Goal: Task Accomplishment & Management: Complete application form

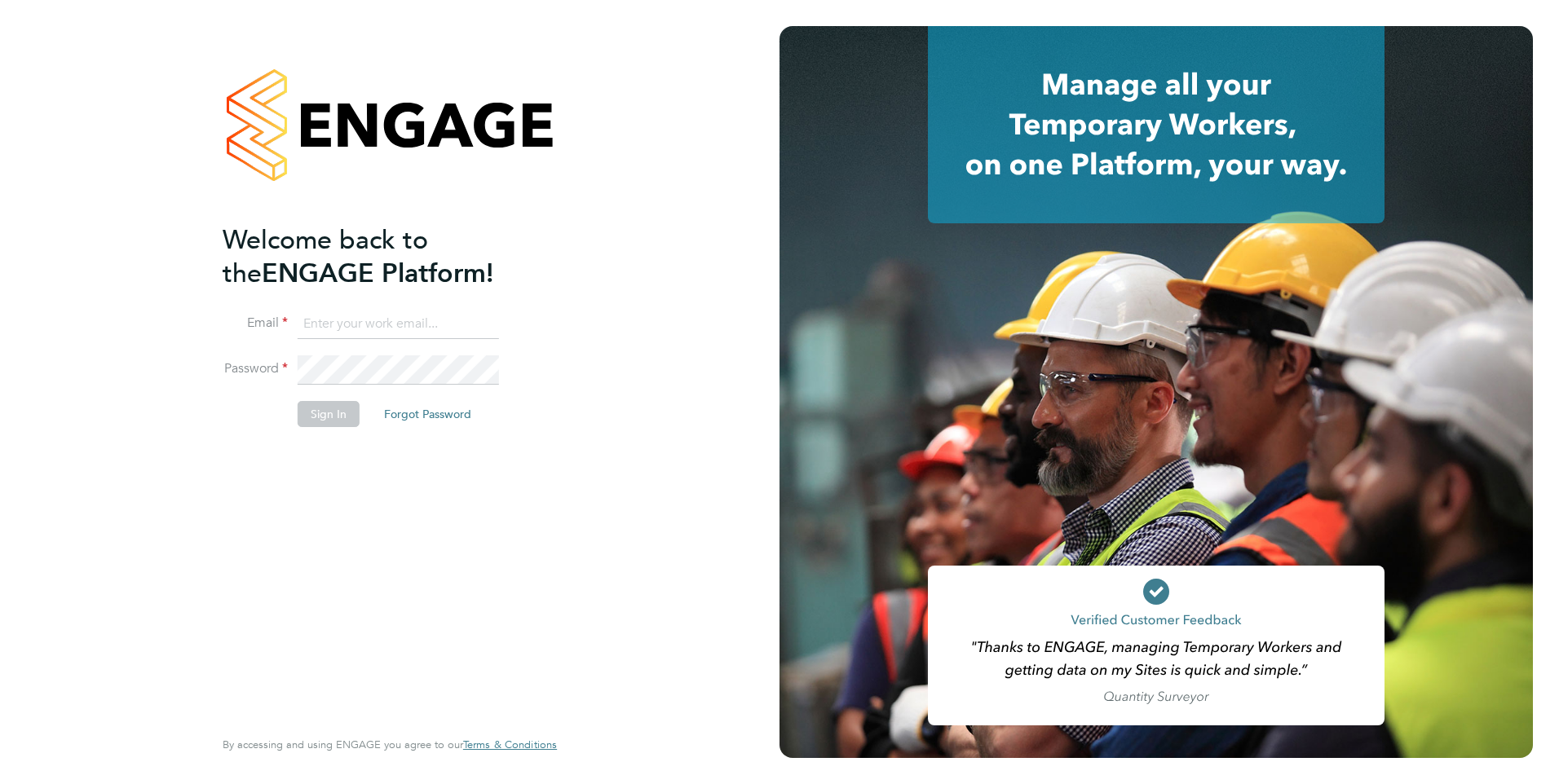
type input "rburns@skilledcareers.co.uk"
click at [341, 421] on button "Sign In" at bounding box center [328, 413] width 62 height 26
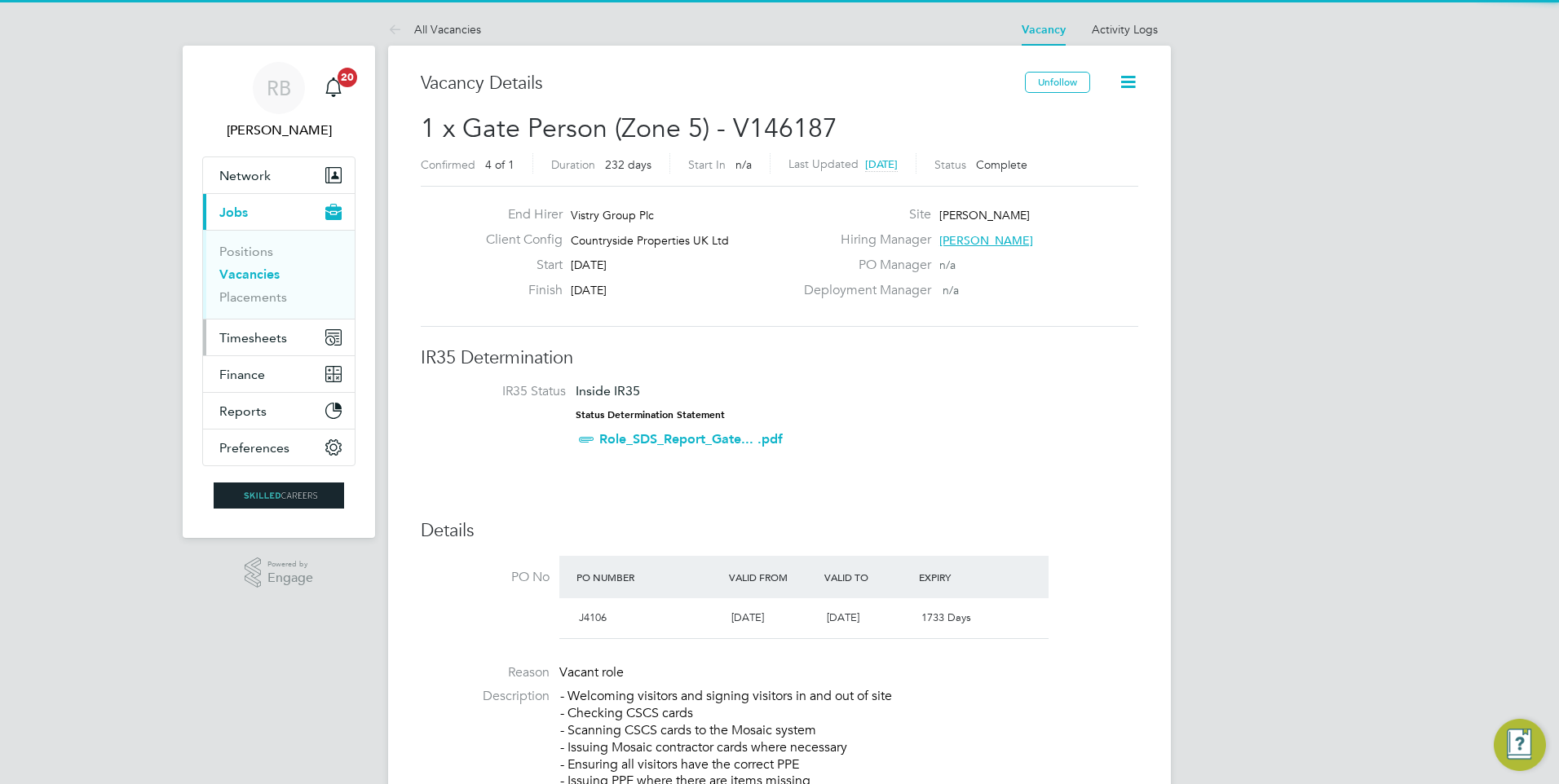
click at [266, 349] on button "Timesheets" at bounding box center [279, 337] width 152 height 36
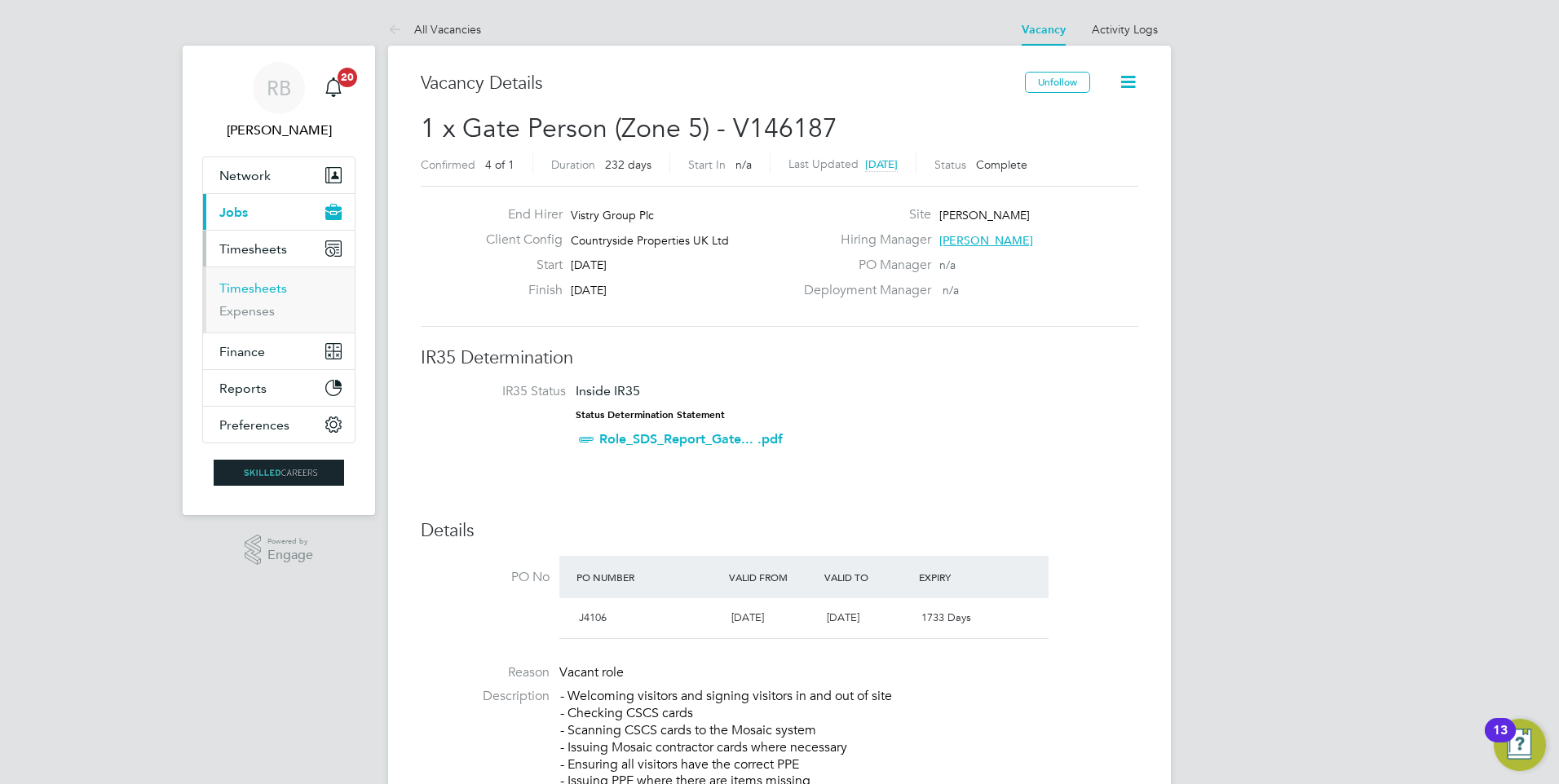
click at [271, 292] on link "Timesheets" at bounding box center [253, 288] width 68 height 16
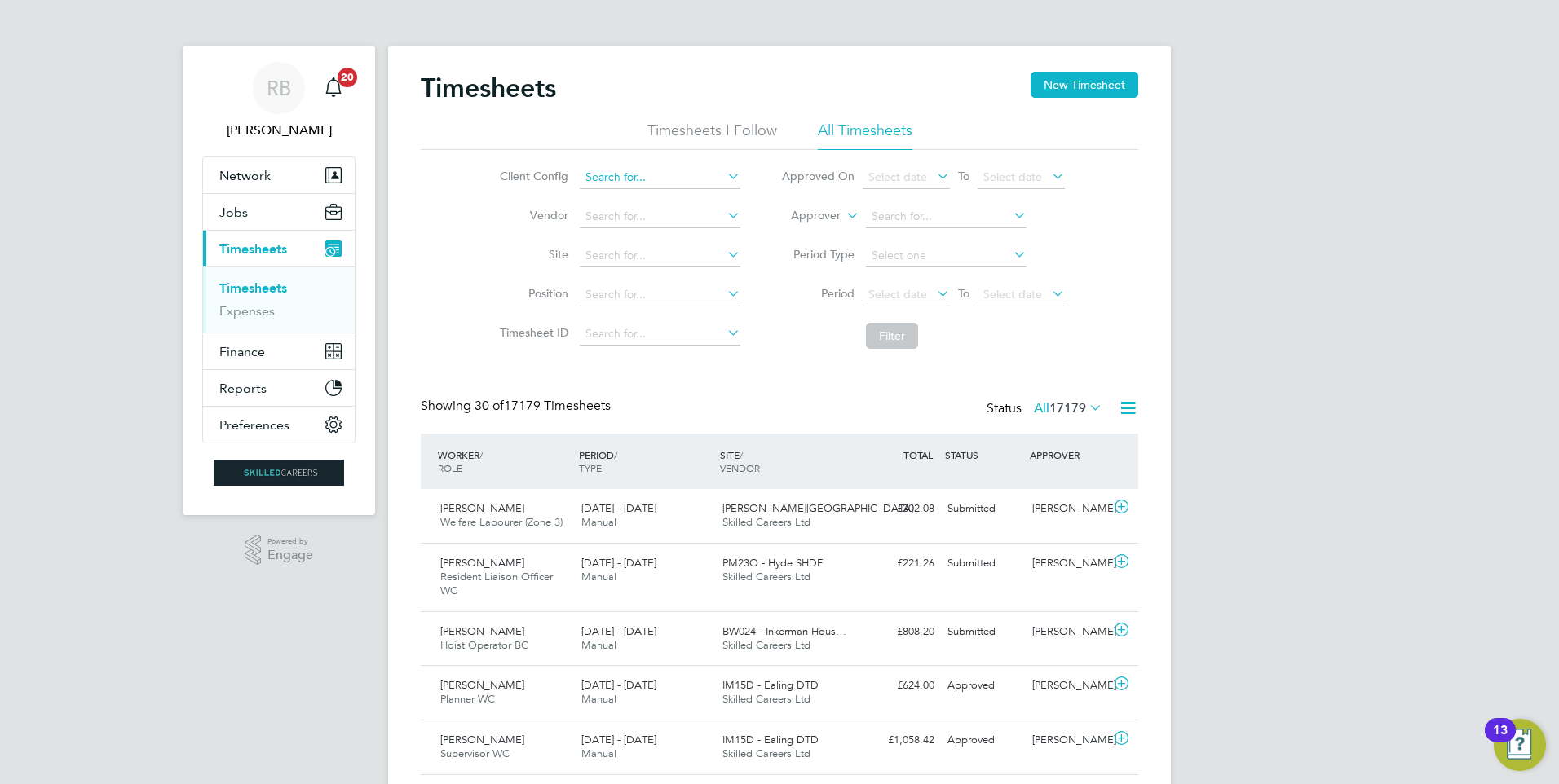
click at [629, 179] on input at bounding box center [660, 177] width 160 height 23
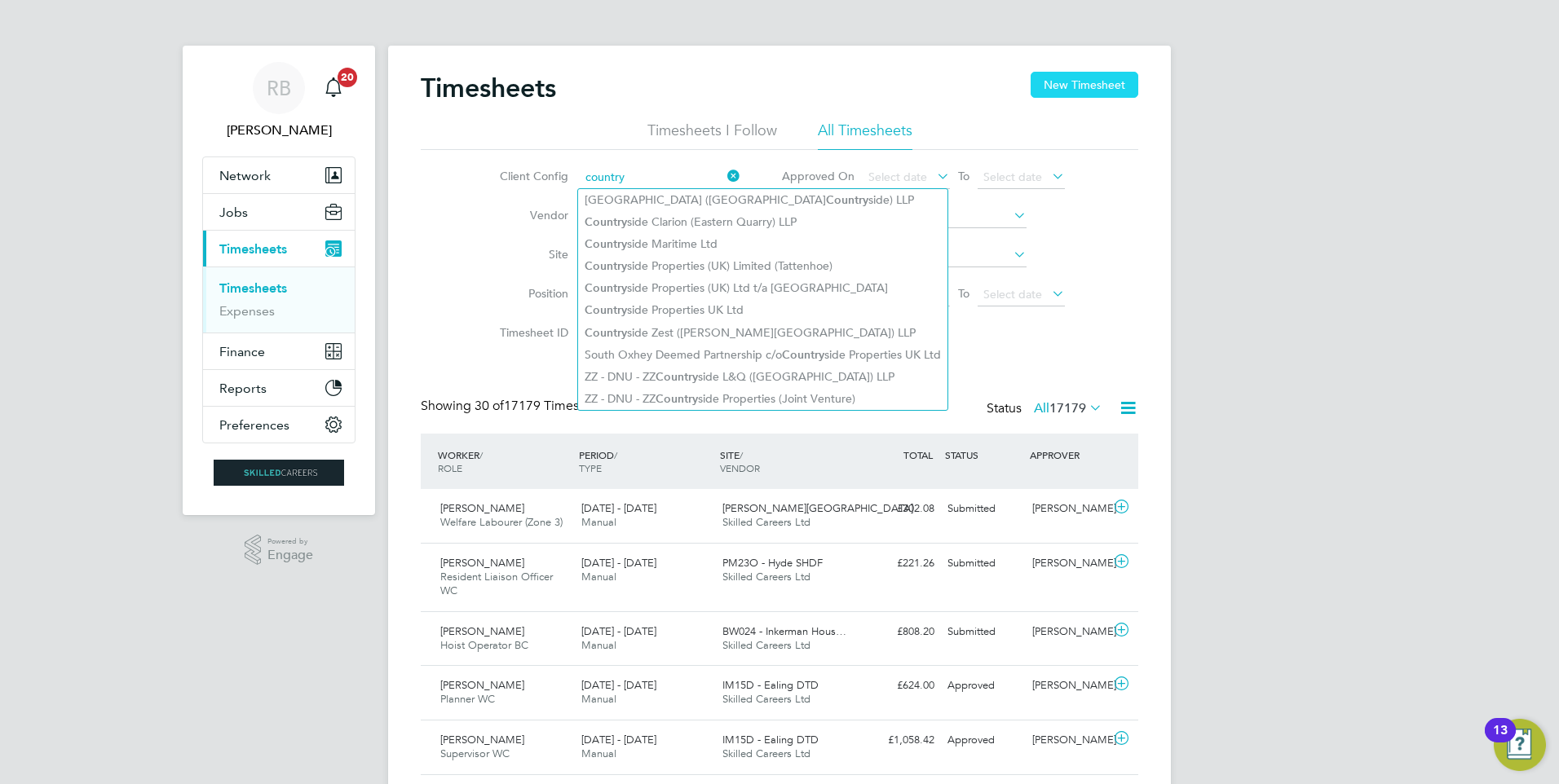
type input "country"
click at [1078, 73] on button "New Timesheet" at bounding box center [1084, 84] width 108 height 26
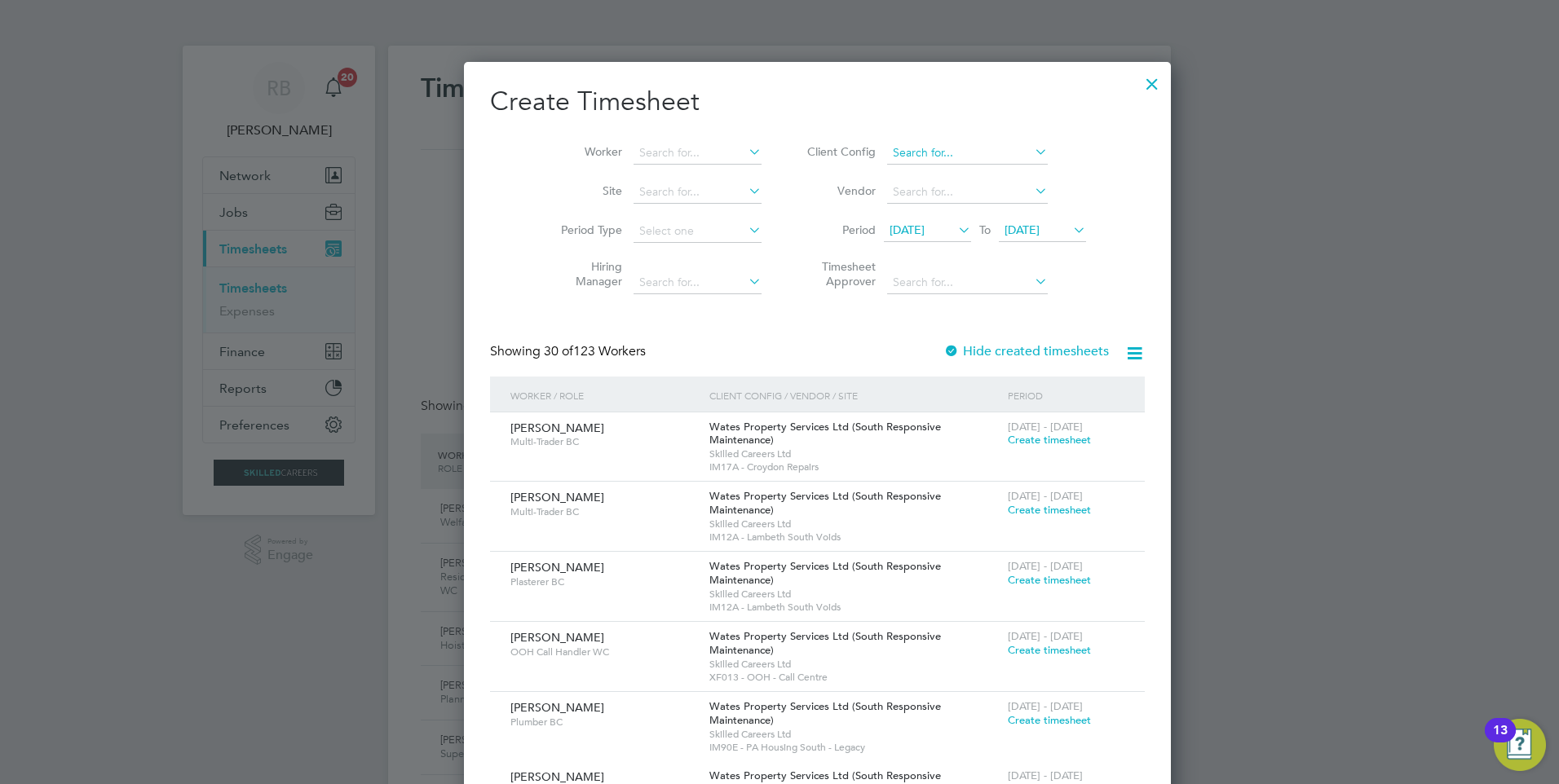
click at [894, 149] on input at bounding box center [967, 153] width 160 height 23
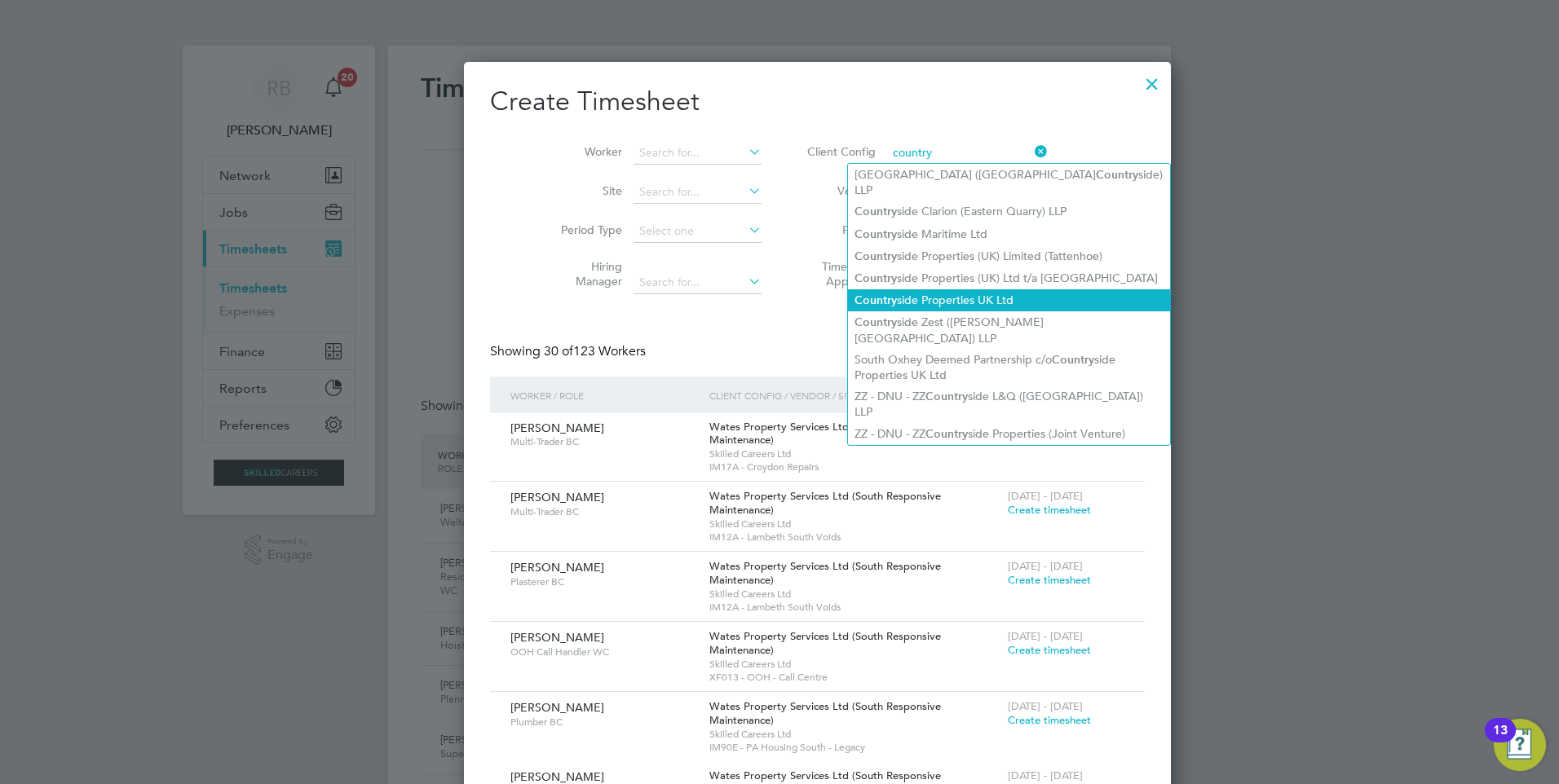
click at [959, 290] on li "Country side Properties UK Ltd" at bounding box center [1009, 301] width 322 height 22
type input "Countryside Properties UK Ltd"
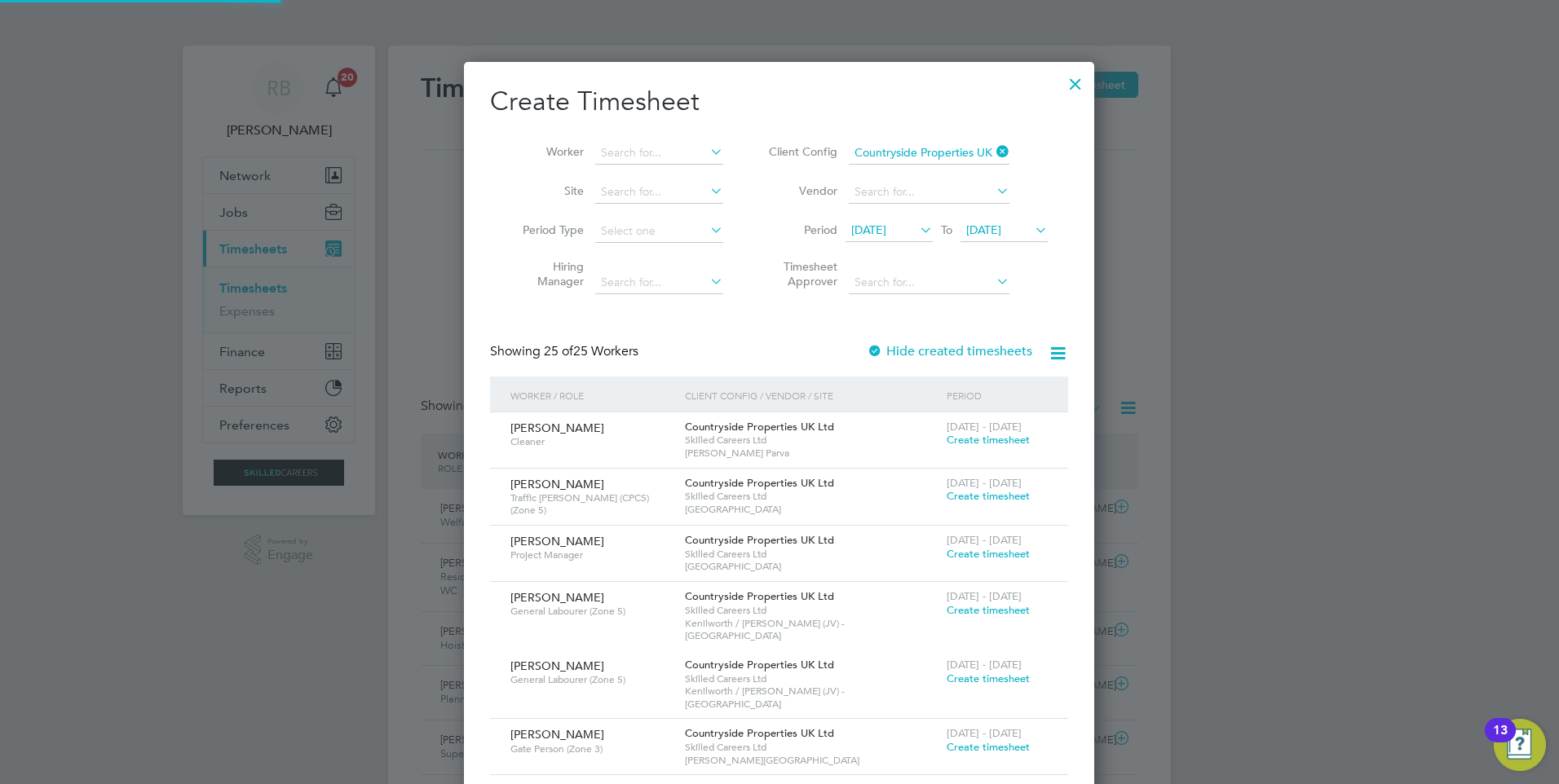
click at [886, 225] on span "[DATE]" at bounding box center [868, 230] width 35 height 15
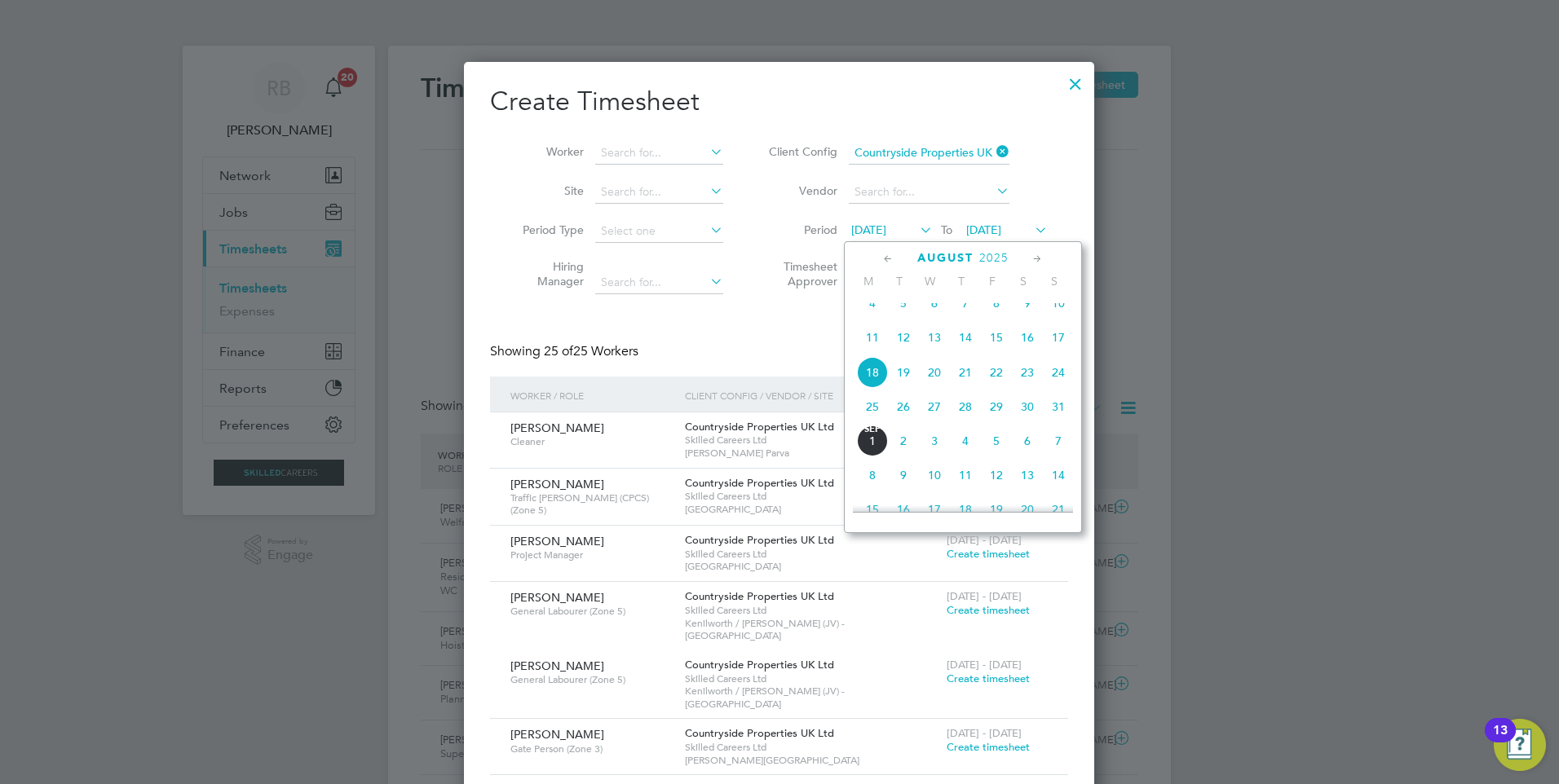
drag, startPoint x: 875, startPoint y: 419, endPoint x: 933, endPoint y: 318, distance: 116.5
click at [878, 419] on span "25" at bounding box center [872, 407] width 31 height 31
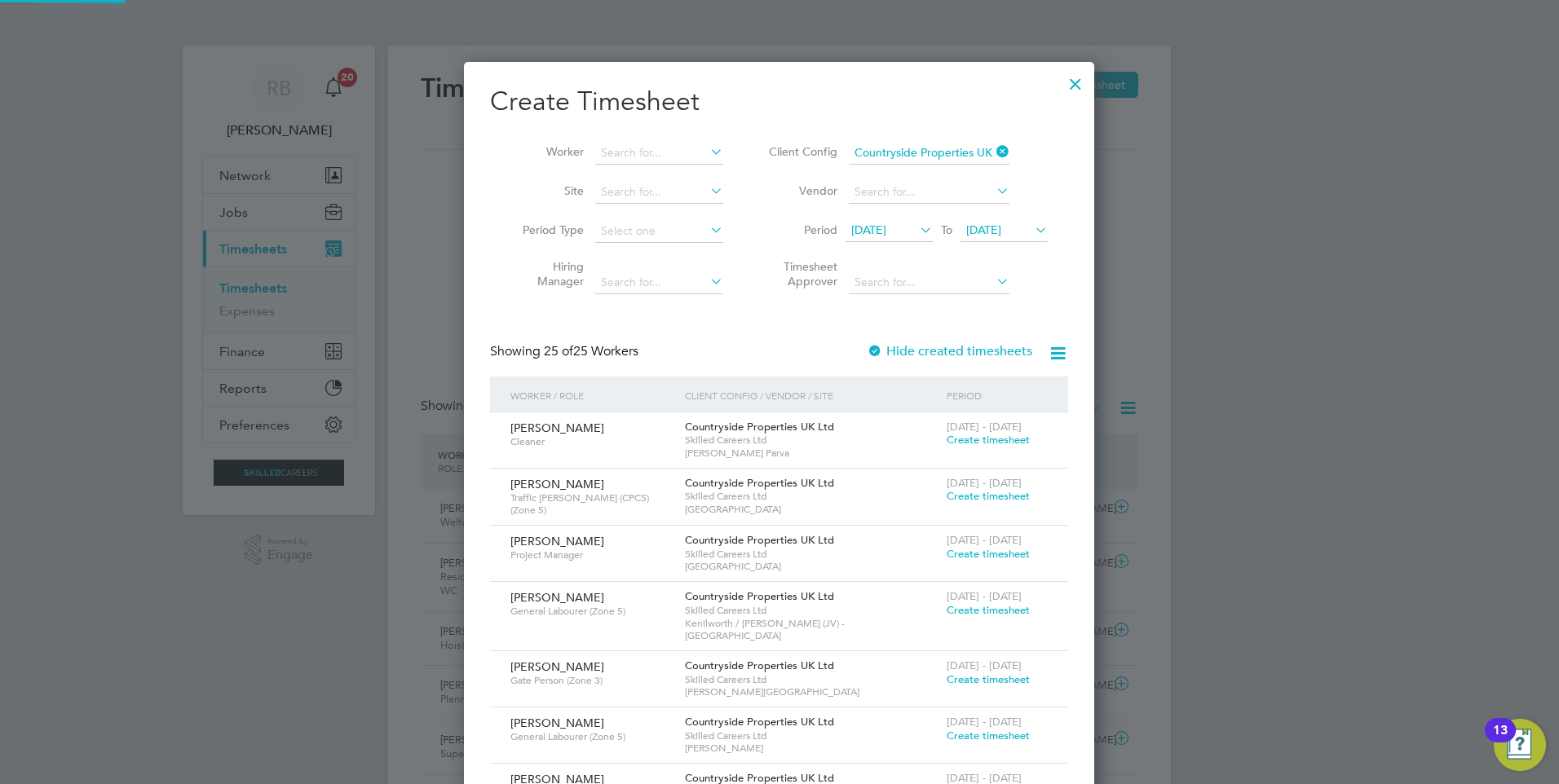
click at [995, 225] on span "25 Aug 2025" at bounding box center [984, 230] width 35 height 15
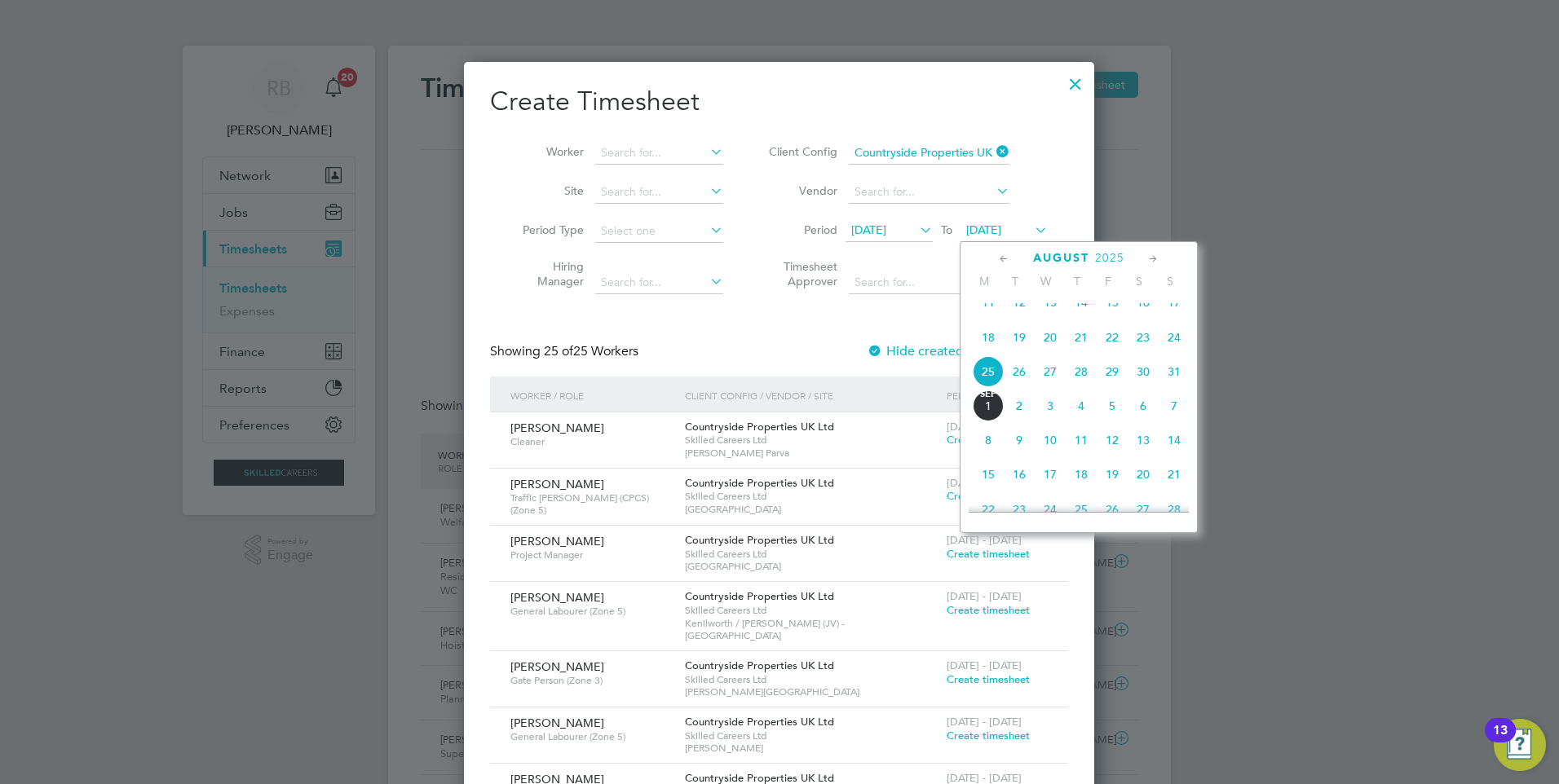
click at [1171, 383] on span "31" at bounding box center [1173, 372] width 31 height 31
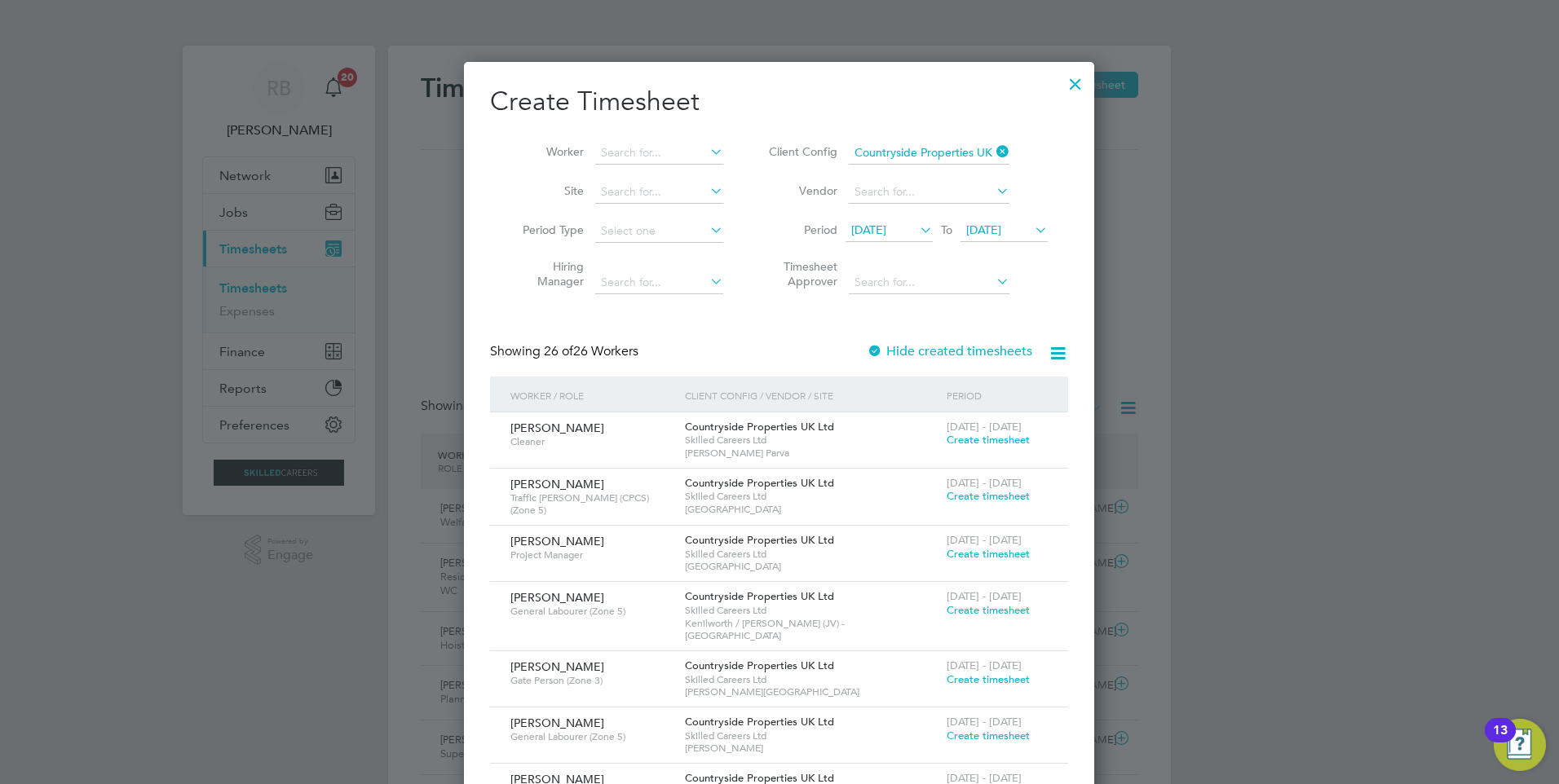
click at [984, 443] on span "Create timesheet" at bounding box center [988, 439] width 84 height 14
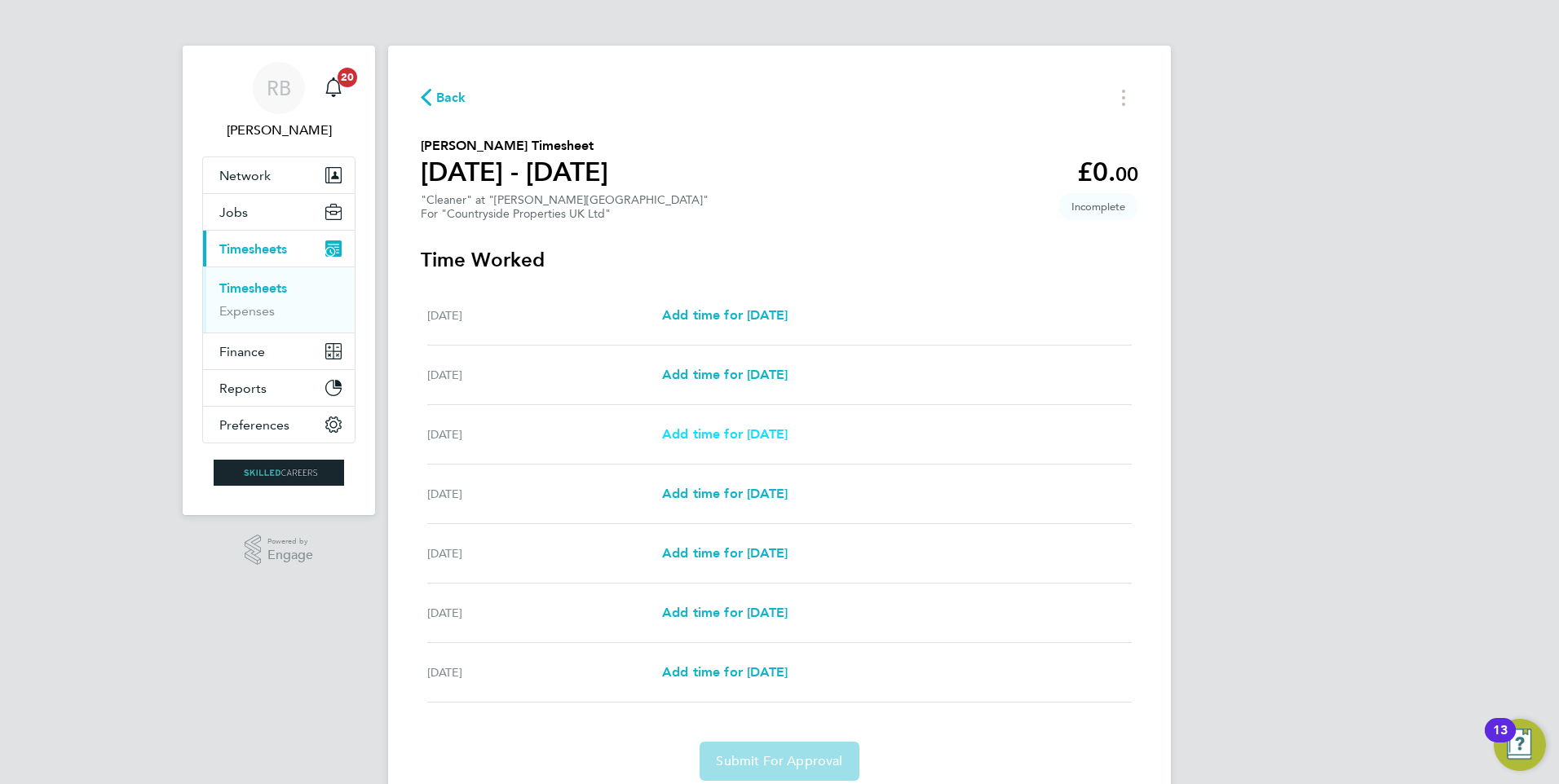
click at [772, 432] on span "Add time for Wed 27 Aug" at bounding box center [725, 434] width 125 height 16
select select "30"
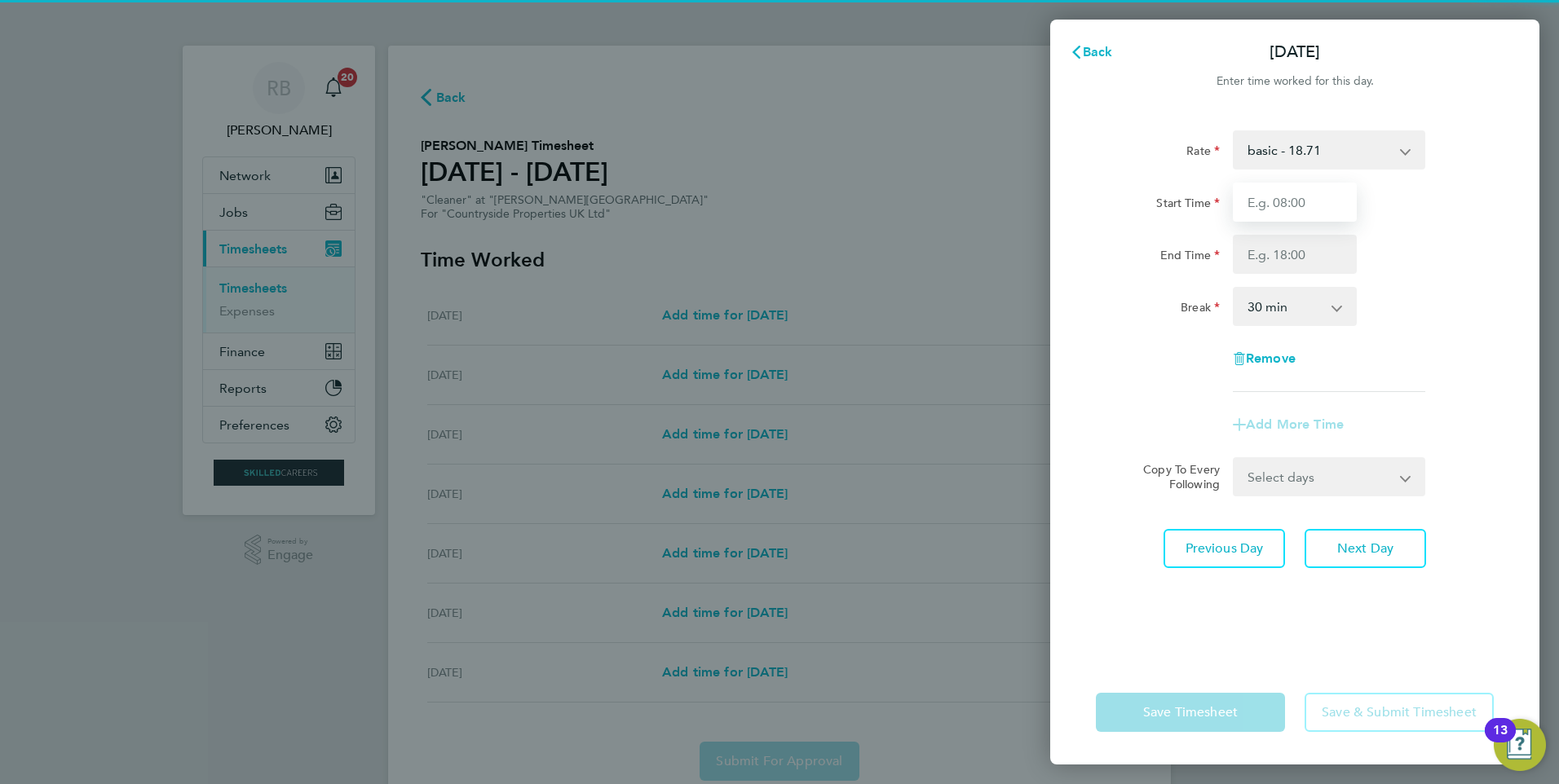
drag, startPoint x: 1267, startPoint y: 203, endPoint x: 1310, endPoint y: 182, distance: 47.9
click at [1268, 202] on input "Start Time" at bounding box center [1294, 202] width 124 height 39
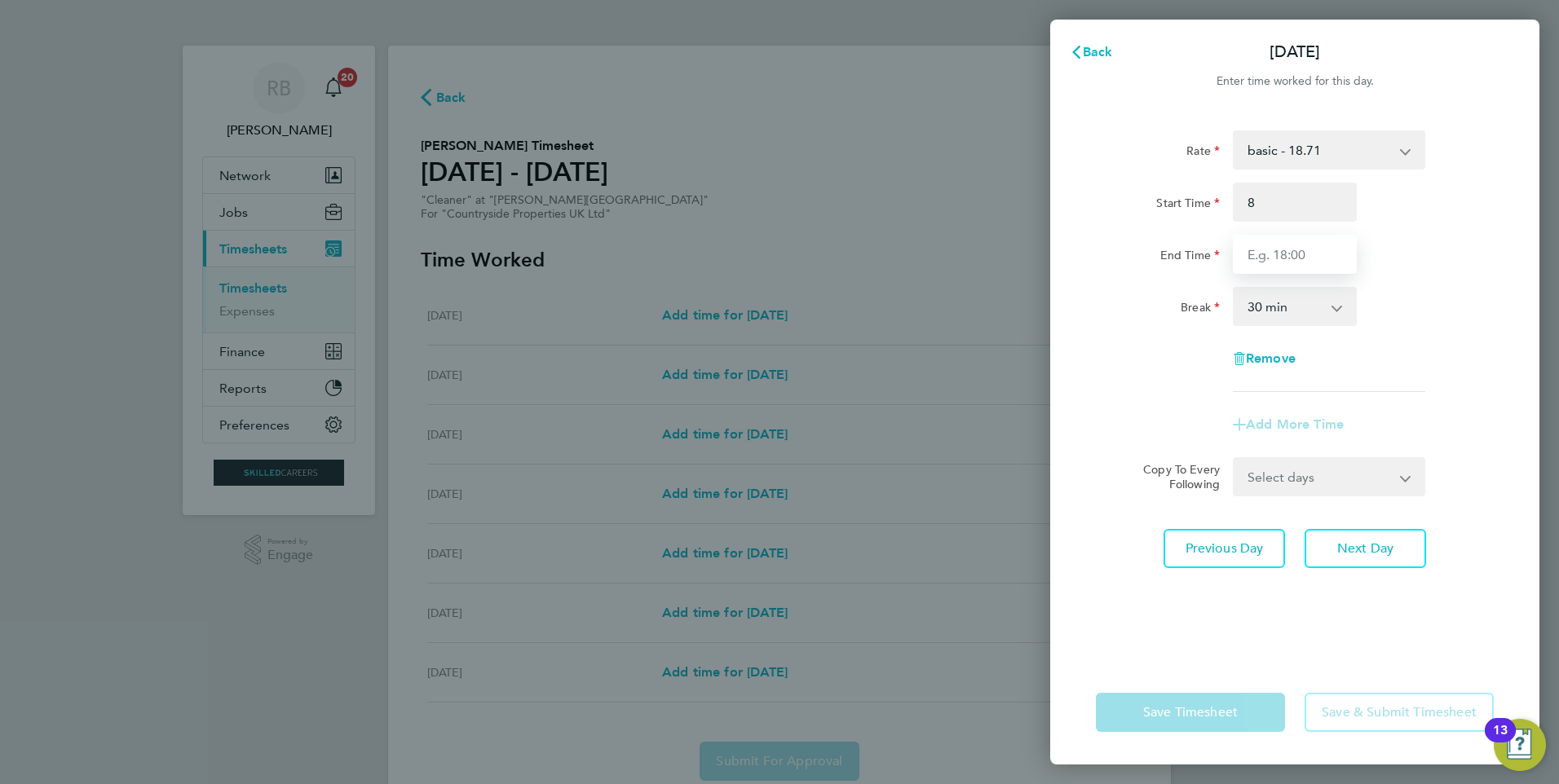
type input "08:00"
type input "11:00"
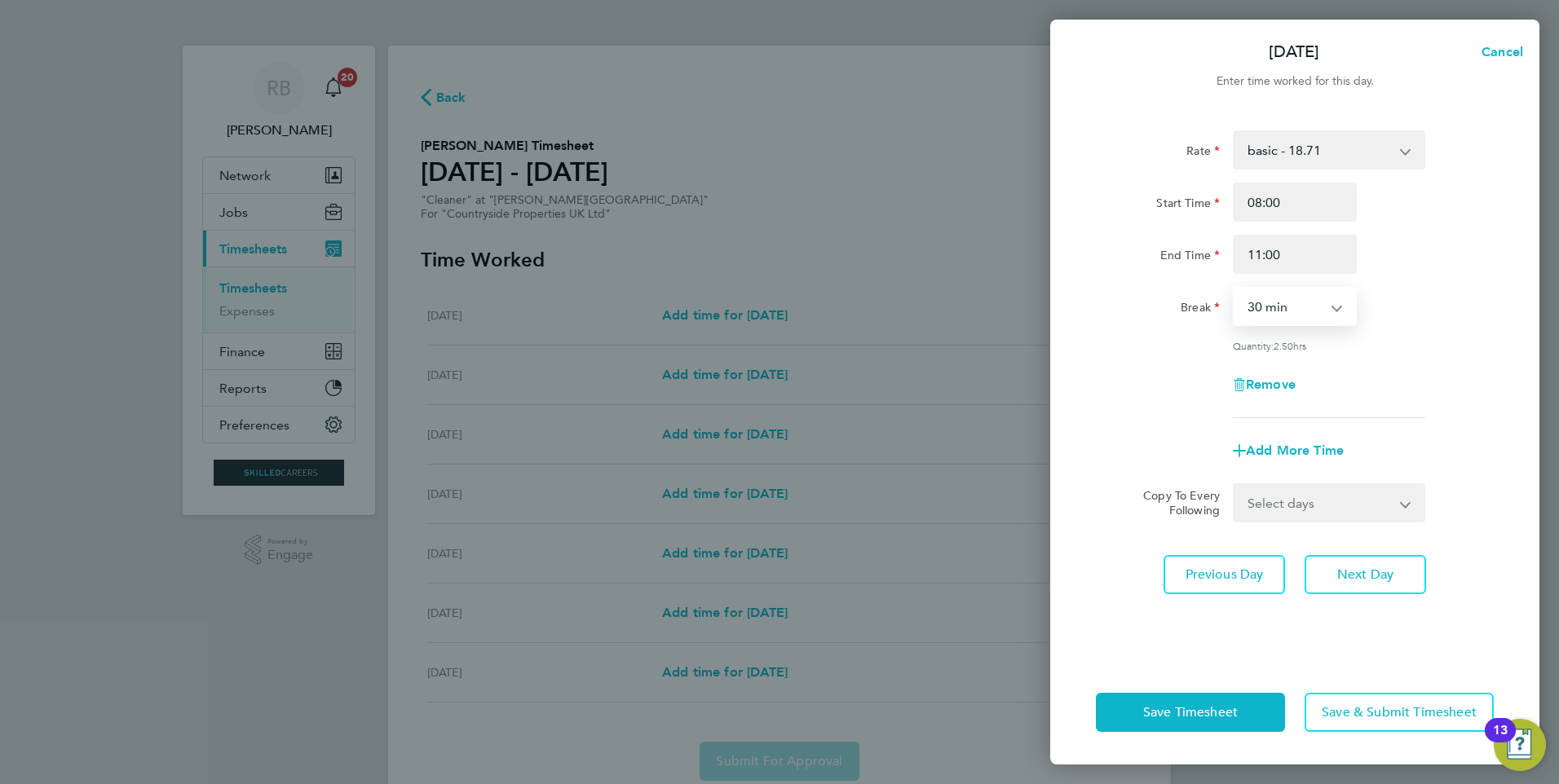
click at [1332, 306] on select "0 min 15 min 30 min 45 min 60 min 75 min 90 min" at bounding box center [1284, 306] width 101 height 36
select select "0"
click at [1234, 289] on select "0 min 15 min 30 min 45 min 60 min 75 min 90 min" at bounding box center [1284, 306] width 101 height 36
drag, startPoint x: 1326, startPoint y: 498, endPoint x: 1329, endPoint y: 520, distance: 22.2
click at [1326, 498] on select "Select days Day Weekday (Mon-Fri) Weekend (Sat-Sun) Thursday Friday Saturday Su…" at bounding box center [1319, 503] width 171 height 36
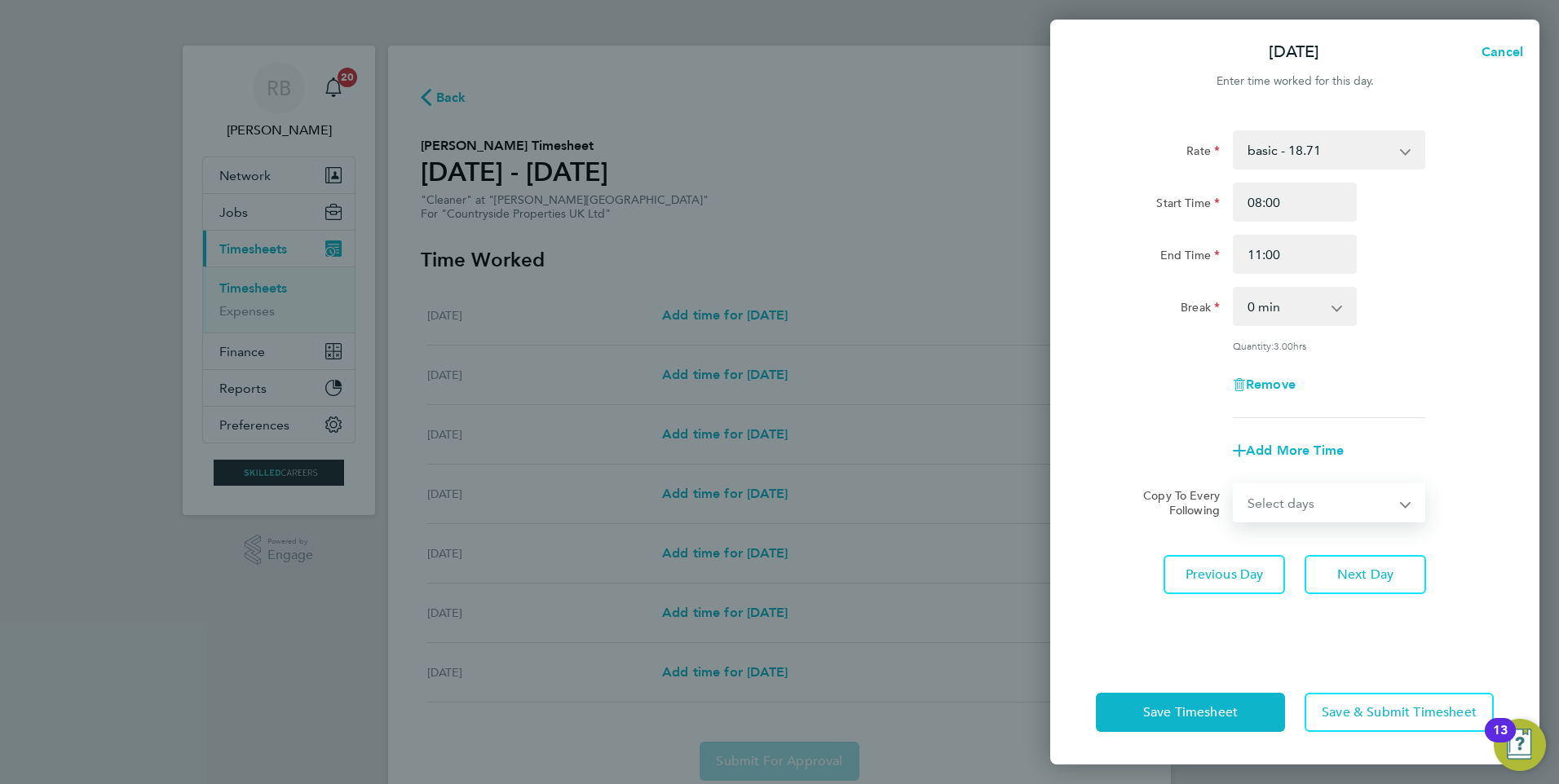
select select "FRI"
click at [1234, 485] on select "Select days Day Weekday (Mon-Fri) Weekend (Sat-Sun) Thursday Friday Saturday Su…" at bounding box center [1319, 503] width 171 height 36
select select "2025-08-31"
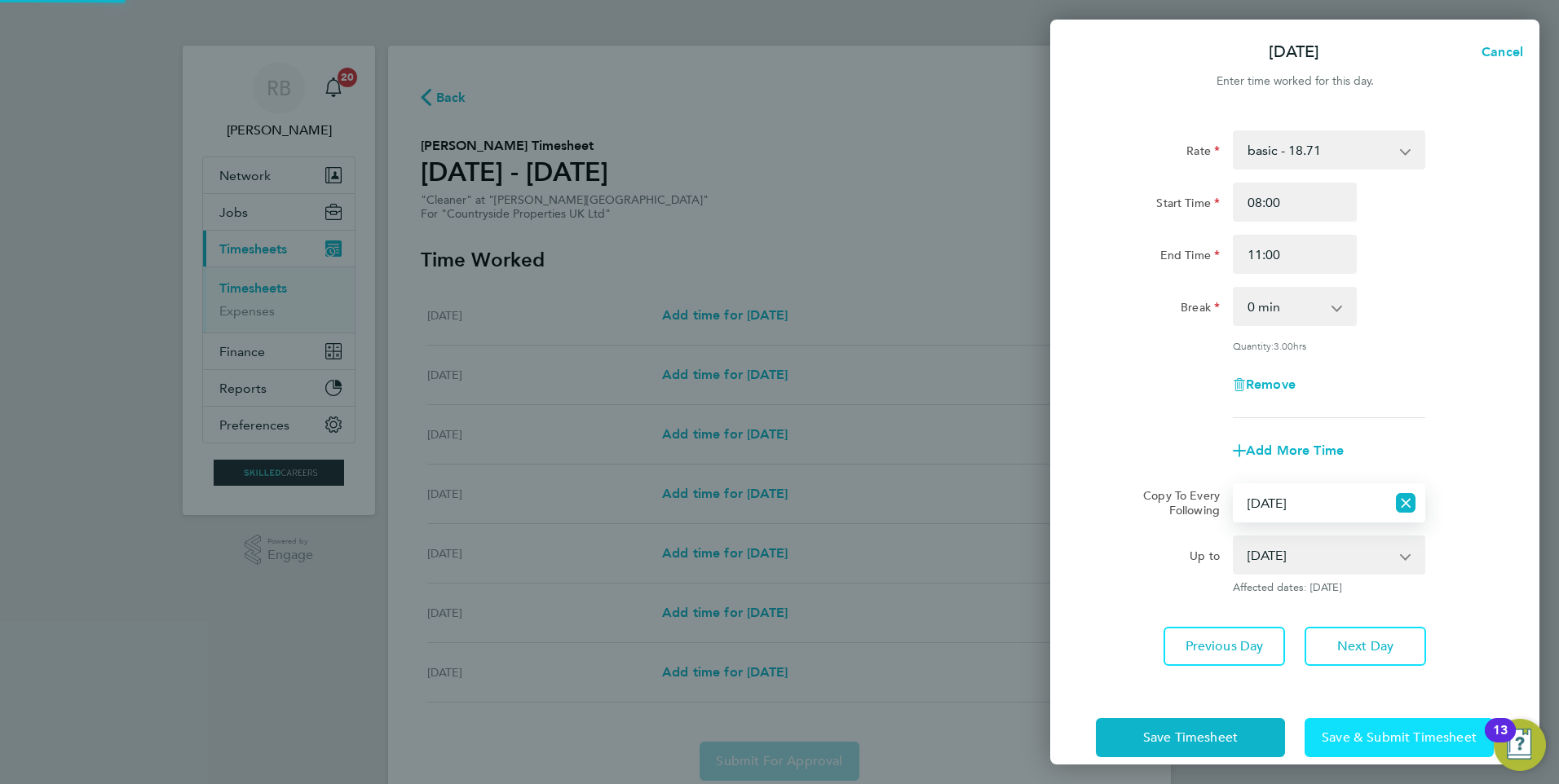
click at [1369, 737] on span "Save & Submit Timesheet" at bounding box center [1399, 738] width 154 height 17
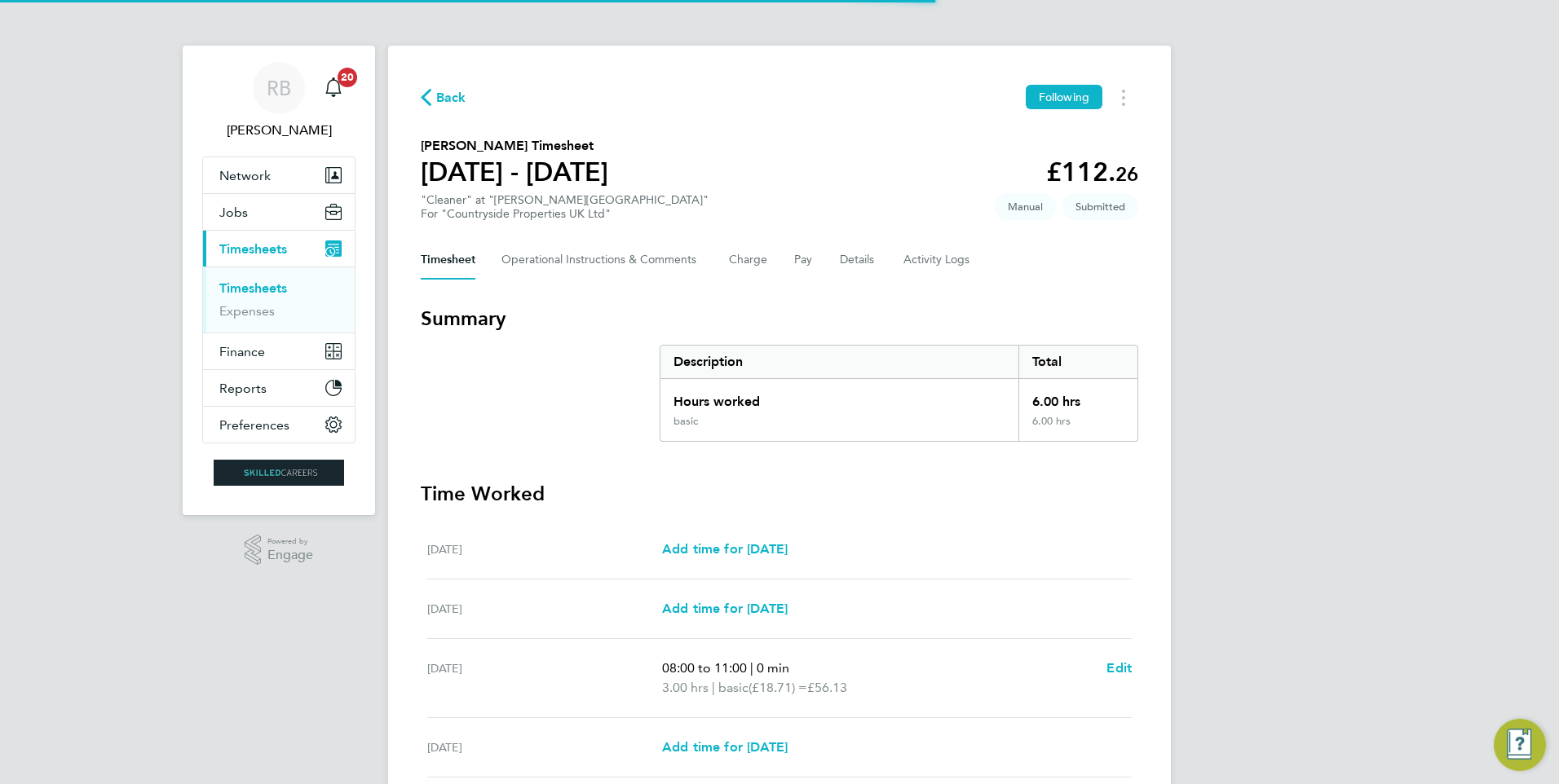
click at [280, 286] on link "Timesheets" at bounding box center [253, 288] width 68 height 16
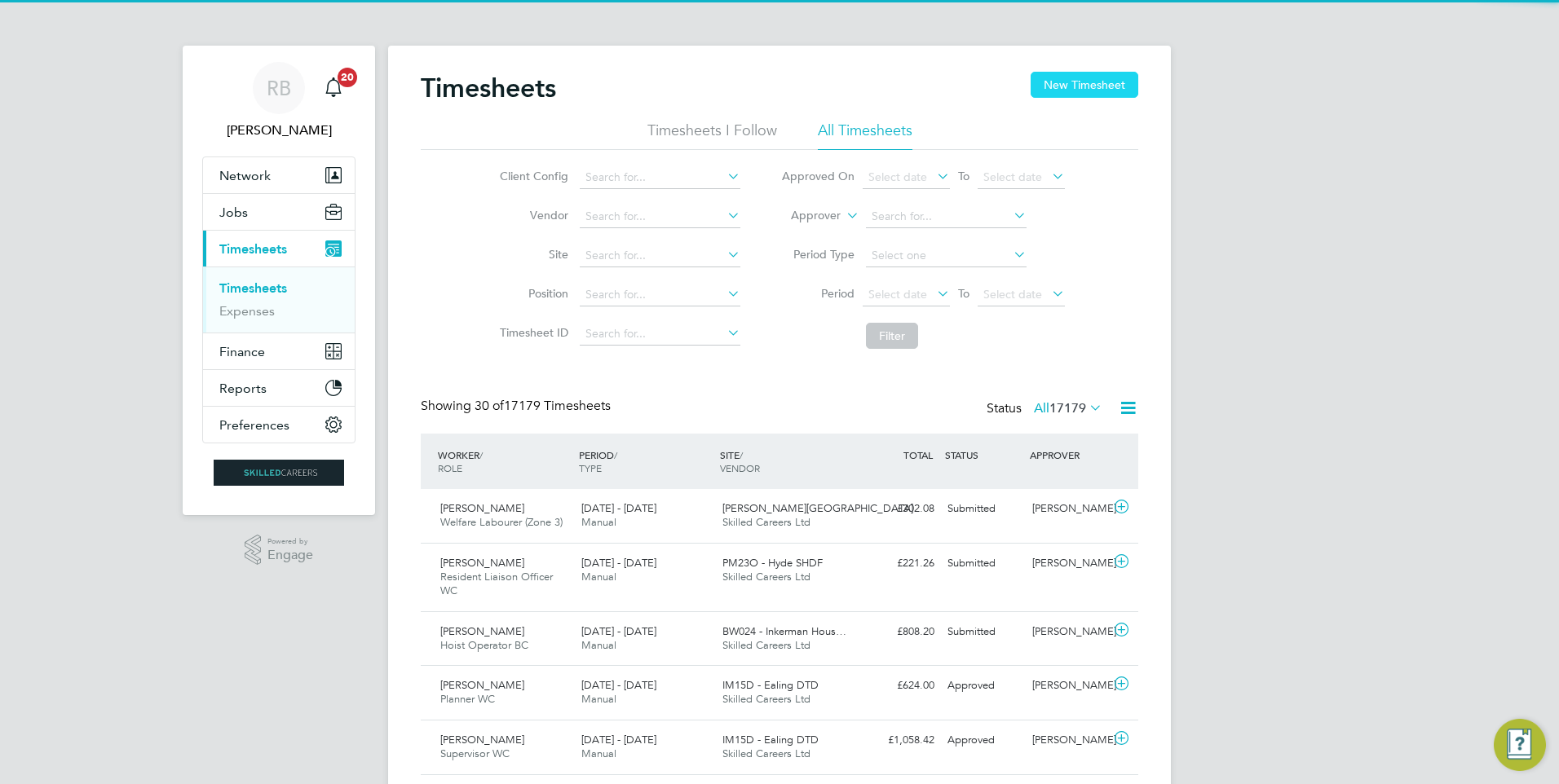
drag, startPoint x: 1068, startPoint y: 63, endPoint x: 1072, endPoint y: 74, distance: 11.7
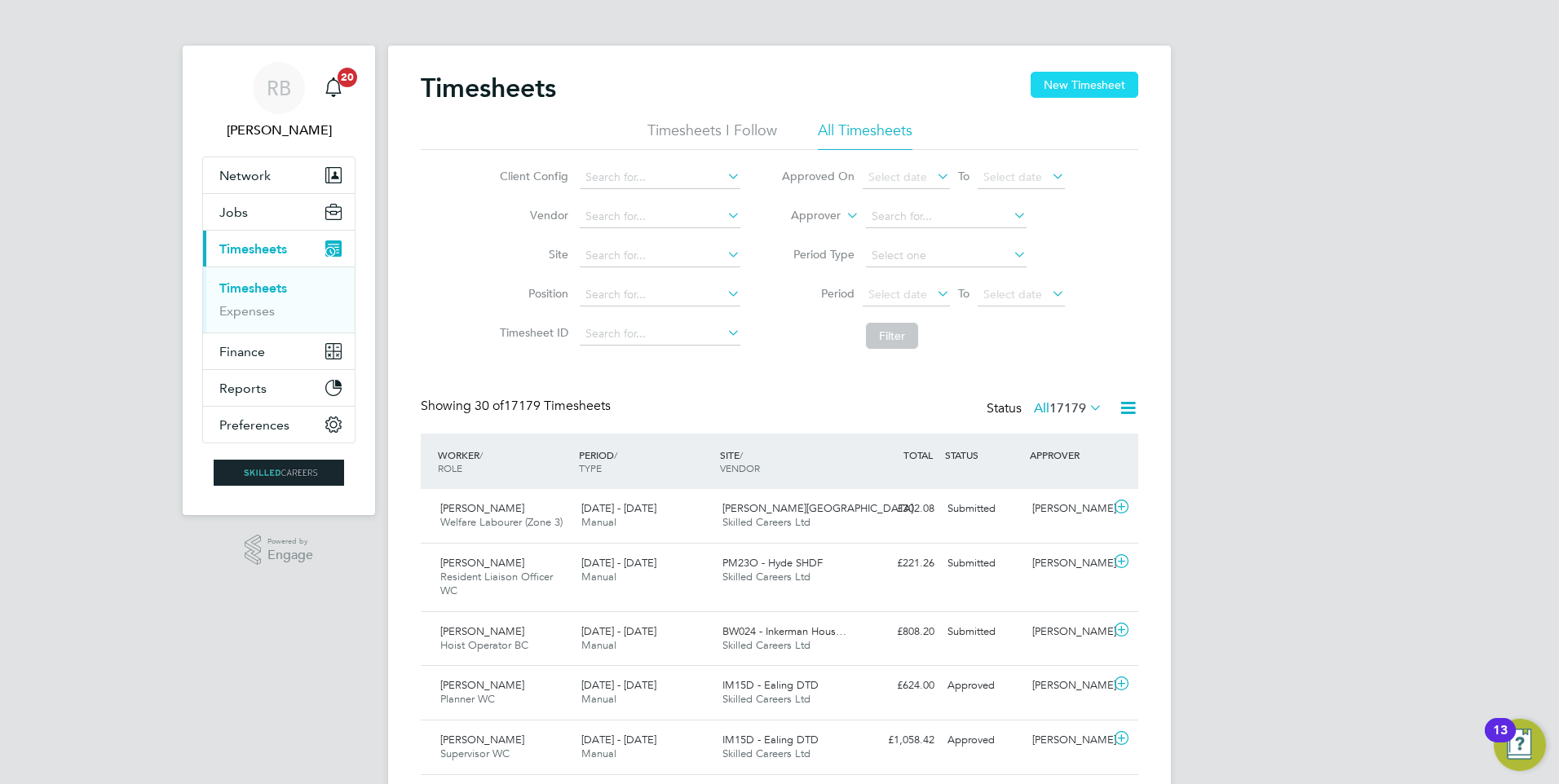
click at [1073, 79] on button "New Timesheet" at bounding box center [1084, 84] width 108 height 26
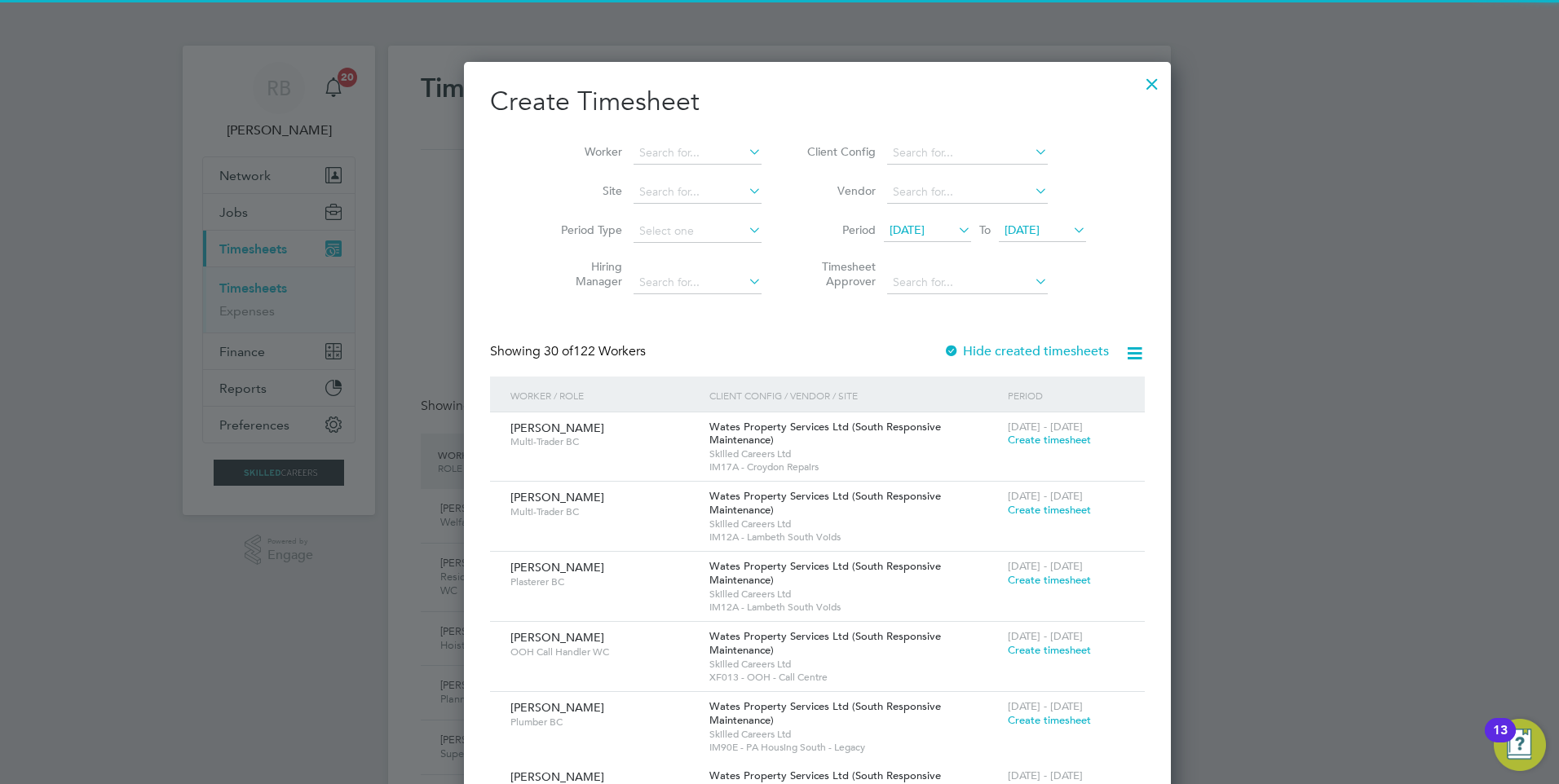
click at [898, 230] on span "18 Aug 2025" at bounding box center [907, 230] width 35 height 15
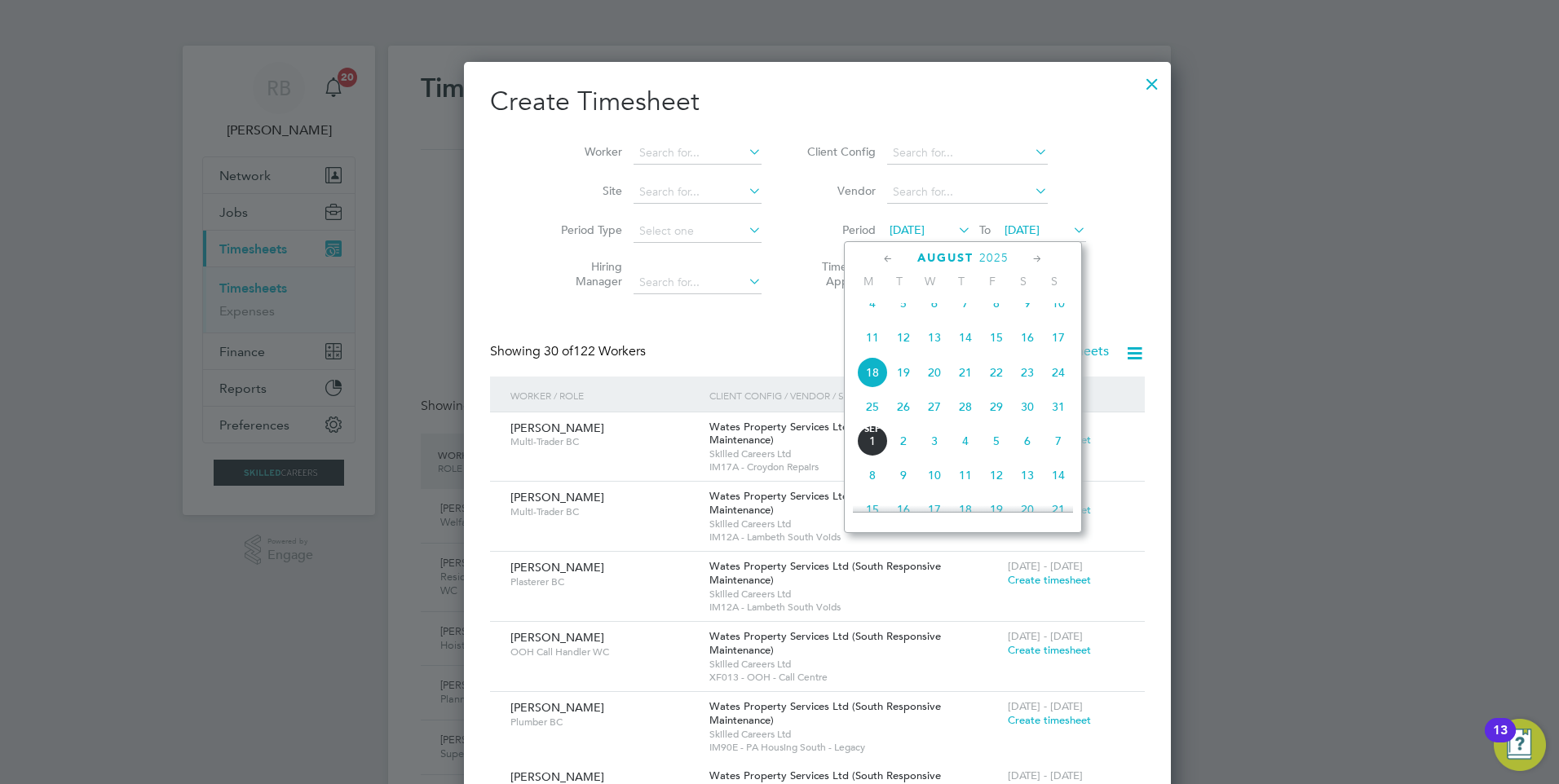
click at [863, 422] on span "25" at bounding box center [872, 407] width 31 height 31
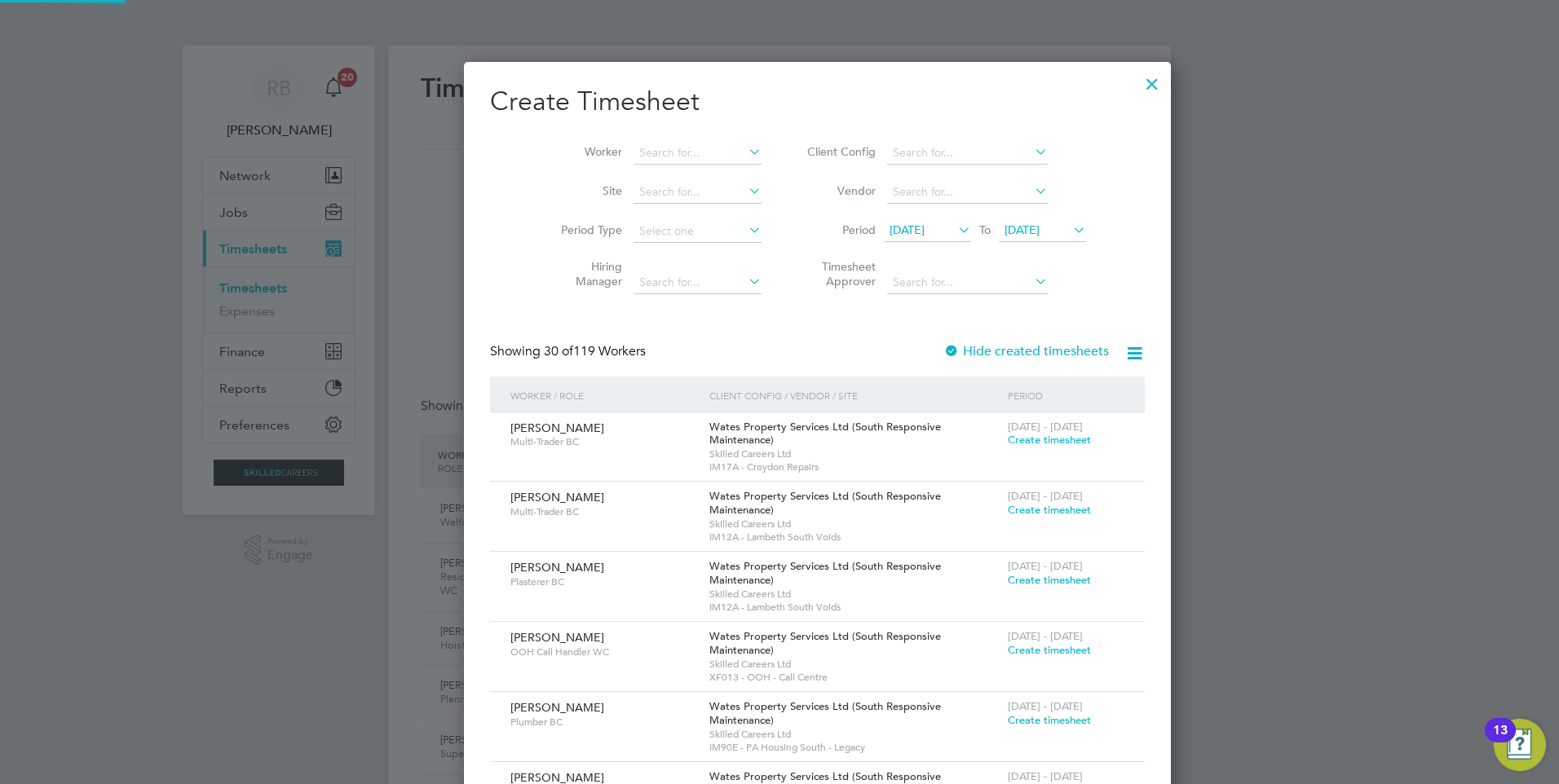
click at [1000, 220] on span "25 Aug 2025" at bounding box center [1042, 231] width 87 height 22
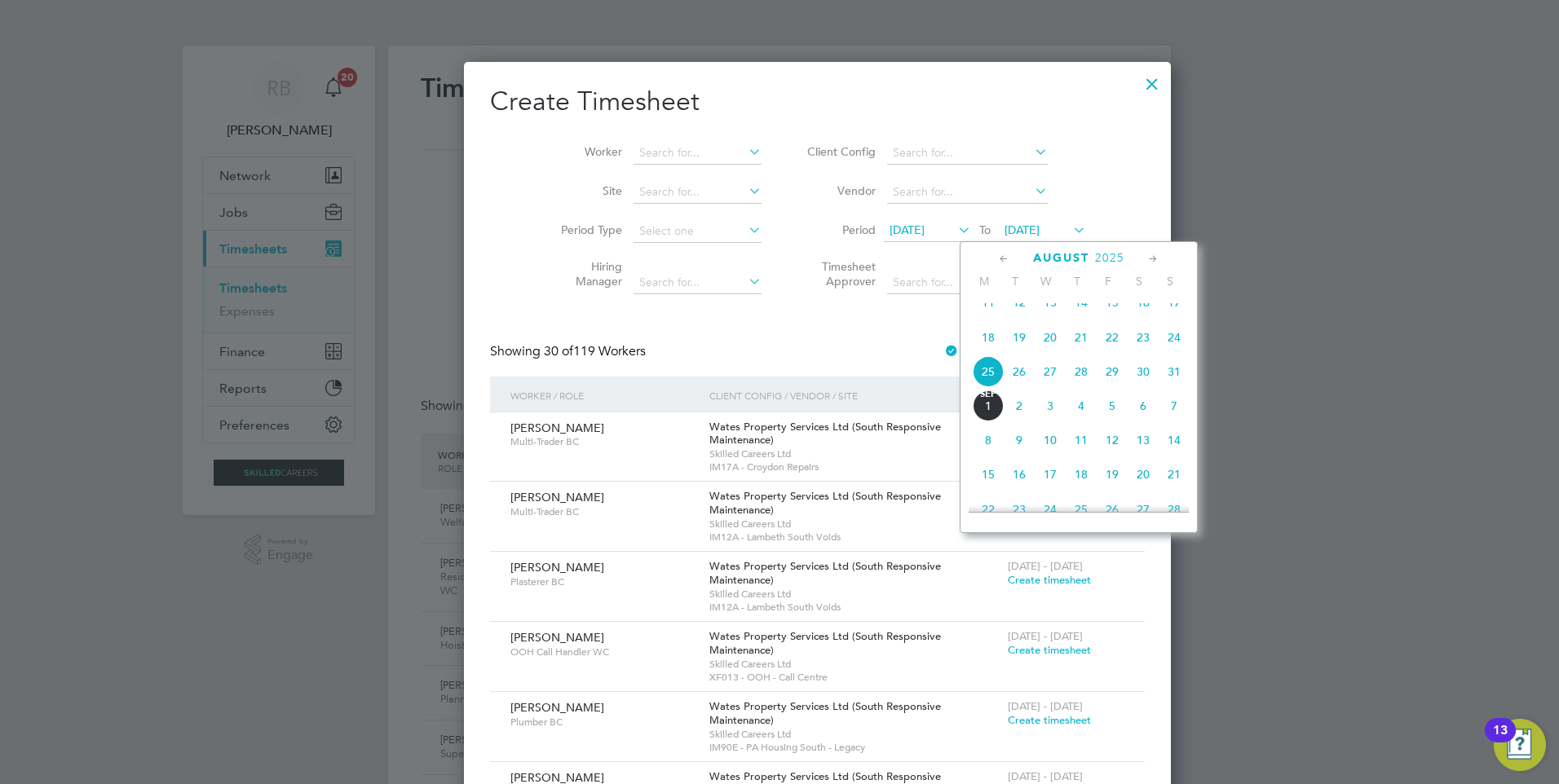
click at [1174, 387] on span "31" at bounding box center [1173, 372] width 31 height 31
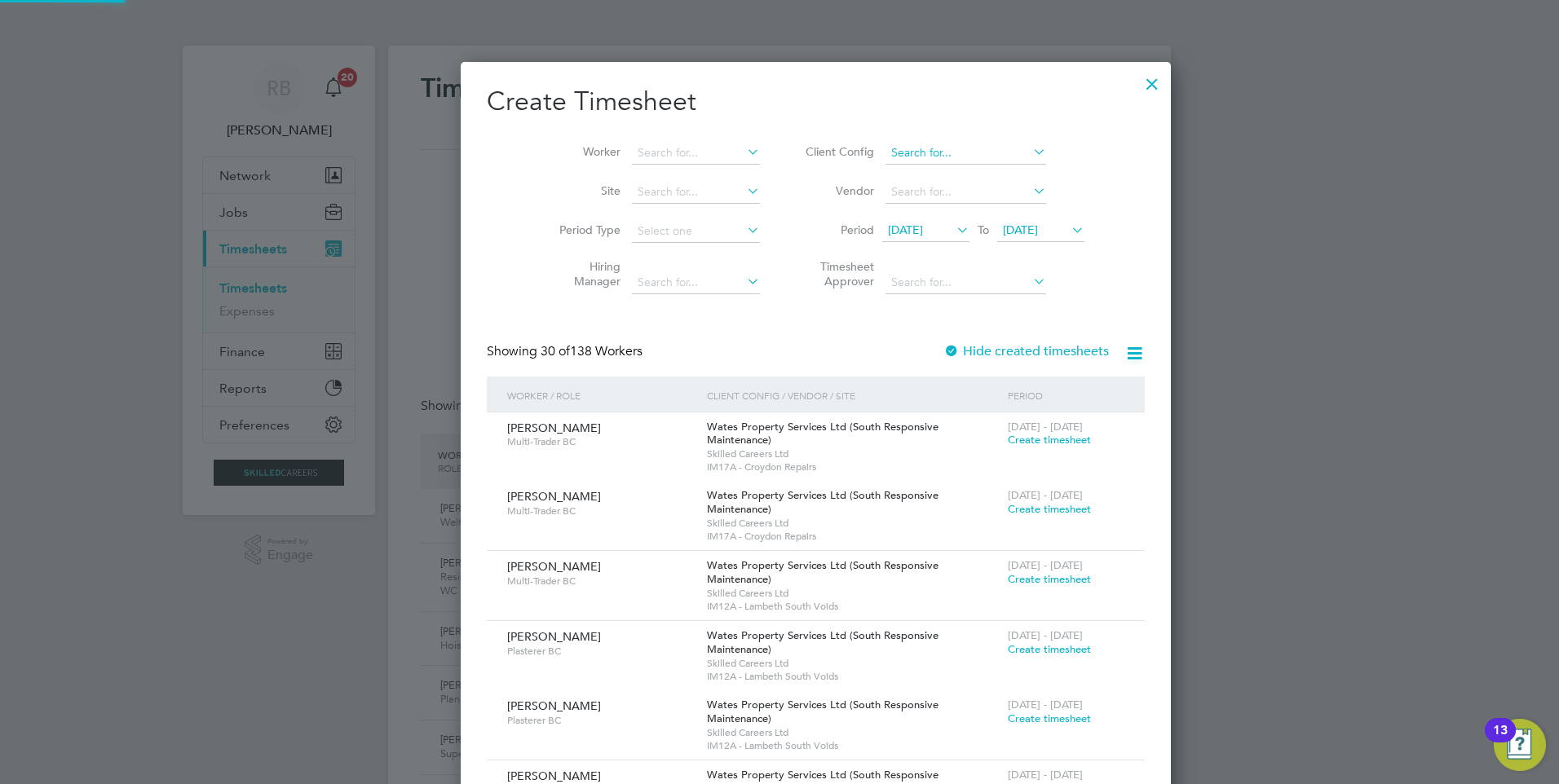
click at [899, 142] on li "Client Config" at bounding box center [942, 153] width 325 height 39
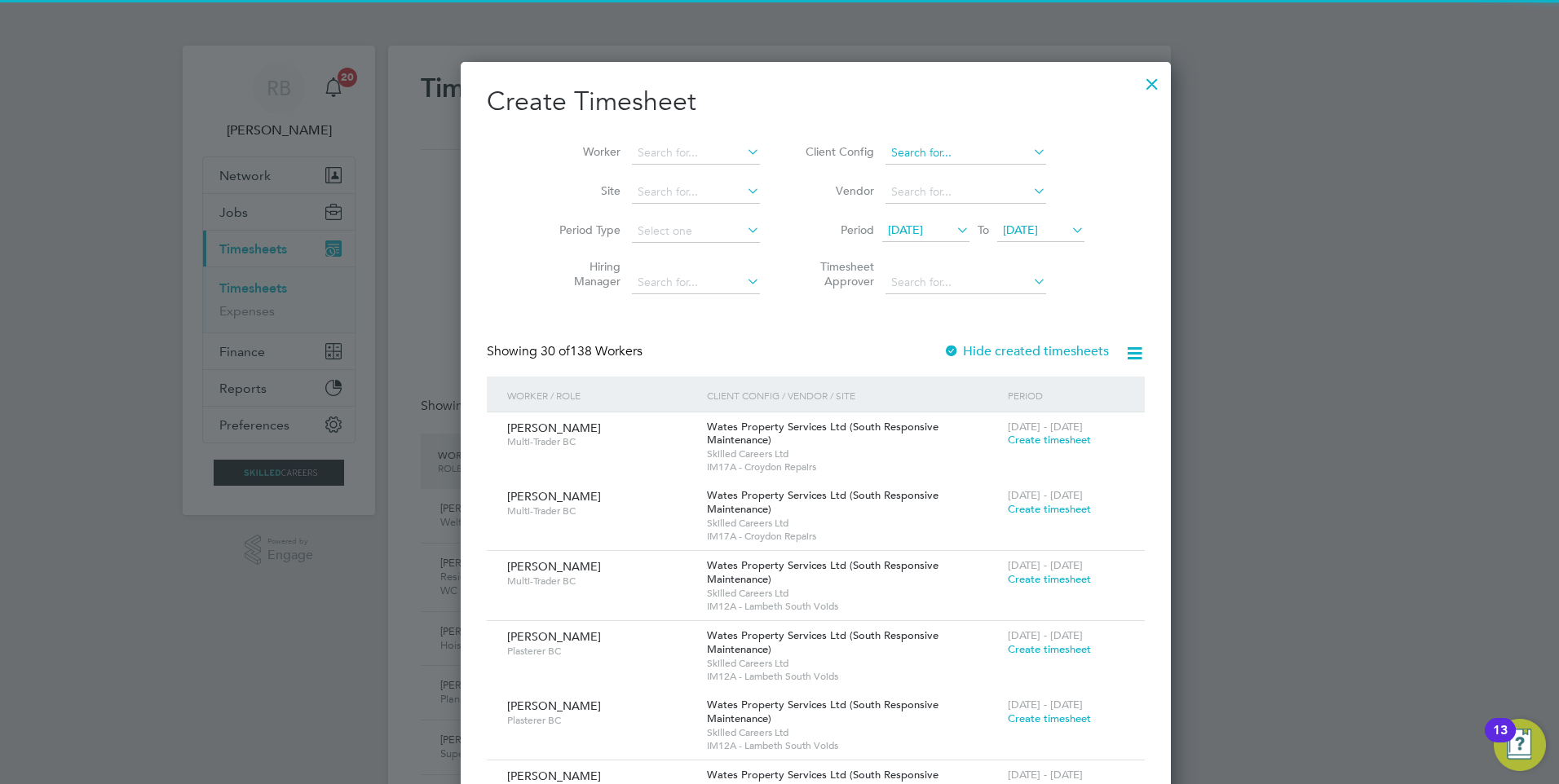
click at [920, 144] on input at bounding box center [965, 153] width 160 height 23
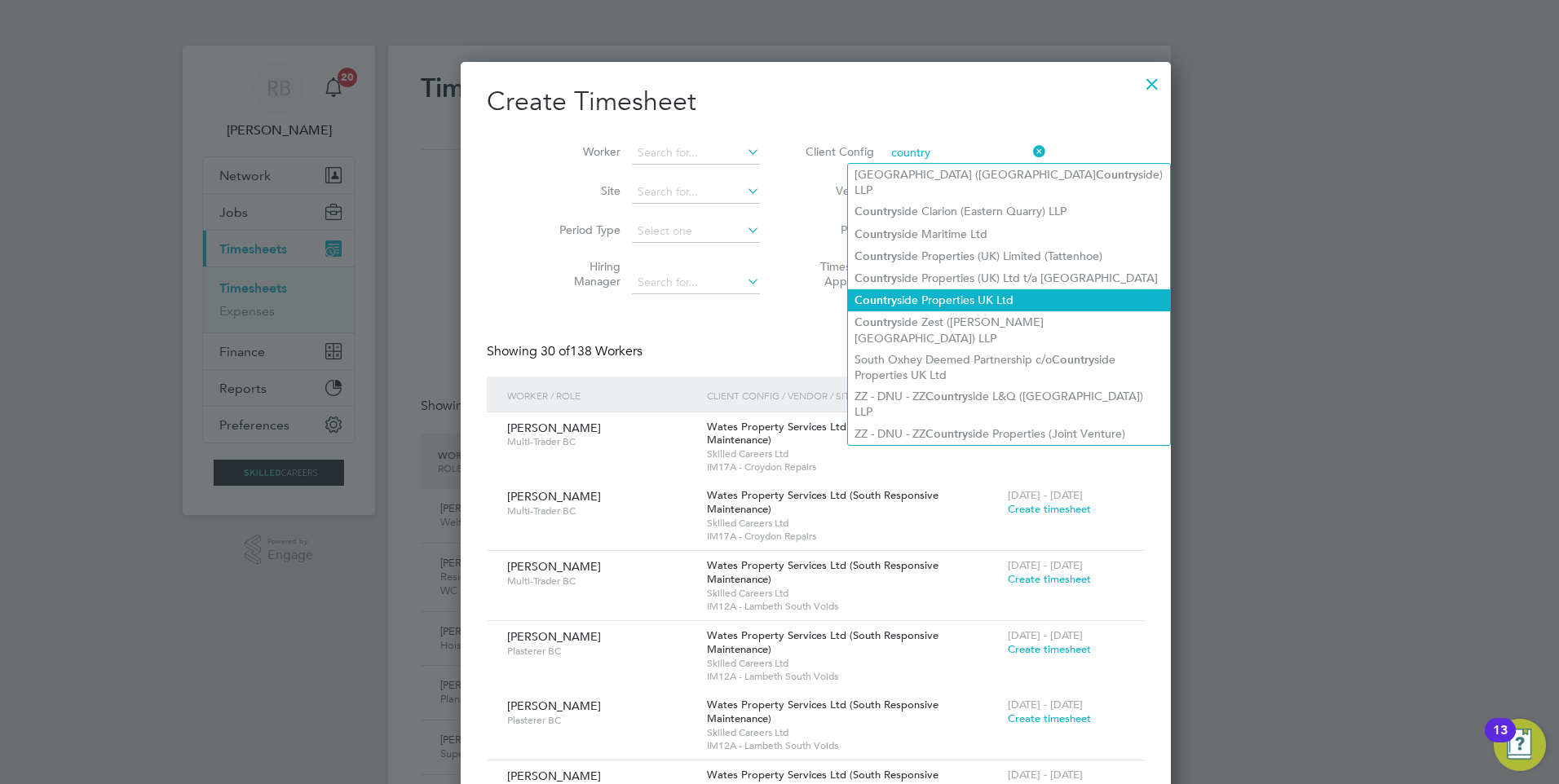
click at [990, 290] on li "Country side Properties UK Ltd" at bounding box center [1009, 301] width 322 height 22
type input "Countryside Properties UK Ltd"
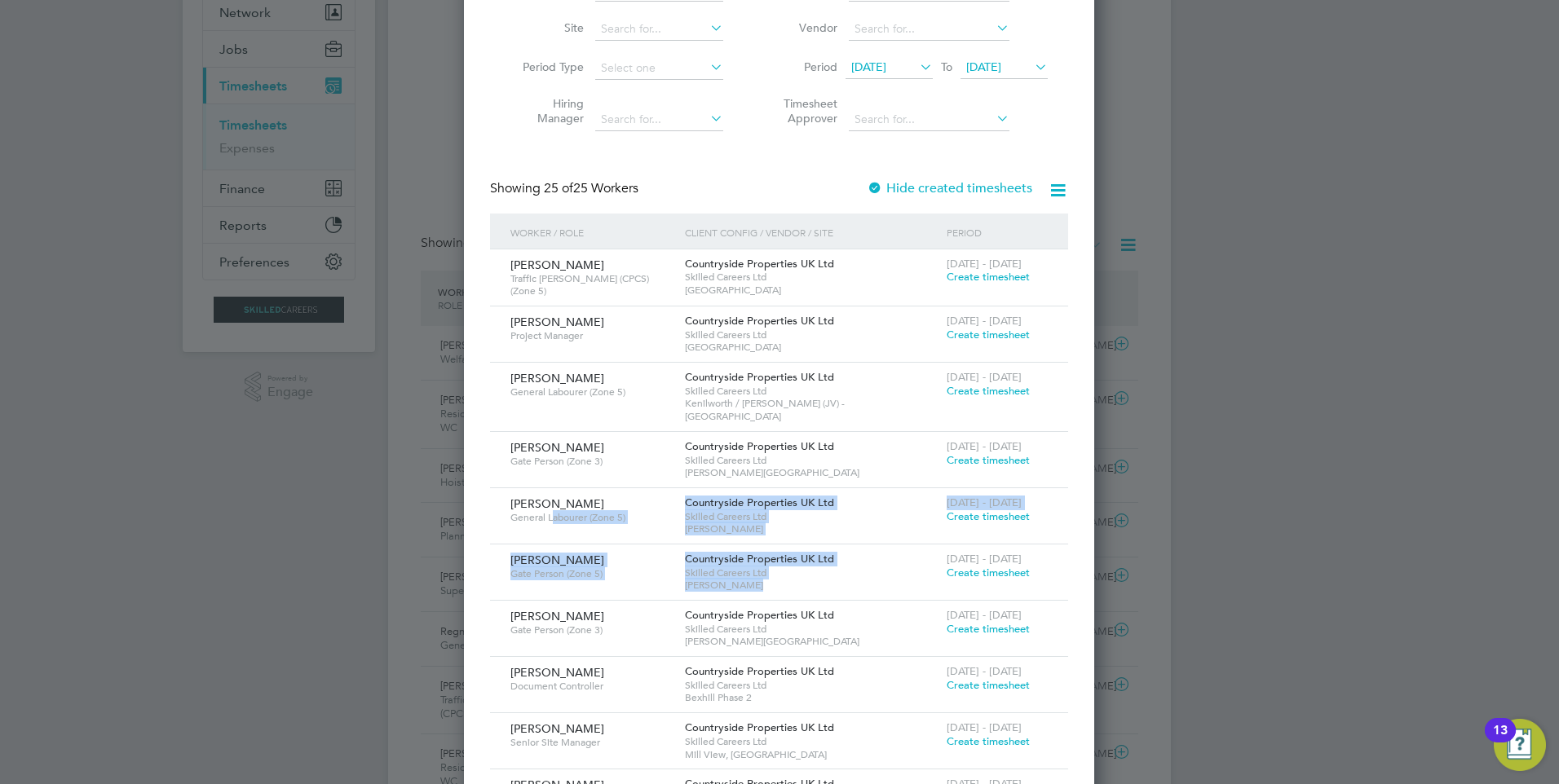
drag, startPoint x: 554, startPoint y: 498, endPoint x: 916, endPoint y: 563, distance: 367.8
copy div "abourer (Zone 5) Countryside Properties UK Ltd Skilled Careers Ltd Milby Meadow…"
click at [1018, 509] on span "Create timesheet" at bounding box center [988, 516] width 84 height 14
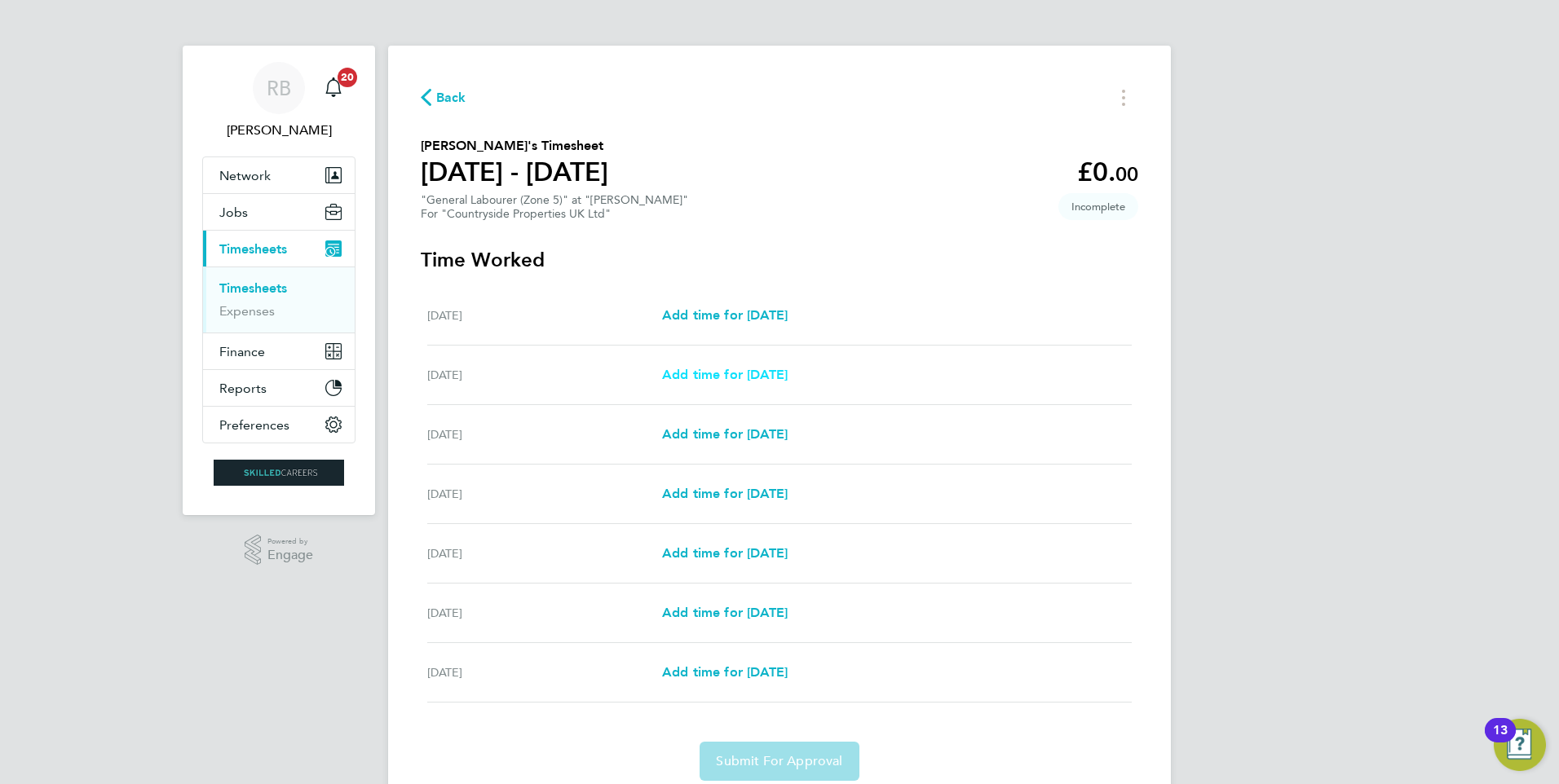
click at [769, 372] on span "Add time for Tue 26 Aug" at bounding box center [725, 374] width 125 height 16
select select "30"
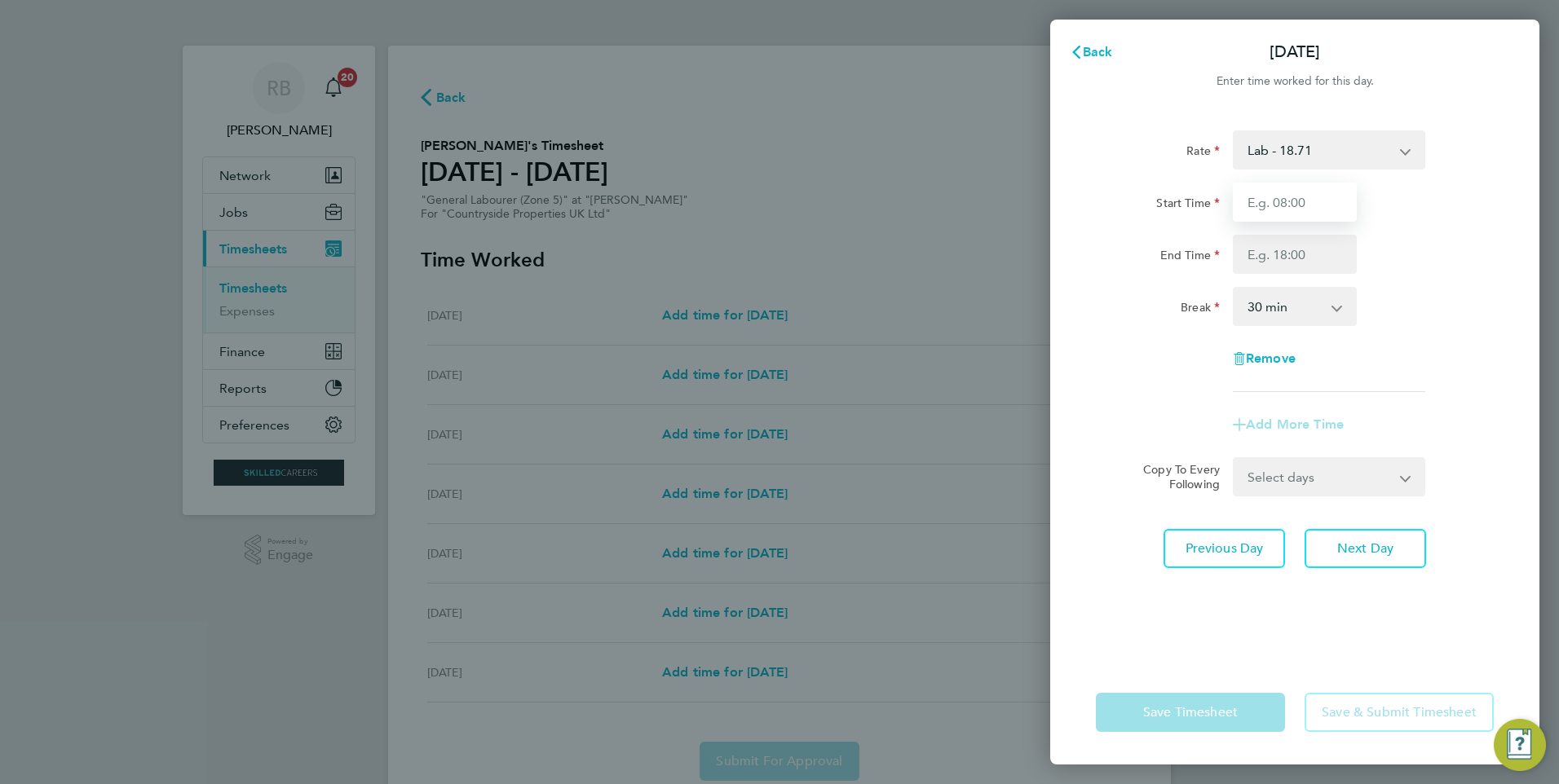
click at [1300, 196] on input "Start Time" at bounding box center [1294, 202] width 124 height 39
type input "07:30"
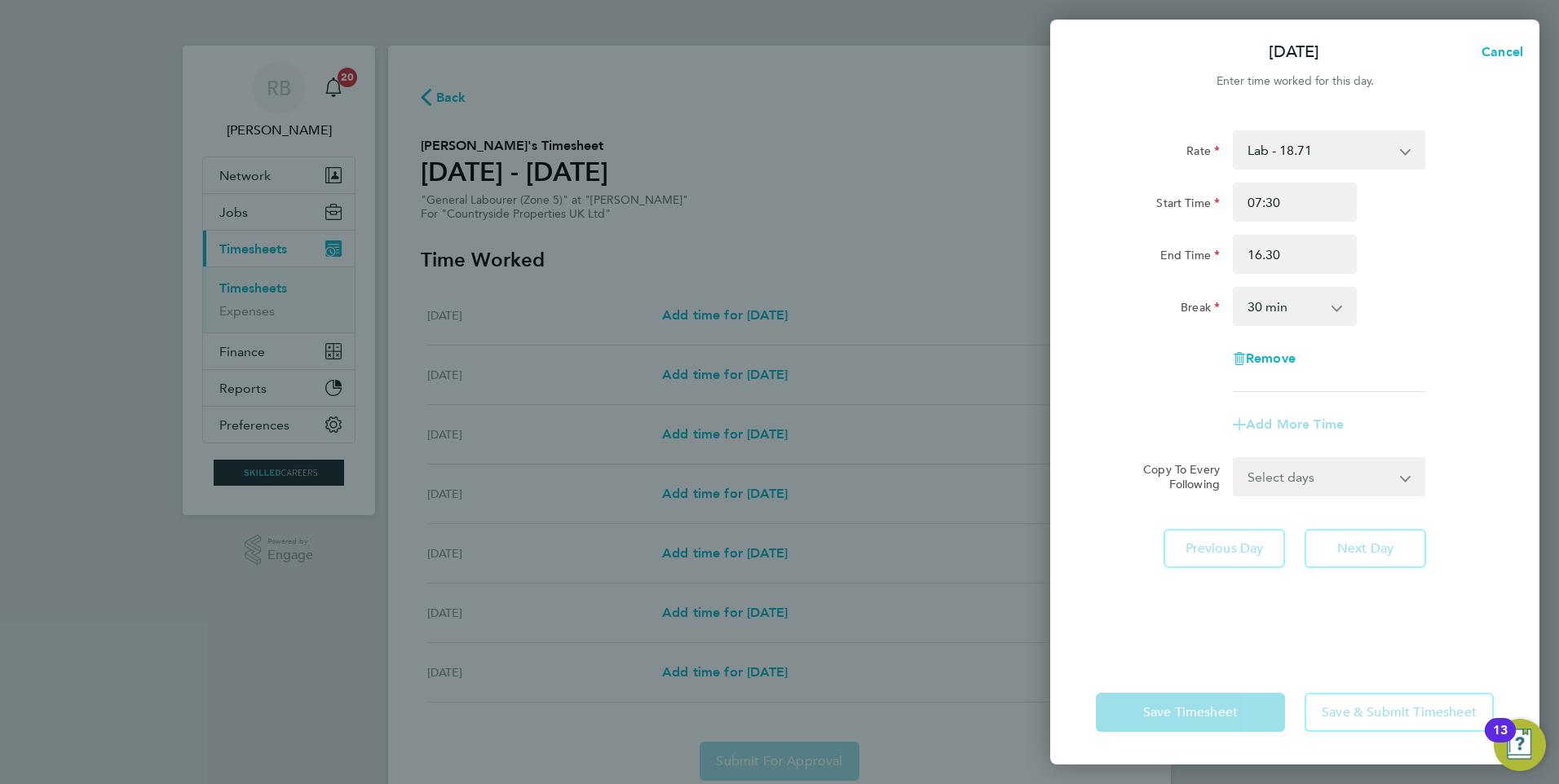
type input "16:30"
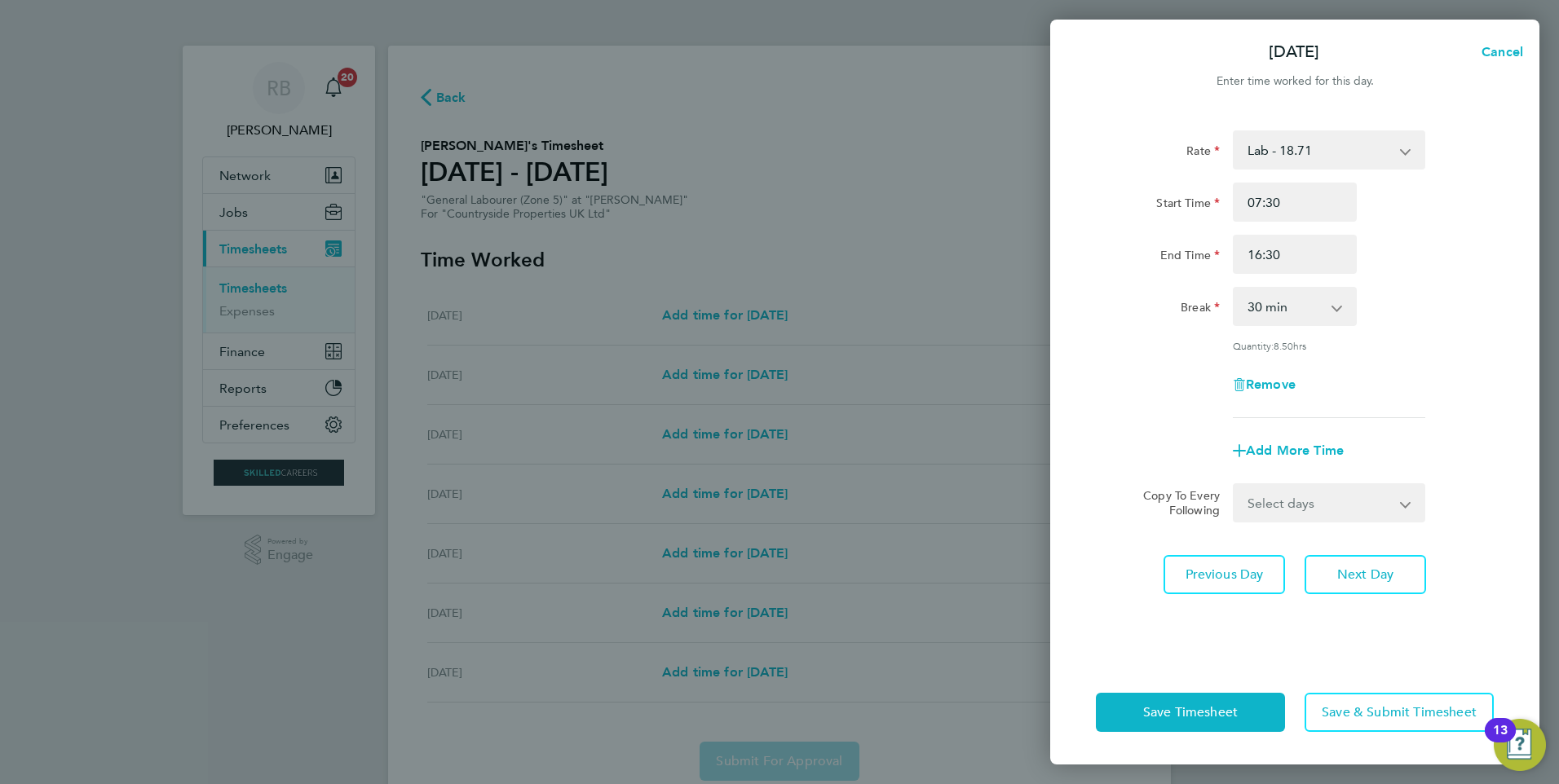
click at [1352, 480] on form "Rate Lab - 18.71 Start Time 07:30 End Time 16:30 Break 0 min 15 min 30 min 45 m…" at bounding box center [1294, 326] width 397 height 392
click at [1350, 494] on select "Select days Day Weekday (Mon-Fri) Weekend (Sat-Sun) Wednesday Thursday Friday S…" at bounding box center [1319, 503] width 171 height 36
select select "WEEKDAY"
click at [1234, 485] on select "Select days Day Weekday (Mon-Fri) Weekend (Sat-Sun) Wednesday Thursday Friday S…" at bounding box center [1319, 503] width 171 height 36
select select "2025-08-31"
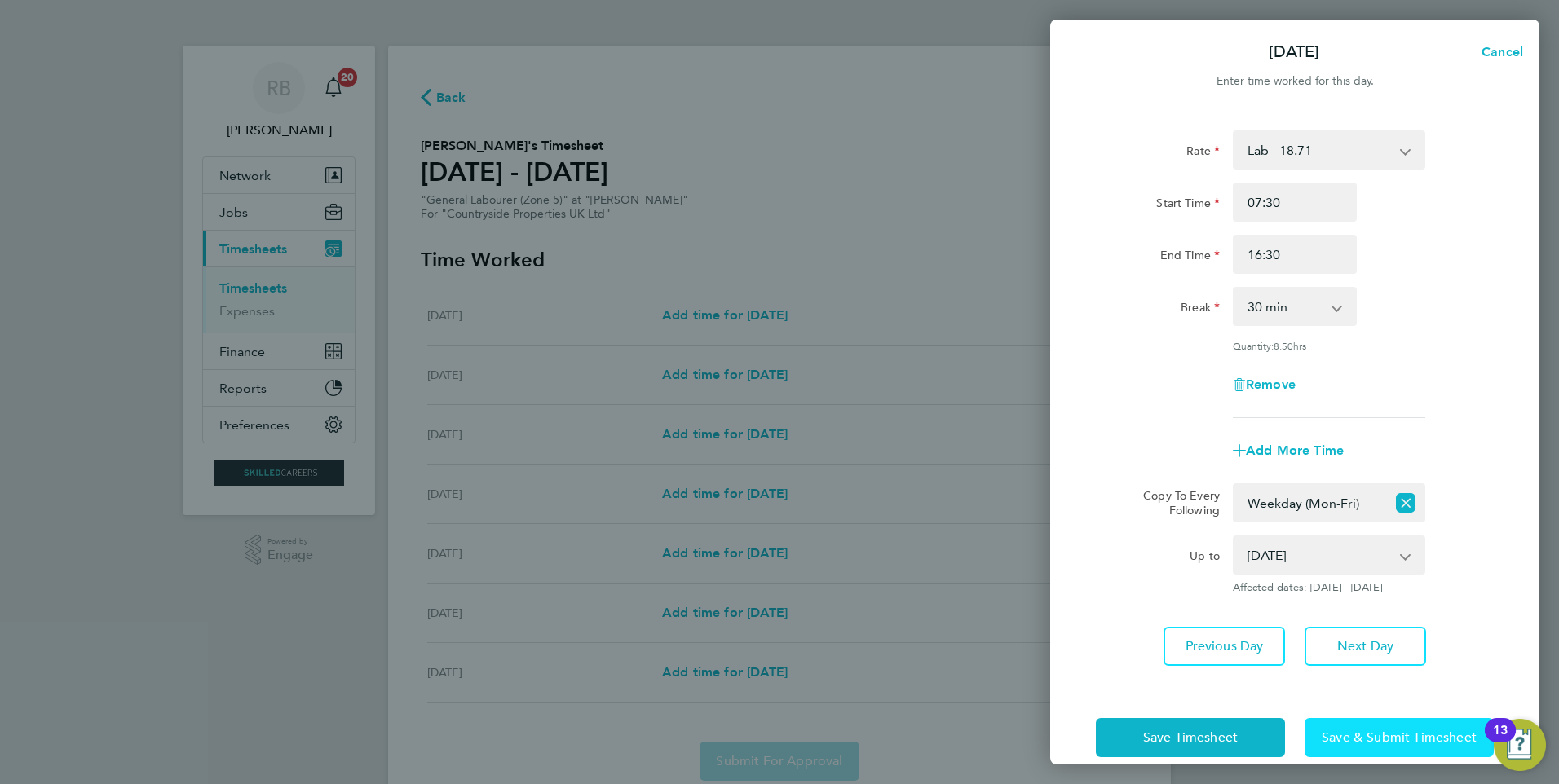
drag, startPoint x: 1346, startPoint y: 704, endPoint x: 1337, endPoint y: 721, distance: 19.2
click at [1347, 704] on div "Save Timesheet Save & Submit Timesheet" at bounding box center [1294, 737] width 489 height 104
click at [1340, 734] on span "Save & Submit Timesheet" at bounding box center [1399, 738] width 154 height 17
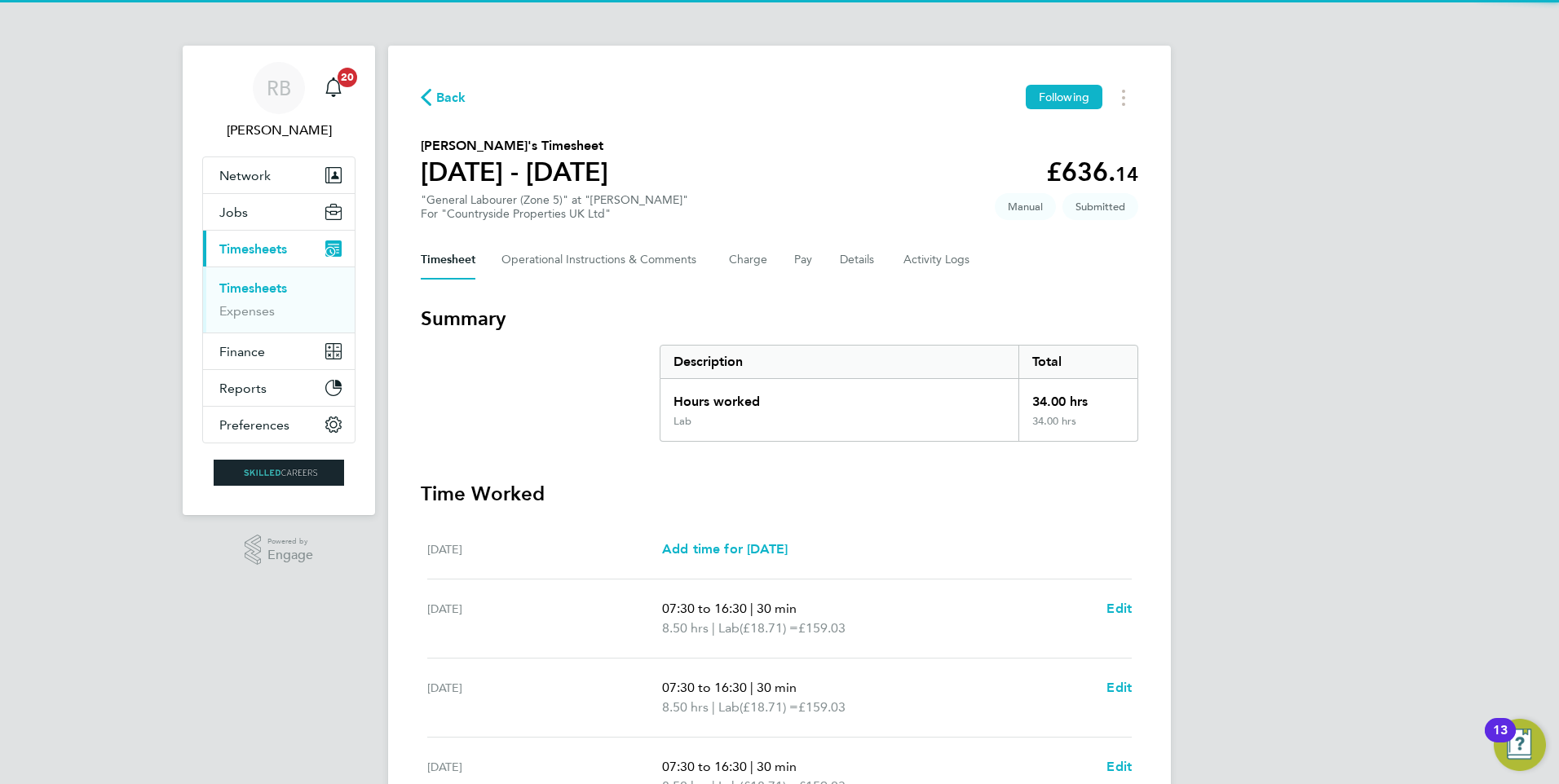
click at [226, 296] on li "Timesheets" at bounding box center [281, 291] width 122 height 23
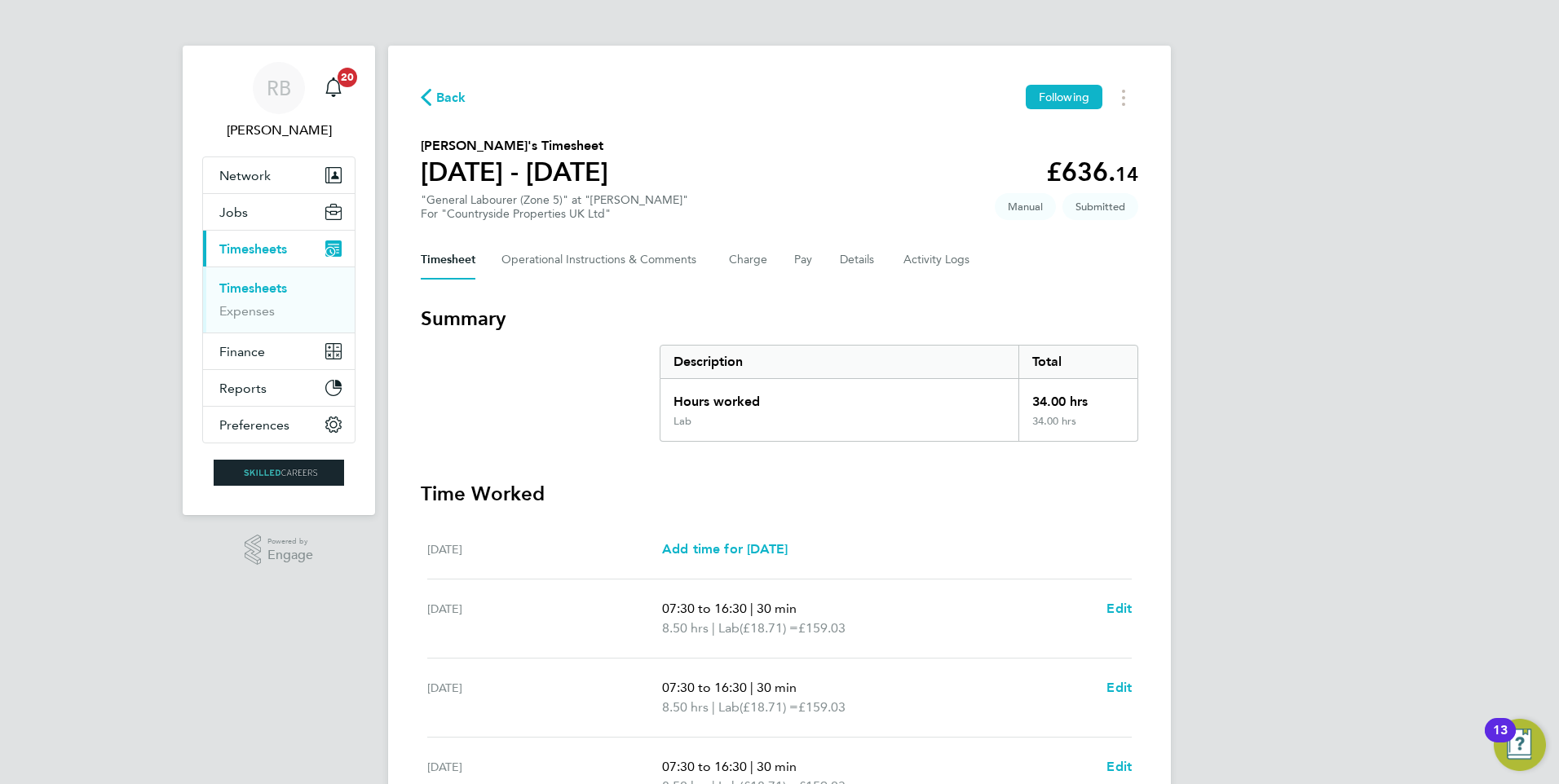
click at [262, 286] on link "Timesheets" at bounding box center [253, 288] width 68 height 16
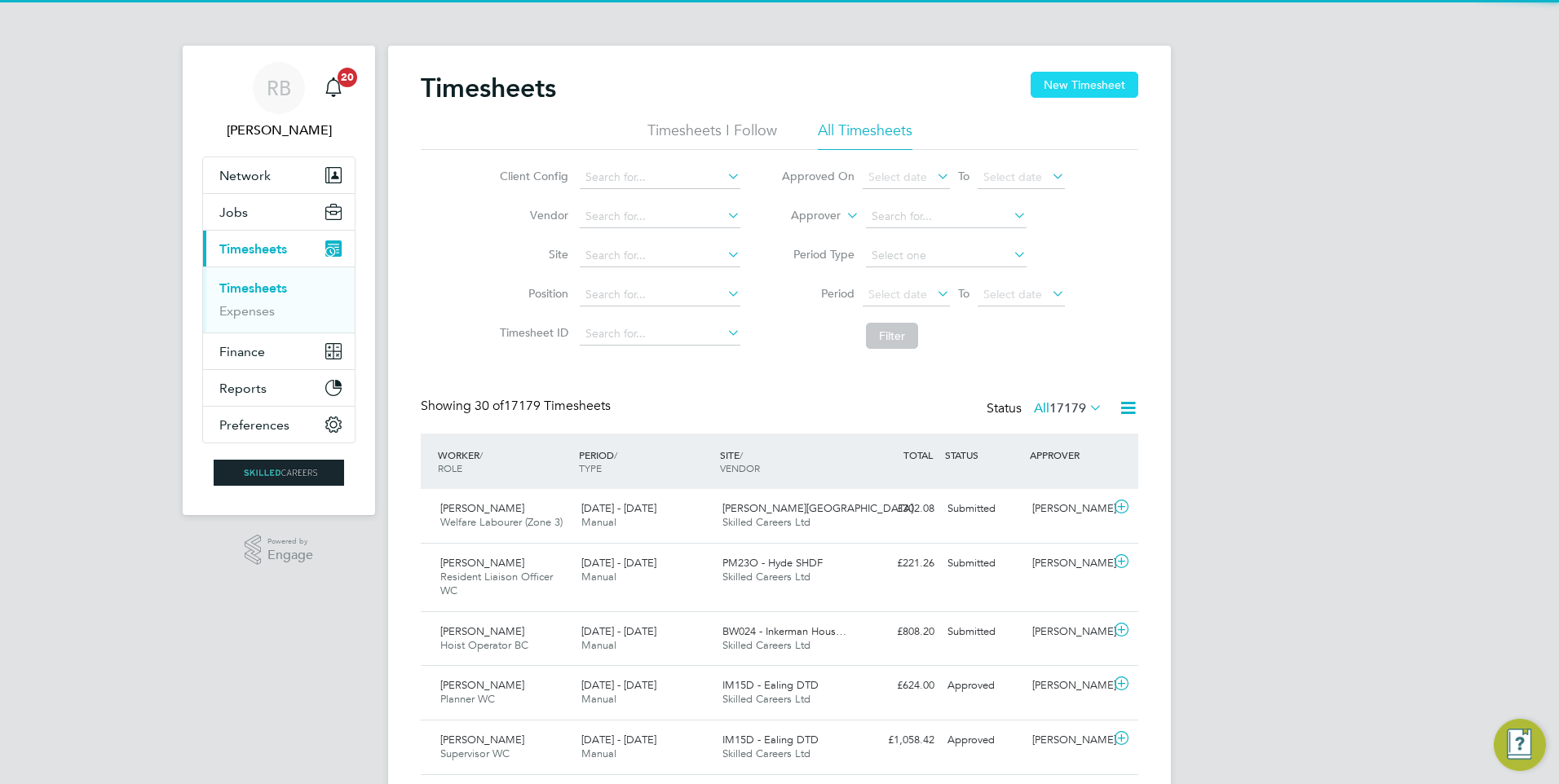
click at [1057, 83] on button "New Timesheet" at bounding box center [1084, 84] width 108 height 26
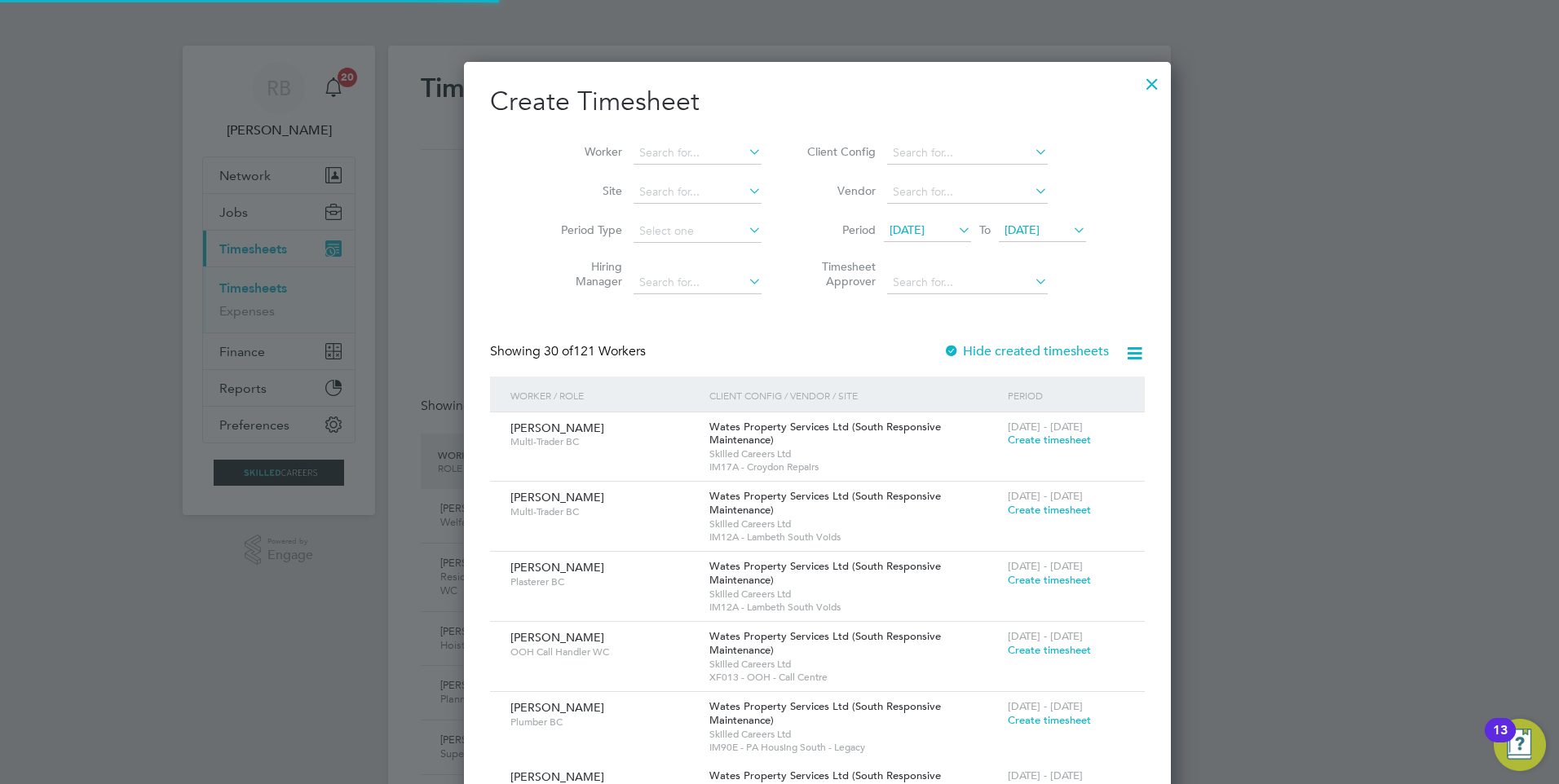
click at [897, 230] on span "18 Aug 2025" at bounding box center [907, 230] width 35 height 15
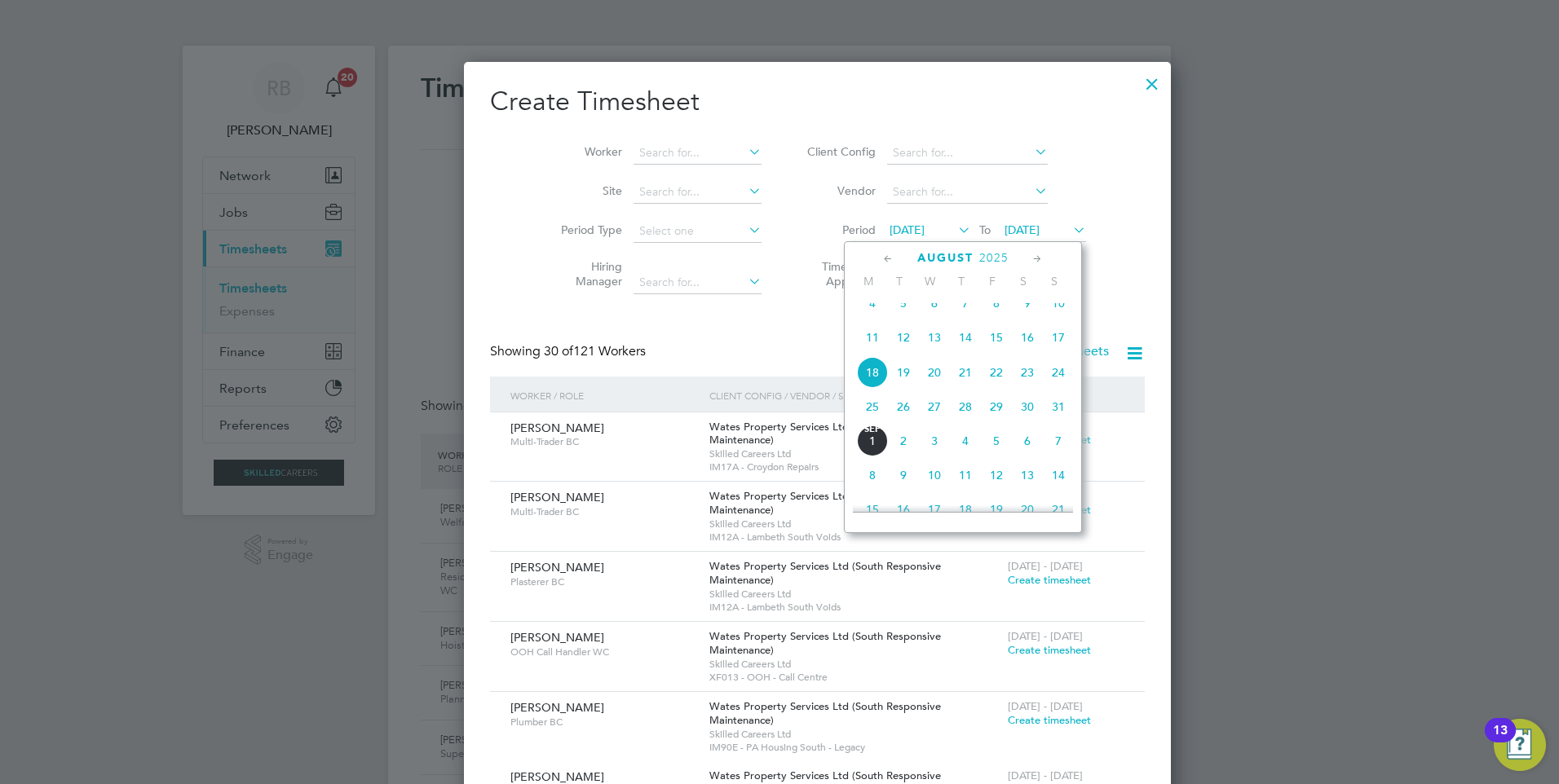
click at [873, 422] on span "25" at bounding box center [872, 407] width 31 height 31
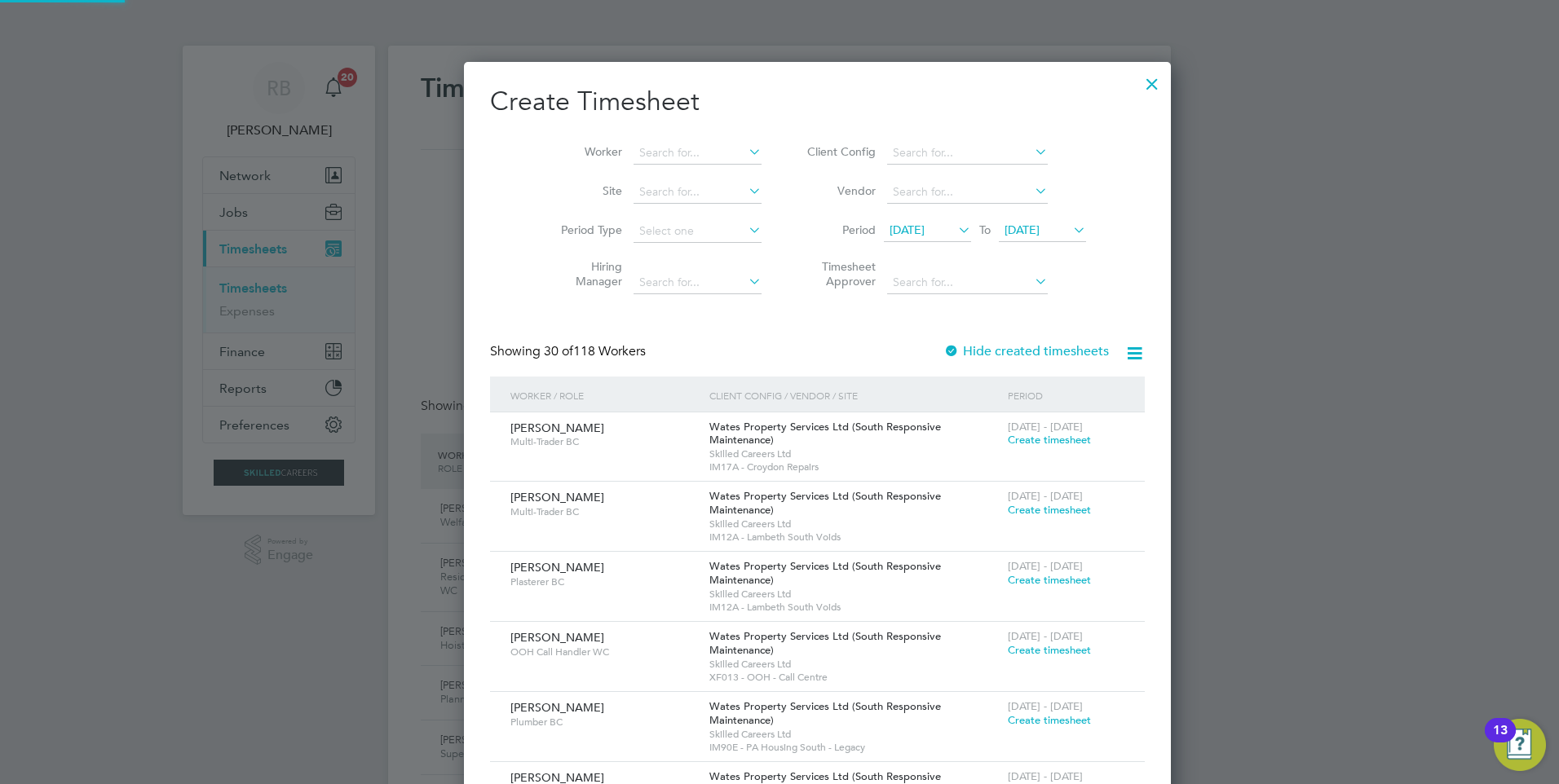
click at [1005, 231] on span "25 Aug 2025" at bounding box center [1022, 230] width 35 height 15
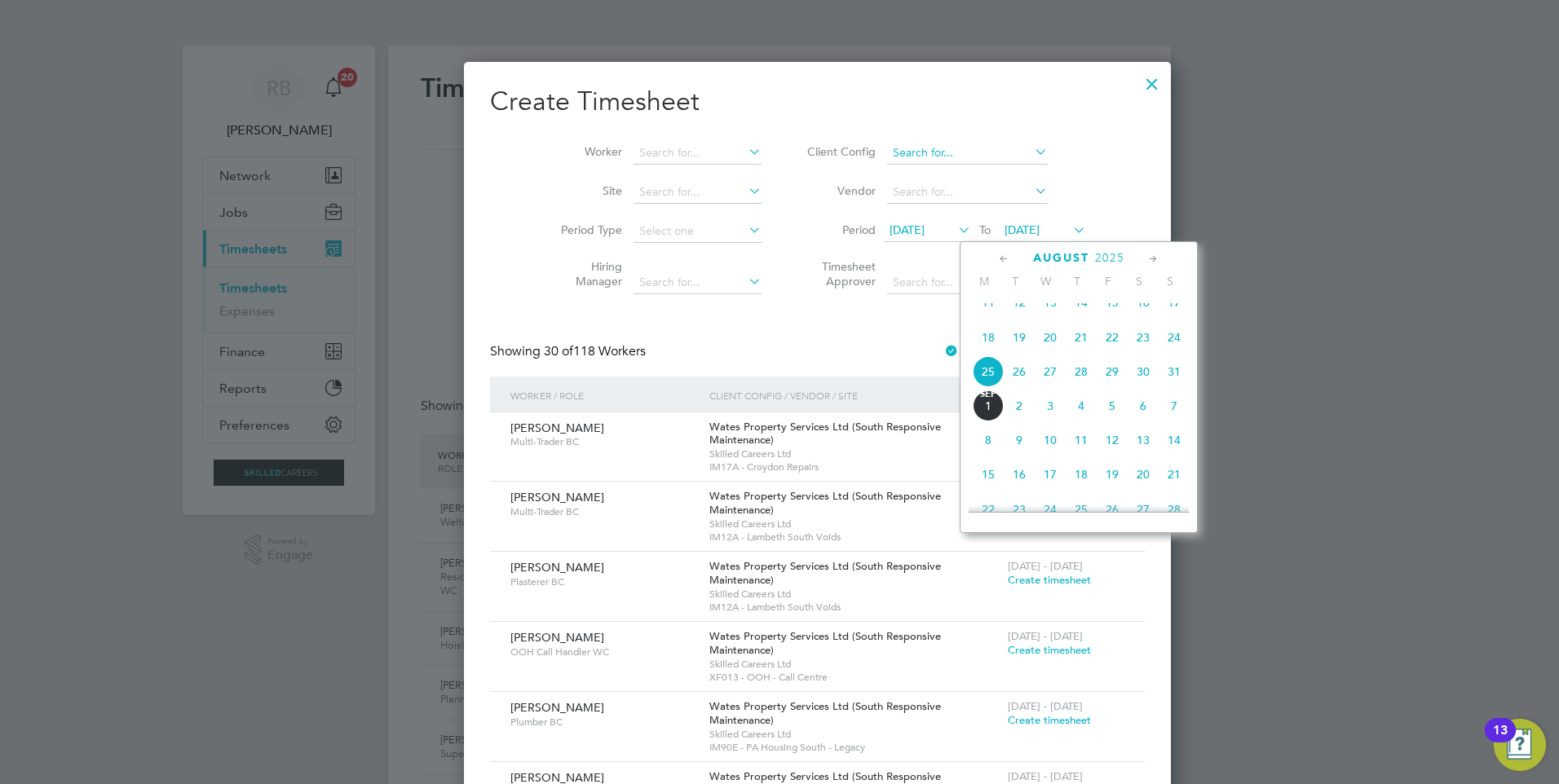
drag, startPoint x: 1171, startPoint y: 379, endPoint x: 952, endPoint y: 154, distance: 314.0
click at [1172, 379] on span "31" at bounding box center [1173, 372] width 31 height 31
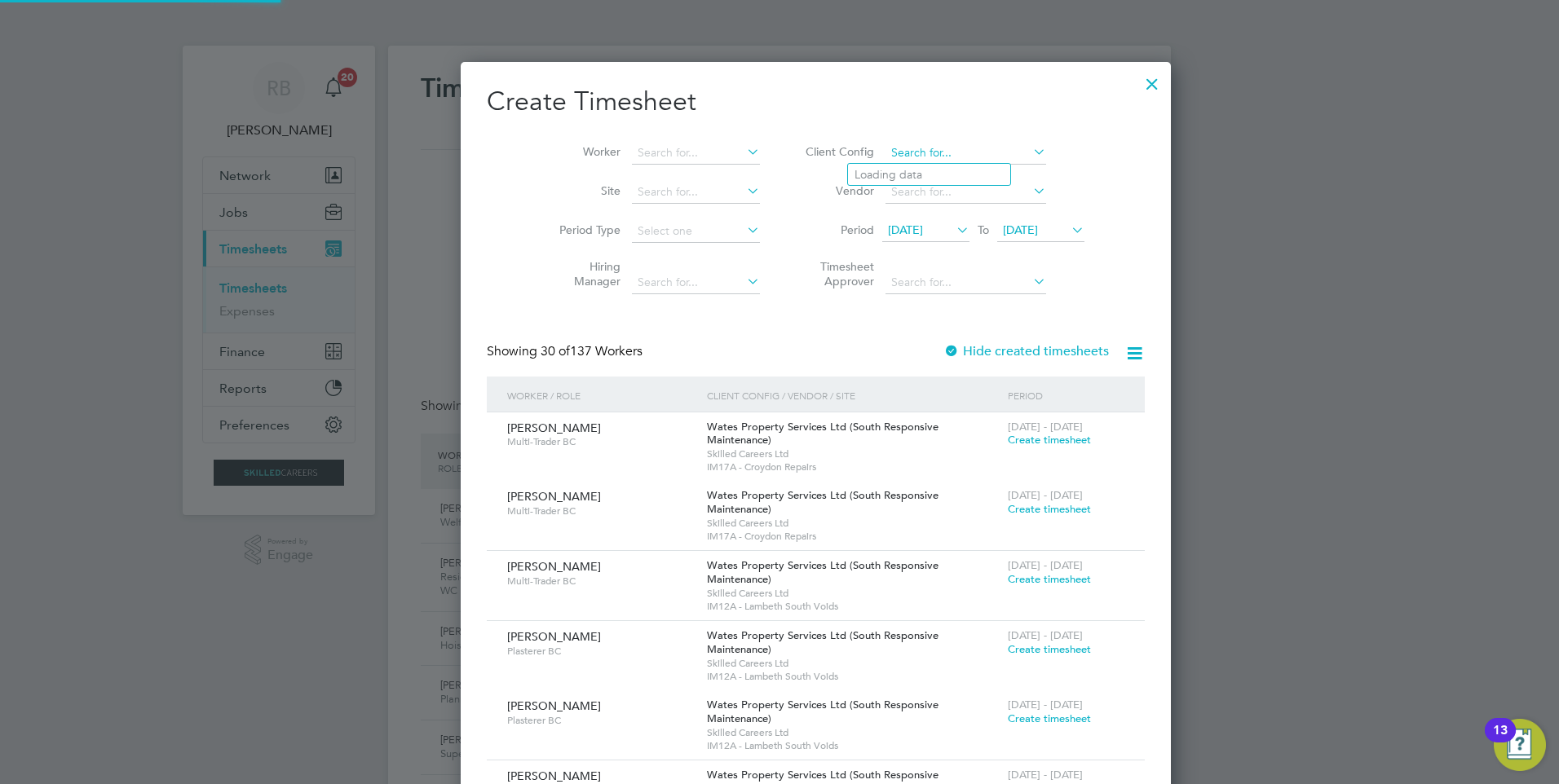
click at [933, 144] on input at bounding box center [965, 153] width 160 height 23
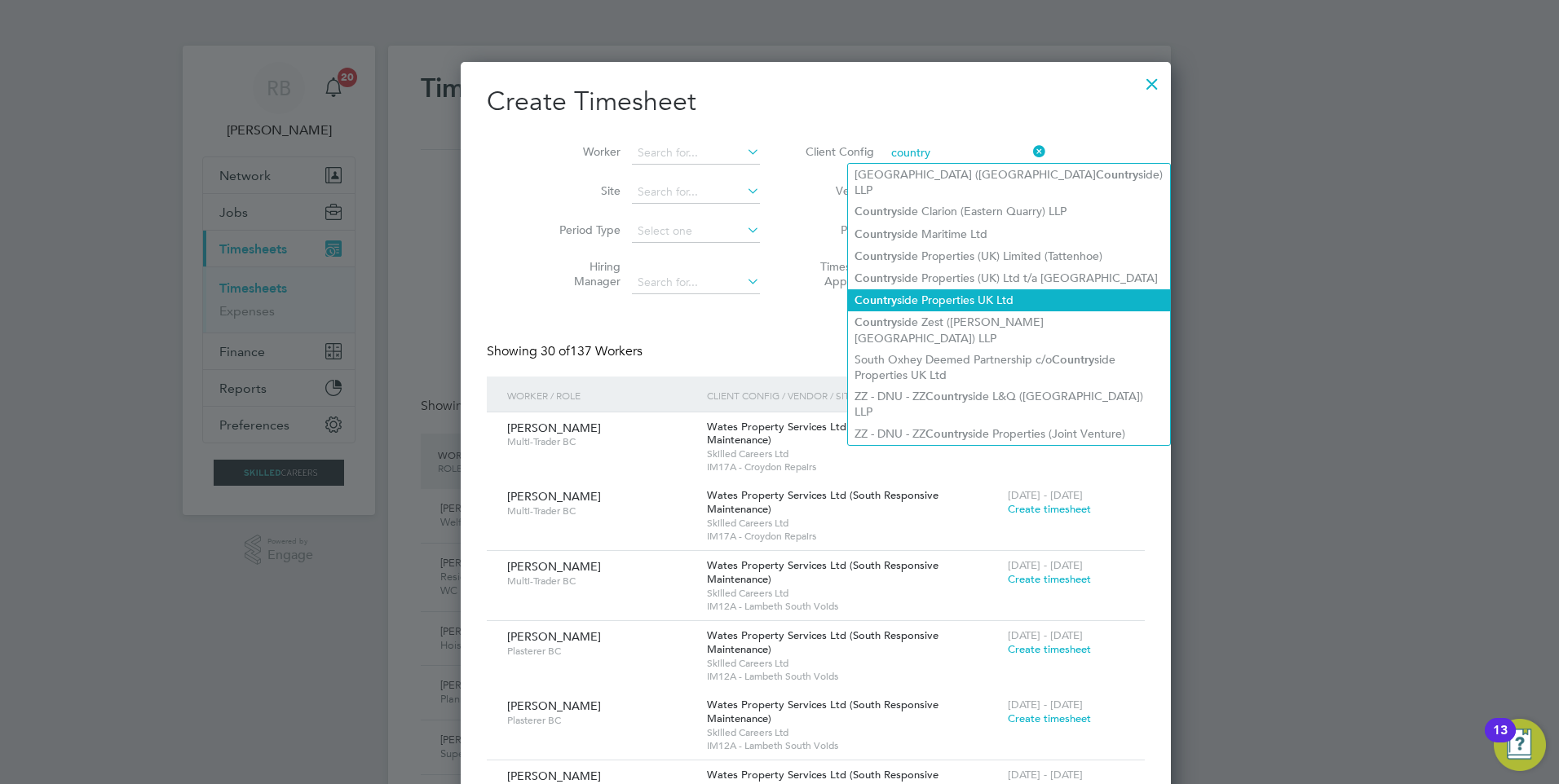
click at [971, 290] on li "Country side Properties UK Ltd" at bounding box center [1009, 301] width 322 height 22
type input "Countryside Properties UK Ltd"
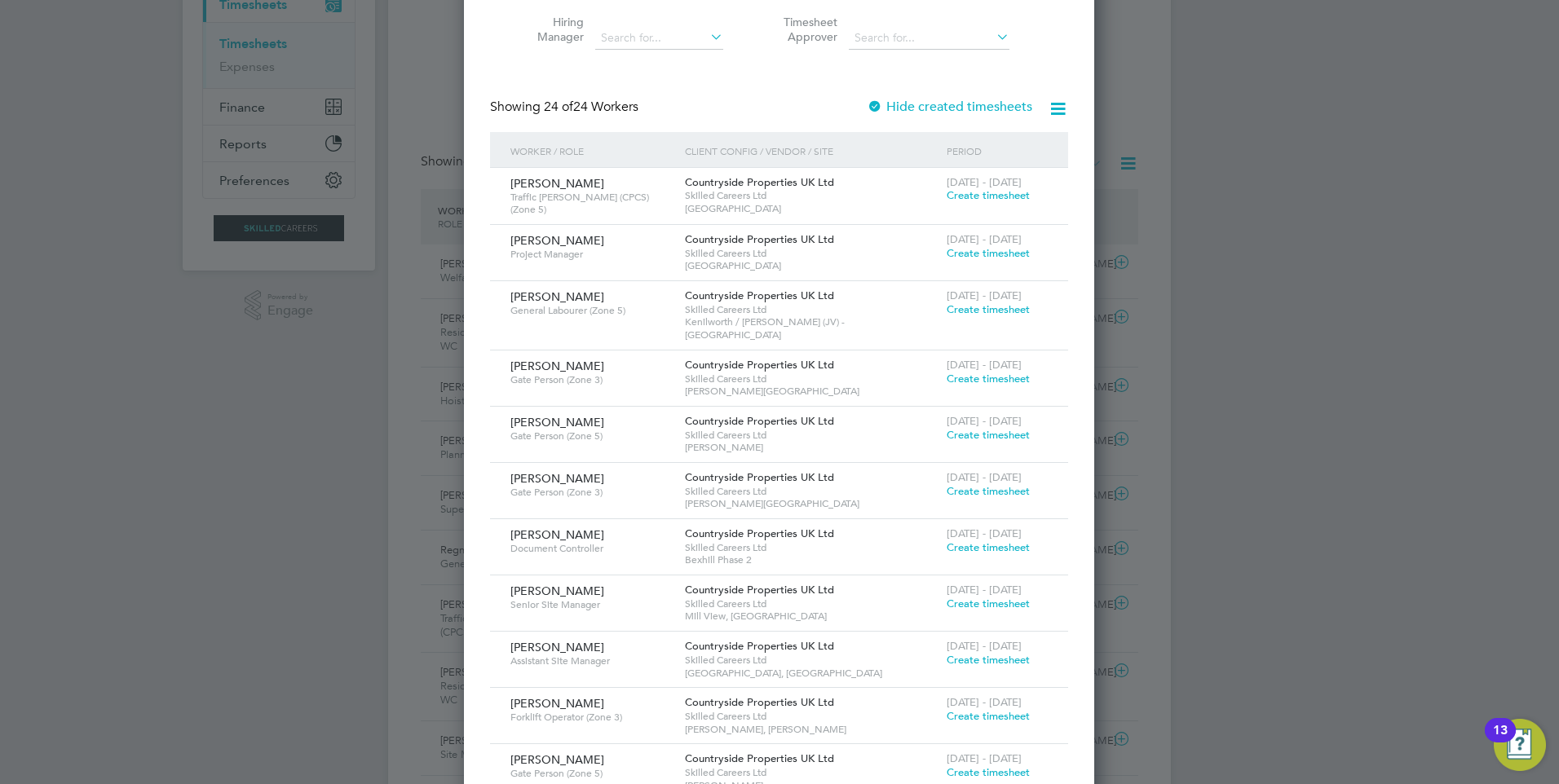
drag, startPoint x: 498, startPoint y: 403, endPoint x: 998, endPoint y: 432, distance: 500.8
click at [998, 432] on div "Neil Hakesley Gate Person (Zone 5) Countryside Properties UK Ltd Skilled Career…" at bounding box center [779, 434] width 578 height 55
drag, startPoint x: 998, startPoint y: 432, endPoint x: 905, endPoint y: 427, distance: 93.1
click at [905, 441] on span "[PERSON_NAME]" at bounding box center [812, 448] width 254 height 13
drag, startPoint x: 1013, startPoint y: 423, endPoint x: 946, endPoint y: 366, distance: 88.0
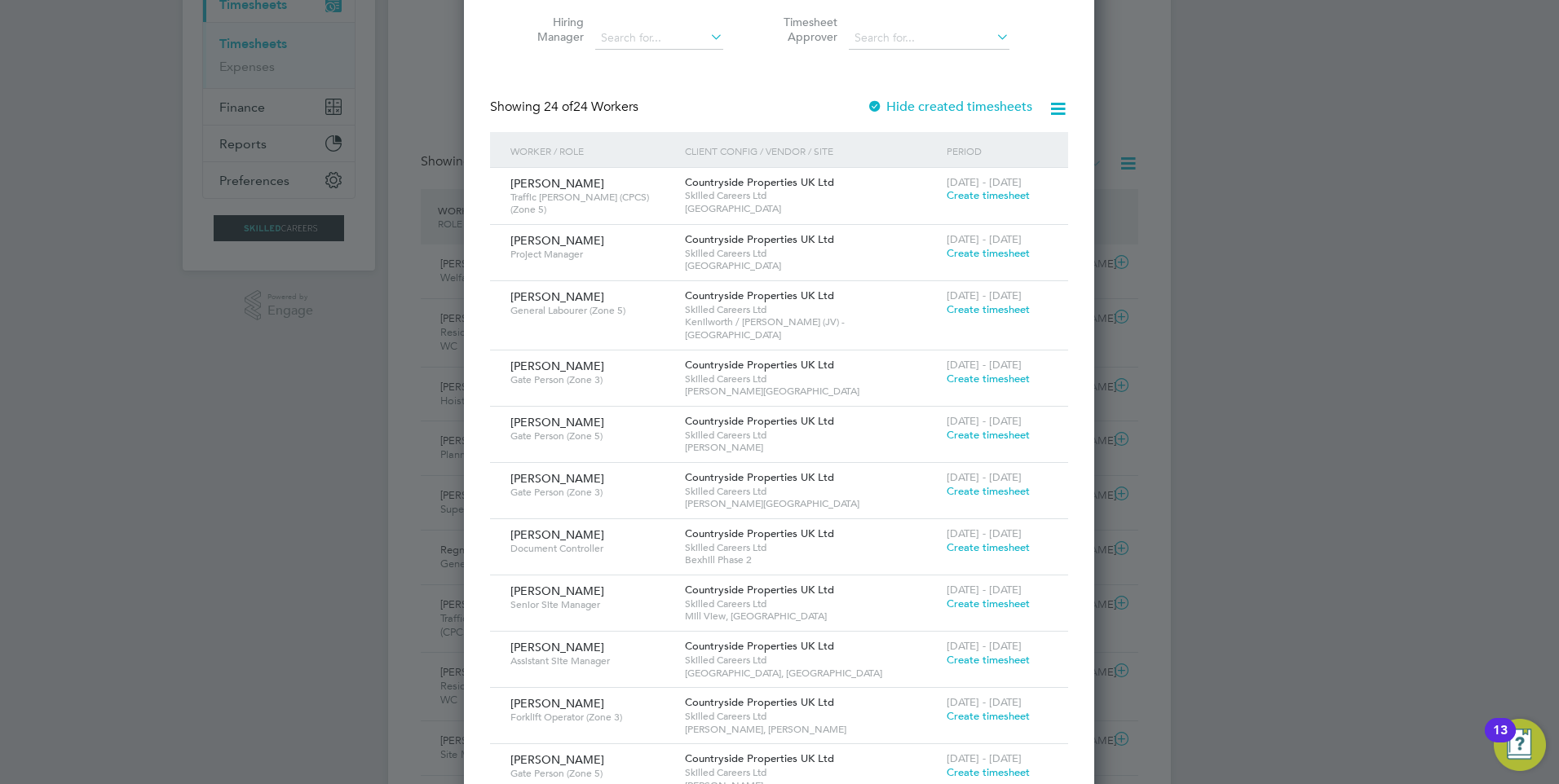
click at [1013, 428] on span "Create timesheet" at bounding box center [988, 435] width 84 height 14
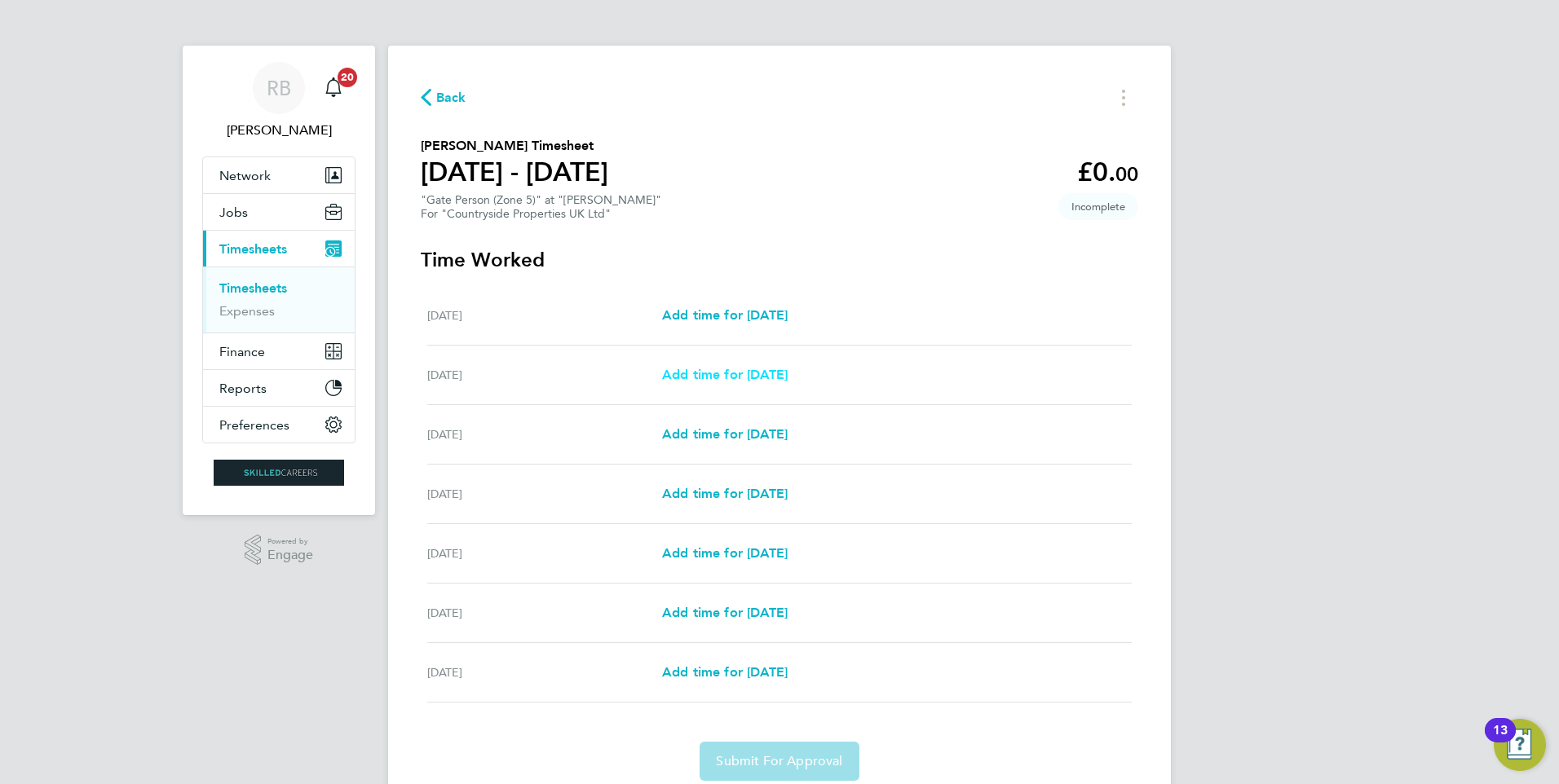
click at [784, 376] on span "Add time for Tue 26 Aug" at bounding box center [725, 374] width 125 height 16
select select "30"
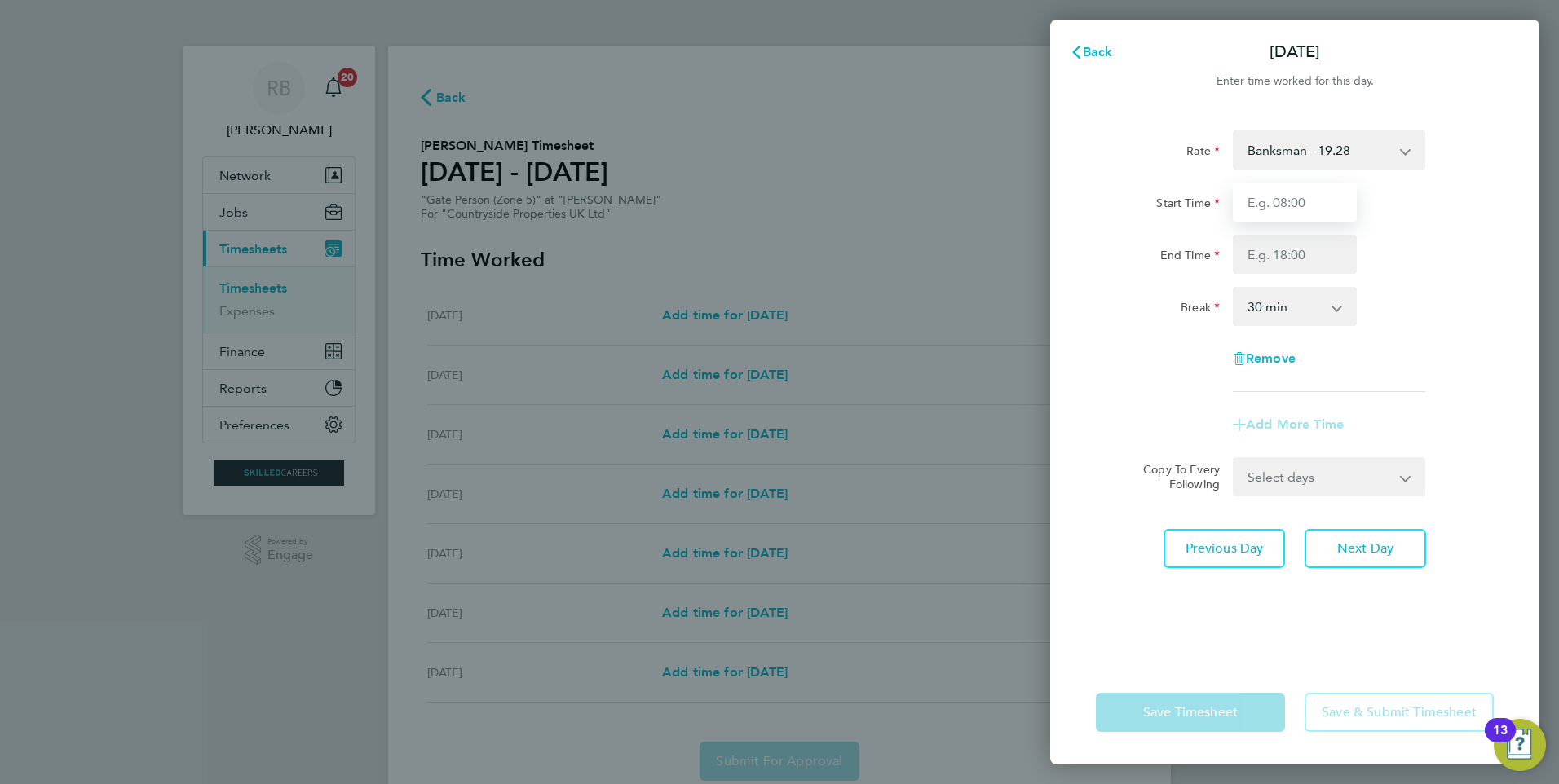
click at [1278, 202] on input "Start Time" at bounding box center [1294, 202] width 124 height 39
type input "06:30"
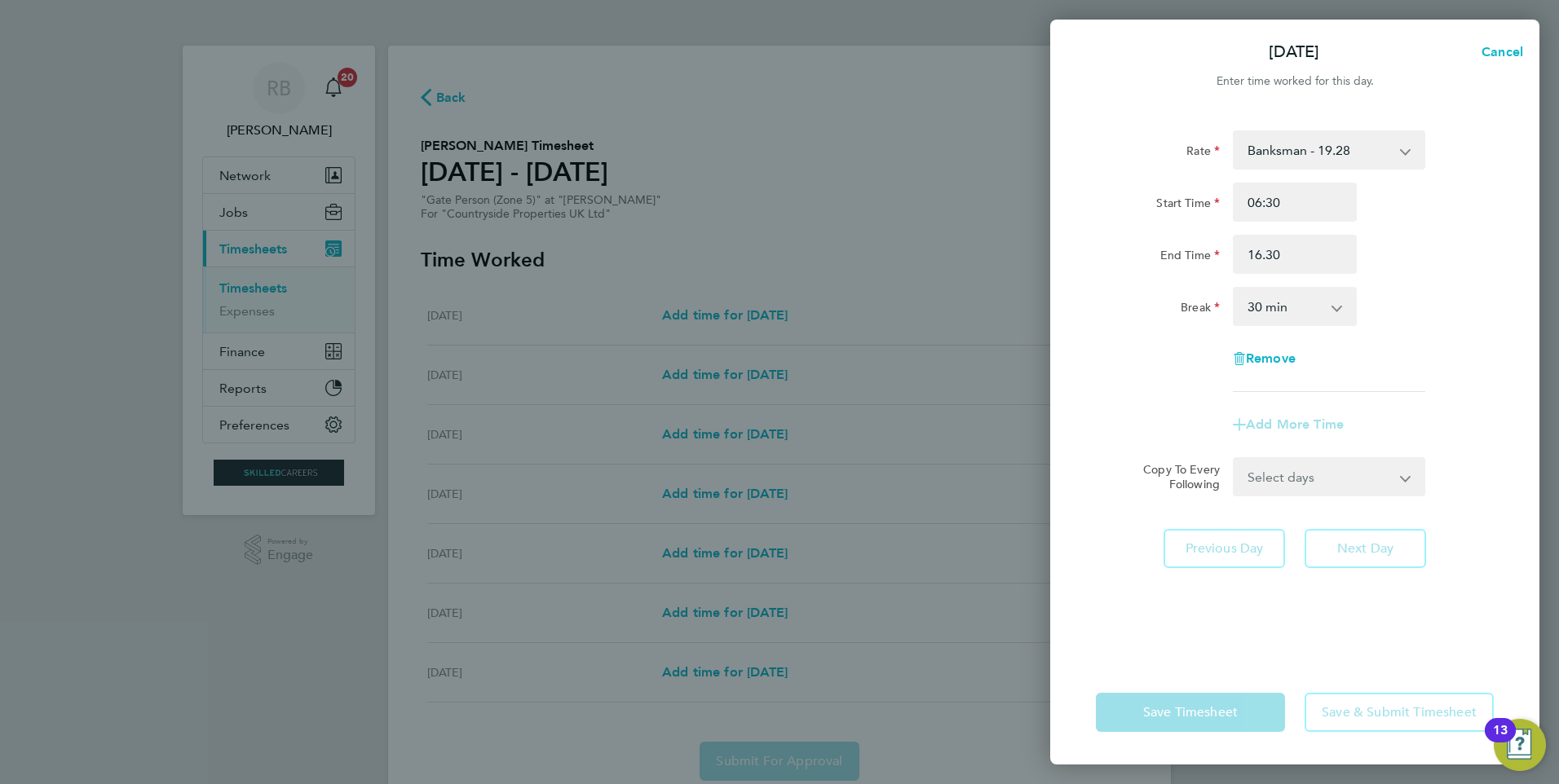
type input "16:30"
click at [1411, 271] on div "End Time 16:30" at bounding box center [1294, 254] width 411 height 39
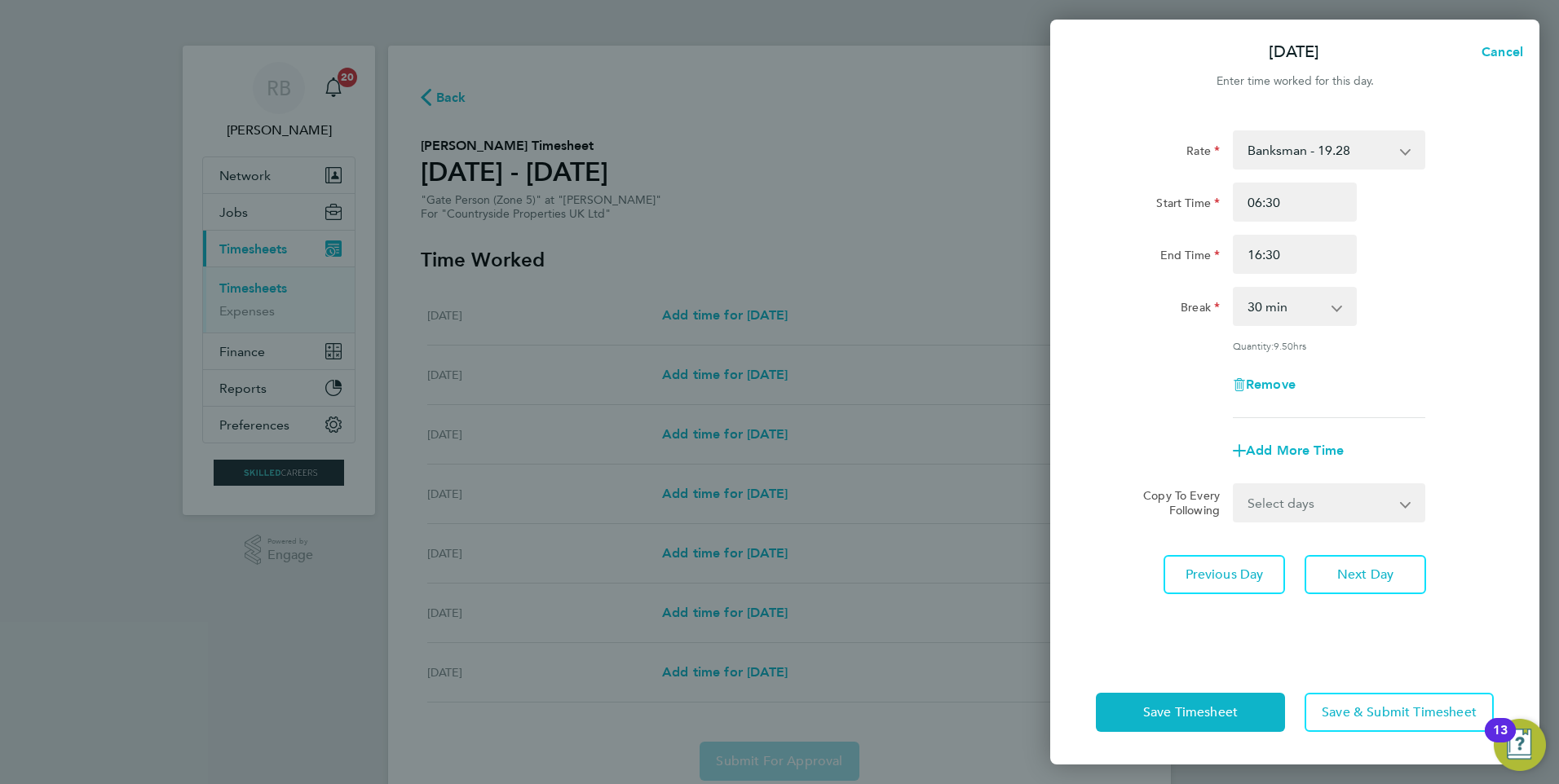
click at [1329, 508] on select "Select days Day Weekday (Mon-Fri) Weekend (Sat-Sun) Wednesday Thursday Friday S…" at bounding box center [1319, 503] width 171 height 36
select select "WEEKDAY"
click at [1234, 485] on select "Select days Day Weekday (Mon-Fri) Weekend (Sat-Sun) Wednesday Thursday Friday S…" at bounding box center [1319, 503] width 171 height 36
select select "2025-08-31"
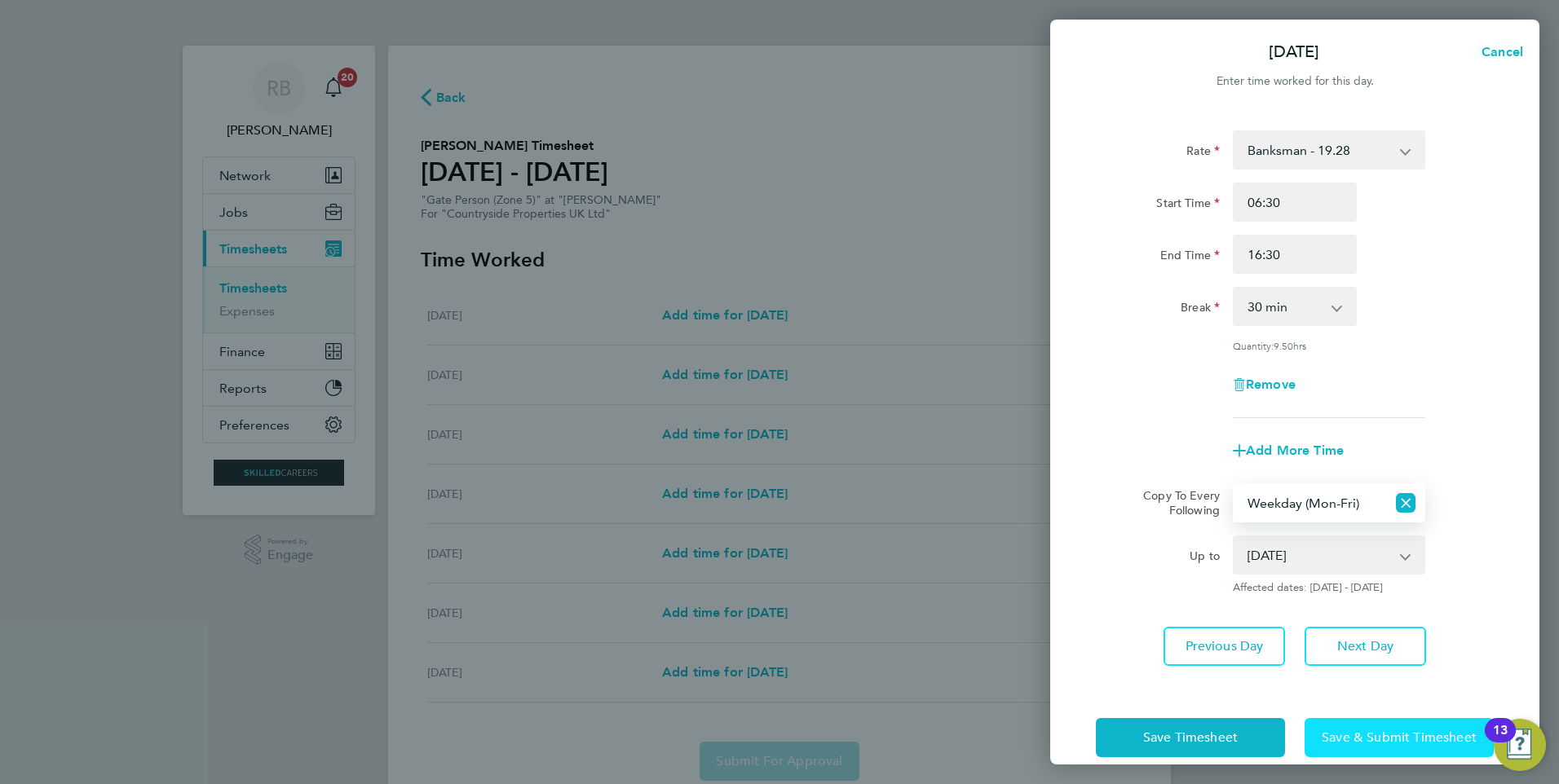
click at [1390, 746] on button "Save & Submit Timesheet" at bounding box center [1399, 737] width 190 height 39
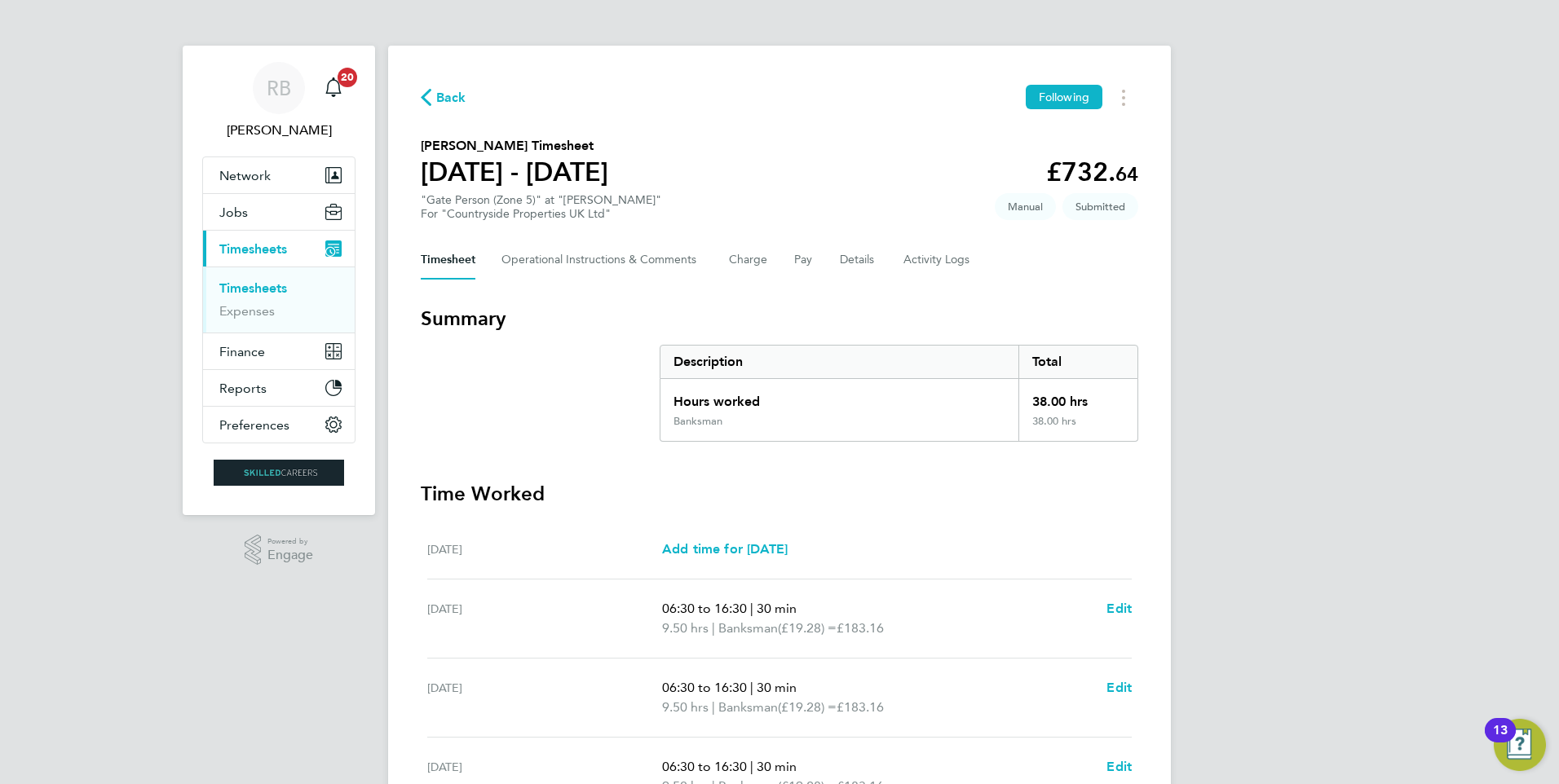
click at [281, 294] on link "Timesheets" at bounding box center [253, 288] width 68 height 16
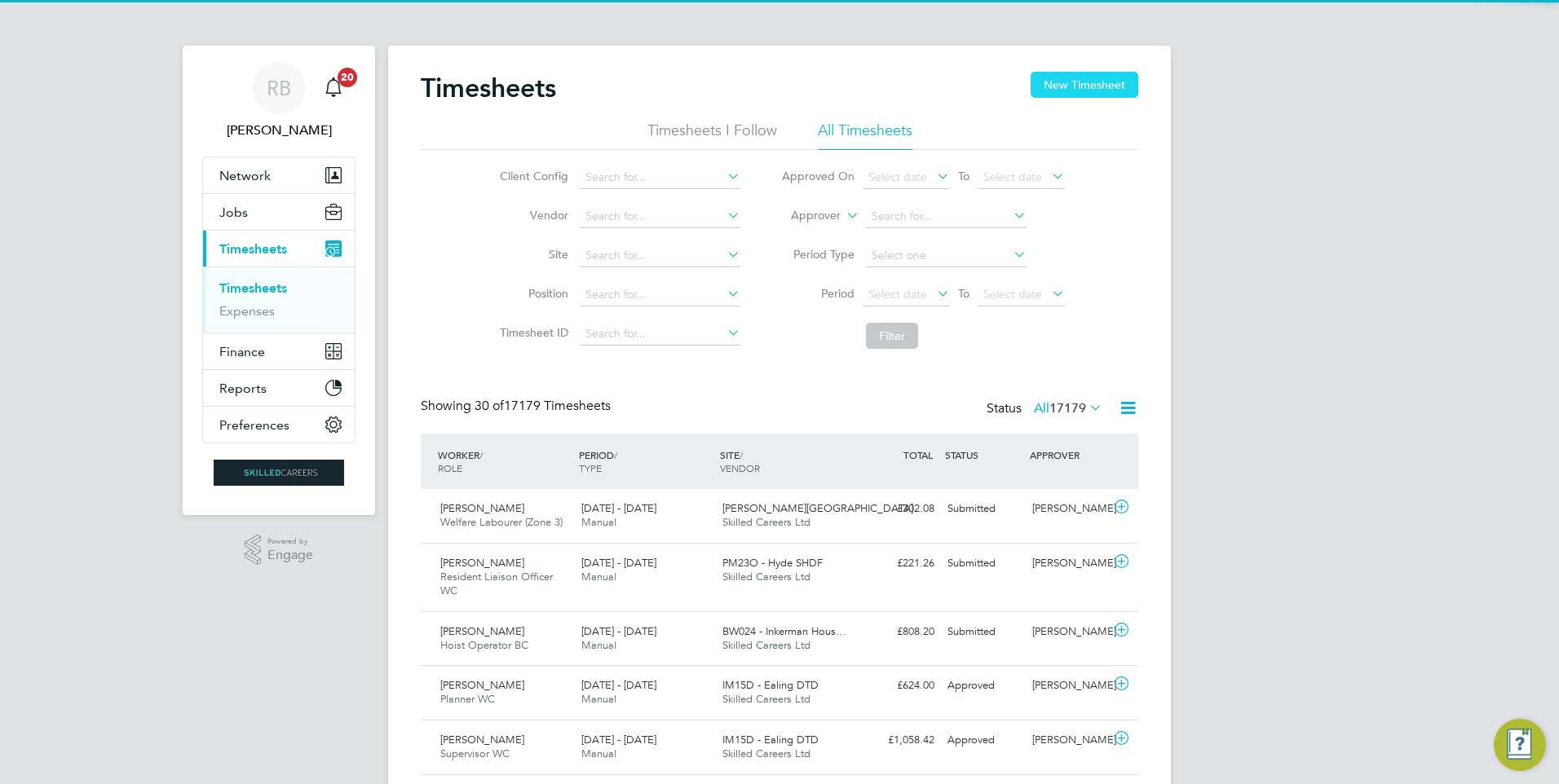
click at [1057, 91] on button "New Timesheet" at bounding box center [1084, 84] width 108 height 26
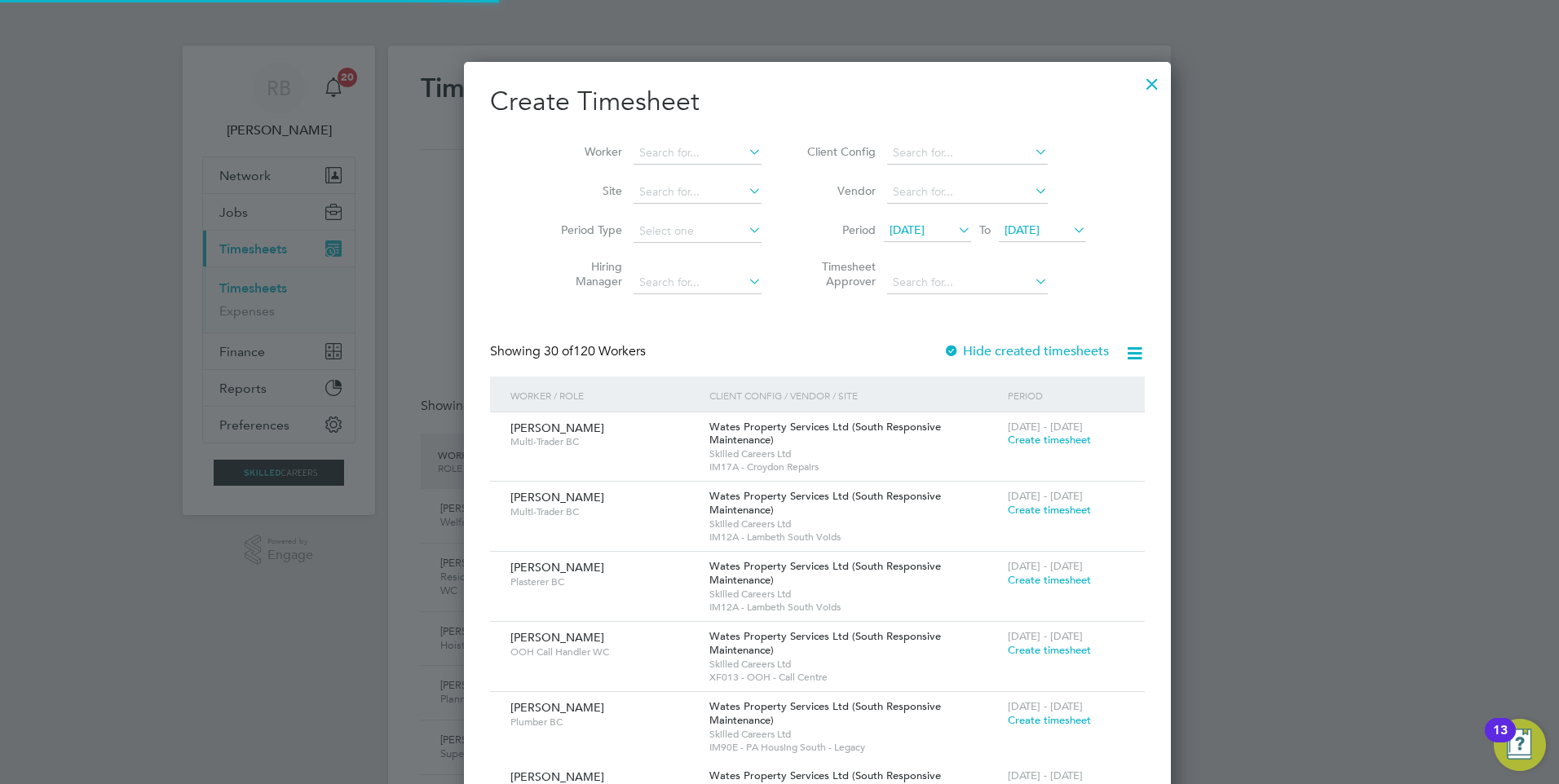
click at [906, 227] on span "18 Aug 2025" at bounding box center [907, 230] width 35 height 15
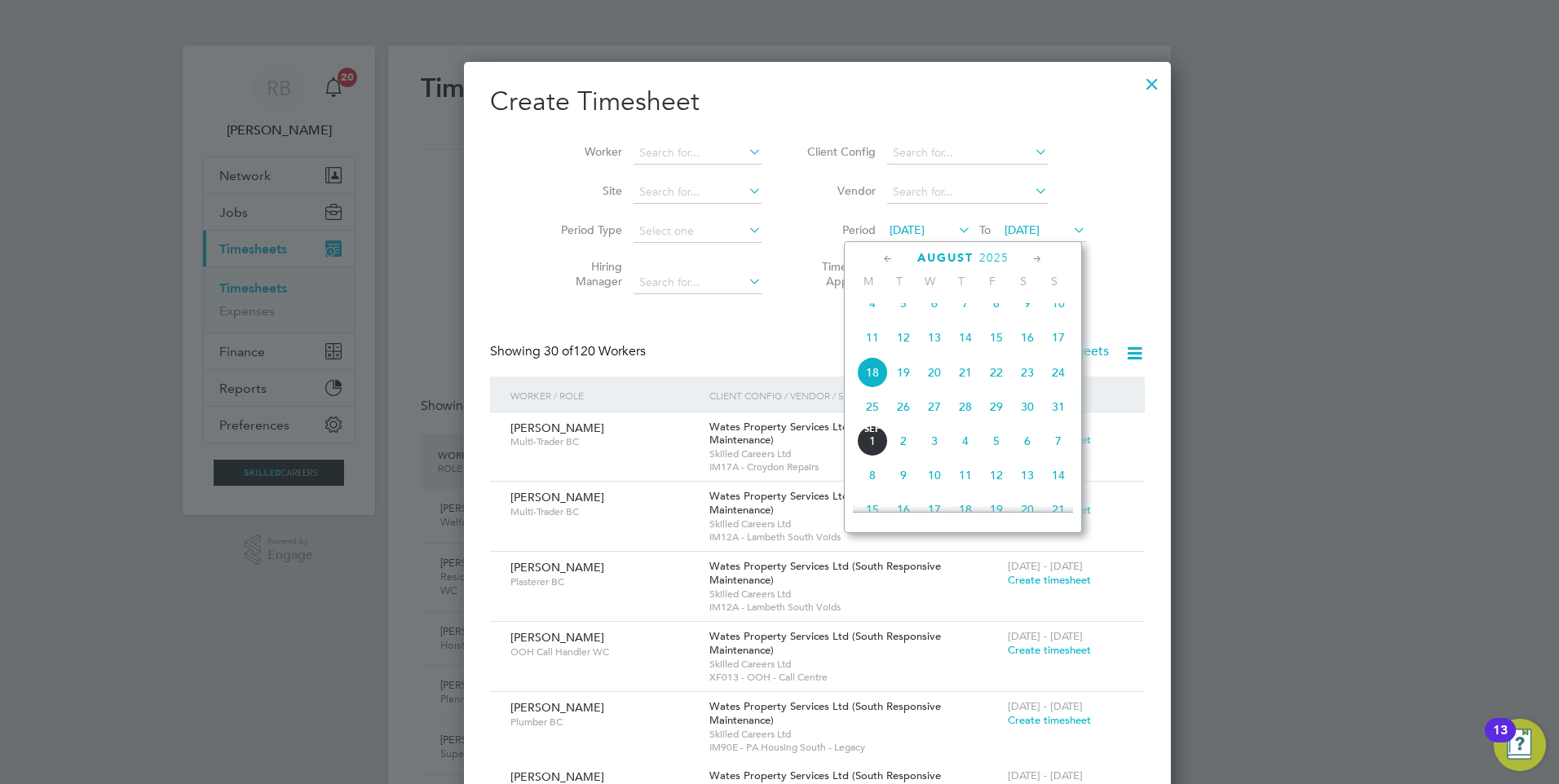
click at [875, 422] on span "25" at bounding box center [872, 407] width 31 height 31
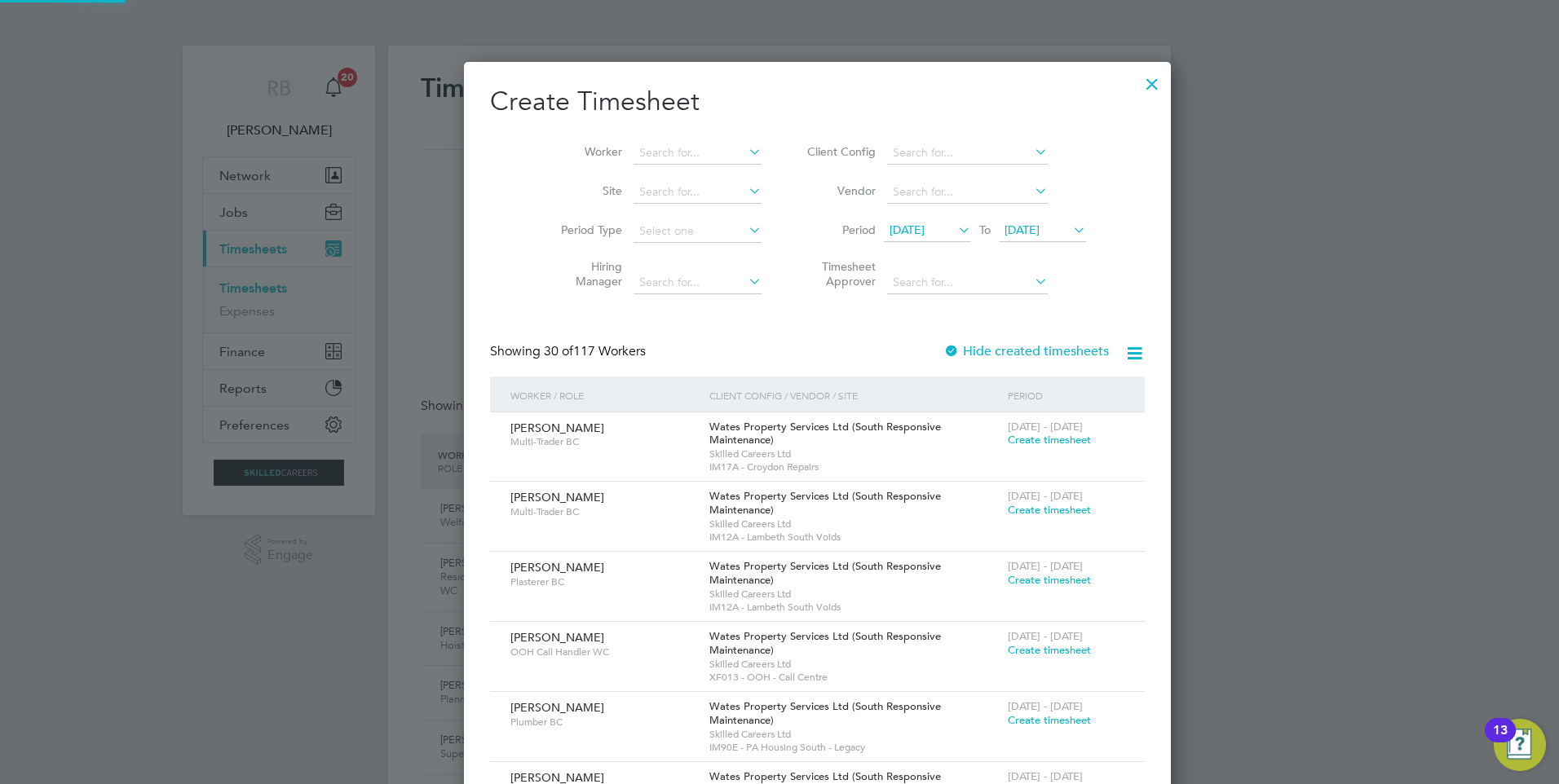
click at [1005, 226] on span "25 Aug 2025" at bounding box center [1022, 230] width 35 height 15
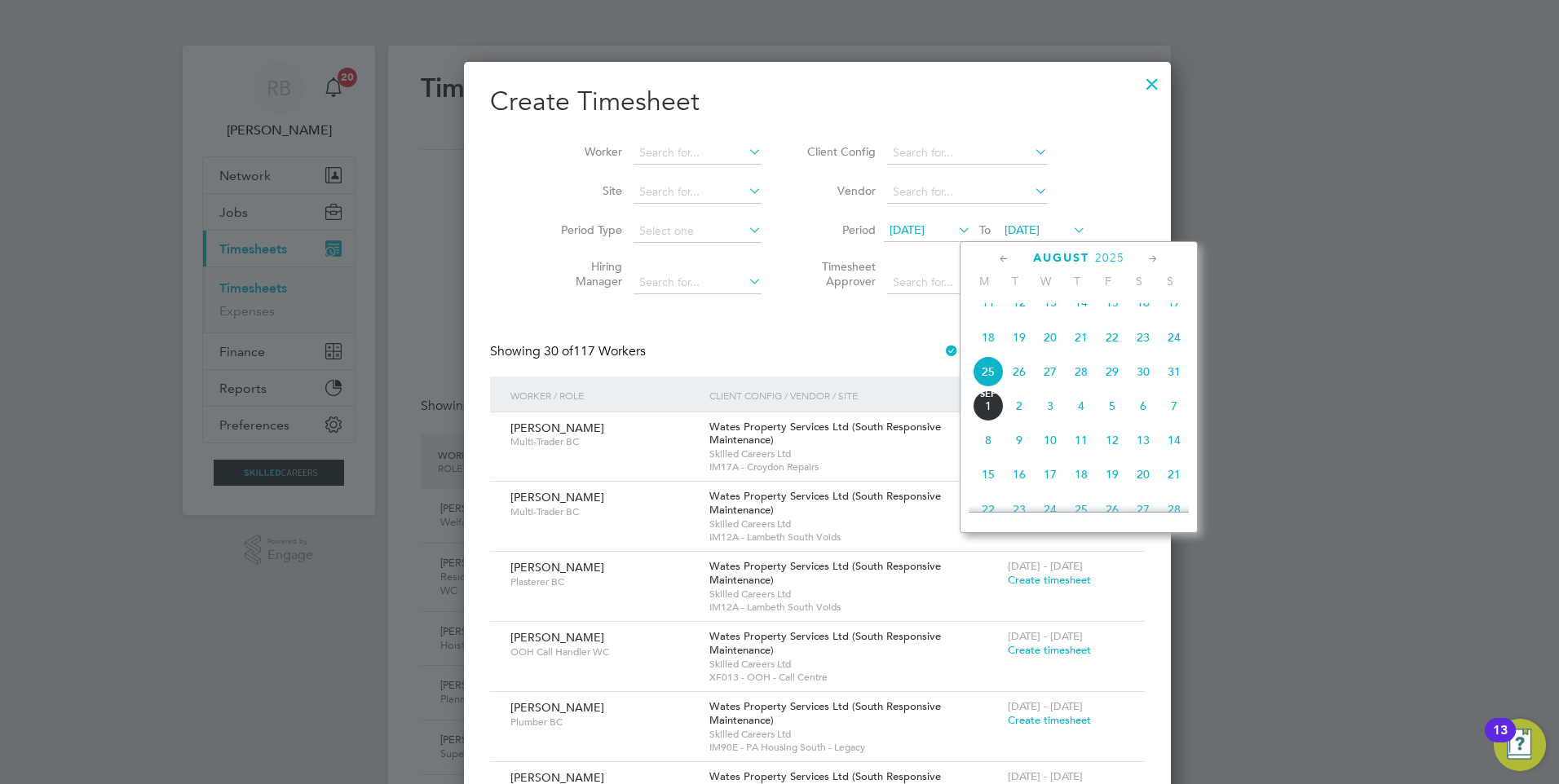
click at [1167, 378] on span "31" at bounding box center [1173, 372] width 31 height 31
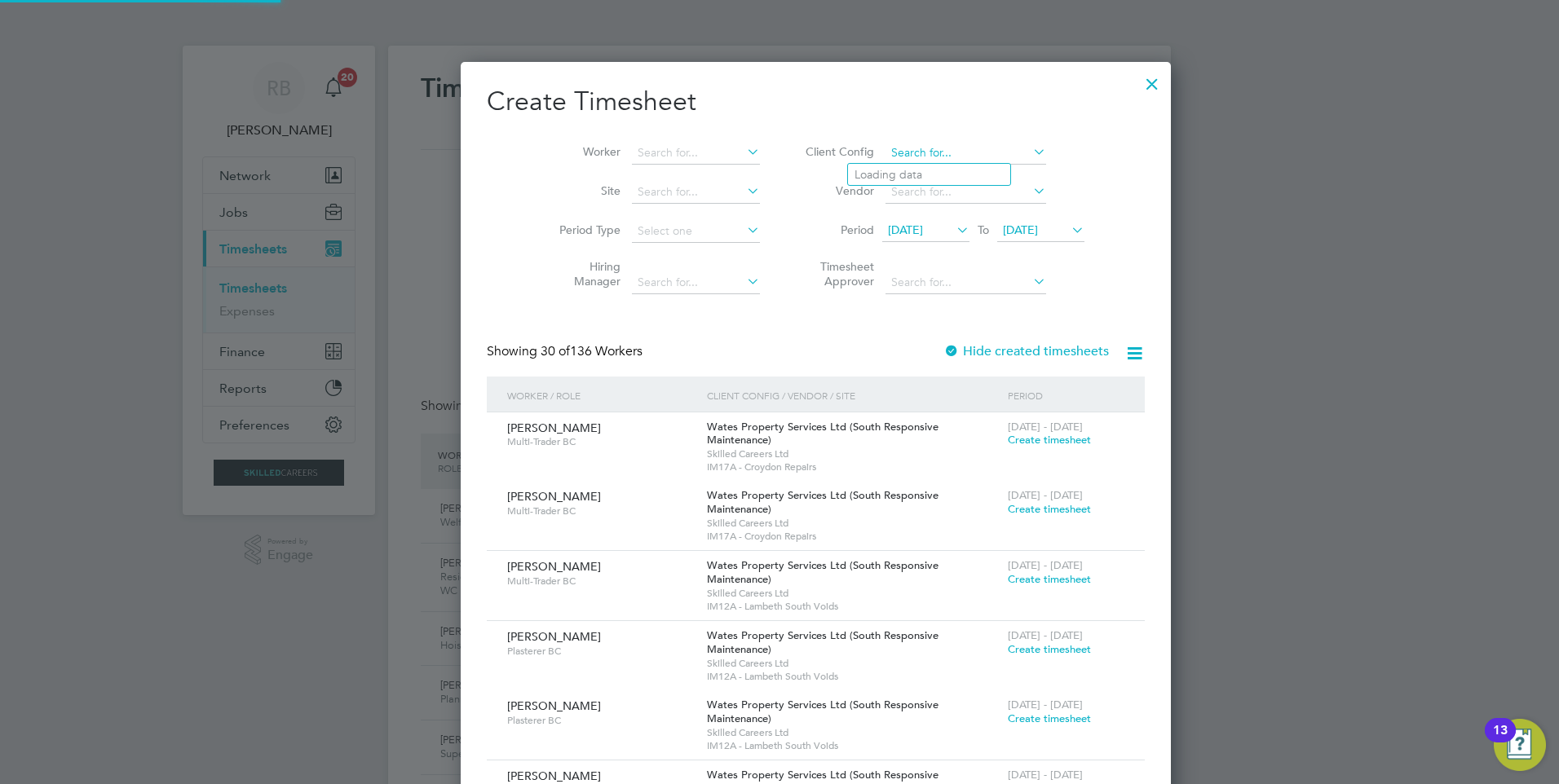
click at [895, 151] on input at bounding box center [965, 153] width 160 height 23
click at [1015, 290] on li "Country side Properties UK Ltd" at bounding box center [1009, 301] width 322 height 22
type input "Countryside Properties UK Ltd"
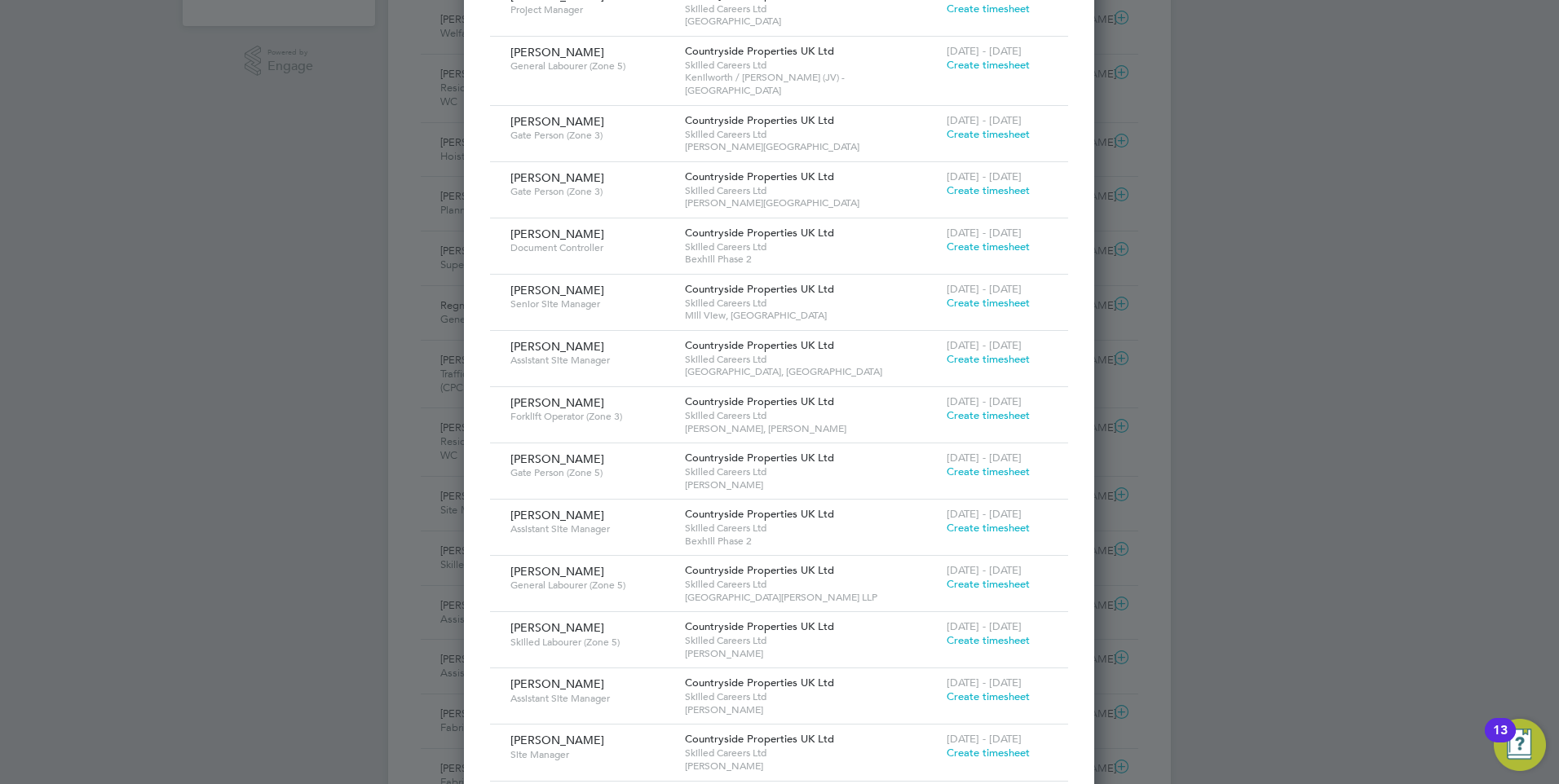
click at [988, 577] on span "Create timesheet" at bounding box center [988, 584] width 84 height 14
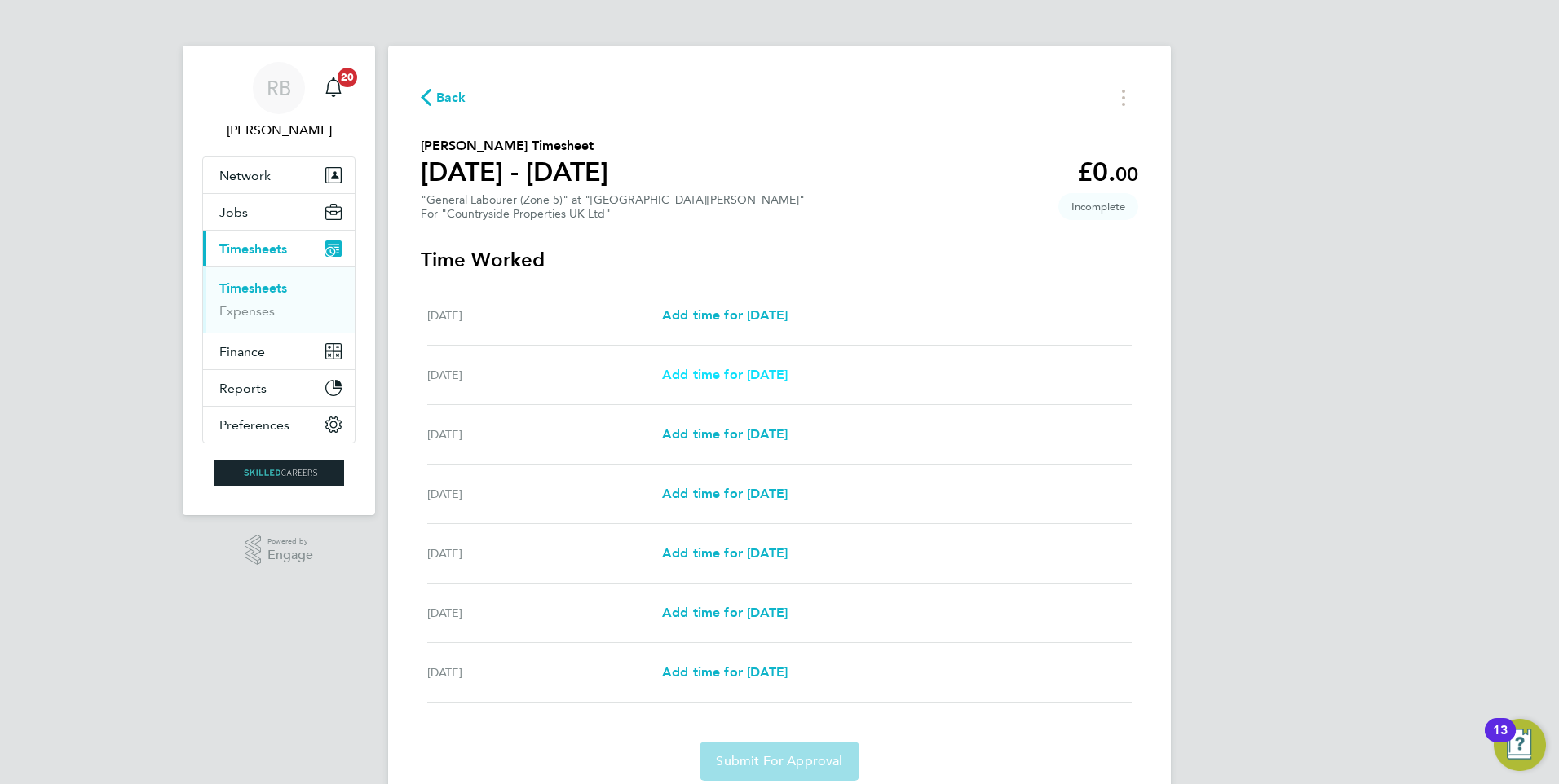
click at [769, 377] on span "Add time for Tue 26 Aug" at bounding box center [725, 374] width 125 height 16
select select "30"
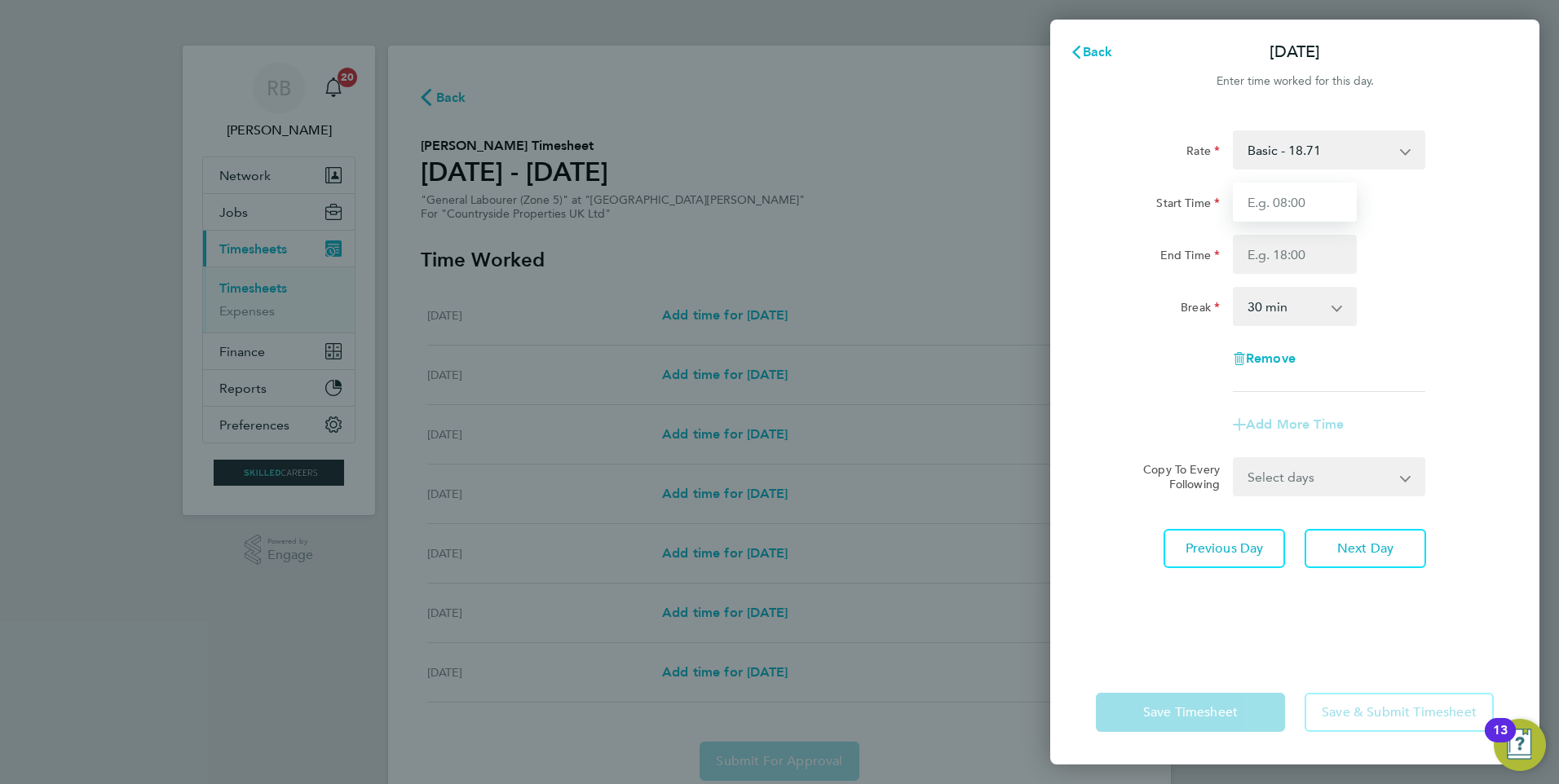
click at [1299, 205] on input "Start Time" at bounding box center [1294, 202] width 124 height 39
type input "08:00"
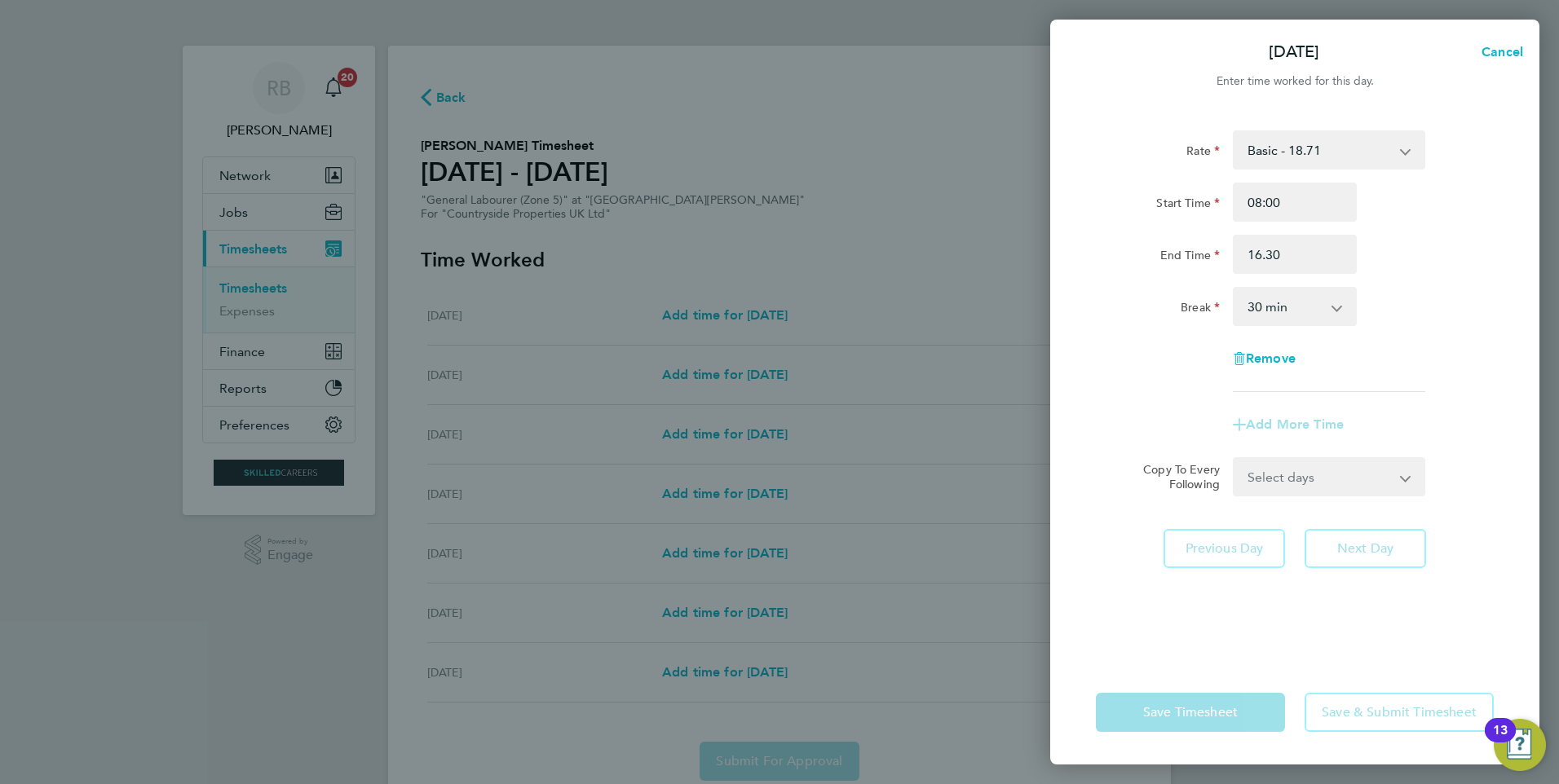
type input "16:30"
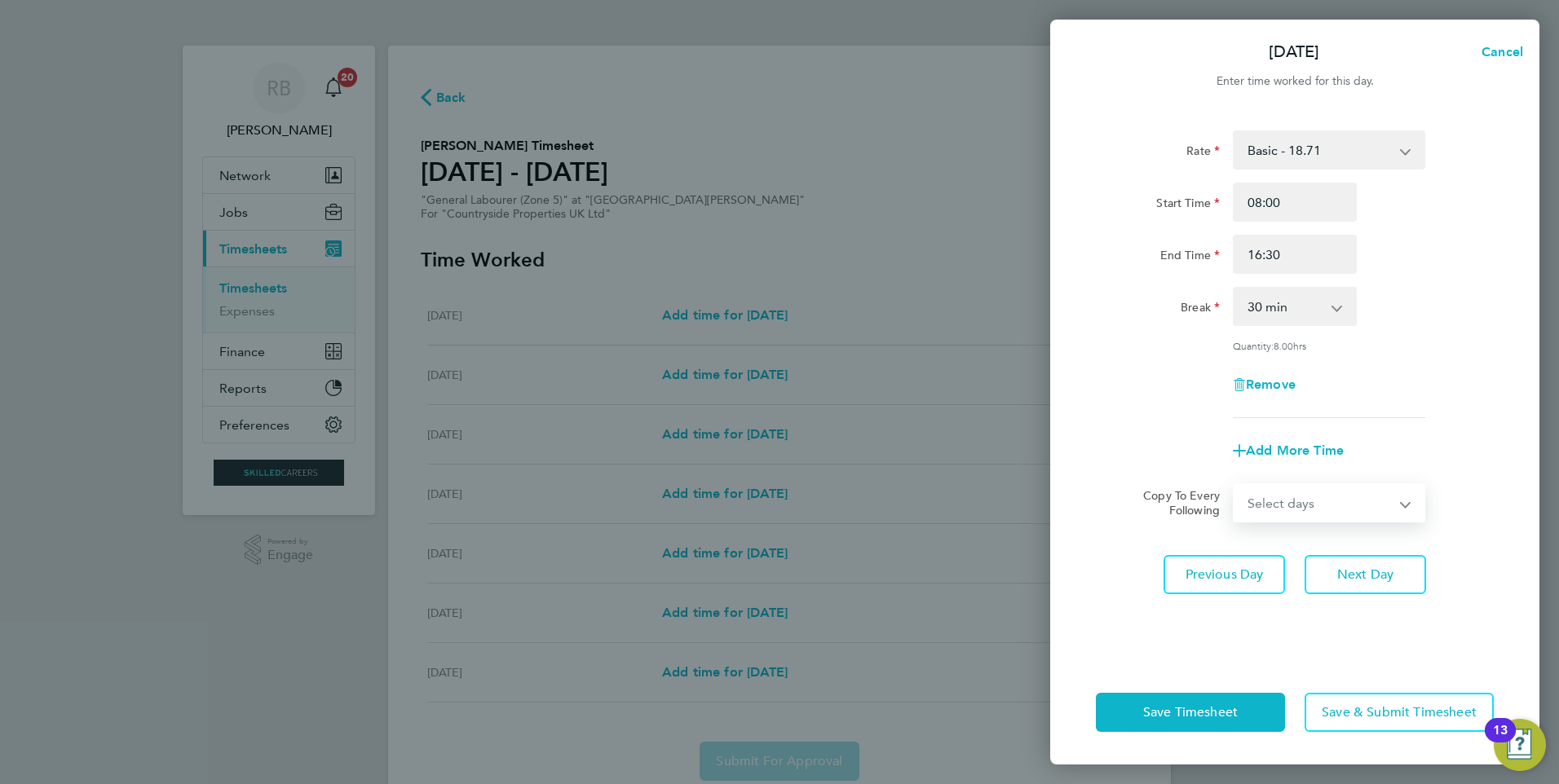
click at [1267, 504] on select "Select days Day Weekday (Mon-Fri) Weekend (Sat-Sun) Wednesday Thursday Friday S…" at bounding box center [1319, 503] width 171 height 36
select select "WEEKDAY"
click at [1234, 485] on select "Select days Day Weekday (Mon-Fri) Weekend (Sat-Sun) Wednesday Thursday Friday S…" at bounding box center [1319, 503] width 171 height 36
select select "2025-08-31"
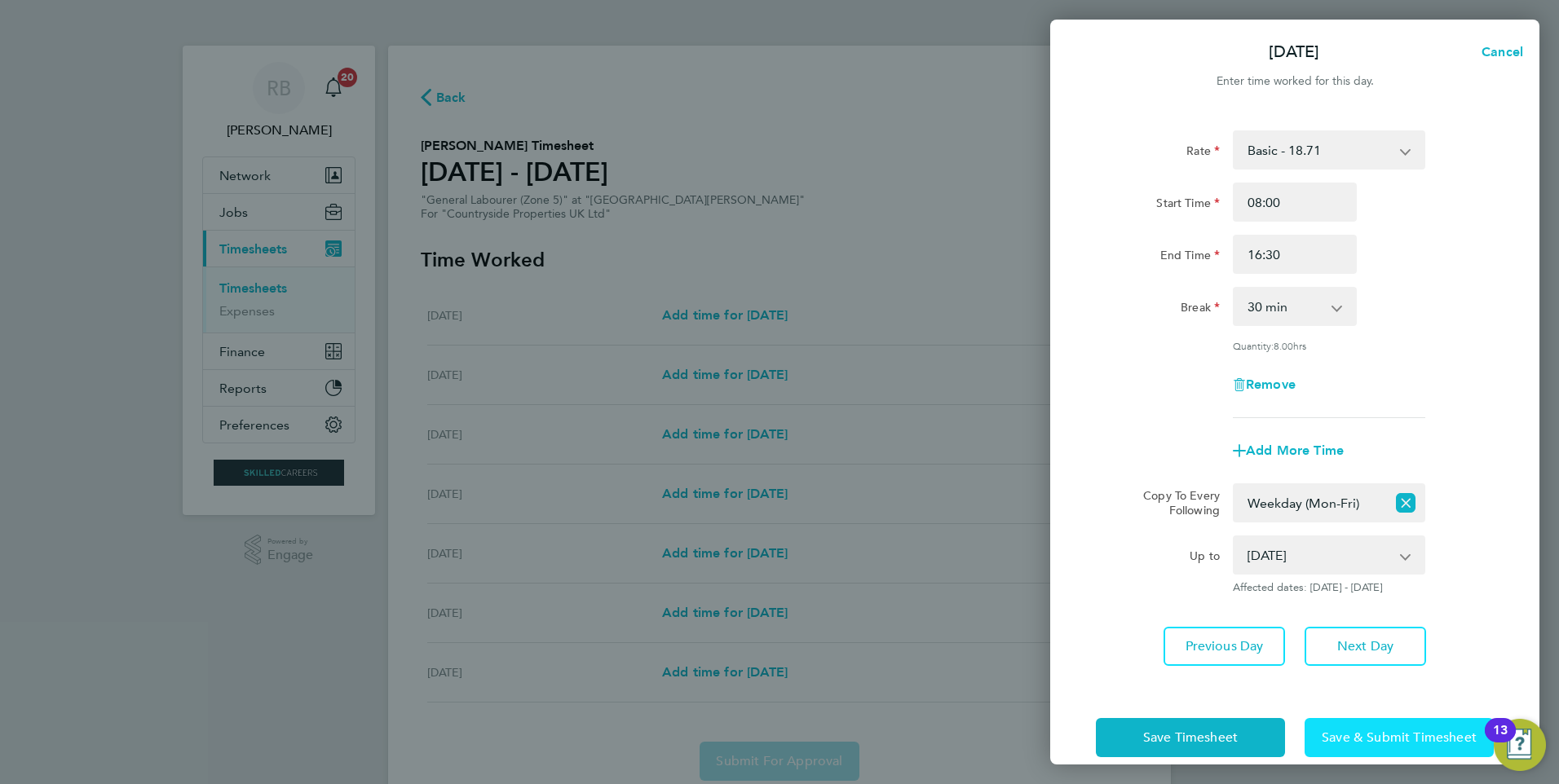
click at [1374, 731] on span "Save & Submit Timesheet" at bounding box center [1399, 738] width 154 height 17
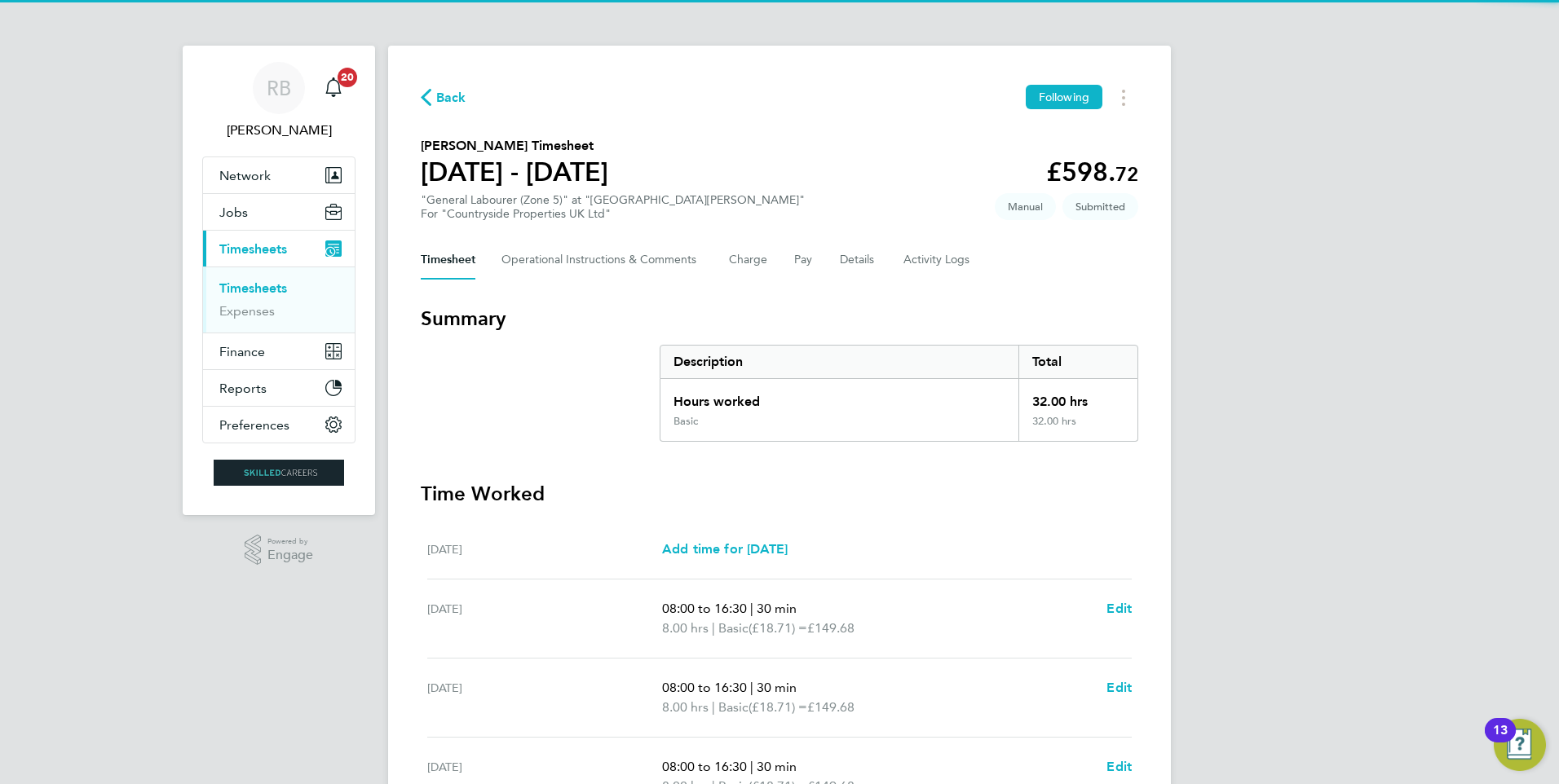
click at [277, 281] on link "Timesheets" at bounding box center [253, 288] width 68 height 16
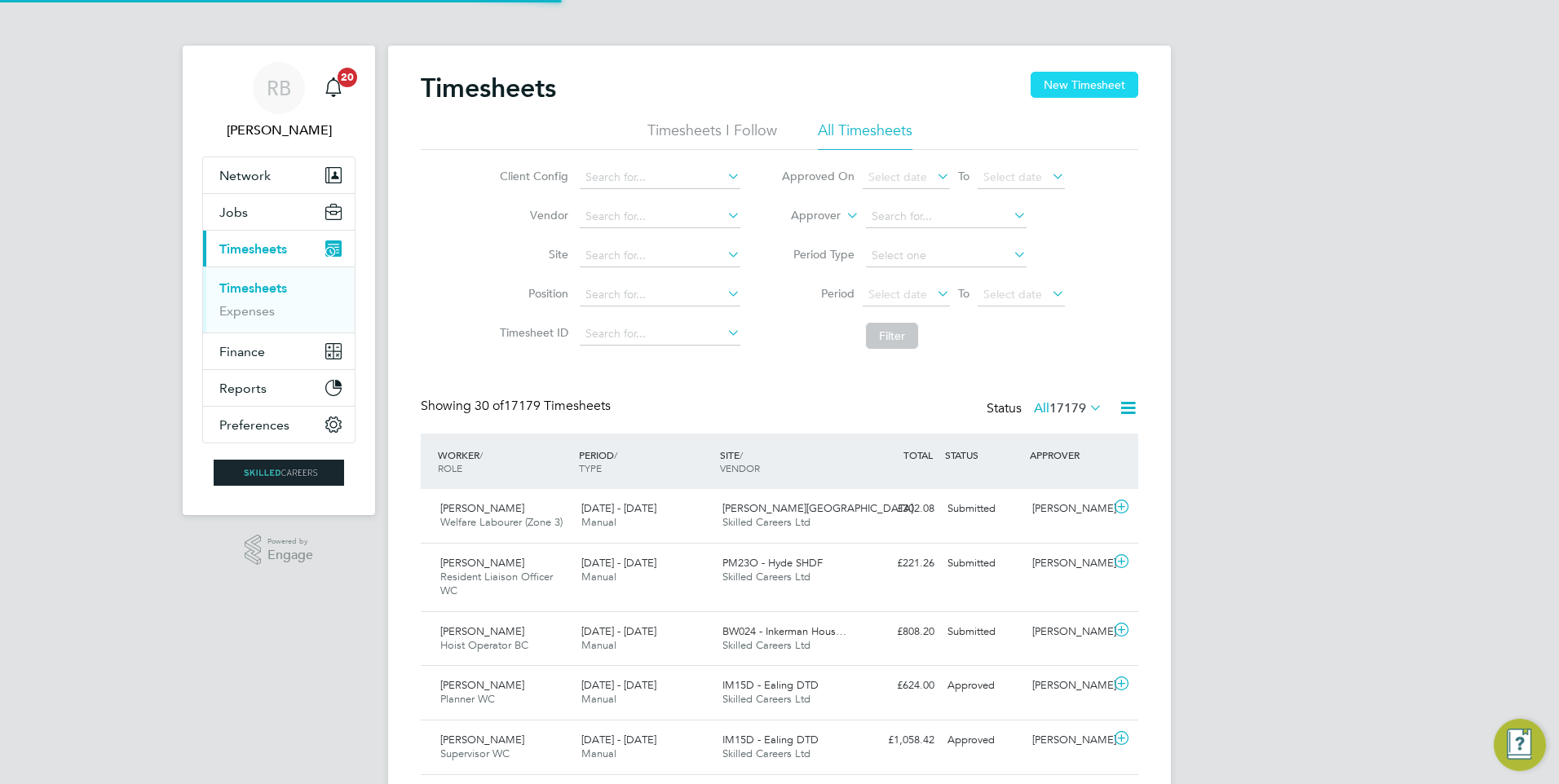
click at [1102, 75] on button "New Timesheet" at bounding box center [1084, 84] width 108 height 26
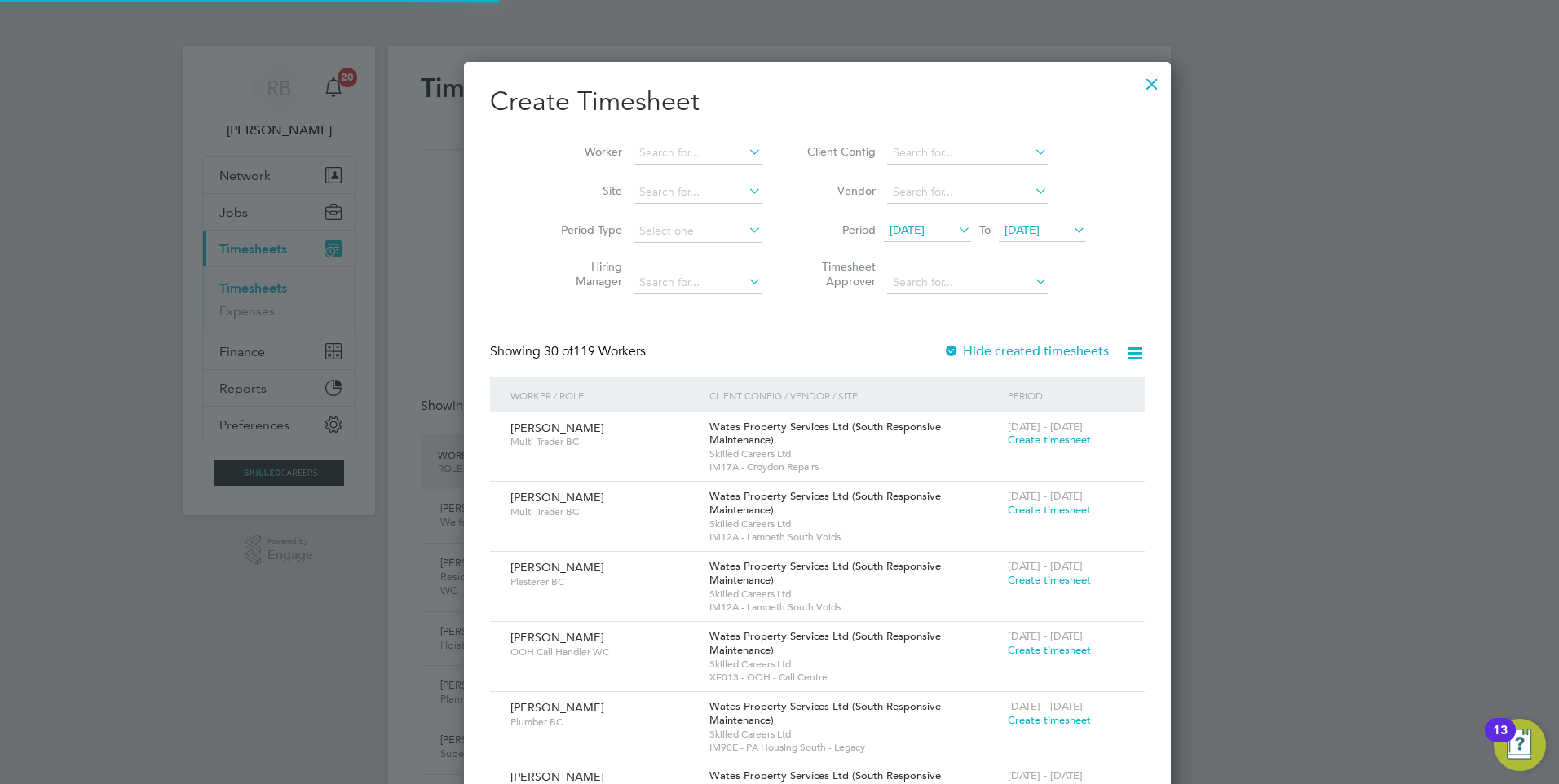
click at [889, 233] on span "18 Aug 2025" at bounding box center [907, 230] width 35 height 15
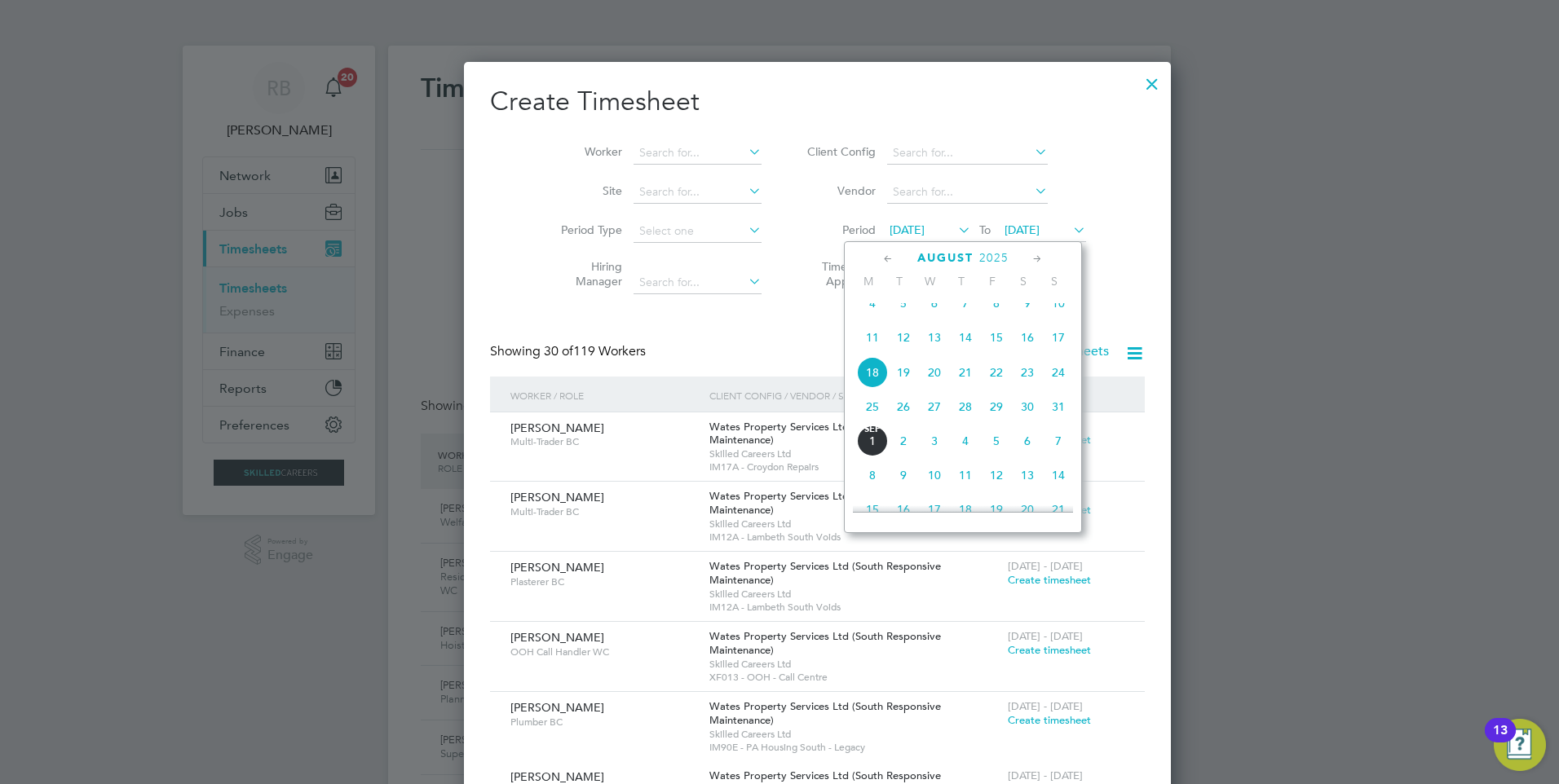
click at [869, 422] on span "25" at bounding box center [872, 407] width 31 height 31
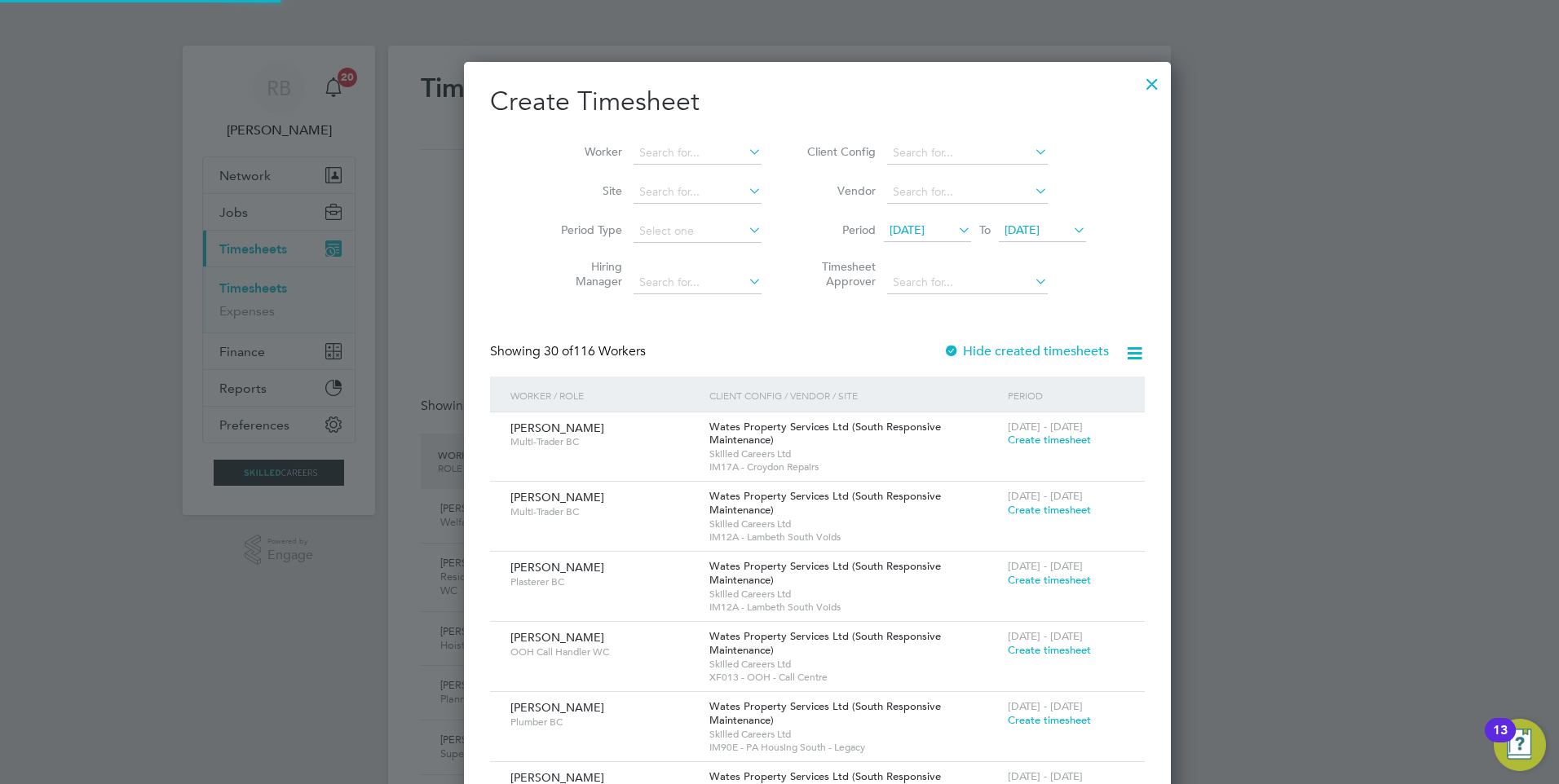
drag, startPoint x: 1007, startPoint y: 229, endPoint x: 1073, endPoint y: 280, distance: 83.4
click at [1006, 229] on span "25 Aug 2025" at bounding box center [1022, 230] width 35 height 15
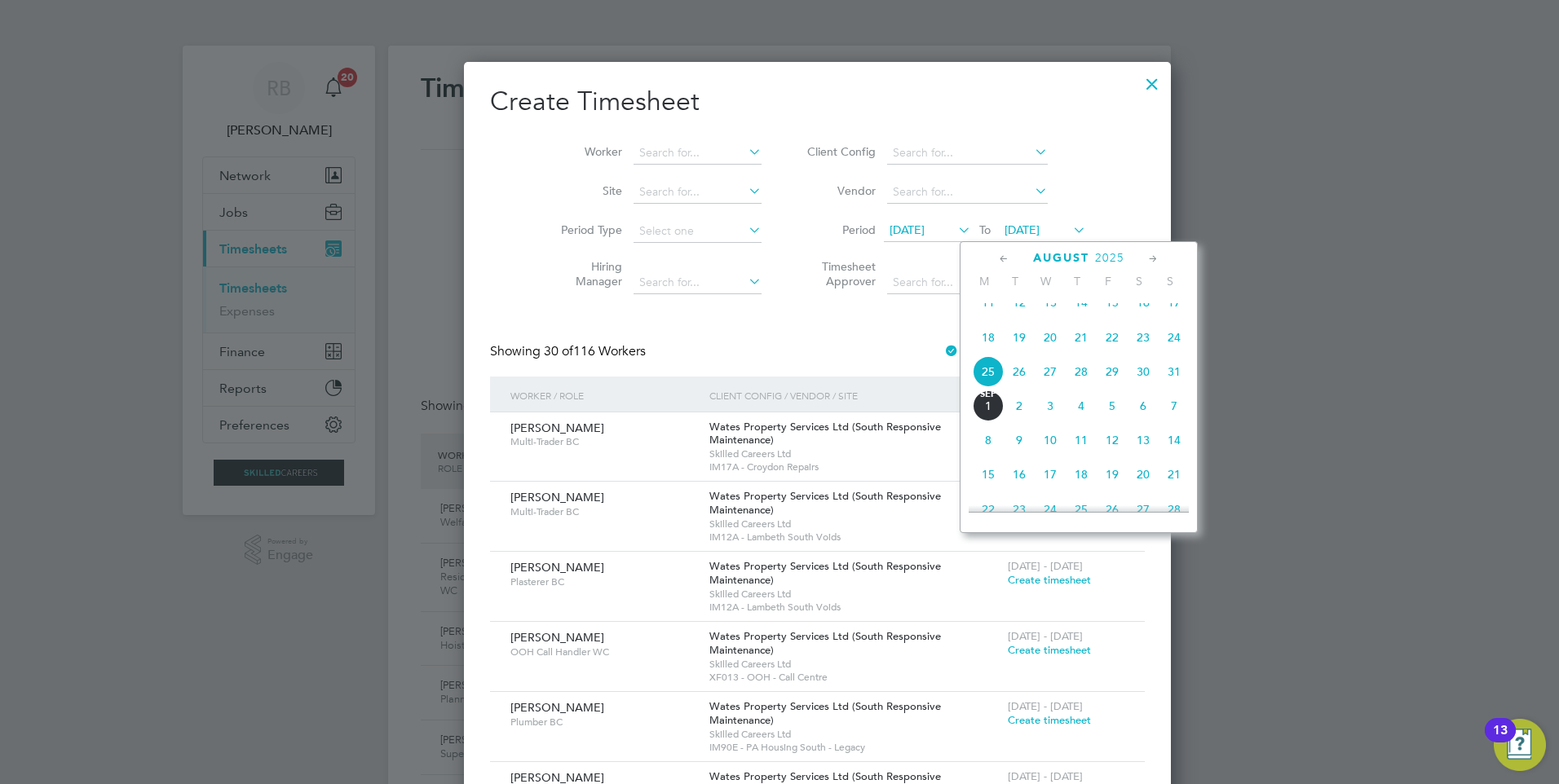
click at [1181, 387] on span "31" at bounding box center [1173, 372] width 31 height 31
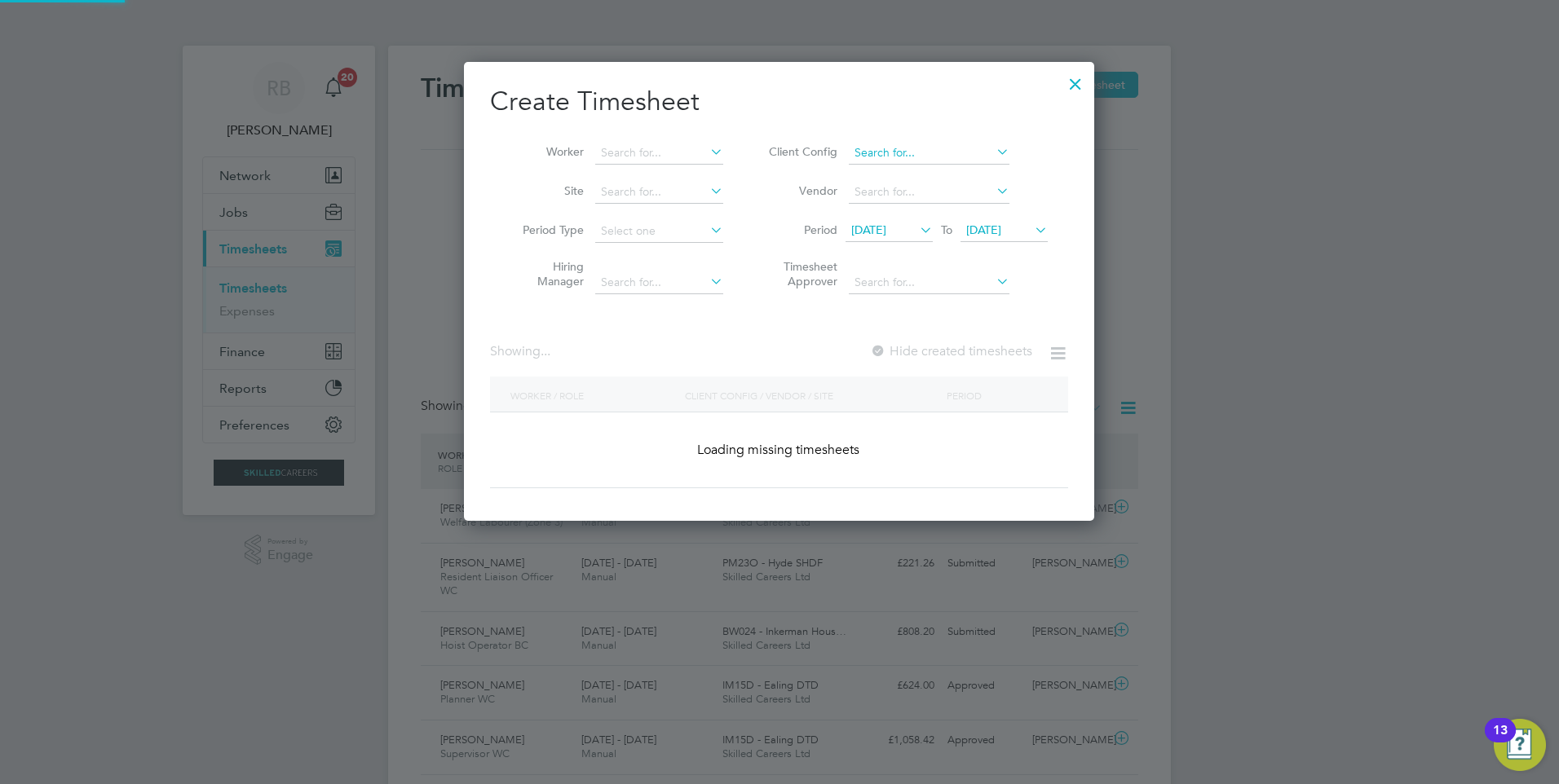
click at [914, 157] on input at bounding box center [929, 153] width 160 height 23
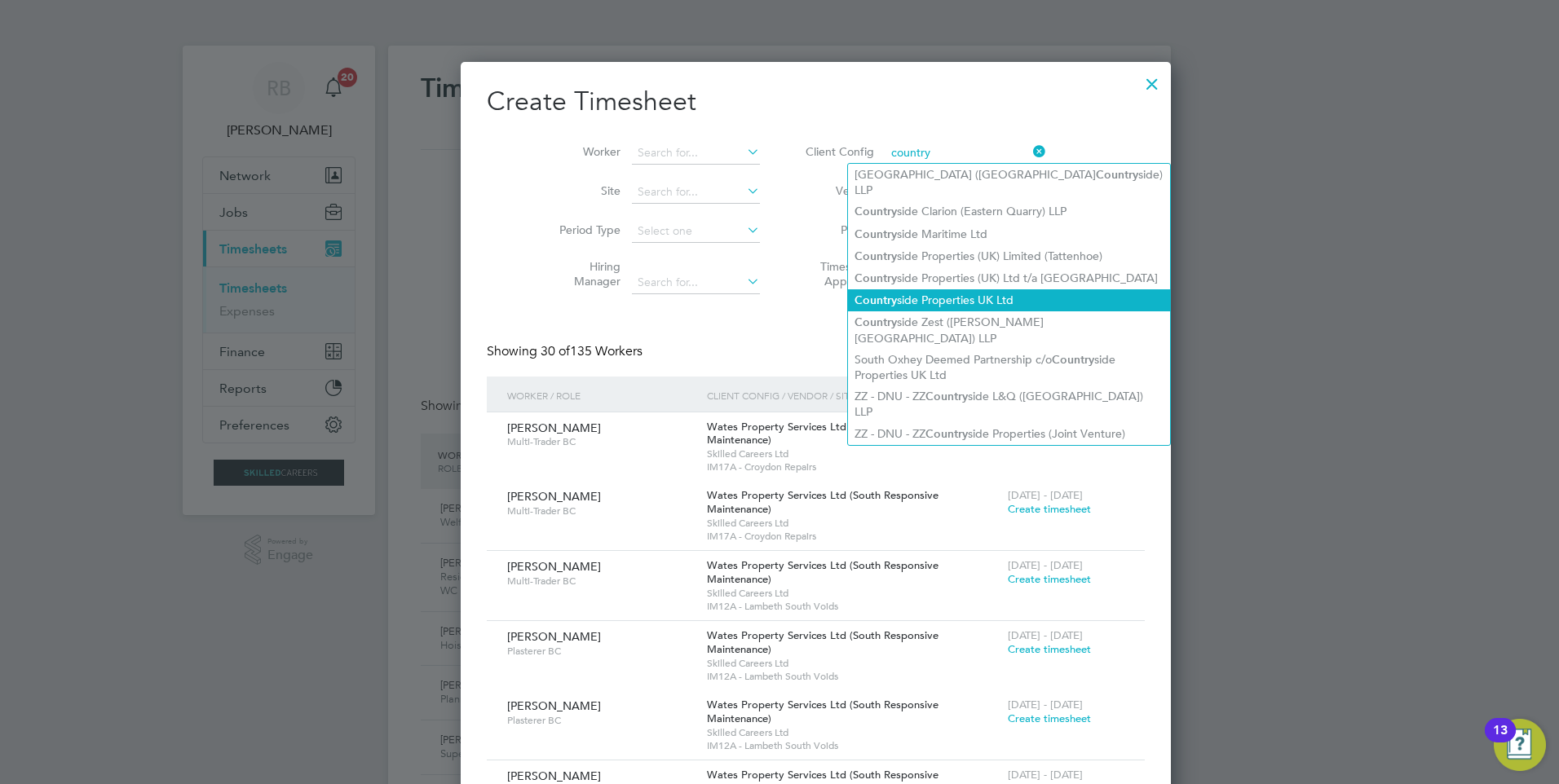
click at [999, 290] on li "Country side Properties UK Ltd" at bounding box center [1009, 301] width 322 height 22
type input "Countryside Properties UK Ltd"
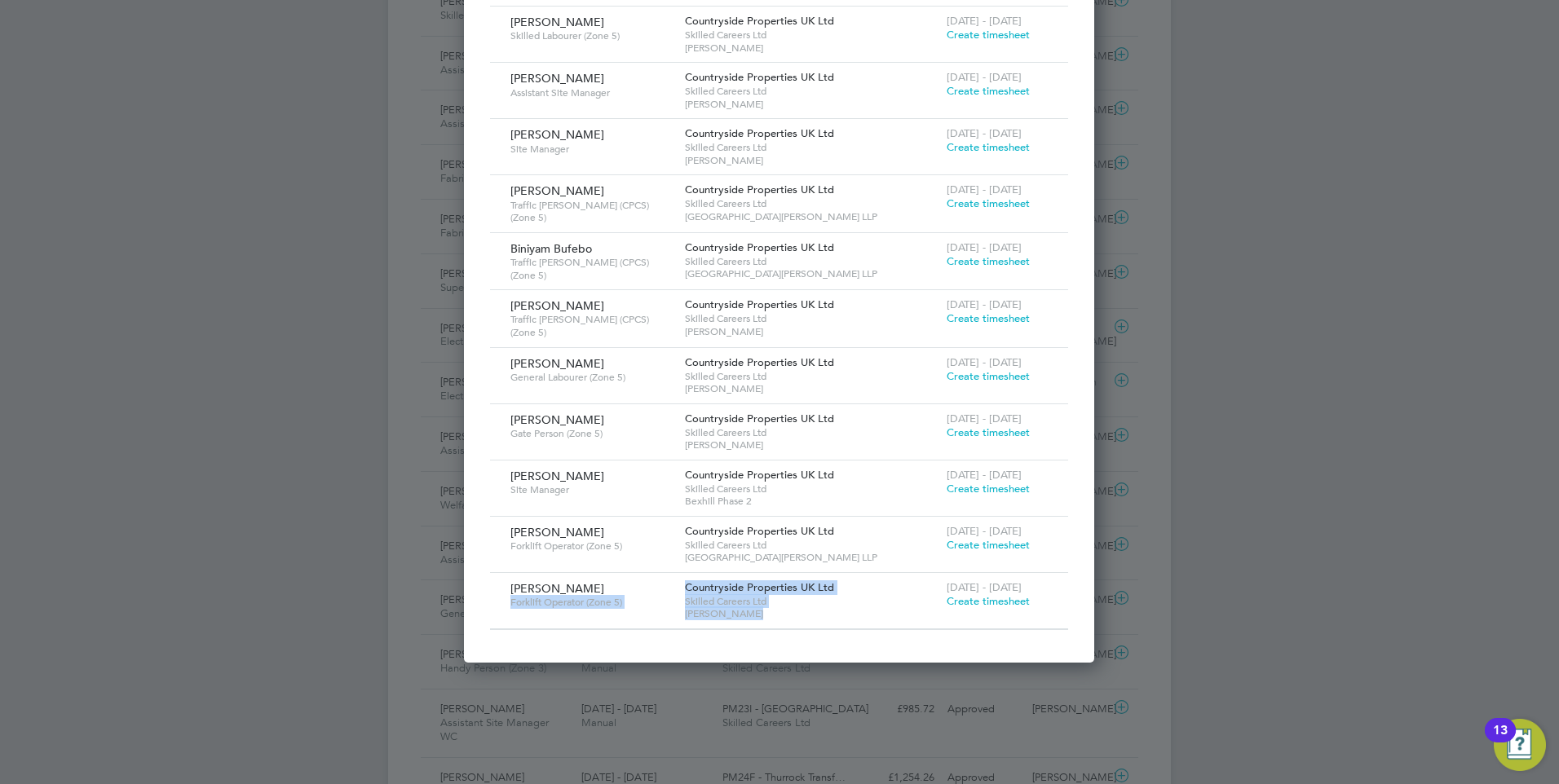
drag, startPoint x: 699, startPoint y: 587, endPoint x: 671, endPoint y: 568, distance: 33.8
click at [671, 573] on div "Lukasz Wadowski Forklift Operator (Zone 5) Countryside Properties UK Ltd Skille…" at bounding box center [779, 600] width 578 height 55
click at [991, 594] on span "Create timesheet" at bounding box center [988, 601] width 84 height 14
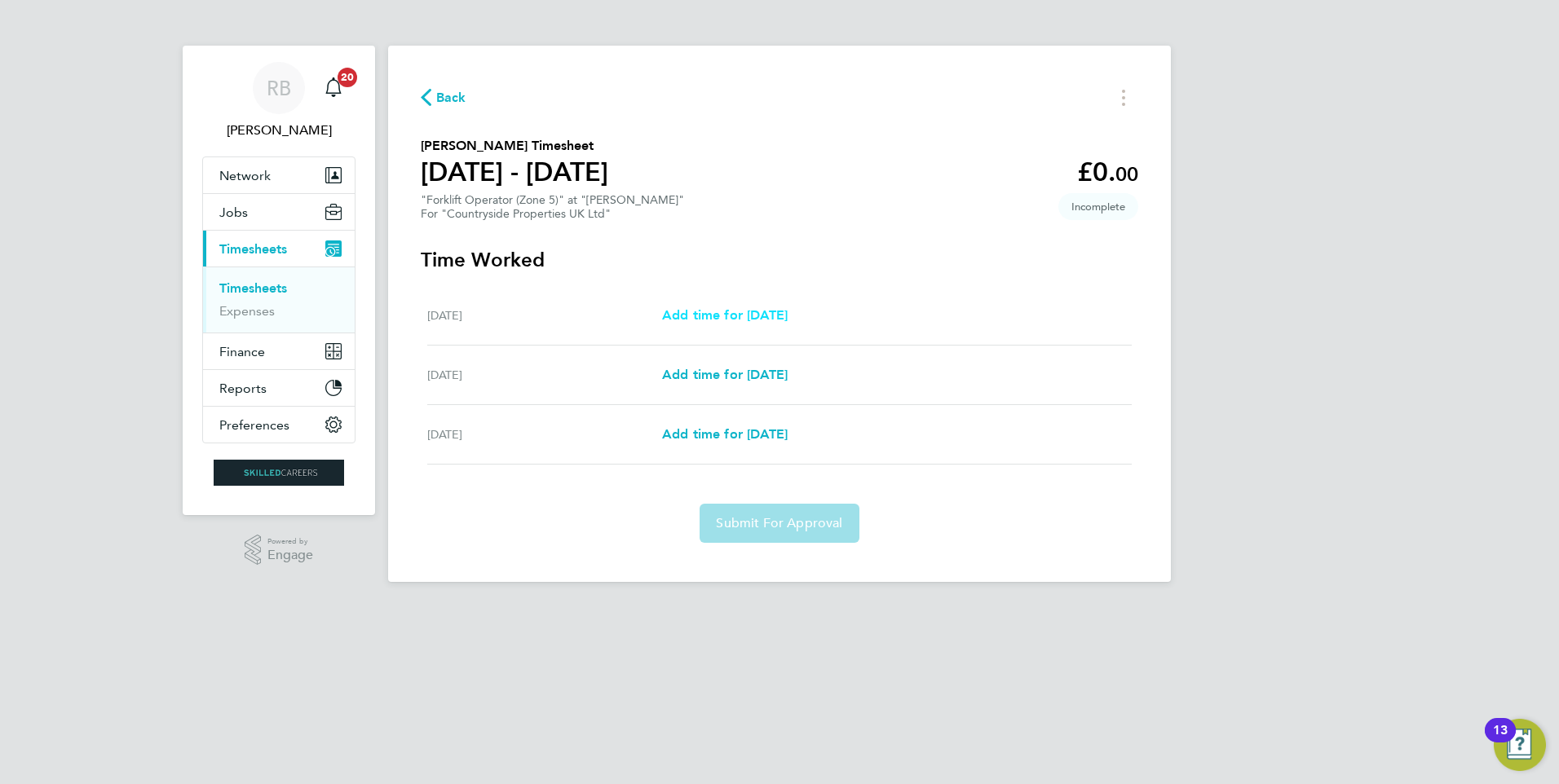
click at [783, 316] on span "Add time for Wed 27 Aug" at bounding box center [725, 315] width 125 height 16
select select "30"
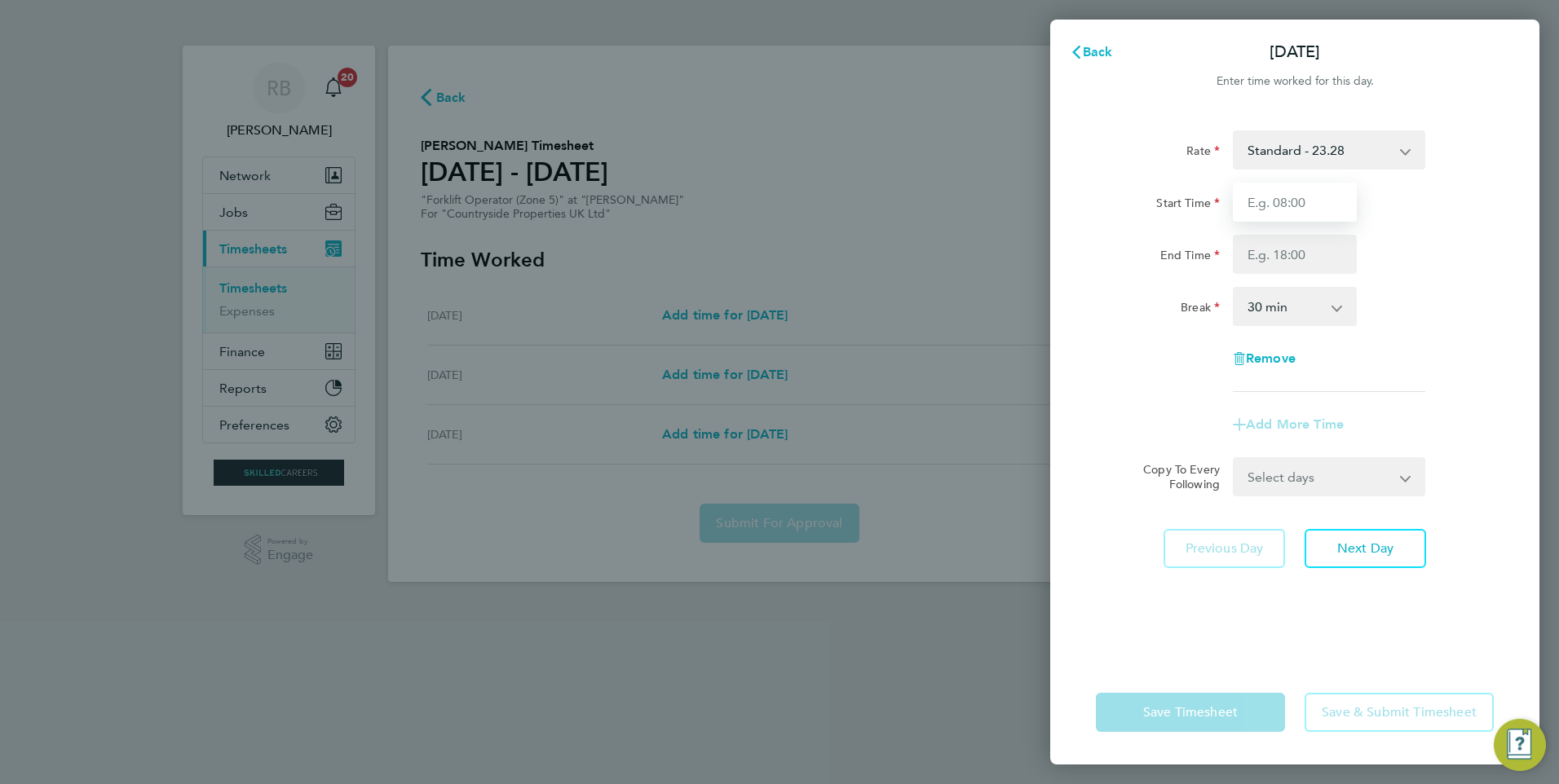
click at [1287, 209] on input "Start Time" at bounding box center [1294, 202] width 124 height 39
type input "07:30"
type input "16:30"
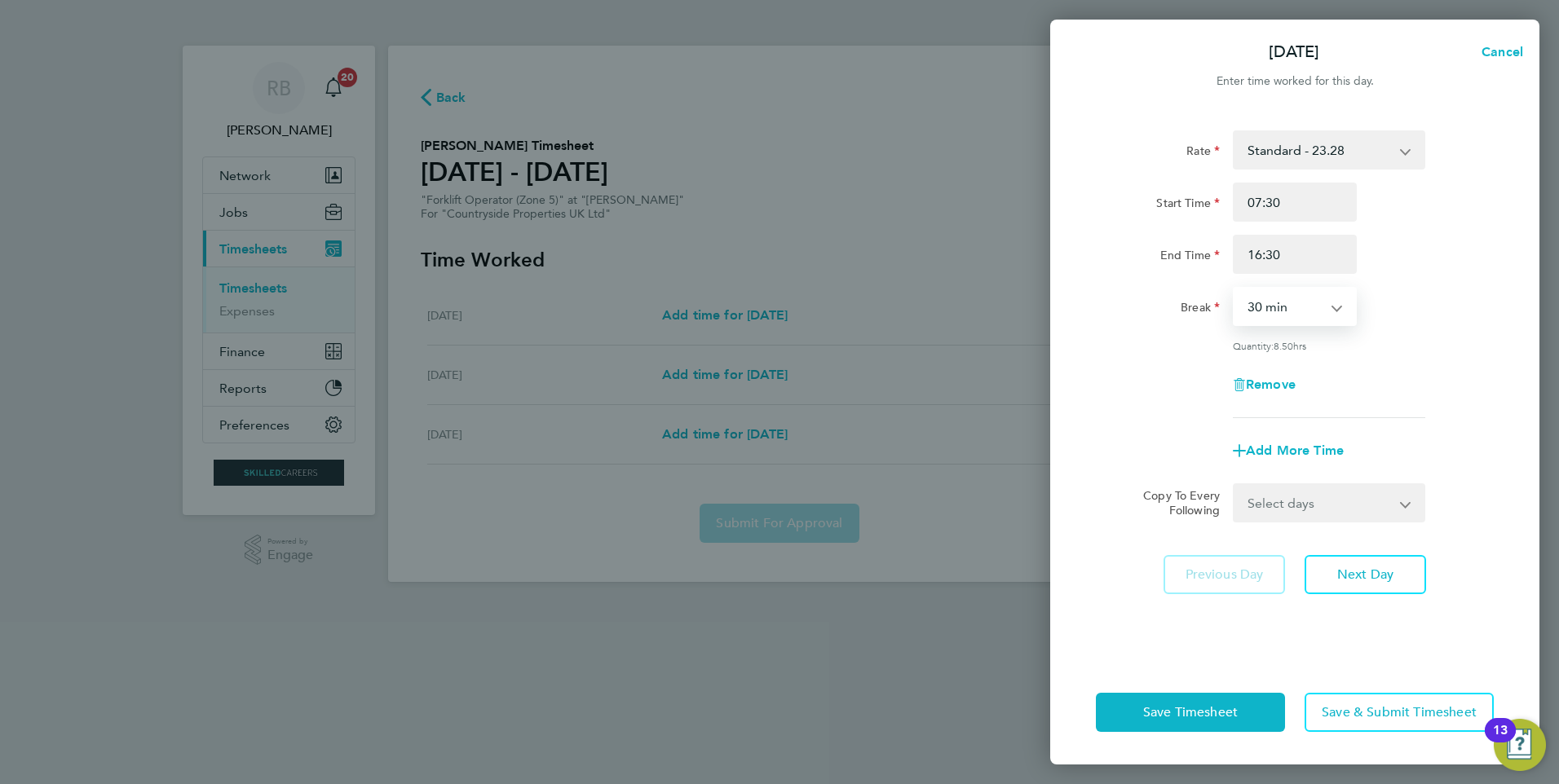
click at [1292, 497] on select "Select days Day Thursday Friday" at bounding box center [1319, 503] width 171 height 36
select select "THU"
click at [1234, 485] on select "Select days Day Thursday Friday" at bounding box center [1319, 503] width 171 height 36
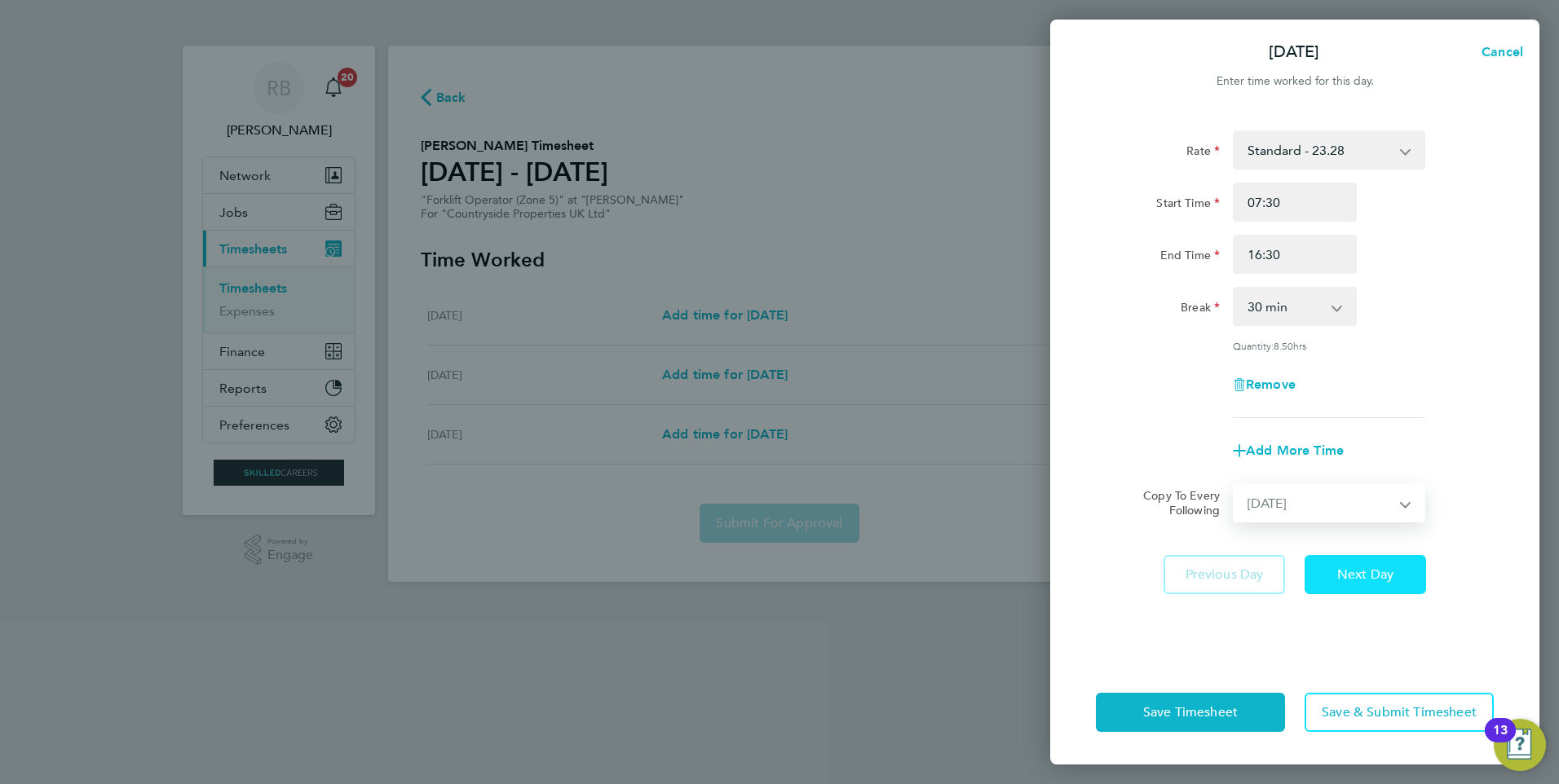
select select "2025-08-29"
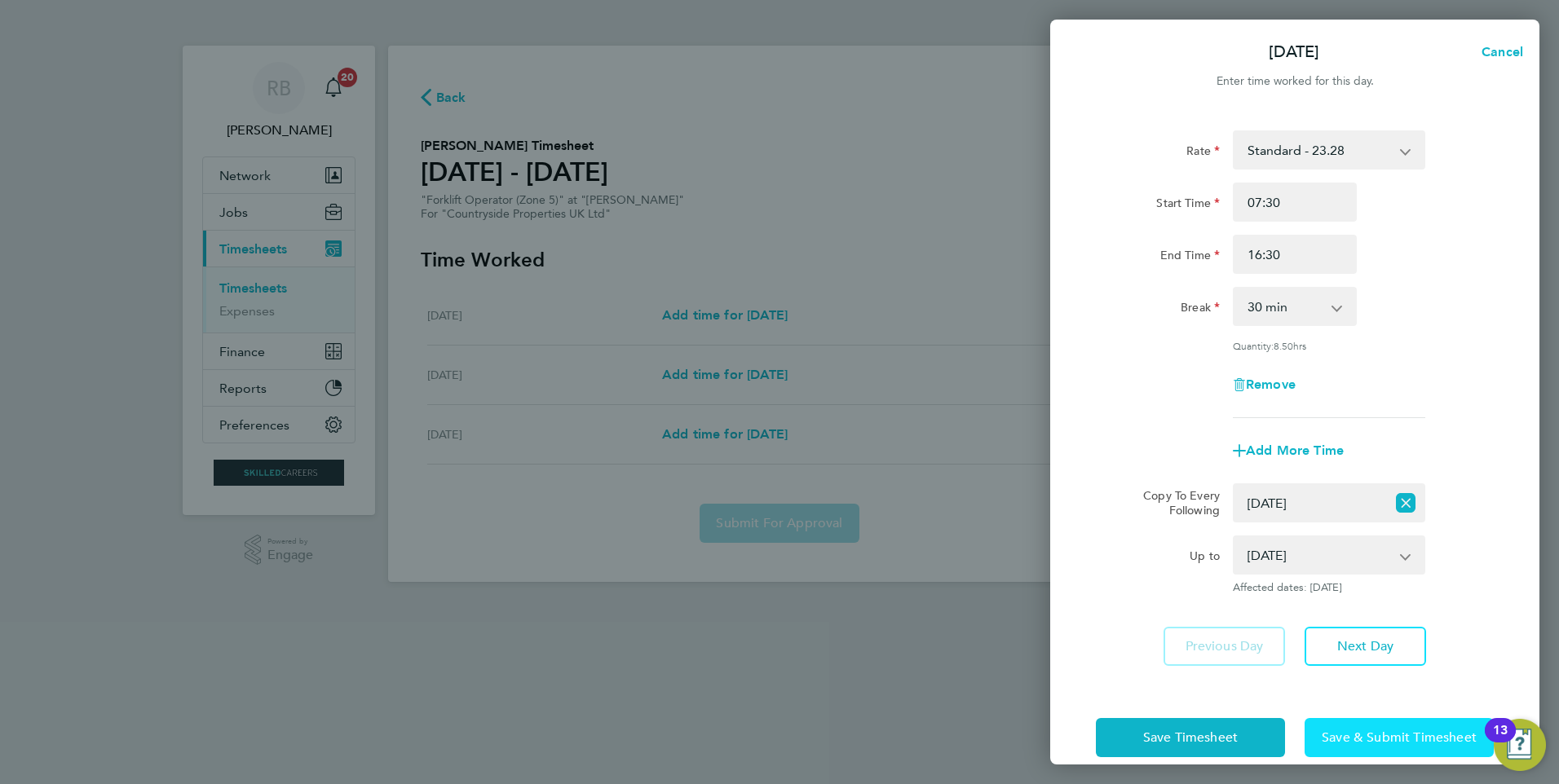
click at [1380, 730] on span "Save & Submit Timesheet" at bounding box center [1399, 738] width 154 height 17
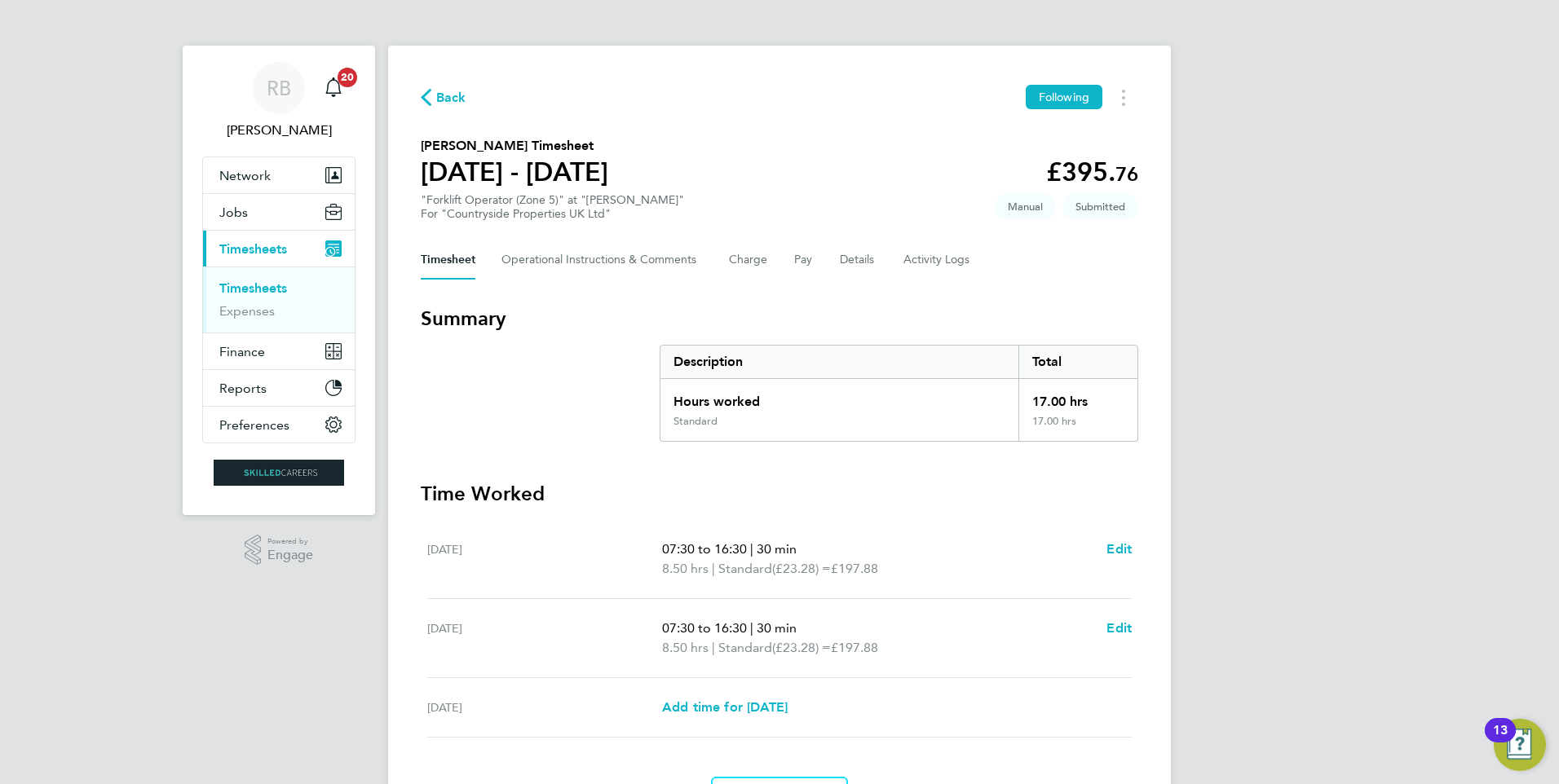
click at [268, 290] on link "Timesheets" at bounding box center [253, 288] width 68 height 16
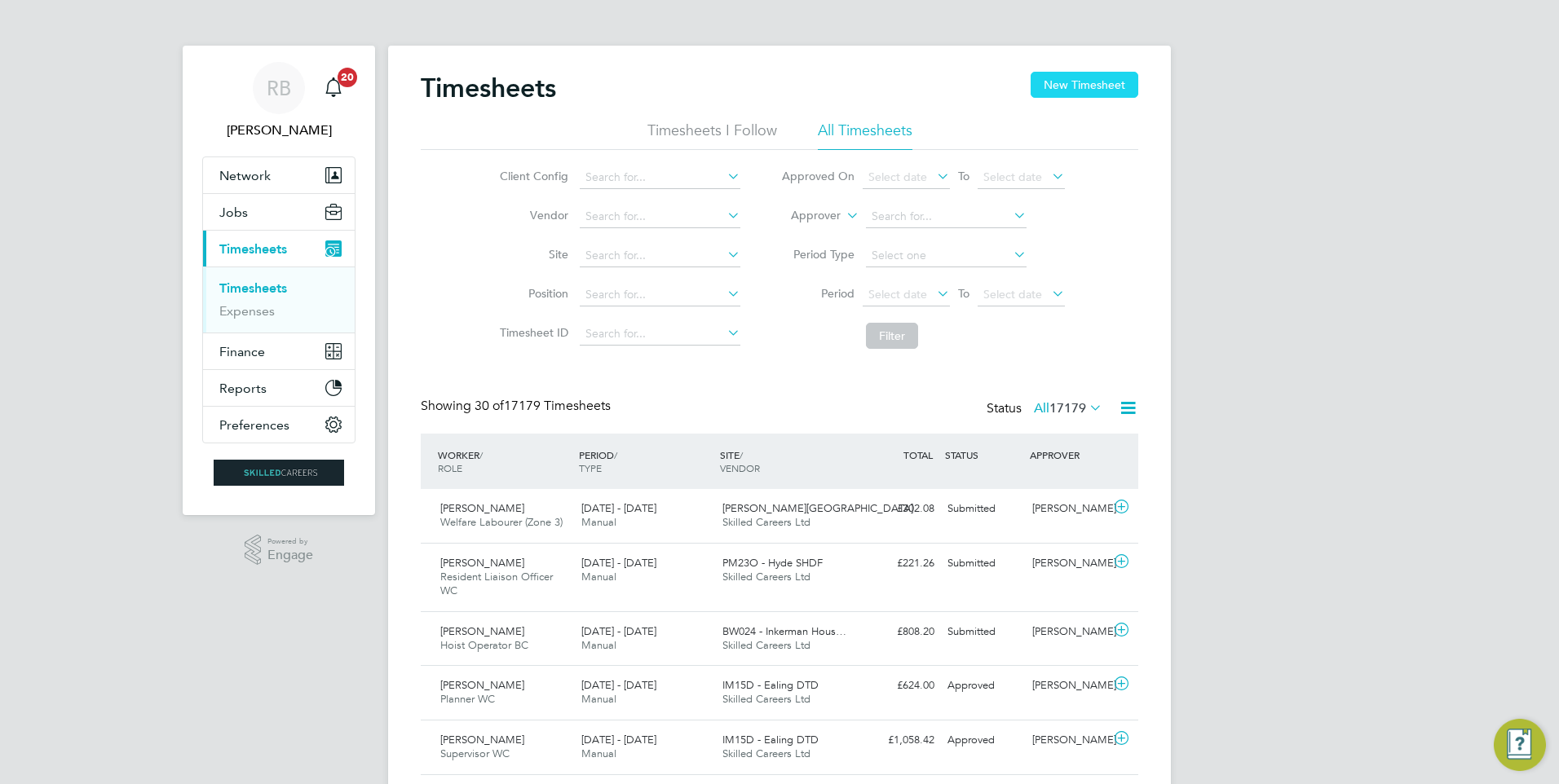
click at [1066, 83] on button "New Timesheet" at bounding box center [1084, 84] width 108 height 26
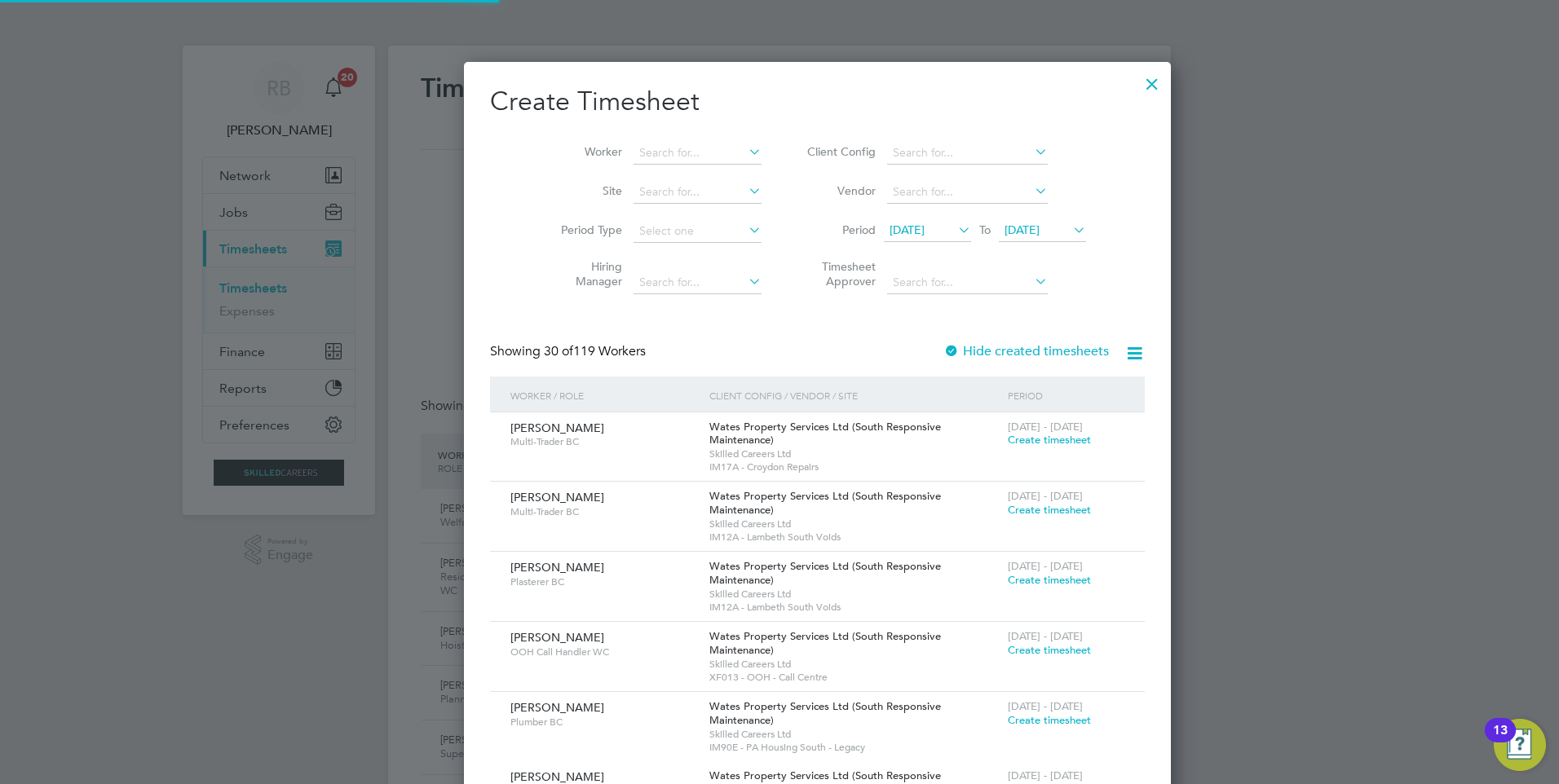
click at [889, 226] on span "18 Aug 2025" at bounding box center [907, 230] width 35 height 15
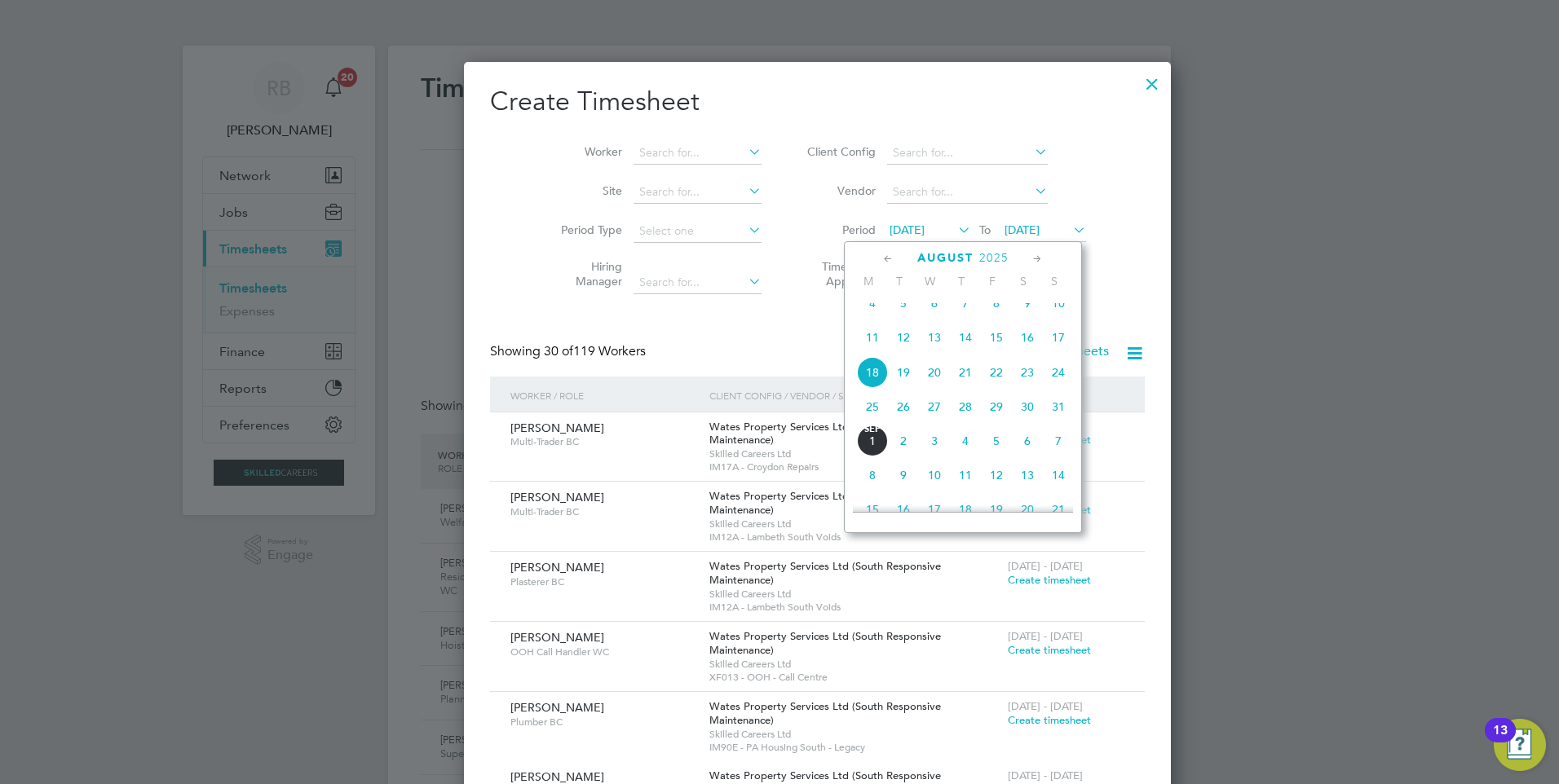
click at [862, 422] on span "25" at bounding box center [872, 407] width 31 height 31
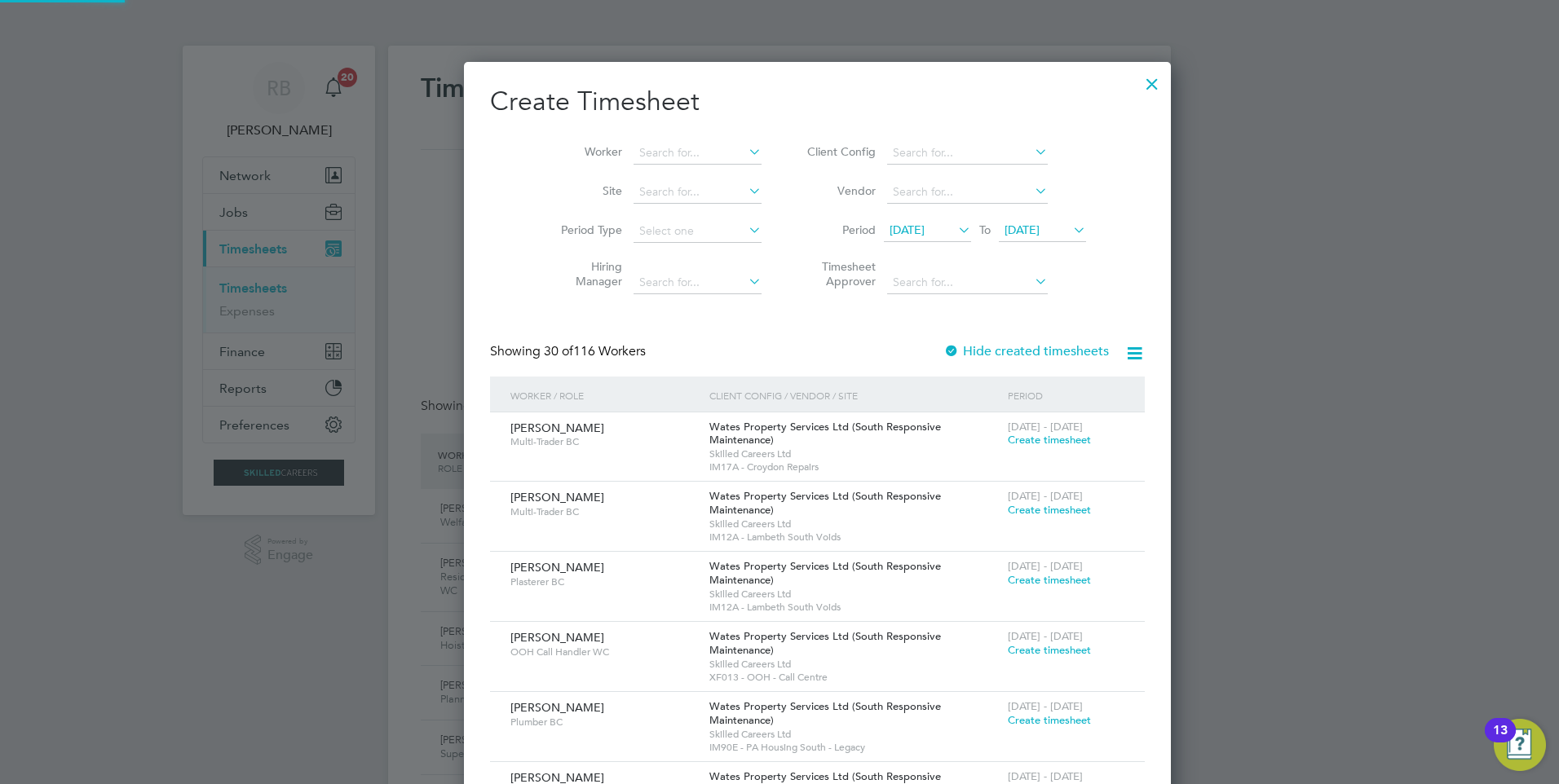
click at [1005, 236] on span "25 Aug 2025" at bounding box center [1022, 230] width 35 height 15
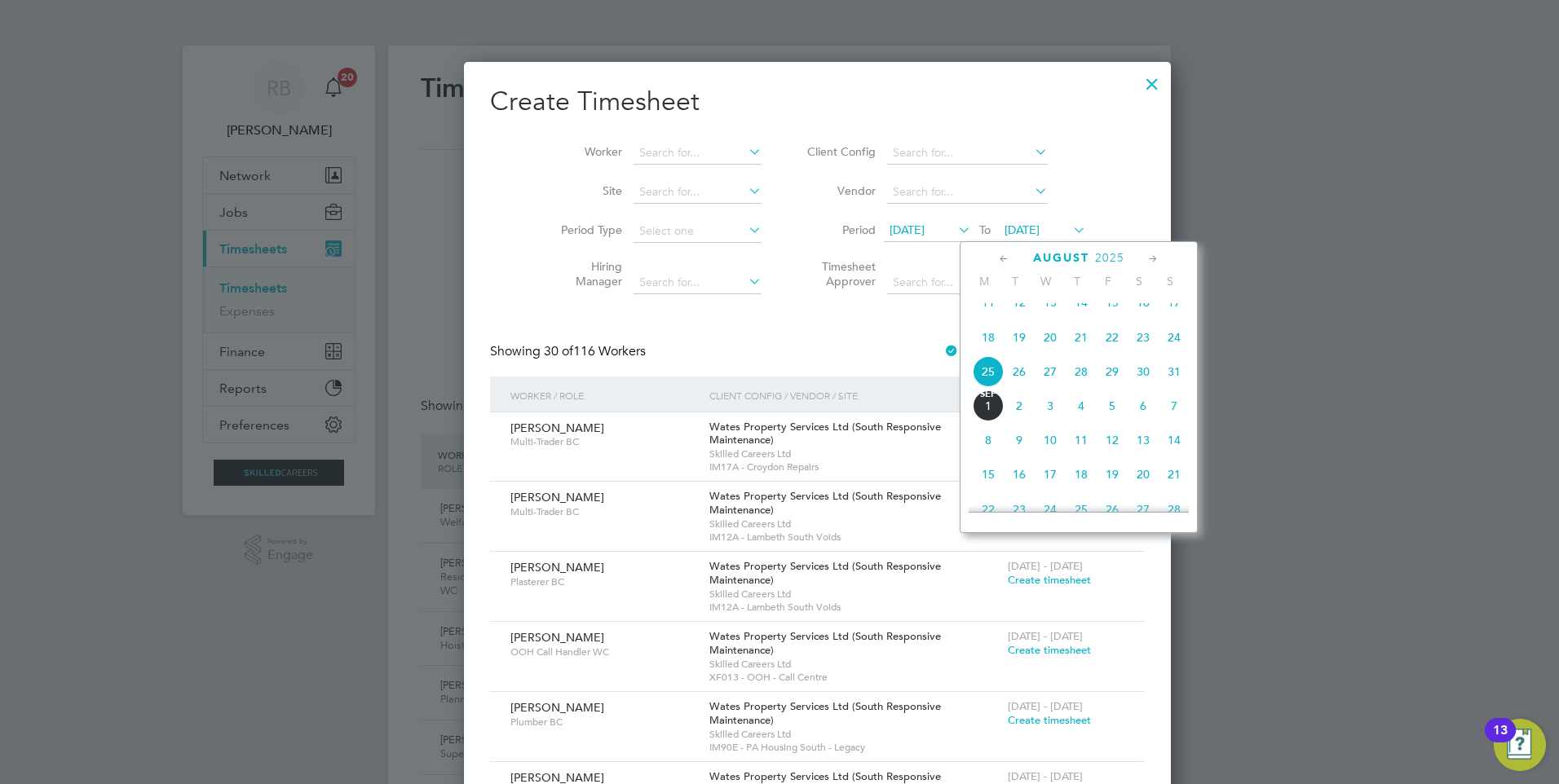
click at [1177, 387] on span "31" at bounding box center [1173, 372] width 31 height 31
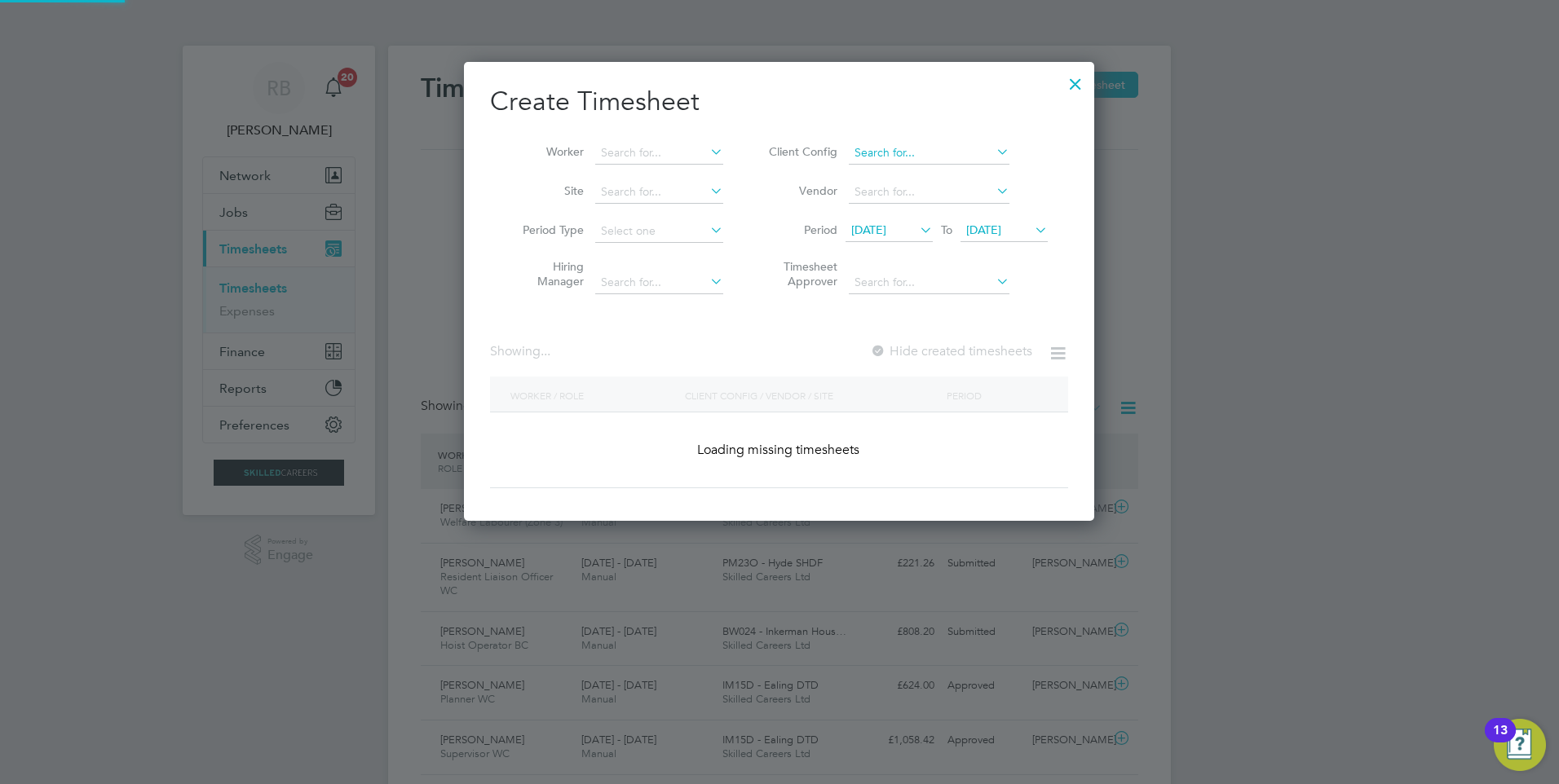
click at [893, 145] on input at bounding box center [929, 153] width 160 height 23
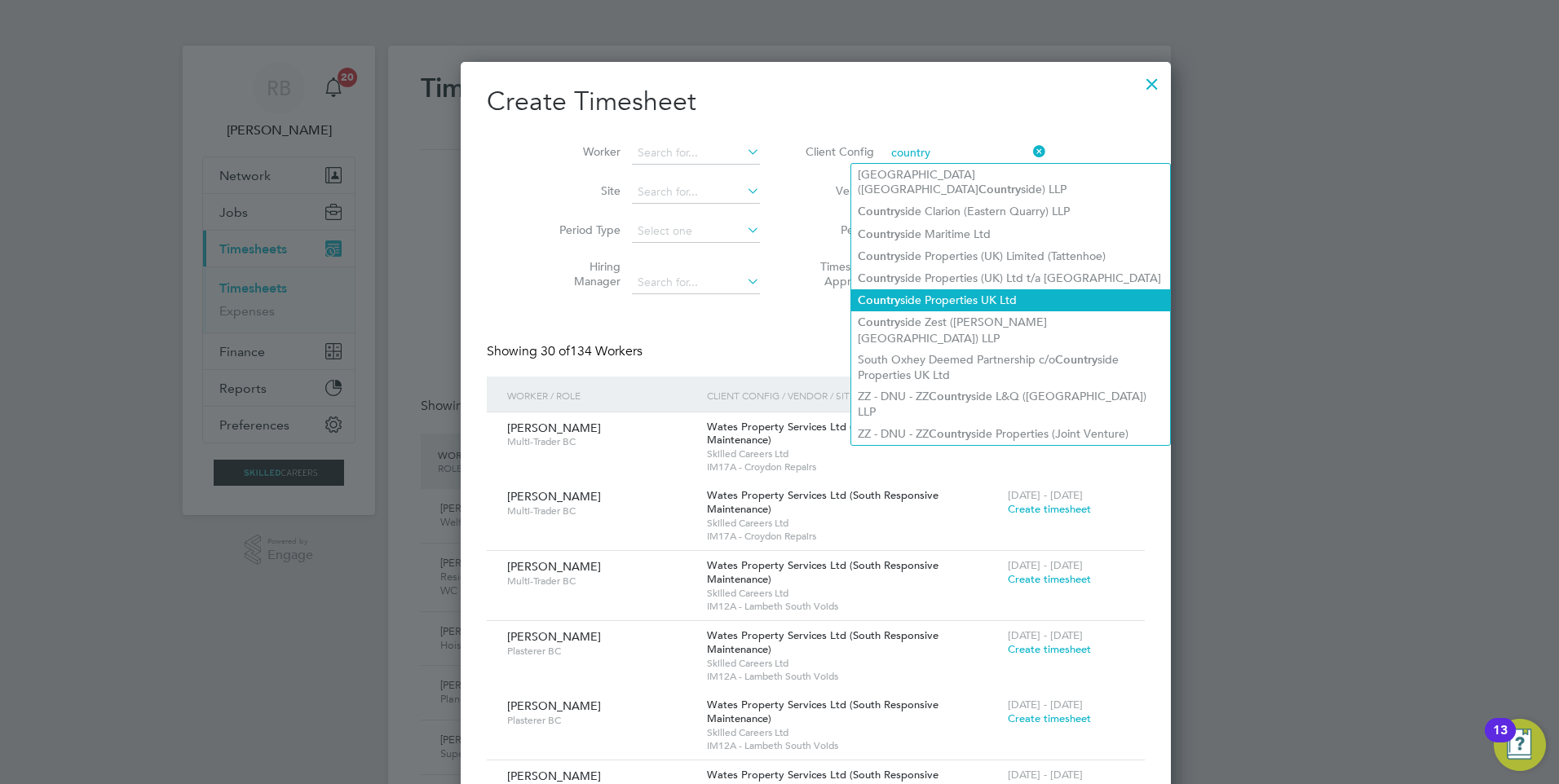
click at [1004, 290] on li "Country side Properties UK Ltd" at bounding box center [1010, 301] width 319 height 22
type input "Countryside Properties UK Ltd"
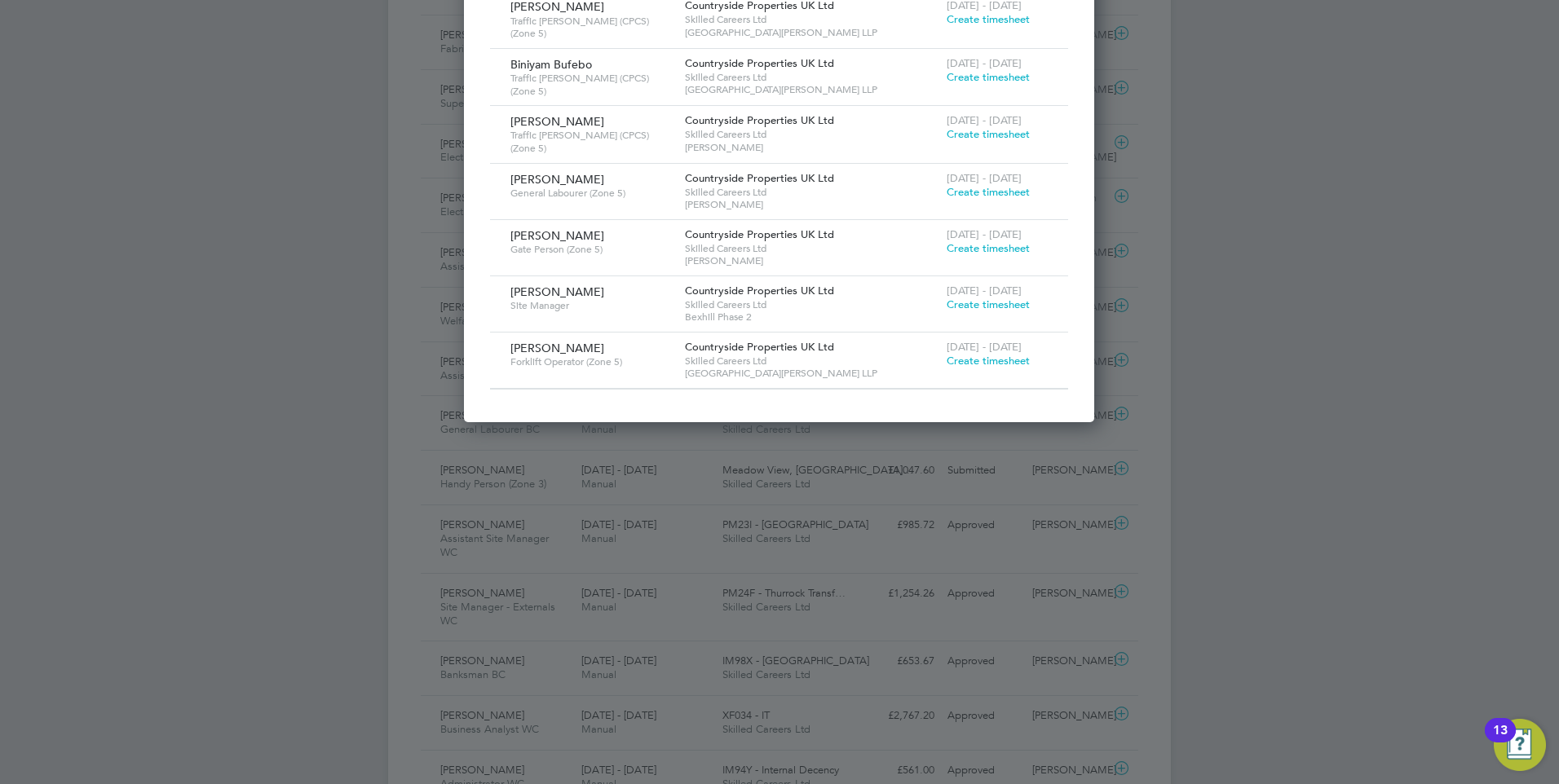
drag, startPoint x: 534, startPoint y: 356, endPoint x: 1039, endPoint y: 348, distance: 505.1
click at [1039, 348] on div "Lukasz Wadowski Forklift Operator (Zone 5) Countryside Properties UK Ltd Skille…" at bounding box center [779, 360] width 578 height 55
drag, startPoint x: 1039, startPoint y: 348, endPoint x: 893, endPoint y: 347, distance: 146.0
click at [893, 355] on span "Skilled Careers Ltd" at bounding box center [812, 362] width 254 height 13
click at [807, 367] on span "Brookmill Meadows LLP" at bounding box center [812, 373] width 254 height 13
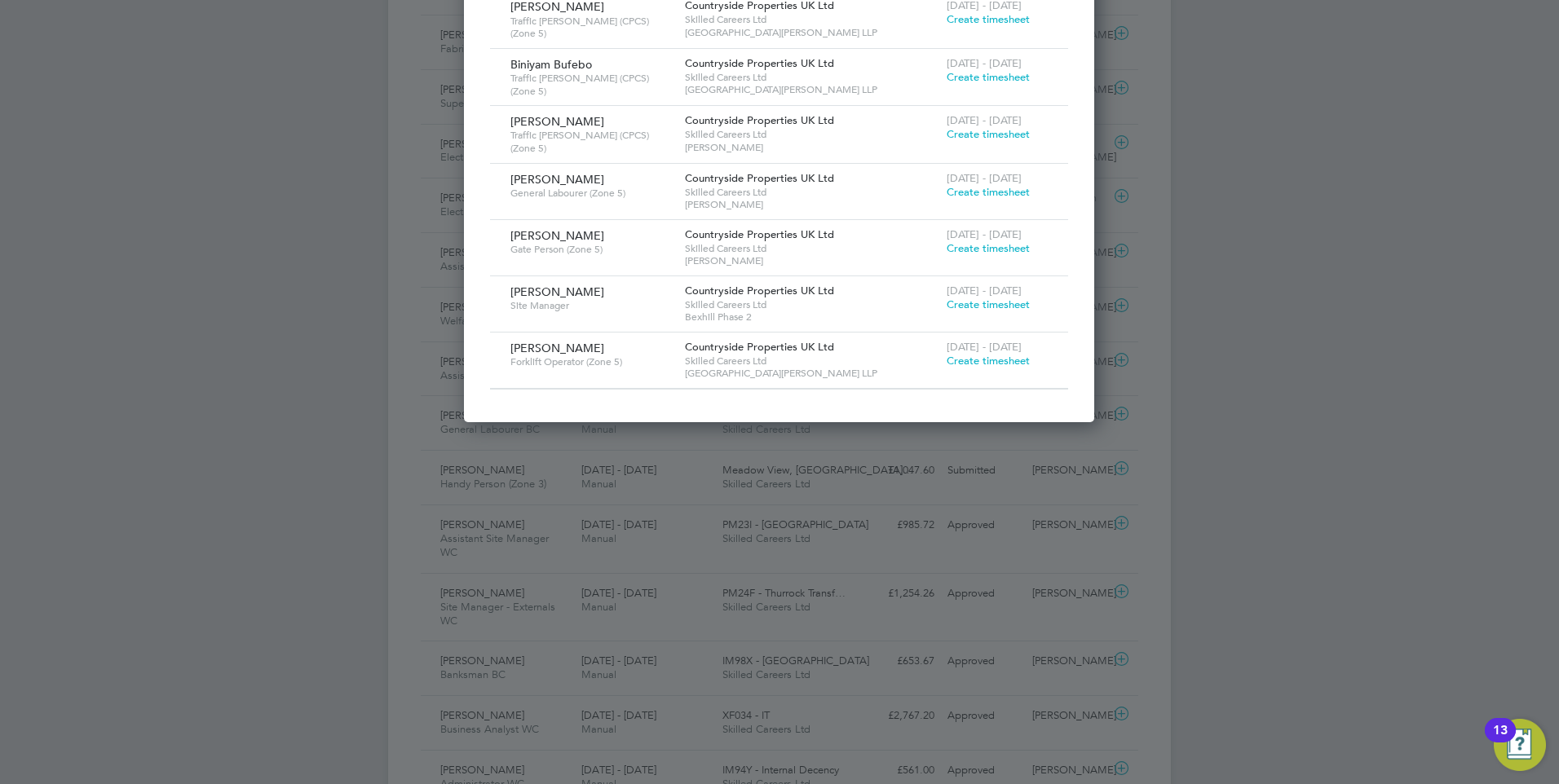
click at [968, 354] on span "Create timesheet" at bounding box center [988, 361] width 84 height 14
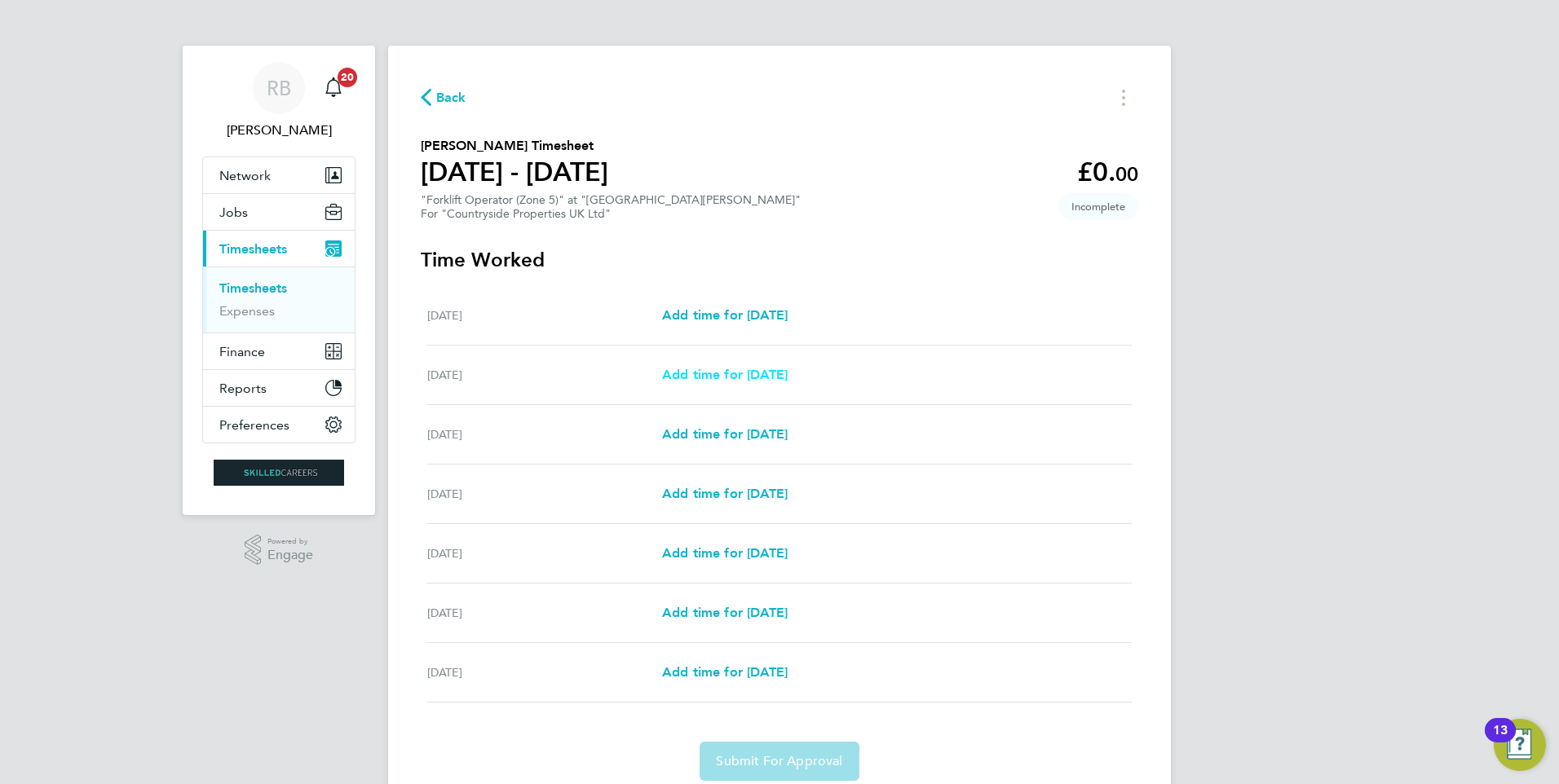
click at [759, 374] on span "Add time for Tue 26 Aug" at bounding box center [725, 374] width 125 height 16
select select "30"
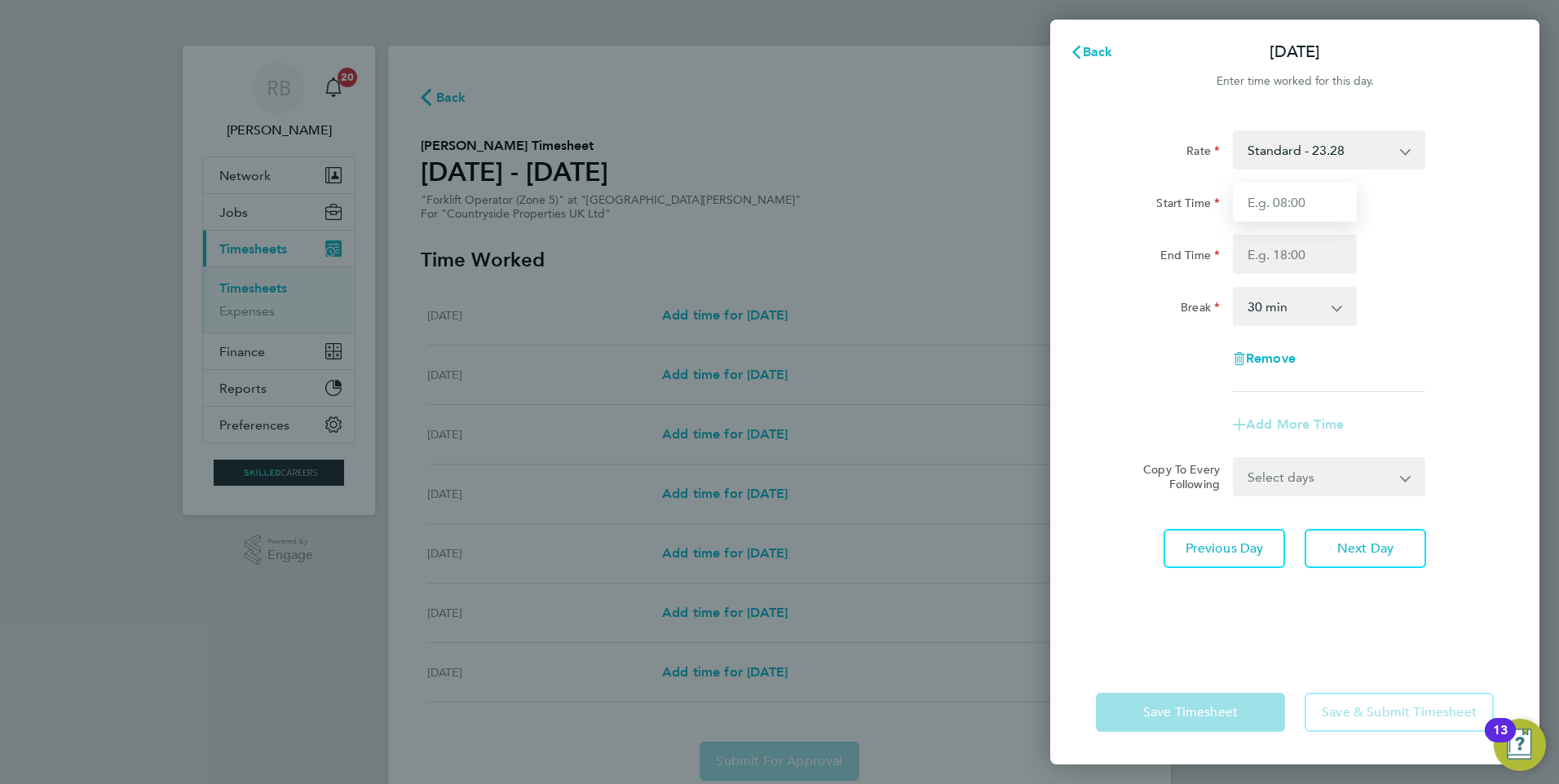
click at [1296, 200] on input "Start Time" at bounding box center [1294, 202] width 124 height 39
type input "07:30"
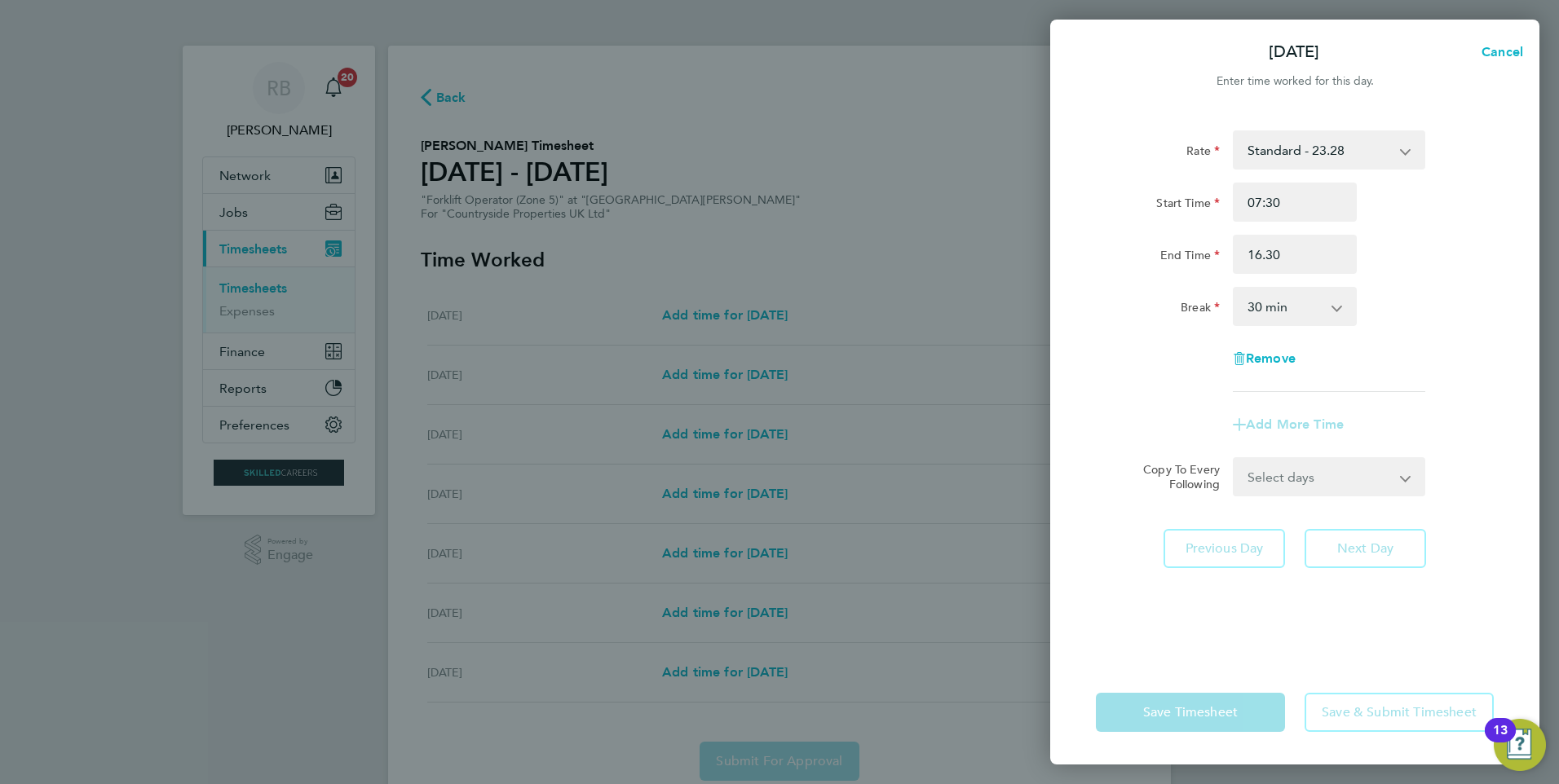
type input "16:30"
click at [1336, 477] on form "Rate Standard - 23.28 Start Time 07:30 End Time 16:30 Break 0 min 15 min 30 min…" at bounding box center [1294, 313] width 397 height 366
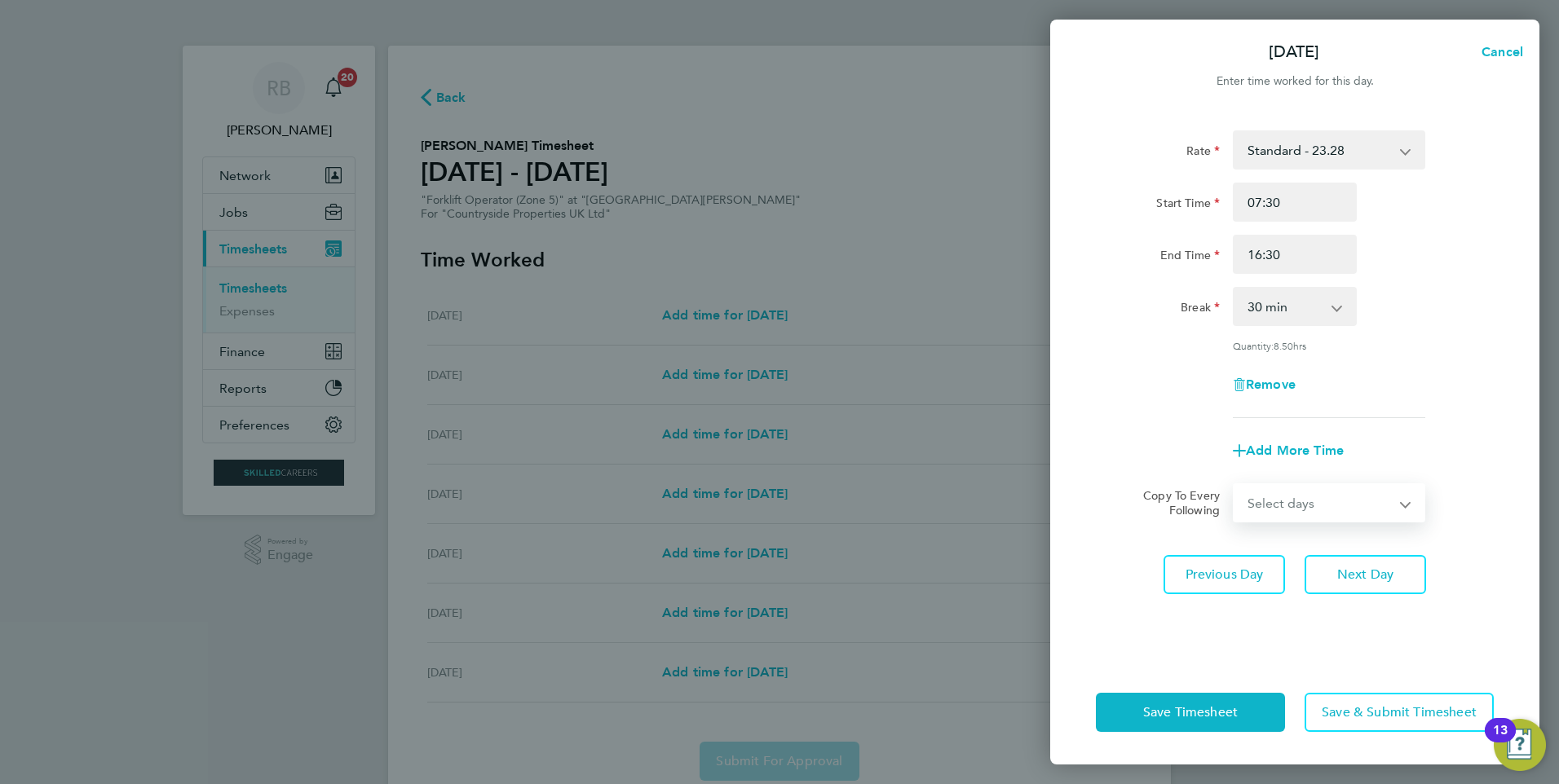
select select "FRI"
click at [1234, 485] on select "Select days Day Weekday (Mon-Fri) Weekend (Sat-Sun) Wednesday Thursday Friday S…" at bounding box center [1319, 503] width 171 height 36
select select "2025-08-31"
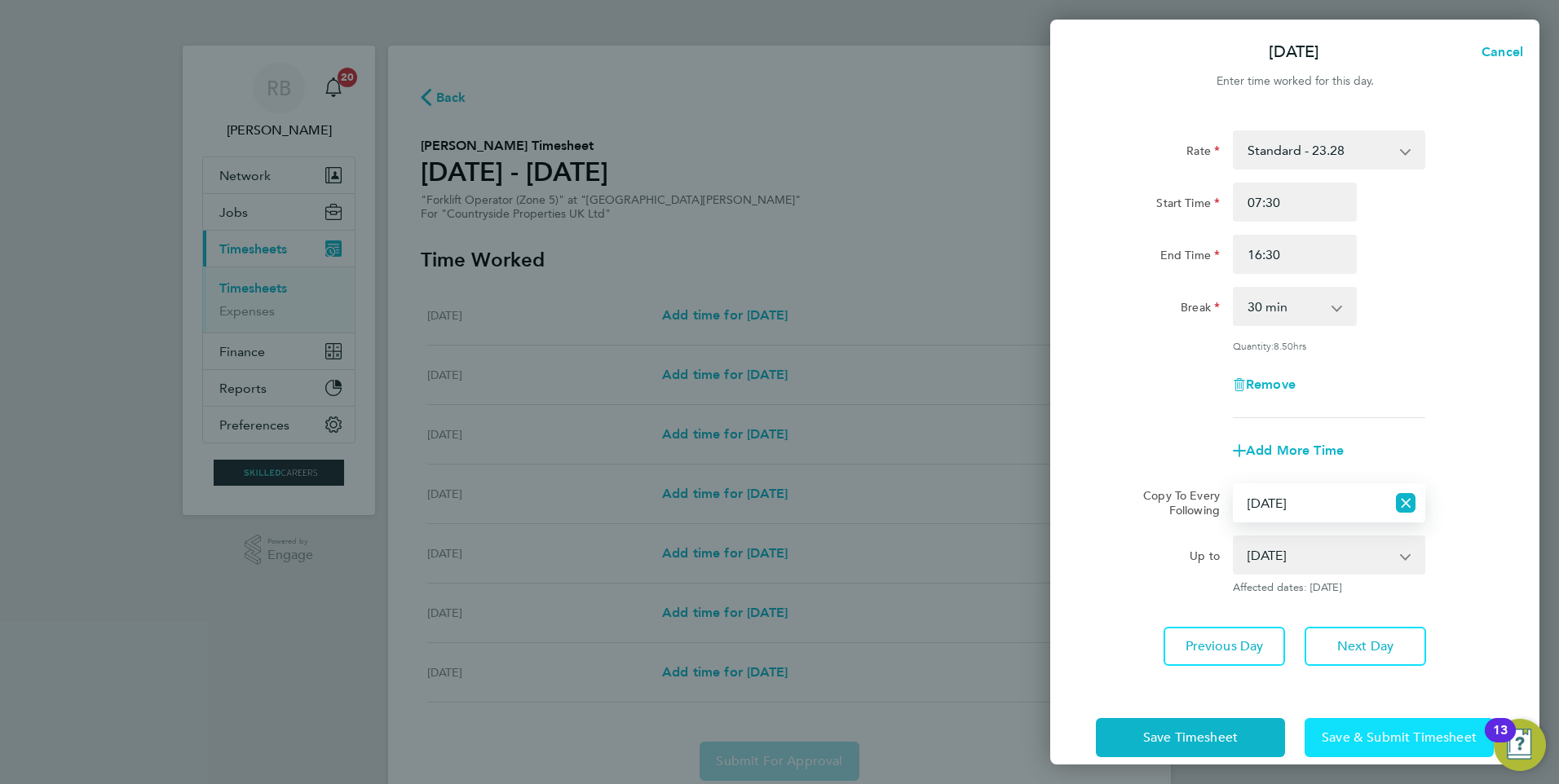
click at [1381, 744] on button "Save & Submit Timesheet" at bounding box center [1399, 737] width 190 height 39
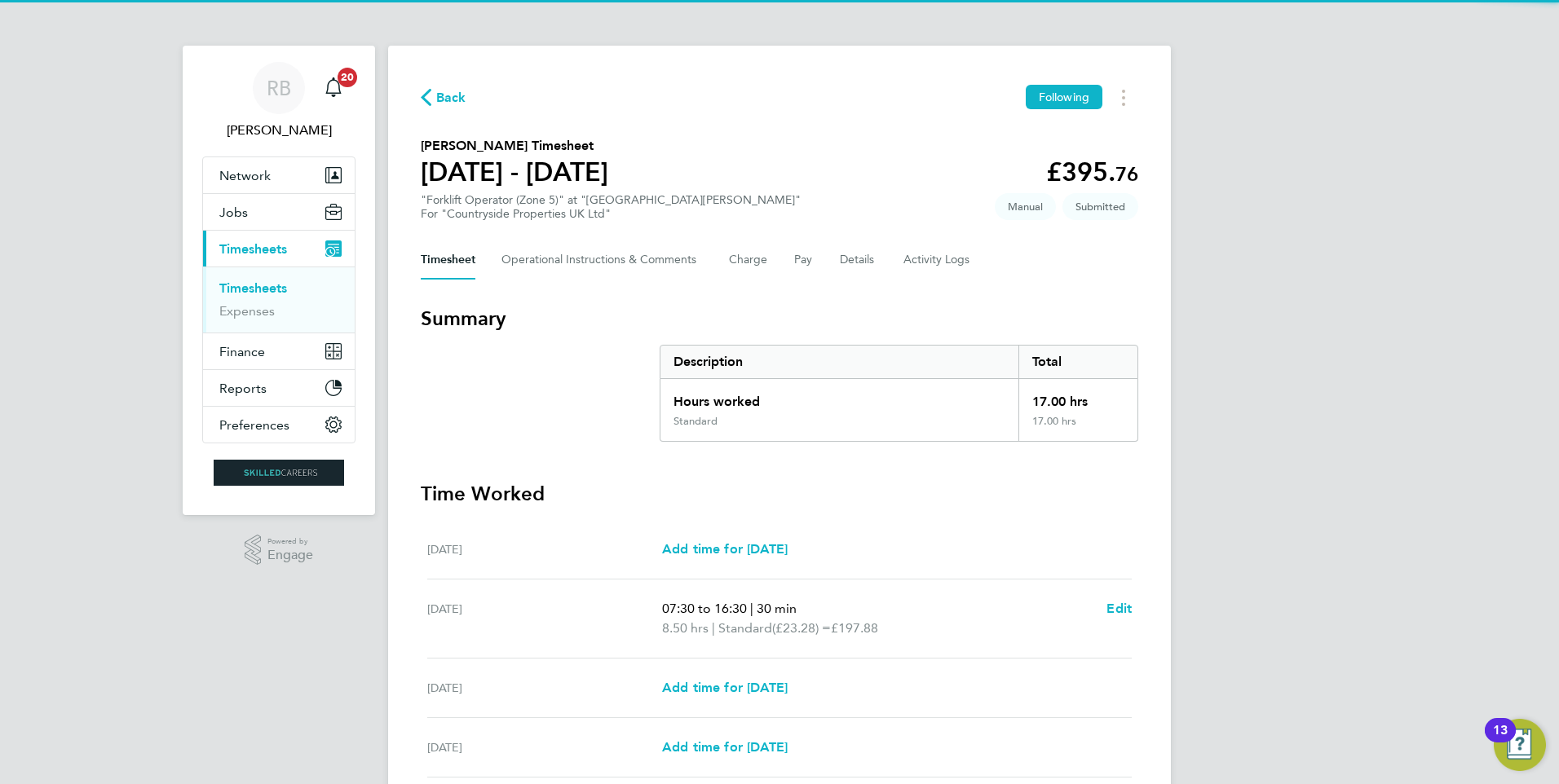
click at [268, 286] on link "Timesheets" at bounding box center [253, 288] width 68 height 16
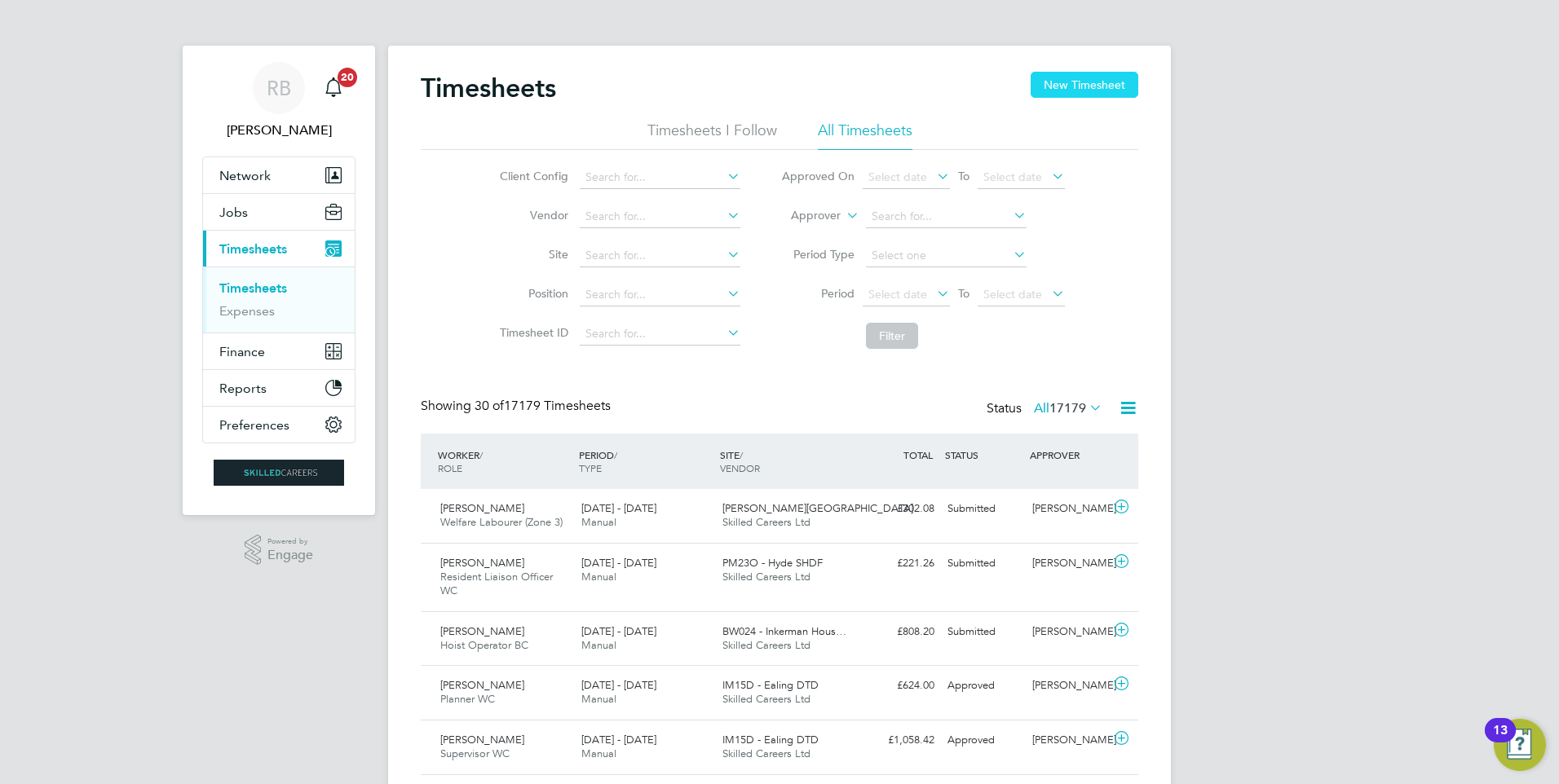
click at [1114, 83] on button "New Timesheet" at bounding box center [1084, 84] width 108 height 26
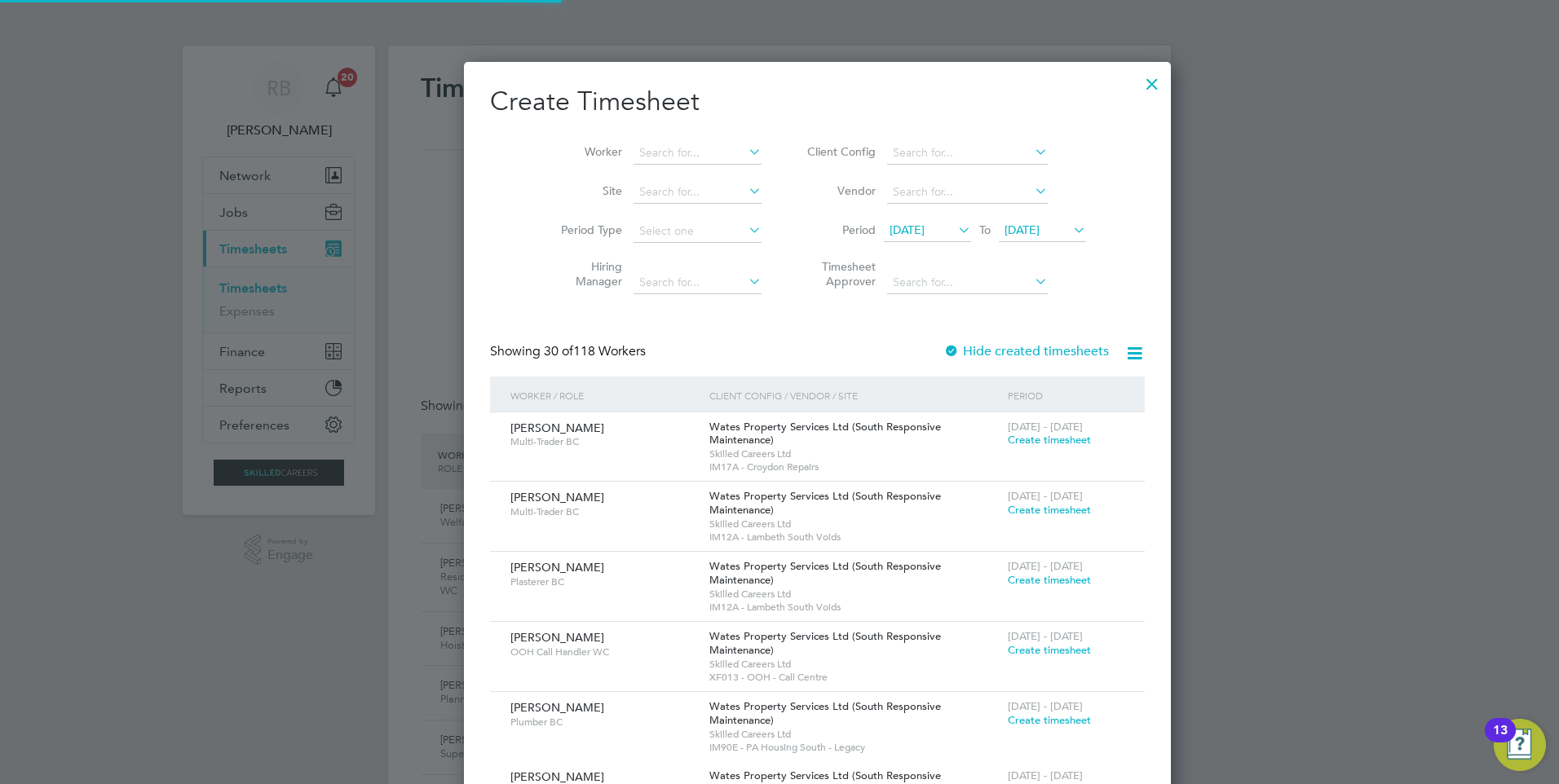
click at [898, 229] on span "18 Aug 2025" at bounding box center [907, 230] width 35 height 15
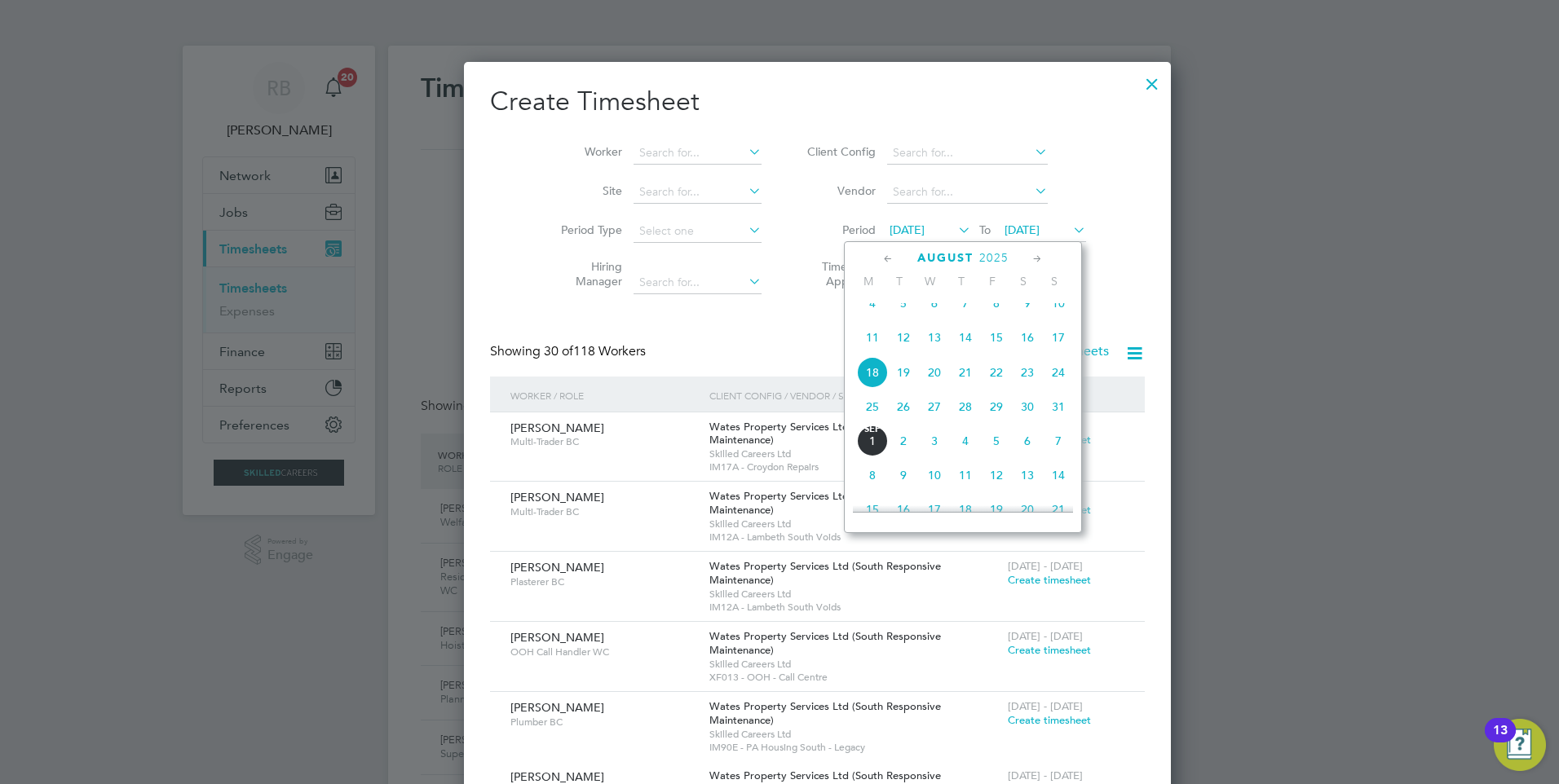
click at [873, 422] on span "25" at bounding box center [872, 407] width 31 height 31
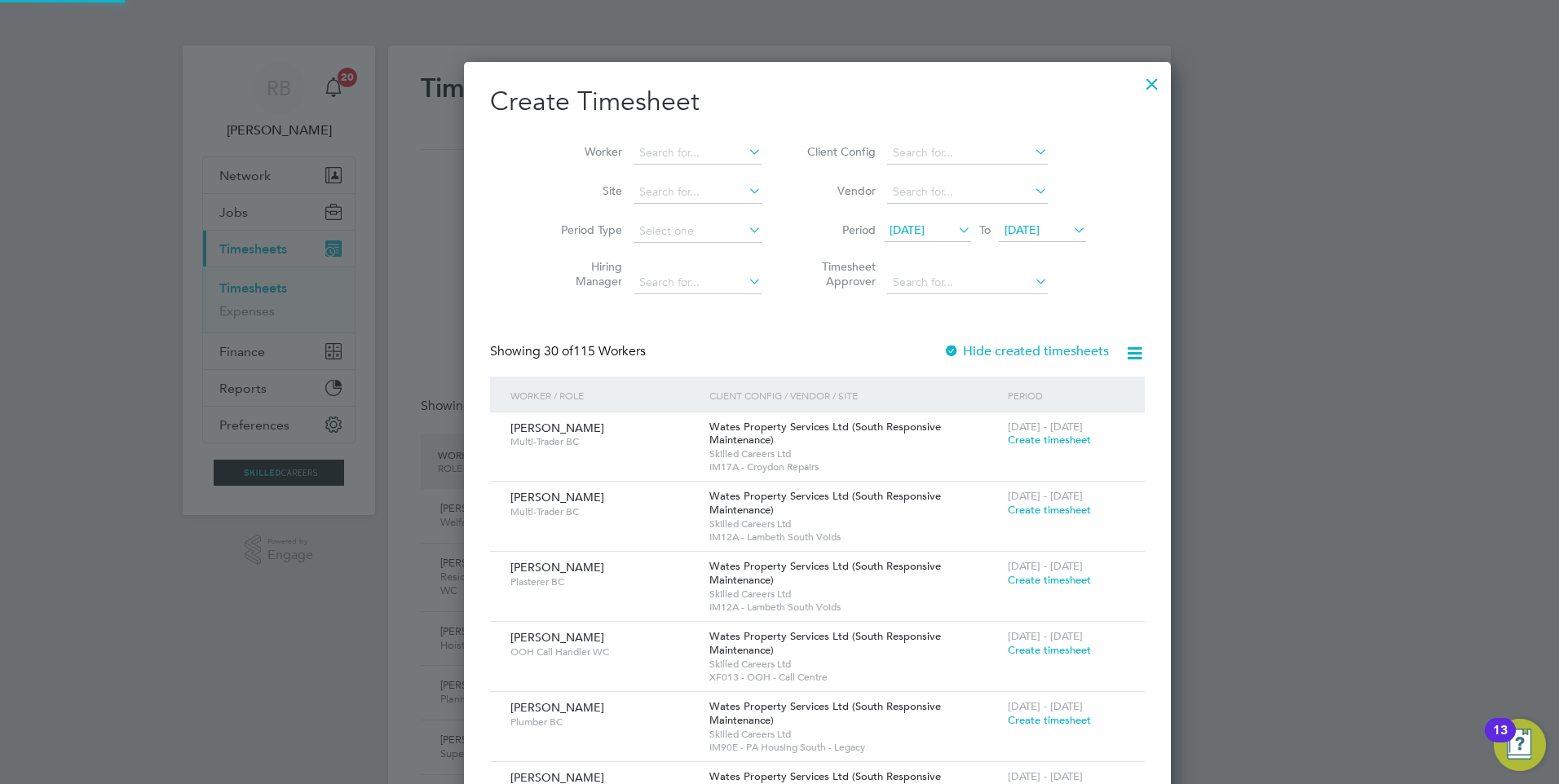
click at [1001, 215] on li "Period 25 Aug 2025 To 25 Aug 2025" at bounding box center [944, 231] width 325 height 39
click at [1010, 225] on span "25 Aug 2025" at bounding box center [1022, 230] width 35 height 15
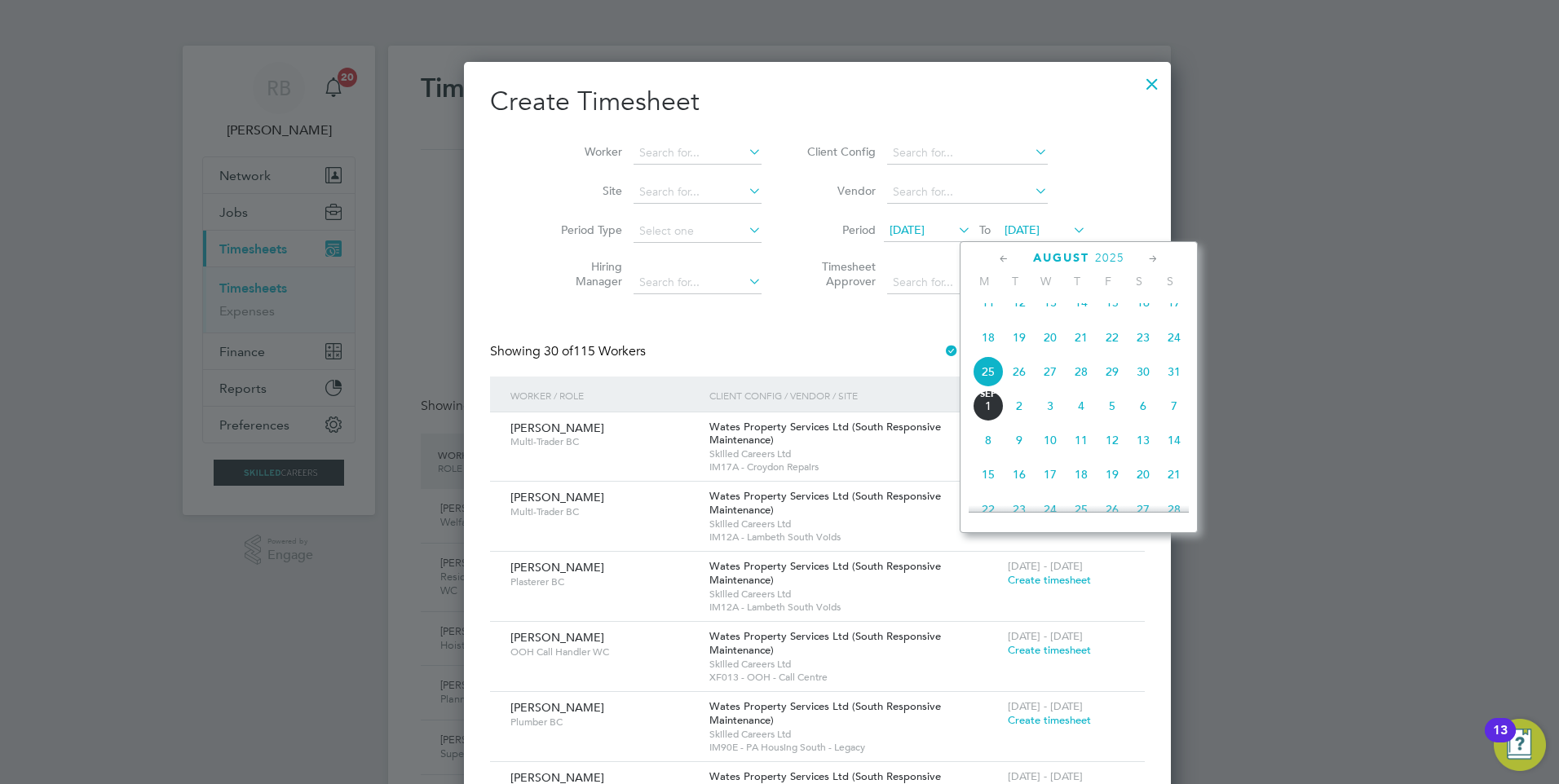
click at [1179, 387] on span "31" at bounding box center [1173, 372] width 31 height 31
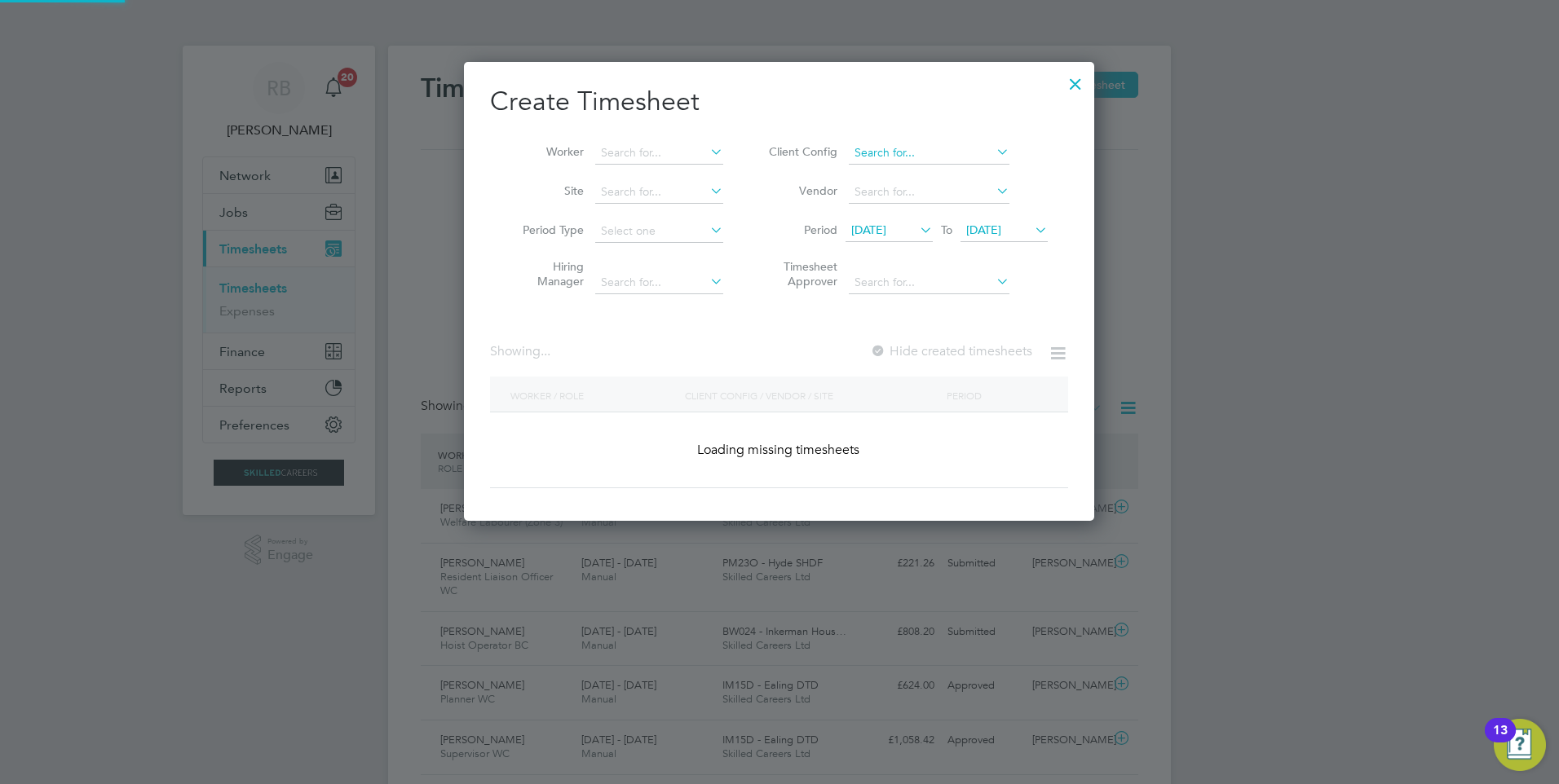
click at [873, 149] on input at bounding box center [929, 153] width 160 height 23
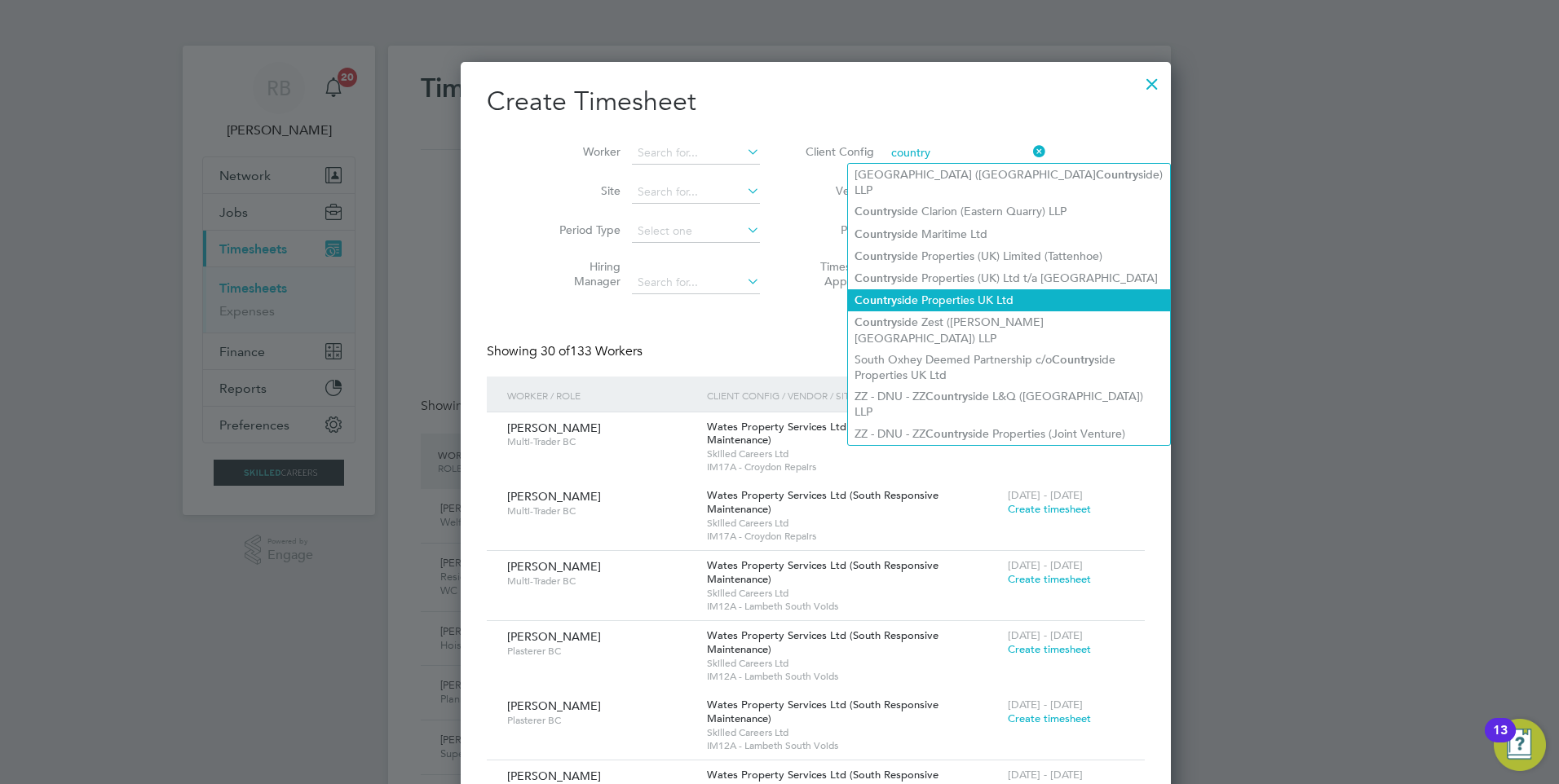
drag, startPoint x: 1005, startPoint y: 284, endPoint x: 997, endPoint y: 280, distance: 8.9
click at [1005, 290] on li "Country side Properties UK Ltd" at bounding box center [1009, 301] width 322 height 22
type input "Countryside Properties UK Ltd"
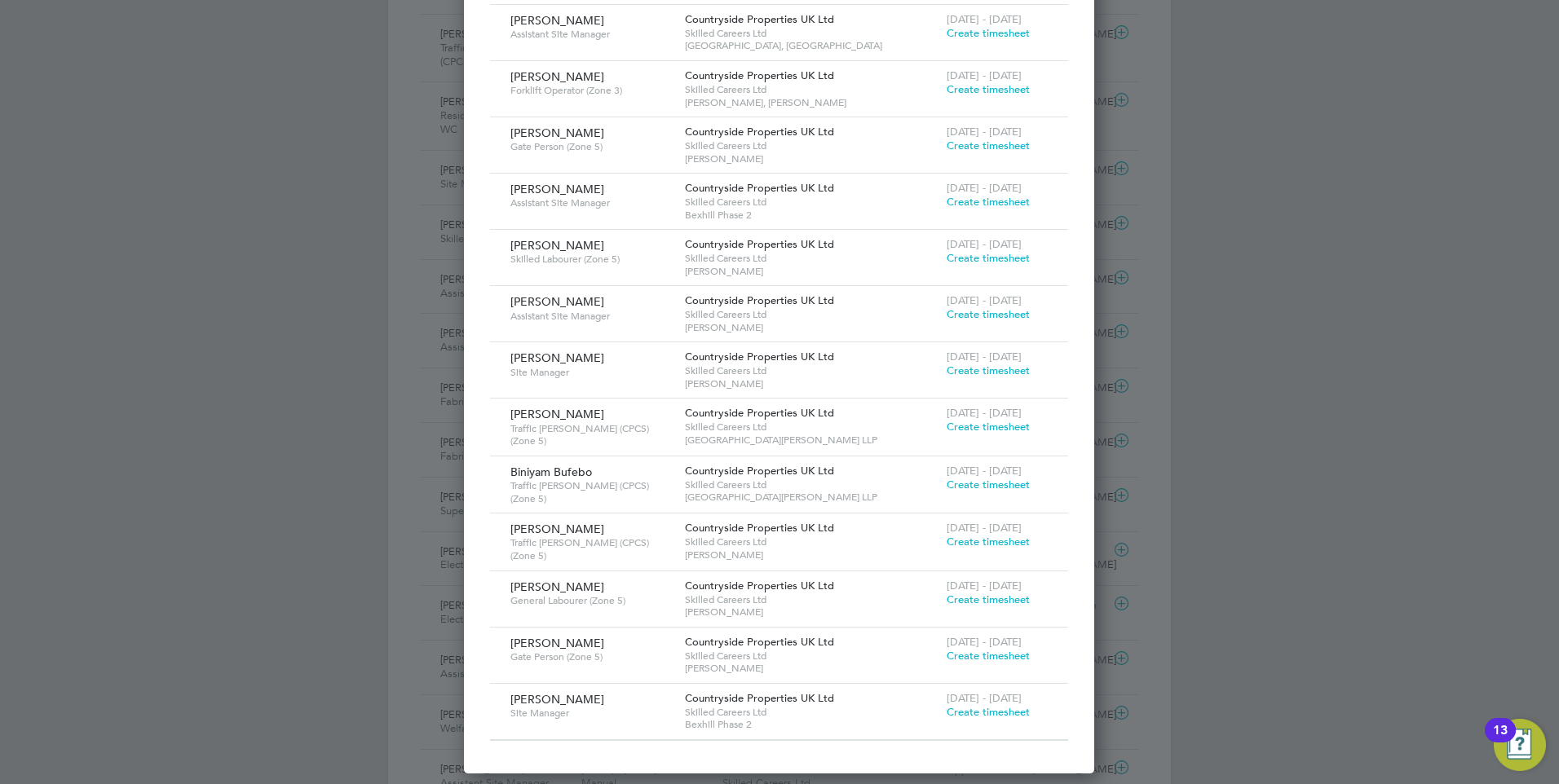
click at [964, 649] on span "Create timesheet" at bounding box center [988, 655] width 84 height 14
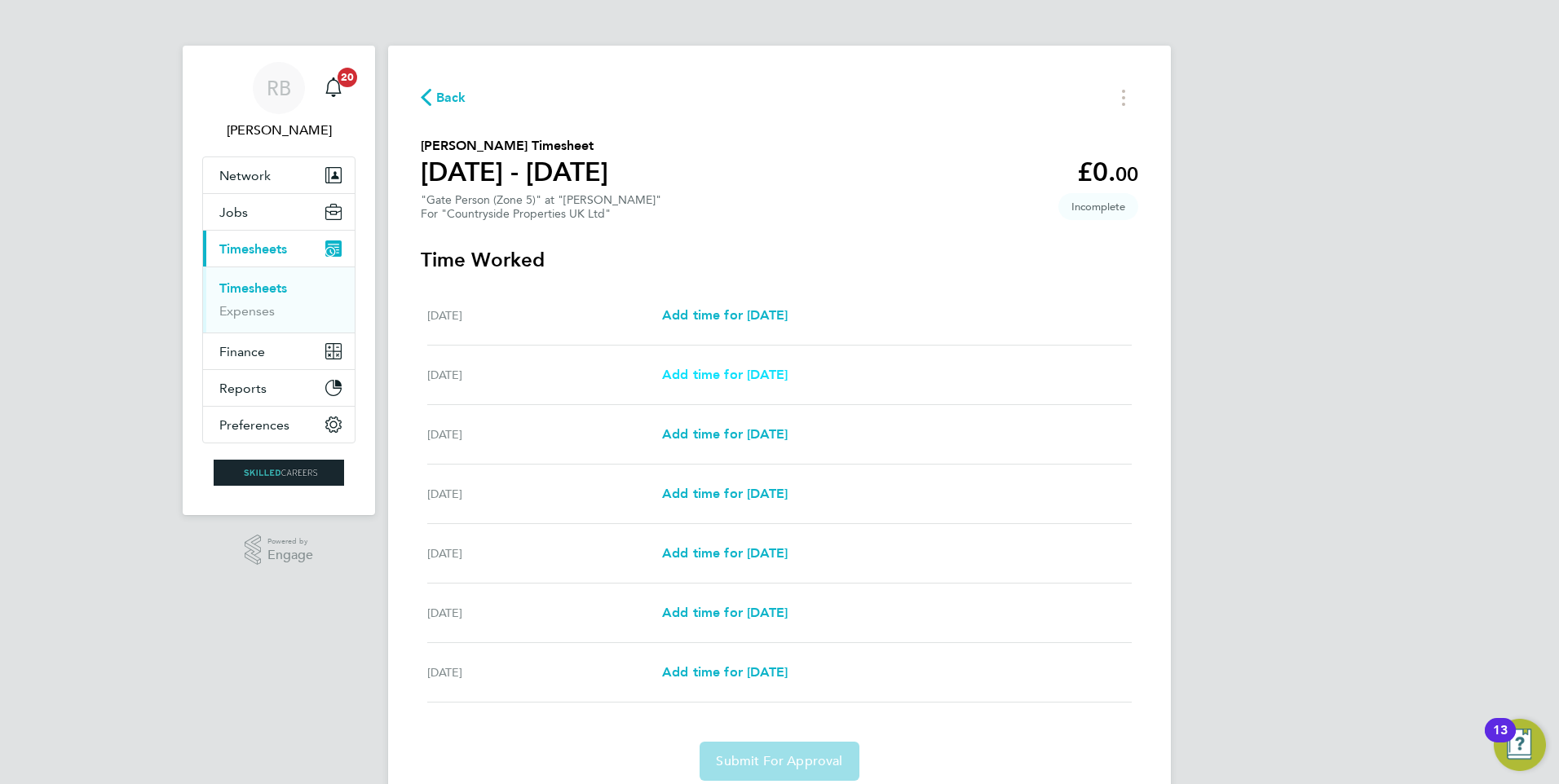
click at [734, 372] on span "Add time for Tue 26 Aug" at bounding box center [725, 374] width 125 height 16
select select "30"
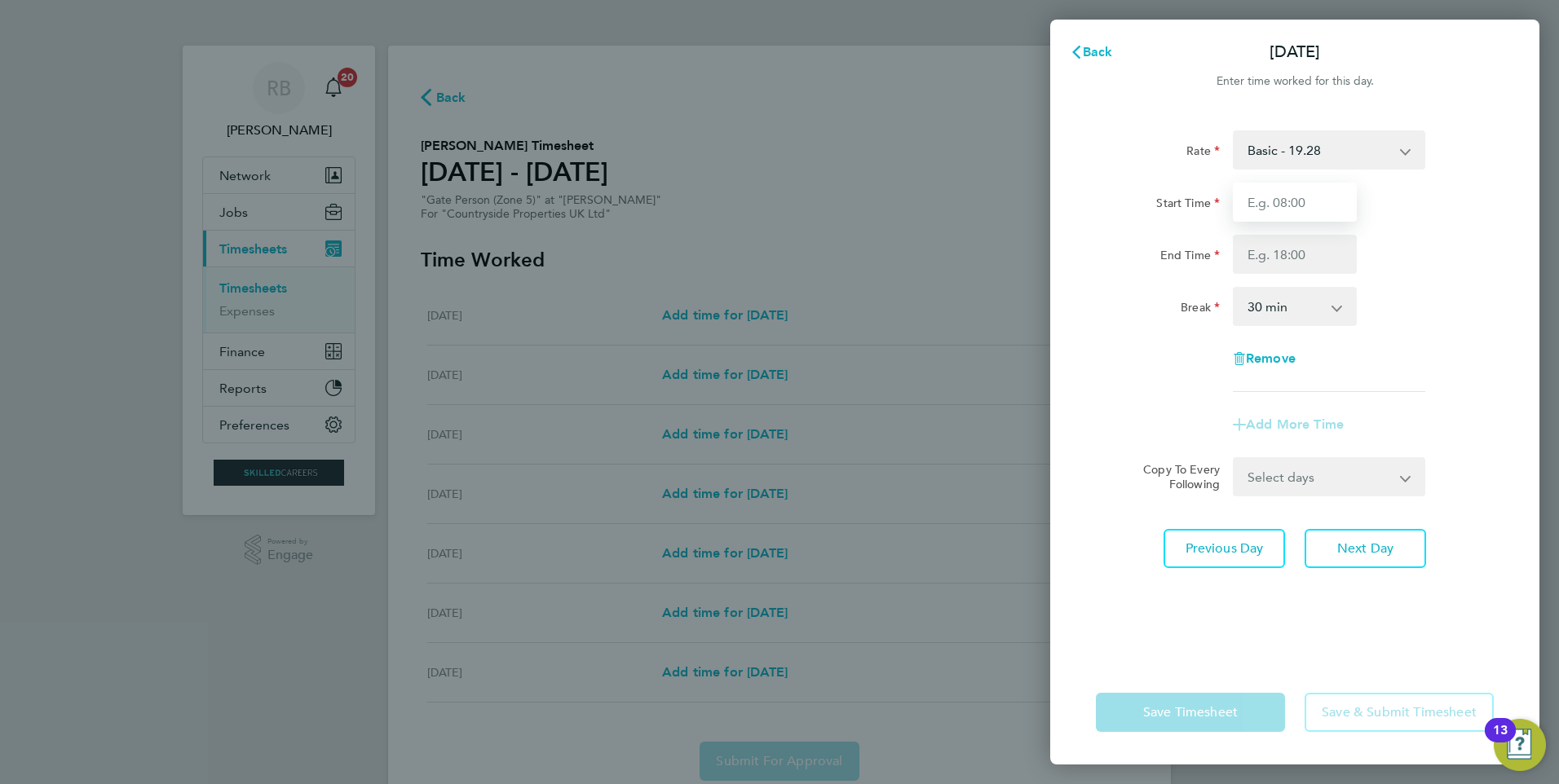
click at [1318, 200] on input "Start Time" at bounding box center [1294, 202] width 124 height 39
type input "07:30"
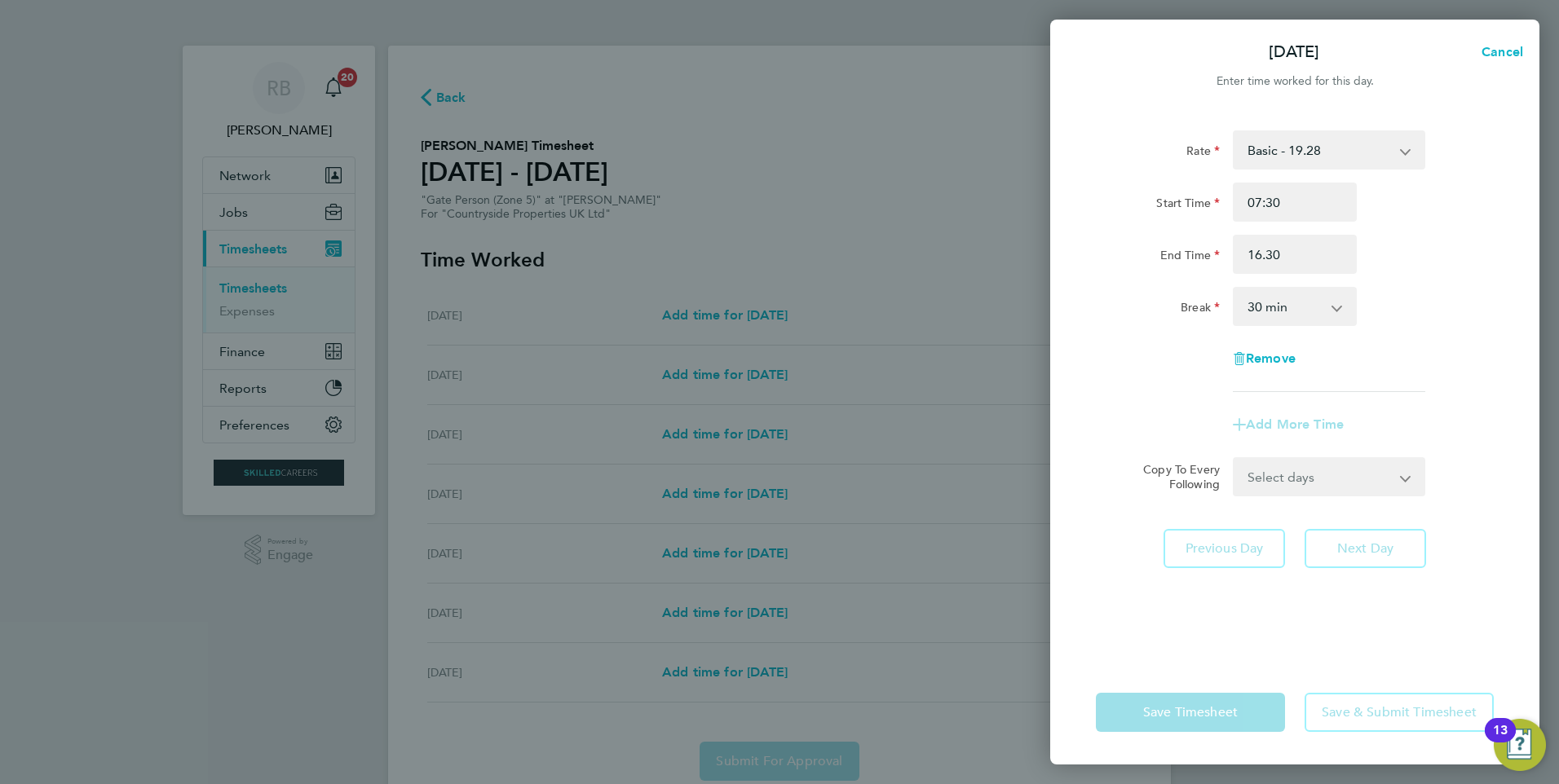
type input "16:30"
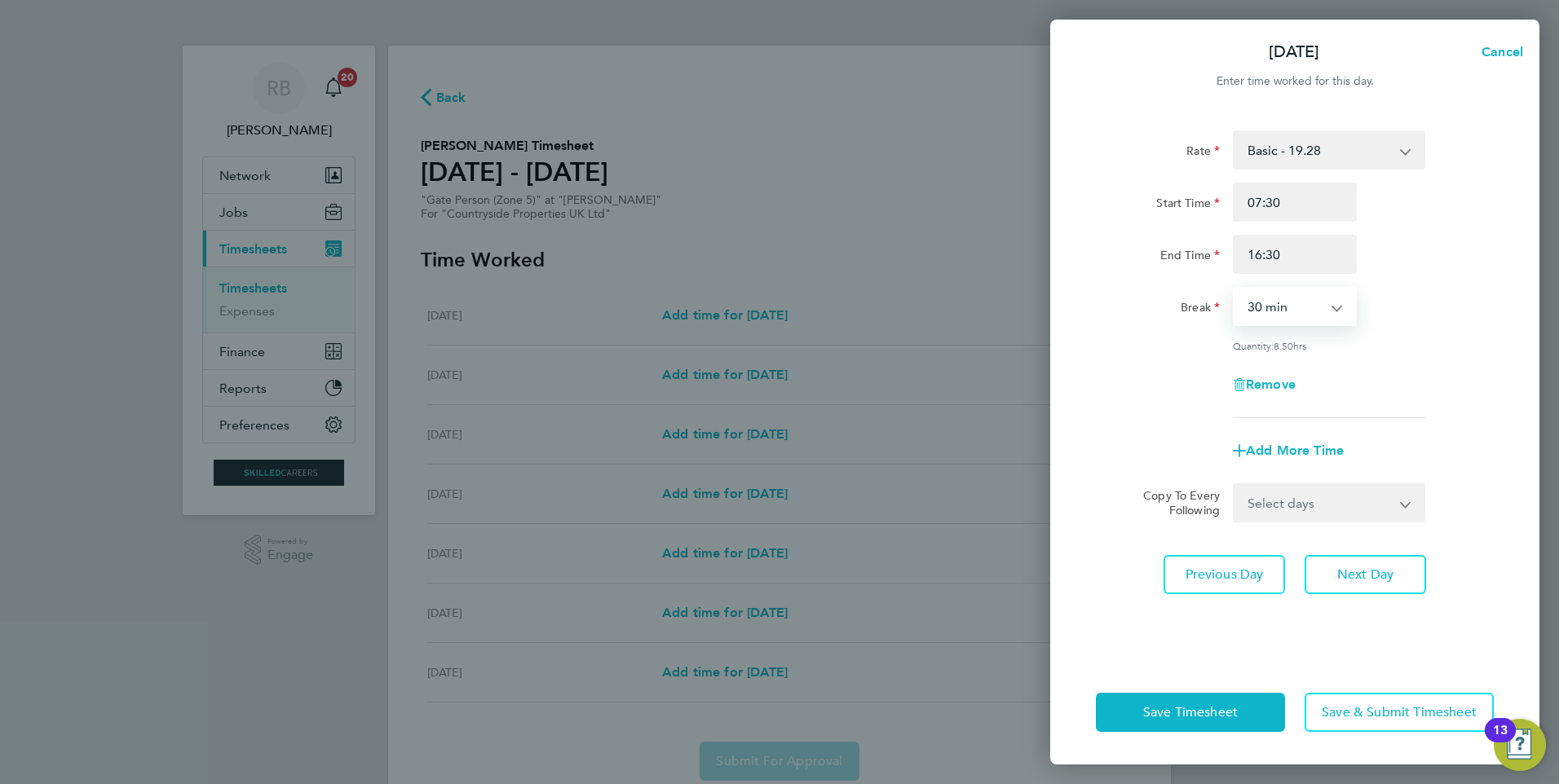
click at [1282, 503] on select "Select days Day Weekday (Mon-Fri) Weekend (Sat-Sun) Wednesday Thursday Friday S…" at bounding box center [1319, 503] width 171 height 36
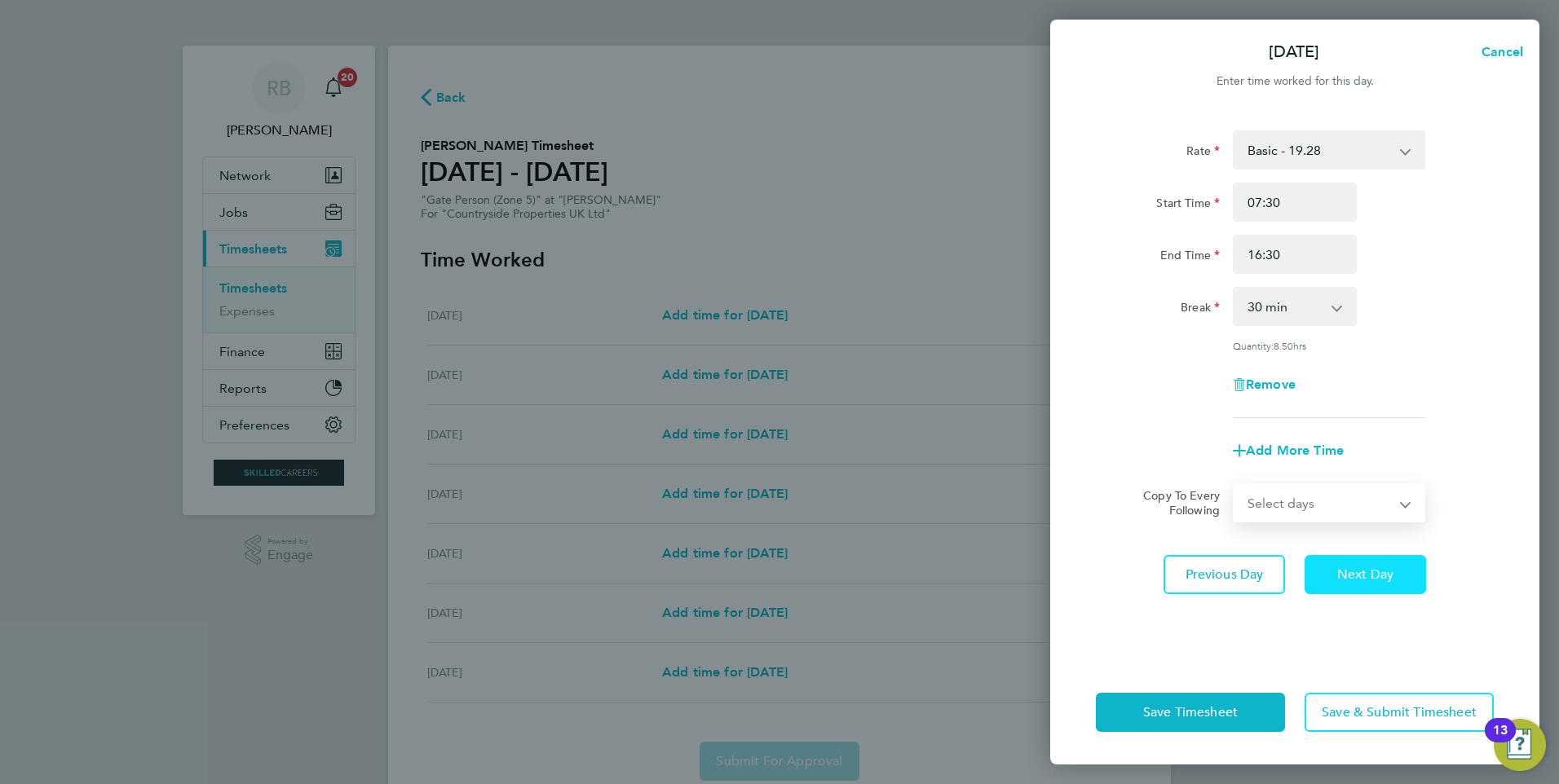
select select "WEEKDAY"
click at [1234, 485] on select "Select days Day Weekday (Mon-Fri) Weekend (Sat-Sun) Wednesday Thursday Friday S…" at bounding box center [1319, 503] width 171 height 36
select select "2025-08-31"
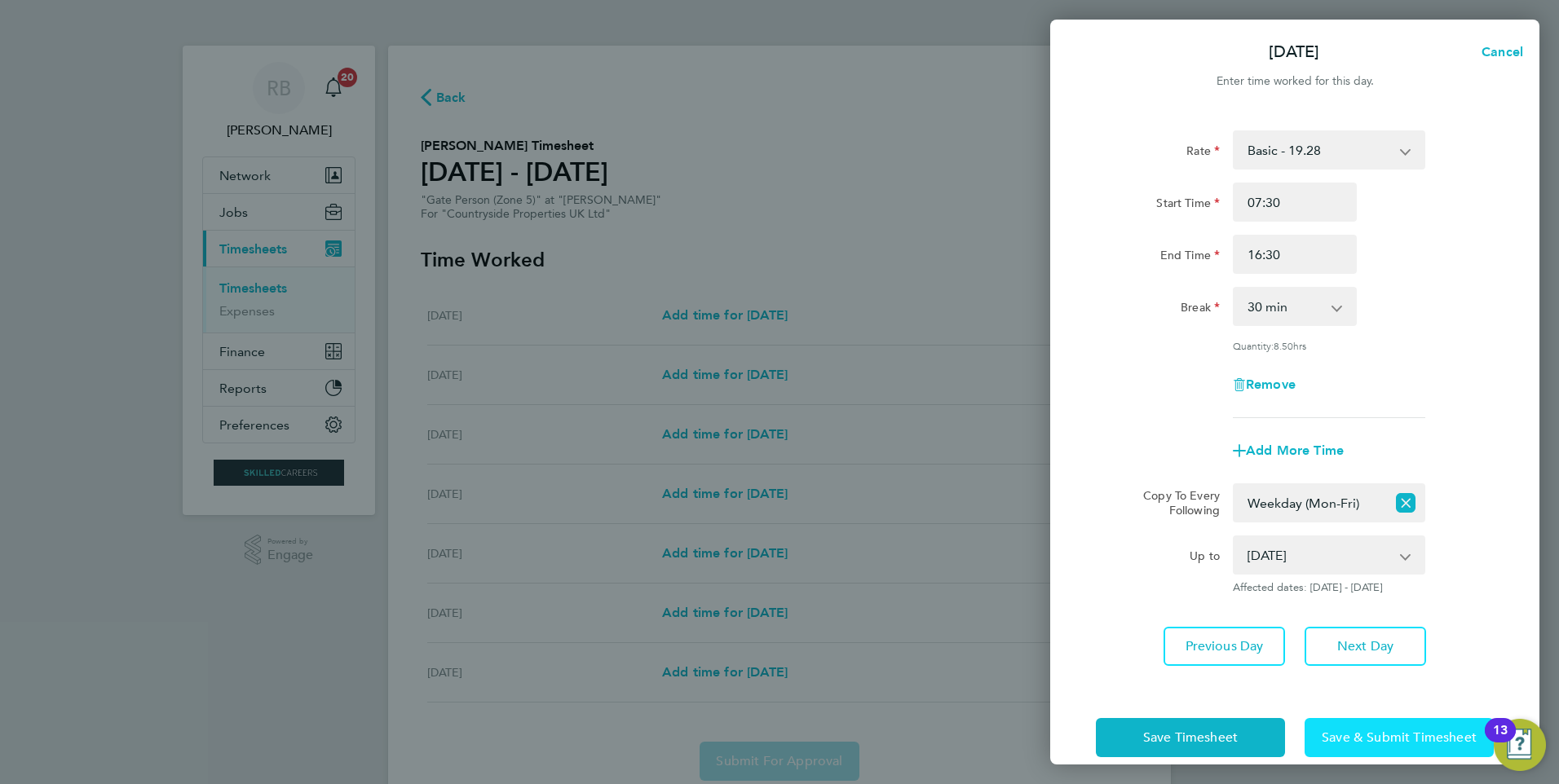
drag, startPoint x: 1387, startPoint y: 734, endPoint x: 1378, endPoint y: 734, distance: 9.0
click at [1388, 734] on span "Save & Submit Timesheet" at bounding box center [1399, 738] width 154 height 17
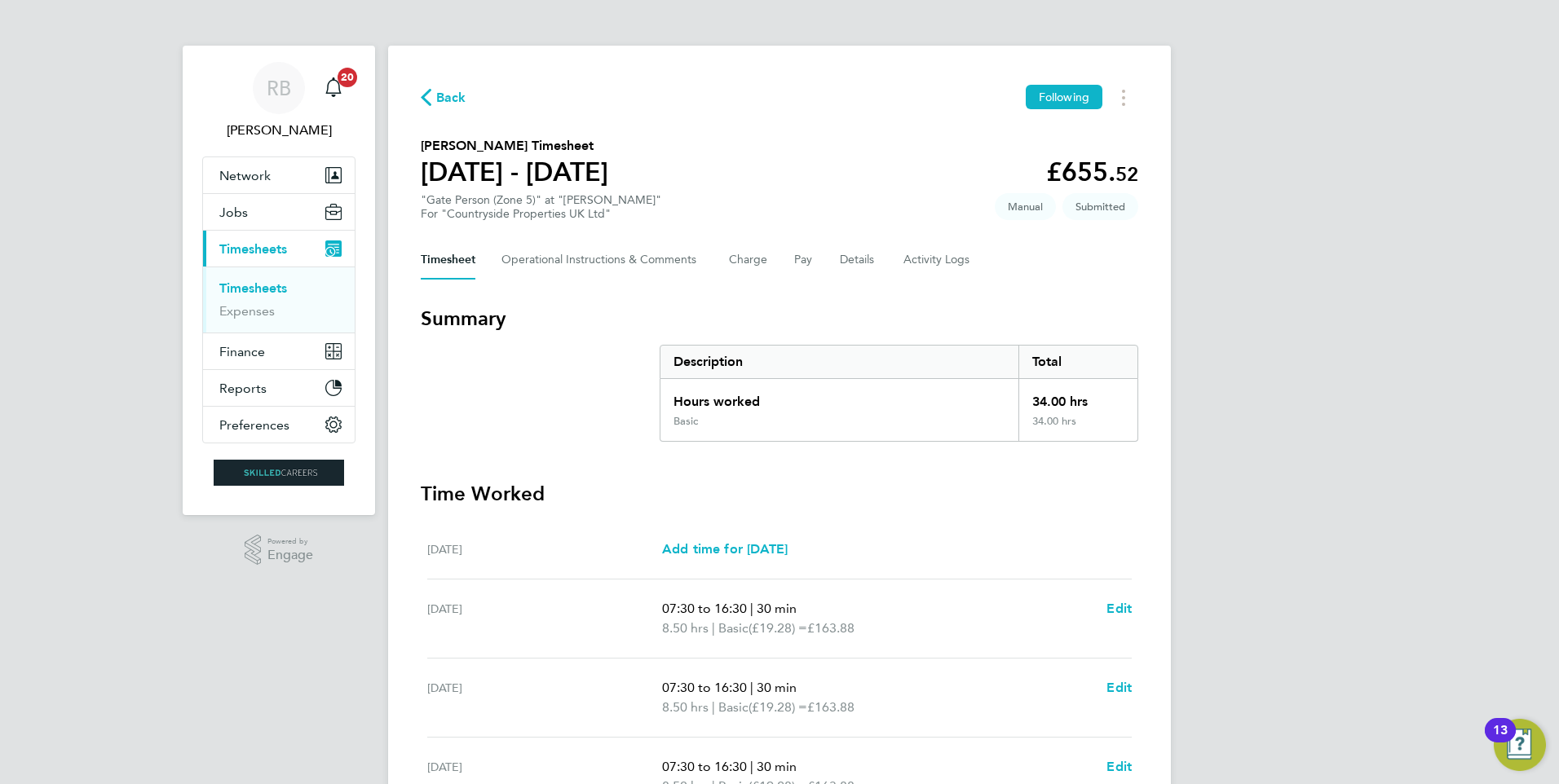
click at [231, 281] on link "Timesheets" at bounding box center [253, 288] width 68 height 16
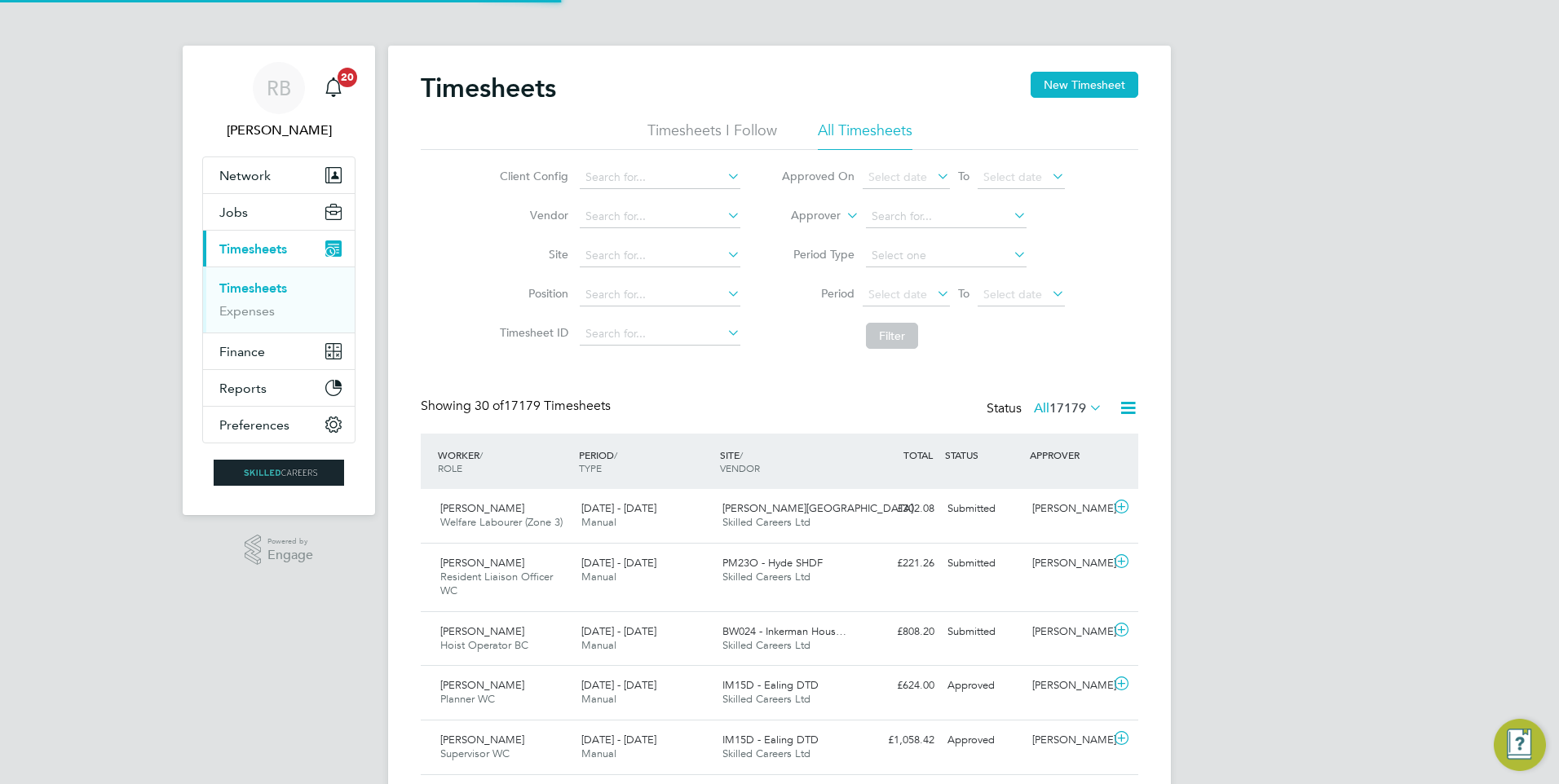
scroll to position [42, 142]
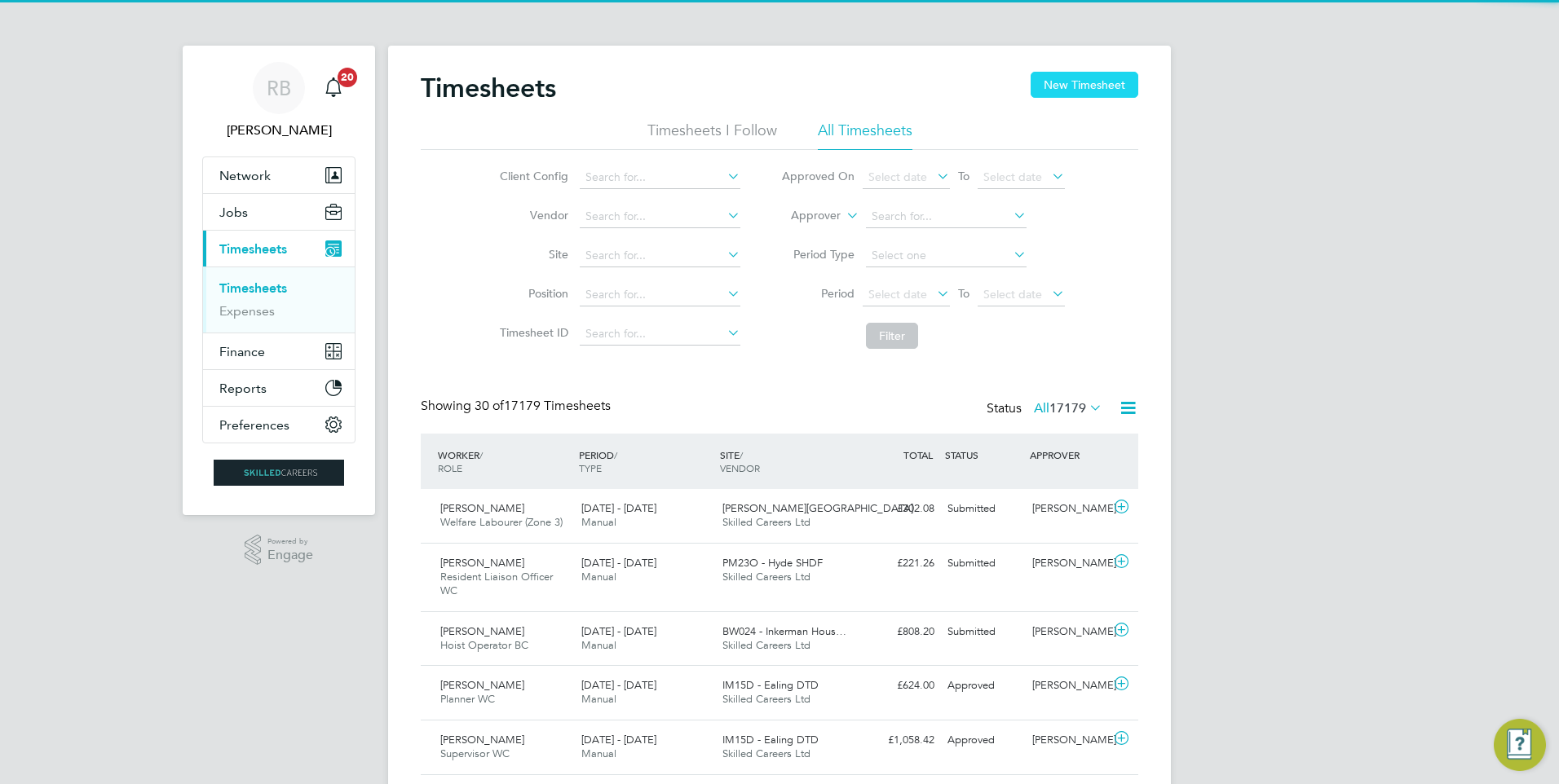
click at [1065, 83] on button "New Timesheet" at bounding box center [1084, 84] width 108 height 26
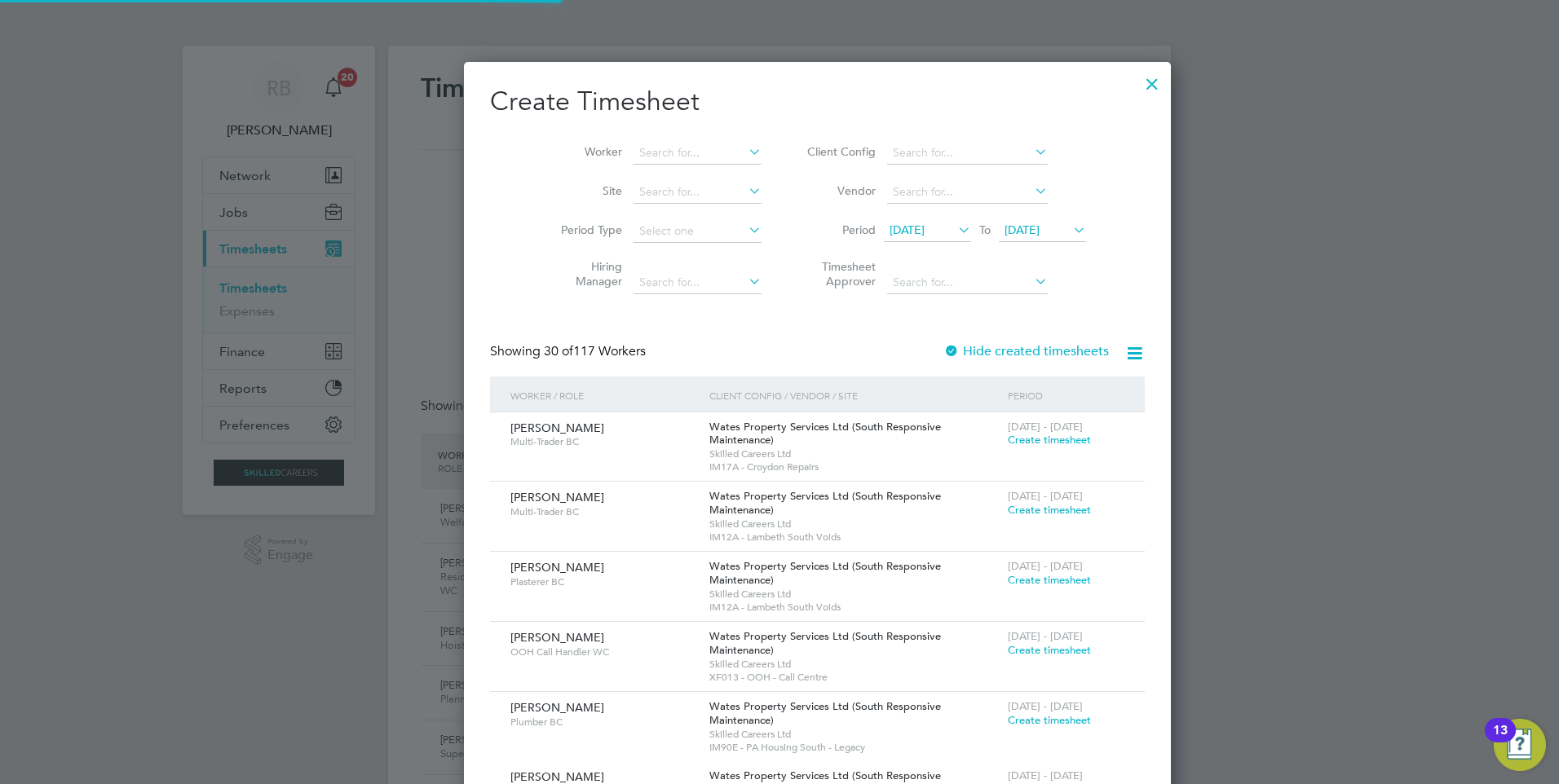
click at [898, 228] on span "18 Aug 2025" at bounding box center [907, 230] width 35 height 15
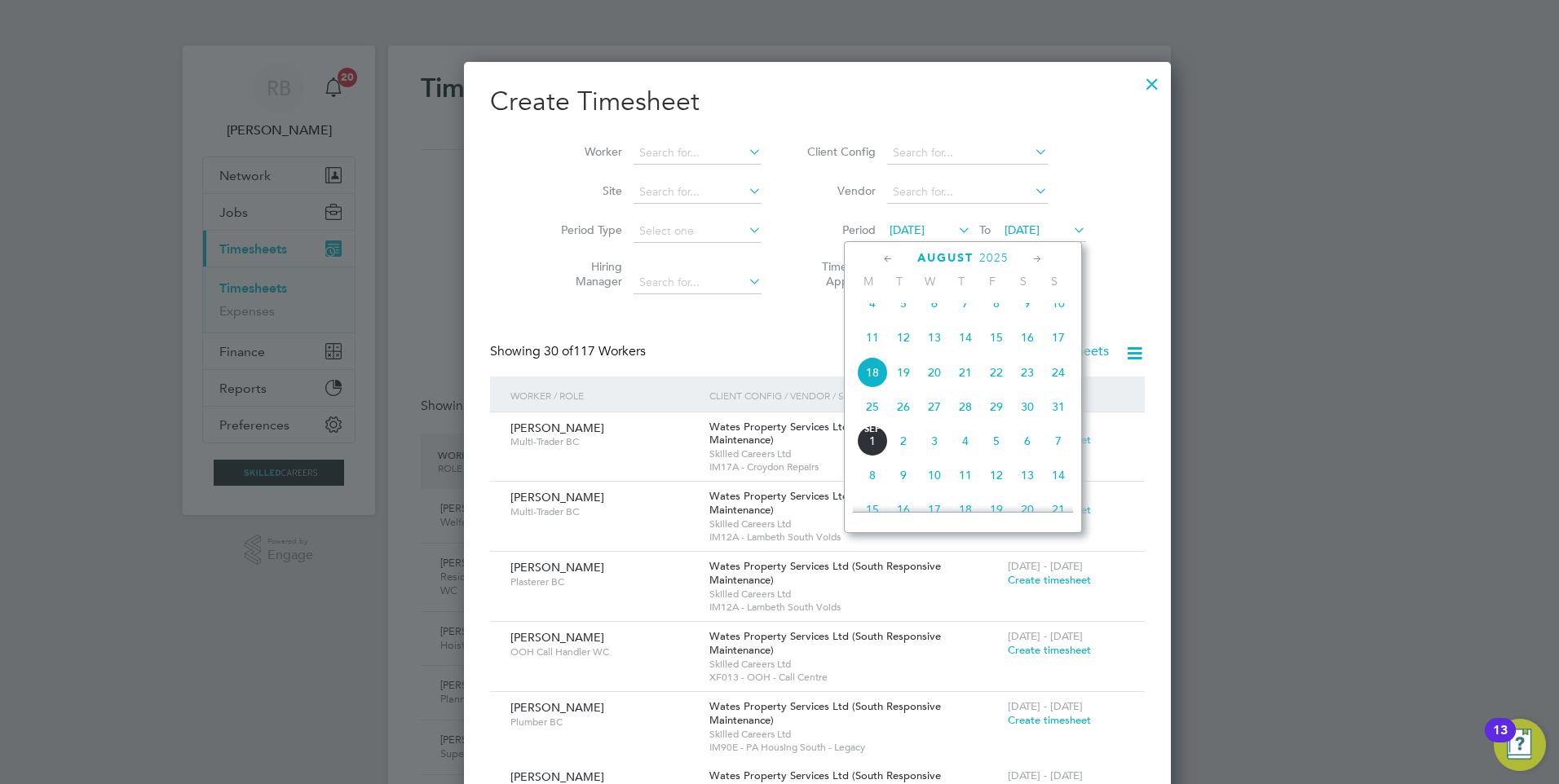
click at [868, 422] on span "25" at bounding box center [872, 407] width 31 height 31
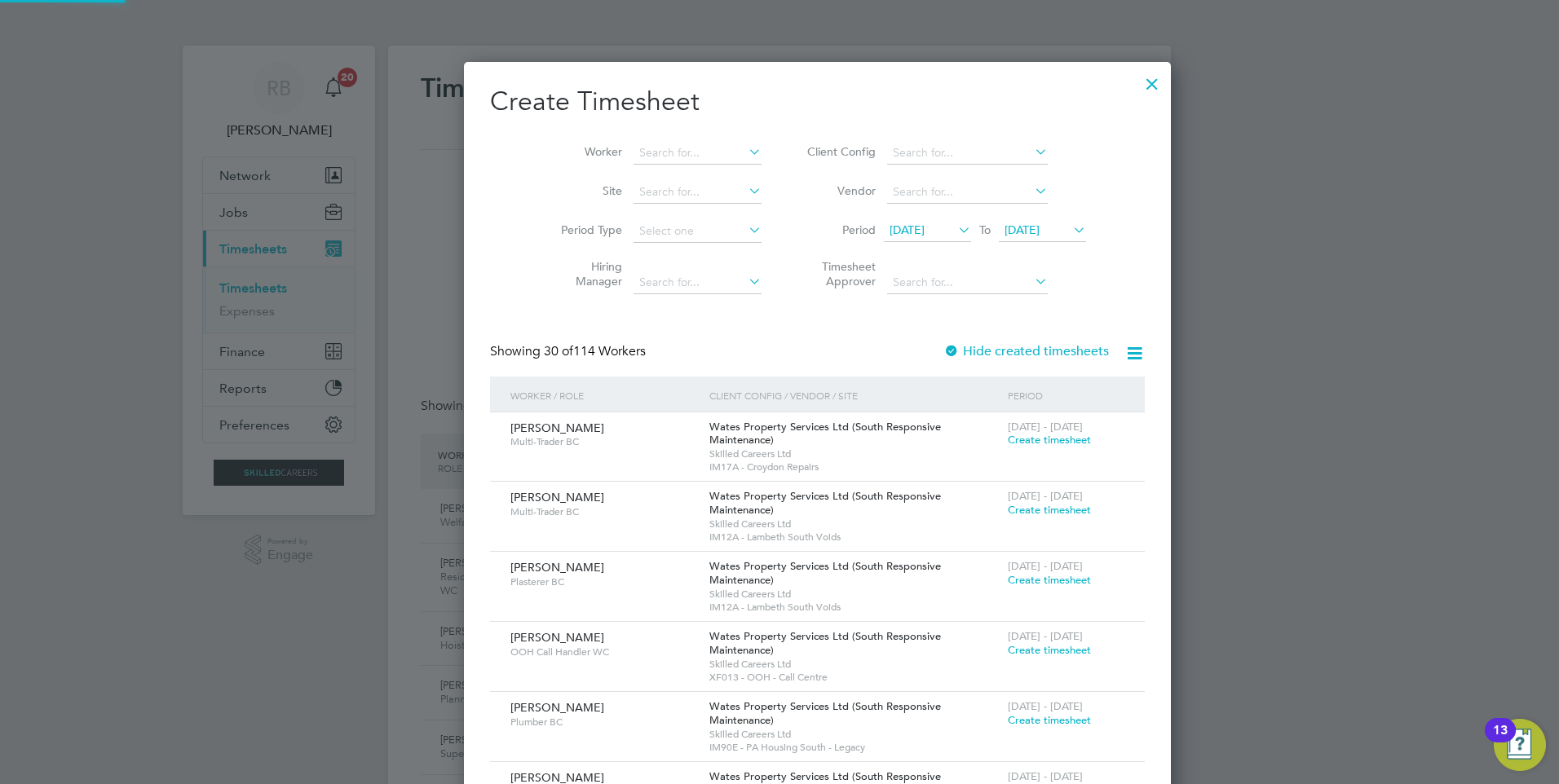
click at [1005, 230] on span "25 Aug 2025" at bounding box center [1022, 230] width 35 height 15
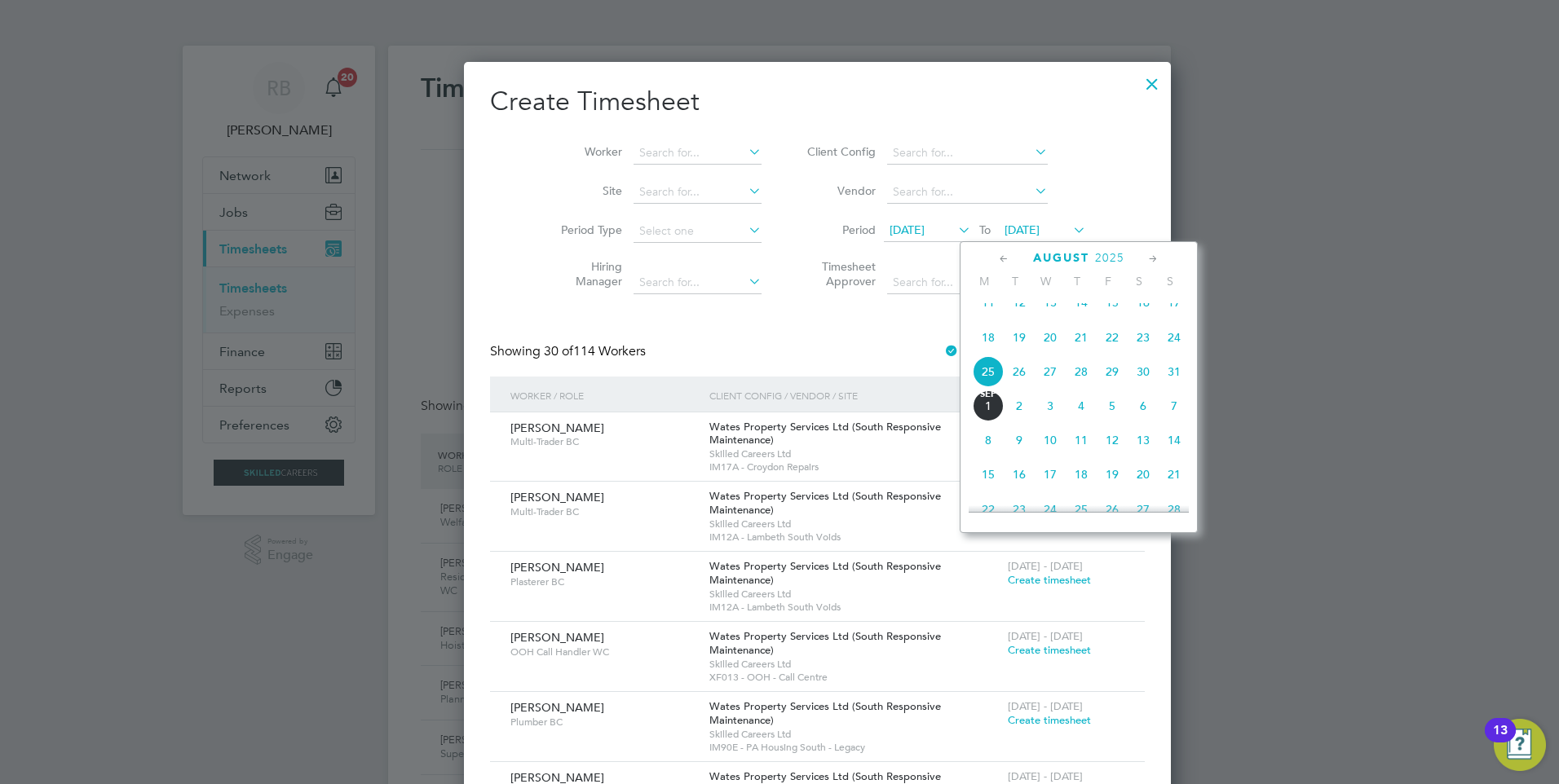
click at [1175, 380] on span "31" at bounding box center [1173, 372] width 31 height 31
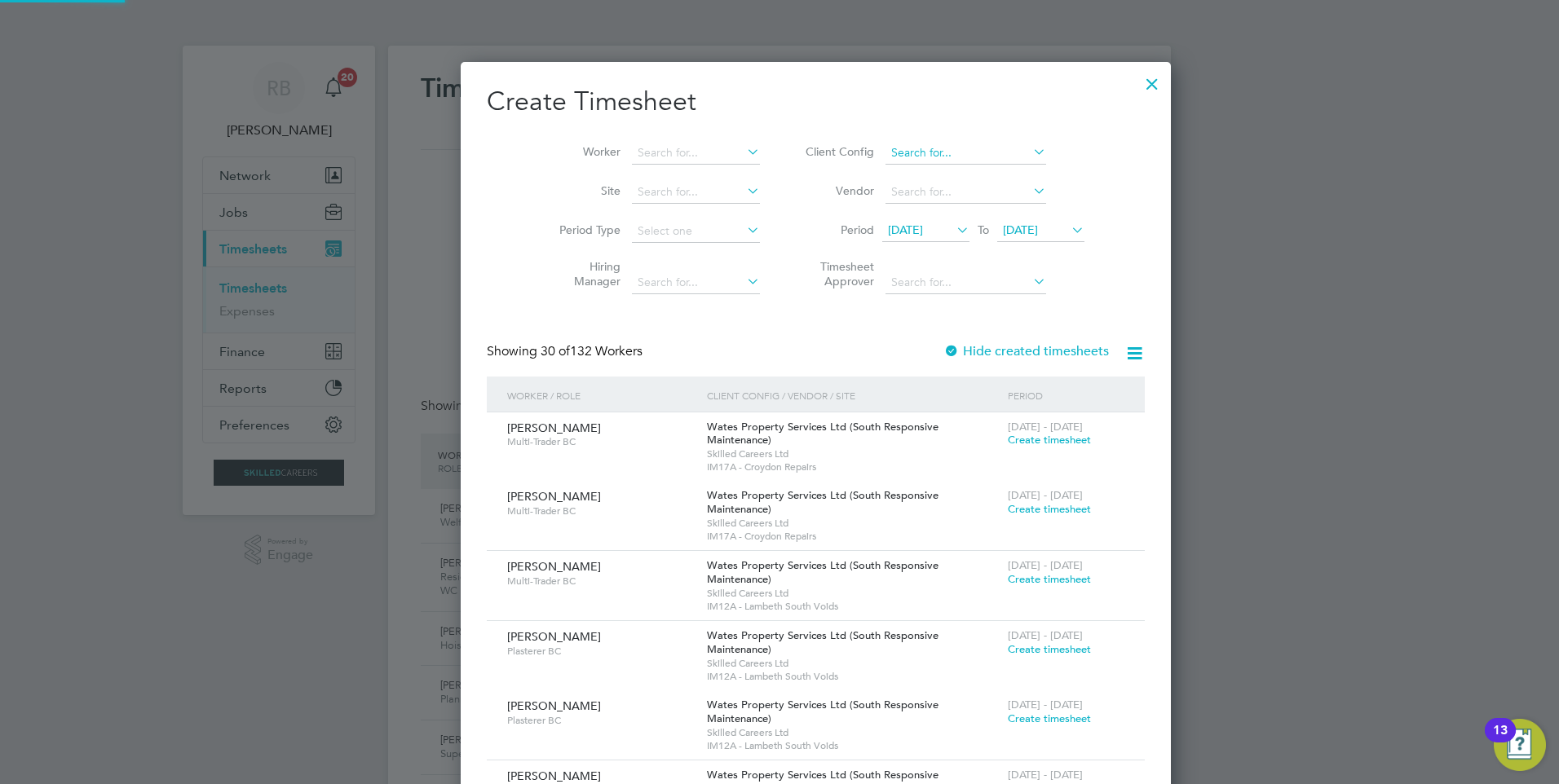
click at [926, 147] on input at bounding box center [965, 153] width 160 height 23
click at [1001, 290] on li "Country side Properties UK Ltd" at bounding box center [1009, 301] width 322 height 22
type input "Countryside Properties UK Ltd"
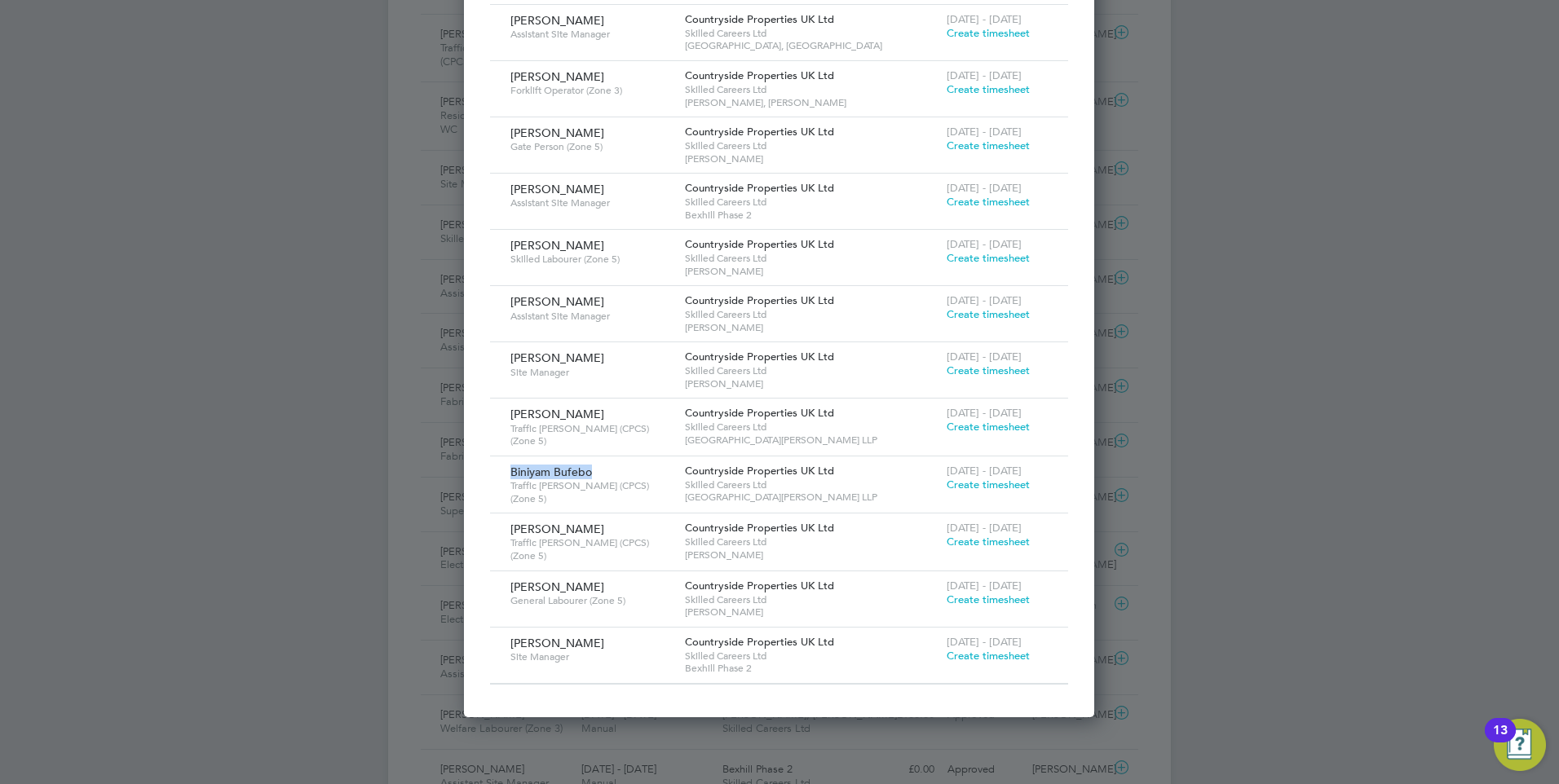
drag, startPoint x: 509, startPoint y: 458, endPoint x: 626, endPoint y: 461, distance: 117.0
click at [626, 461] on div "Biniyam Bufebo Traffic Marshall (CPCS) (Zone 5)" at bounding box center [593, 484] width 175 height 56
drag, startPoint x: 626, startPoint y: 461, endPoint x: 584, endPoint y: 465, distance: 42.2
click at [584, 479] on span "Traffic Marshall (CPCS) (Zone 5)" at bounding box center [591, 492] width 162 height 25
click at [975, 420] on span "Create timesheet" at bounding box center [988, 427] width 84 height 14
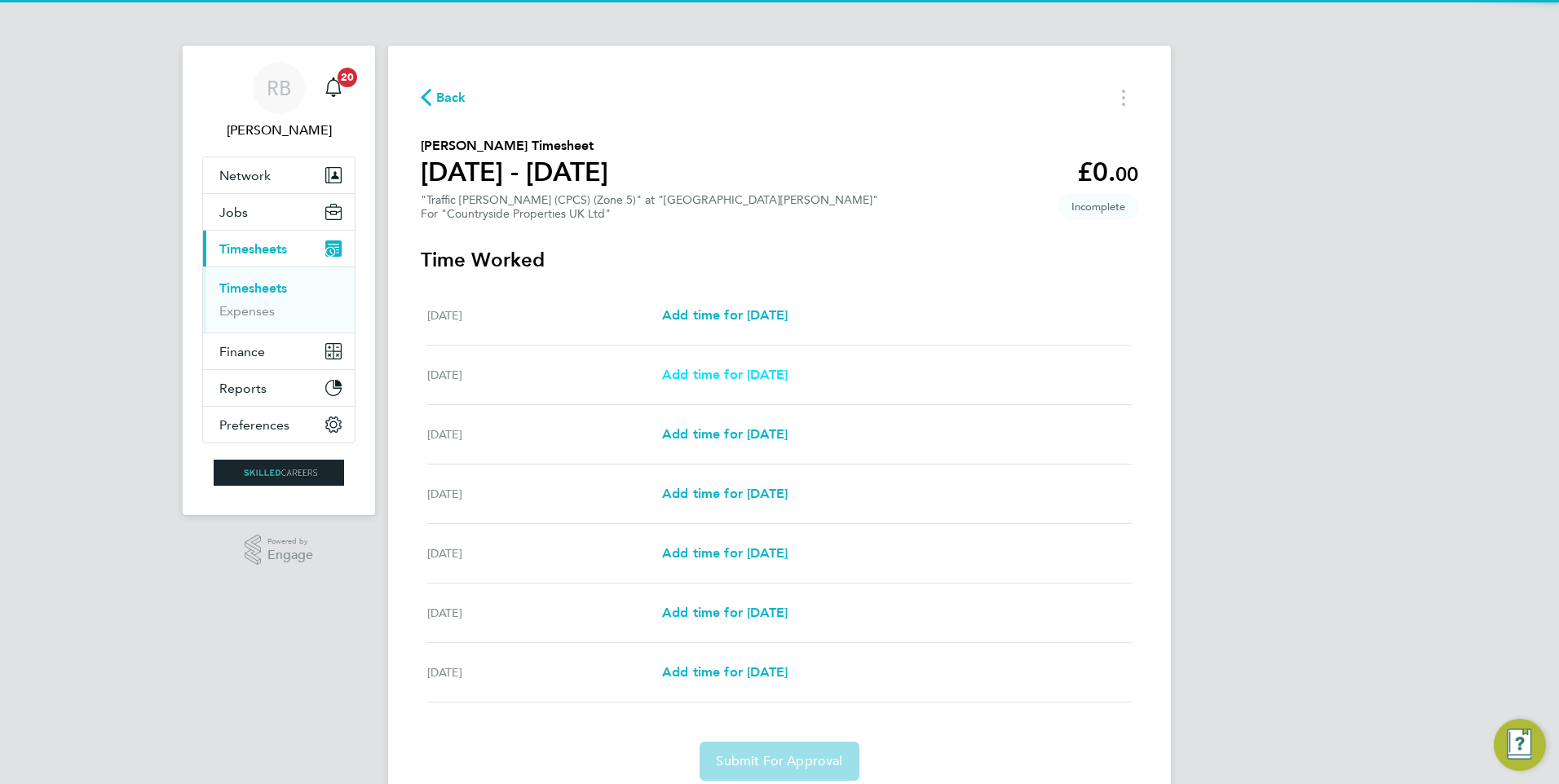
click at [729, 374] on span "Add time for Tue 26 Aug" at bounding box center [725, 374] width 125 height 16
select select "30"
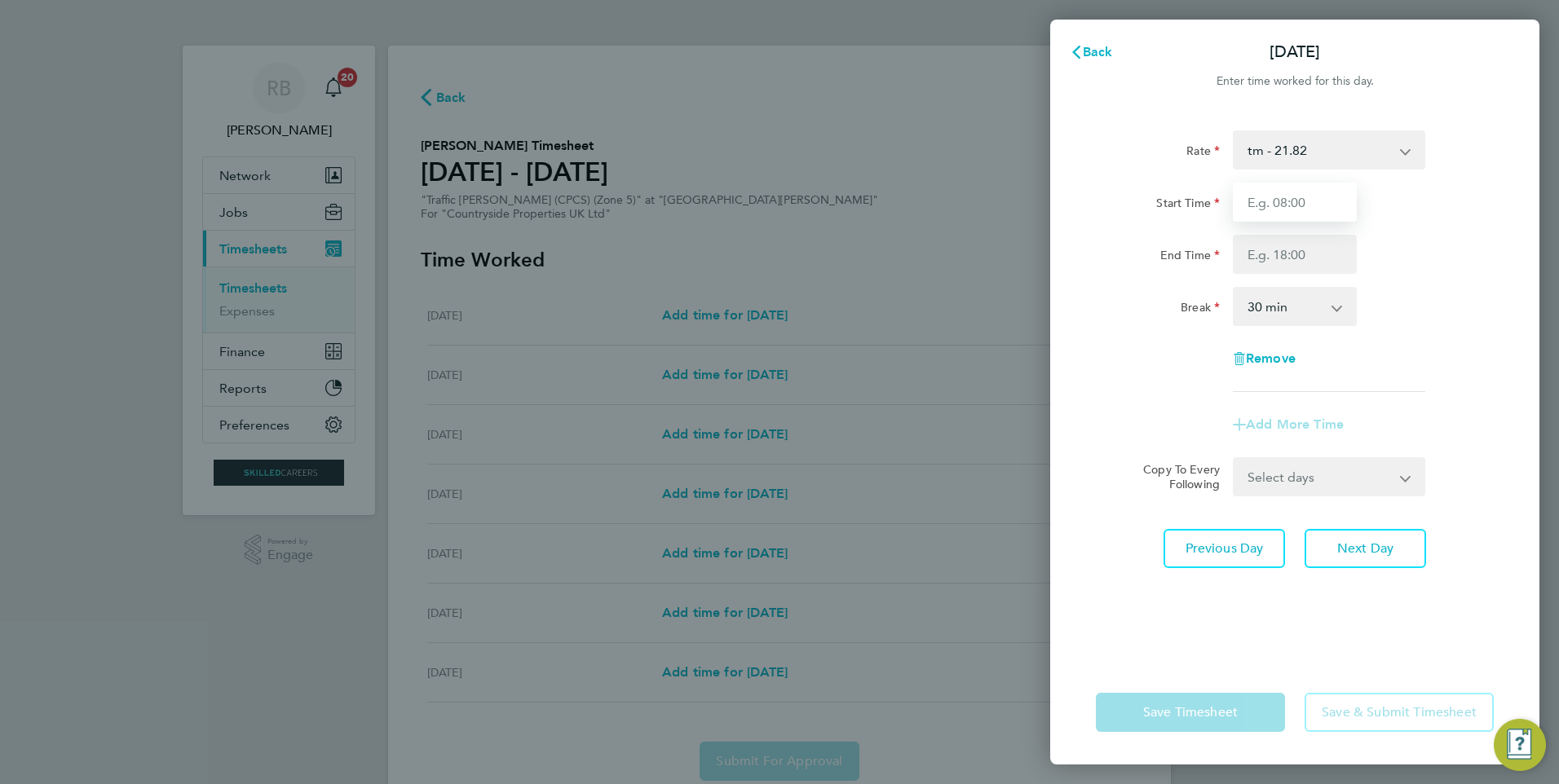
click at [1283, 210] on input "Start Time" at bounding box center [1294, 202] width 124 height 39
type input "07:30"
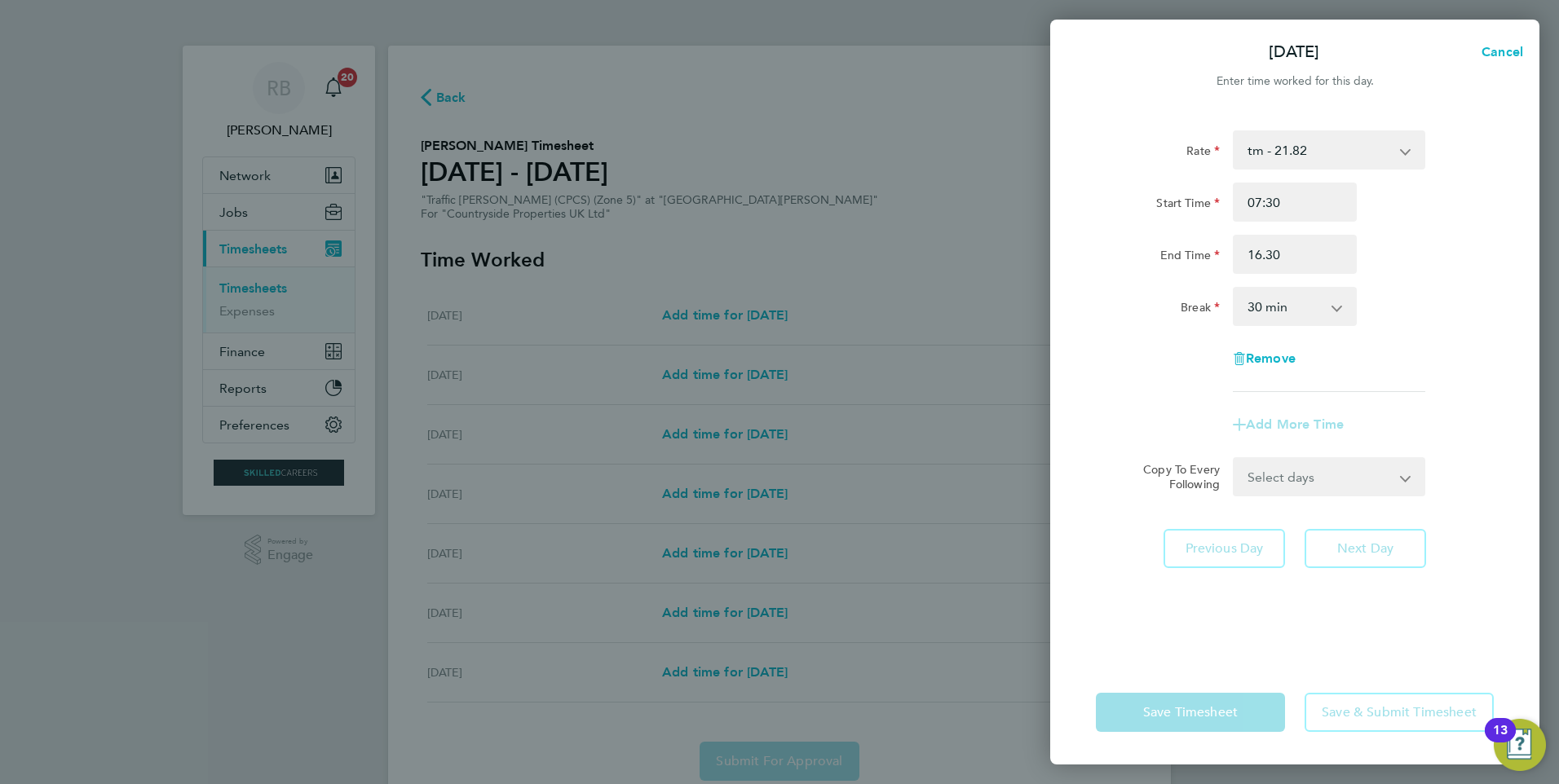
type input "16:30"
click at [1529, 362] on div "Rate tm - 21.82 Start Time 07:30 End Time 16:30 Break 0 min 15 min 30 min 45 mi…" at bounding box center [1294, 386] width 489 height 549
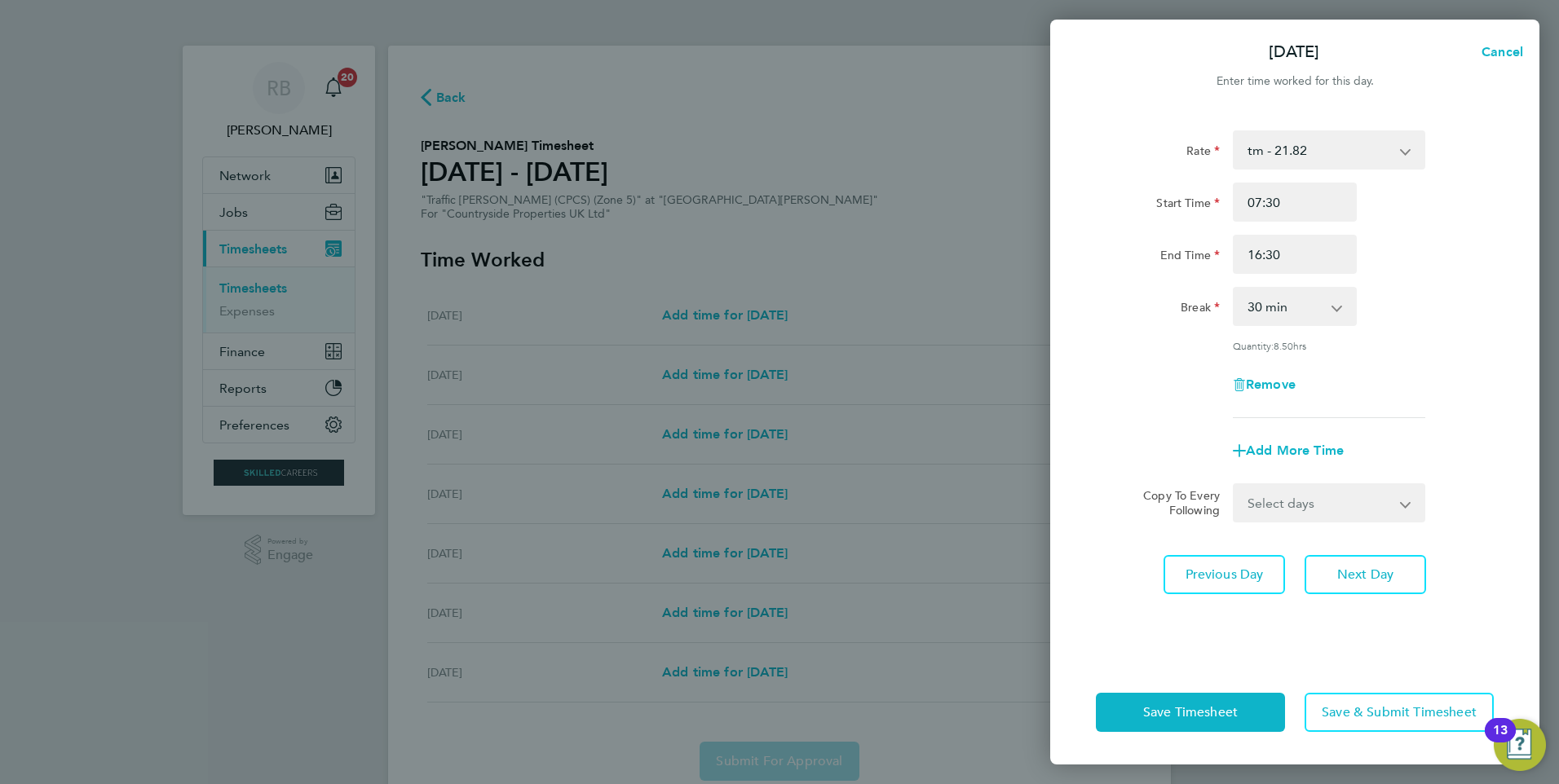
click at [1317, 498] on select "Select days Day Weekday (Mon-Fri) Weekend (Sat-Sun) Wednesday Thursday Friday S…" at bounding box center [1319, 503] width 171 height 36
select select "WEEKDAY"
click at [1234, 485] on select "Select days Day Weekday (Mon-Fri) Weekend (Sat-Sun) Wednesday Thursday Friday S…" at bounding box center [1319, 503] width 171 height 36
select select "2025-08-31"
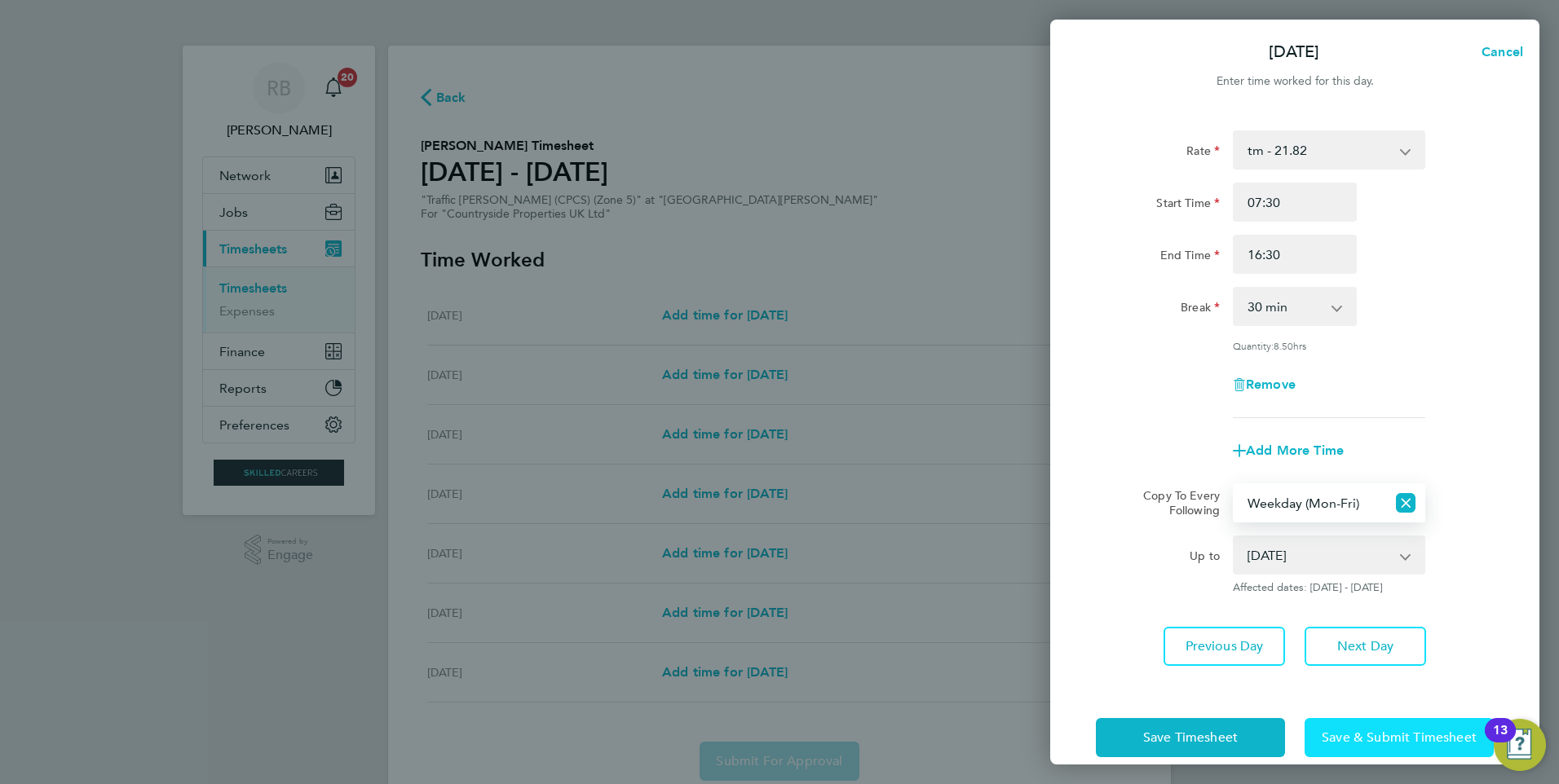
click at [1407, 740] on span "Save & Submit Timesheet" at bounding box center [1399, 738] width 154 height 17
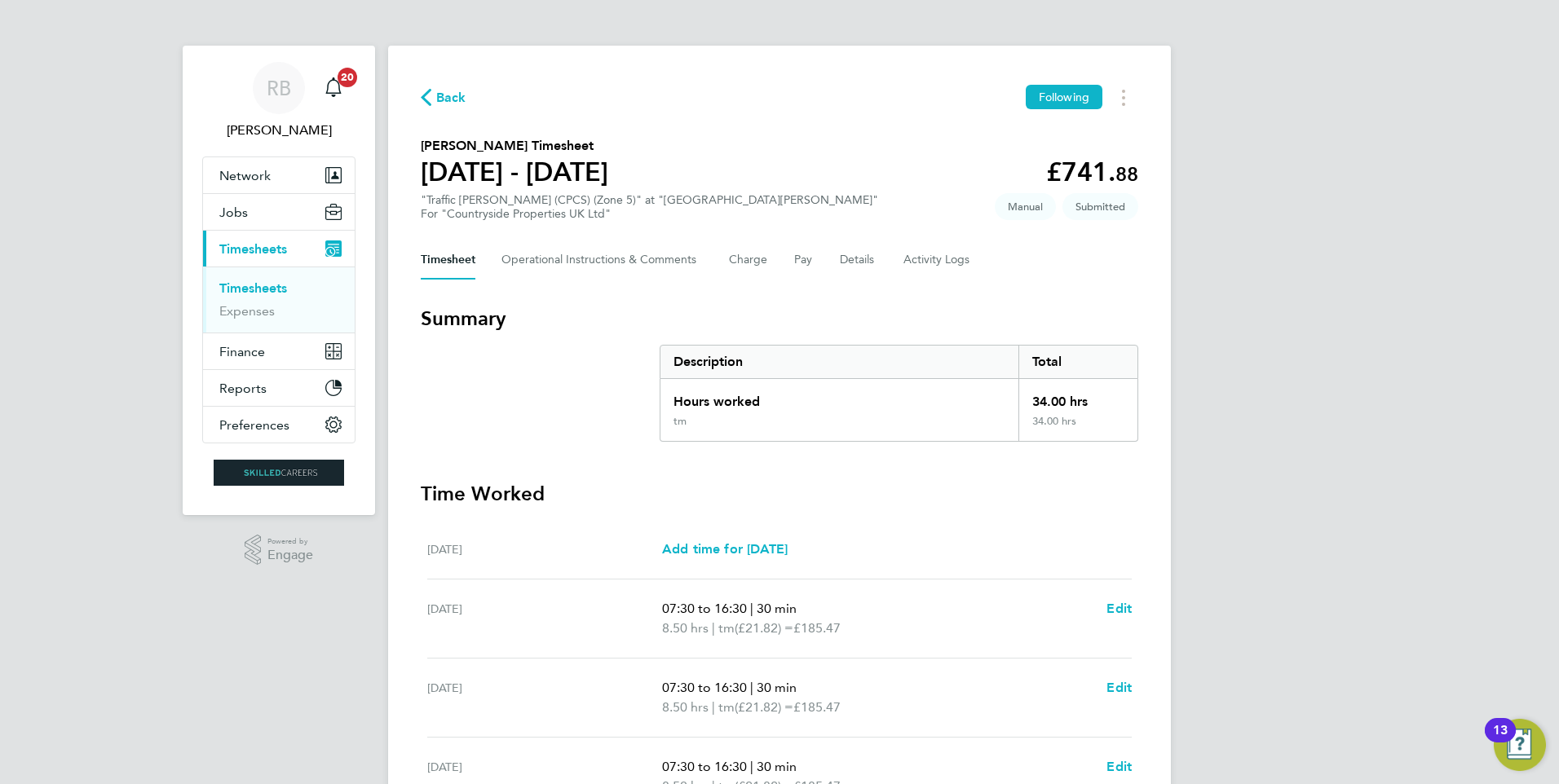
click at [275, 287] on link "Timesheets" at bounding box center [253, 288] width 68 height 16
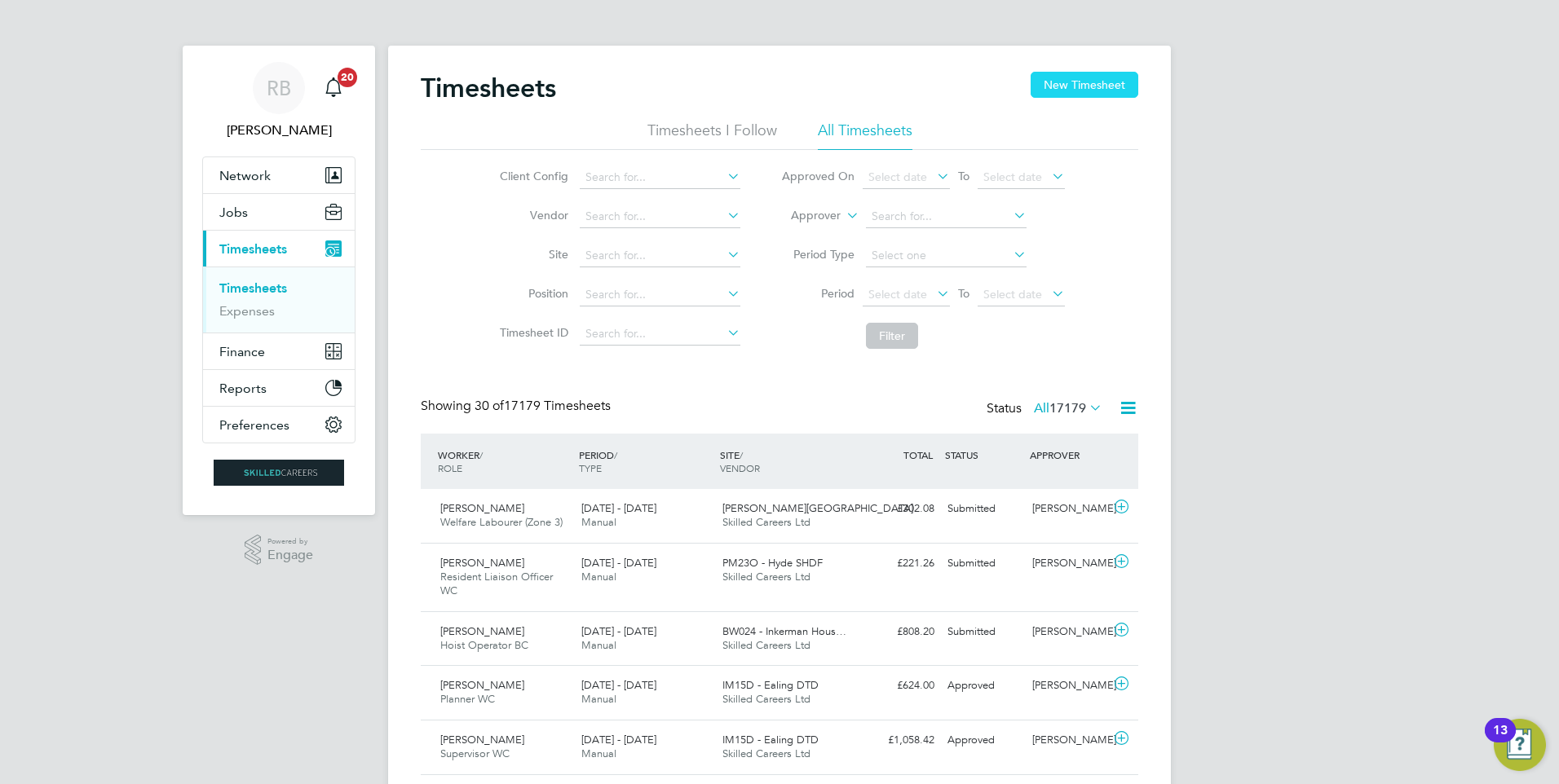
click at [1058, 72] on button "New Timesheet" at bounding box center [1084, 84] width 108 height 26
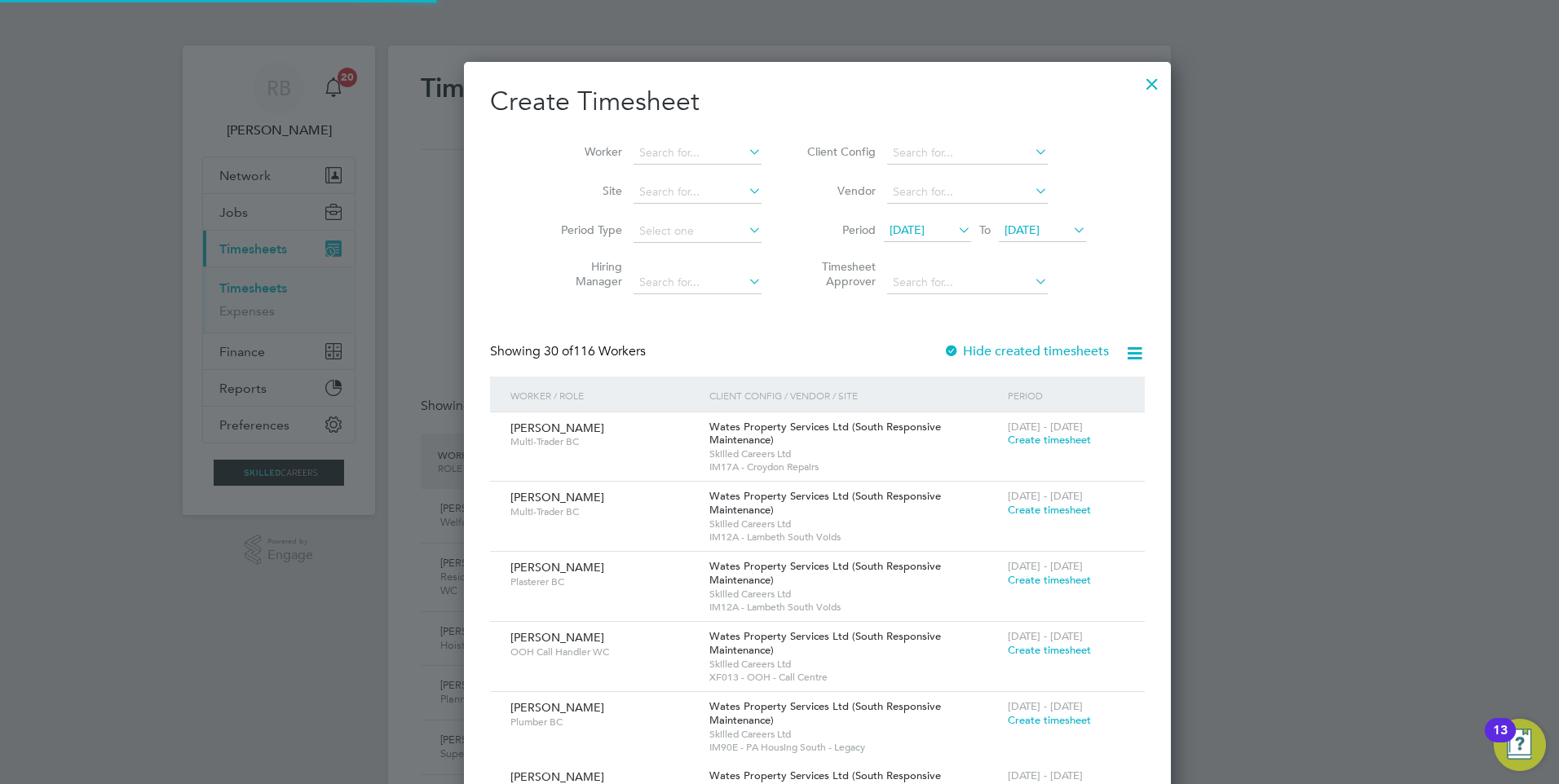
click at [954, 224] on icon at bounding box center [954, 230] width 0 height 23
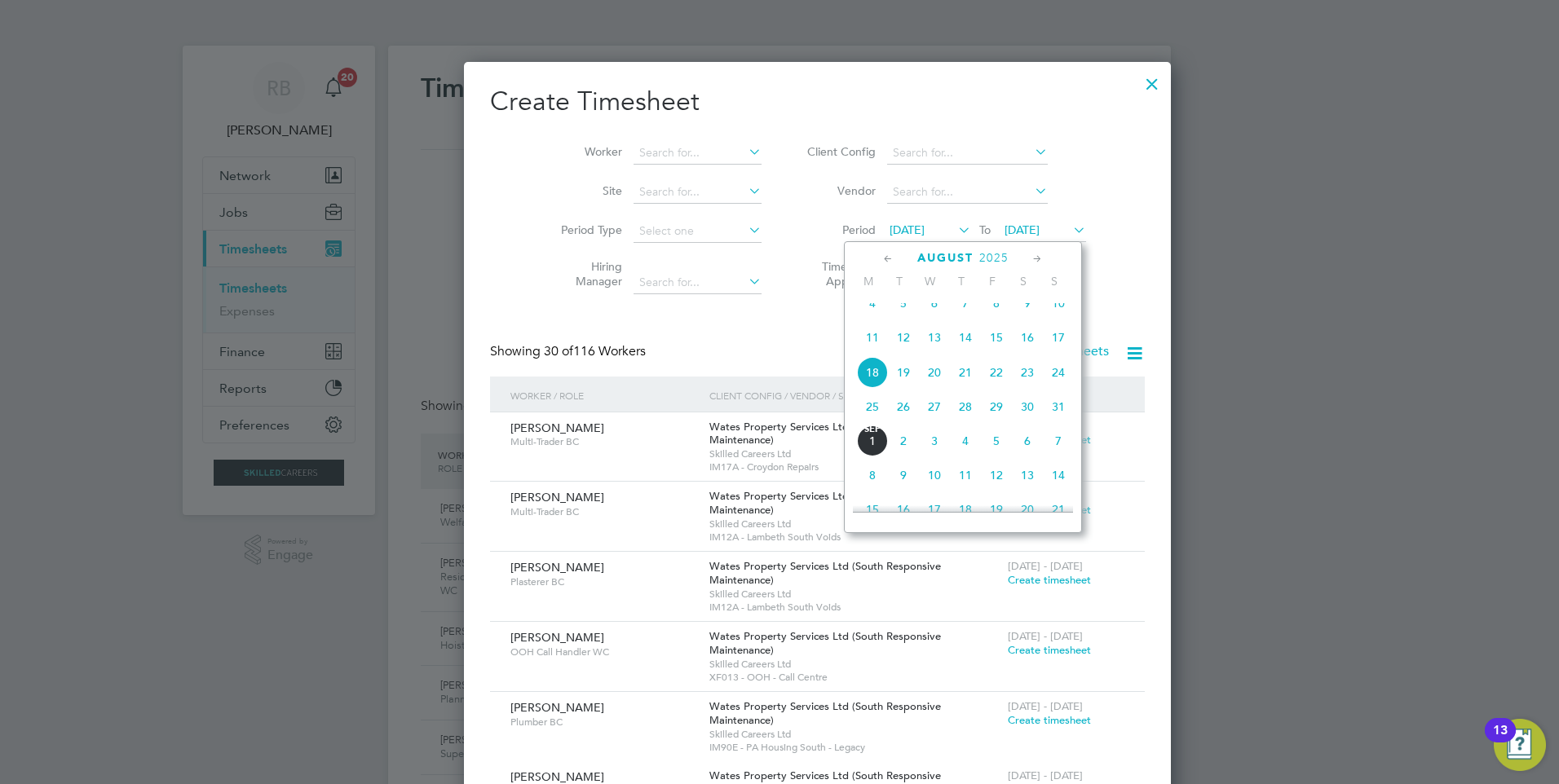
drag, startPoint x: 868, startPoint y: 412, endPoint x: 877, endPoint y: 402, distance: 13.5
click at [869, 412] on span "25" at bounding box center [872, 407] width 31 height 31
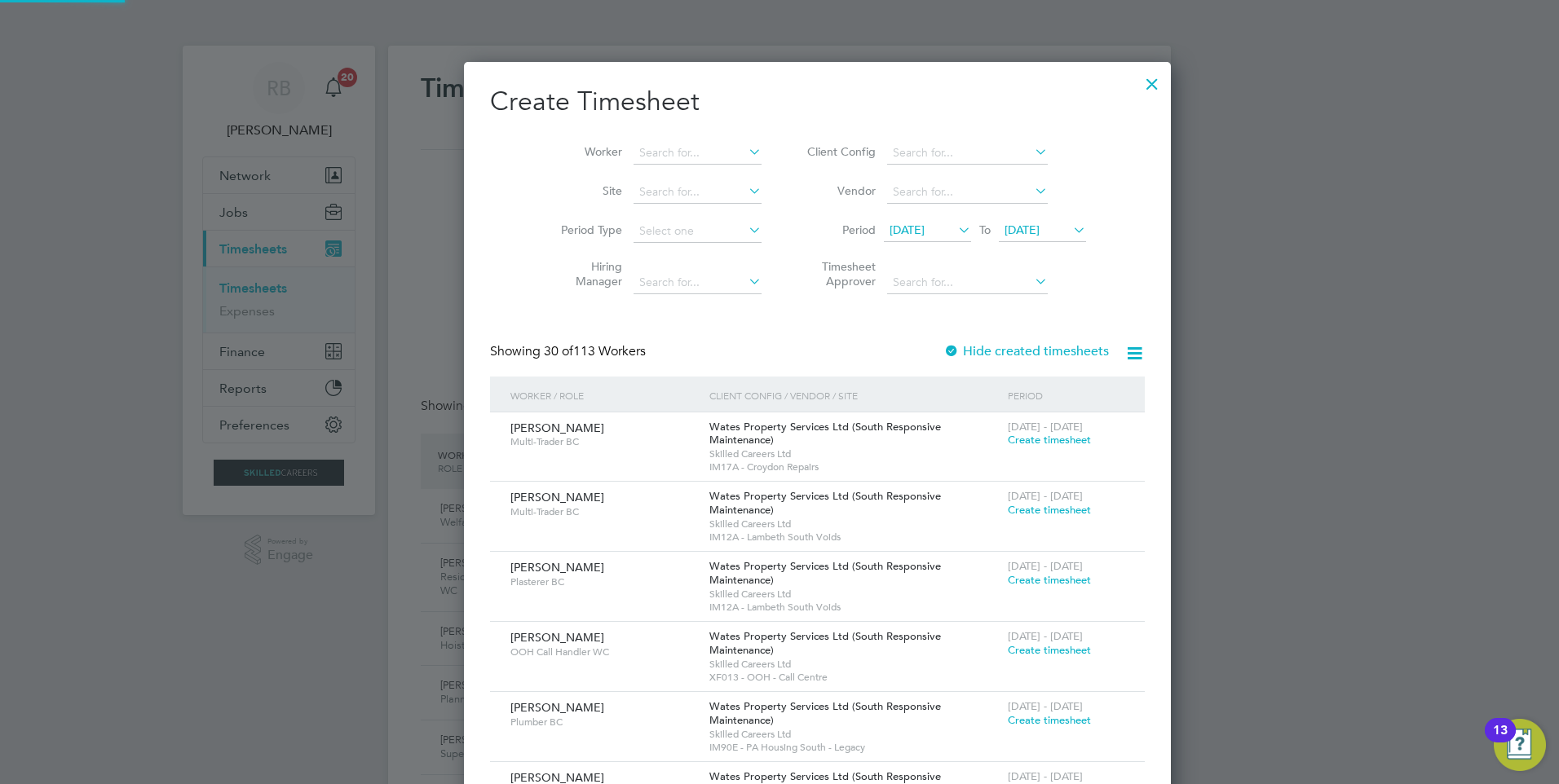
click at [1004, 242] on span "25 Aug 2025" at bounding box center [1042, 231] width 87 height 22
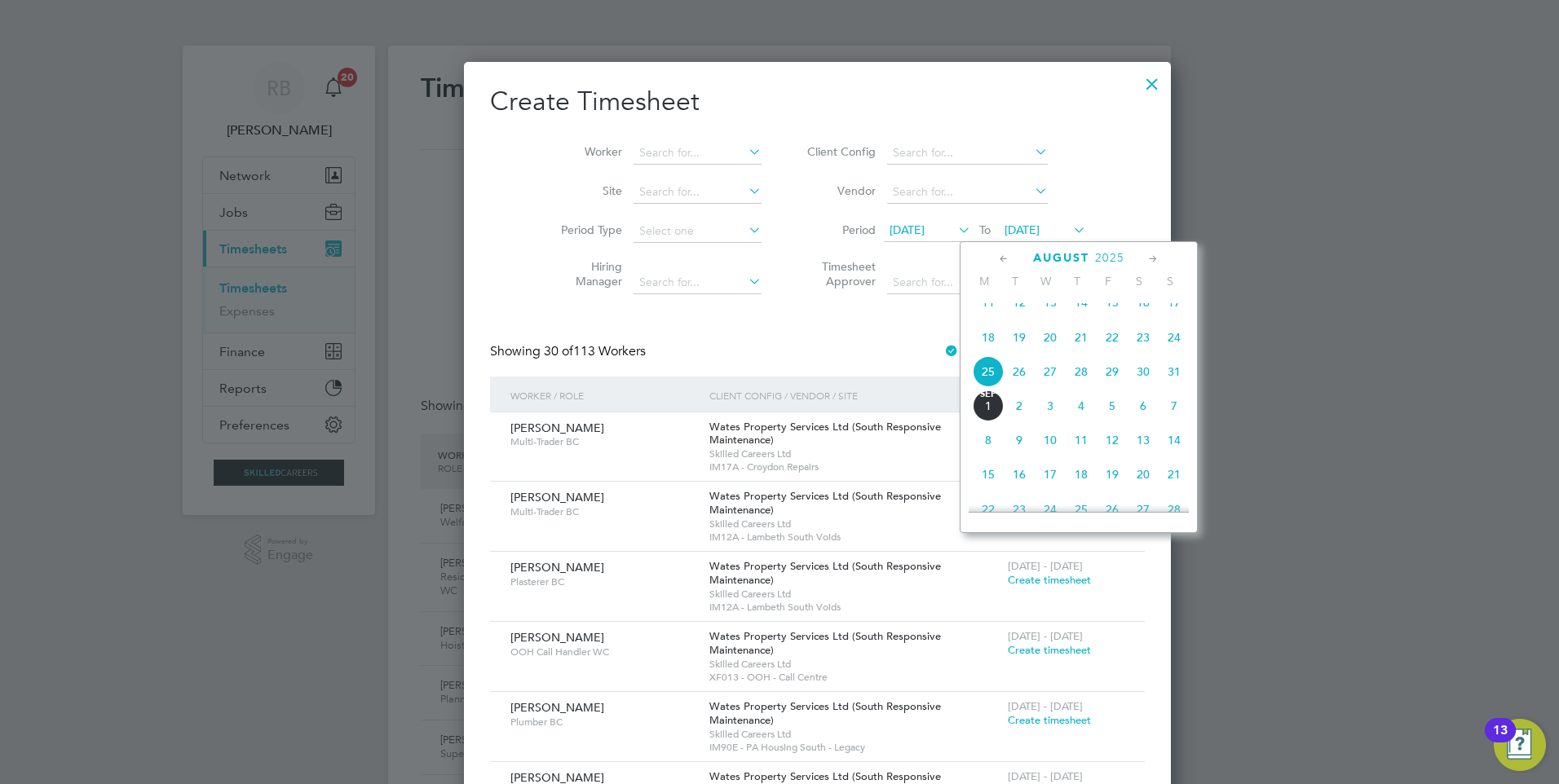
click at [1171, 387] on span "31" at bounding box center [1173, 372] width 31 height 31
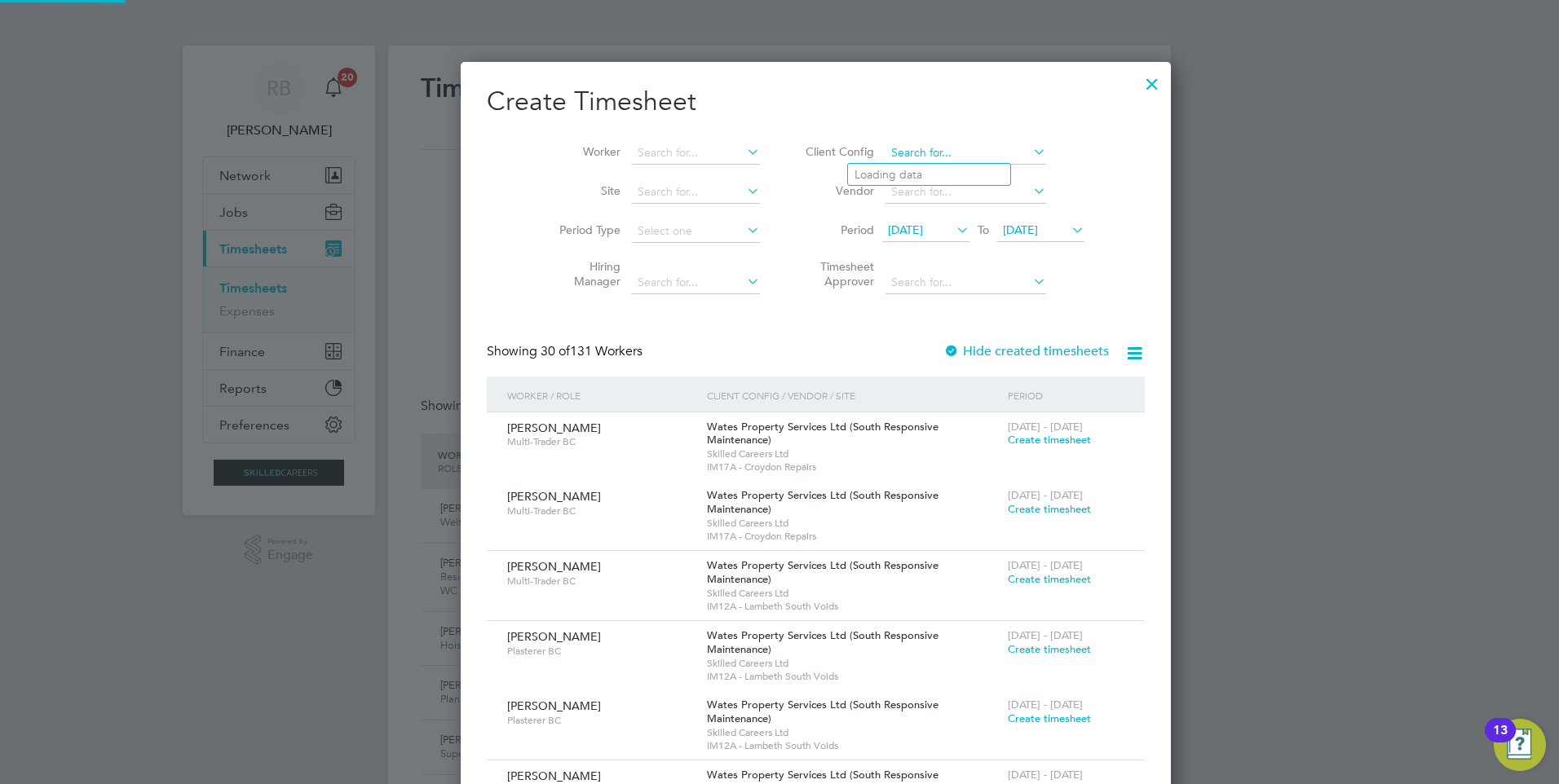
click at [891, 149] on input at bounding box center [965, 153] width 160 height 23
click at [996, 291] on li "Country side Properties UK Ltd" at bounding box center [1009, 301] width 322 height 22
type input "Countryside Properties UK Ltd"
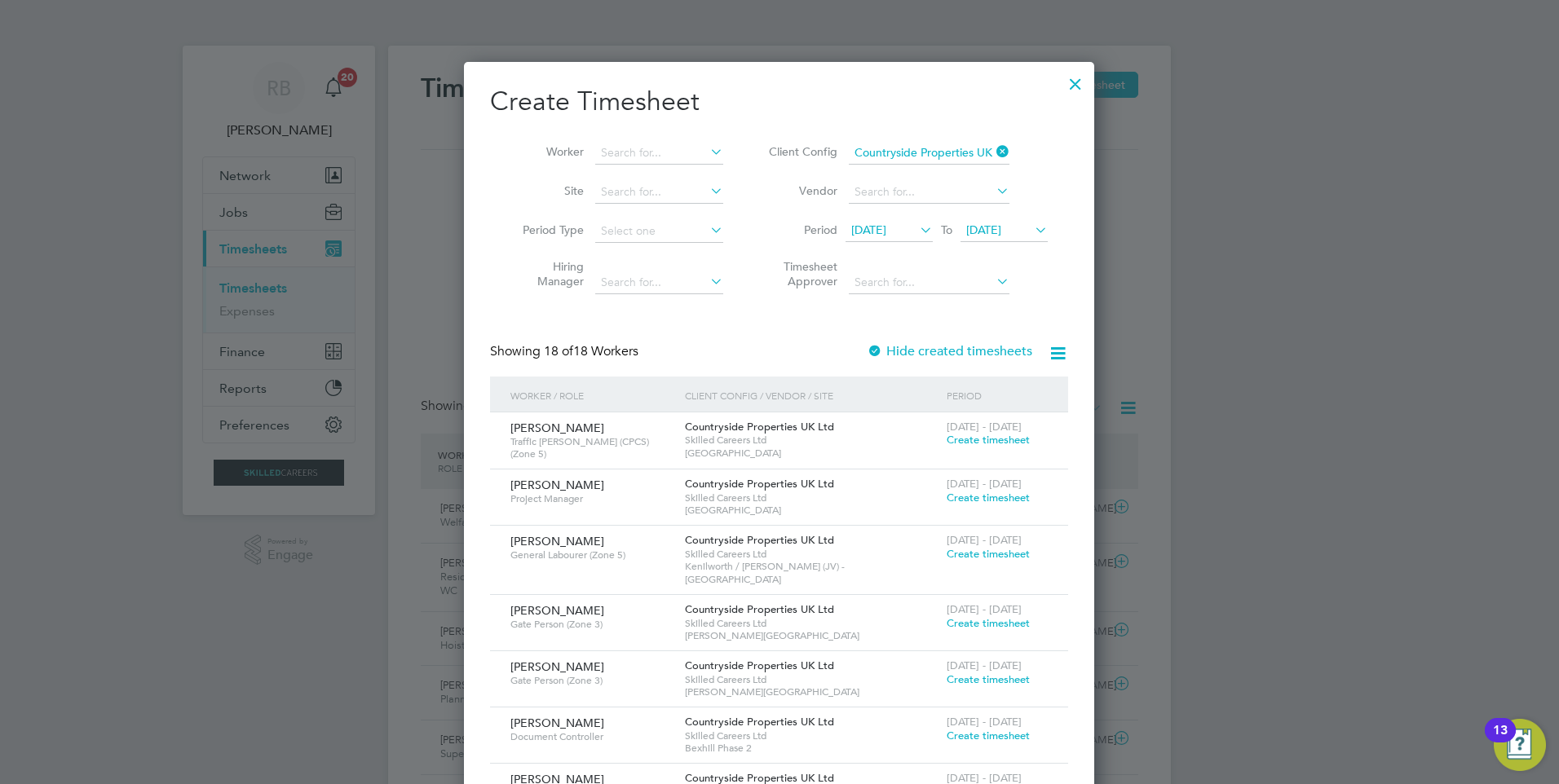
click at [898, 350] on label "Hide created timesheets" at bounding box center [949, 352] width 165 height 17
click at [1076, 81] on div at bounding box center [1075, 79] width 29 height 29
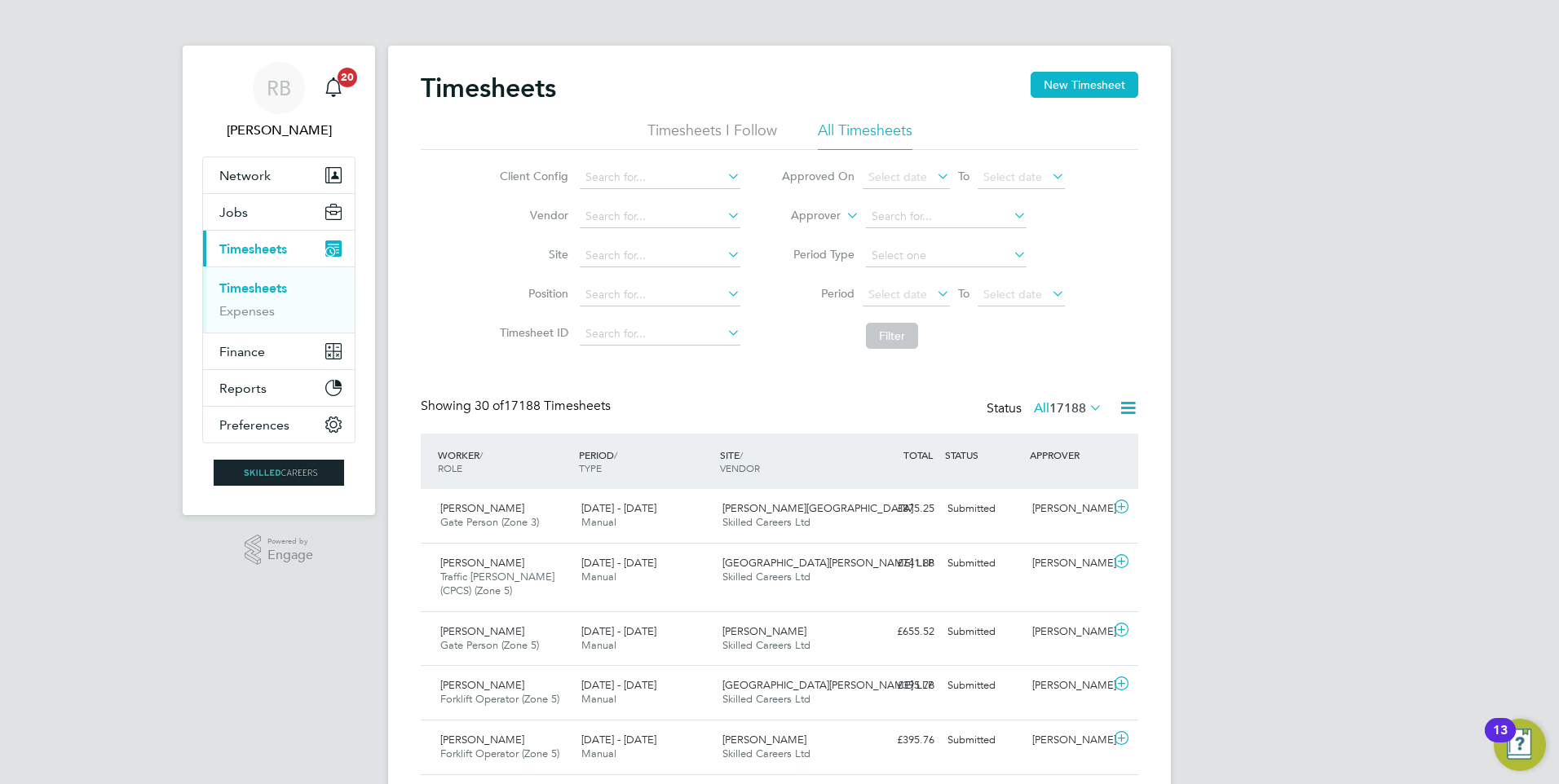
click at [879, 286] on span "Select date" at bounding box center [906, 296] width 87 height 22
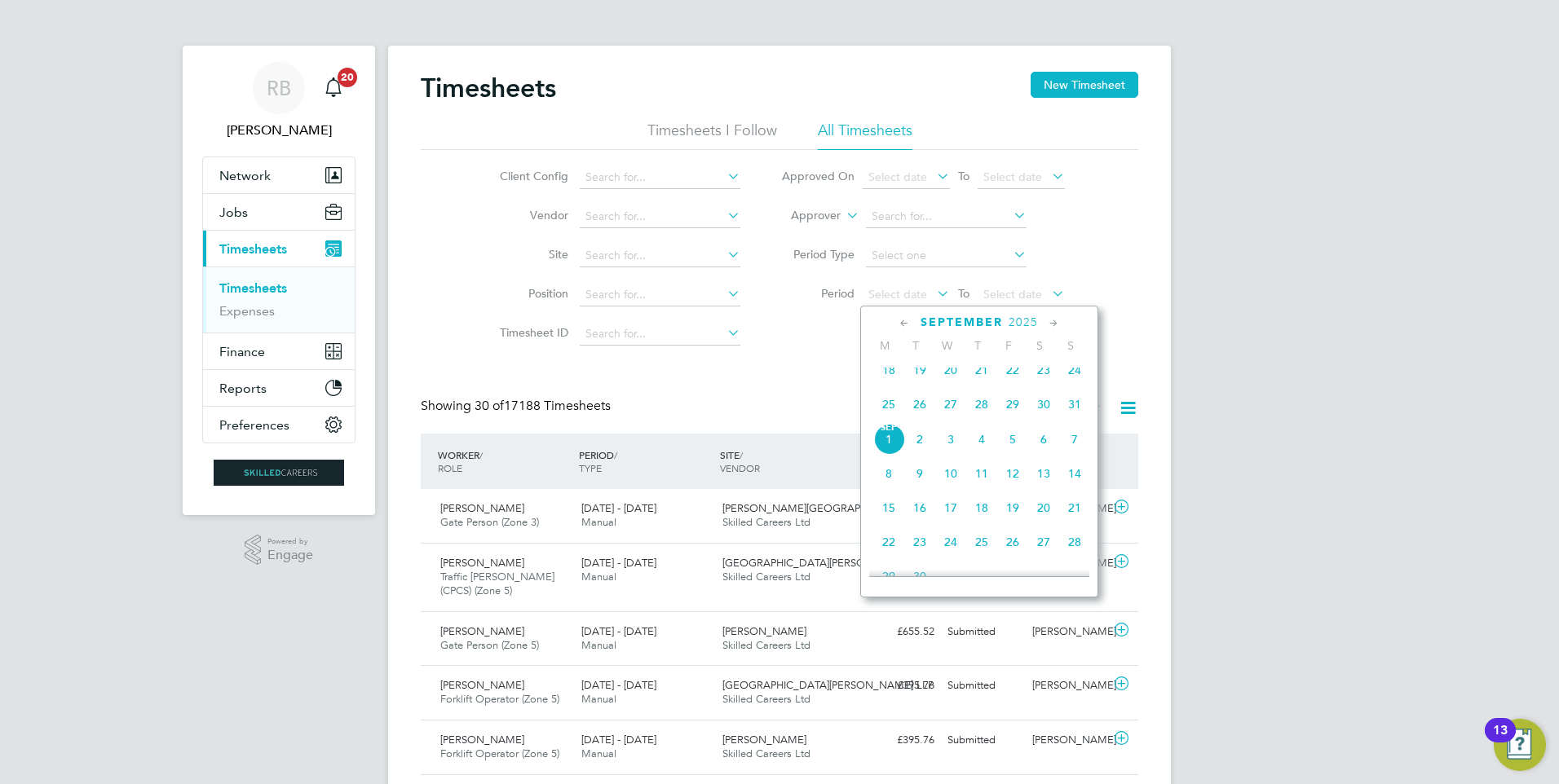
click at [884, 413] on span "25" at bounding box center [888, 404] width 31 height 31
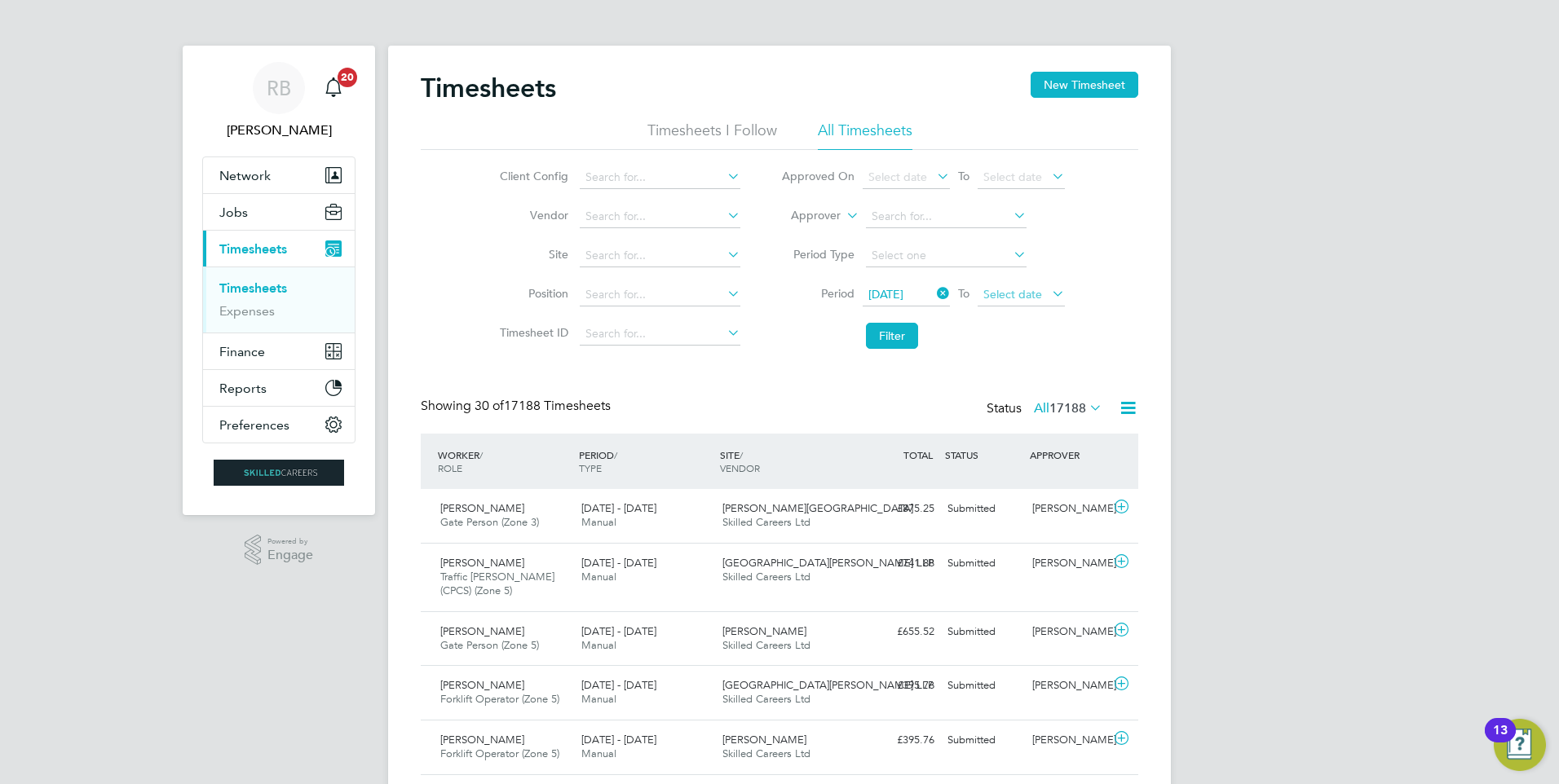
click at [1018, 298] on span "Select date" at bounding box center [1012, 295] width 58 height 15
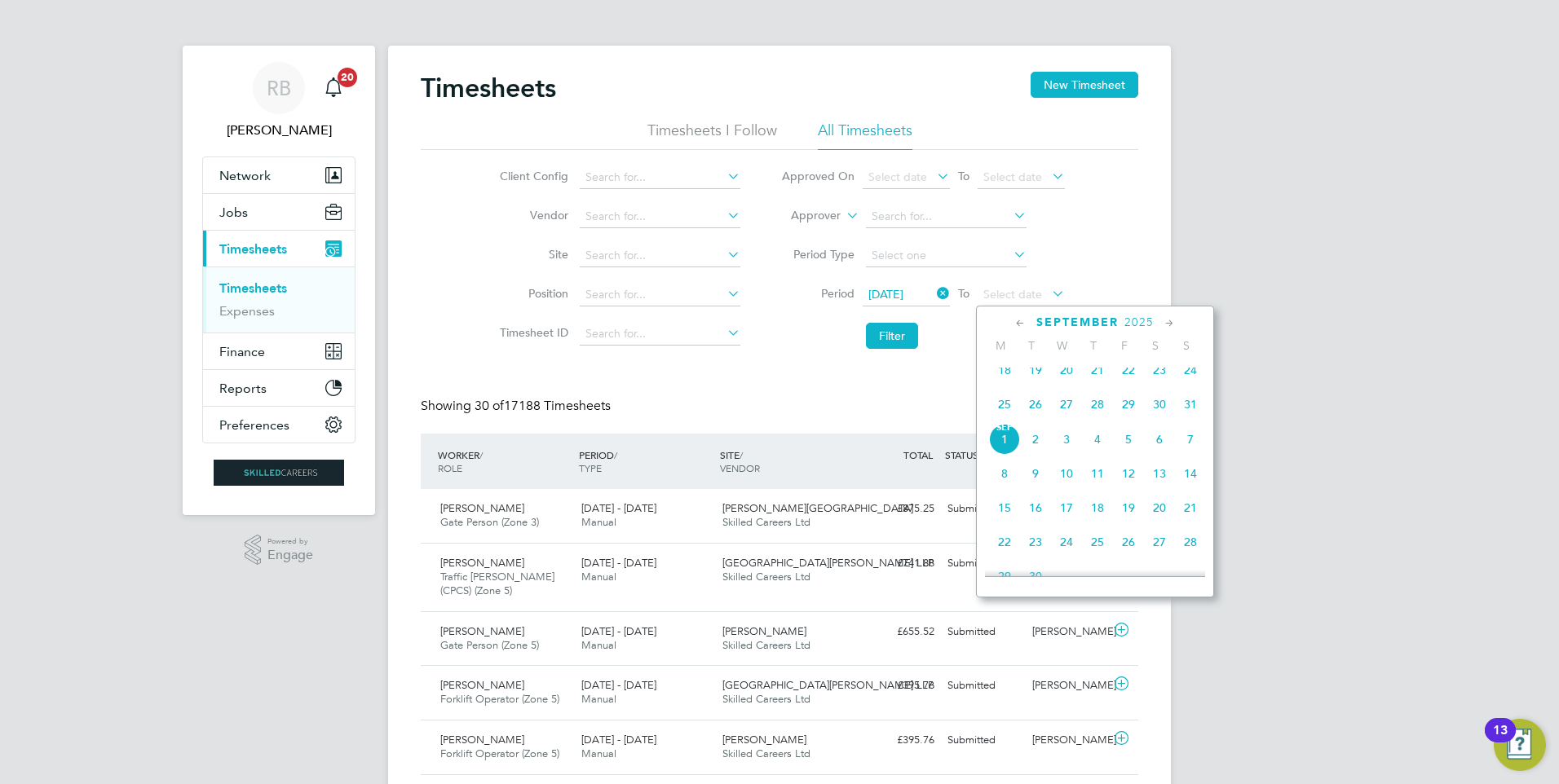
click at [1191, 418] on span "31" at bounding box center [1190, 404] width 31 height 31
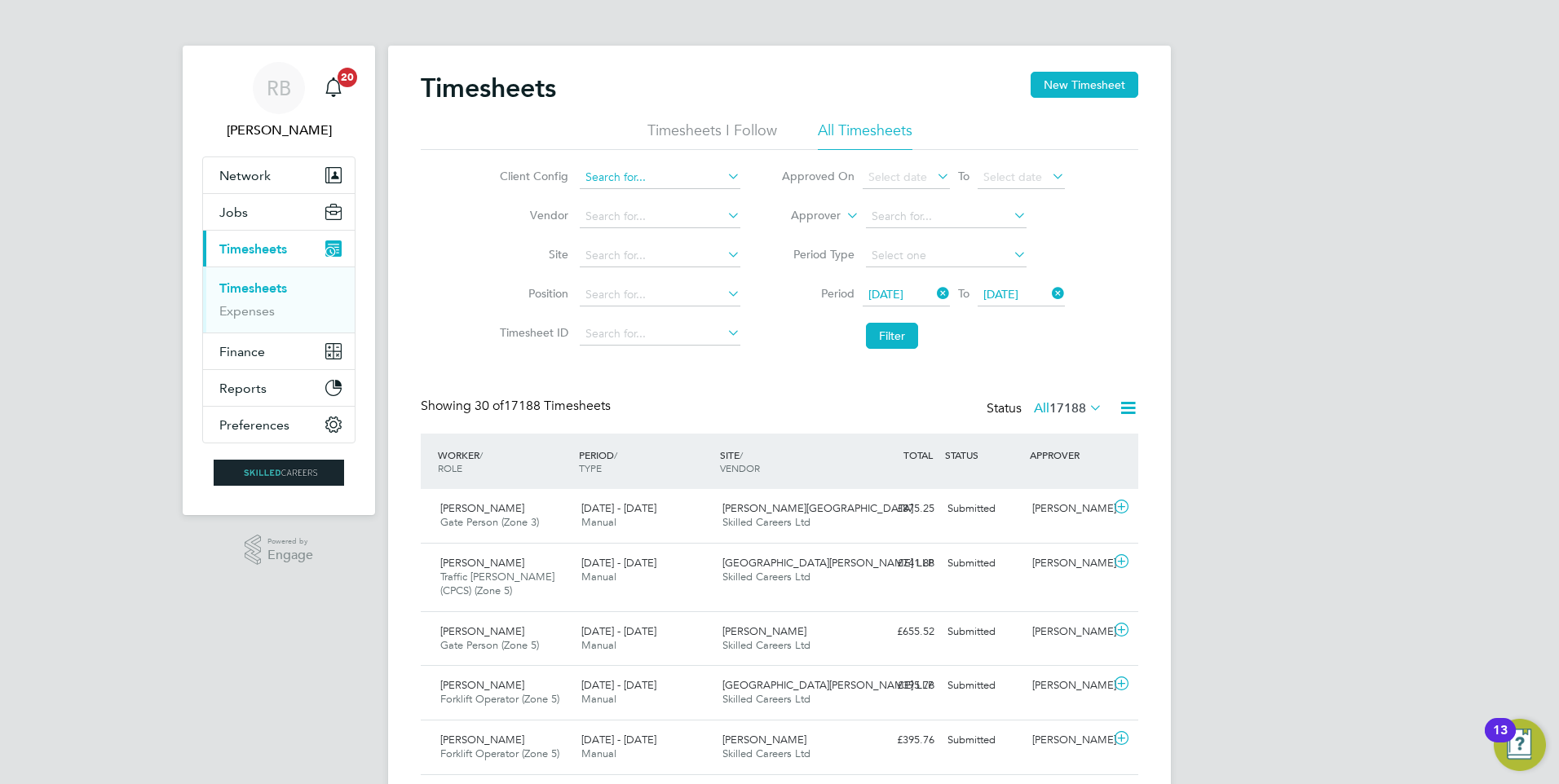
click at [642, 169] on input at bounding box center [660, 177] width 160 height 23
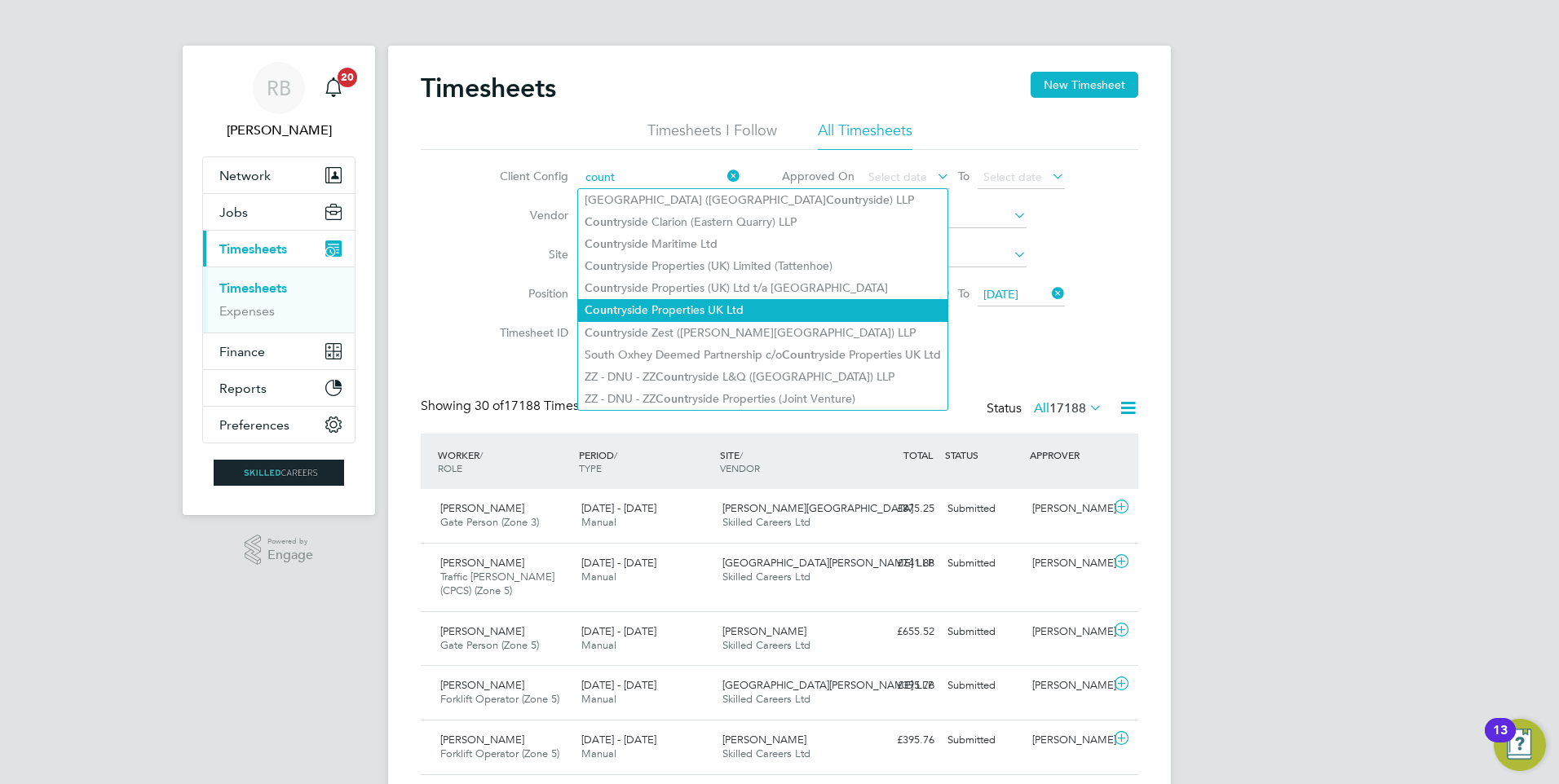
click at [772, 311] on li "Count ryside Properties UK Ltd" at bounding box center [762, 310] width 369 height 22
type input "Countryside Properties UK Ltd"
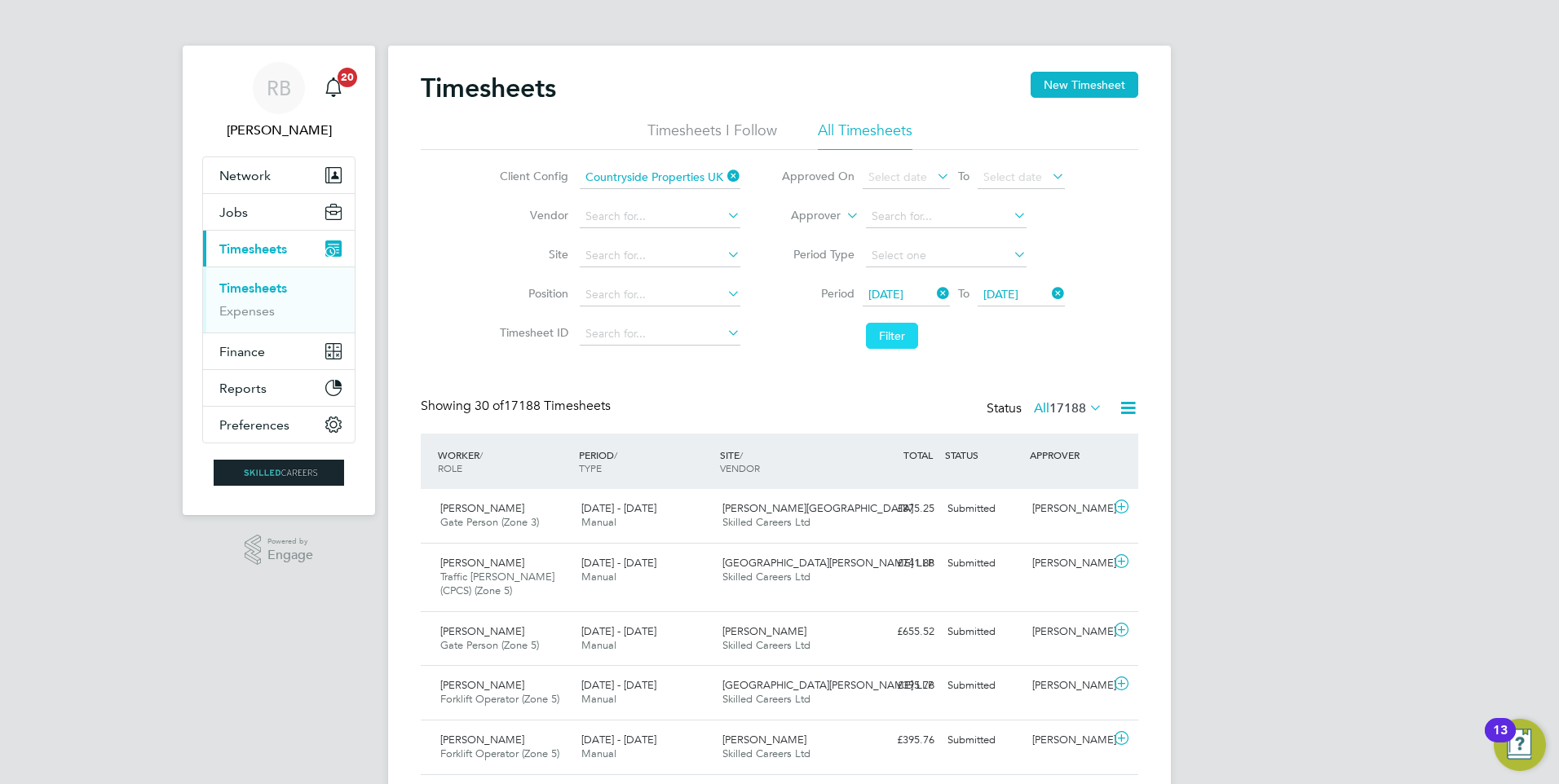
drag, startPoint x: 878, startPoint y: 326, endPoint x: 889, endPoint y: 331, distance: 12.1
click at [882, 328] on button "Filter" at bounding box center [892, 336] width 52 height 26
click at [260, 216] on button "Jobs" at bounding box center [279, 211] width 152 height 36
click at [273, 224] on button "Jobs" at bounding box center [279, 211] width 152 height 36
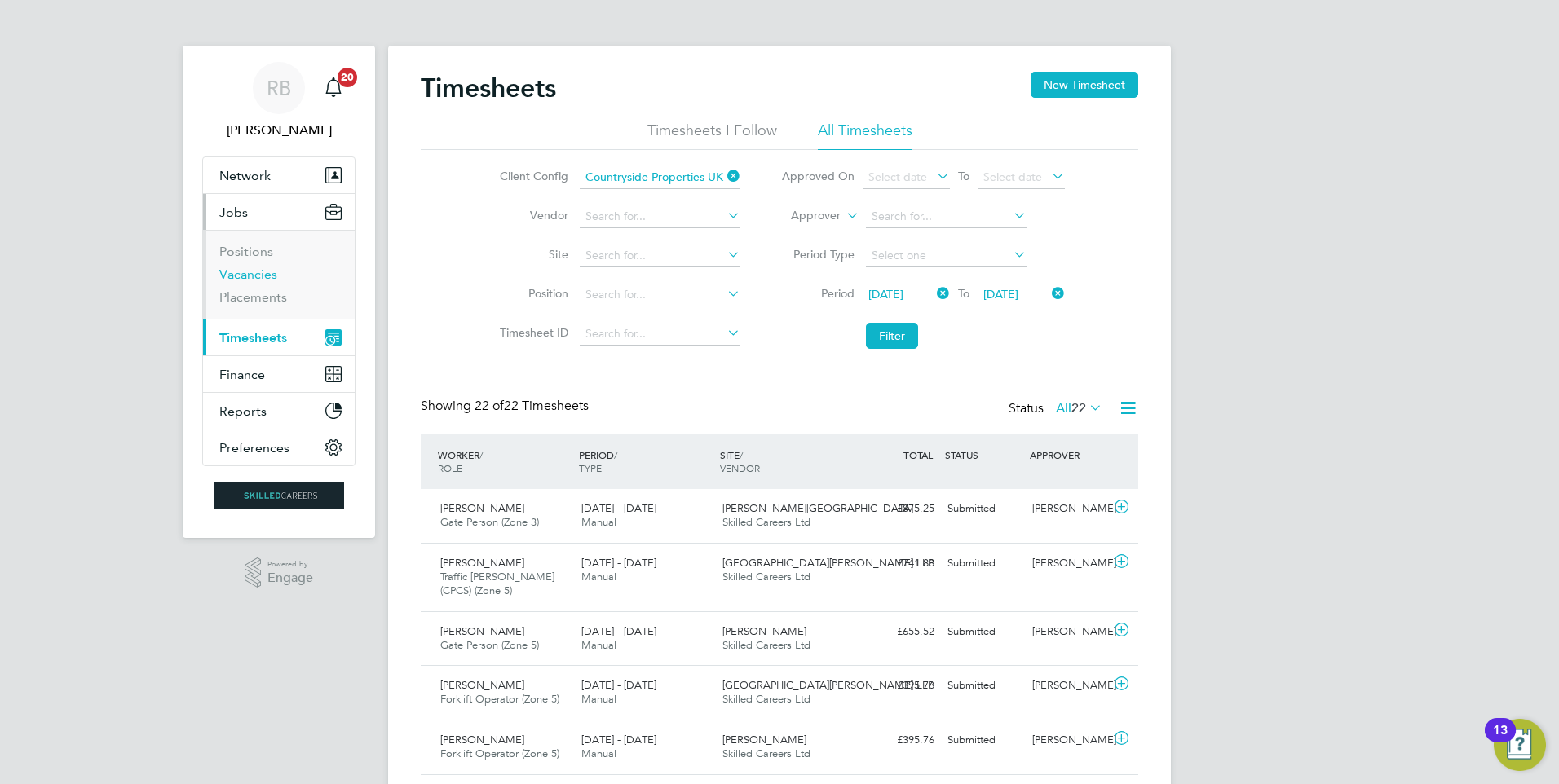
click at [251, 274] on link "Vacancies" at bounding box center [248, 274] width 58 height 16
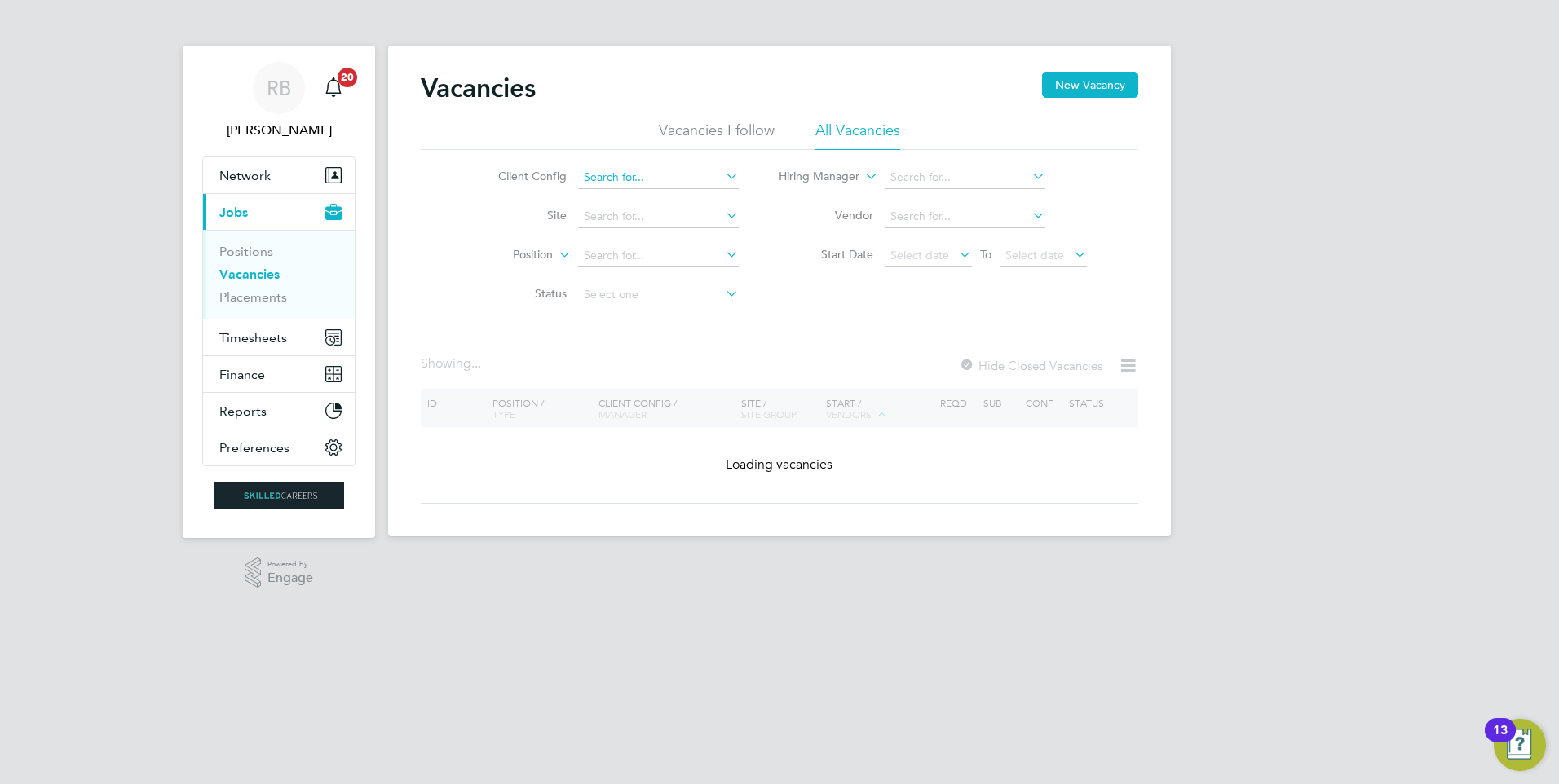
click at [612, 176] on input at bounding box center [658, 177] width 160 height 23
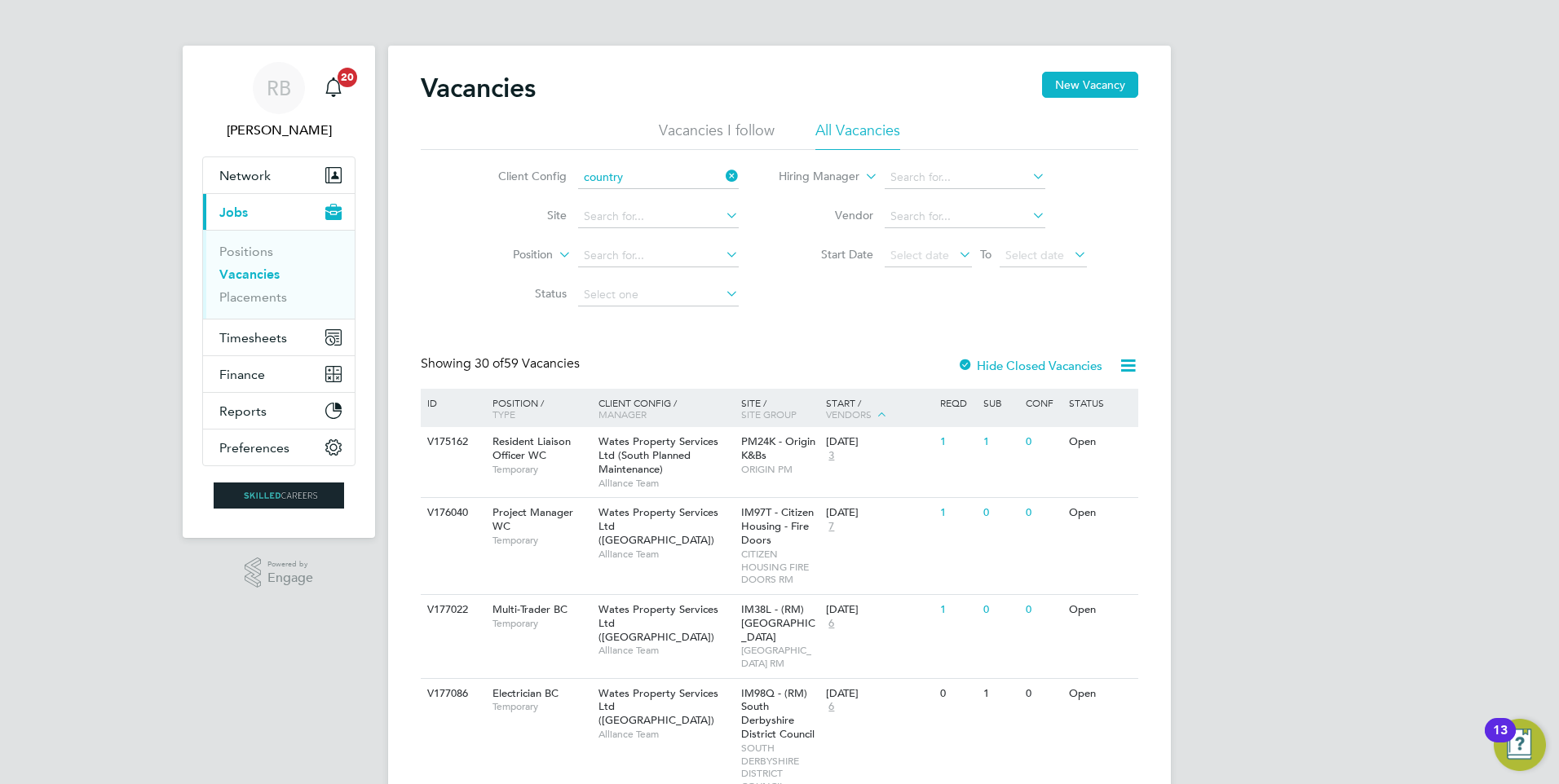
click at [690, 301] on li "Country side Properties UK Ltd" at bounding box center [761, 310] width 369 height 22
type input "Countryside Properties UK Ltd"
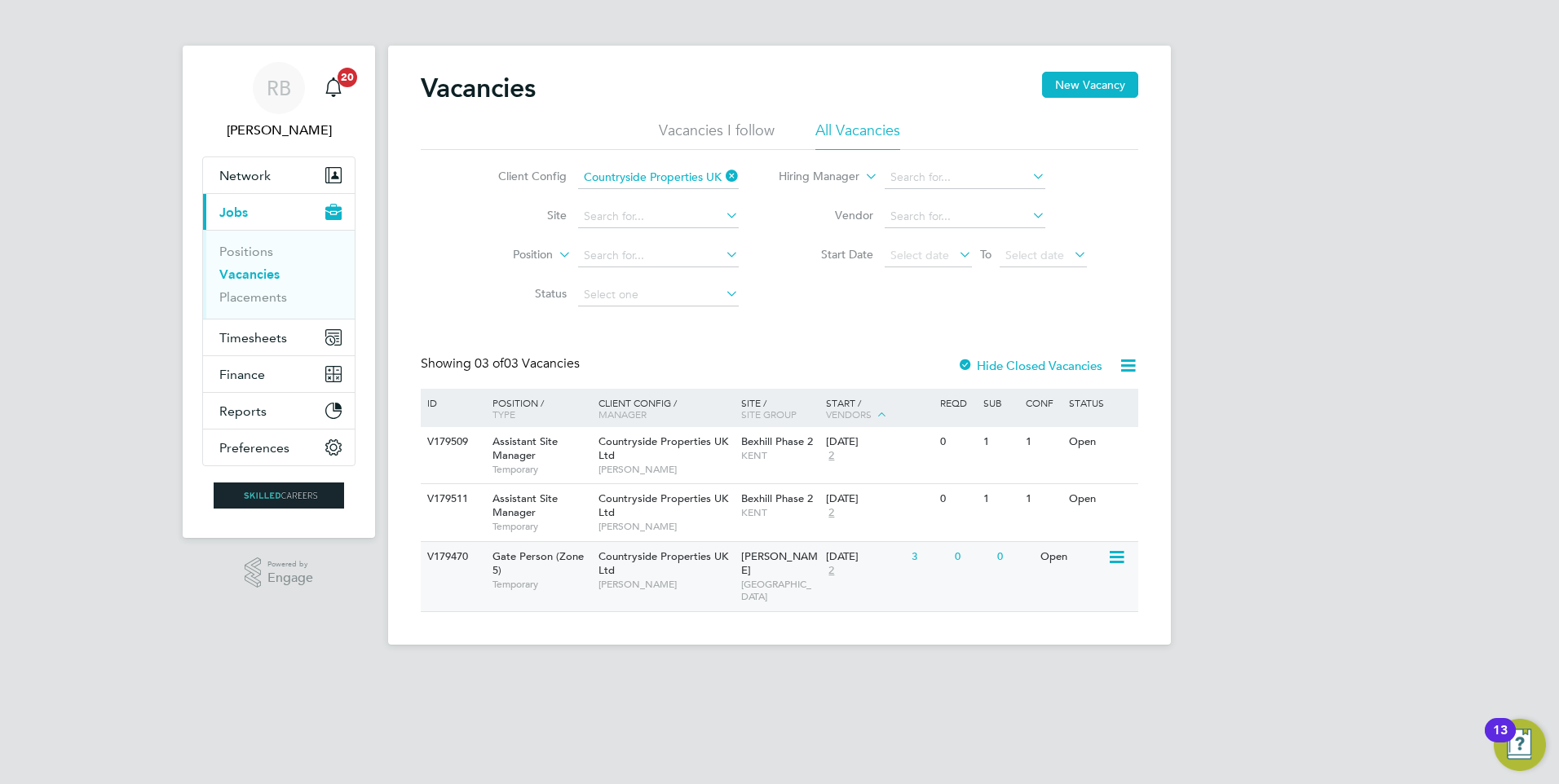
click at [723, 564] on div "Countryside Properties UK Ltd Jamie Bayliss" at bounding box center [666, 569] width 143 height 56
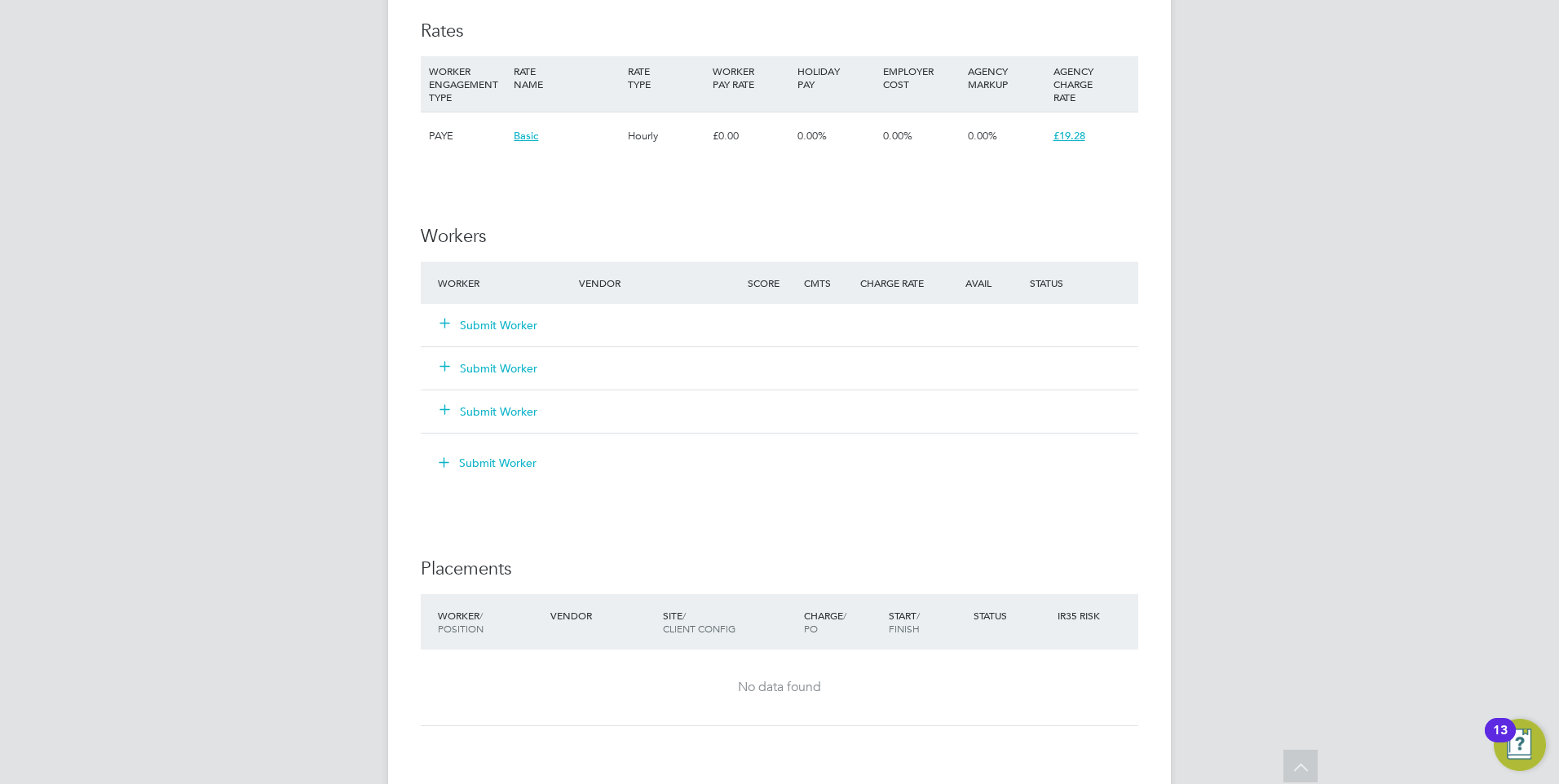
click at [506, 324] on button "Submit Worker" at bounding box center [488, 326] width 98 height 17
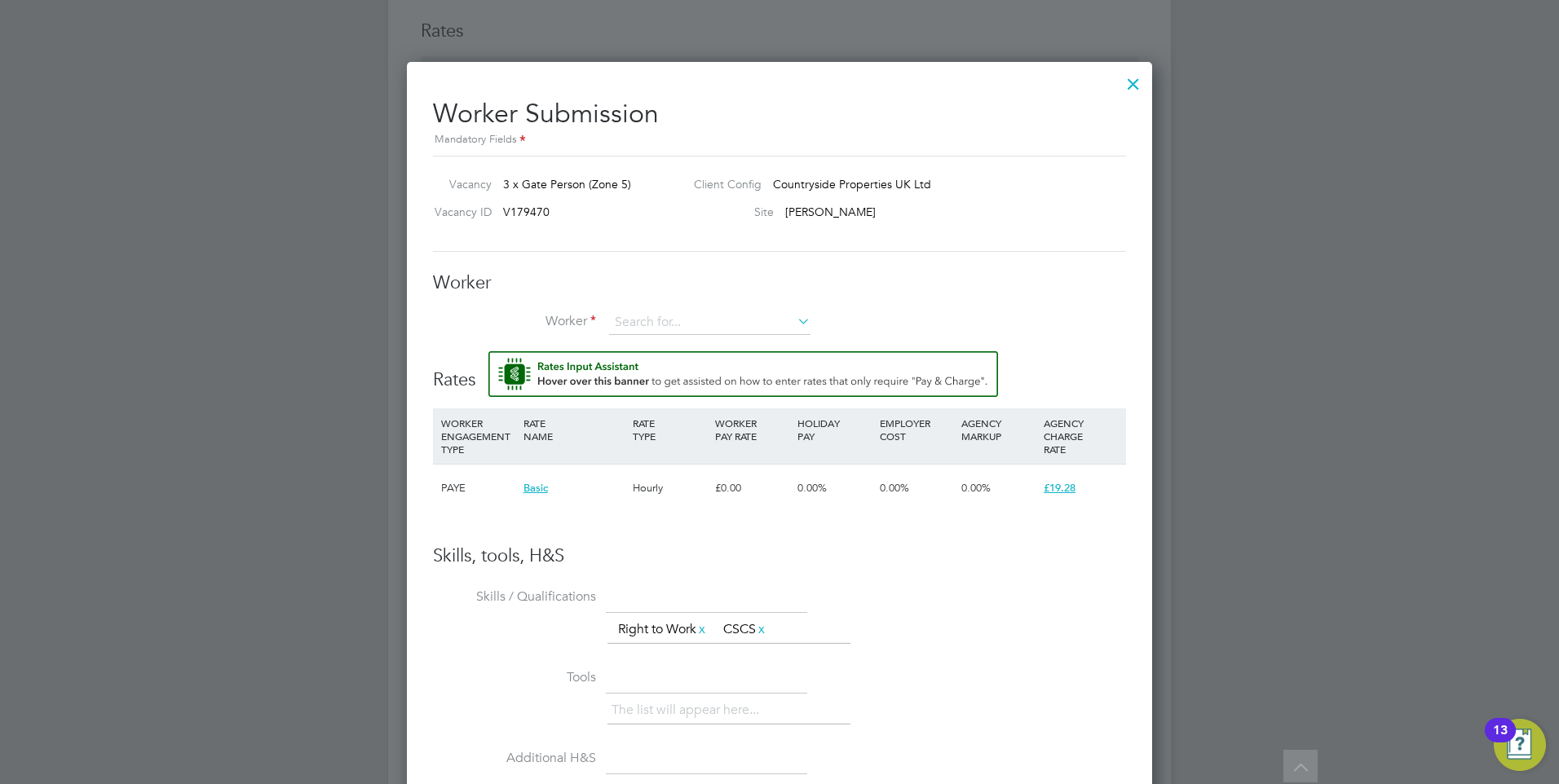
scroll to position [1007, 746]
click at [672, 364] on li "+ Add new" at bounding box center [709, 367] width 203 height 22
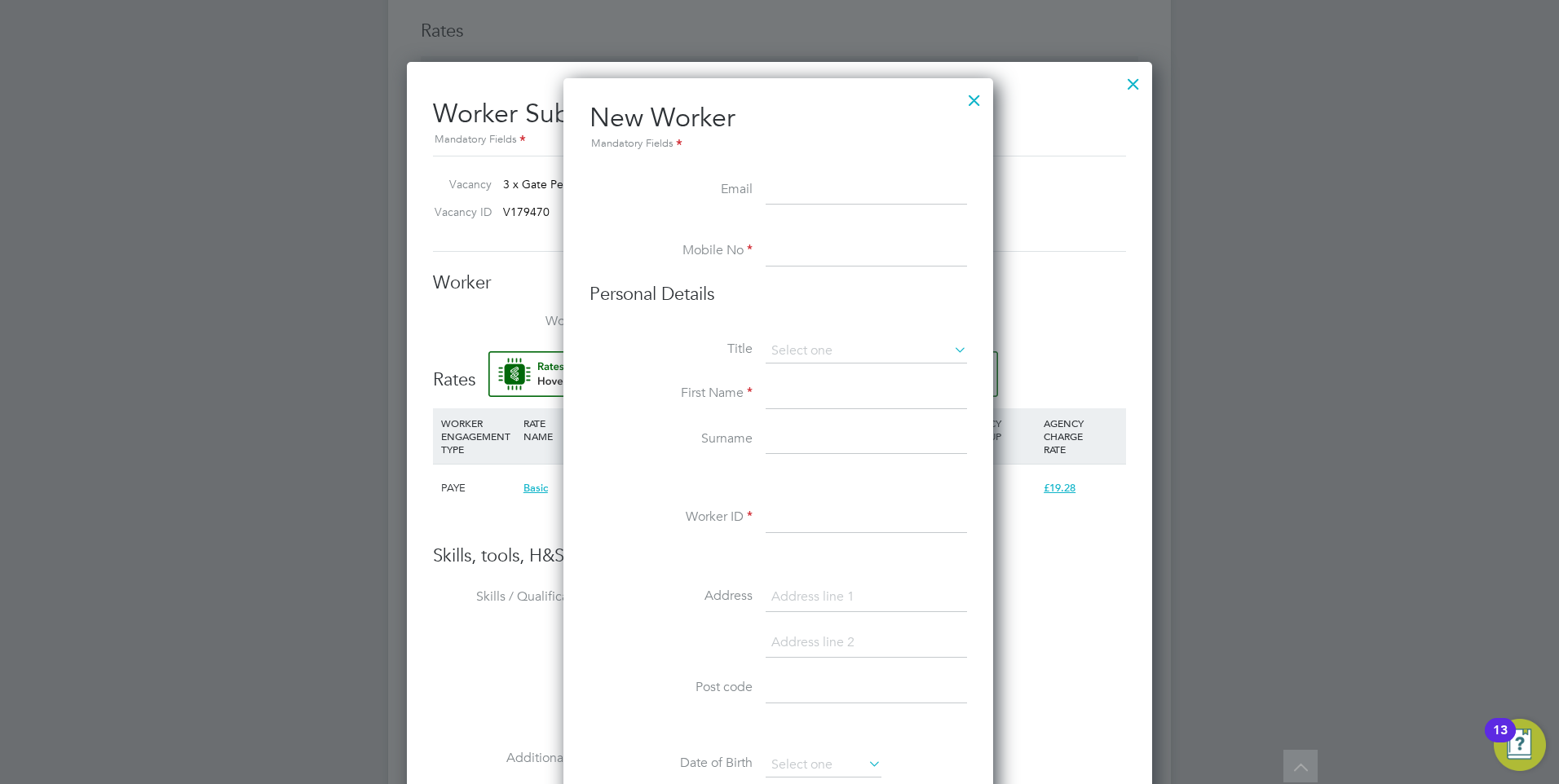
click at [792, 250] on input at bounding box center [866, 251] width 201 height 29
click at [777, 179] on input at bounding box center [866, 190] width 201 height 29
paste input "Jama"
type input "Jama"
drag, startPoint x: 816, startPoint y: 190, endPoint x: 666, endPoint y: 192, distance: 150.0
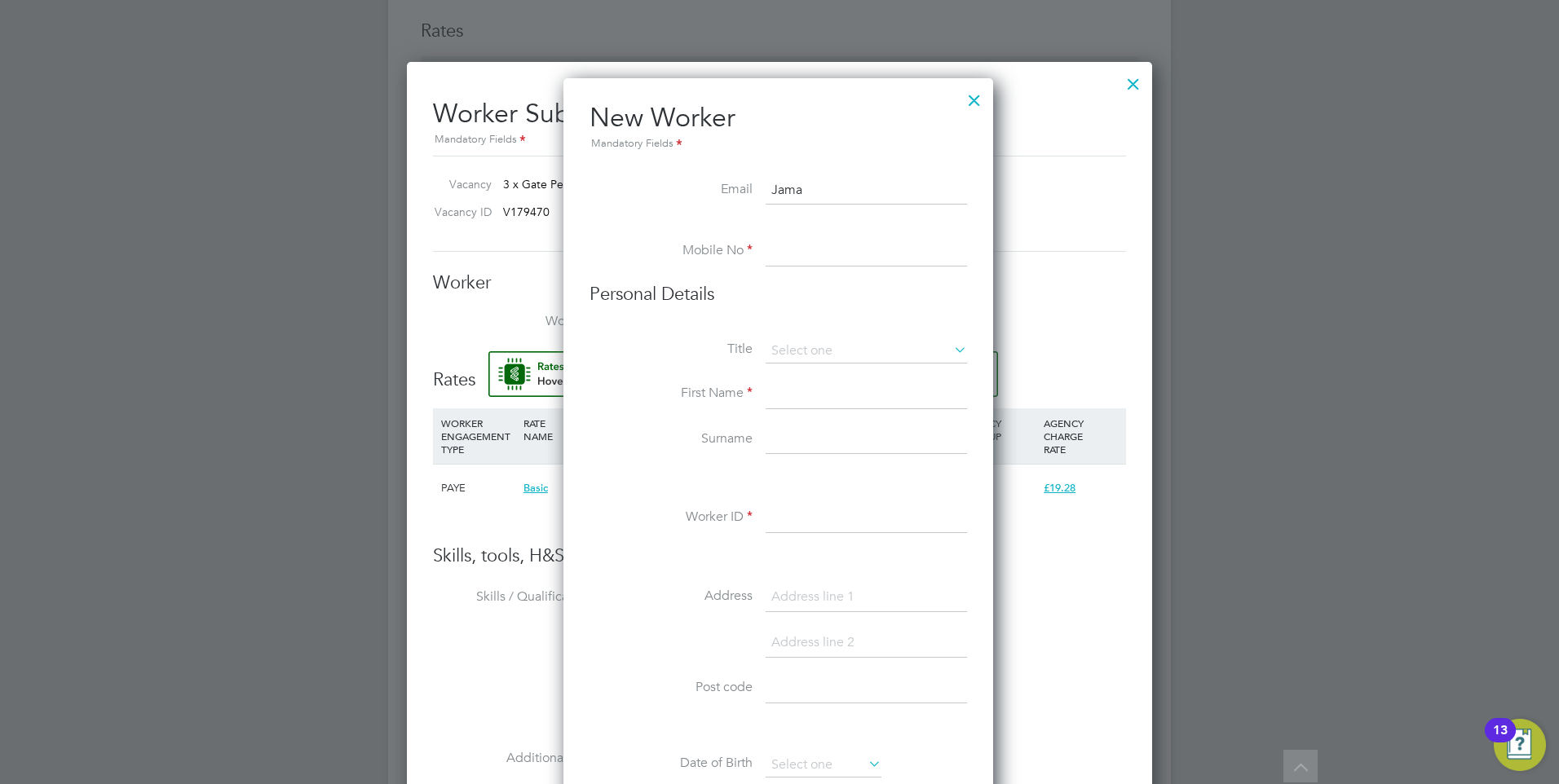
click at [666, 192] on li "Email Jama" at bounding box center [778, 199] width 377 height 46
click at [779, 394] on input at bounding box center [866, 394] width 201 height 29
click at [817, 426] on input at bounding box center [866, 440] width 201 height 29
type input "Jama"
click at [819, 402] on input at bounding box center [866, 394] width 201 height 29
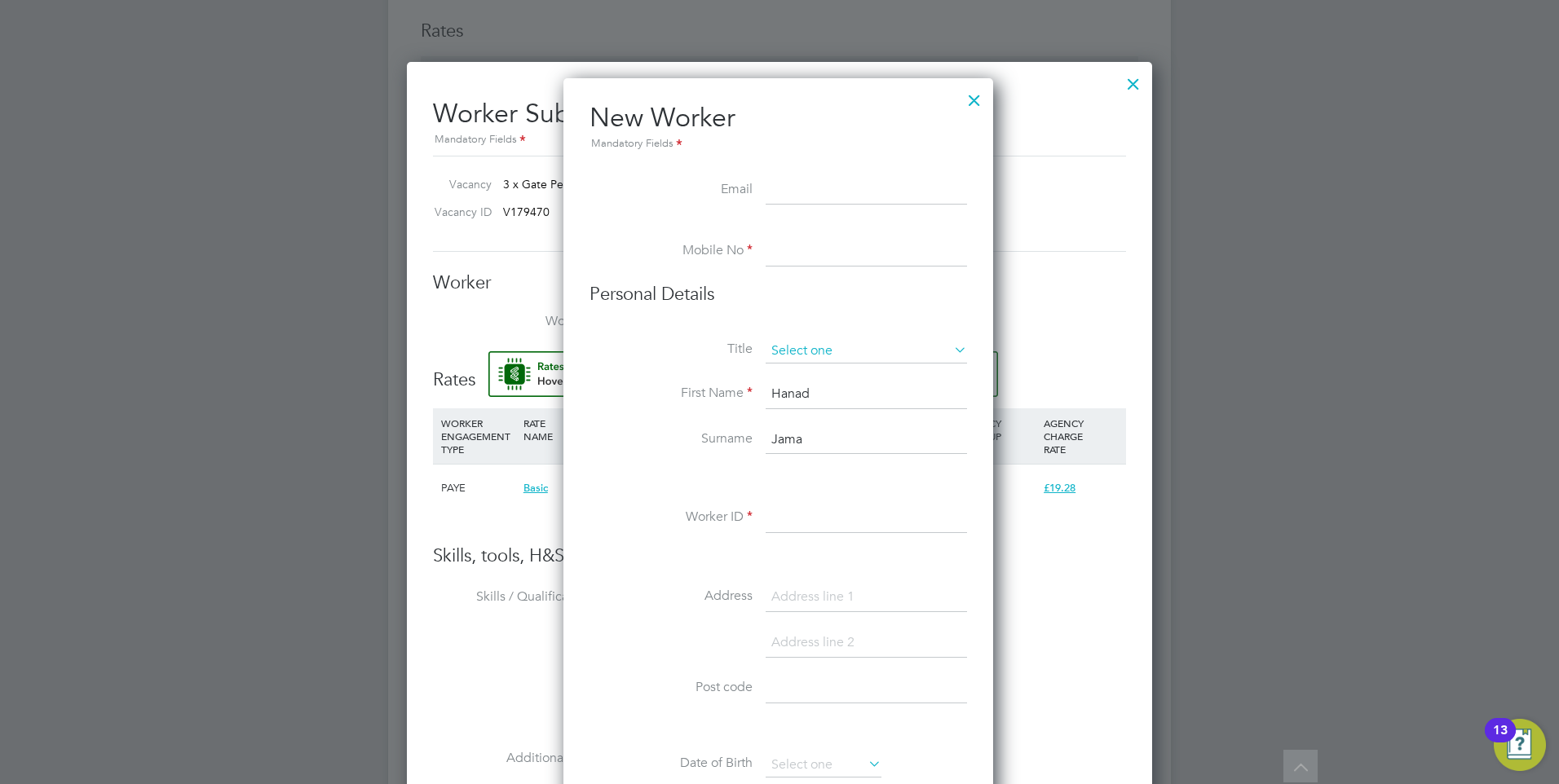
type input "Hanad"
click at [826, 356] on input at bounding box center [866, 351] width 201 height 24
drag, startPoint x: 843, startPoint y: 381, endPoint x: 679, endPoint y: 190, distance: 251.7
click at [842, 379] on li "Mr" at bounding box center [866, 373] width 203 height 21
type input "Mr"
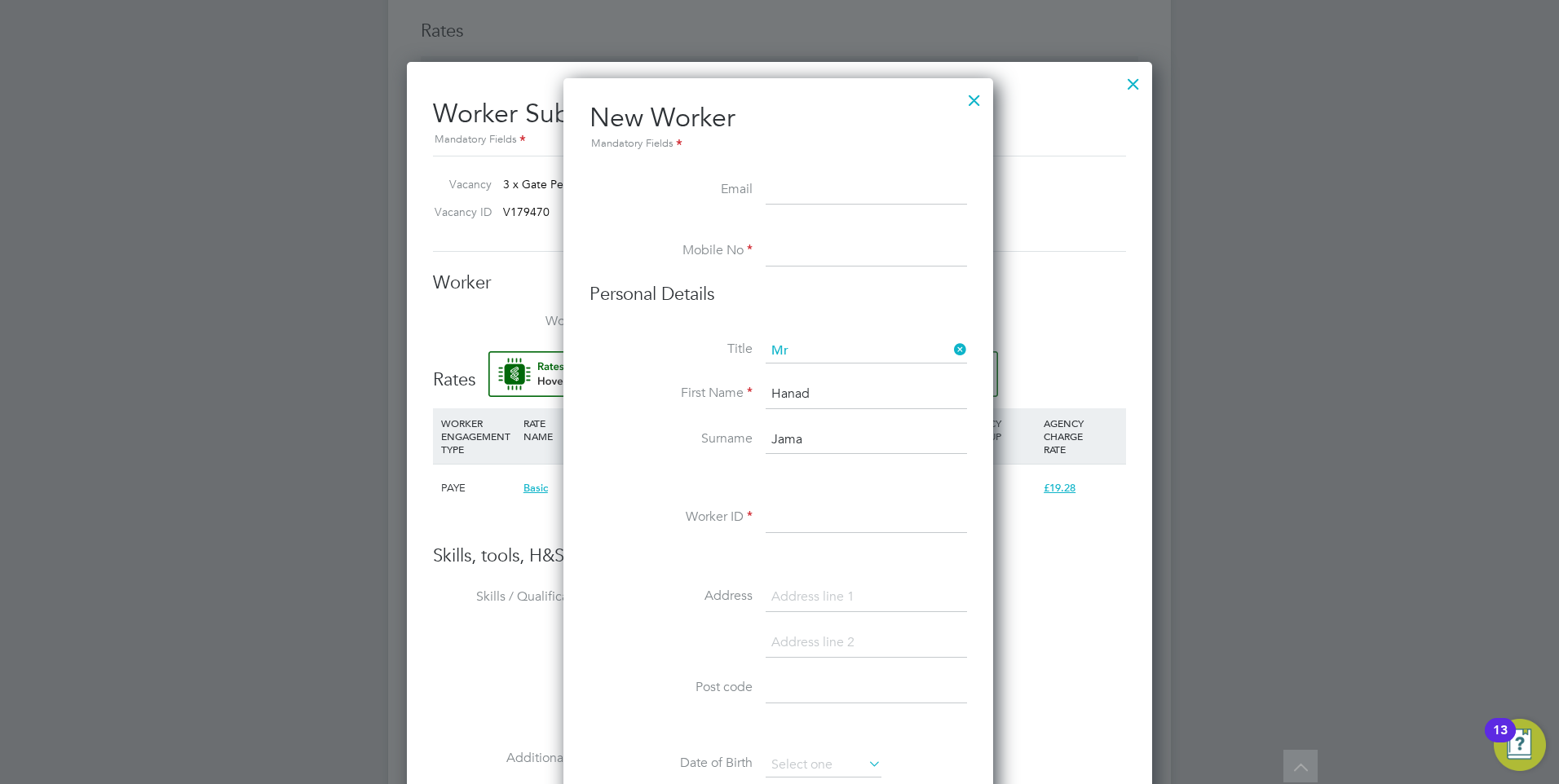
click at [801, 243] on input at bounding box center [866, 251] width 201 height 29
paste input "+44 7380 704093"
type input "+44 7380 704093"
click at [848, 286] on h3 "Personal Details" at bounding box center [778, 295] width 377 height 23
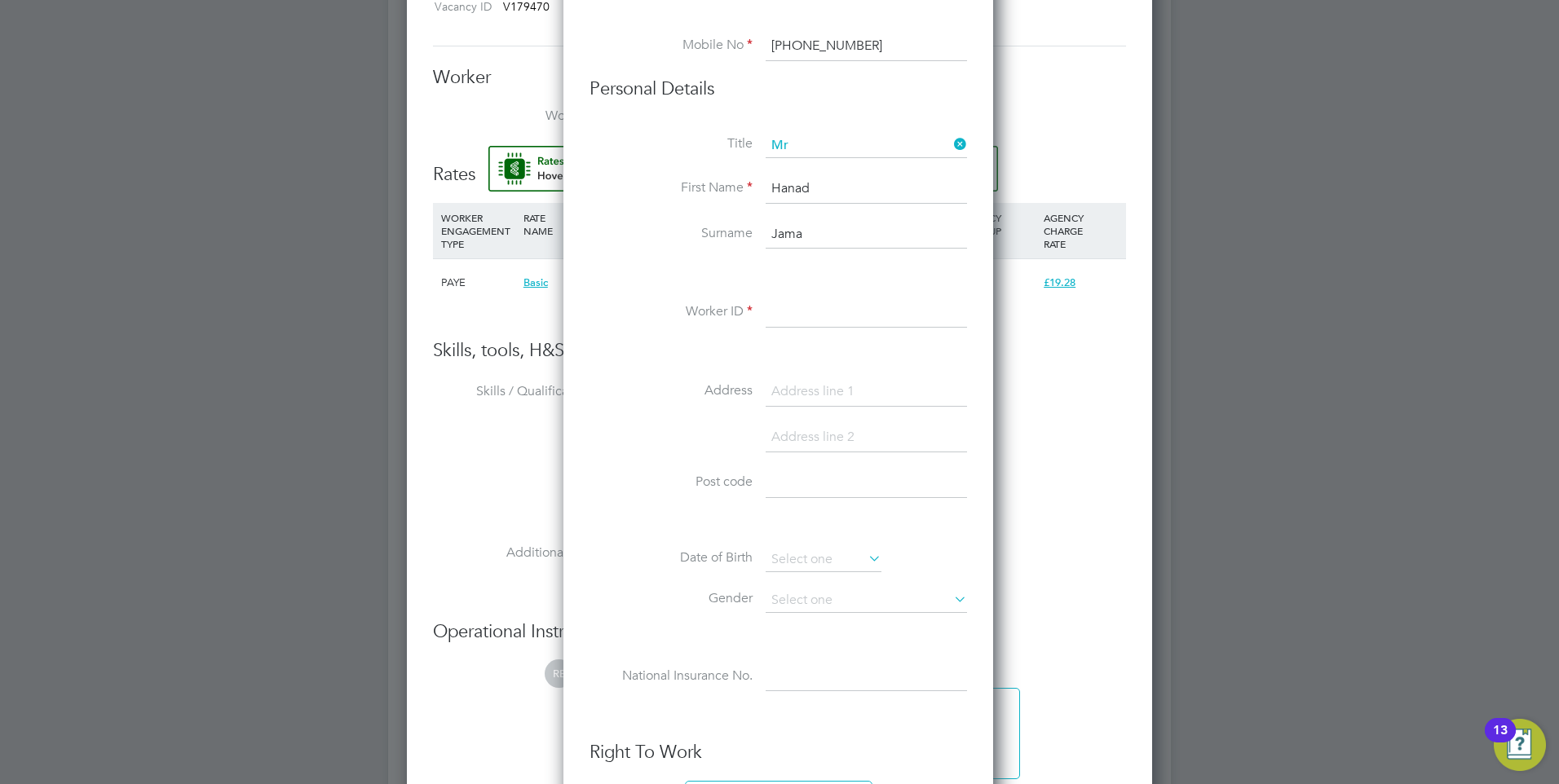
scroll to position [1565, 0]
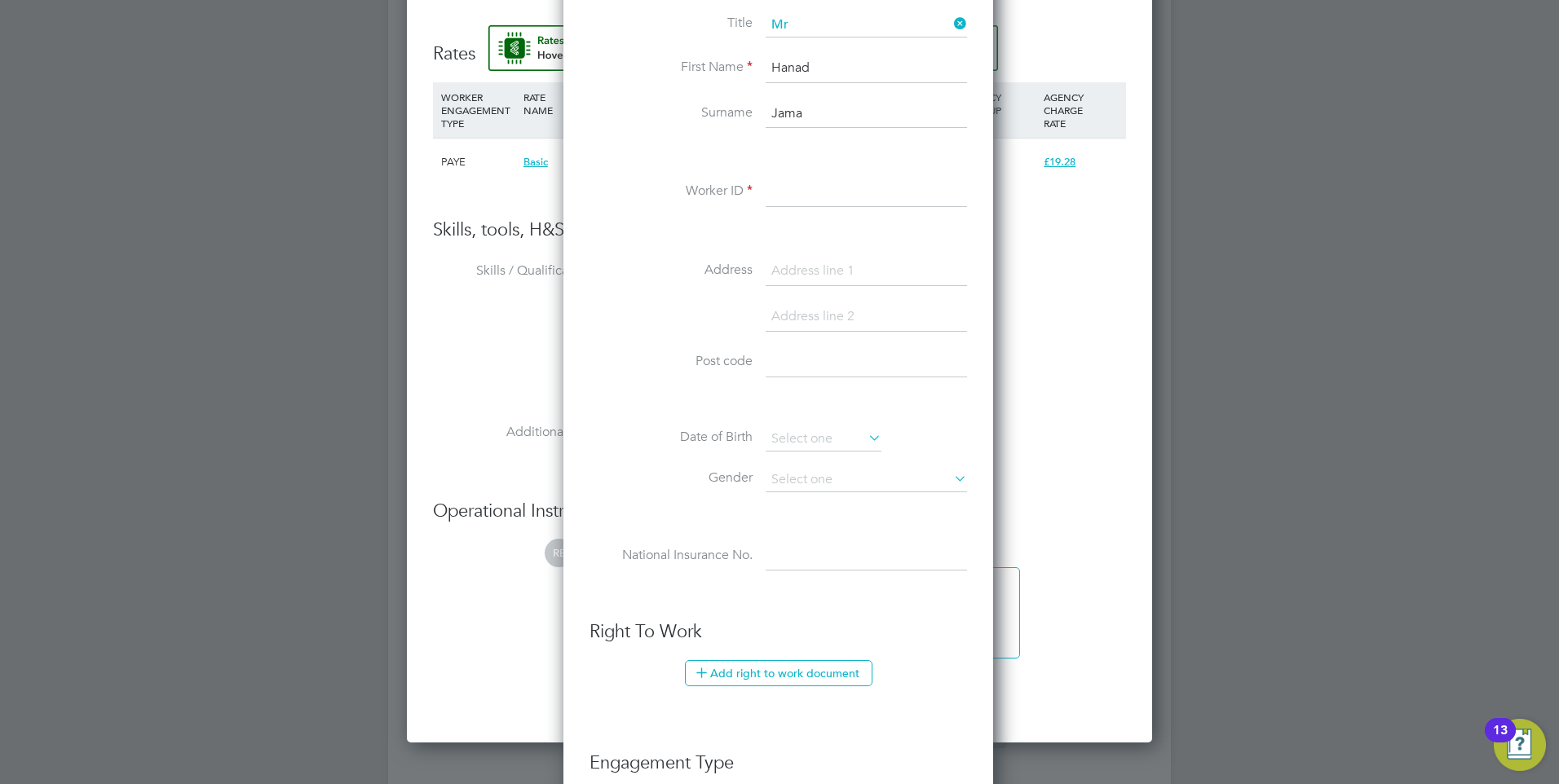
click at [787, 185] on input at bounding box center [866, 192] width 201 height 29
paste input "505176"
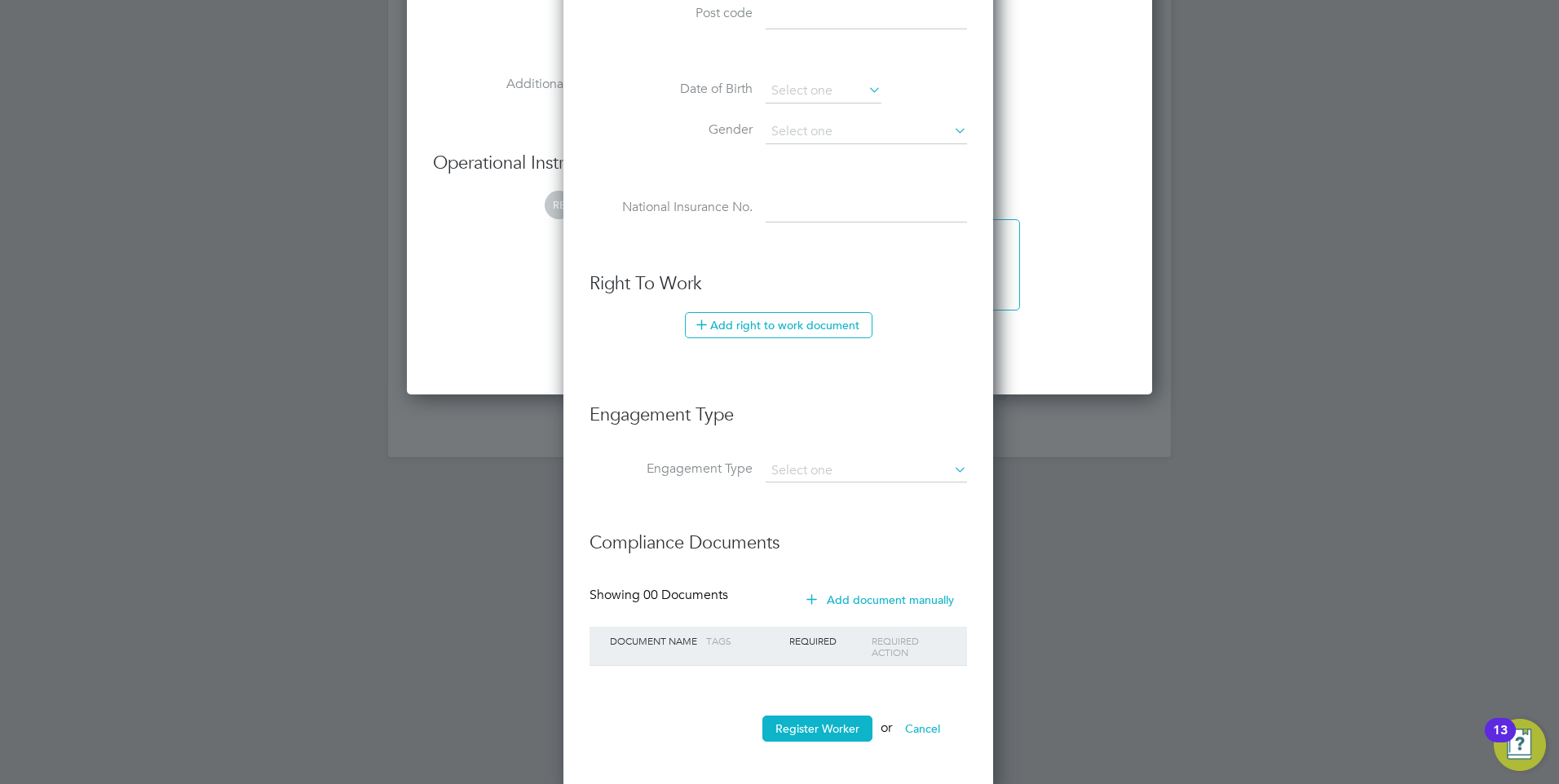
scroll to position [1919, 0]
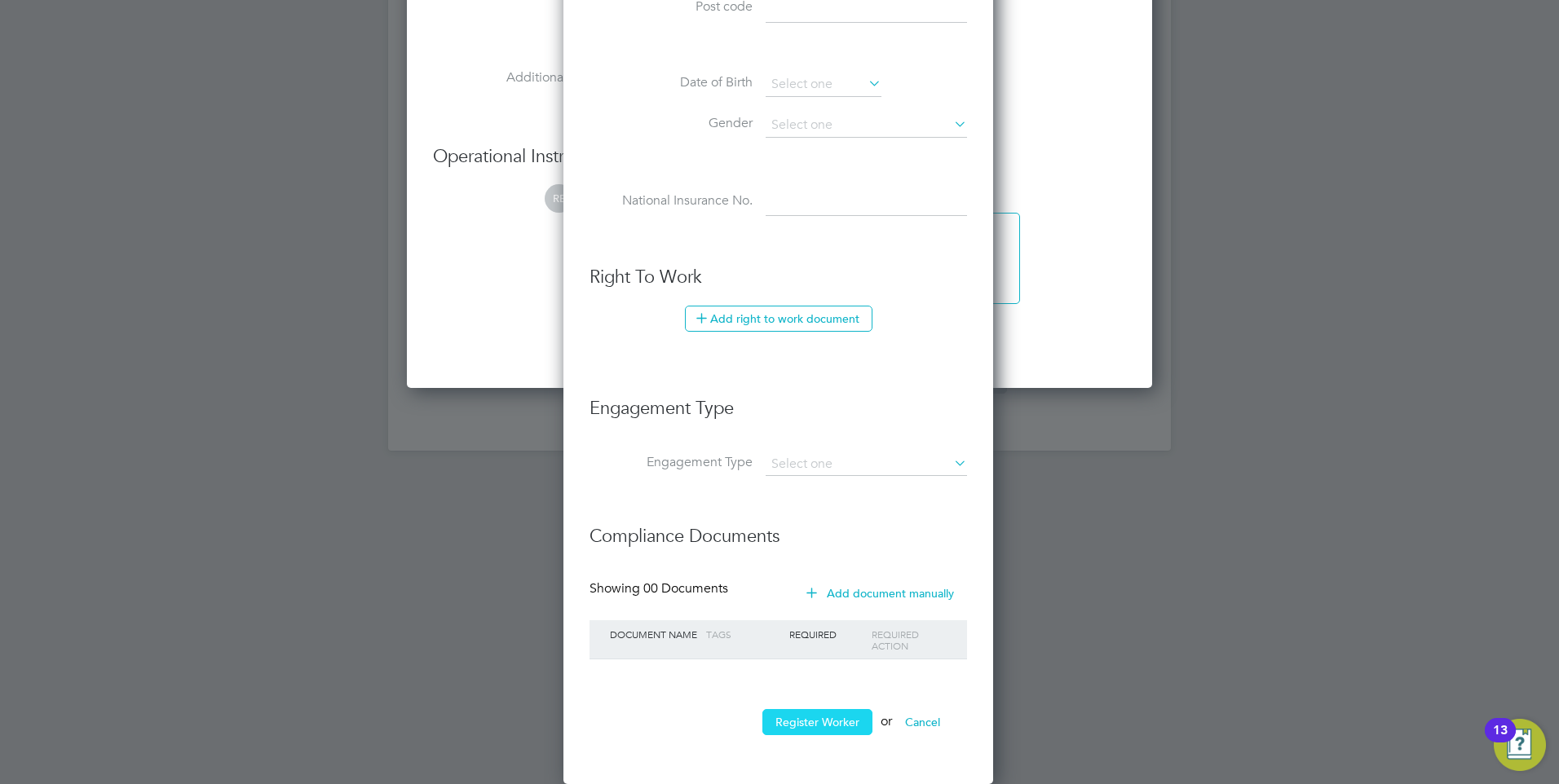
type input "505176"
click at [820, 721] on button "Register Worker" at bounding box center [817, 721] width 110 height 26
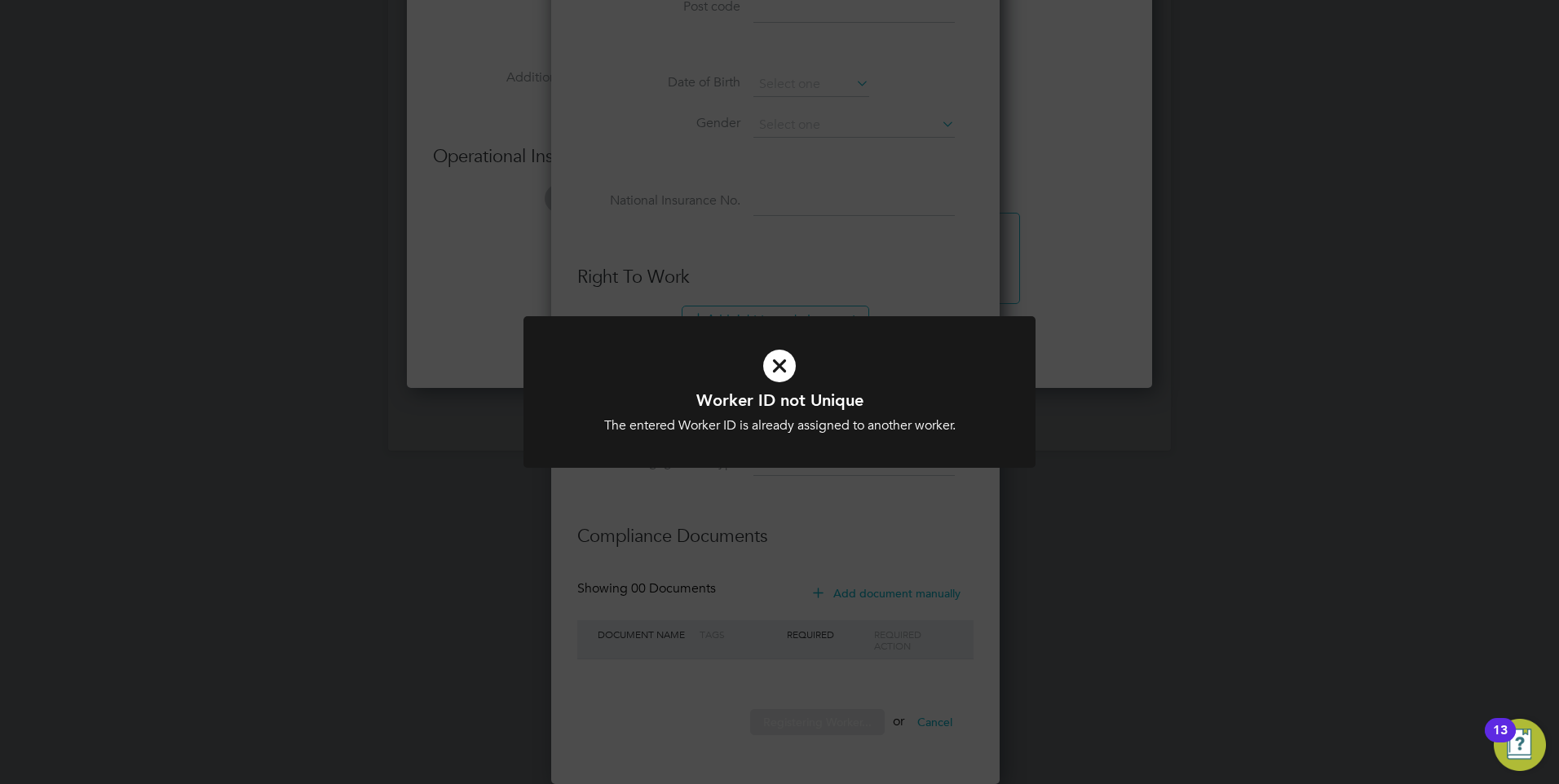
scroll to position [1388, 432]
click at [857, 539] on div "Worker ID not Unique The entered Worker ID is already assigned to another worke…" at bounding box center [779, 392] width 1559 height 784
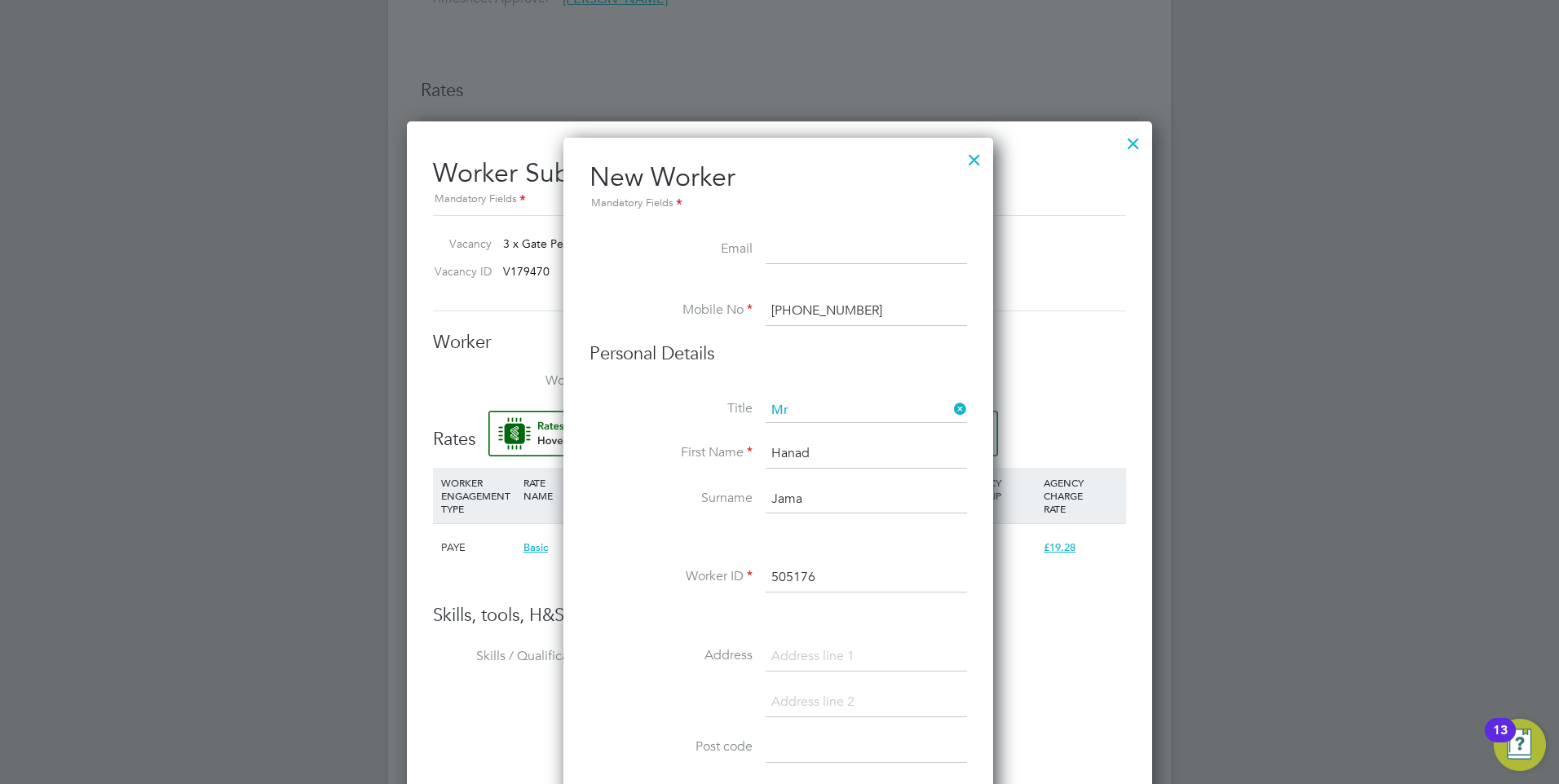
scroll to position [1267, 0]
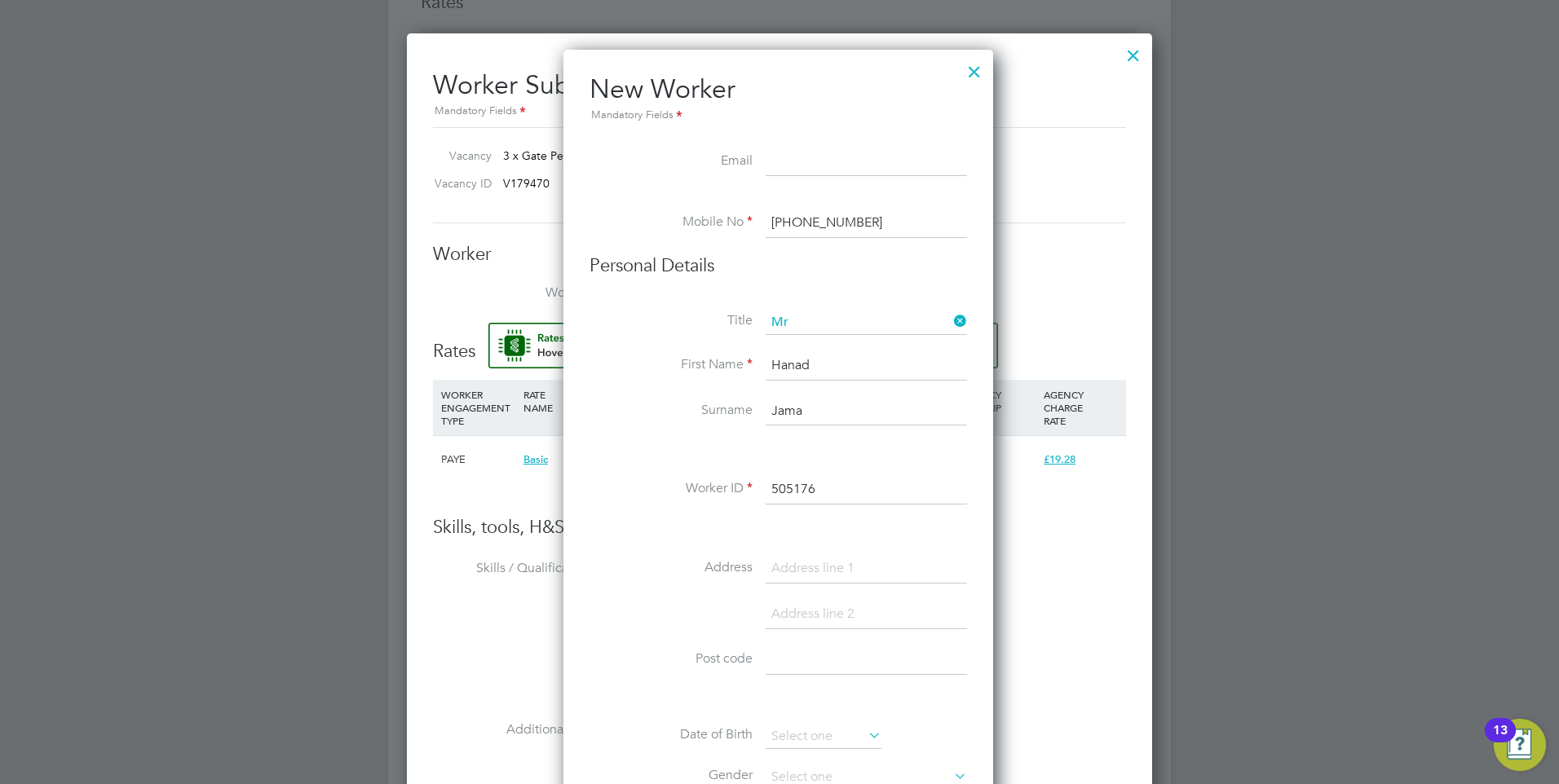
click at [982, 73] on div at bounding box center [974, 67] width 29 height 29
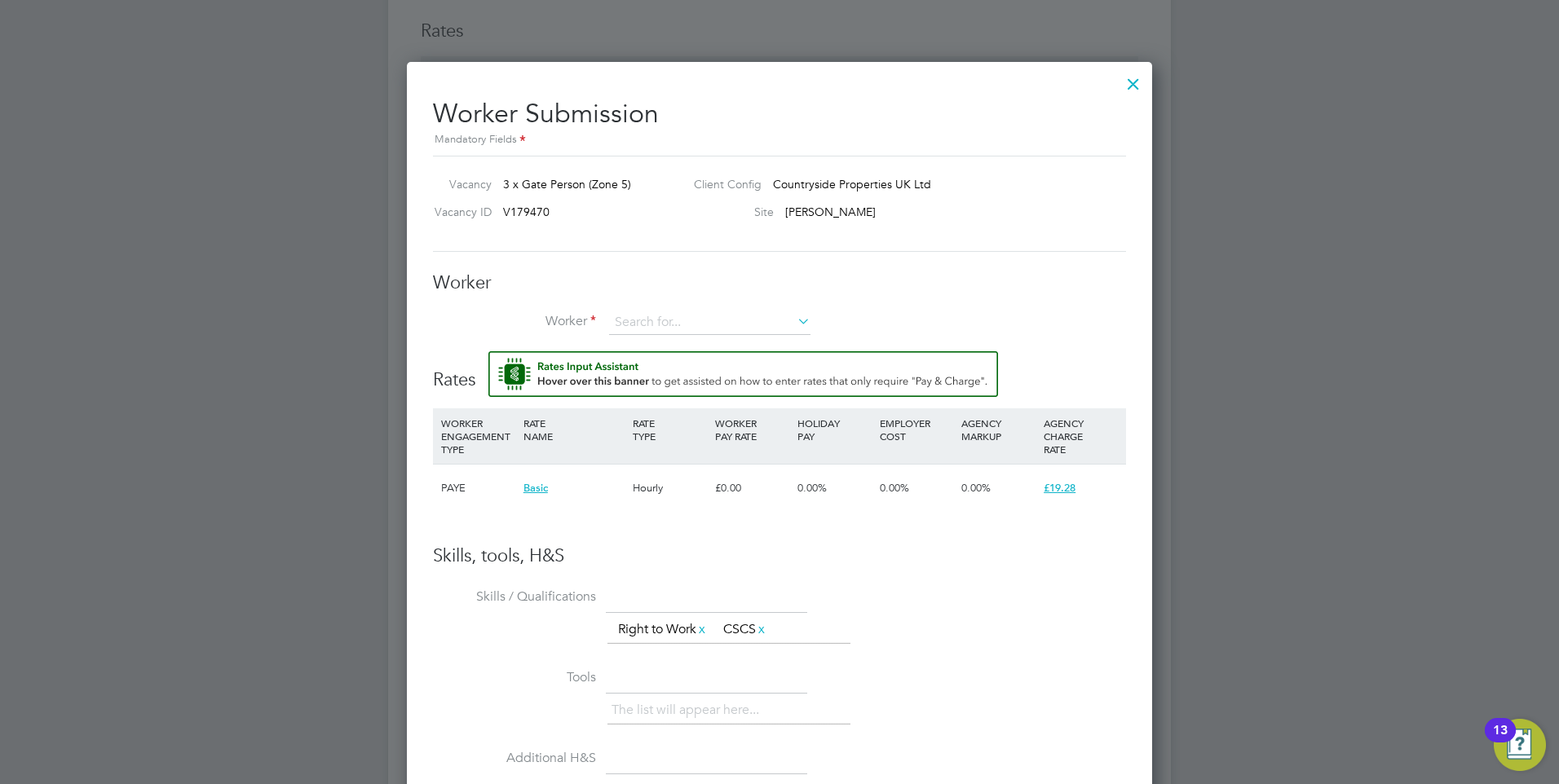
click at [1131, 77] on div at bounding box center [1132, 79] width 29 height 29
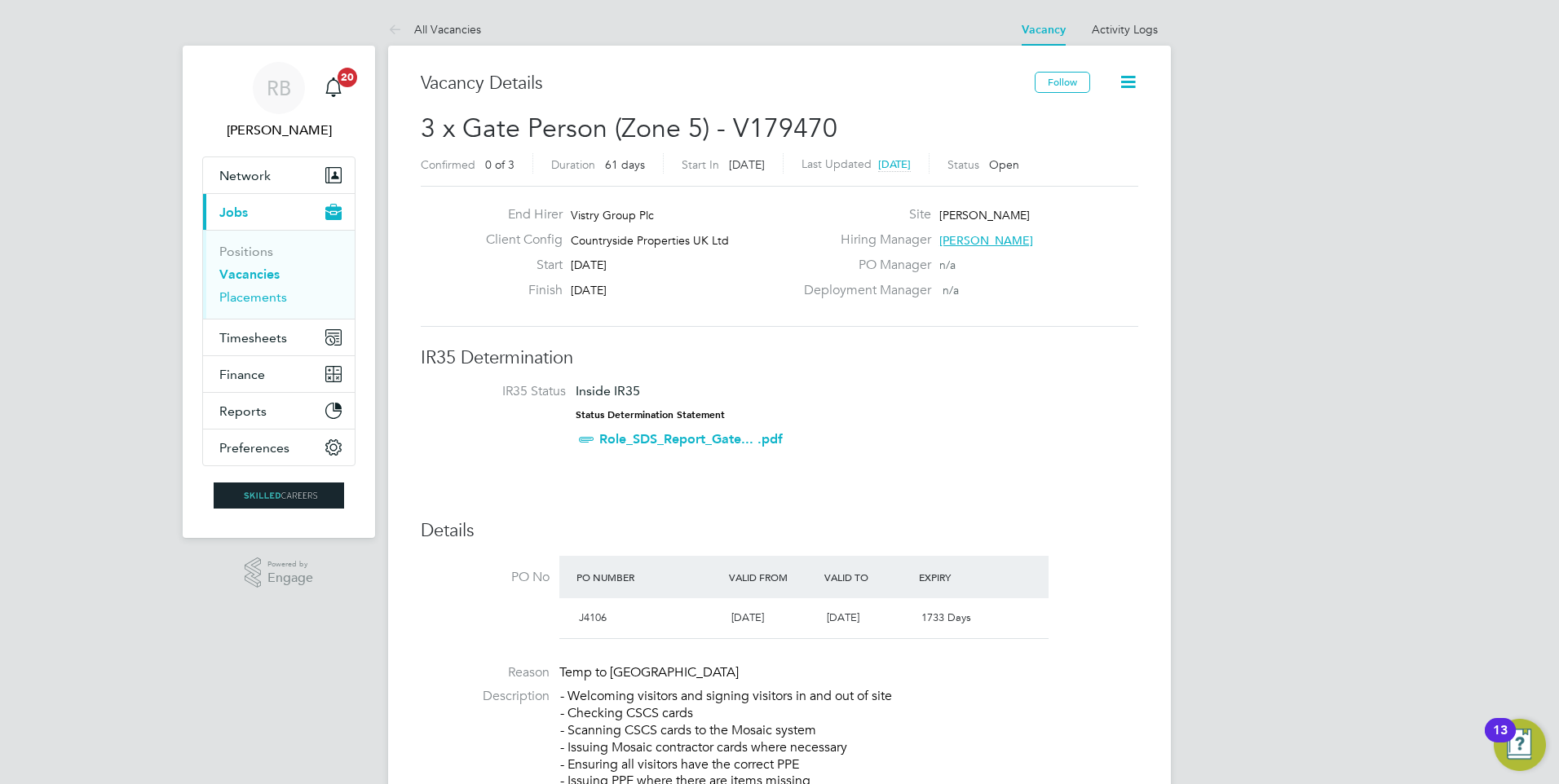
click at [271, 296] on link "Placements" at bounding box center [253, 297] width 68 height 16
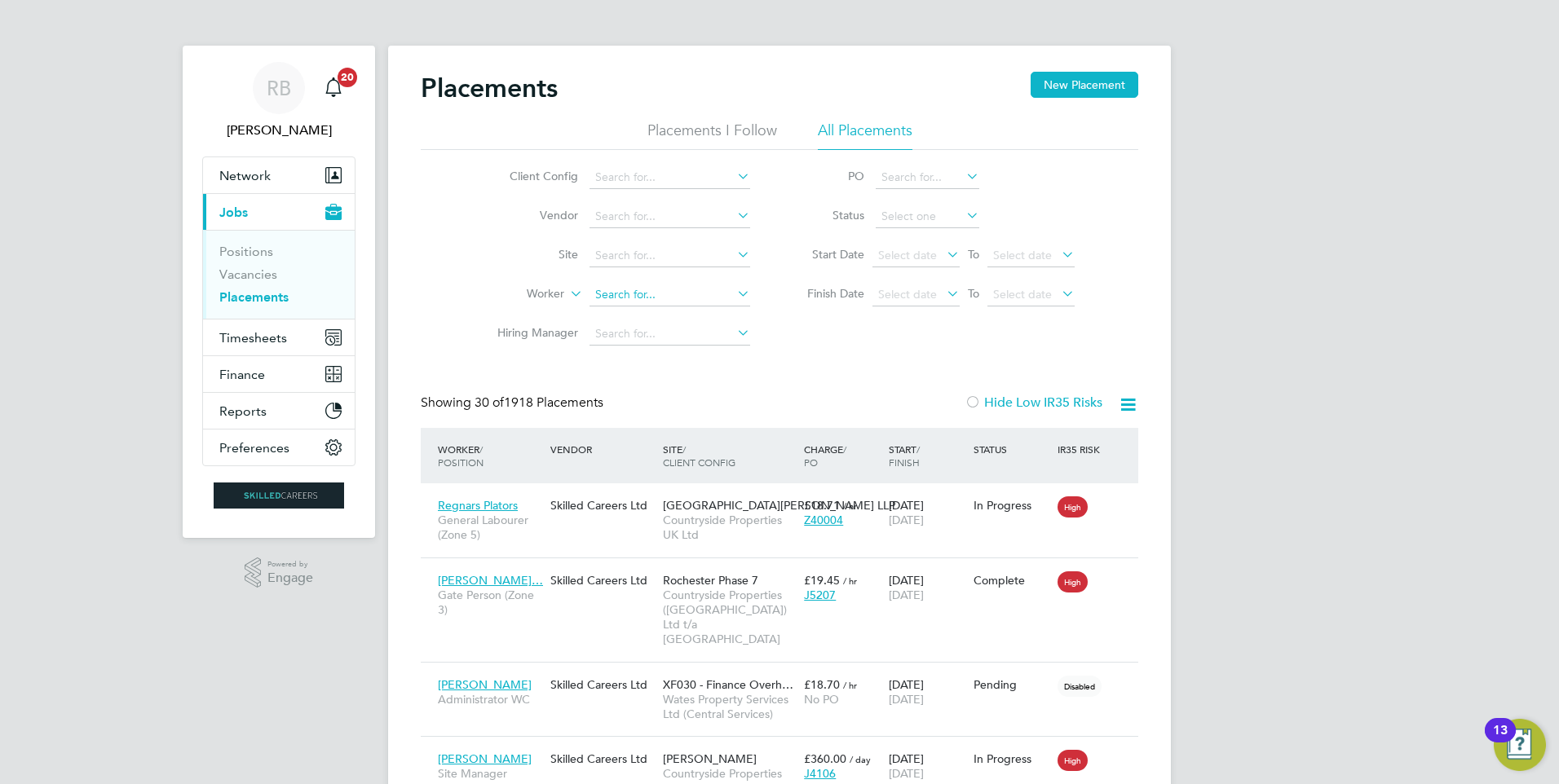
click at [650, 301] on input at bounding box center [670, 295] width 160 height 23
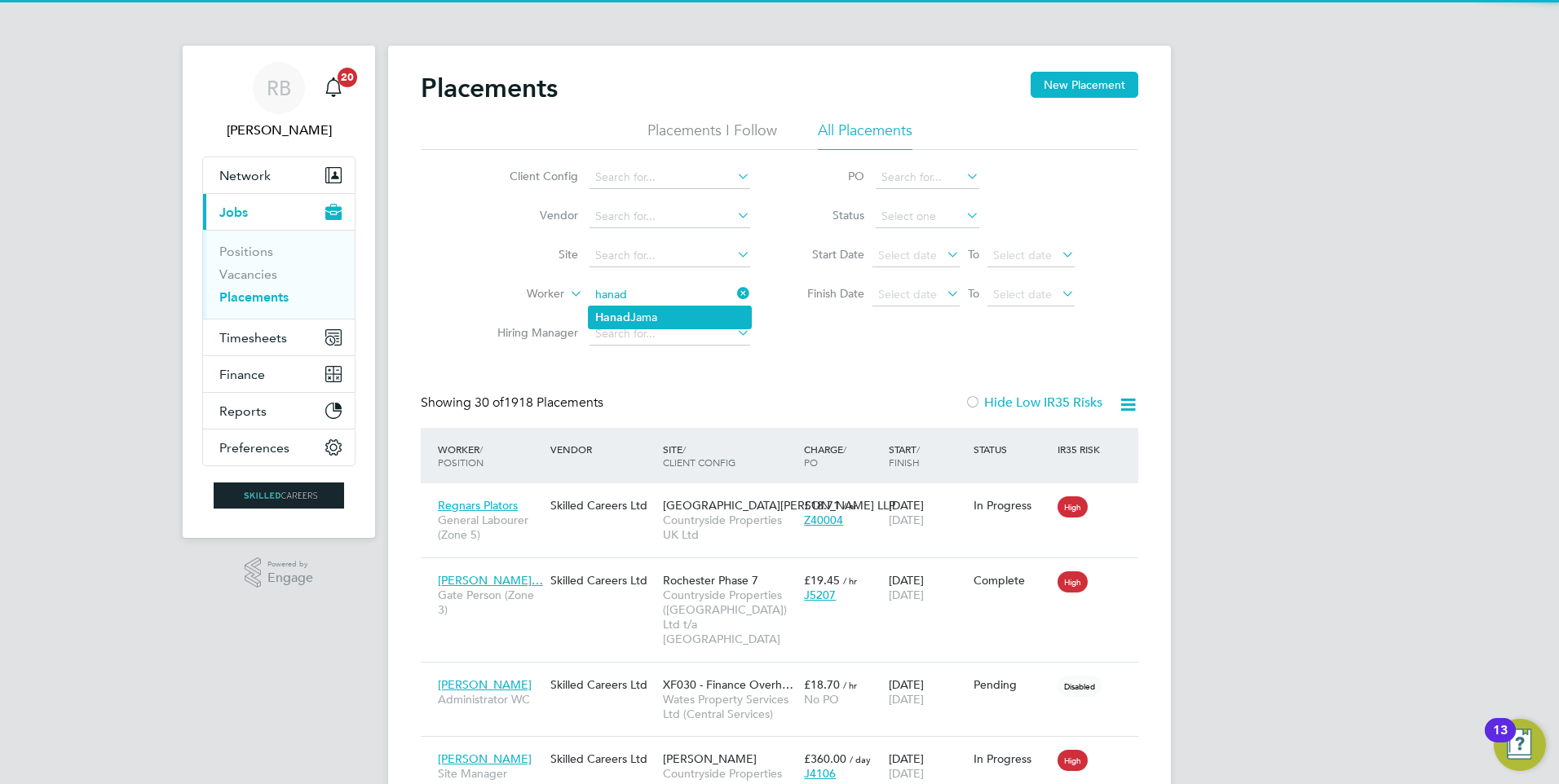
click at [664, 307] on li "Hanad Jama" at bounding box center [670, 317] width 162 height 22
type input "Hanad Jama"
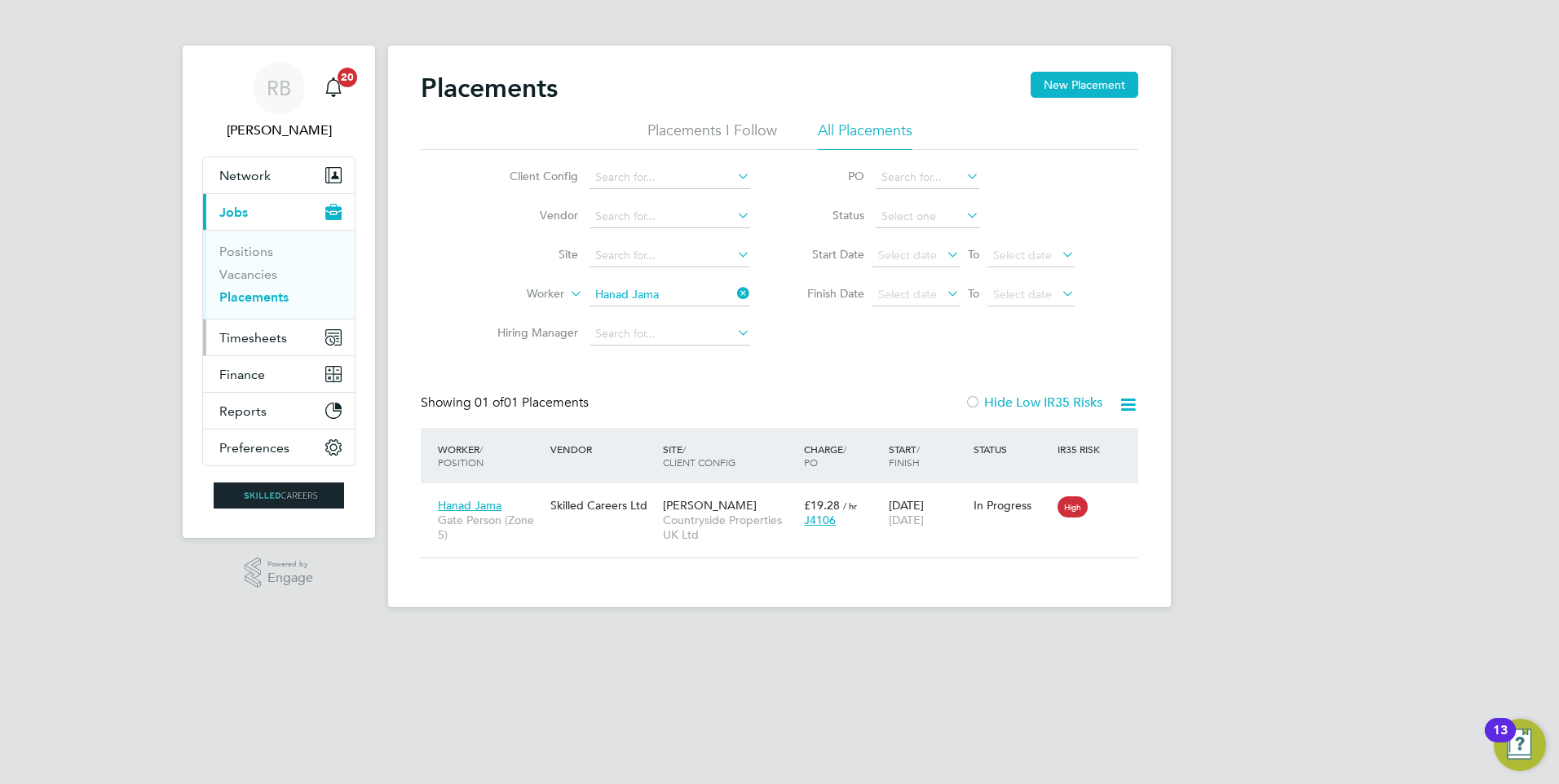
click at [288, 341] on button "Timesheets" at bounding box center [279, 337] width 152 height 36
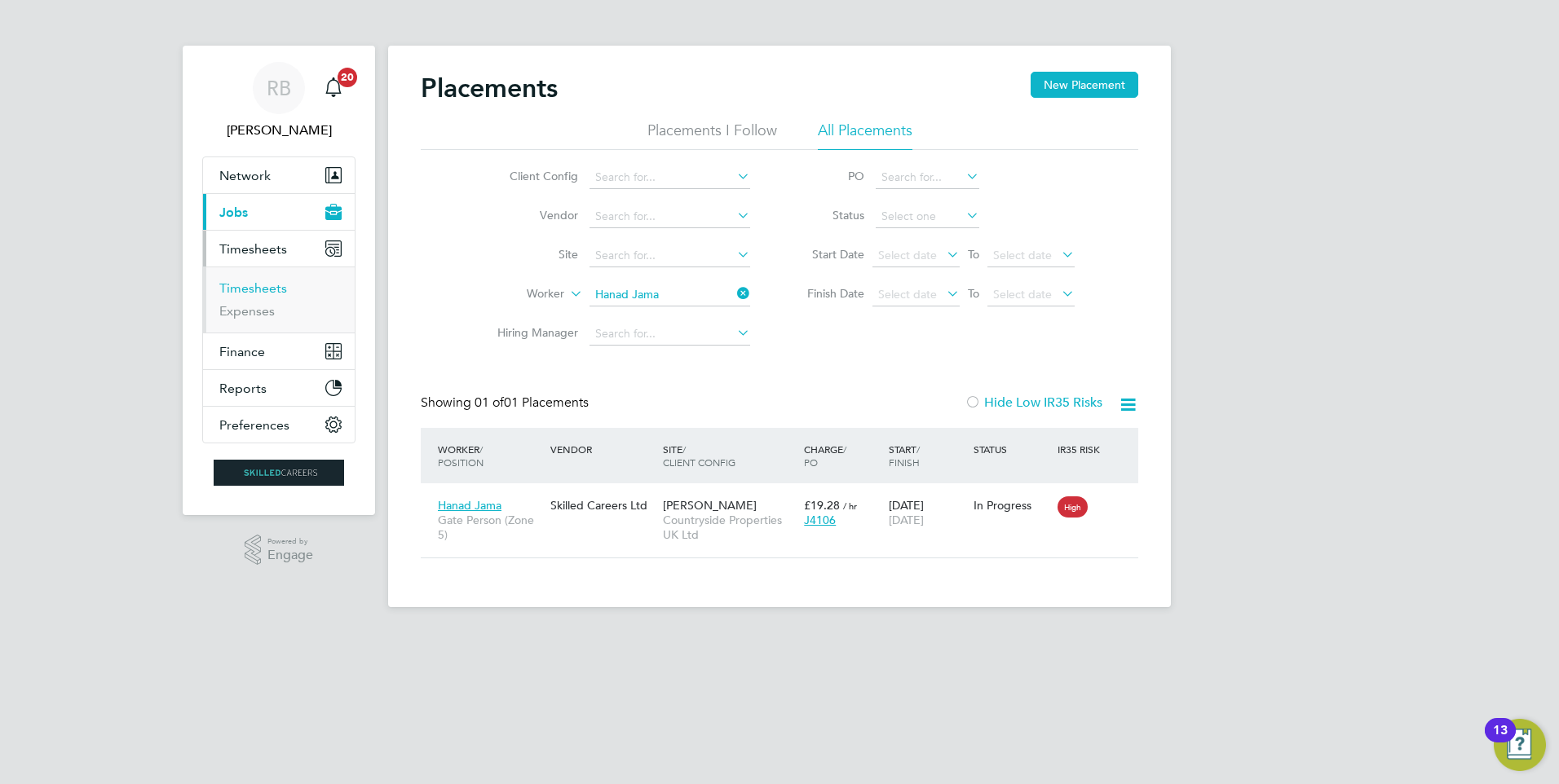
click at [272, 284] on link "Timesheets" at bounding box center [253, 288] width 68 height 16
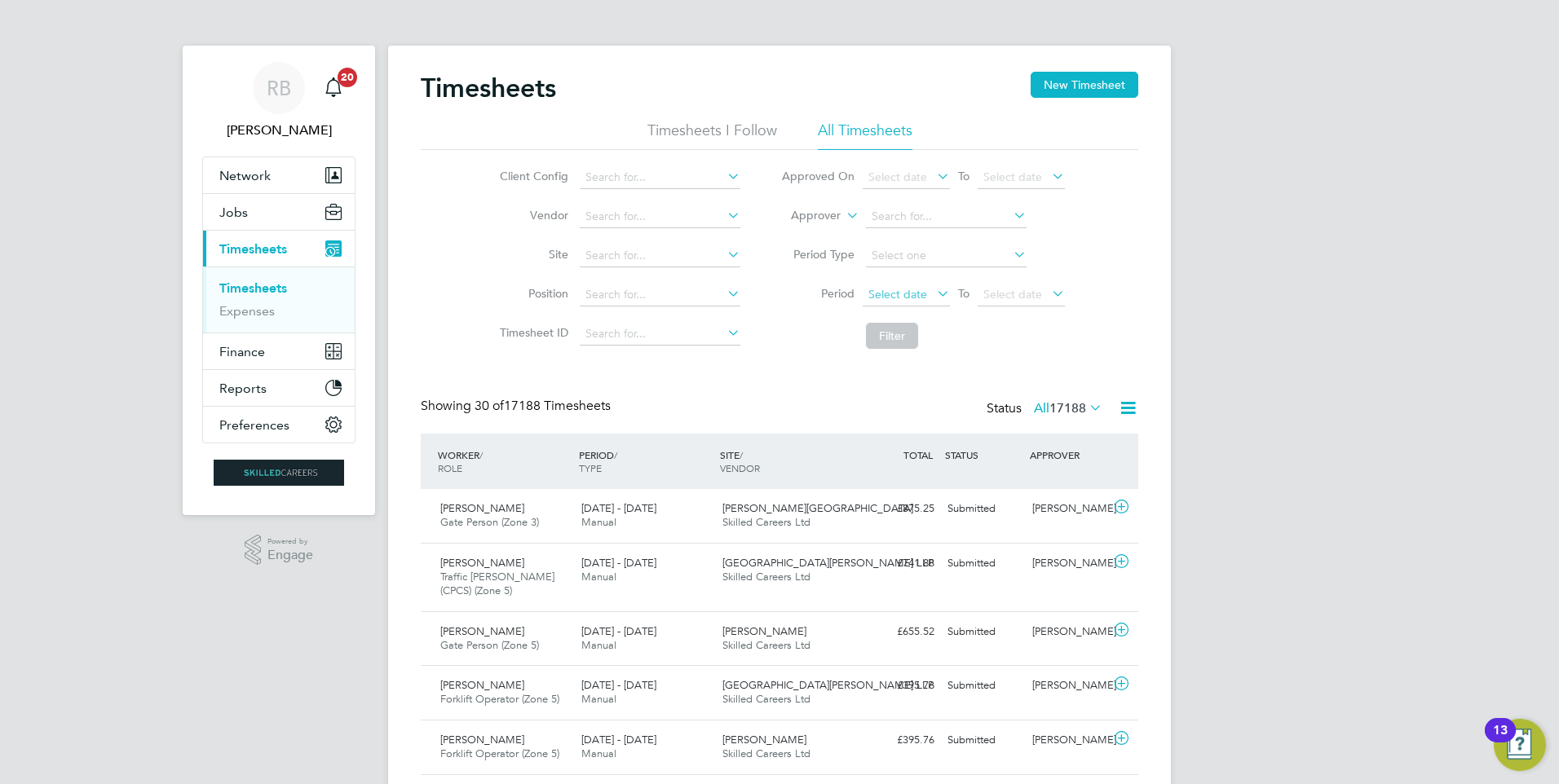
click at [908, 297] on span "Select date" at bounding box center [898, 295] width 58 height 15
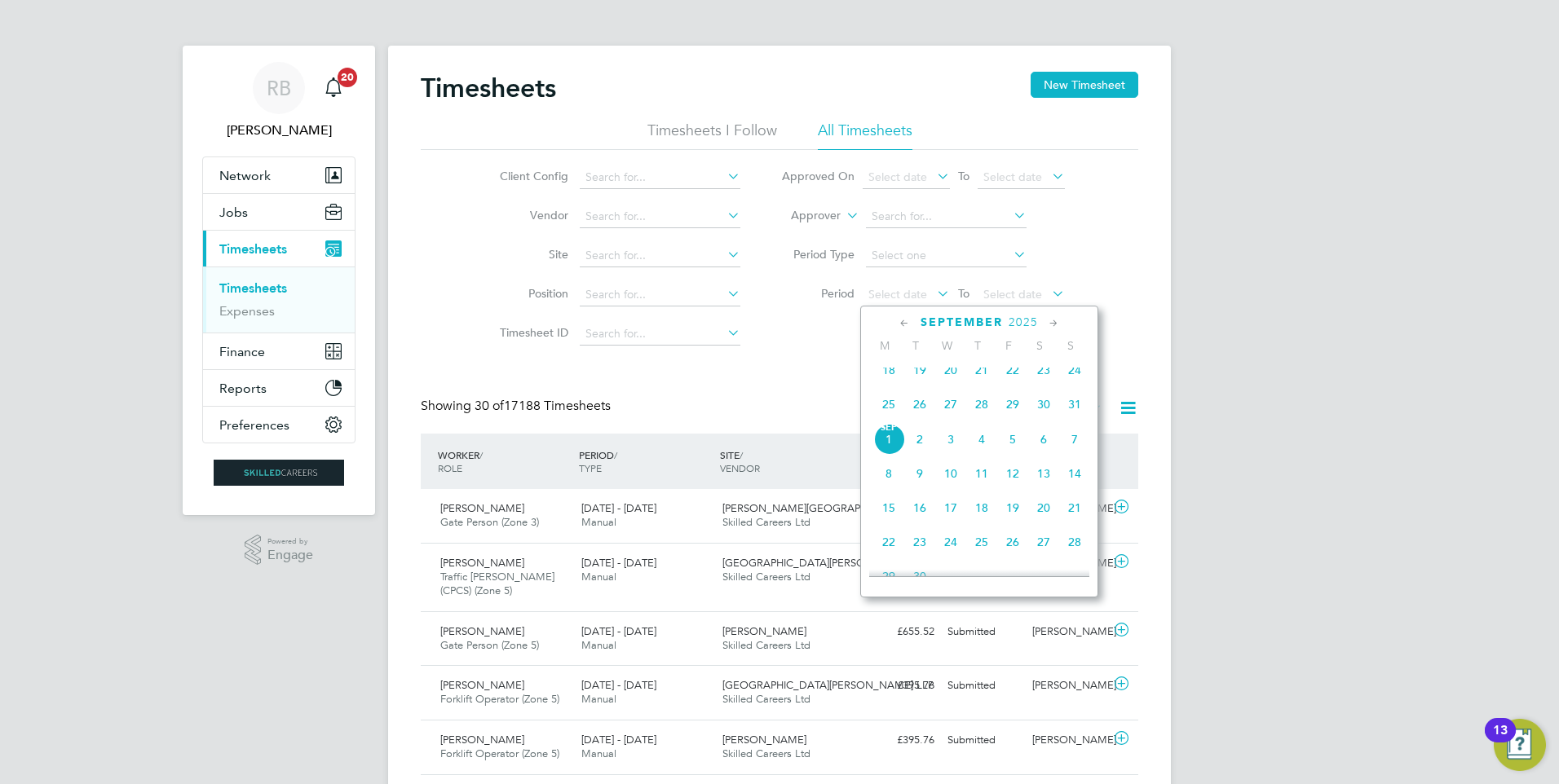
click at [887, 419] on span "25" at bounding box center [888, 404] width 31 height 31
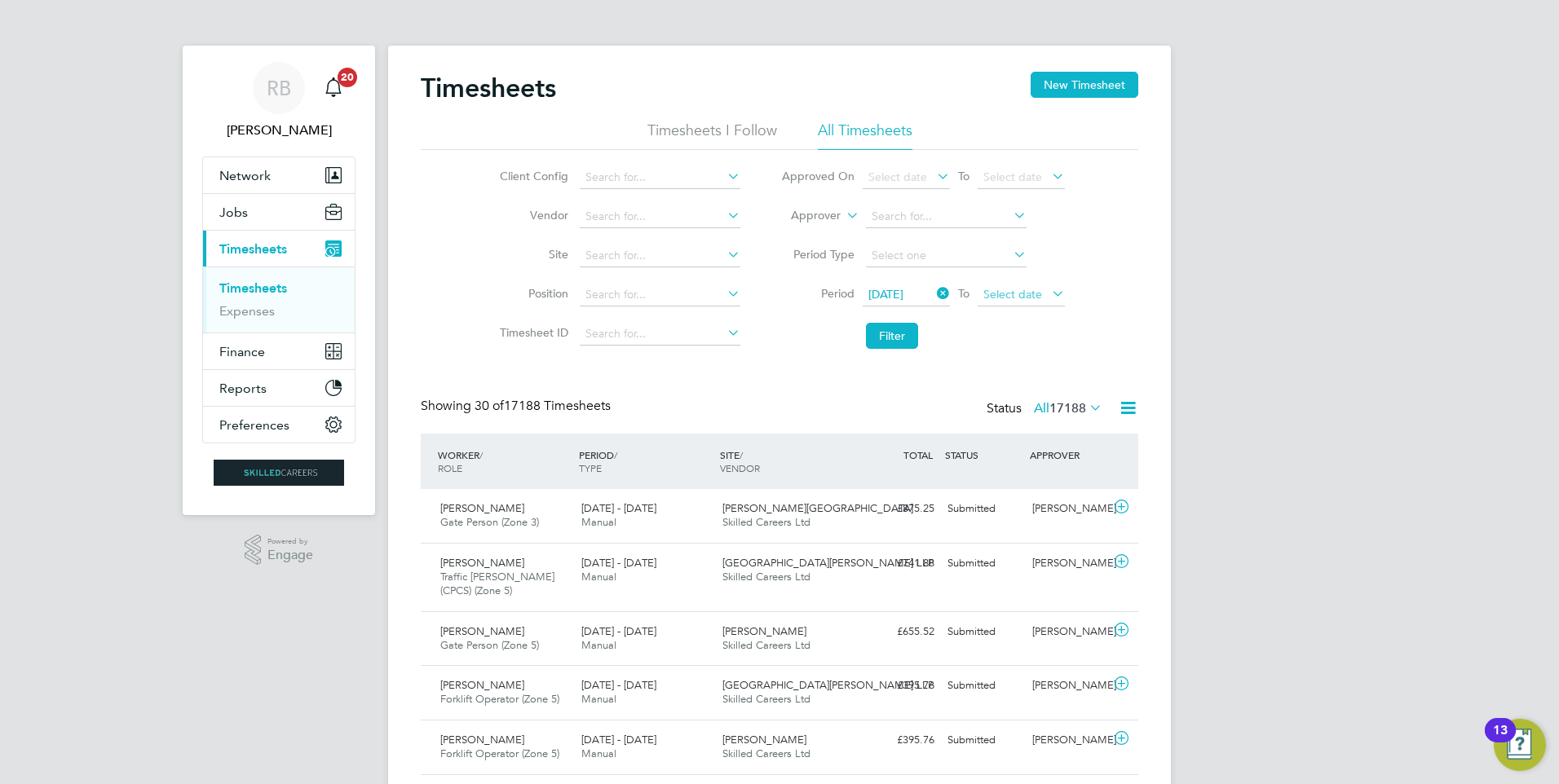
click at [1020, 289] on span "Select date" at bounding box center [1012, 295] width 58 height 15
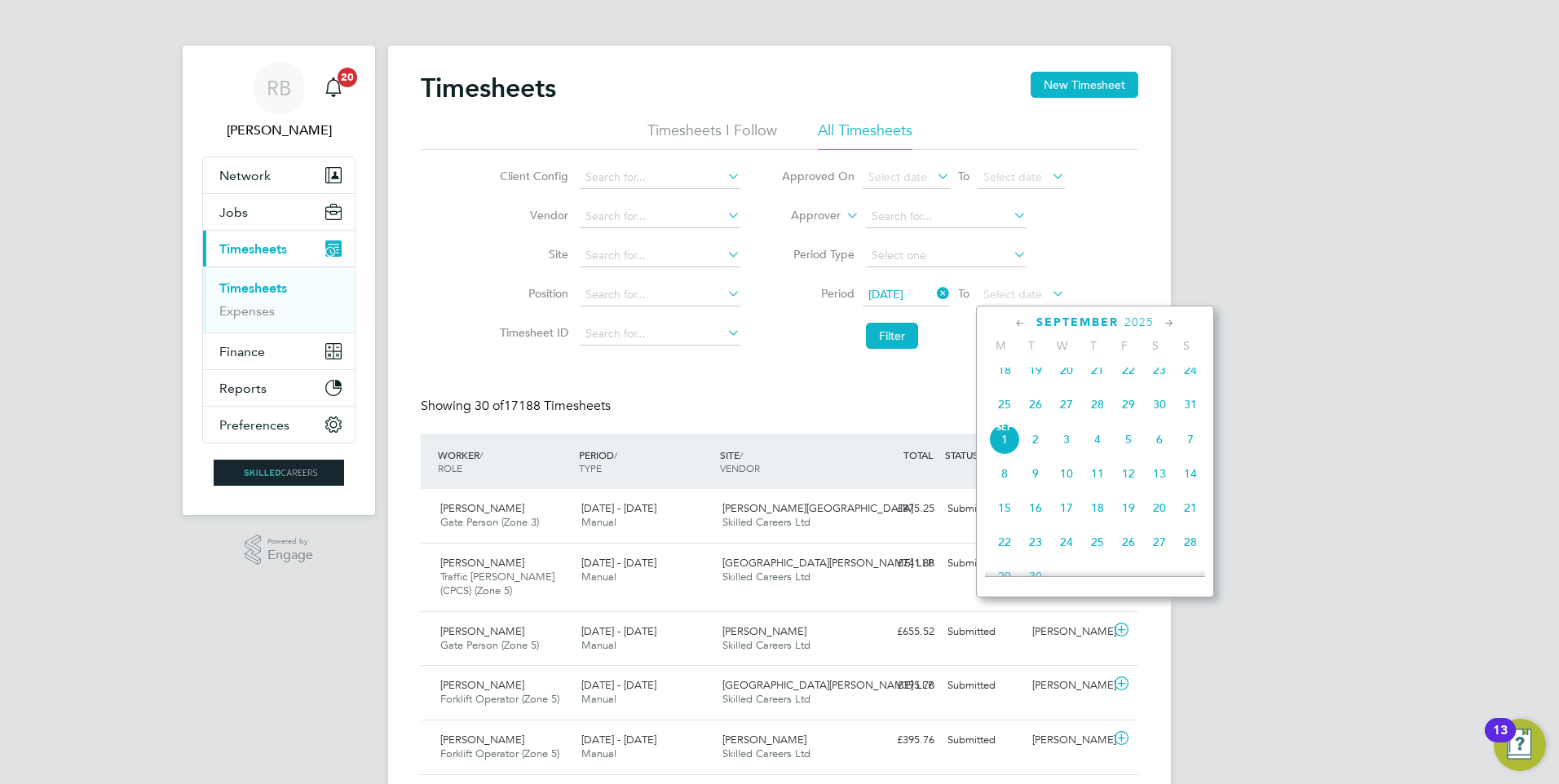
click at [1187, 417] on span "31" at bounding box center [1190, 404] width 31 height 31
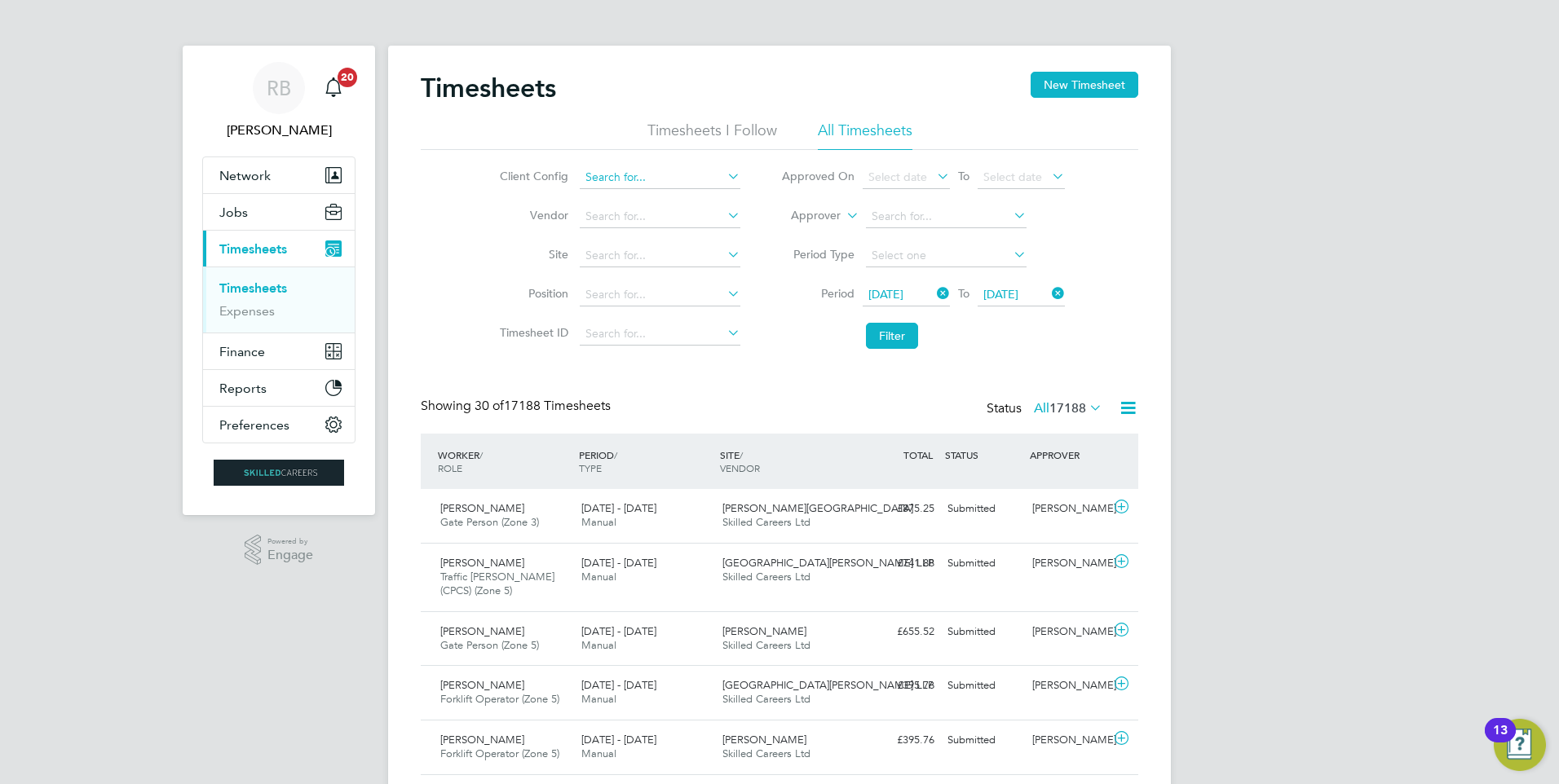
click at [636, 178] on input at bounding box center [660, 177] width 160 height 23
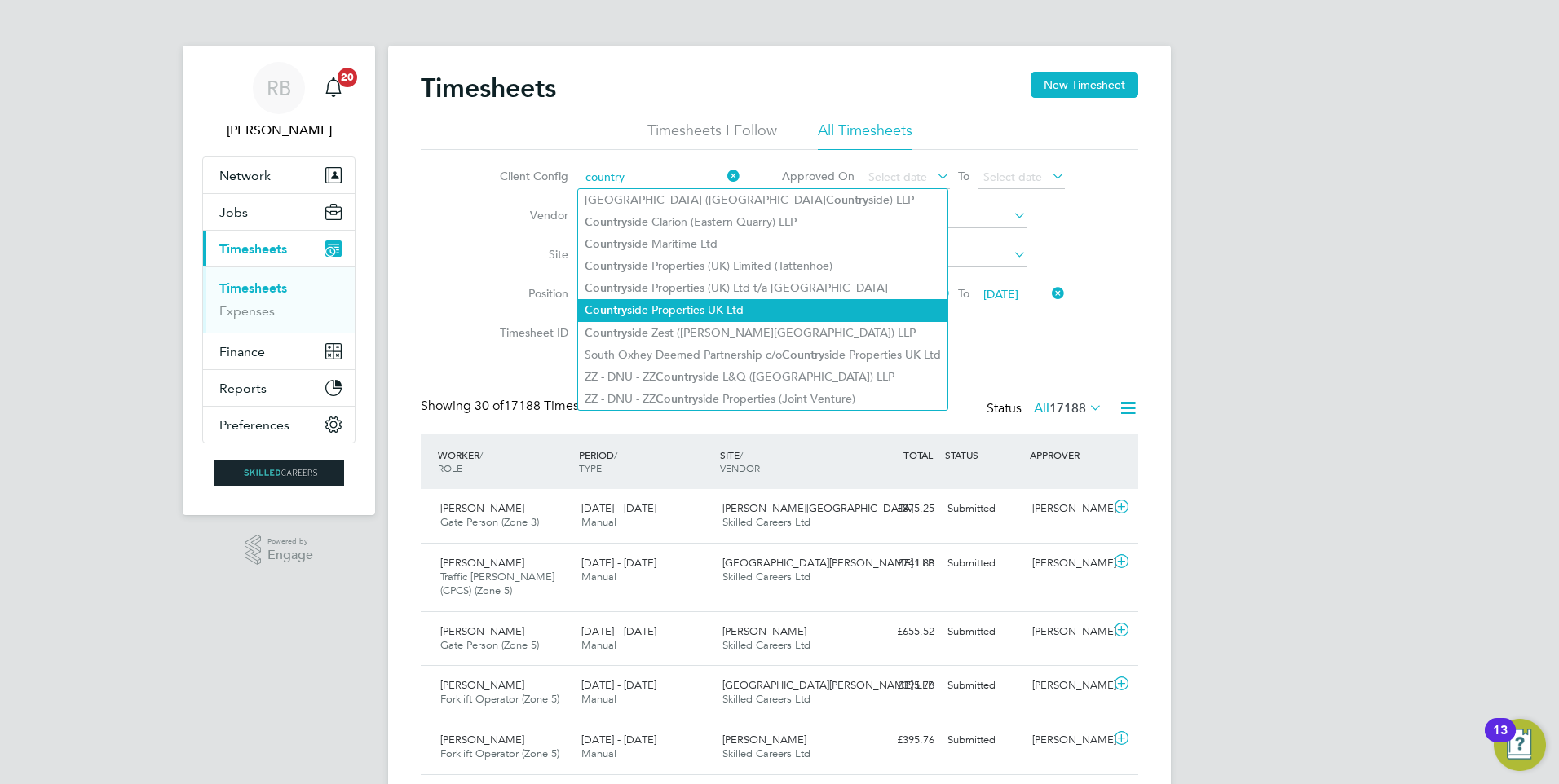
click at [680, 311] on li "Country side Properties UK Ltd" at bounding box center [762, 310] width 369 height 22
type input "Countryside Properties UK Ltd"
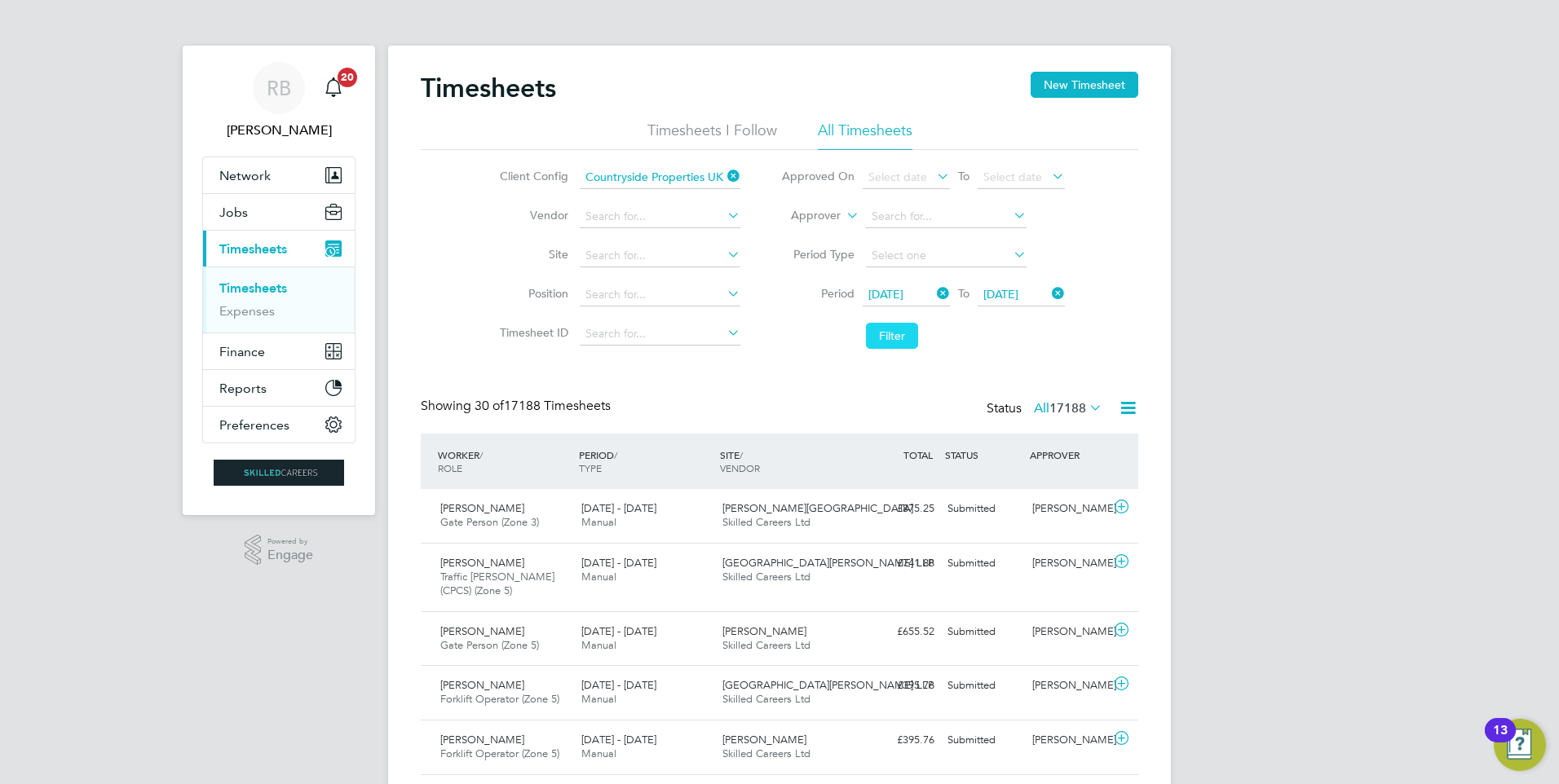
click at [883, 338] on button "Filter" at bounding box center [892, 336] width 52 height 26
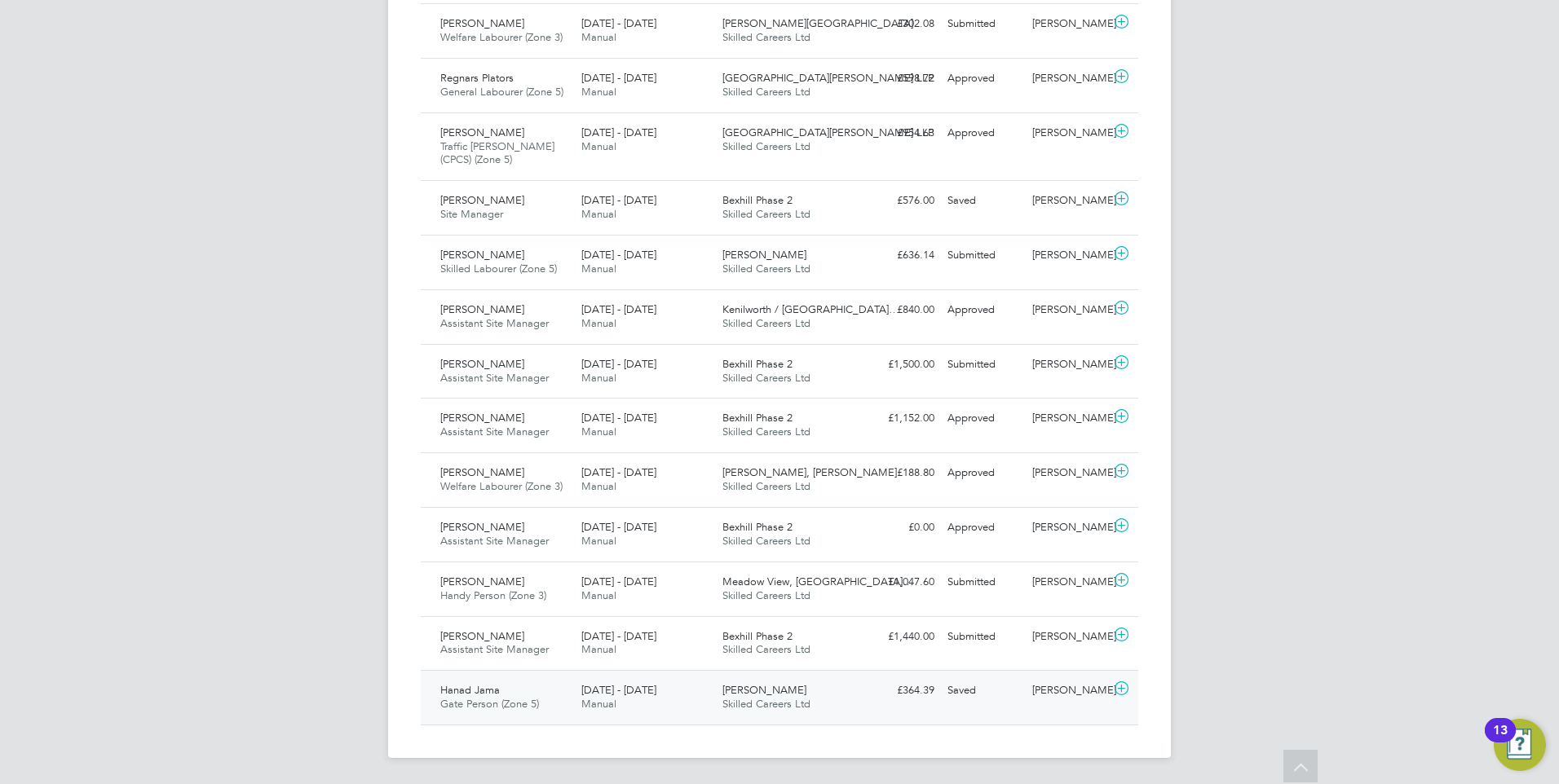
click at [980, 695] on div "Saved" at bounding box center [984, 690] width 85 height 27
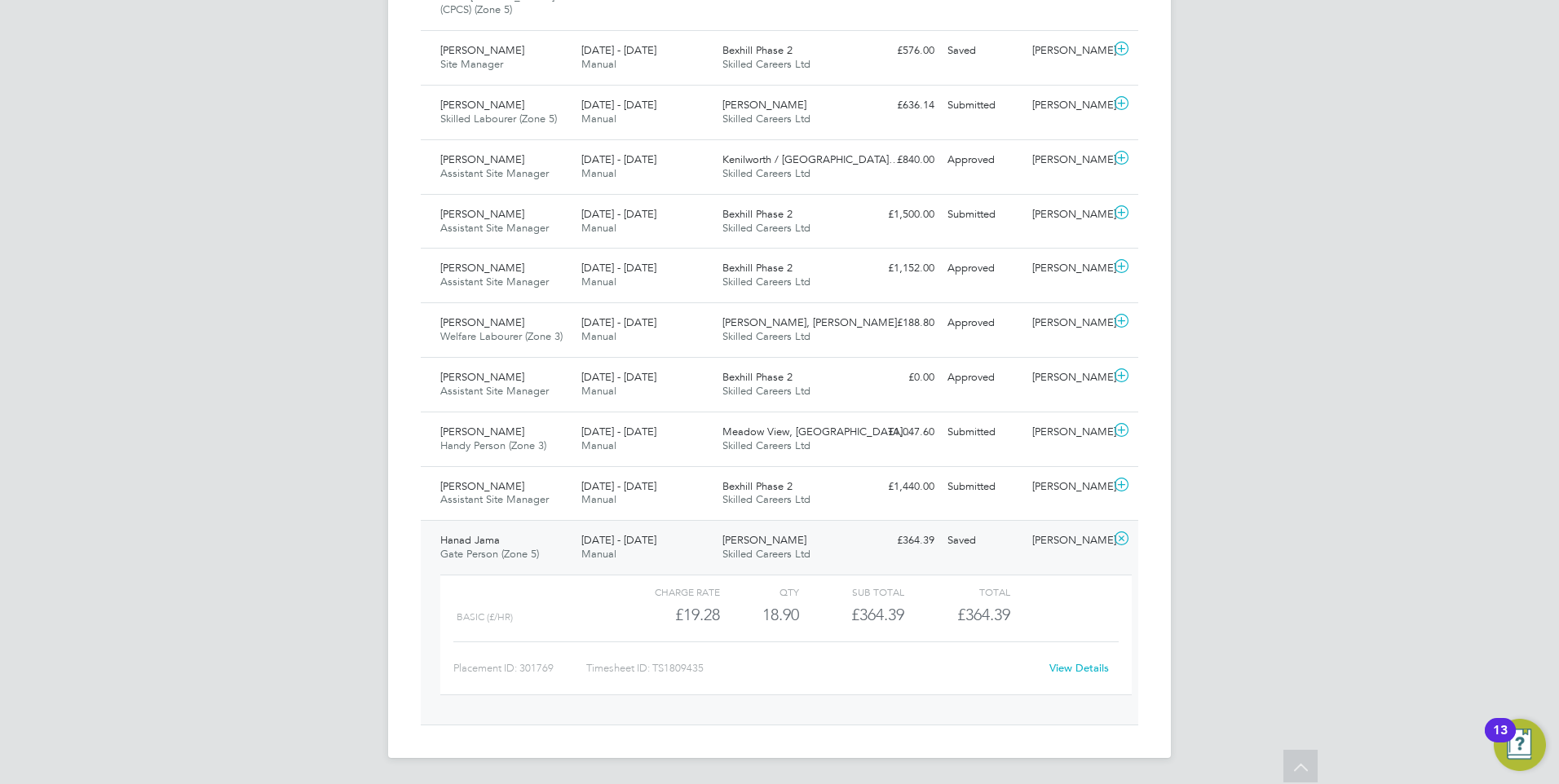
click at [1068, 670] on link "View Details" at bounding box center [1079, 668] width 59 height 14
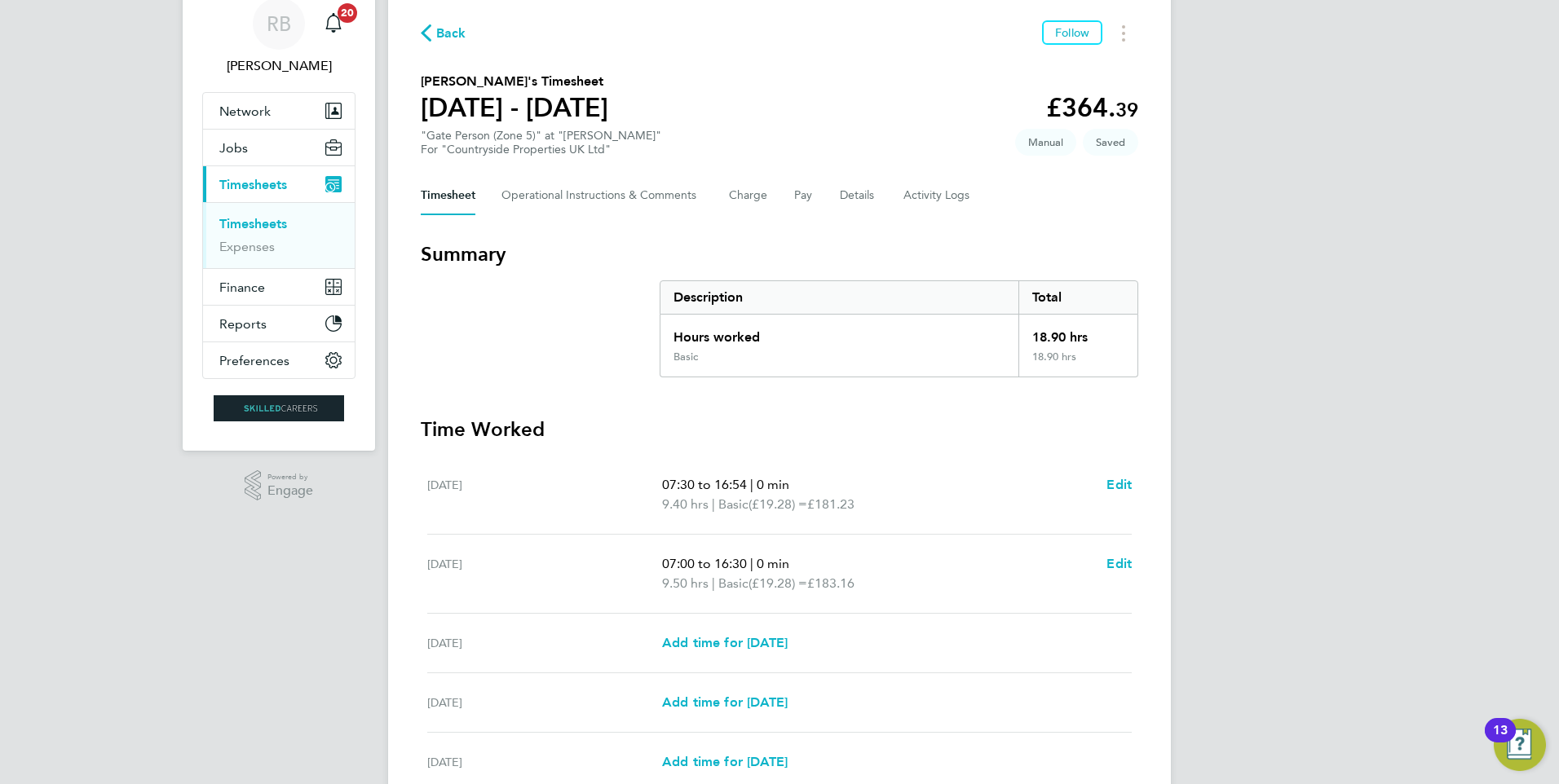
scroll to position [163, 0]
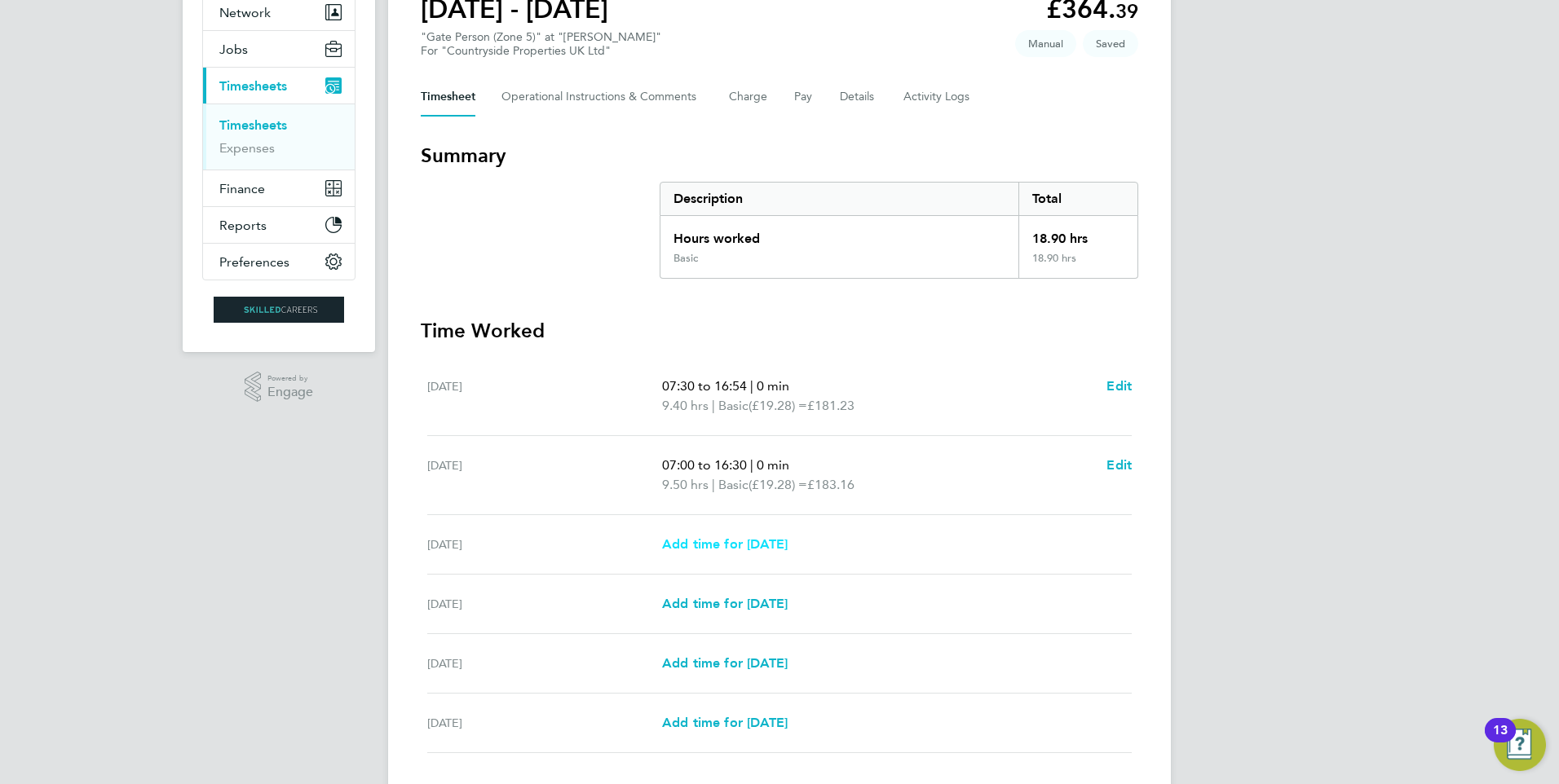
click at [719, 543] on span "Add time for Thu 28 Aug" at bounding box center [725, 544] width 125 height 16
select select "30"
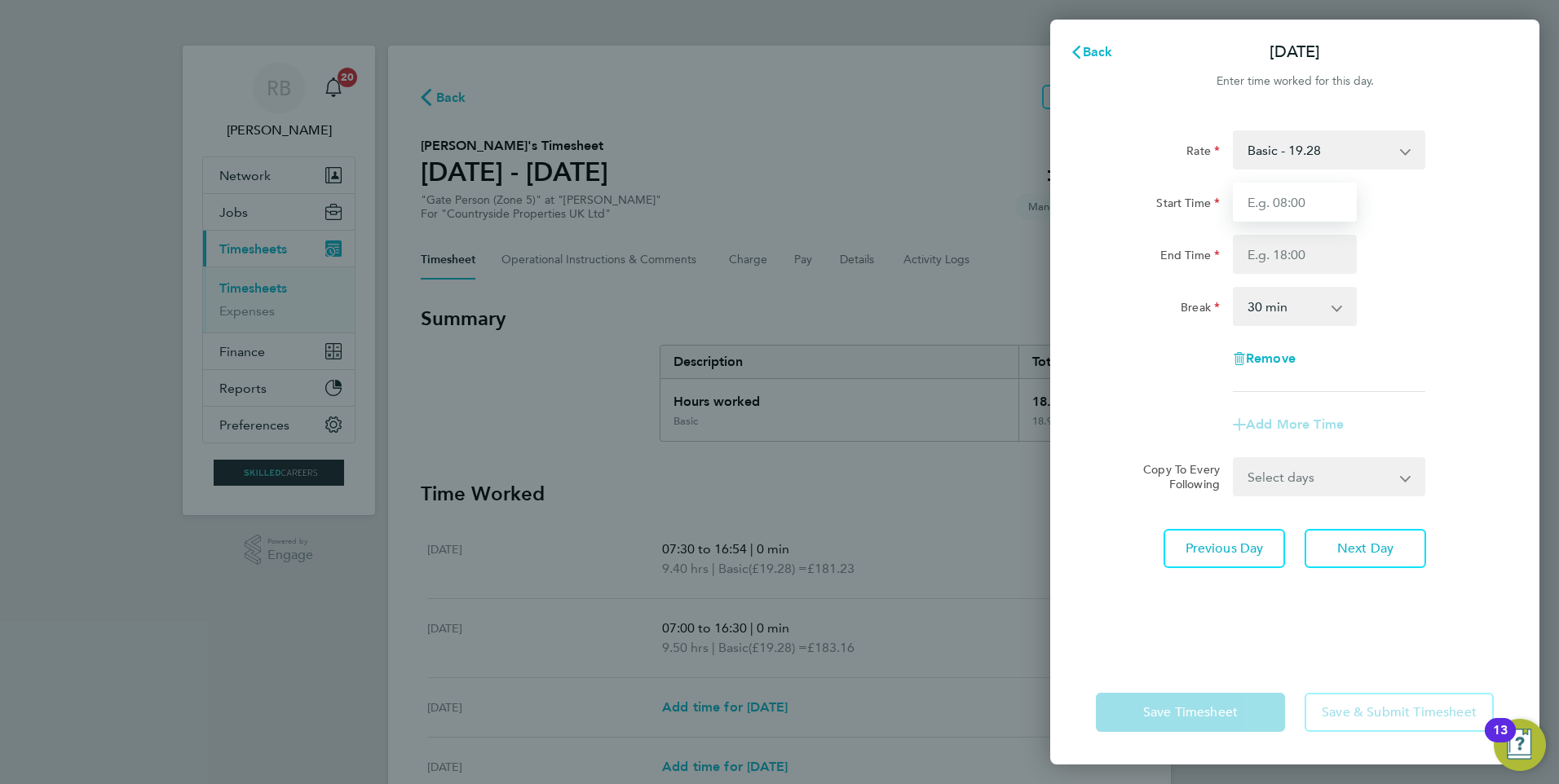
click at [1305, 200] on input "Start Time" at bounding box center [1294, 202] width 124 height 39
type input "07:00"
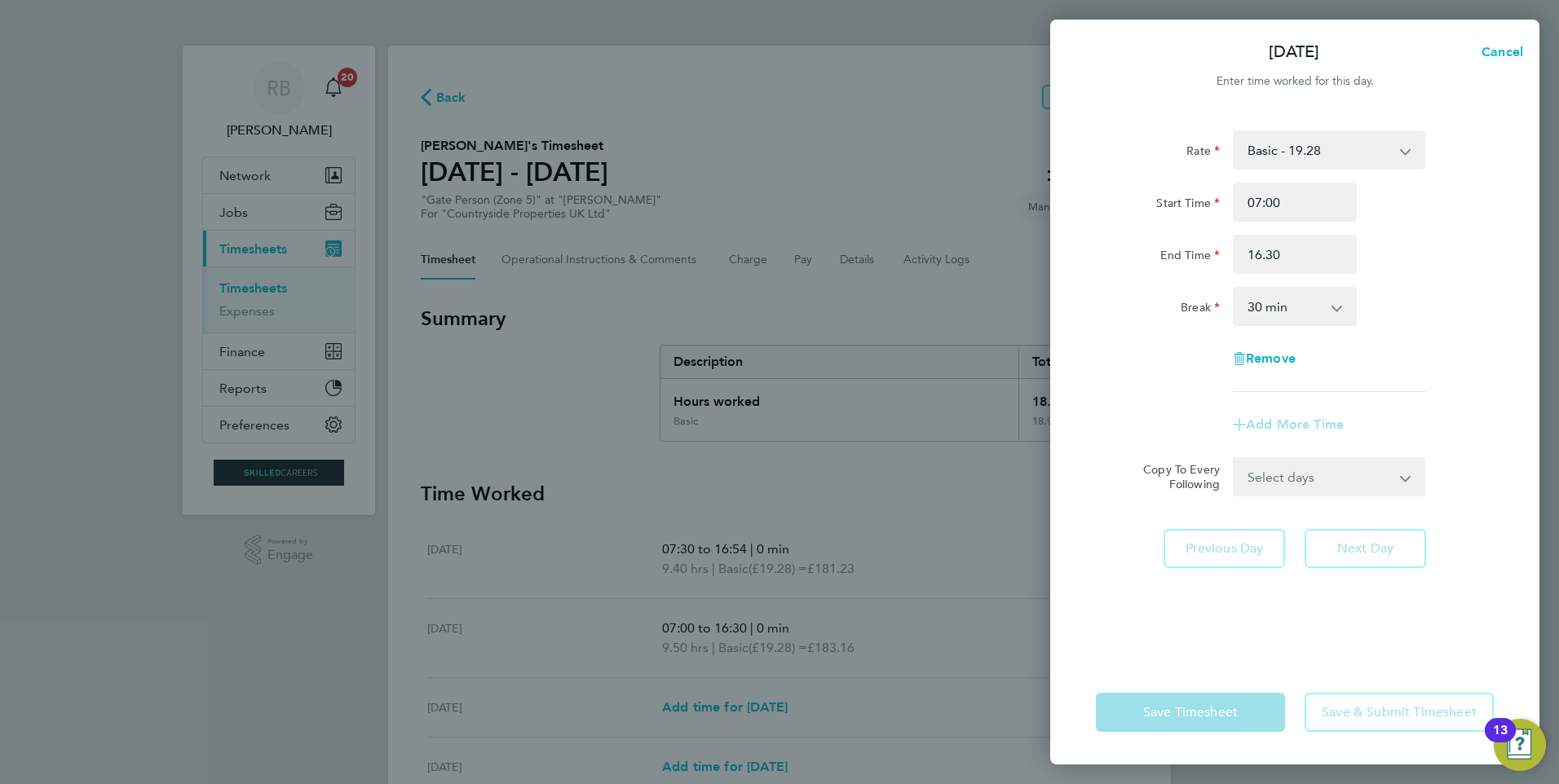
type input "16:30"
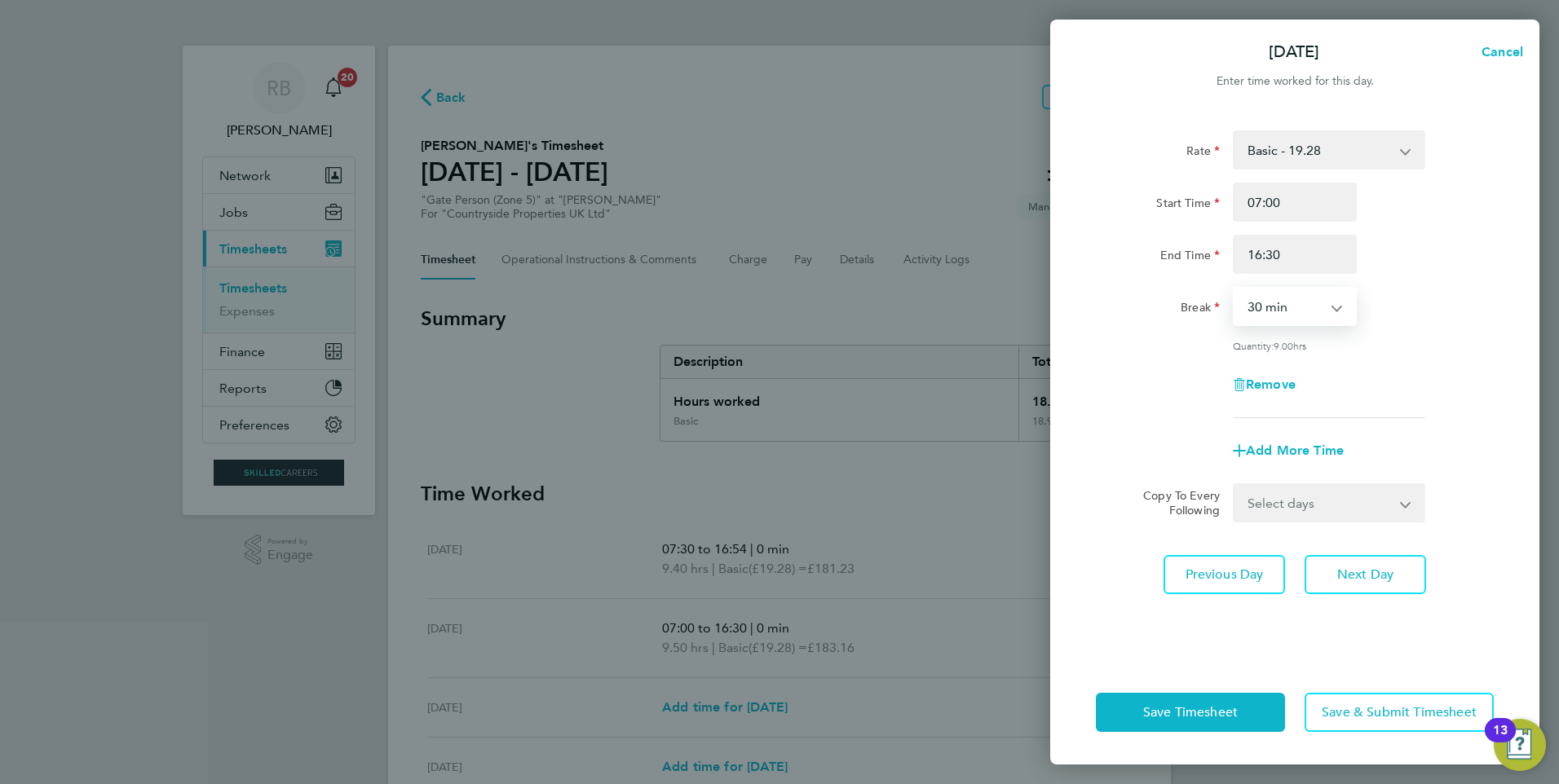
click at [1289, 294] on select "0 min 15 min 30 min 45 min 60 min 75 min 90 min" at bounding box center [1284, 306] width 101 height 36
select select "0"
click at [1234, 289] on select "0 min 15 min 30 min 45 min 60 min 75 min 90 min" at bounding box center [1284, 306] width 101 height 36
click at [1345, 569] on span "Next Day" at bounding box center [1364, 575] width 56 height 17
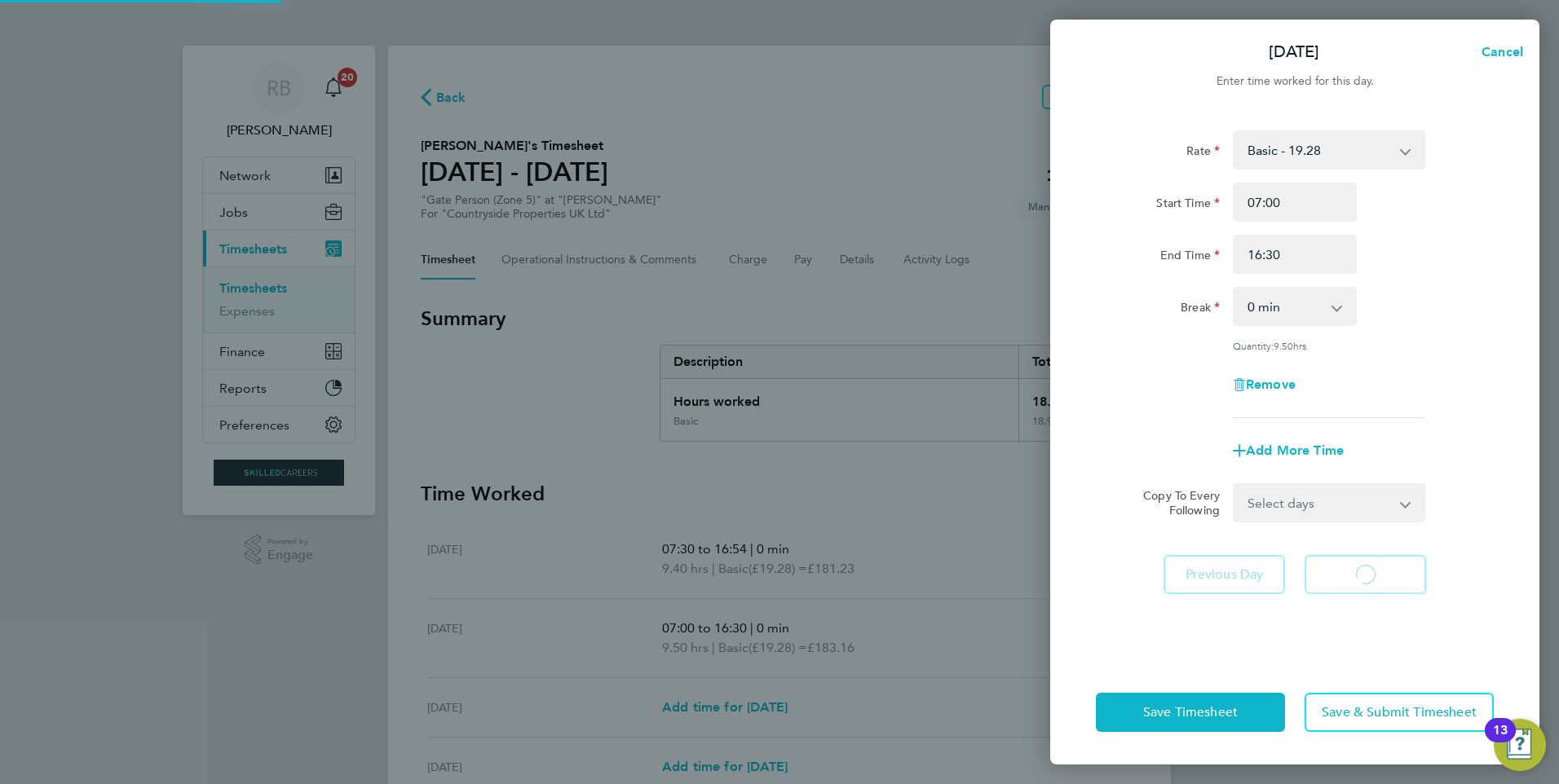
select select "30"
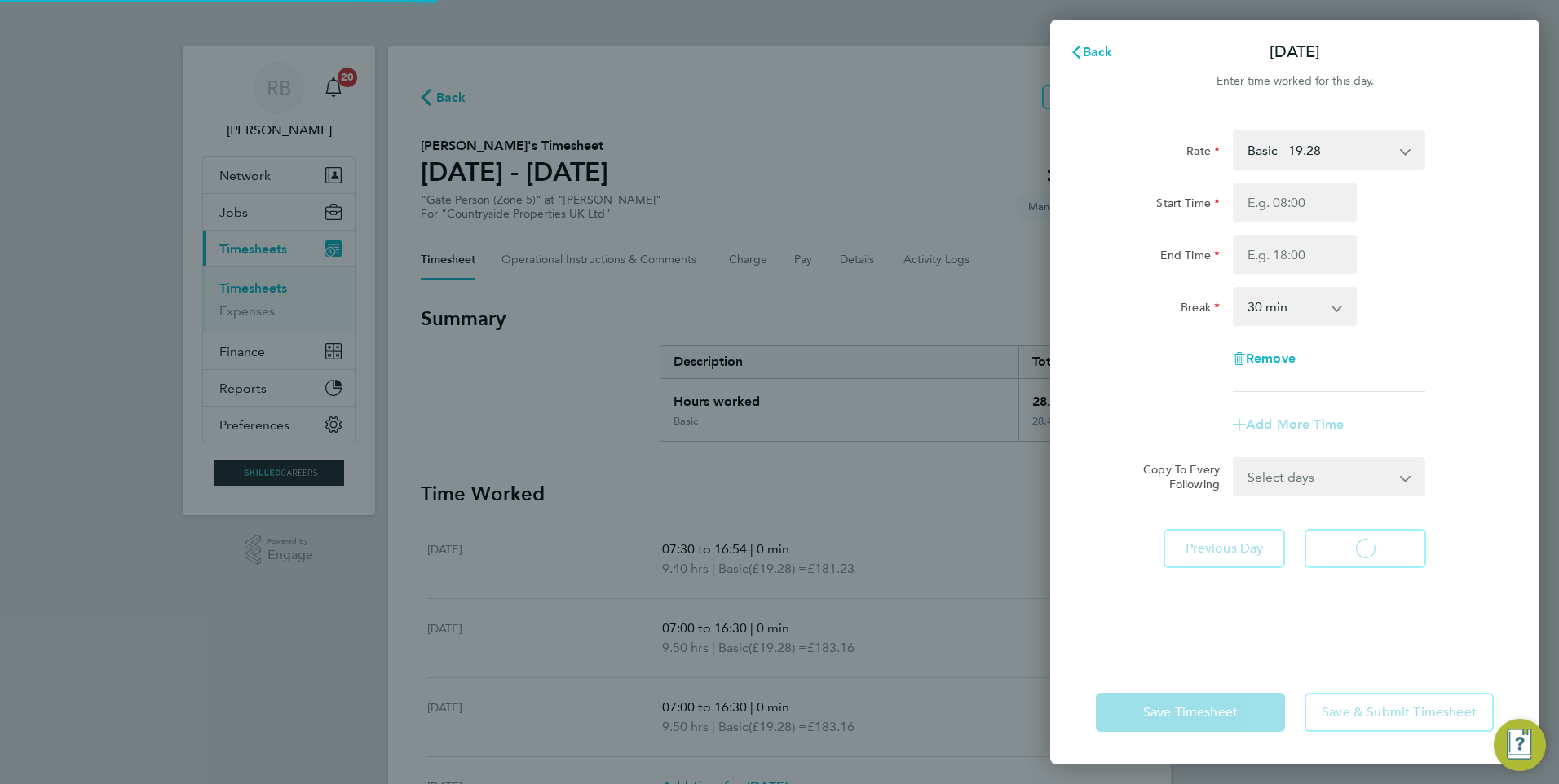
select select "30"
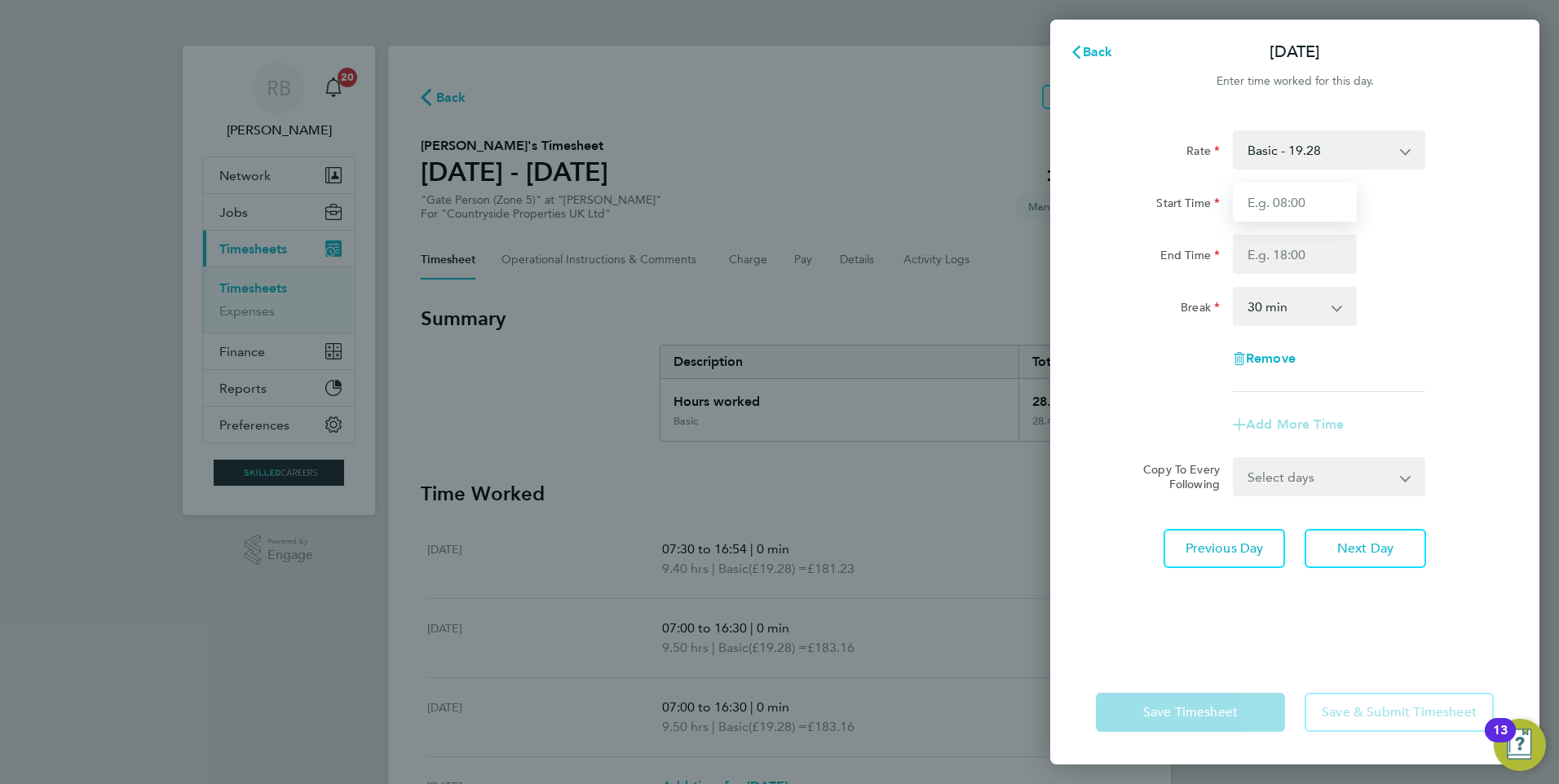
click at [1315, 221] on input "Start Time" at bounding box center [1294, 202] width 124 height 39
type input "07:00"
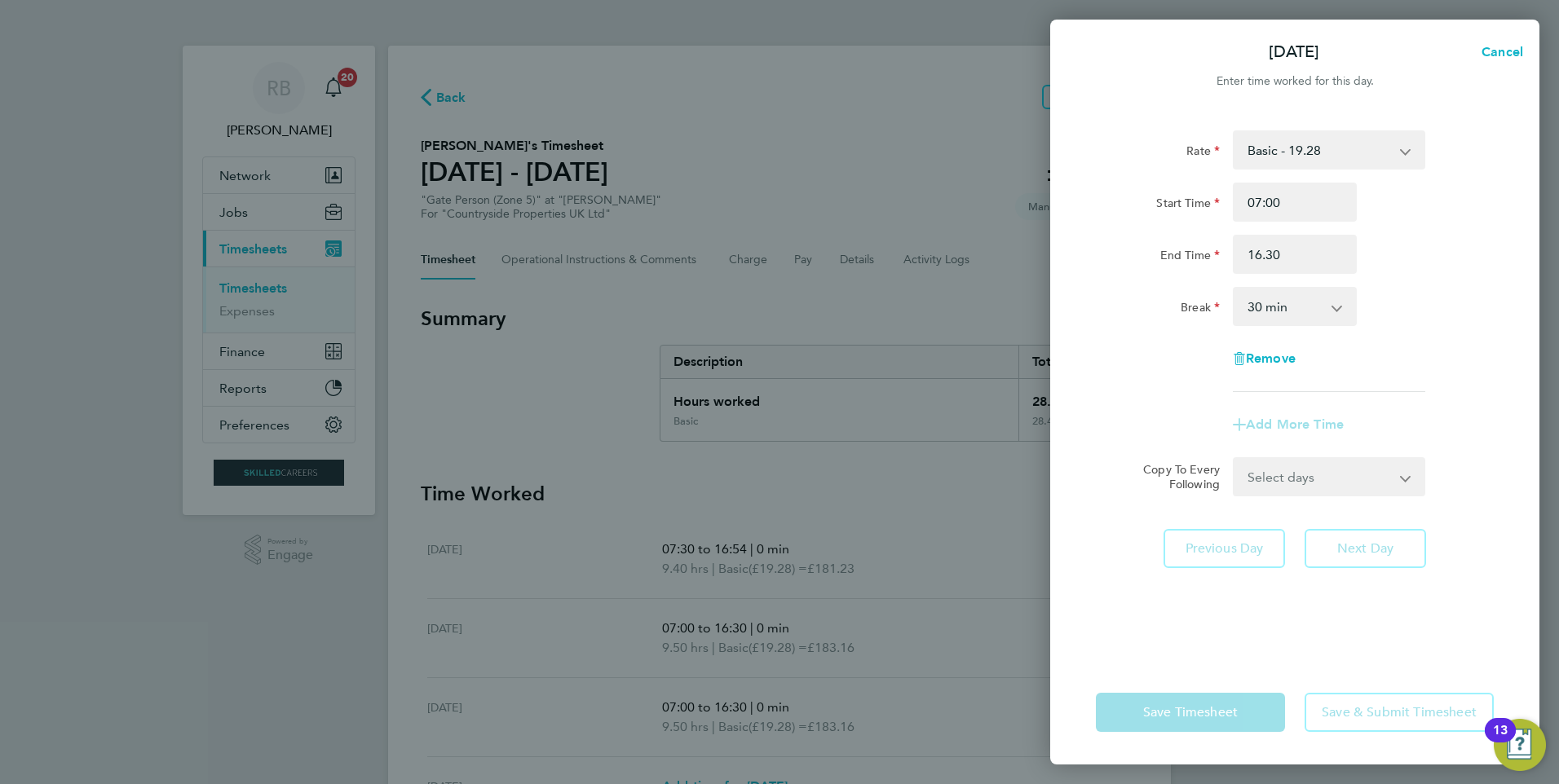
type input "16:30"
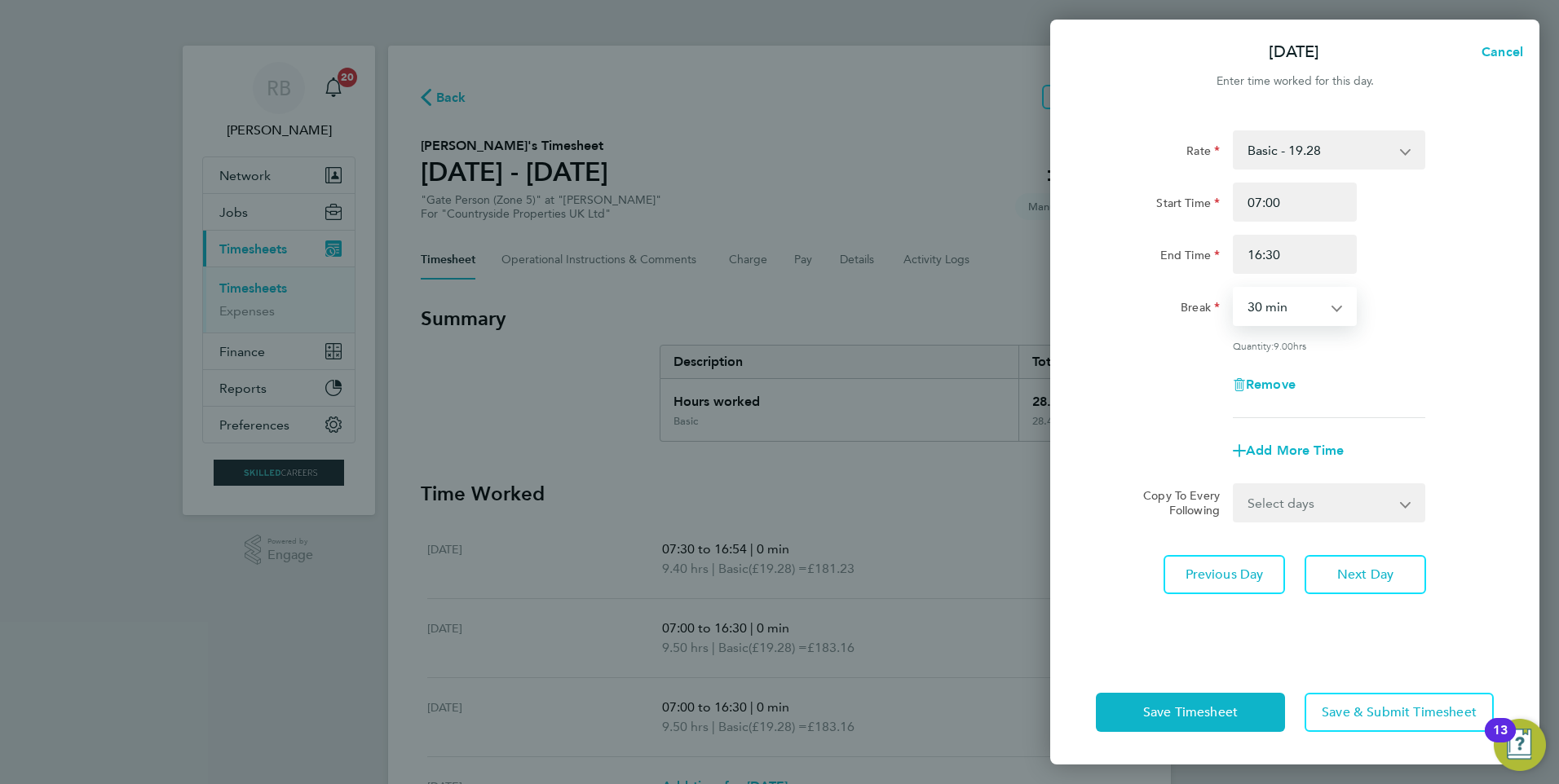
drag, startPoint x: 1314, startPoint y: 306, endPoint x: 1307, endPoint y: 311, distance: 8.6
click at [1314, 306] on select "0 min 15 min 30 min 45 min 60 min 75 min 90 min" at bounding box center [1284, 306] width 101 height 36
select select "0"
click at [1234, 289] on select "0 min 15 min 30 min 45 min 60 min 75 min 90 min" at bounding box center [1284, 306] width 101 height 36
click at [1405, 662] on div "Save Timesheet Save & Submit Timesheet" at bounding box center [1294, 712] width 489 height 104
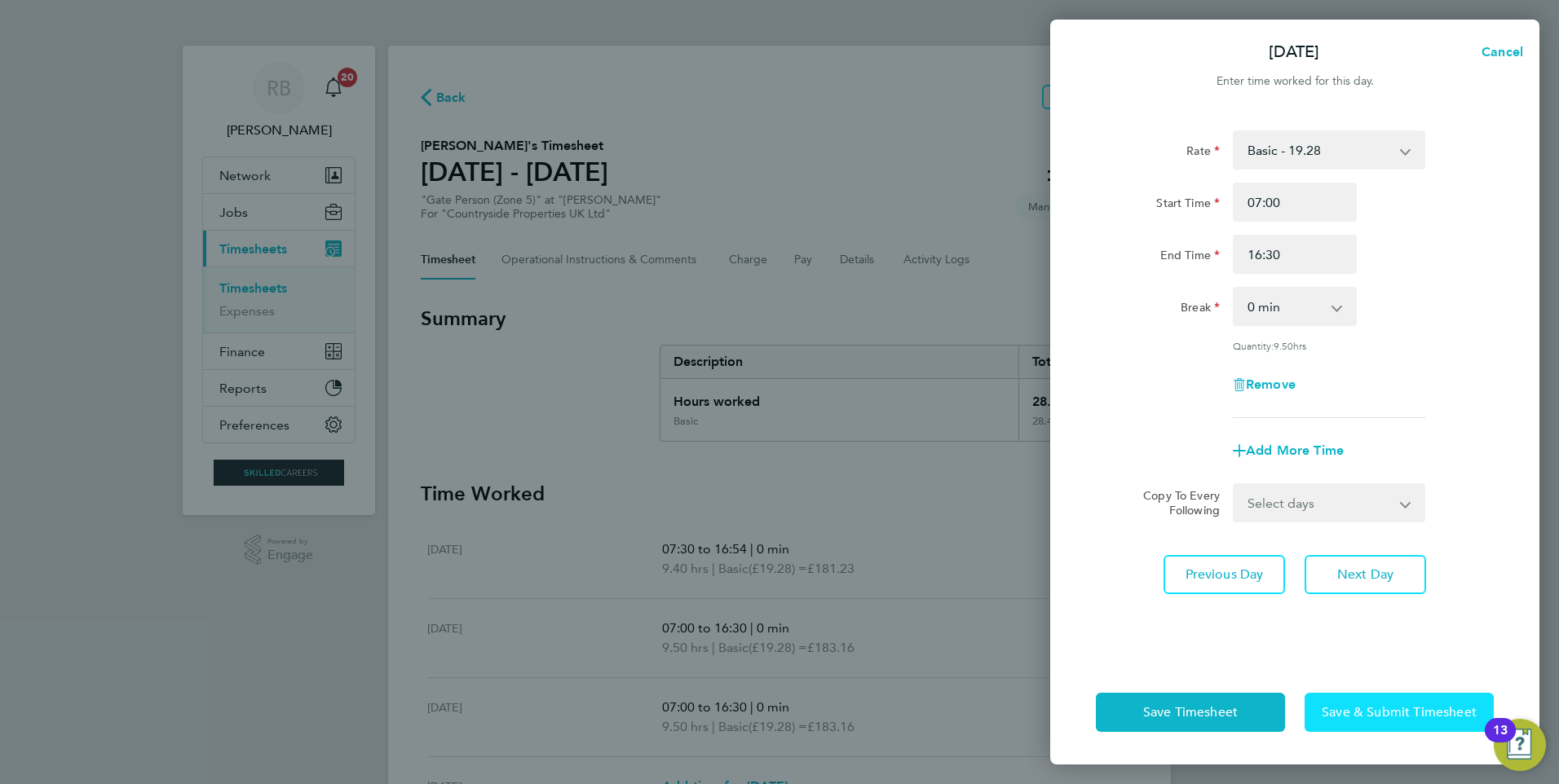
click at [1386, 709] on span "Save & Submit Timesheet" at bounding box center [1399, 713] width 154 height 17
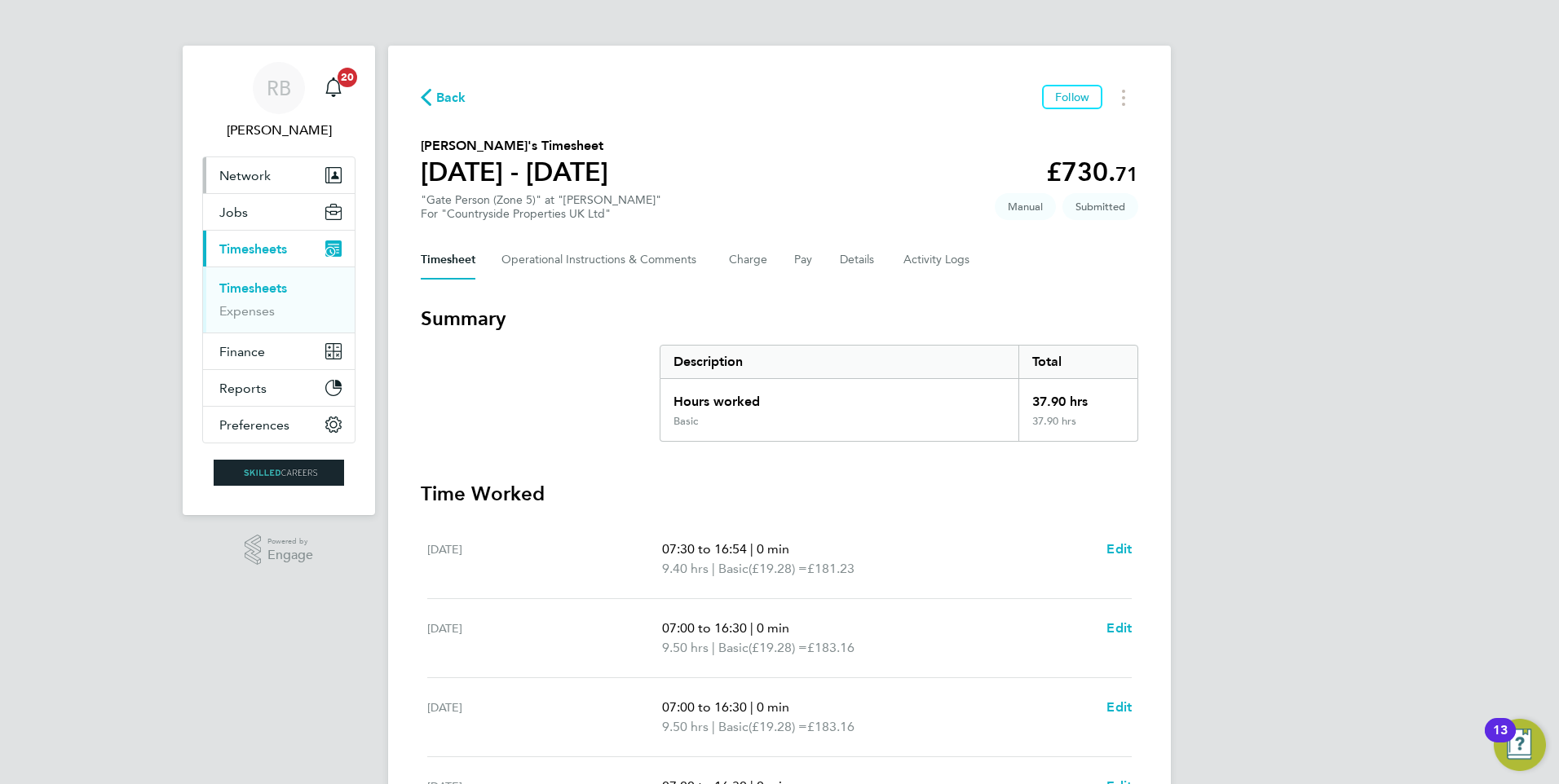
click at [276, 185] on button "Network" at bounding box center [279, 175] width 152 height 36
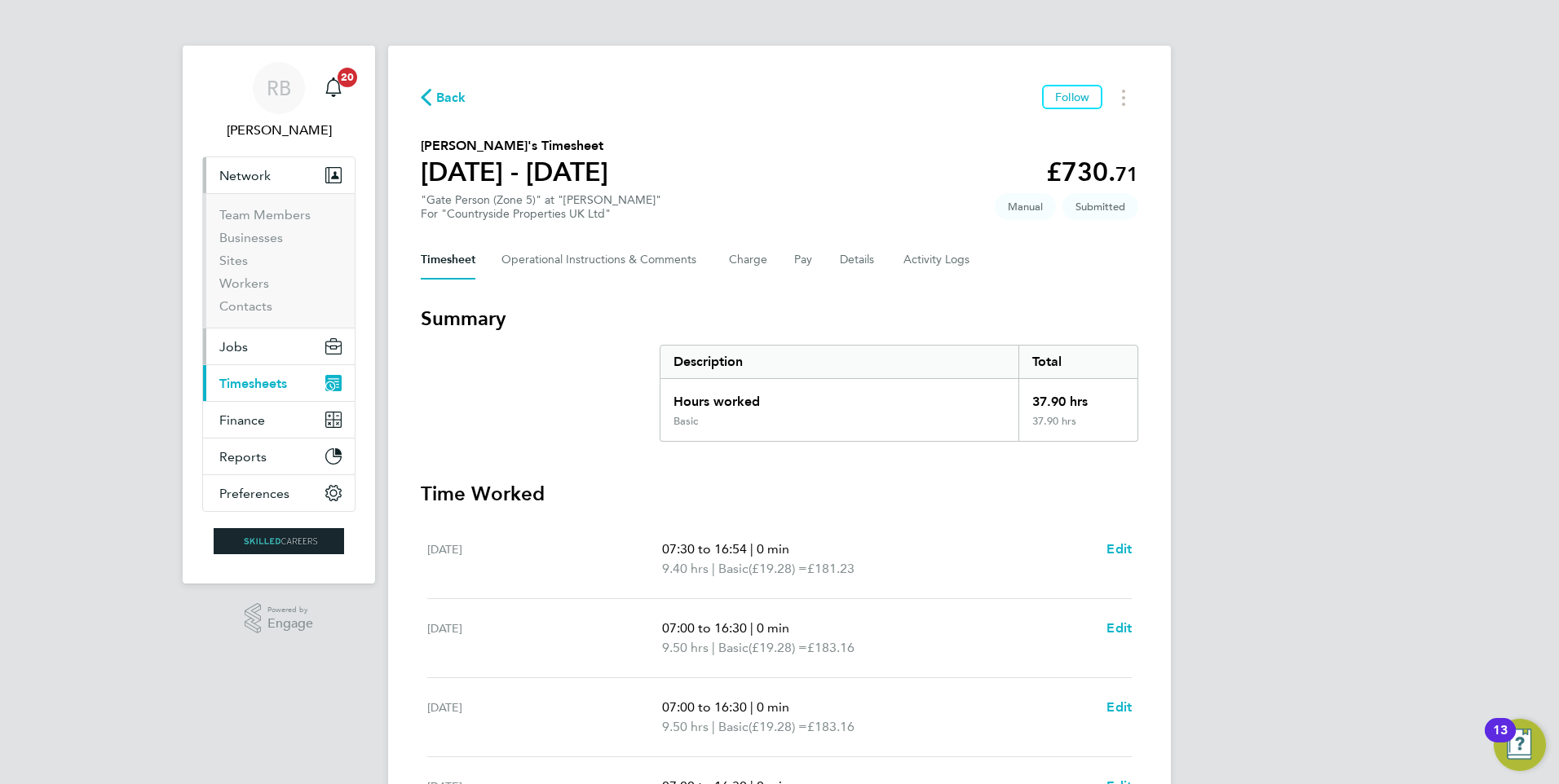
click at [253, 350] on button "Jobs" at bounding box center [279, 346] width 152 height 36
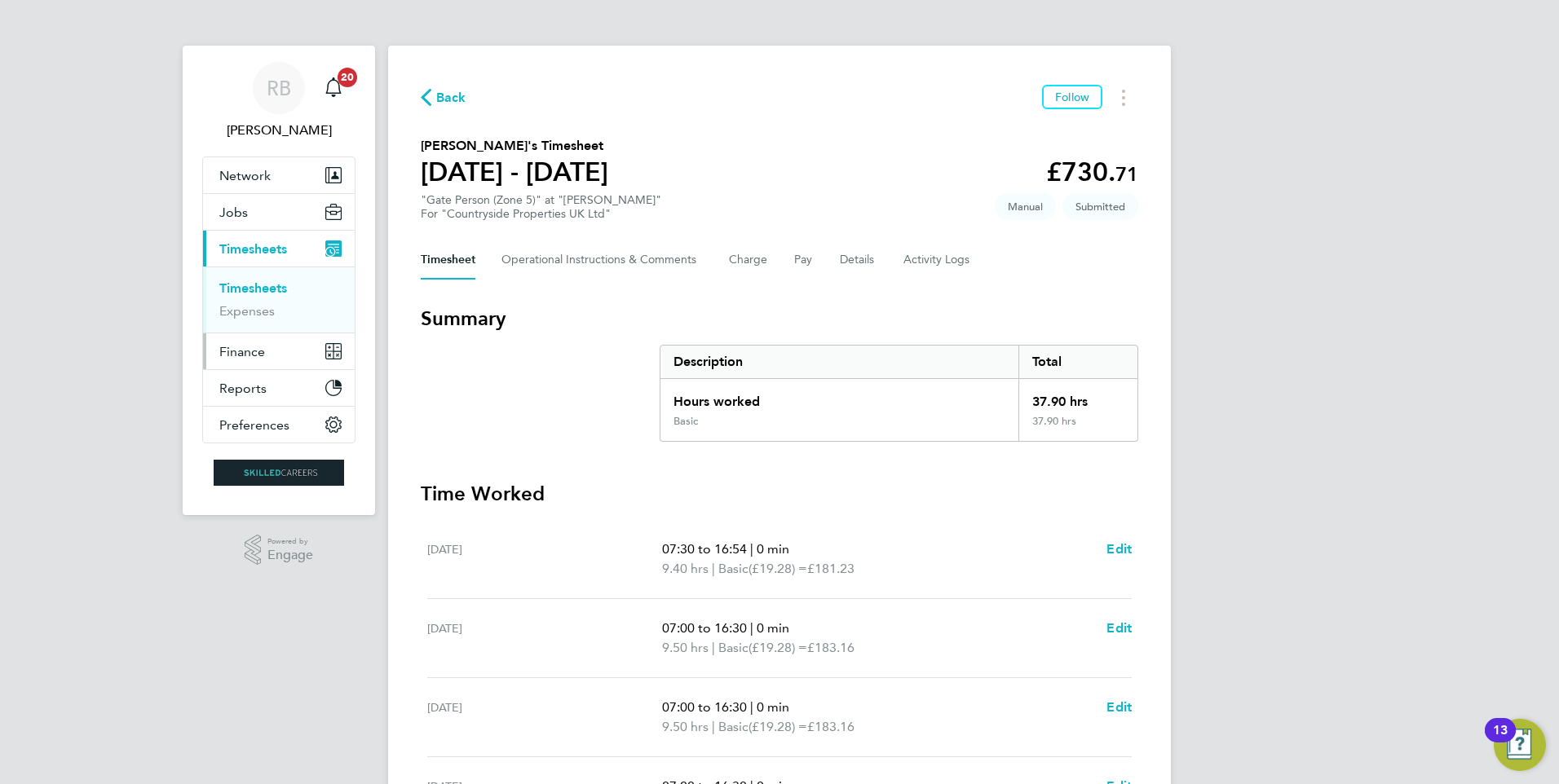
click at [267, 346] on button "Finance" at bounding box center [279, 351] width 152 height 36
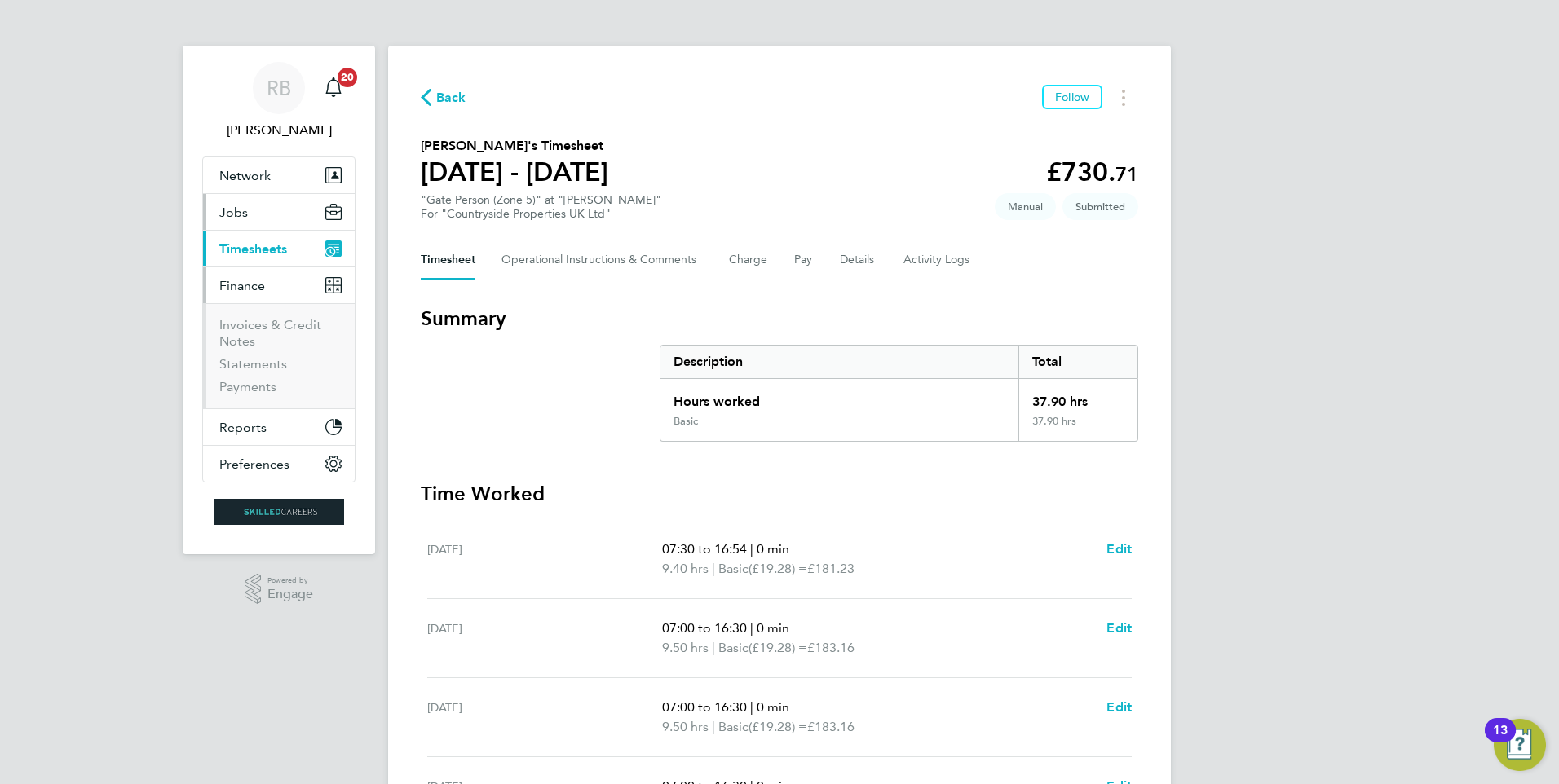
click at [265, 215] on button "Jobs" at bounding box center [279, 211] width 152 height 36
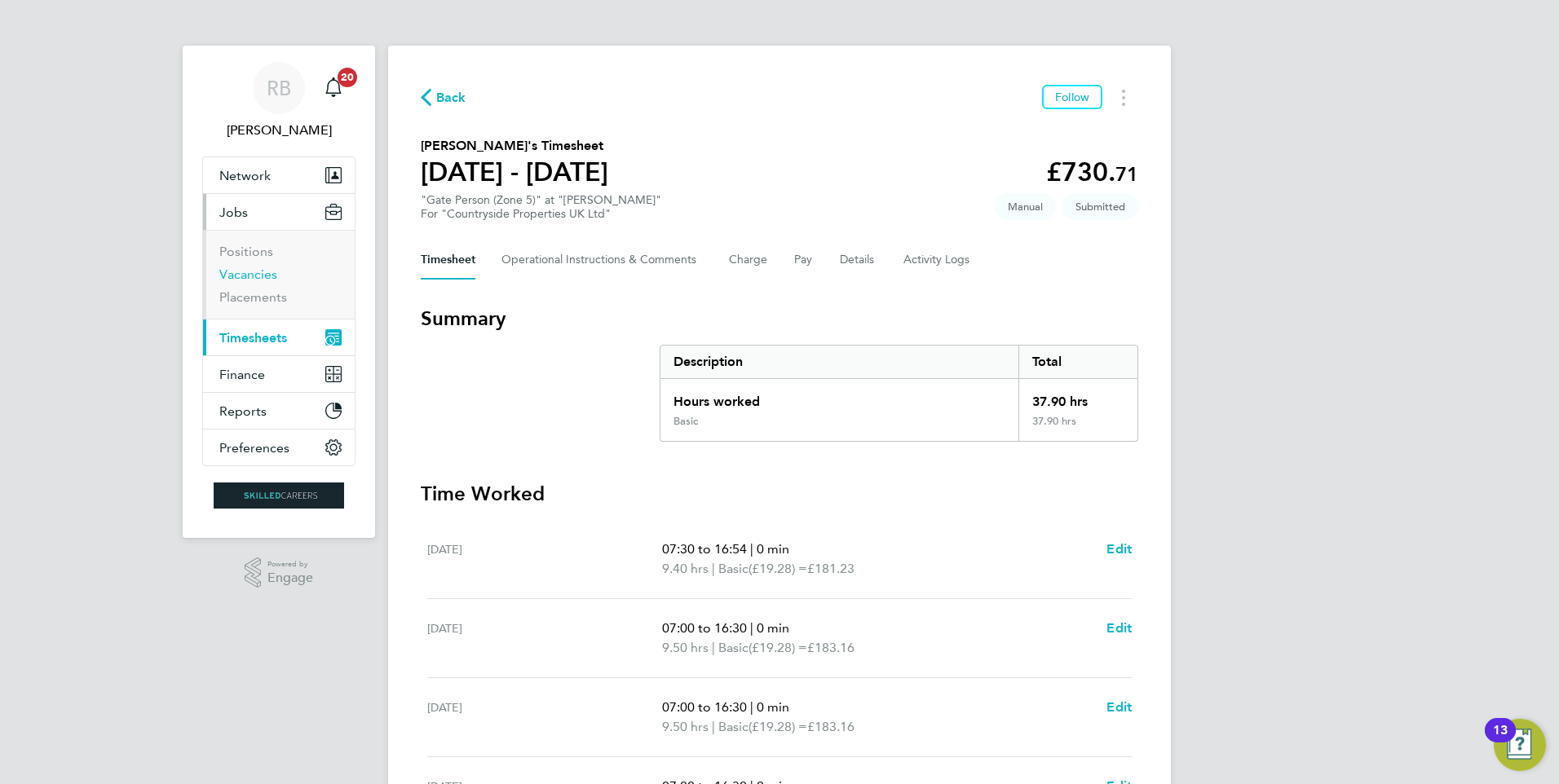
click at [254, 274] on link "Vacancies" at bounding box center [248, 274] width 58 height 16
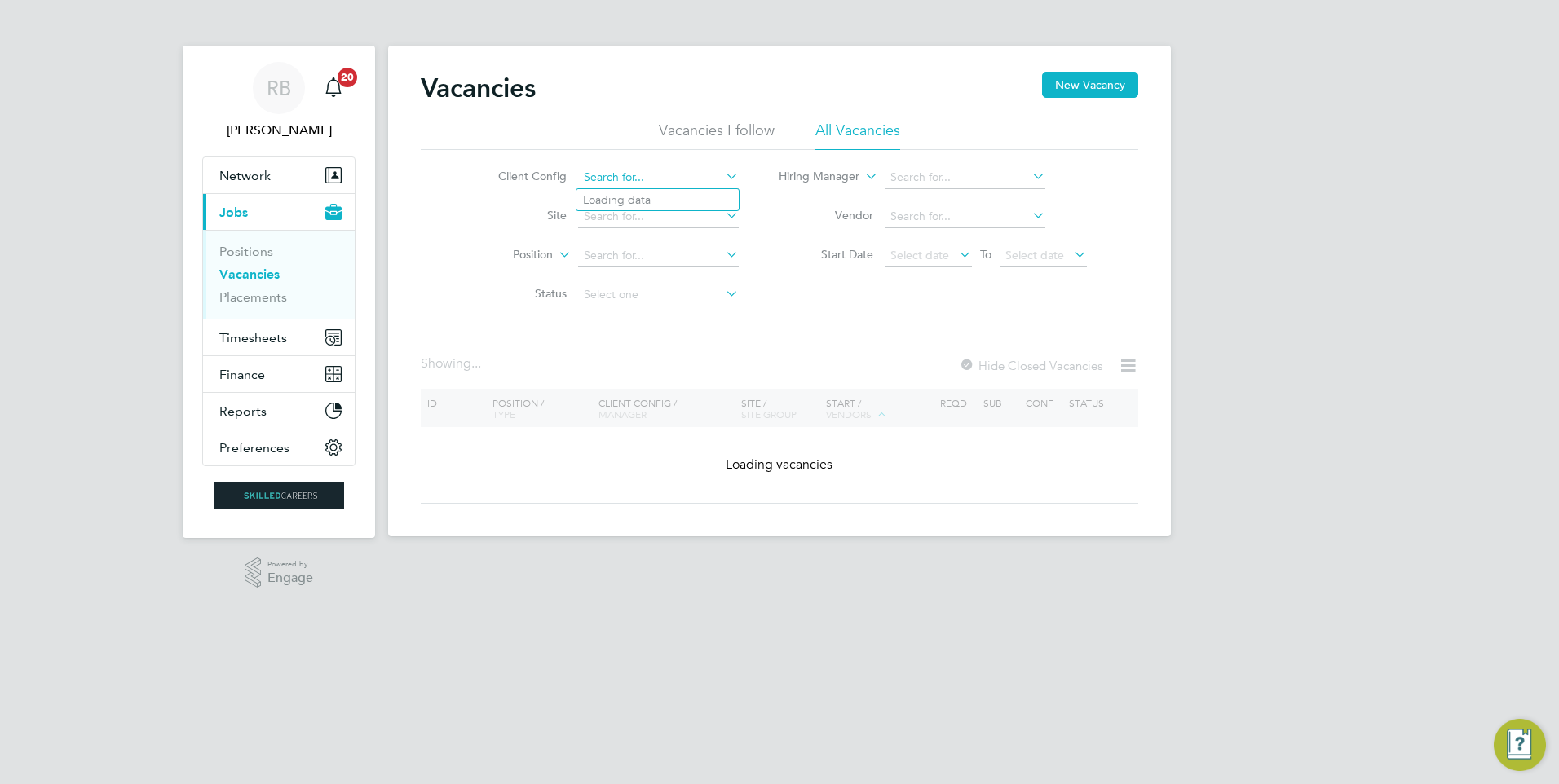
click at [630, 169] on input at bounding box center [658, 177] width 160 height 23
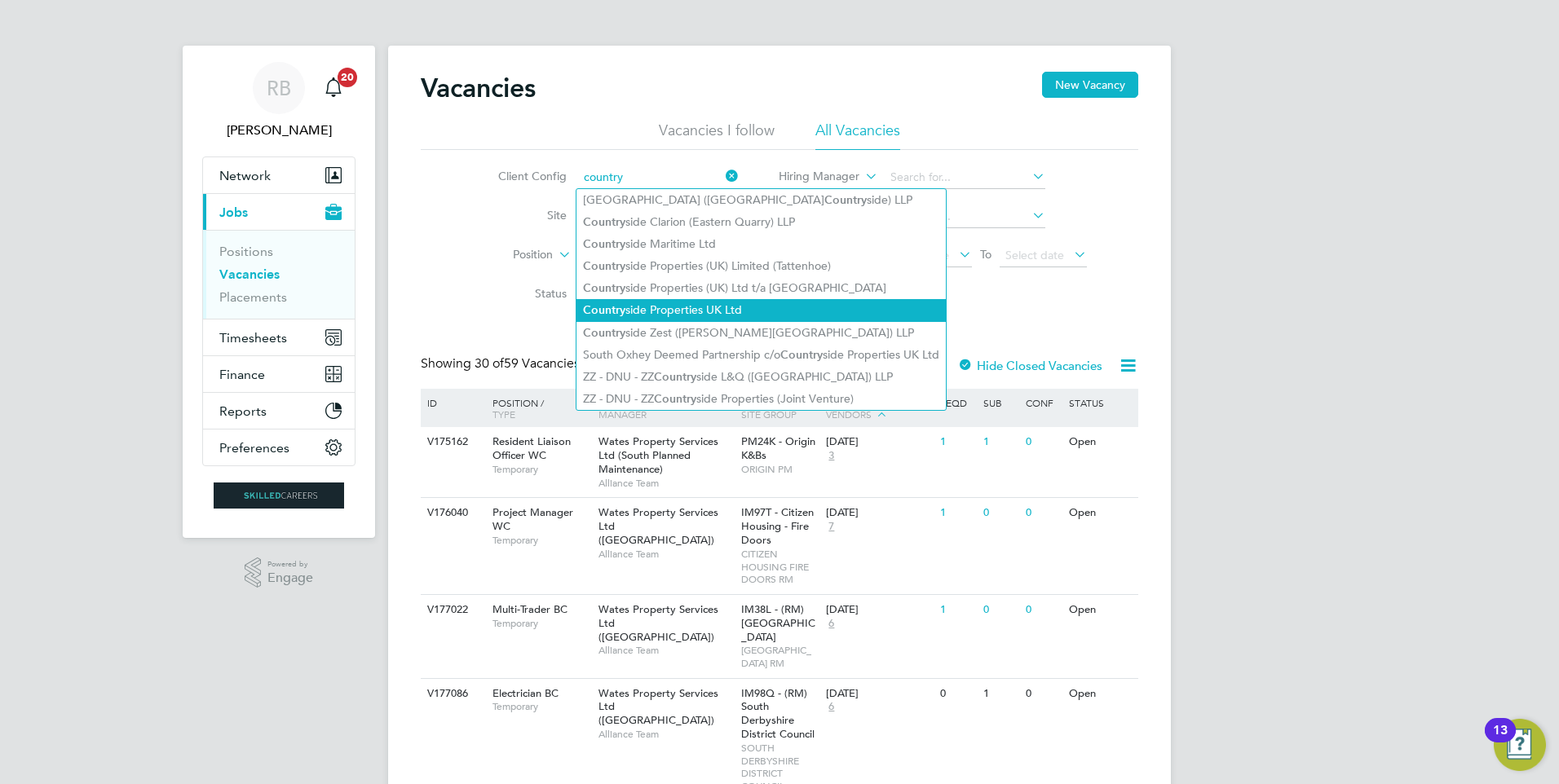
click at [748, 301] on li "Country side Properties UK Ltd" at bounding box center [761, 310] width 369 height 22
type input "Countryside Properties UK Ltd"
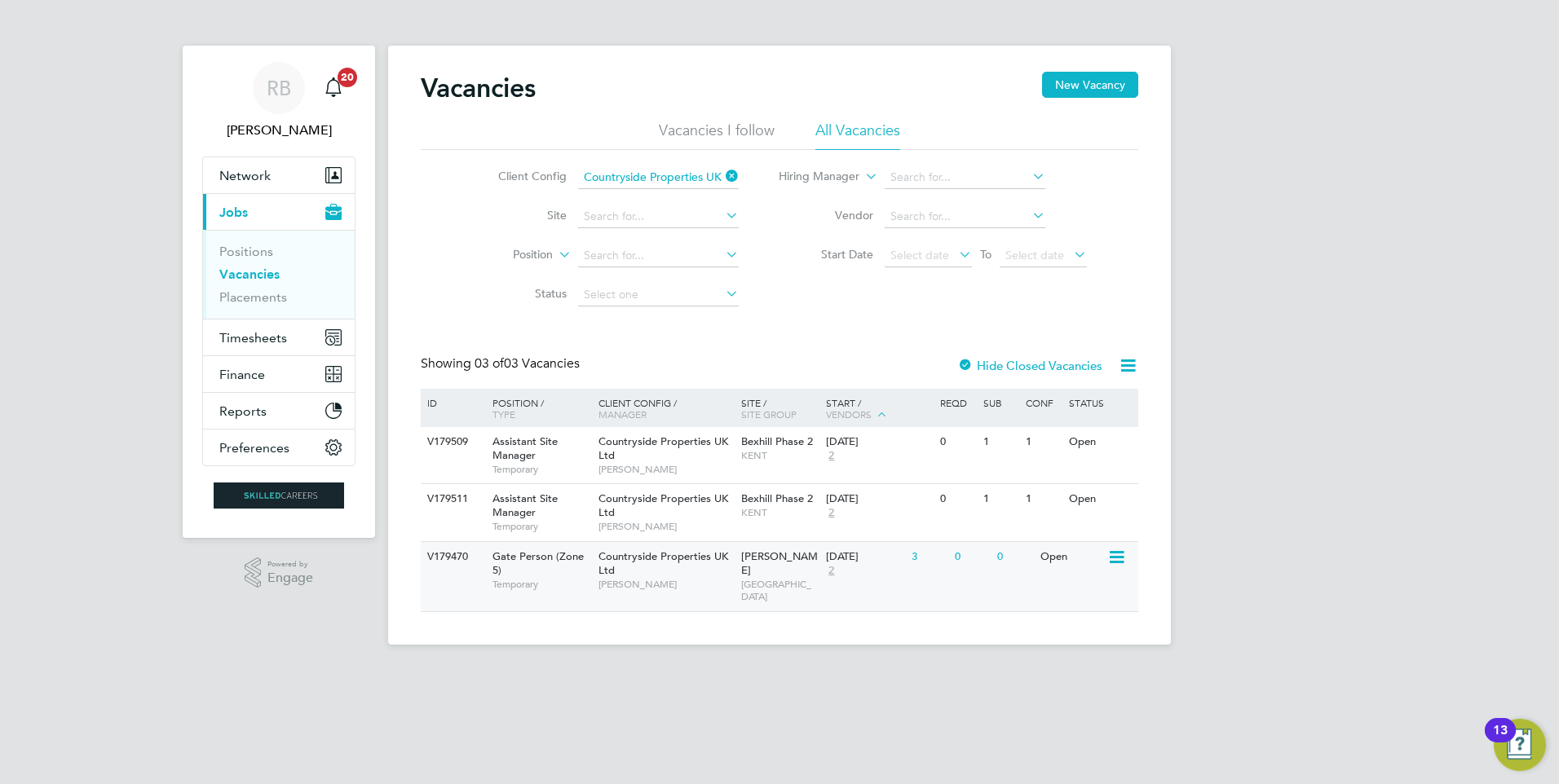
click at [676, 564] on div "Countryside Properties UK Ltd Jamie Bayliss" at bounding box center [666, 569] width 143 height 56
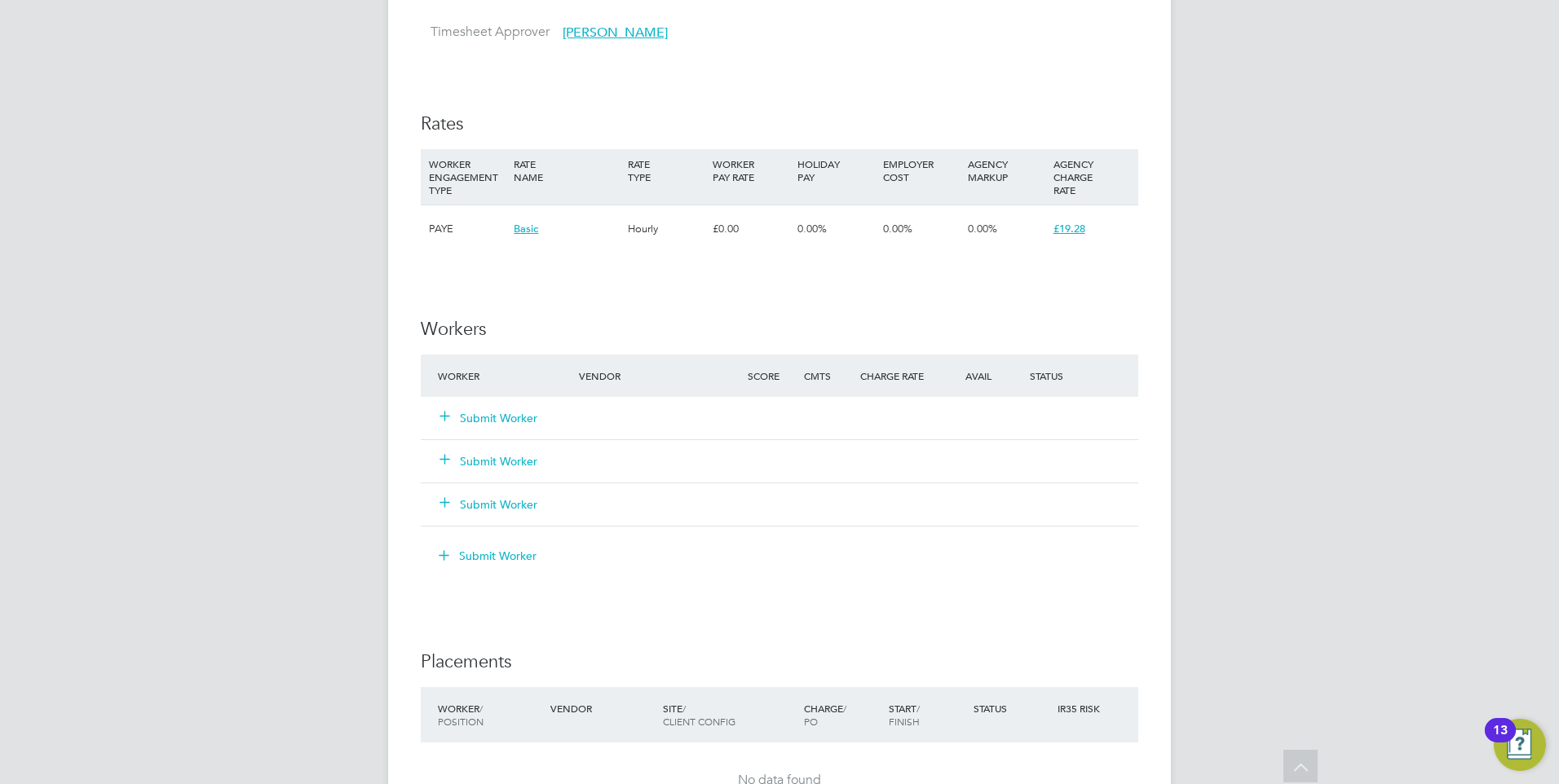
scroll to position [1386, 0]
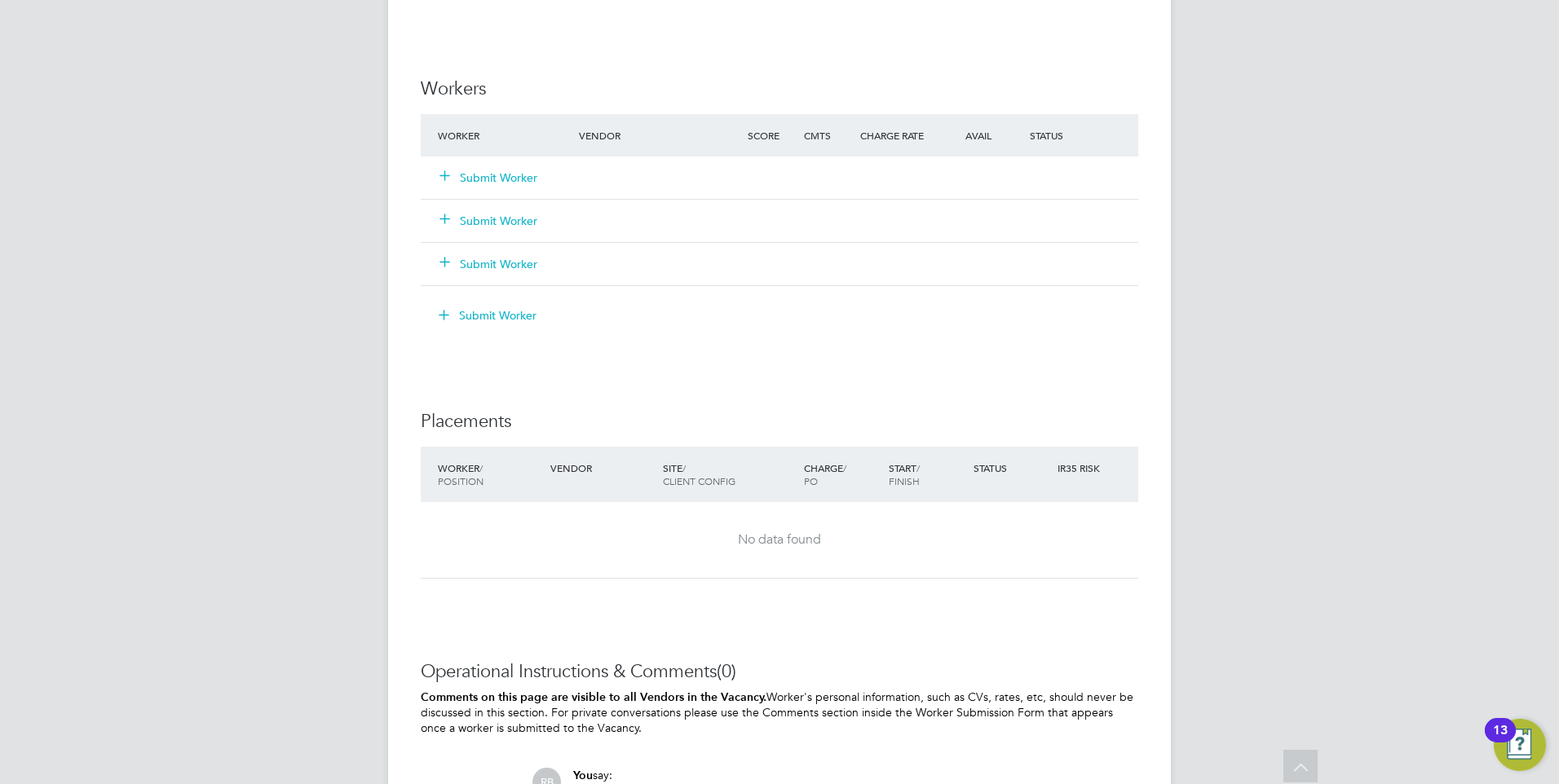
click at [500, 178] on button "Submit Worker" at bounding box center [488, 178] width 98 height 17
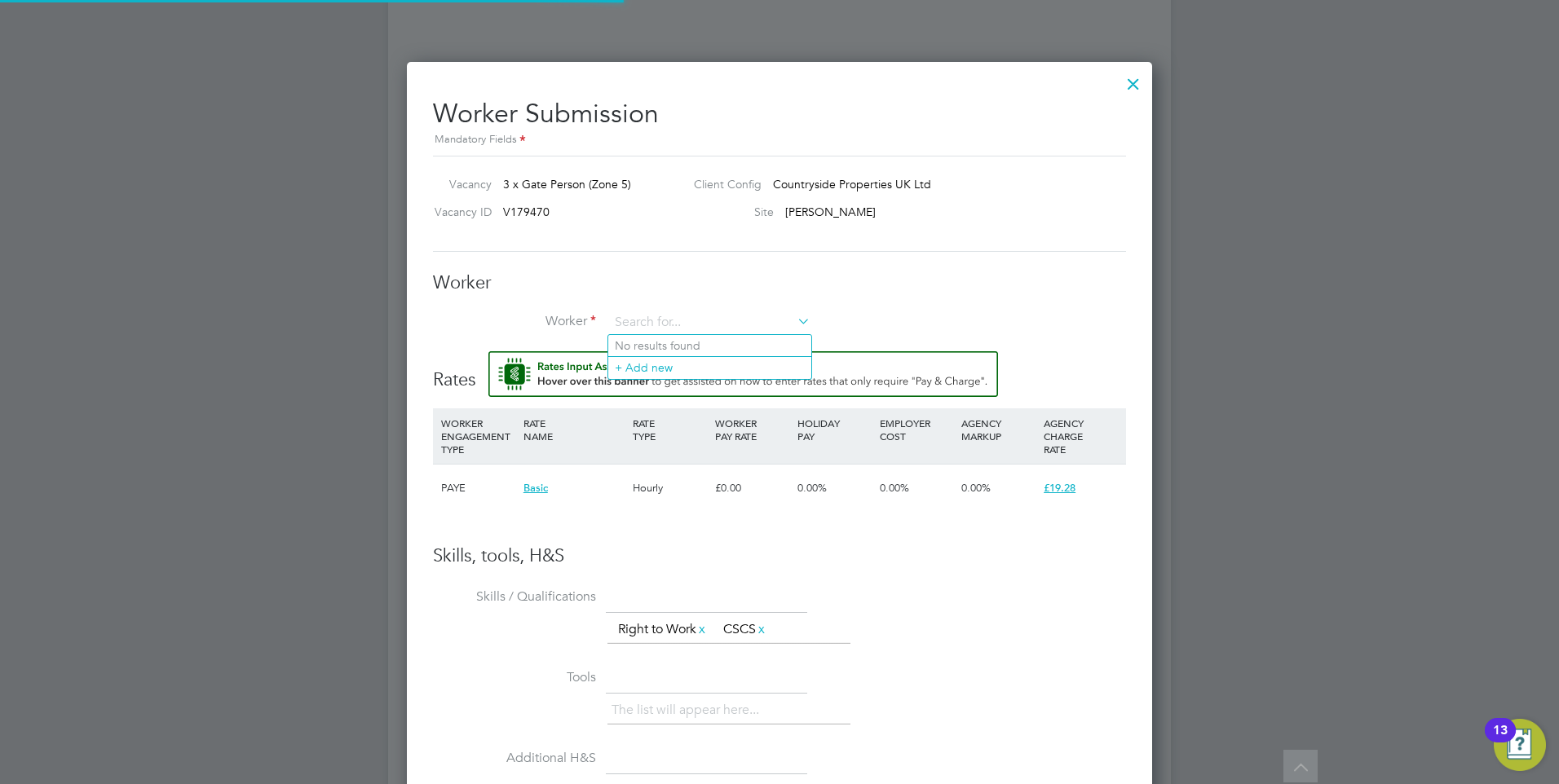
scroll to position [1007, 746]
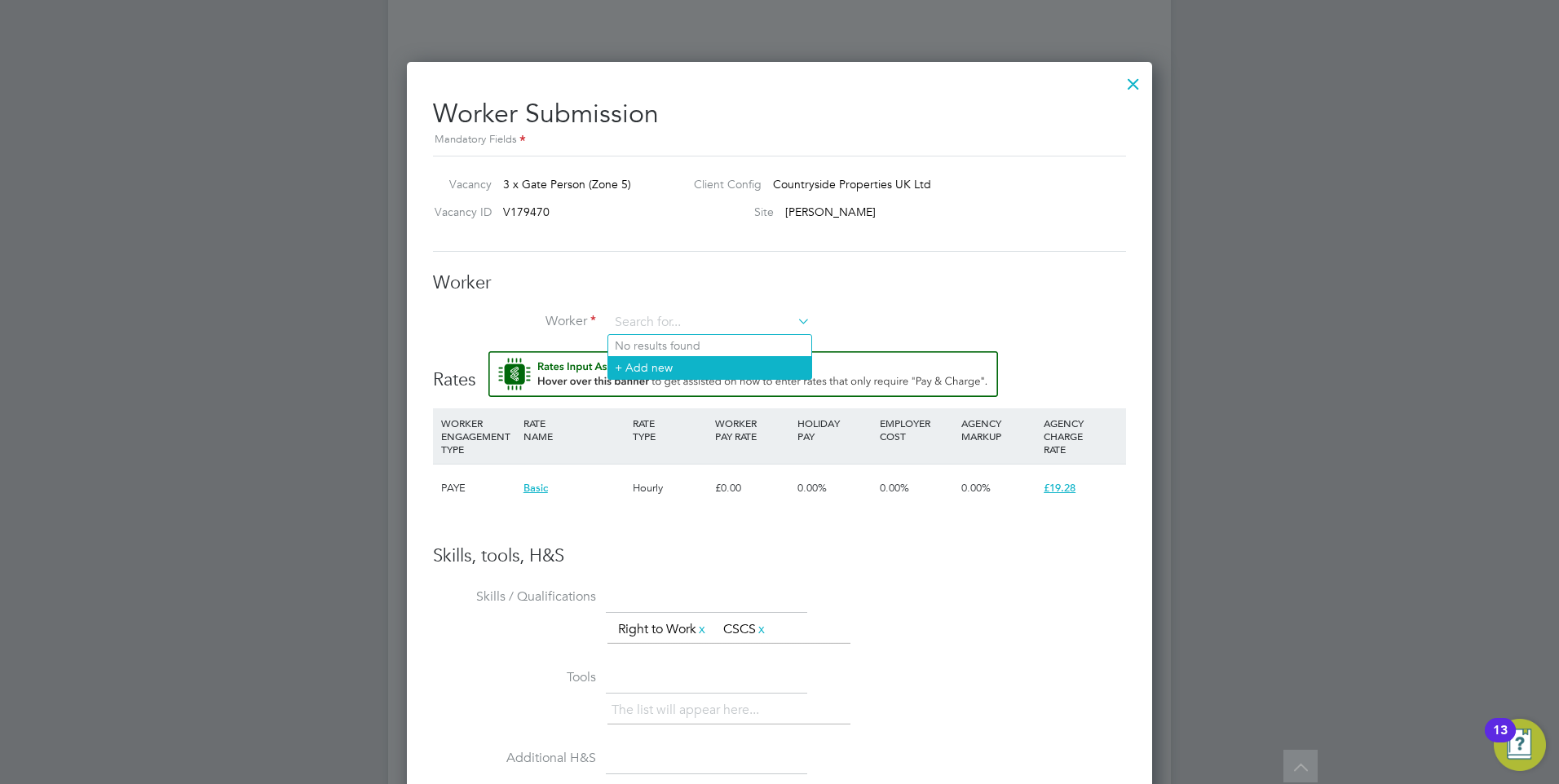
click at [649, 368] on li "+ Add new" at bounding box center [709, 367] width 203 height 22
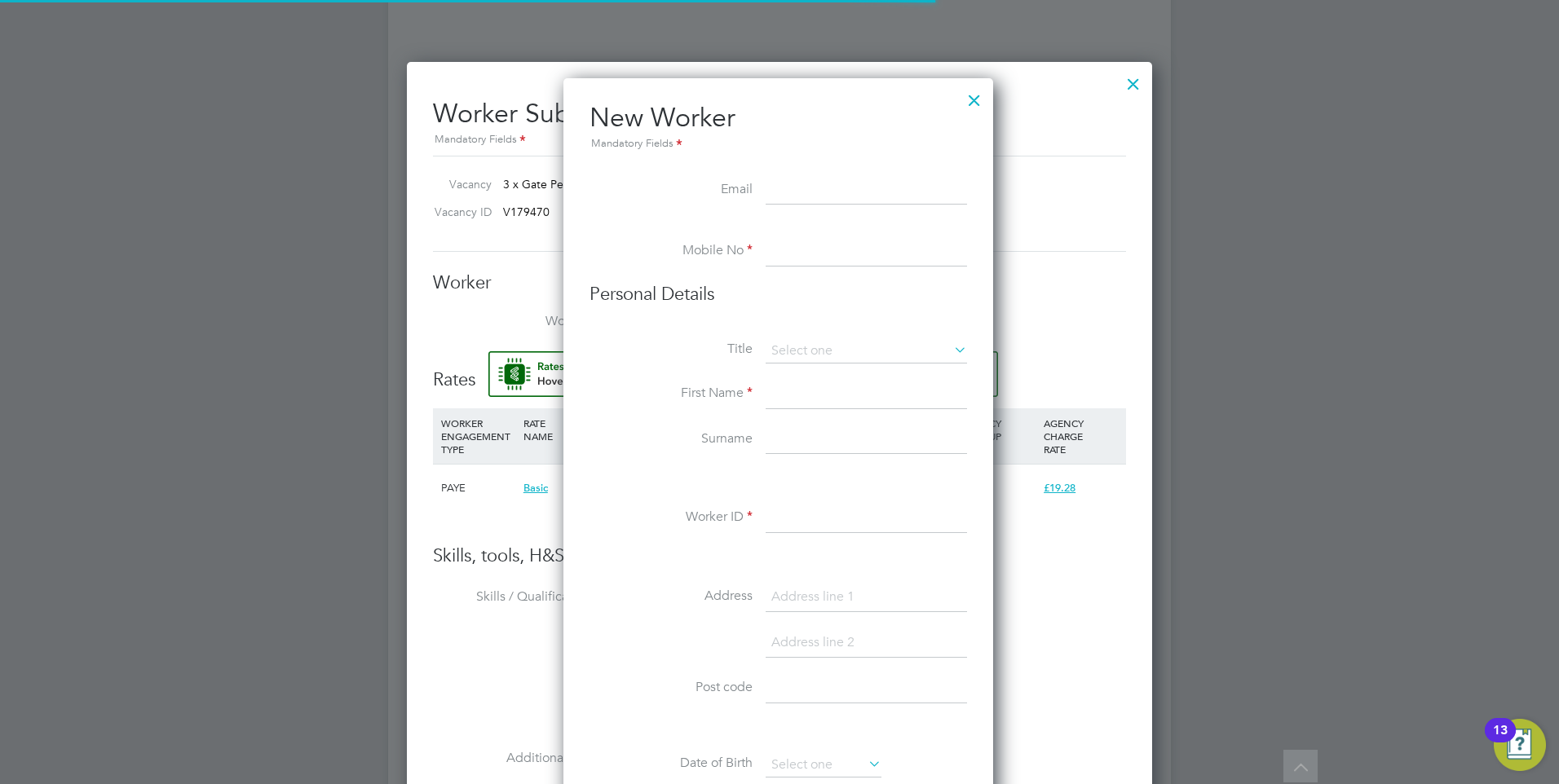
scroll to position [1388, 432]
paste input "[EMAIL_ADDRESS][DOMAIN_NAME]"
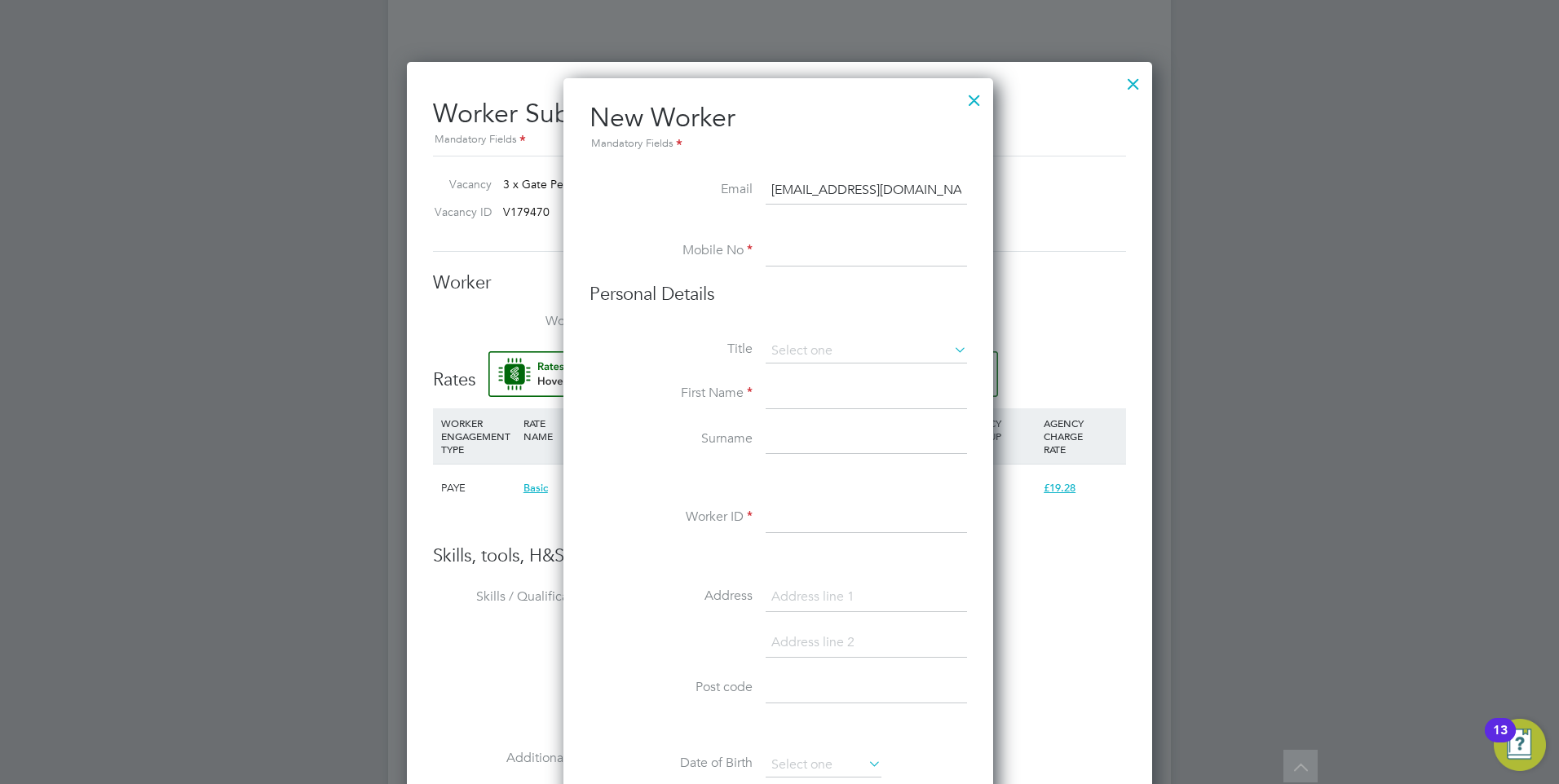
type input "[EMAIL_ADDRESS][DOMAIN_NAME]"
click at [788, 261] on input at bounding box center [866, 251] width 201 height 29
paste input "07758369802"
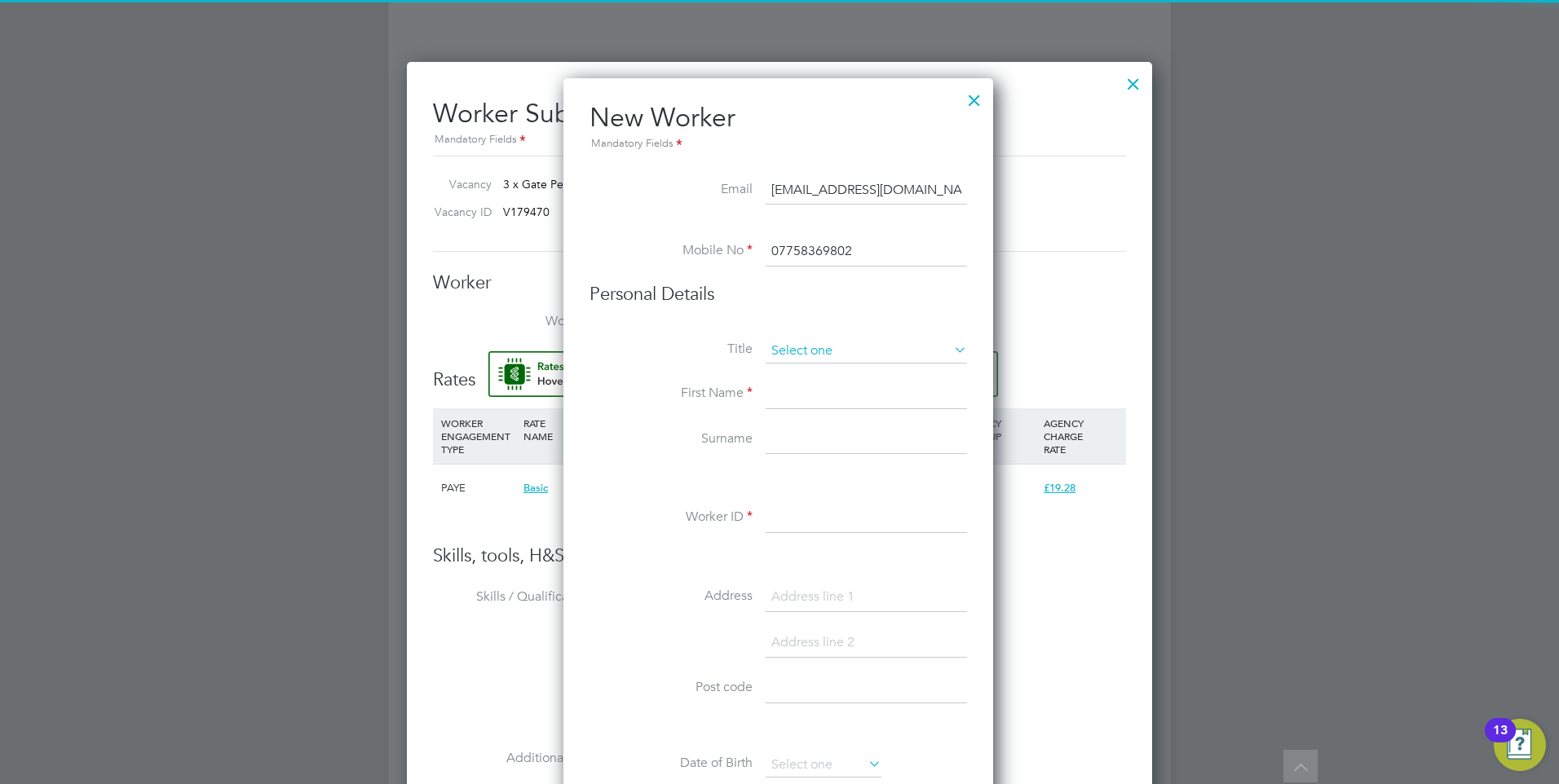
type input "07758369802"
click at [772, 348] on input at bounding box center [866, 351] width 201 height 24
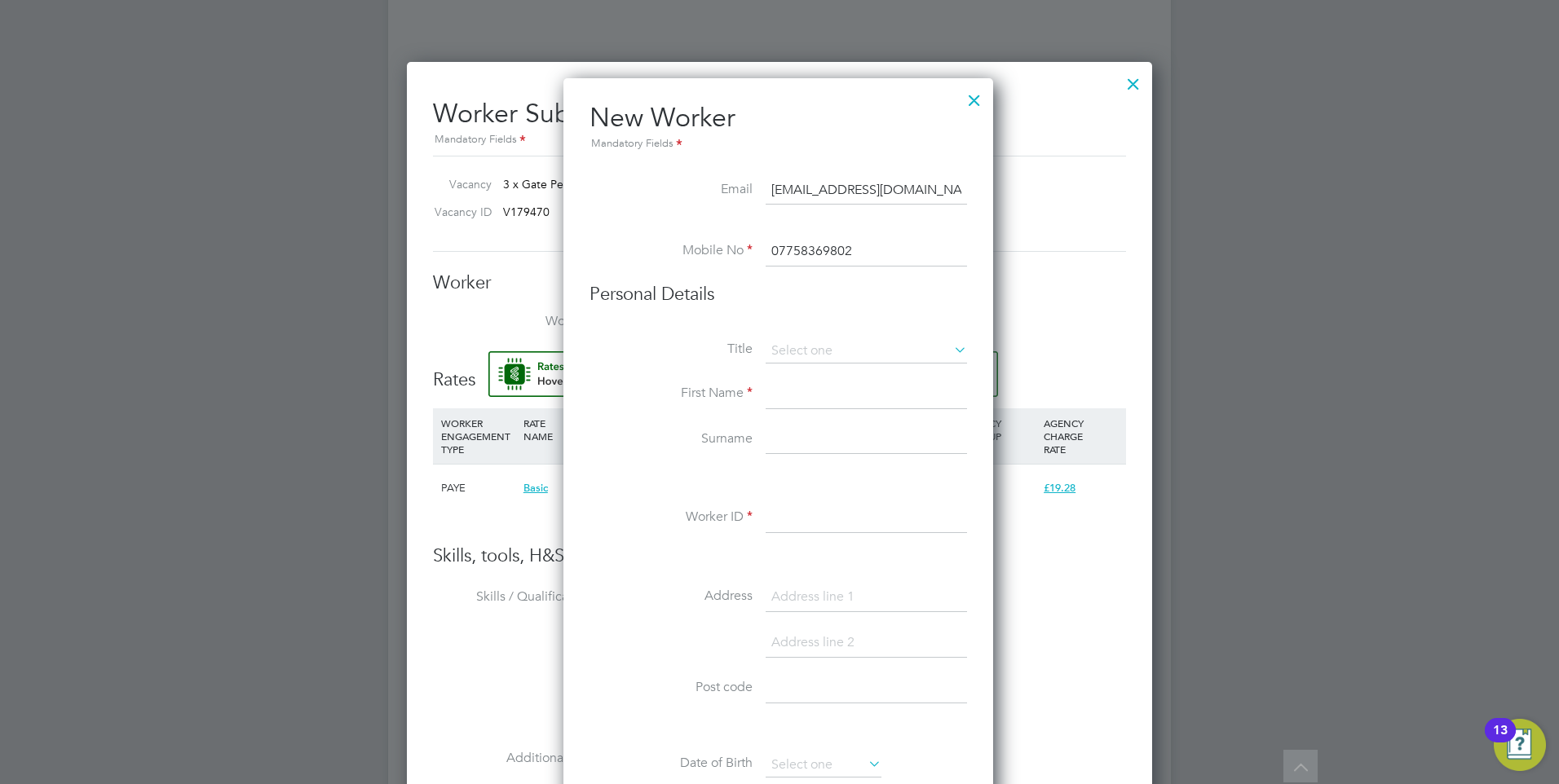
click at [789, 372] on li "Mr" at bounding box center [866, 373] width 203 height 21
type input "Mr"
click at [759, 395] on li "First Name" at bounding box center [778, 402] width 377 height 46
click at [781, 395] on input at bounding box center [866, 394] width 201 height 29
type input "Kenneth"
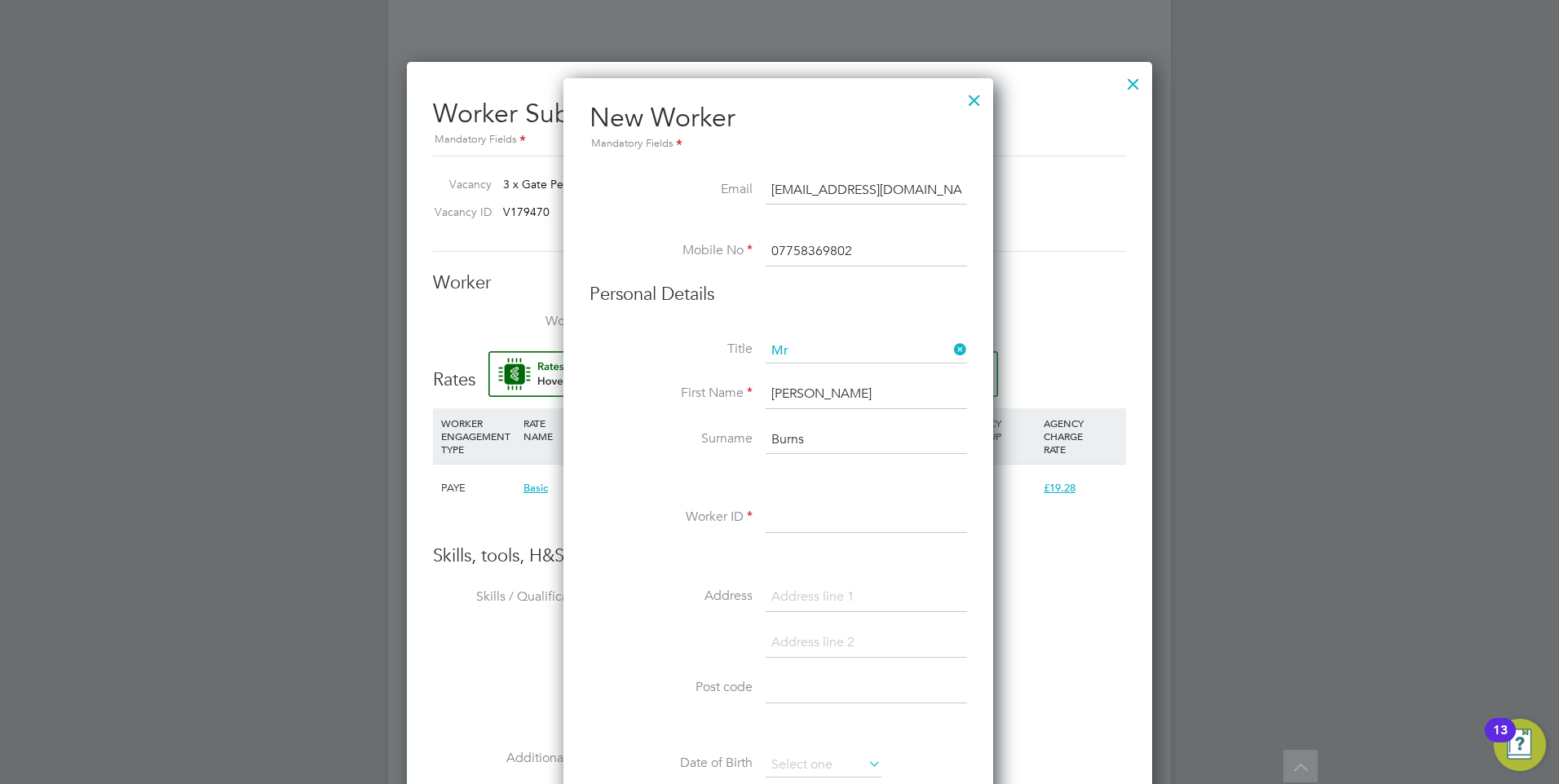
type input "Burns"
click at [806, 521] on input at bounding box center [866, 518] width 201 height 29
paste input "506011"
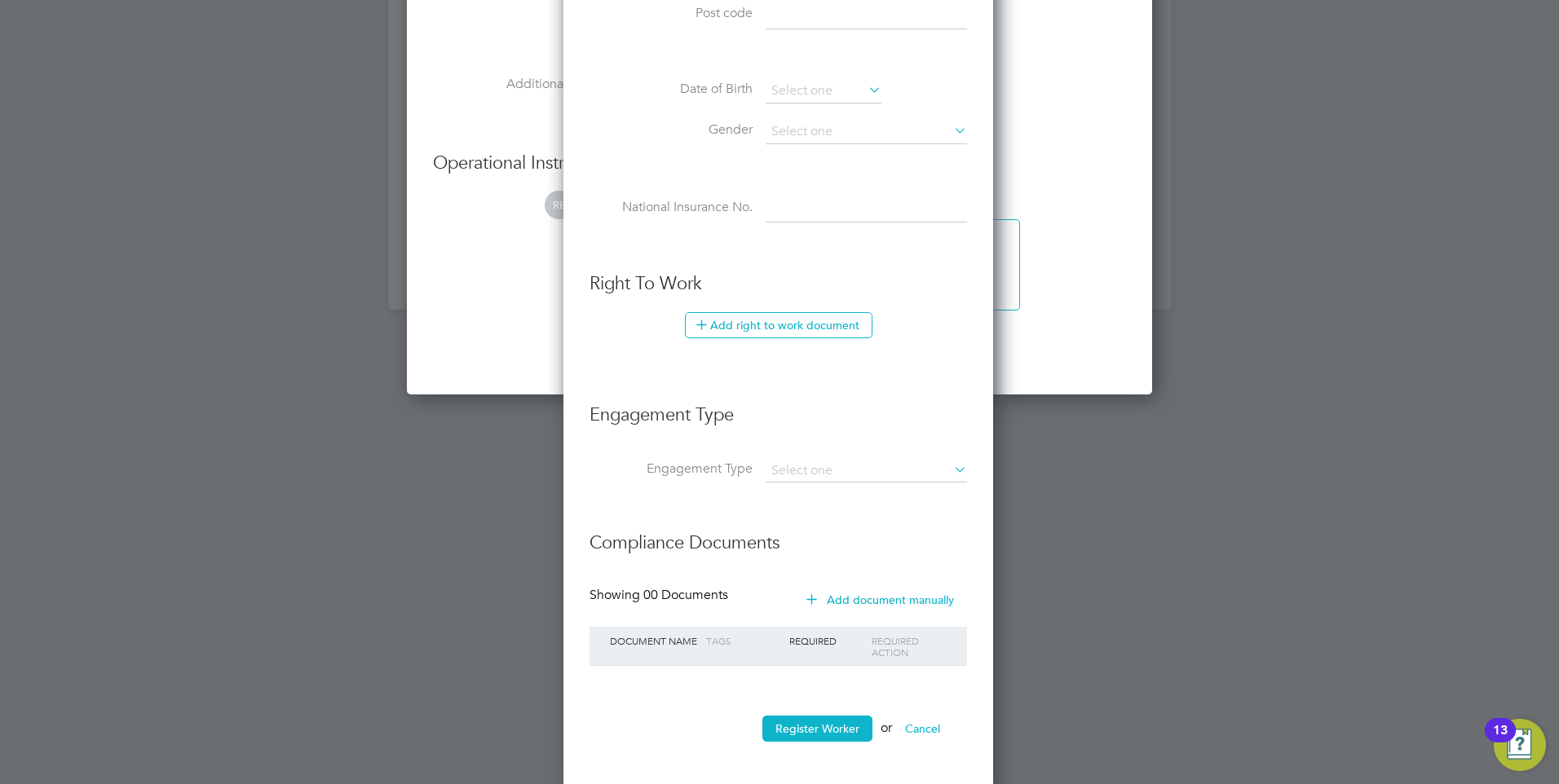
scroll to position [2066, 0]
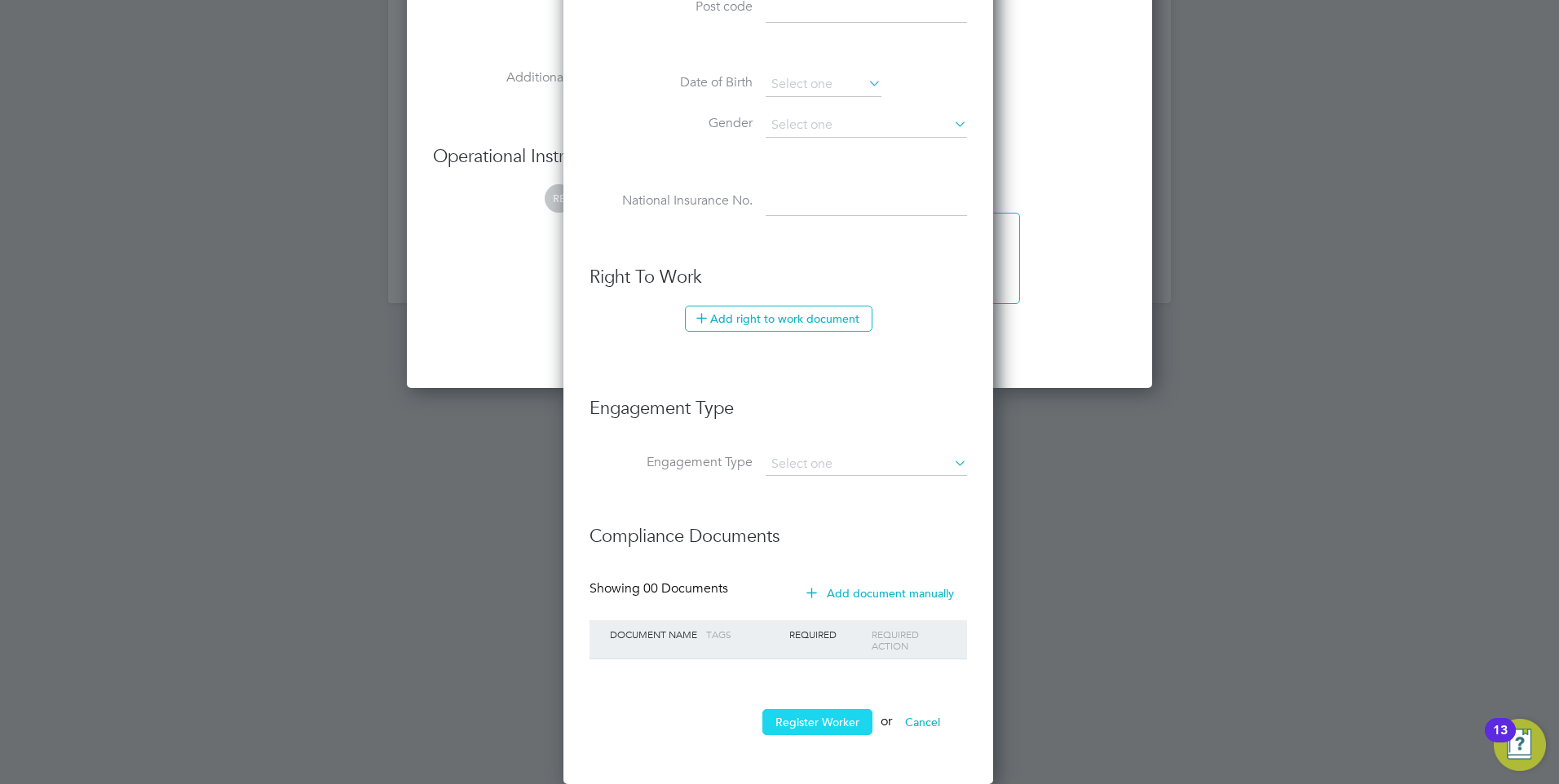
type input "506011"
click at [799, 721] on button "Register Worker" at bounding box center [817, 721] width 110 height 26
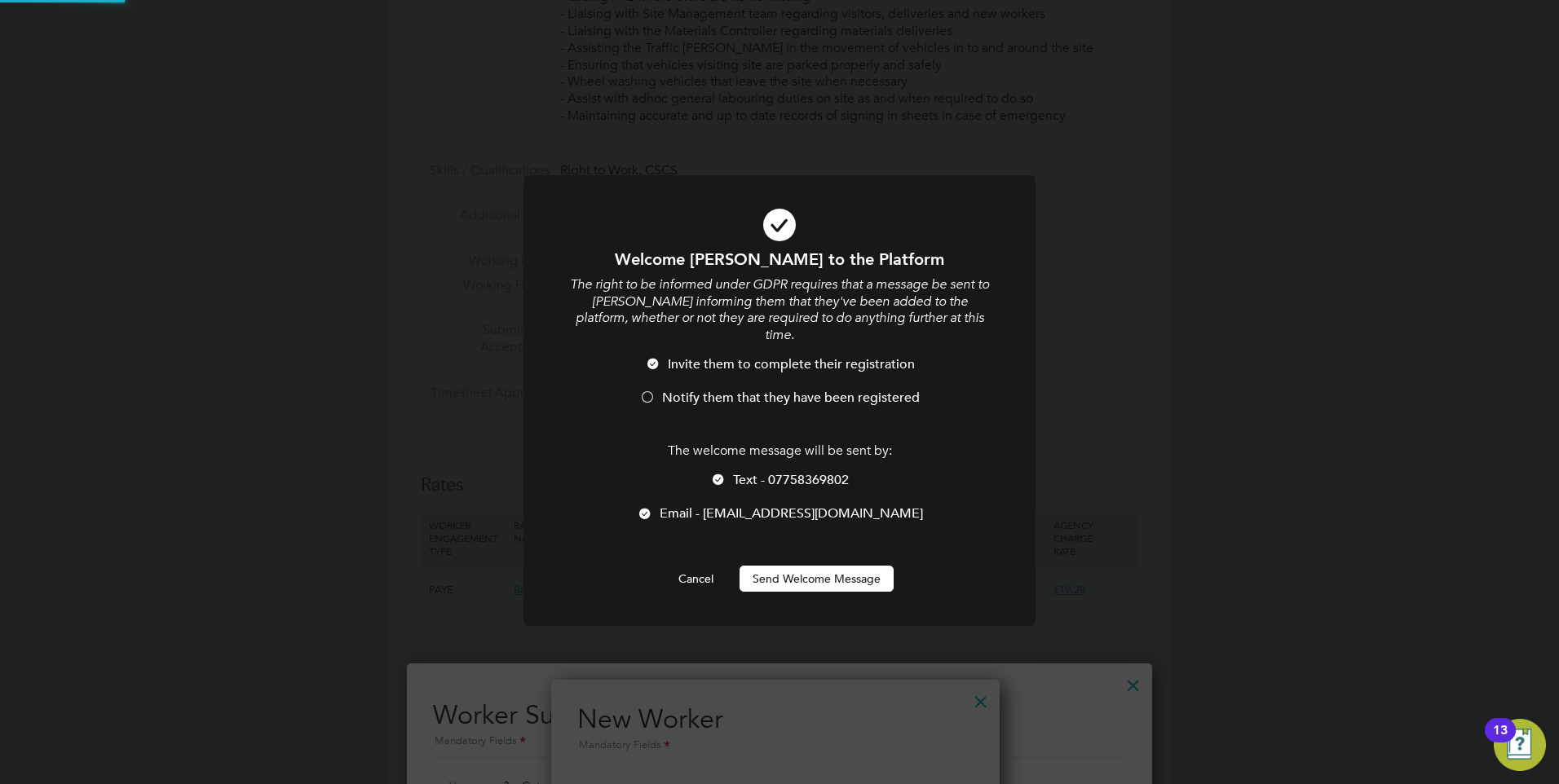
scroll to position [0, 0]
click at [838, 568] on button "Send Welcome Message" at bounding box center [817, 579] width 154 height 26
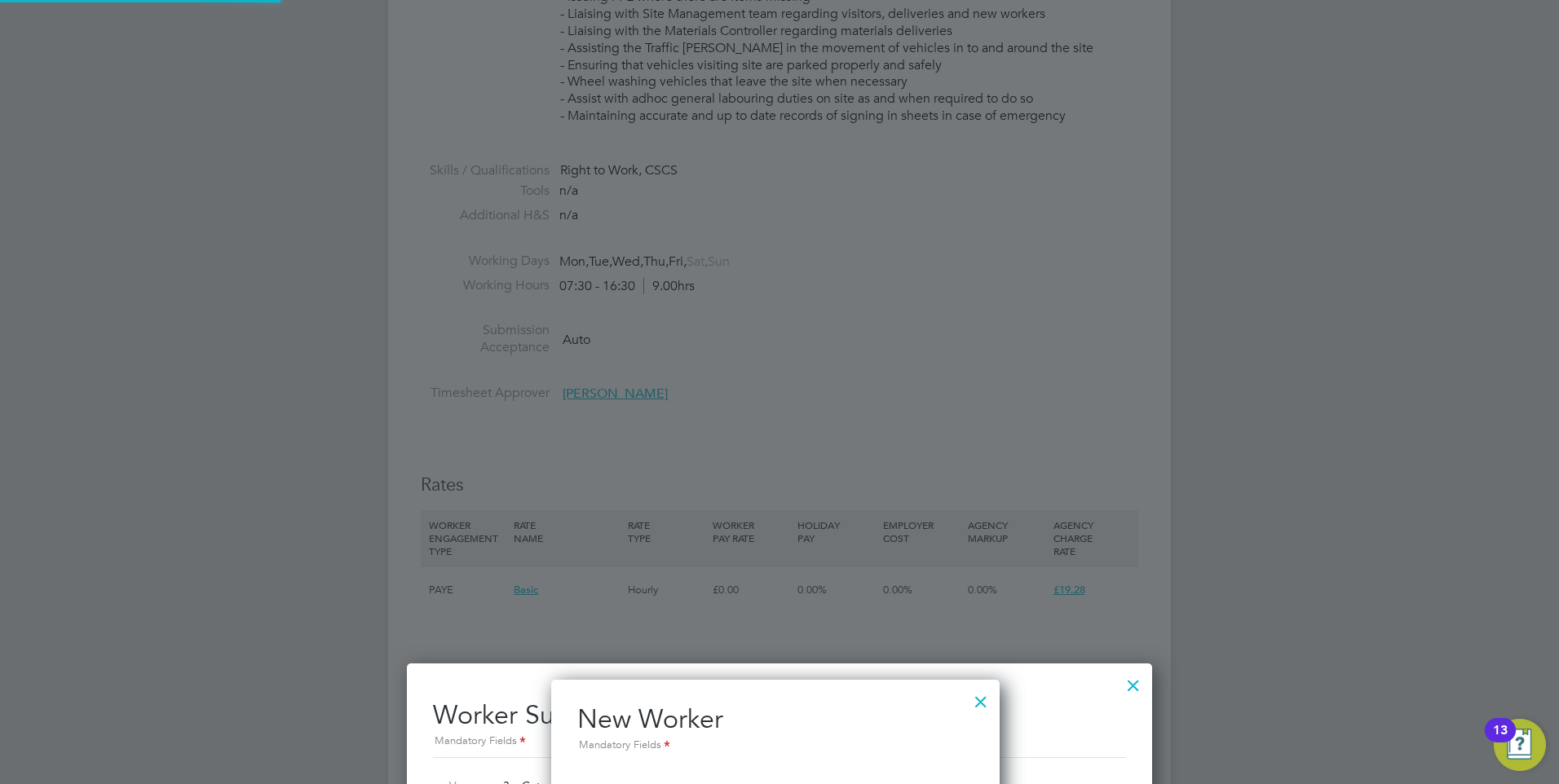
type input "Kenneth Burns (506011)"
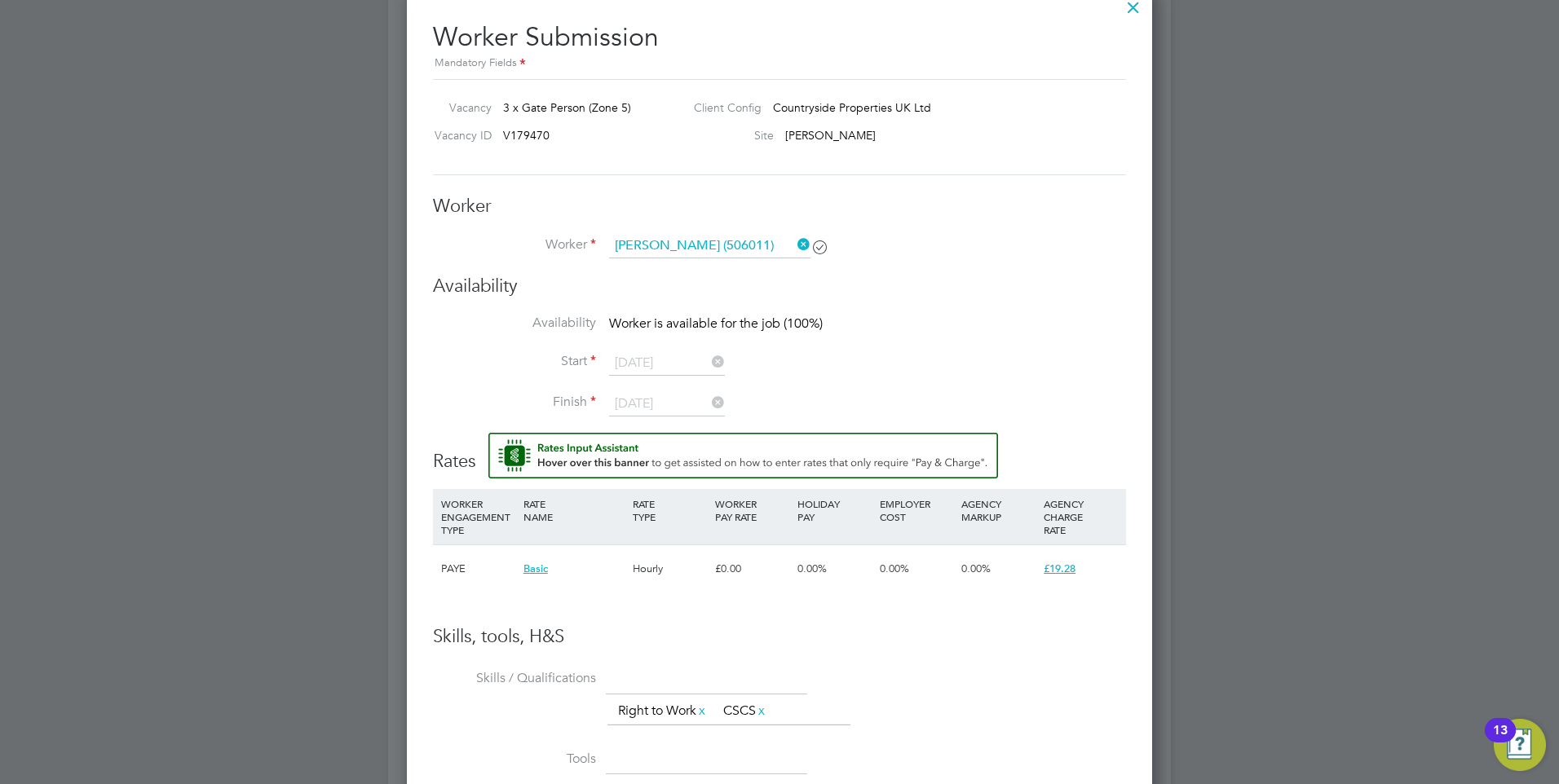
scroll to position [1338, 0]
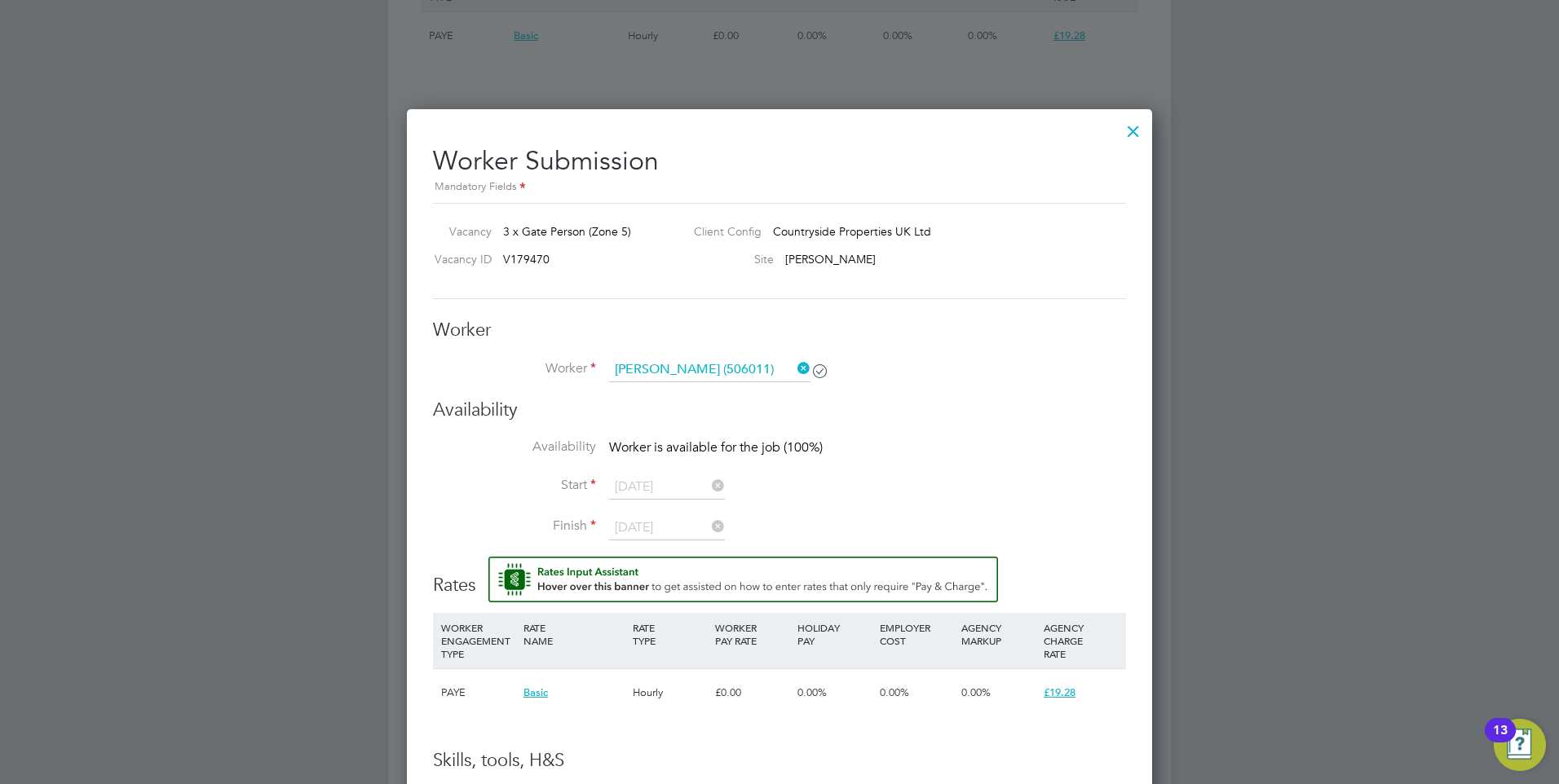
click at [794, 362] on icon at bounding box center [794, 368] width 0 height 23
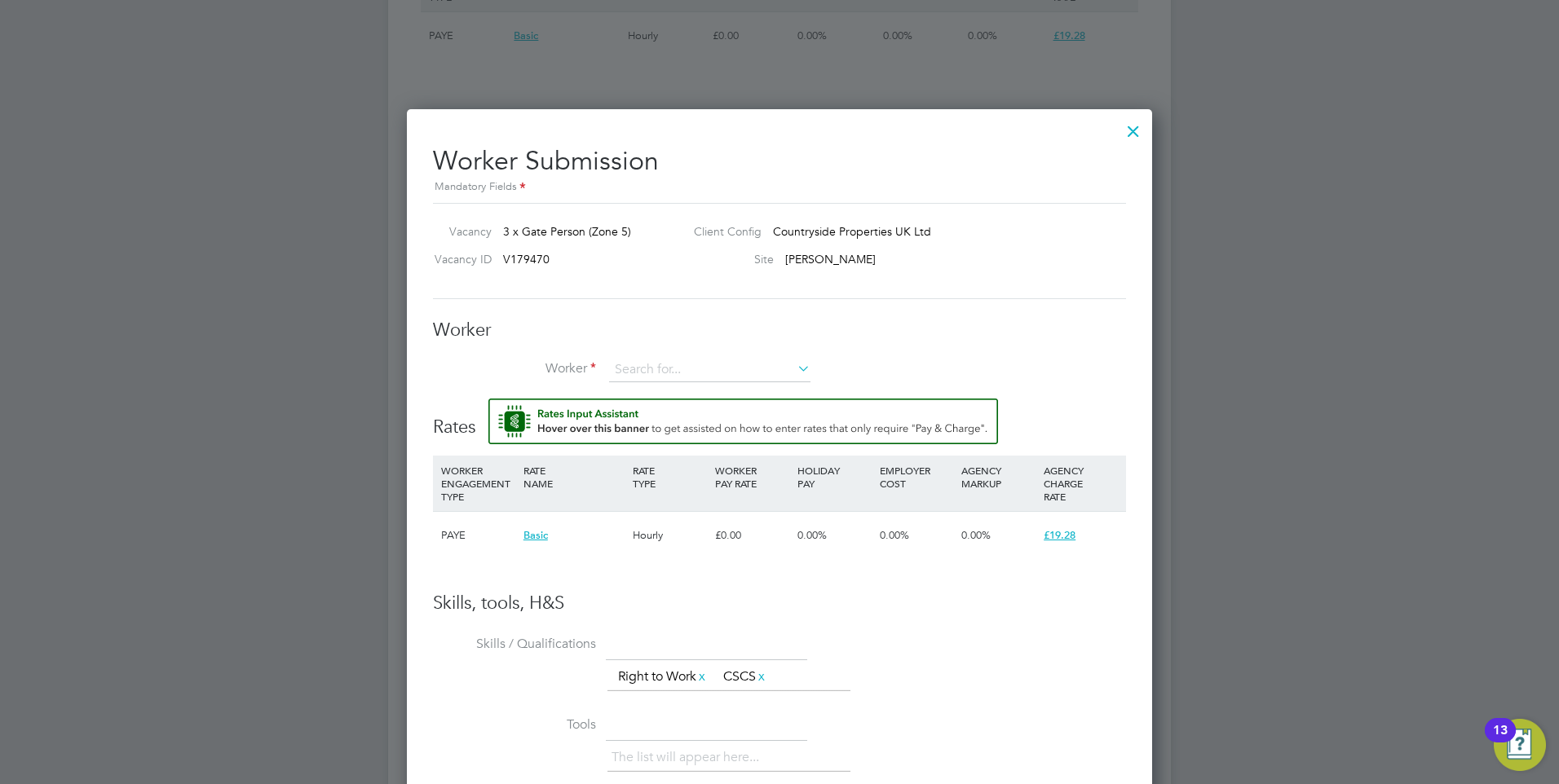
scroll to position [1007, 746]
click at [726, 372] on input at bounding box center [709, 370] width 201 height 24
click at [680, 386] on li "Kenneth Burns (506011)" at bounding box center [709, 393] width 203 height 22
type input "Kenneth Burns (506011)"
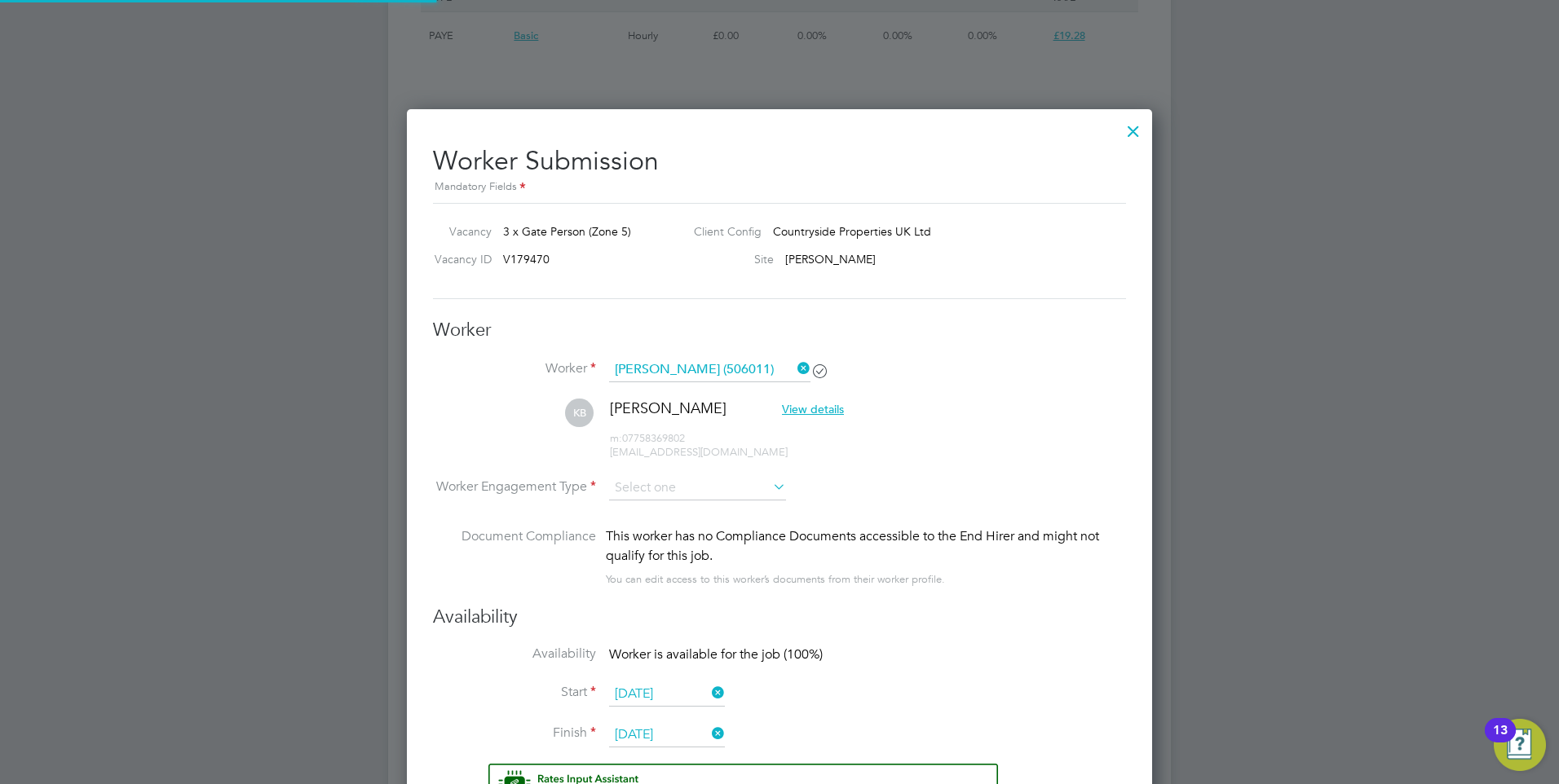
scroll to position [0, 0]
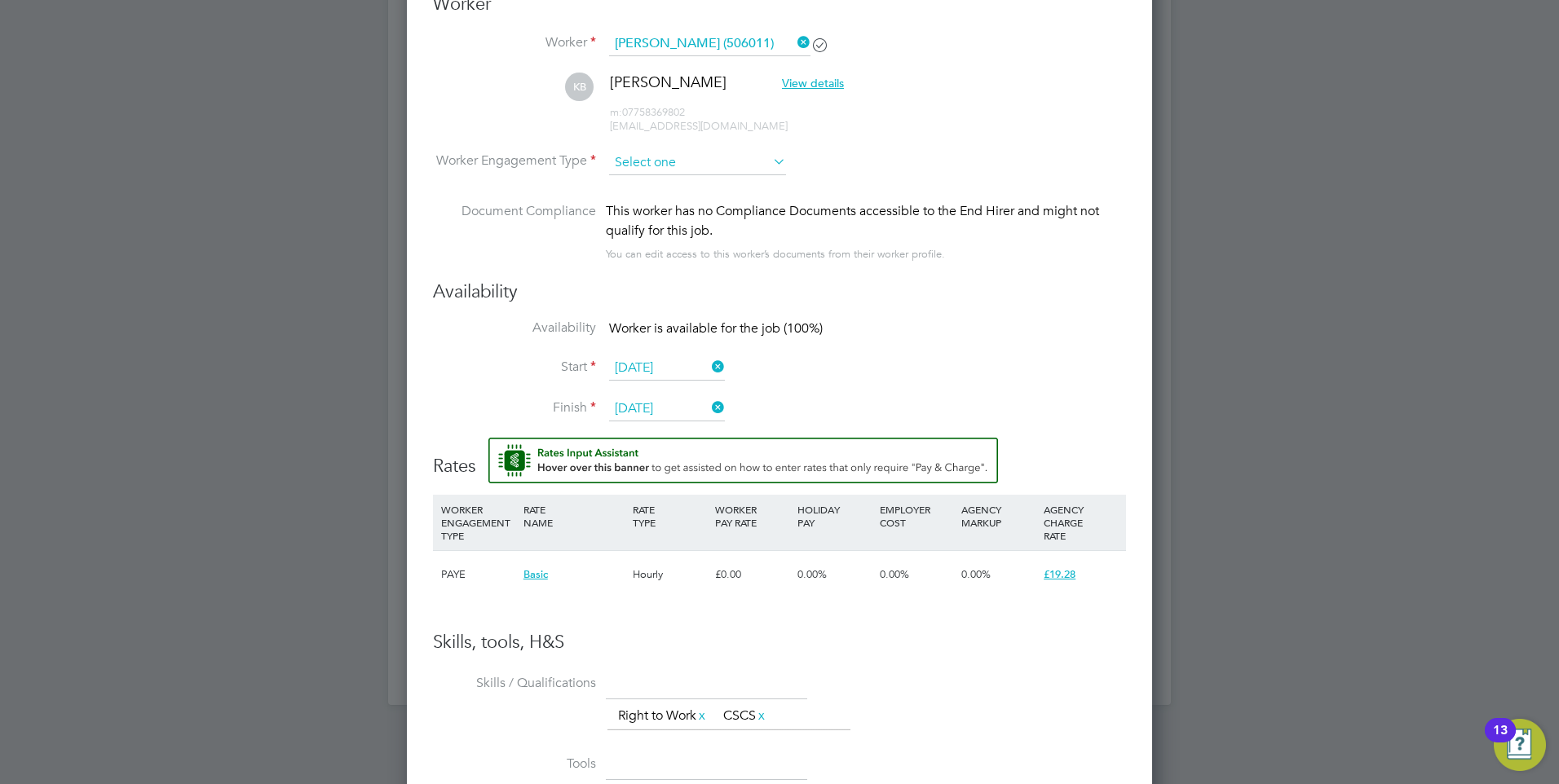
click at [721, 161] on input at bounding box center [697, 163] width 177 height 24
click at [714, 186] on li "Contract" at bounding box center [697, 185] width 179 height 21
type input "Contract"
click at [671, 154] on input at bounding box center [697, 163] width 177 height 24
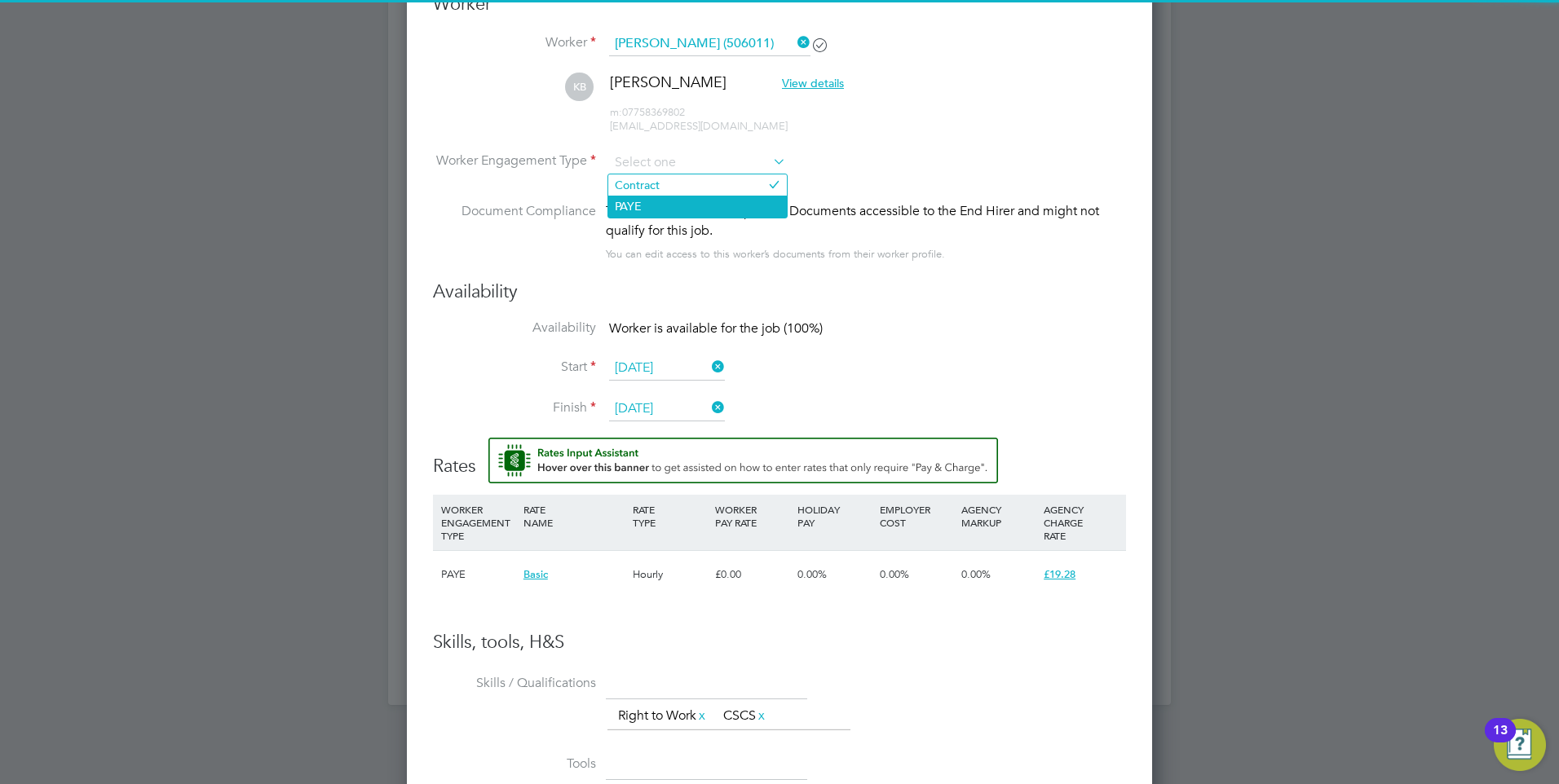
click at [676, 201] on li "PAYE" at bounding box center [697, 205] width 179 height 21
type input "PAYE"
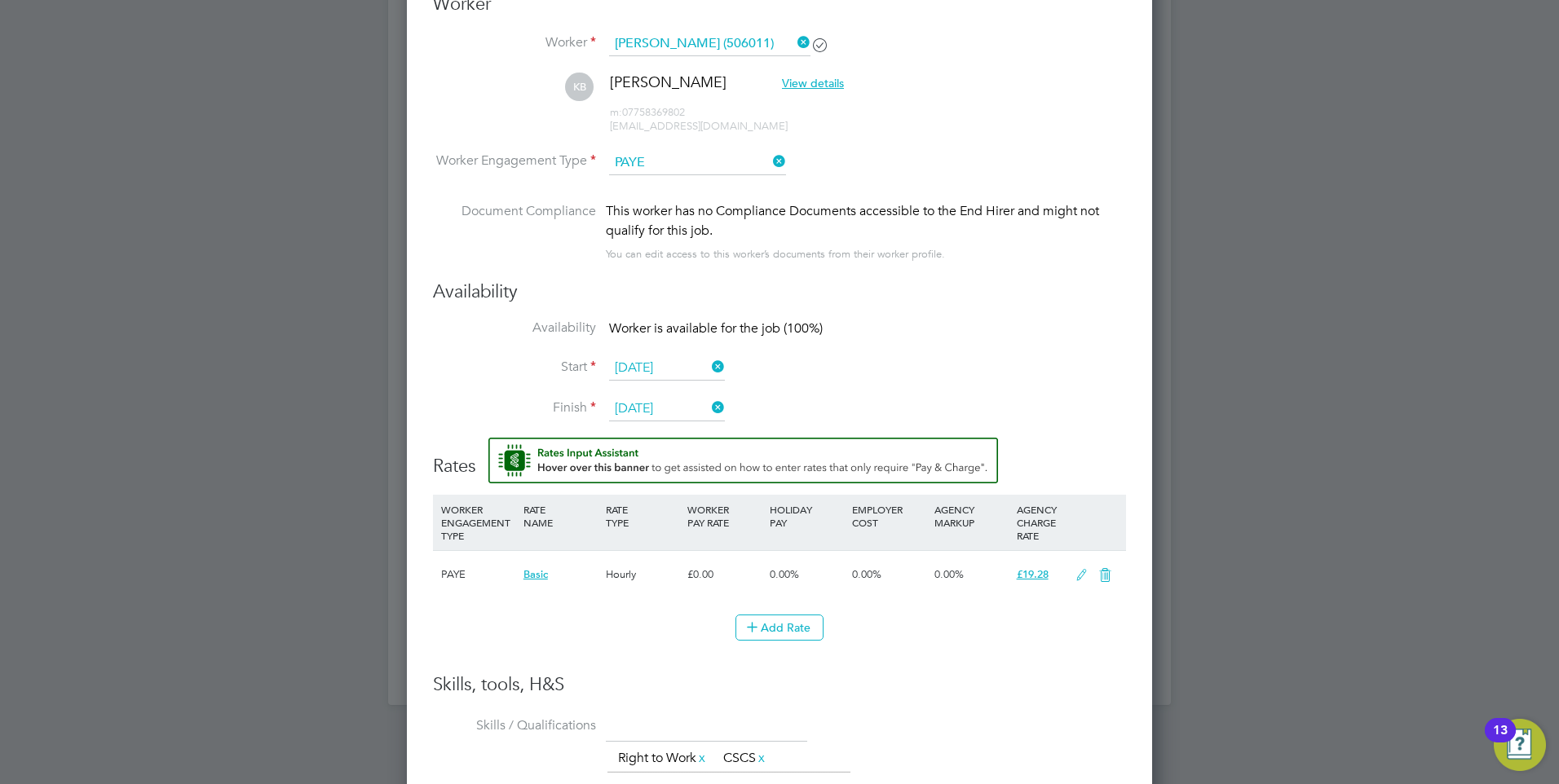
click at [1081, 572] on icon at bounding box center [1081, 575] width 20 height 13
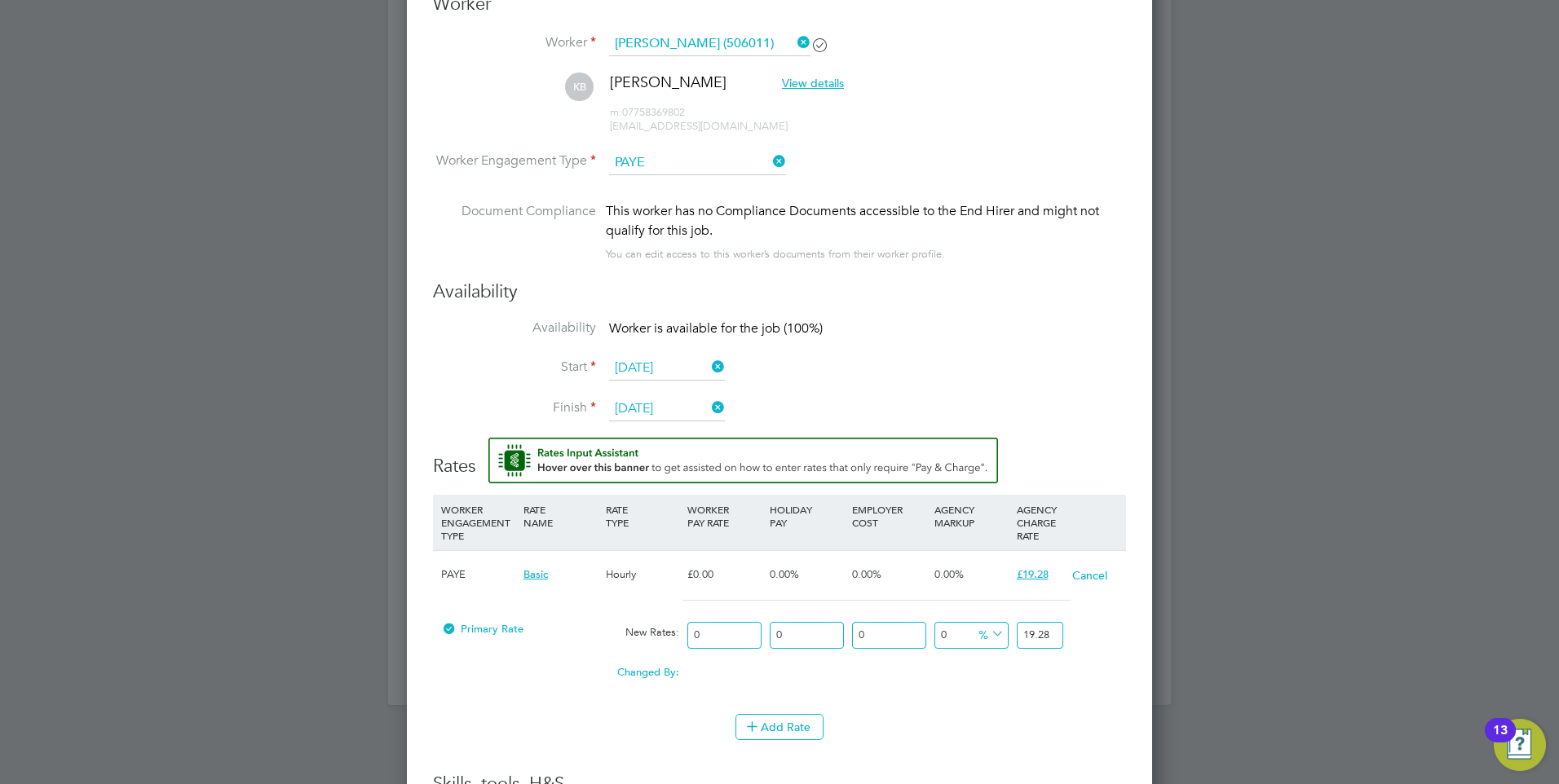
drag, startPoint x: 728, startPoint y: 630, endPoint x: 210, endPoint y: 510, distance: 531.7
click at [501, 612] on div "PAYE Basic Hourly £0.00 0.00% 0.00% 0.00% £19.28 Cancel Primary Rate New Rates:…" at bounding box center [779, 624] width 693 height 148
type input "1"
type input "16"
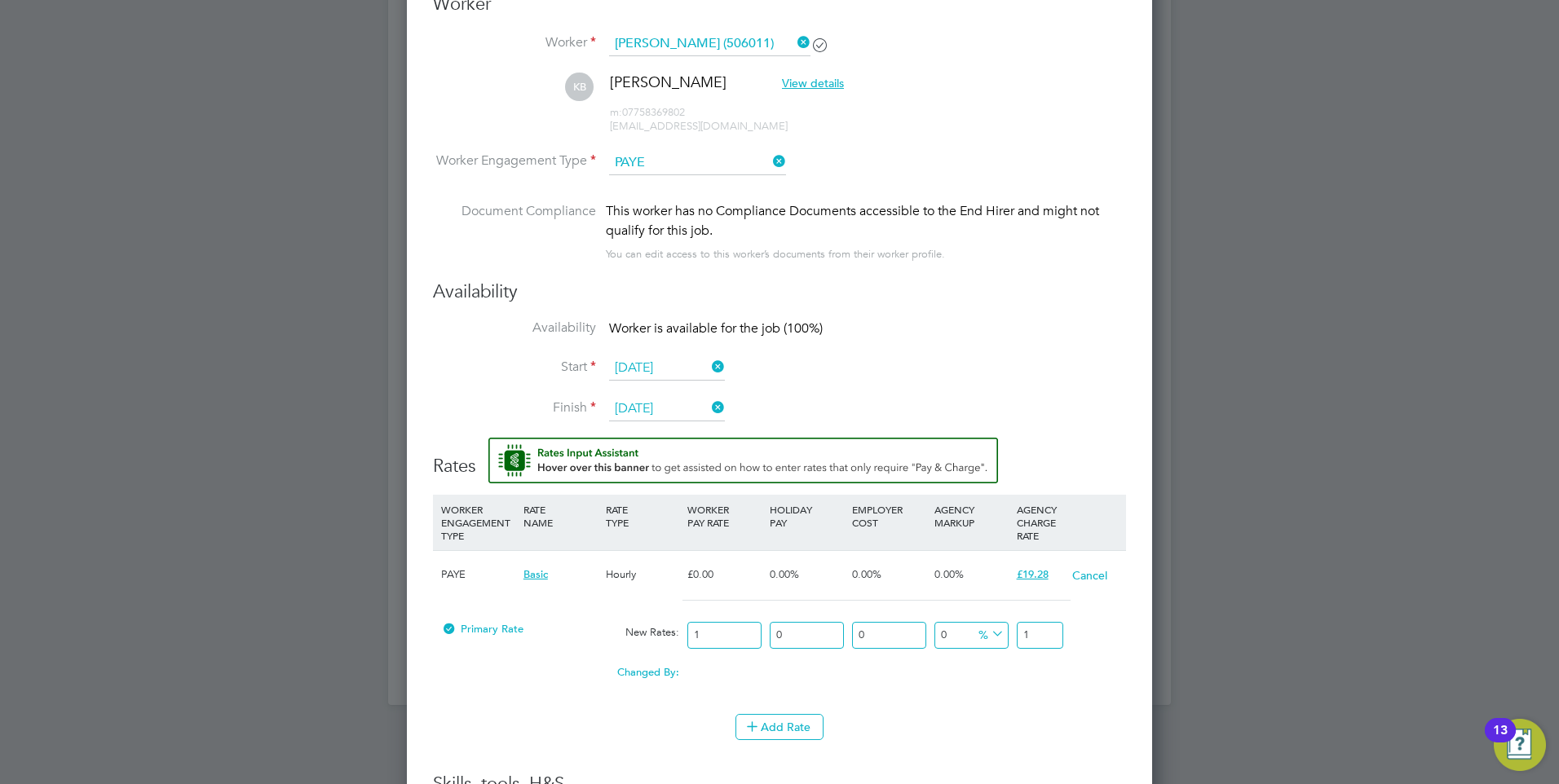
type input "16"
type input "16.5"
type input "16.58"
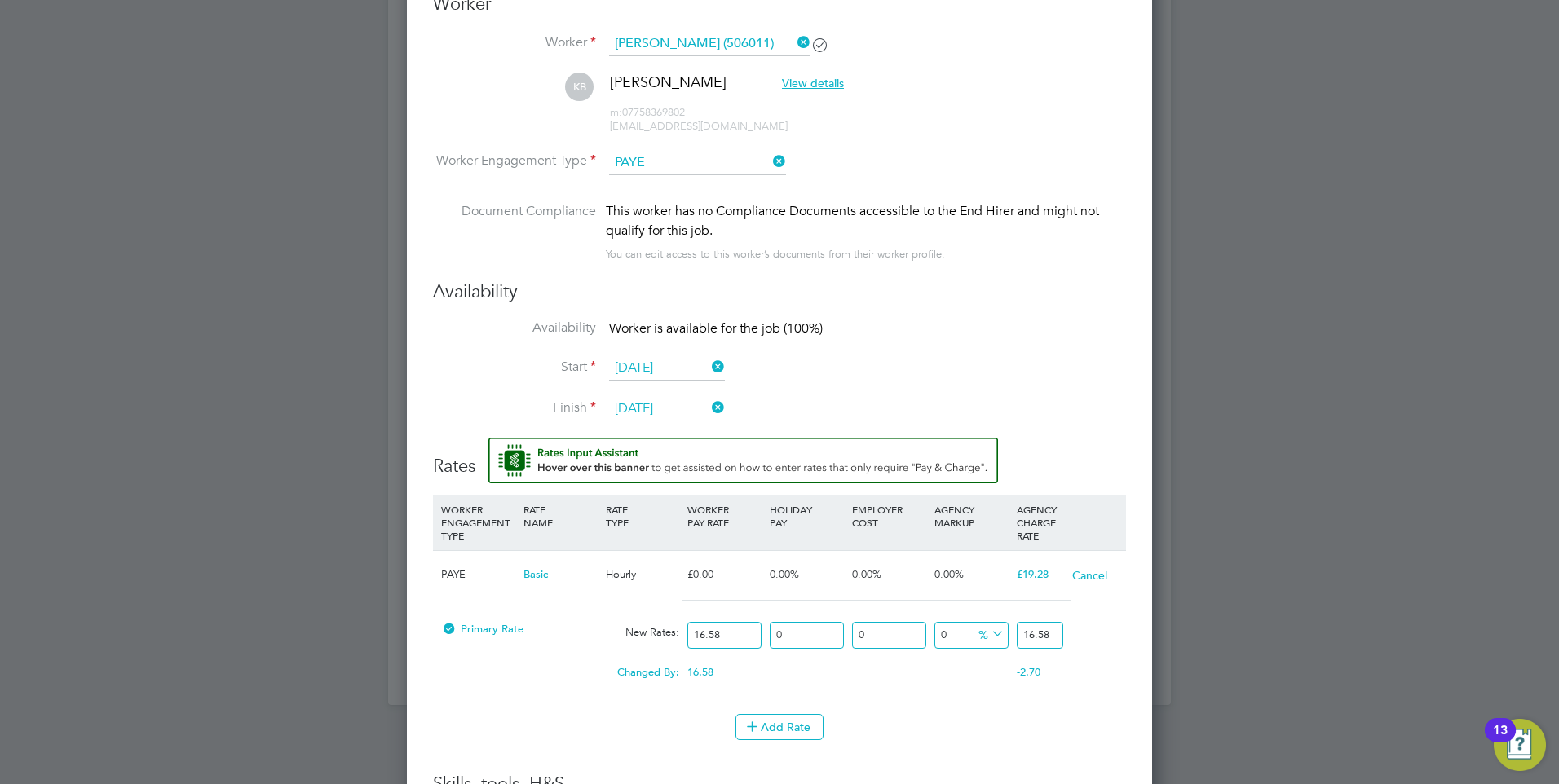
type input "16.58"
drag, startPoint x: 1053, startPoint y: 632, endPoint x: 755, endPoint y: 630, distance: 298.0
click at [769, 636] on div "Primary Rate New Rates: 16.58 0 n/a 0 n/a 0 0 % 16.58" at bounding box center [779, 635] width 693 height 43
type input "-93.9686369119421"
type input "1"
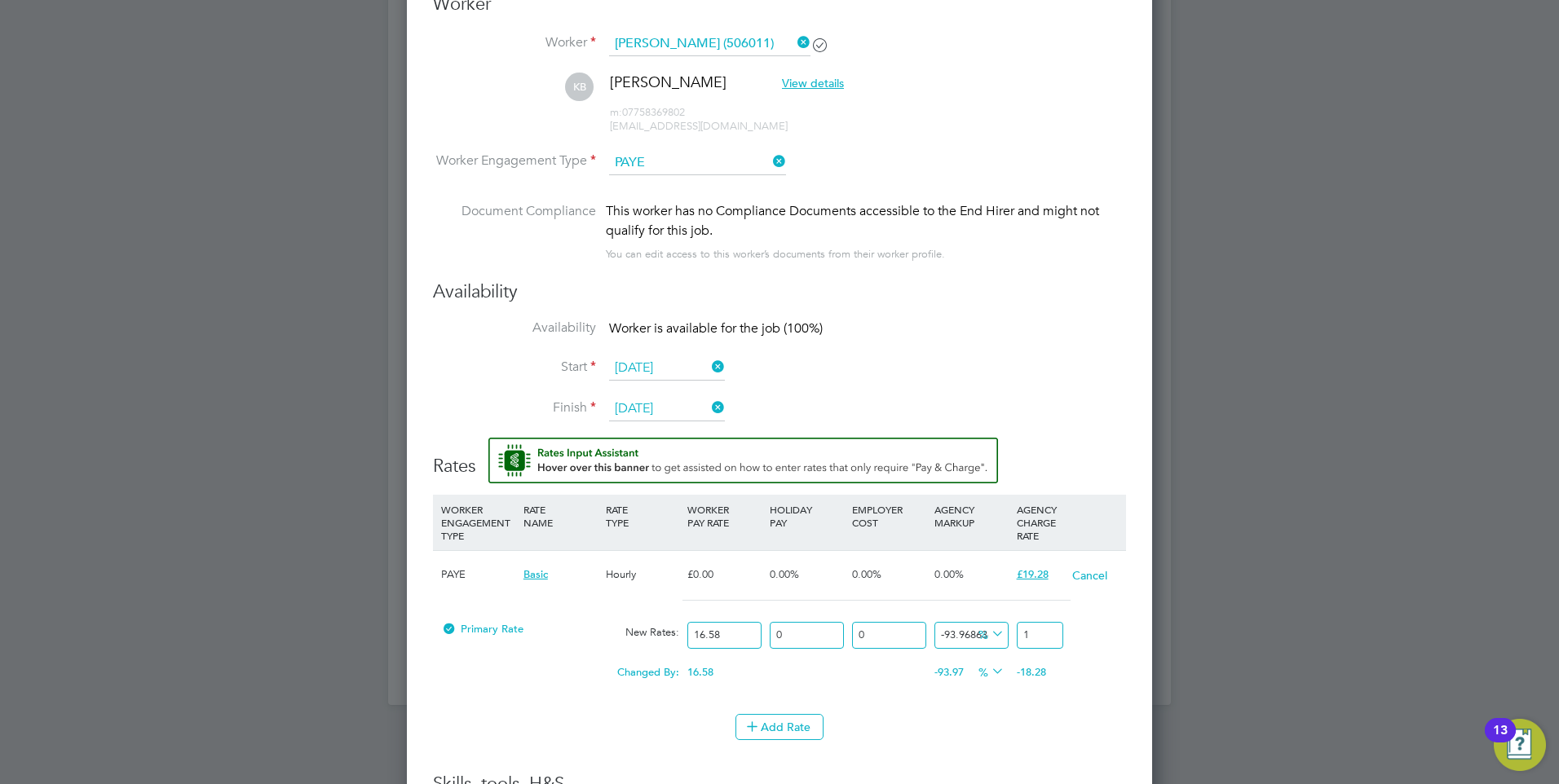
type input "14.595898673100121"
type input "19"
type input "15.802171290711701"
type input "19.2"
type input "16.28468033775633"
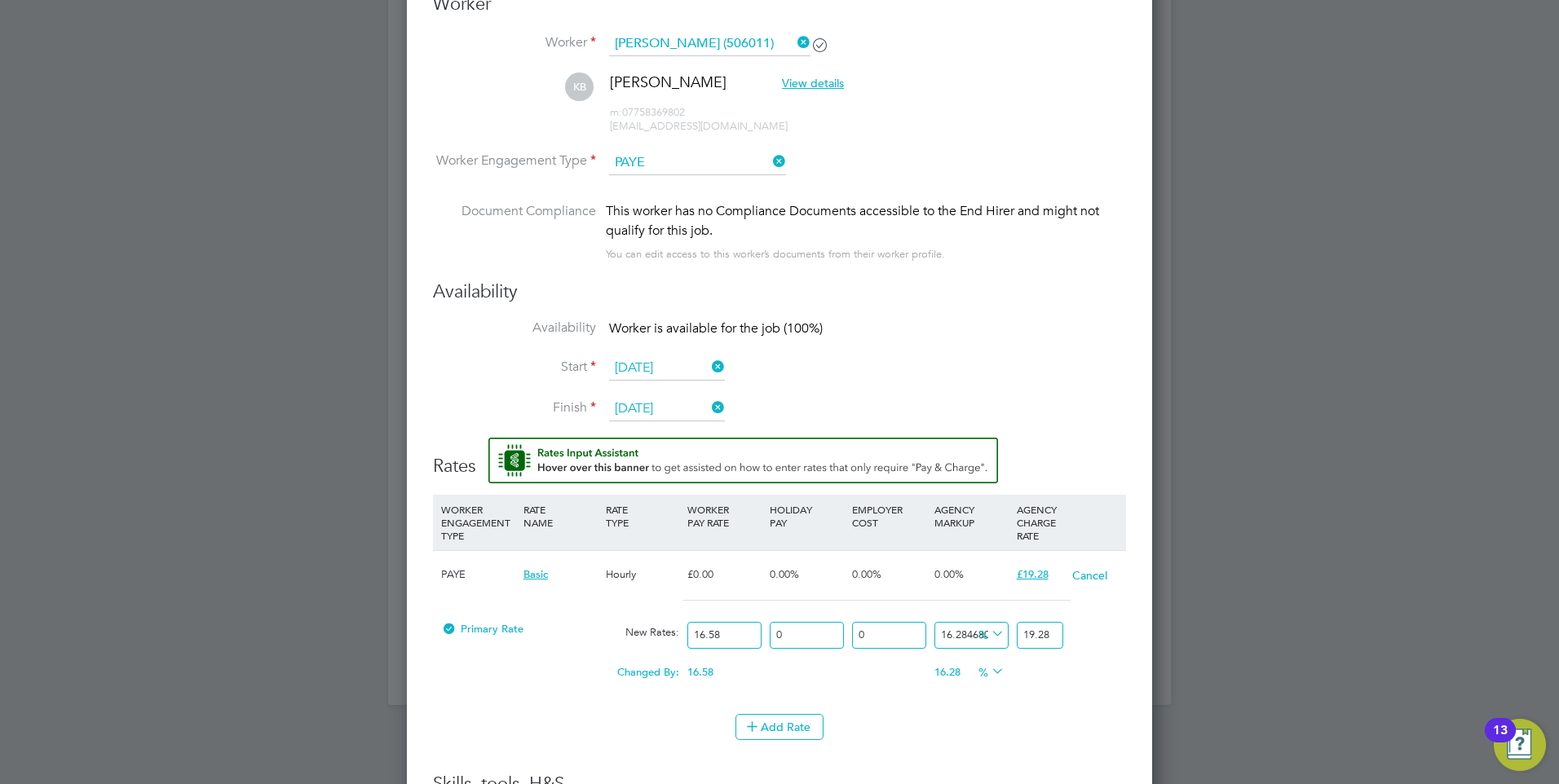
type input "19.28"
click at [900, 729] on div "Add Rate" at bounding box center [779, 726] width 693 height 26
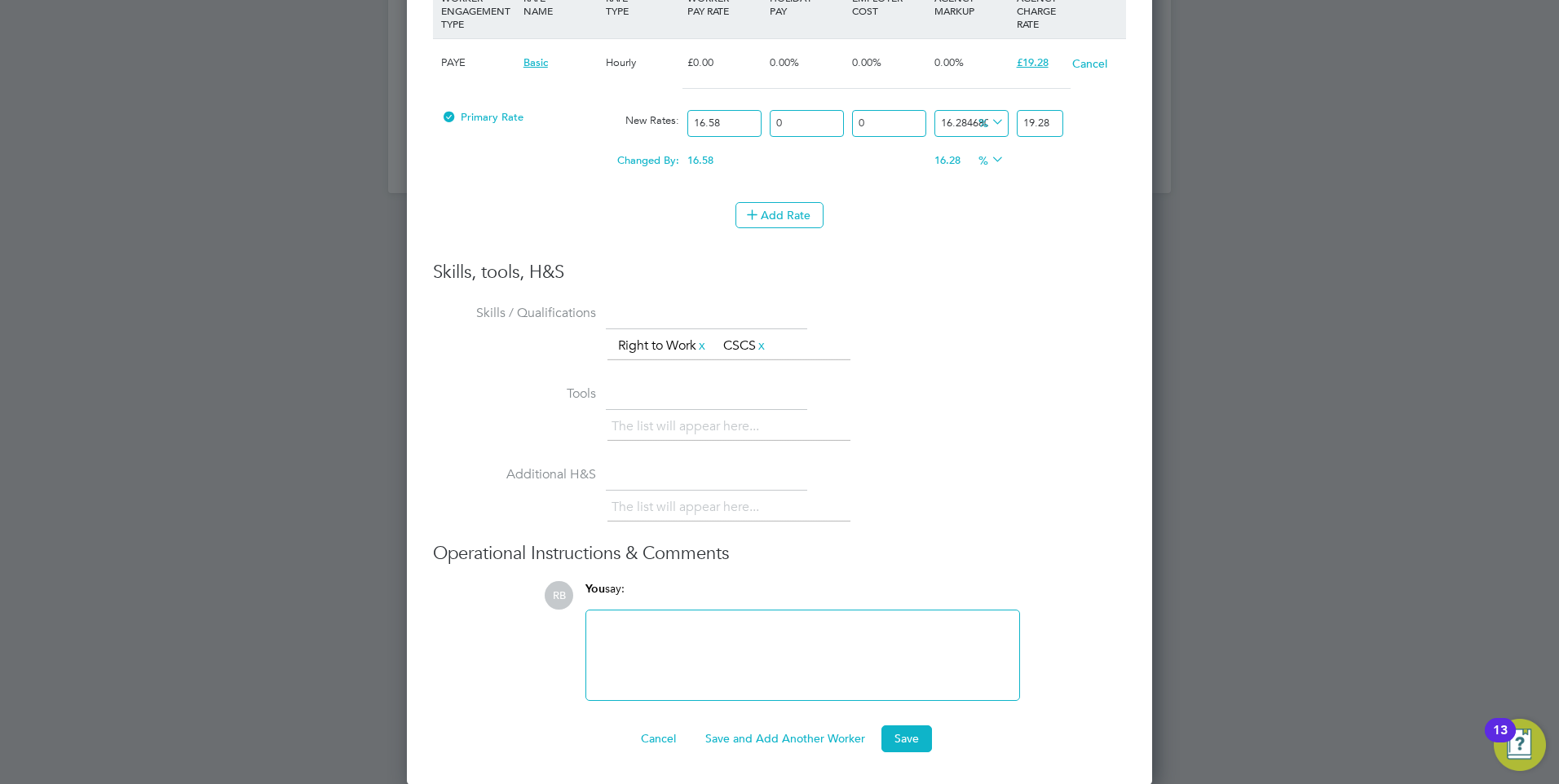
click at [810, 736] on button "Save and Add Another Worker" at bounding box center [785, 738] width 186 height 26
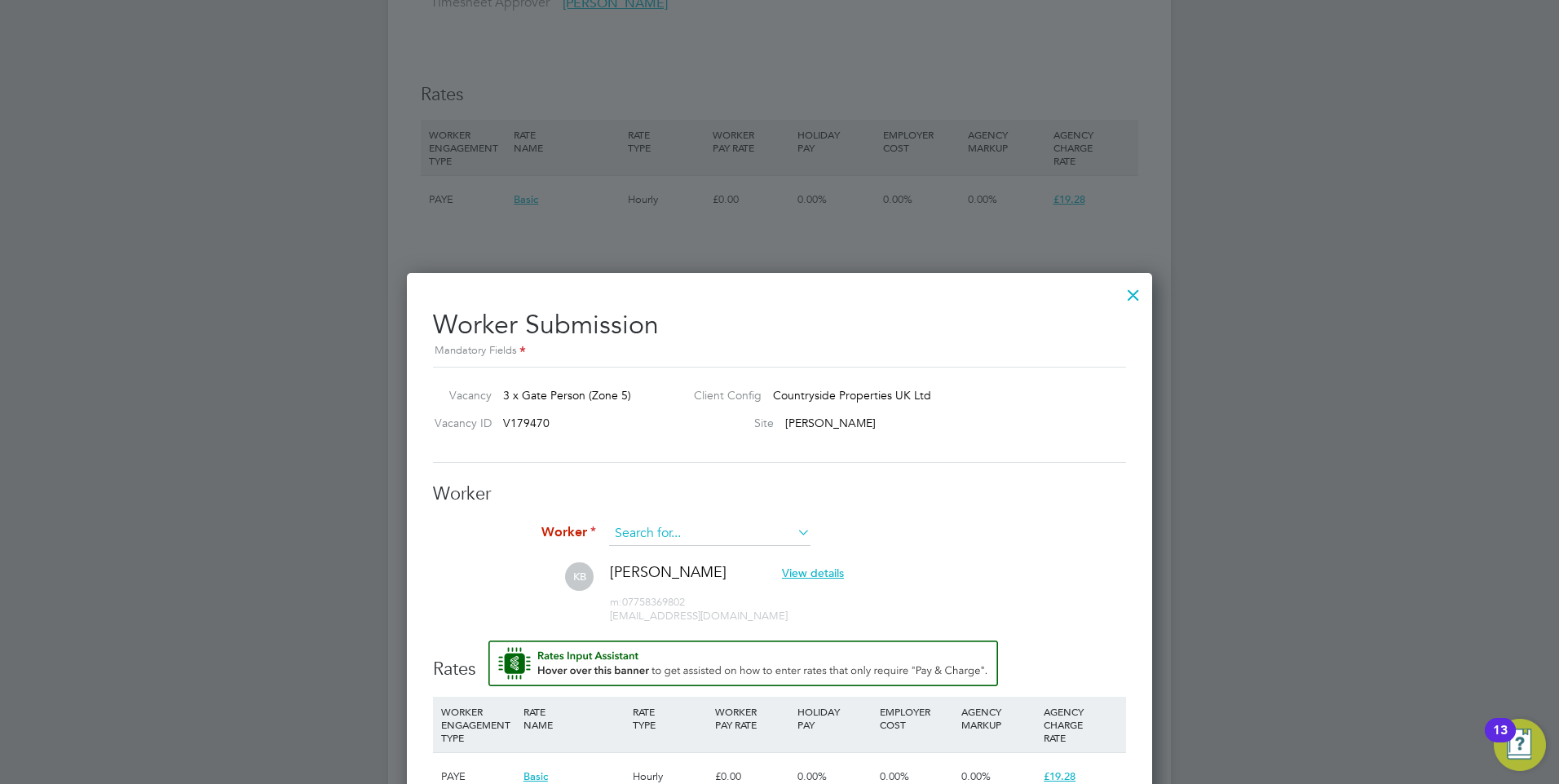
click at [652, 534] on input at bounding box center [709, 534] width 201 height 24
click at [691, 577] on li "+ Add new" at bounding box center [709, 579] width 203 height 22
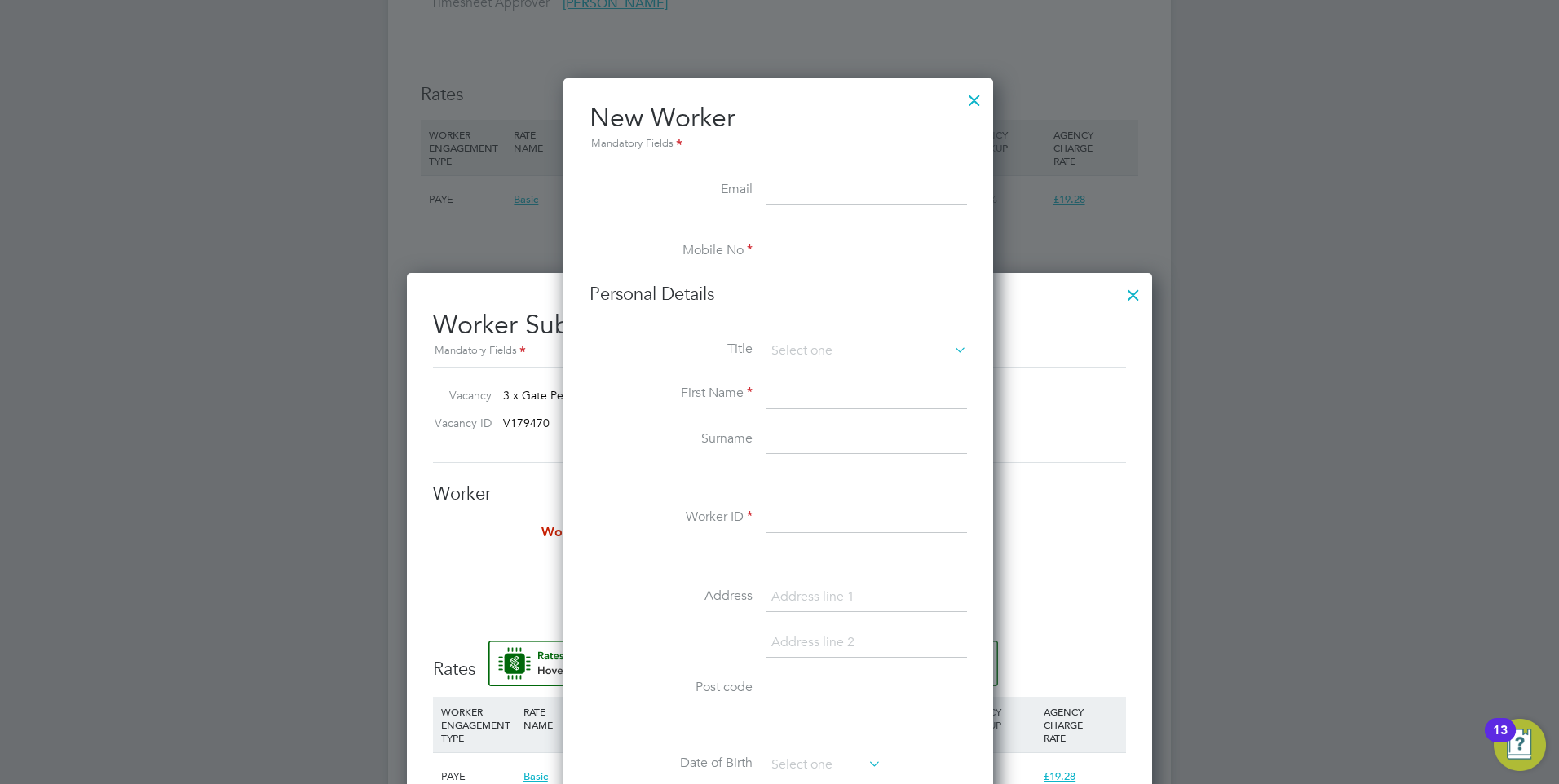
click at [788, 266] on input at bounding box center [866, 251] width 201 height 29
paste input "Uchechukwu"
type input "Uchechukwu"
click at [821, 336] on li "Personal Details" at bounding box center [778, 311] width 377 height 56
click at [817, 352] on input at bounding box center [866, 351] width 201 height 24
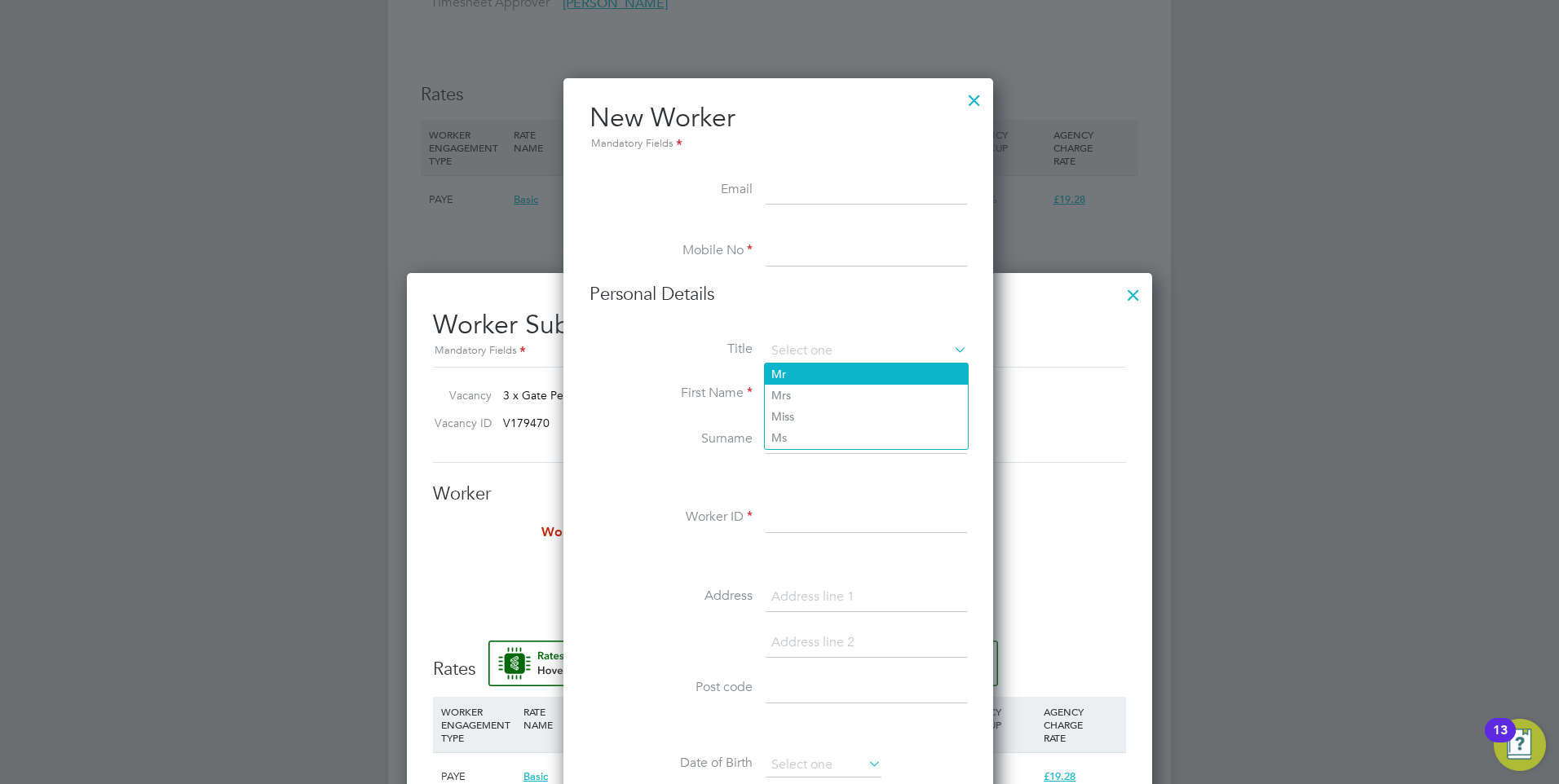
click at [817, 364] on li "Mr" at bounding box center [866, 373] width 203 height 21
type input "Mr"
click at [792, 390] on input at bounding box center [866, 394] width 201 height 29
paste input "Uchechukwu"
type input "Uchechukwu"
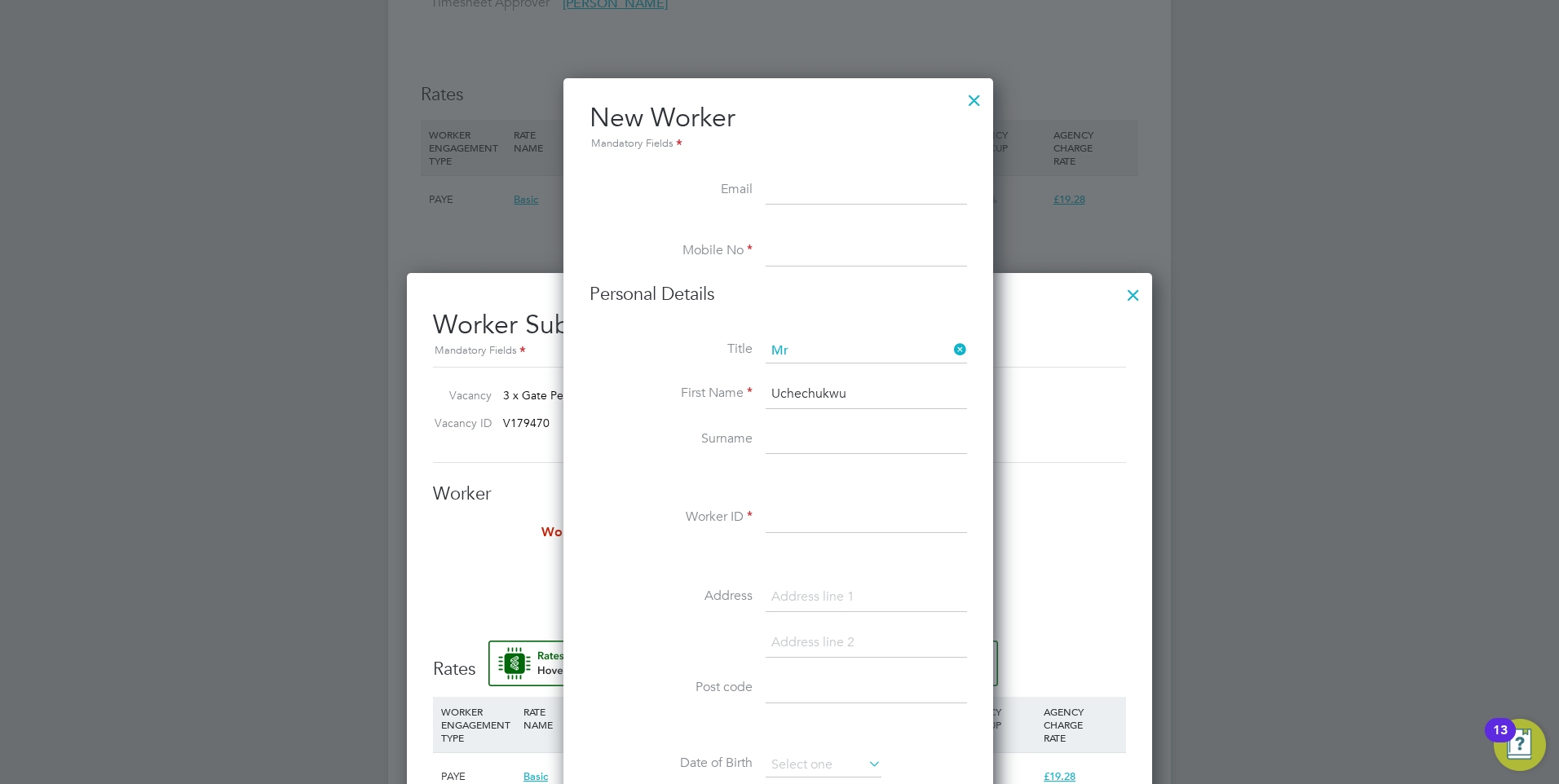
click at [813, 439] on input at bounding box center [866, 440] width 201 height 29
paste input "Wodu"
type input "Wodu"
click at [777, 245] on input at bounding box center [866, 251] width 201 height 29
paste input "07403888755"
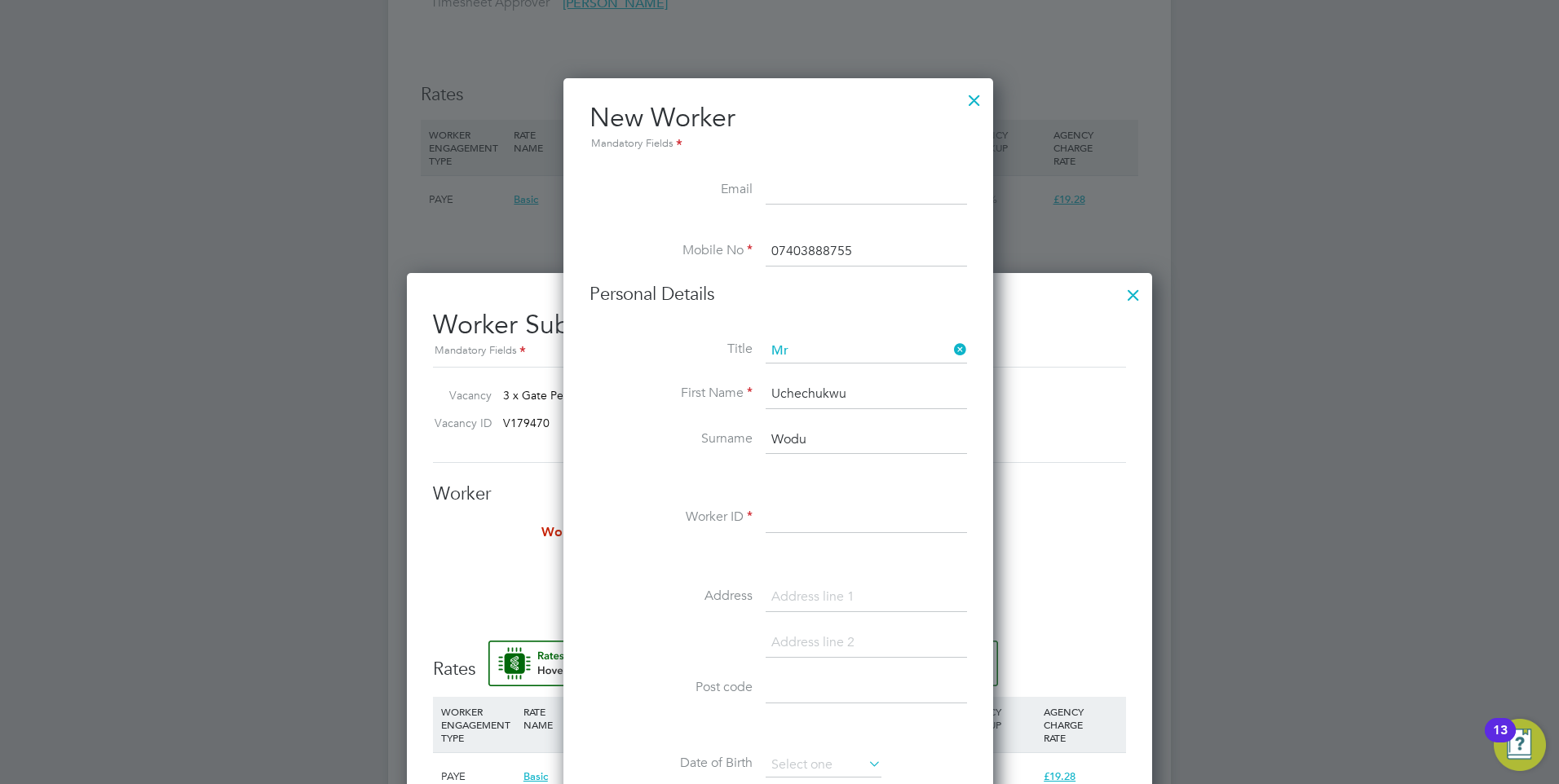
type input "07403888755"
drag, startPoint x: 823, startPoint y: 193, endPoint x: 782, endPoint y: 185, distance: 41.8
click at [823, 193] on input at bounding box center [866, 190] width 201 height 29
paste input "uchewodu@hotmail.com"
type input "uchewodu@hotmail.com"
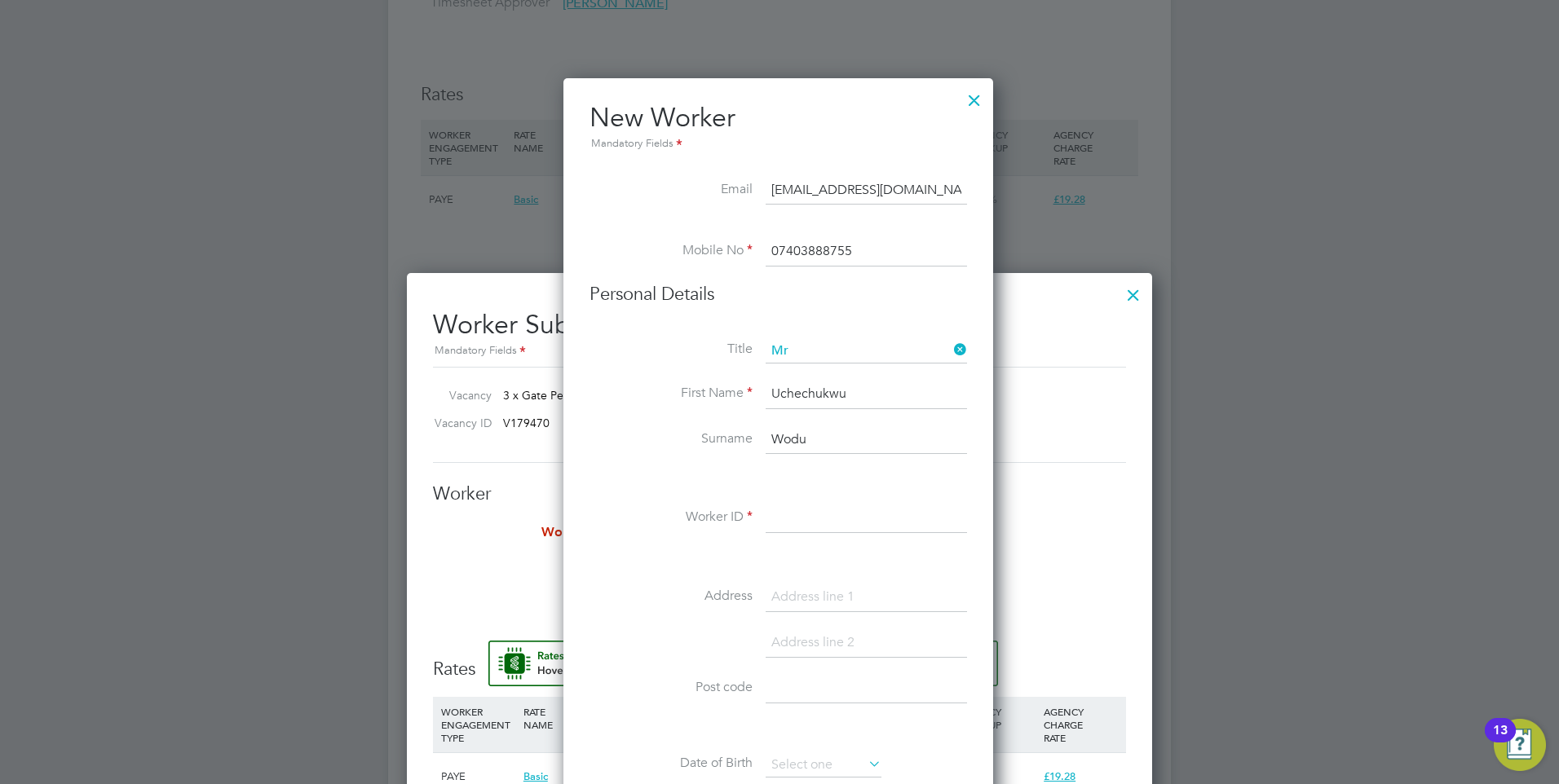
click at [803, 522] on input at bounding box center [866, 518] width 201 height 29
paste input "505947"
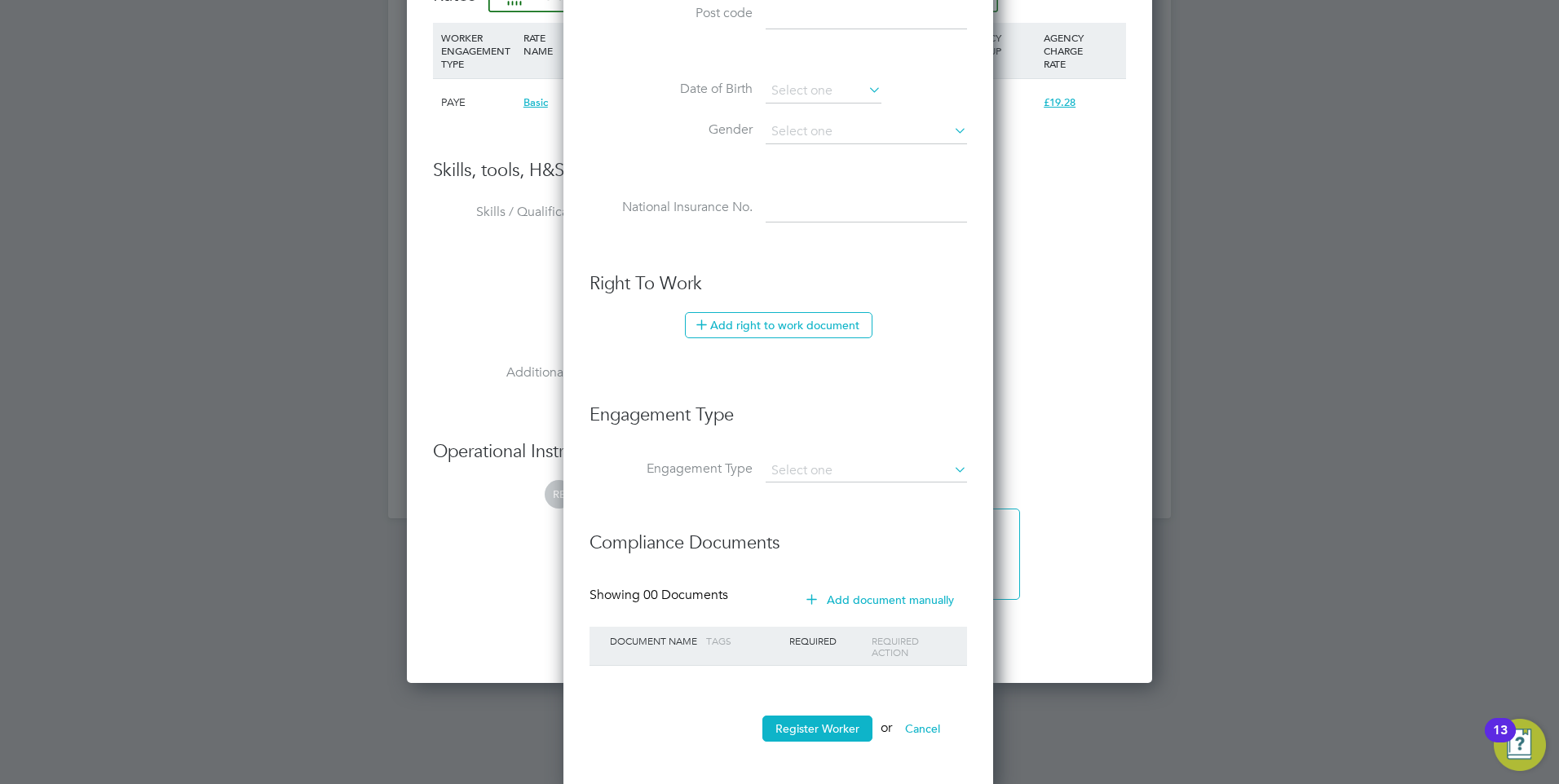
scroll to position [1855, 0]
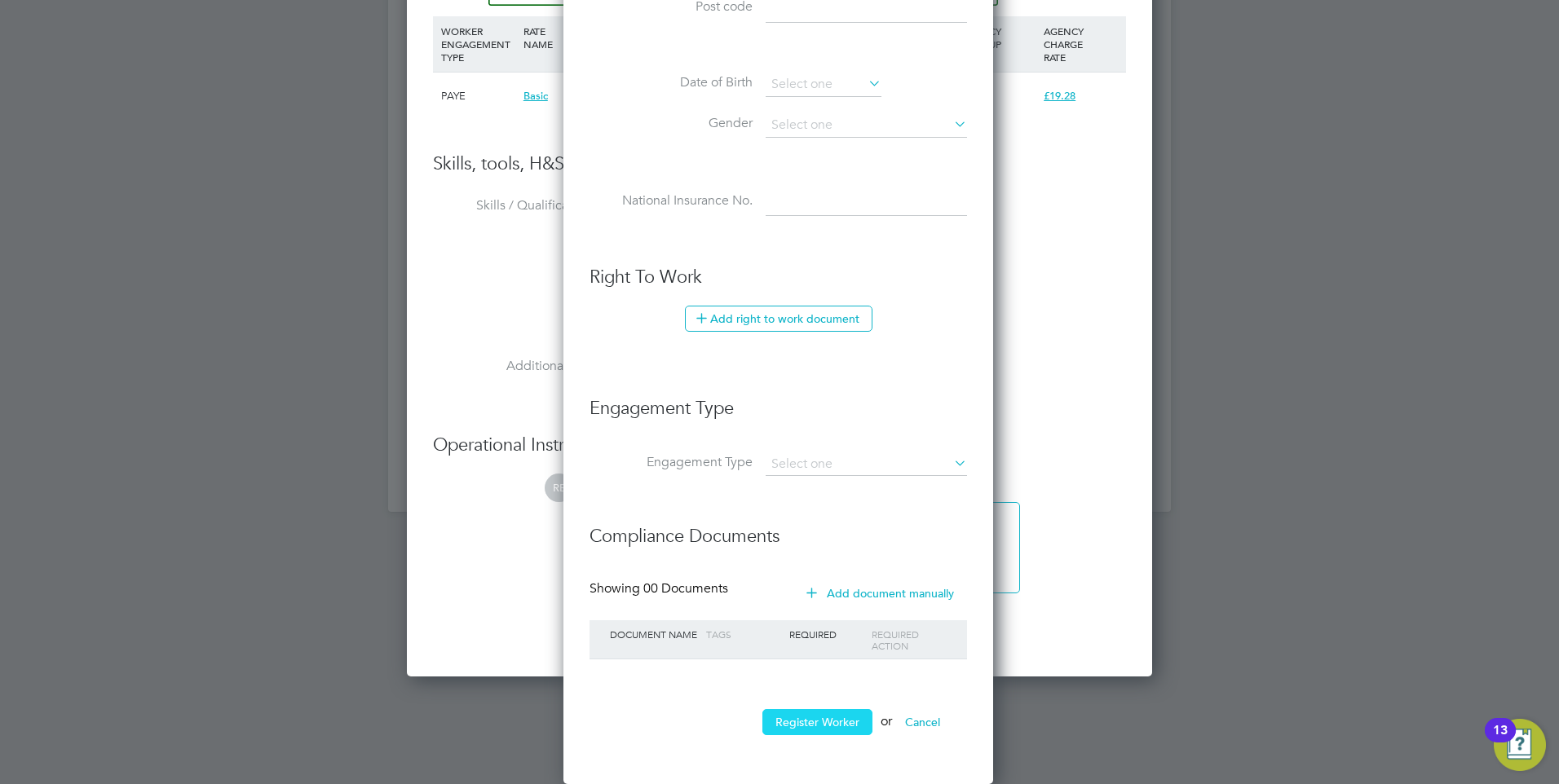
type input "505947"
click at [823, 724] on button "Register Worker" at bounding box center [817, 721] width 110 height 26
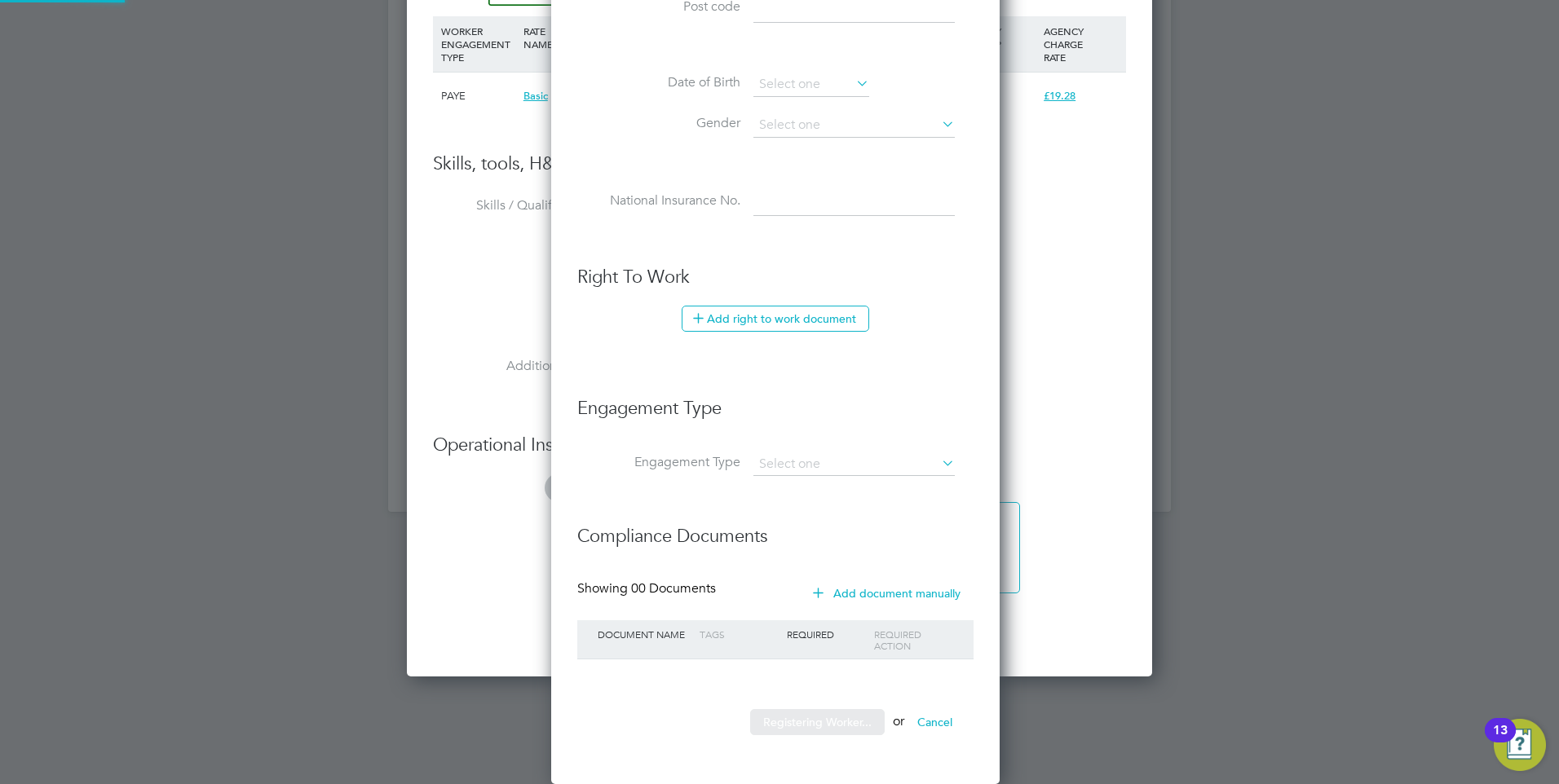
scroll to position [0, 0]
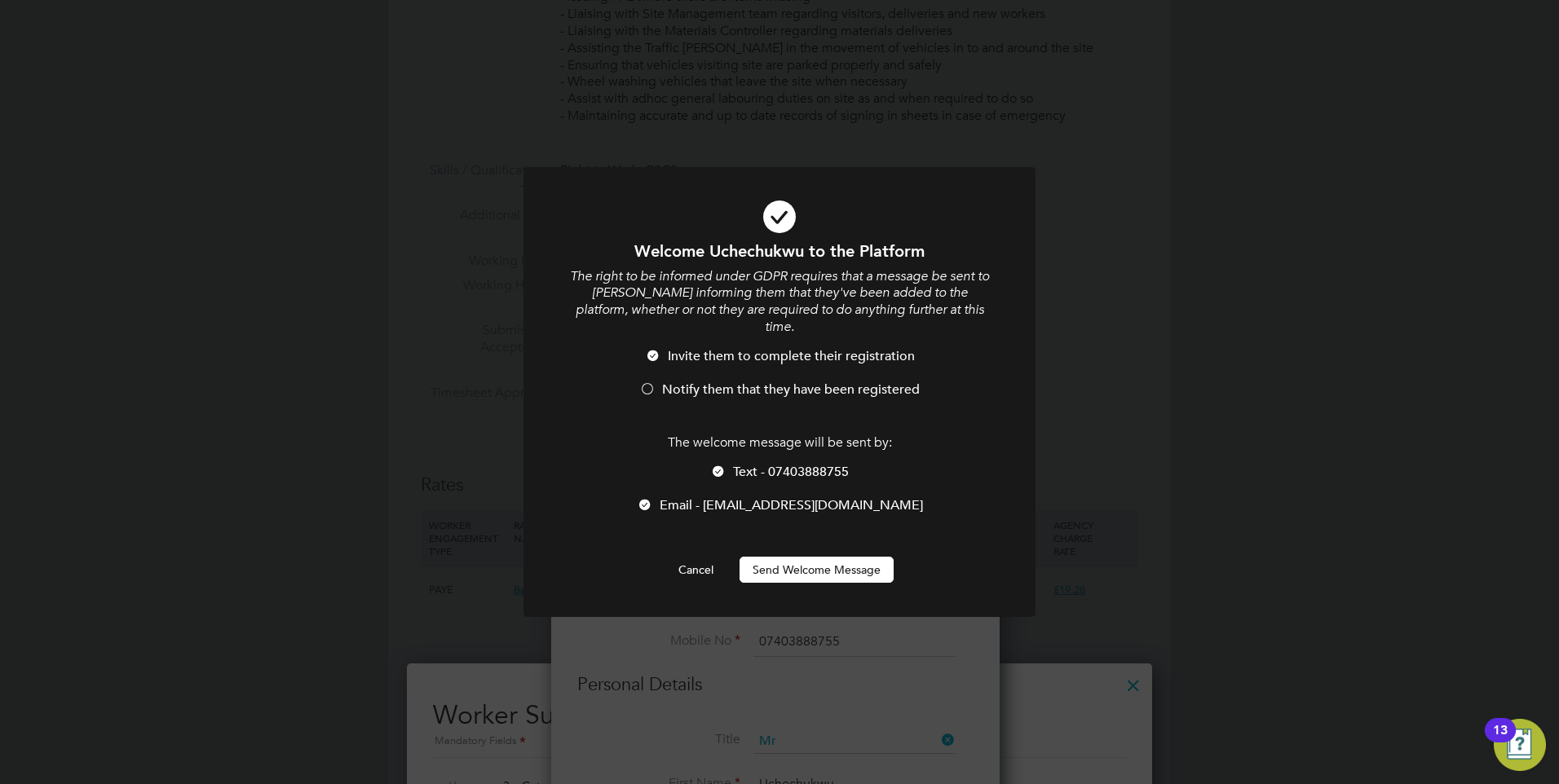
click at [806, 574] on button "Send Welcome Message" at bounding box center [817, 569] width 154 height 26
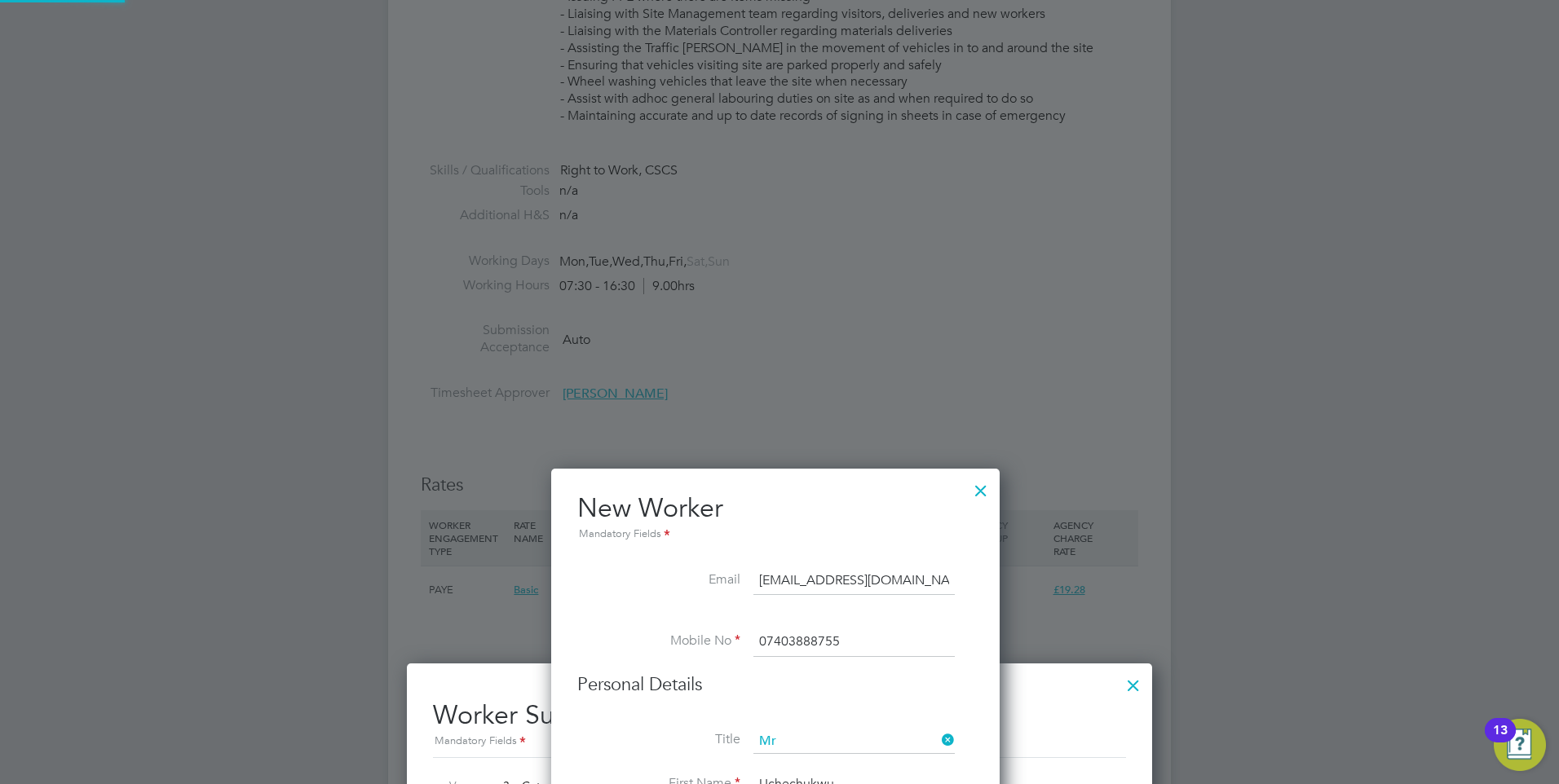
type input "Uchechukwu Wodu (505947)"
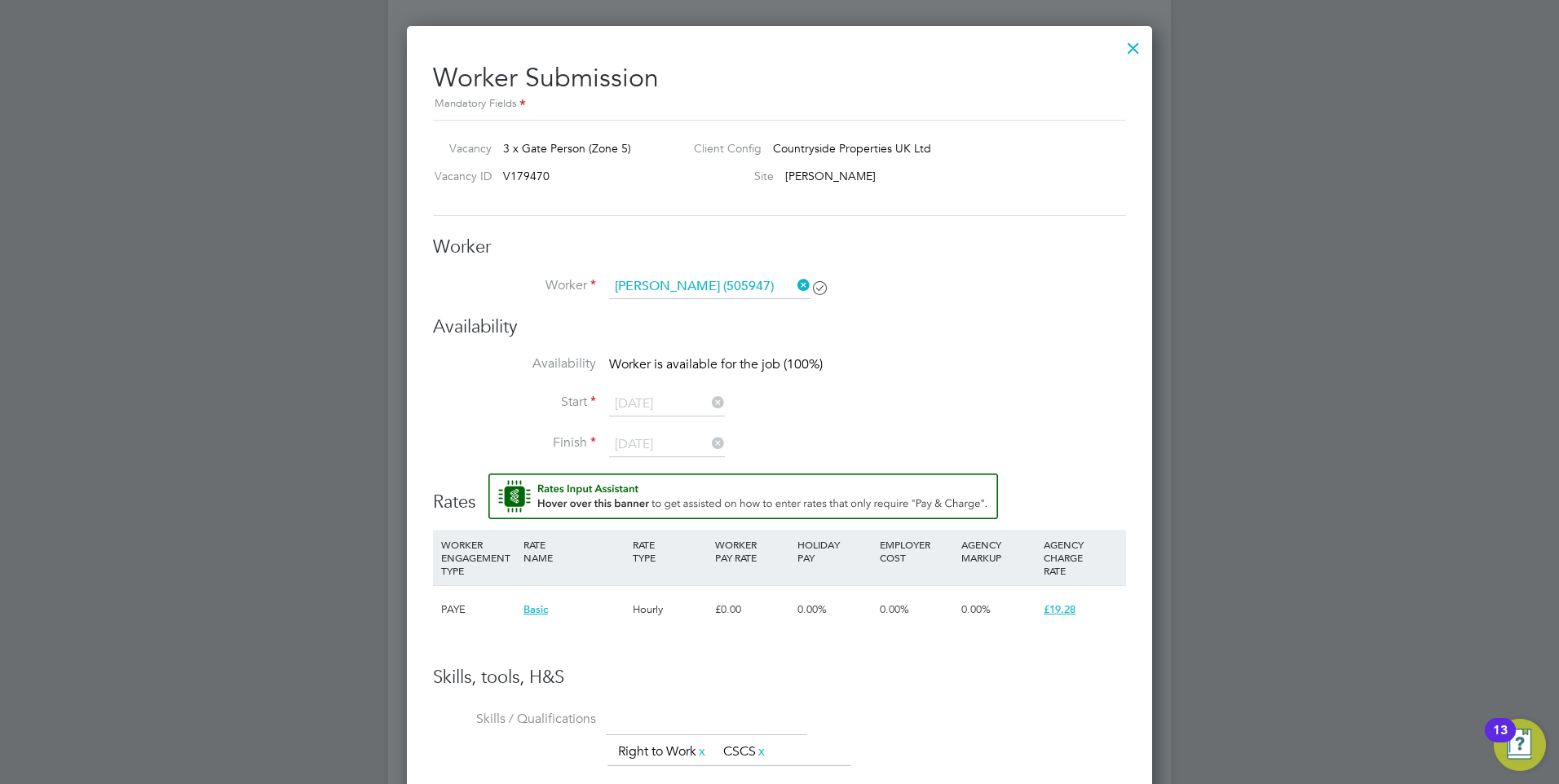
scroll to position [1257, 0]
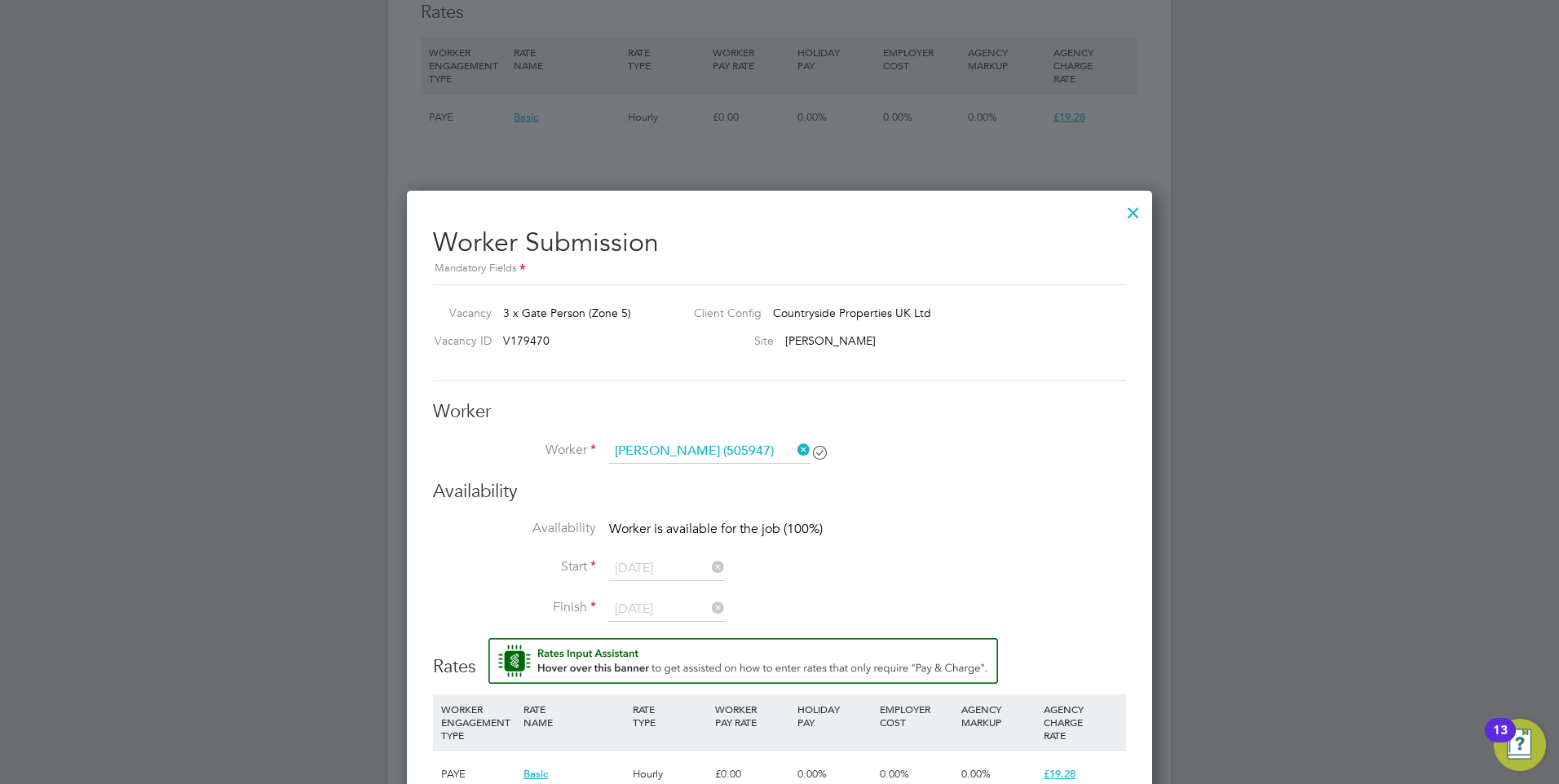
drag, startPoint x: 803, startPoint y: 448, endPoint x: 787, endPoint y: 449, distance: 16.0
click at [794, 448] on icon at bounding box center [794, 449] width 0 height 23
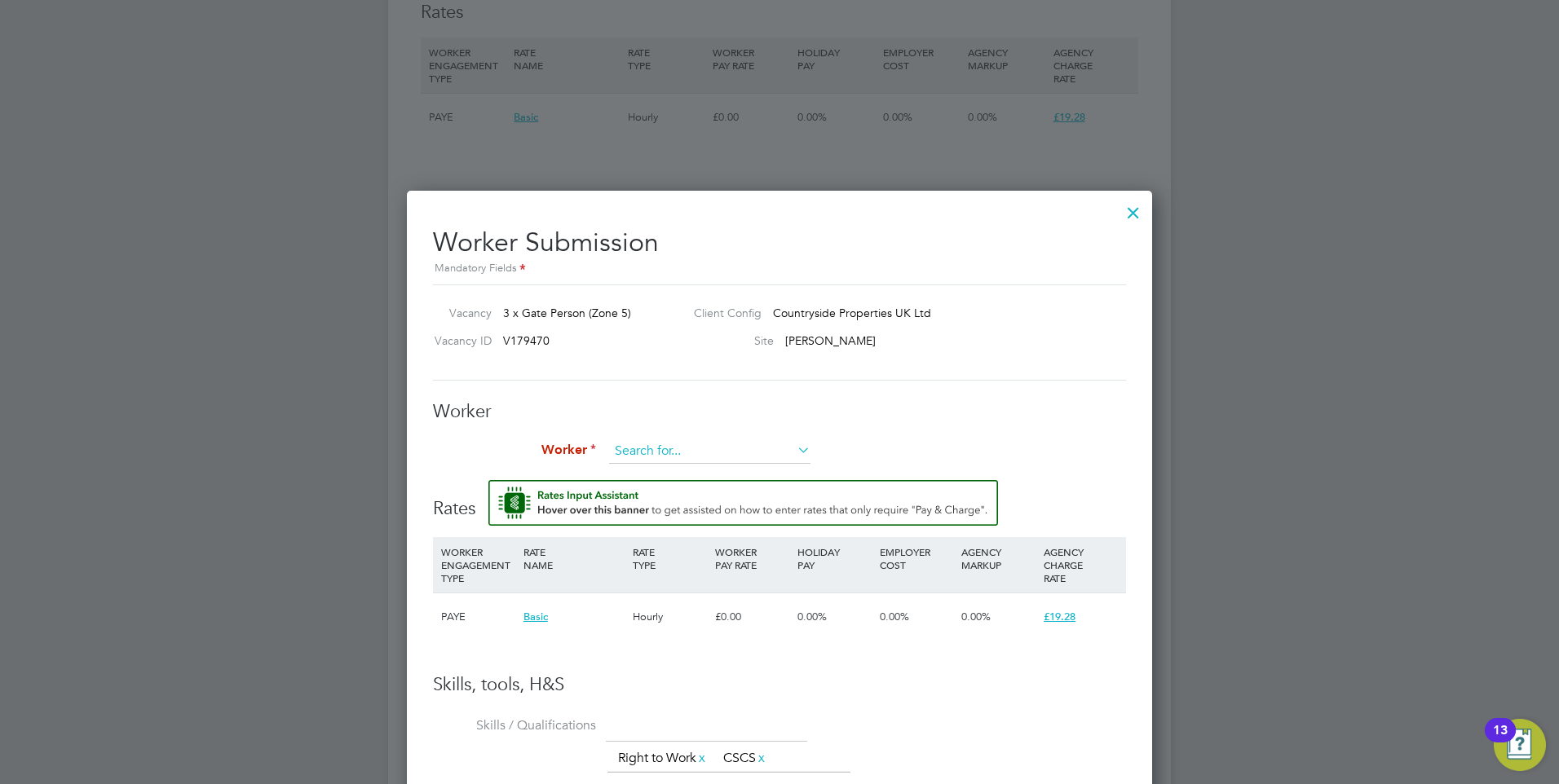
scroll to position [1007, 746]
click at [664, 449] on input at bounding box center [709, 451] width 201 height 24
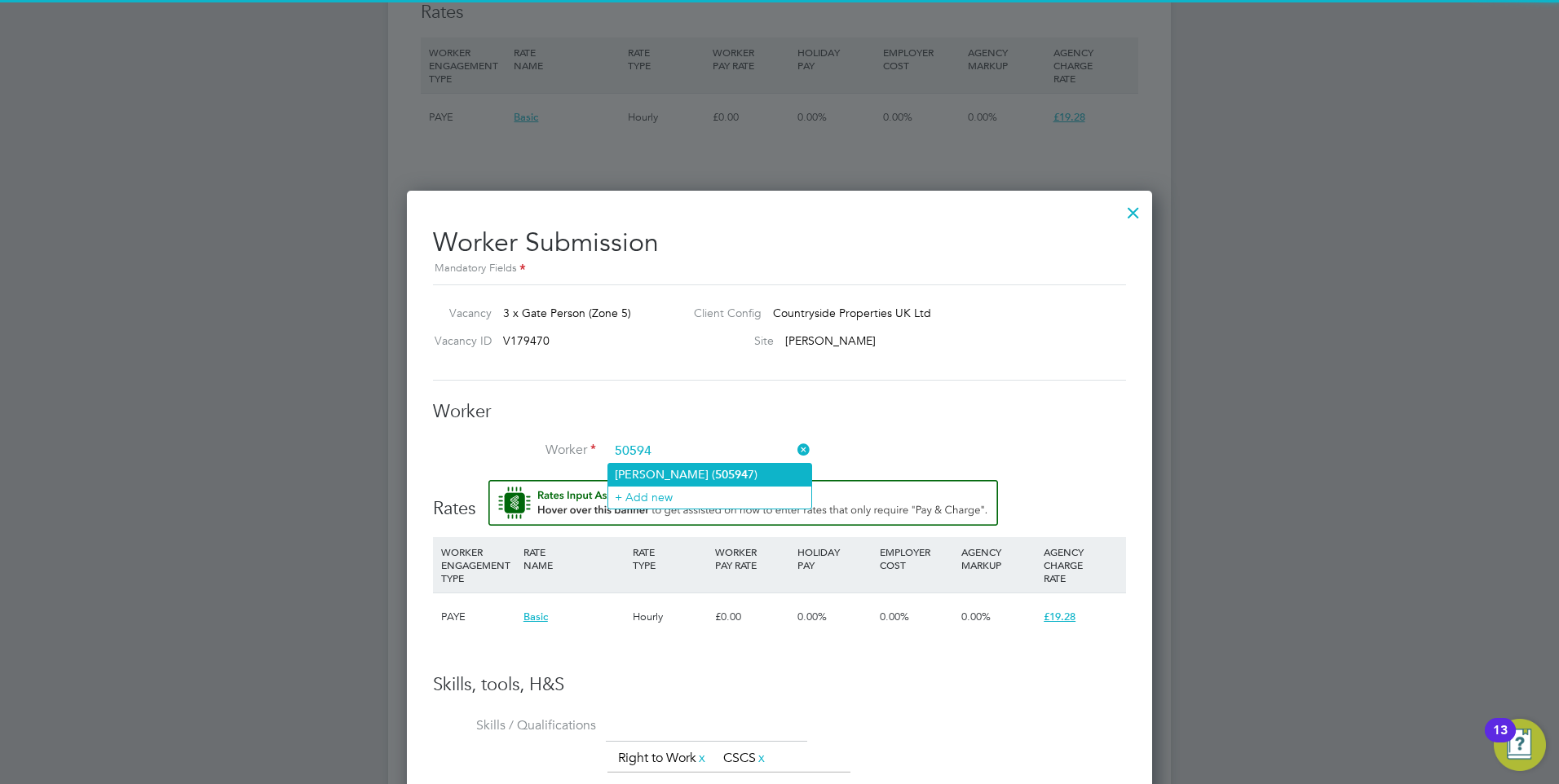
click at [701, 471] on li "Uchechukwu Wodu ( 50594 7)" at bounding box center [709, 475] width 203 height 22
type input "Uchechukwu Wodu (505947)"
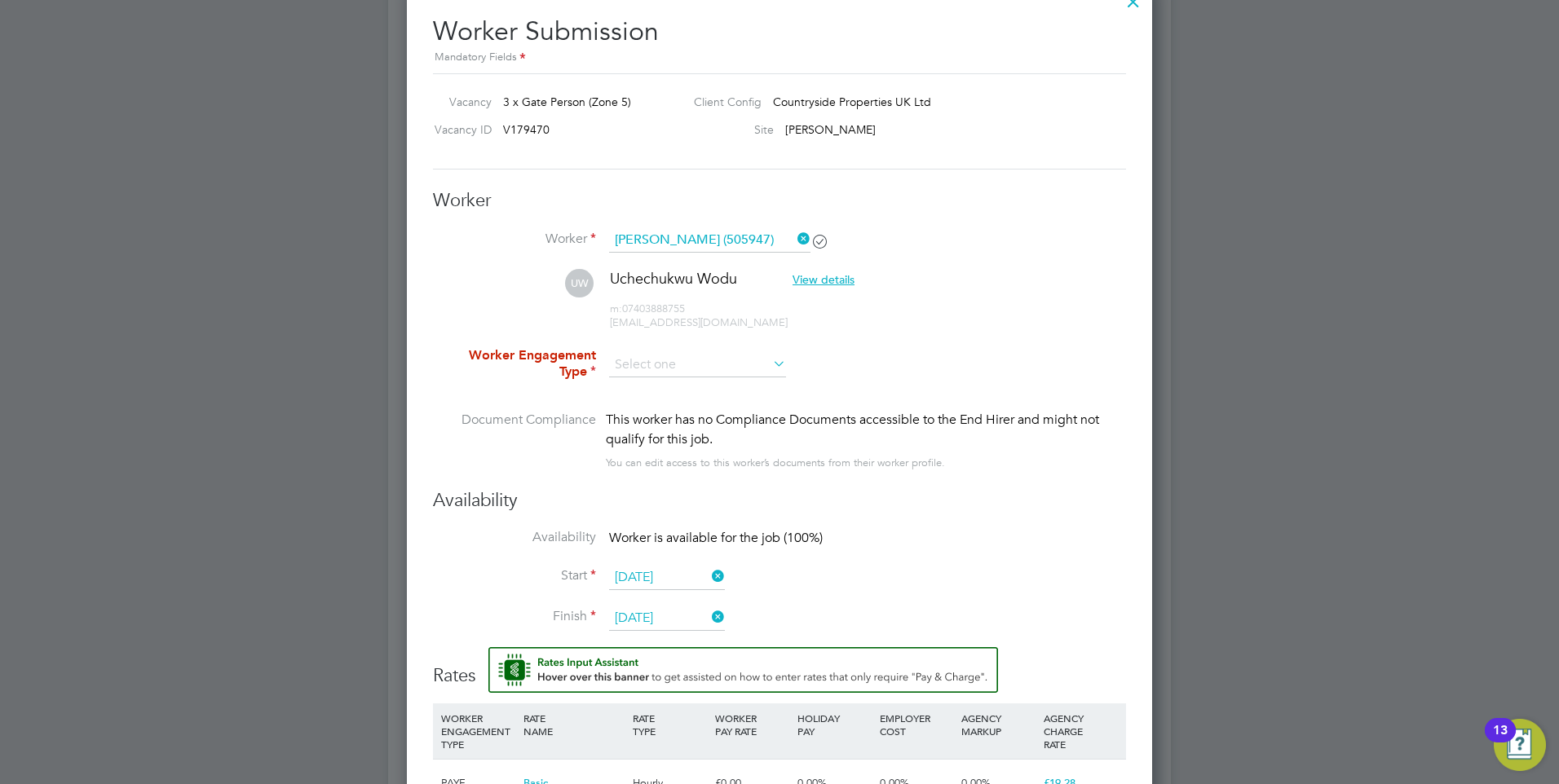
scroll to position [1665, 0]
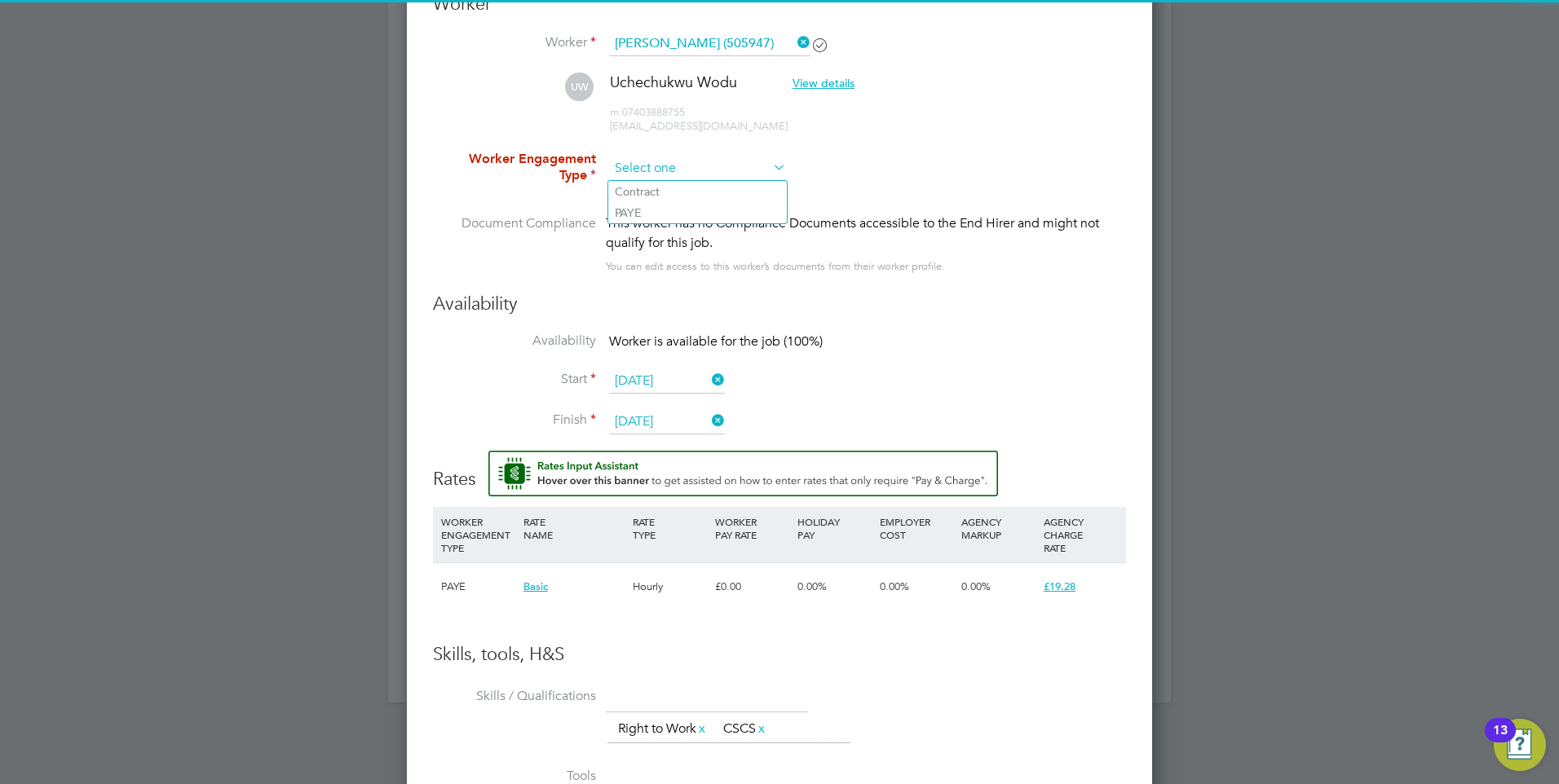
click at [660, 167] on input at bounding box center [697, 168] width 177 height 24
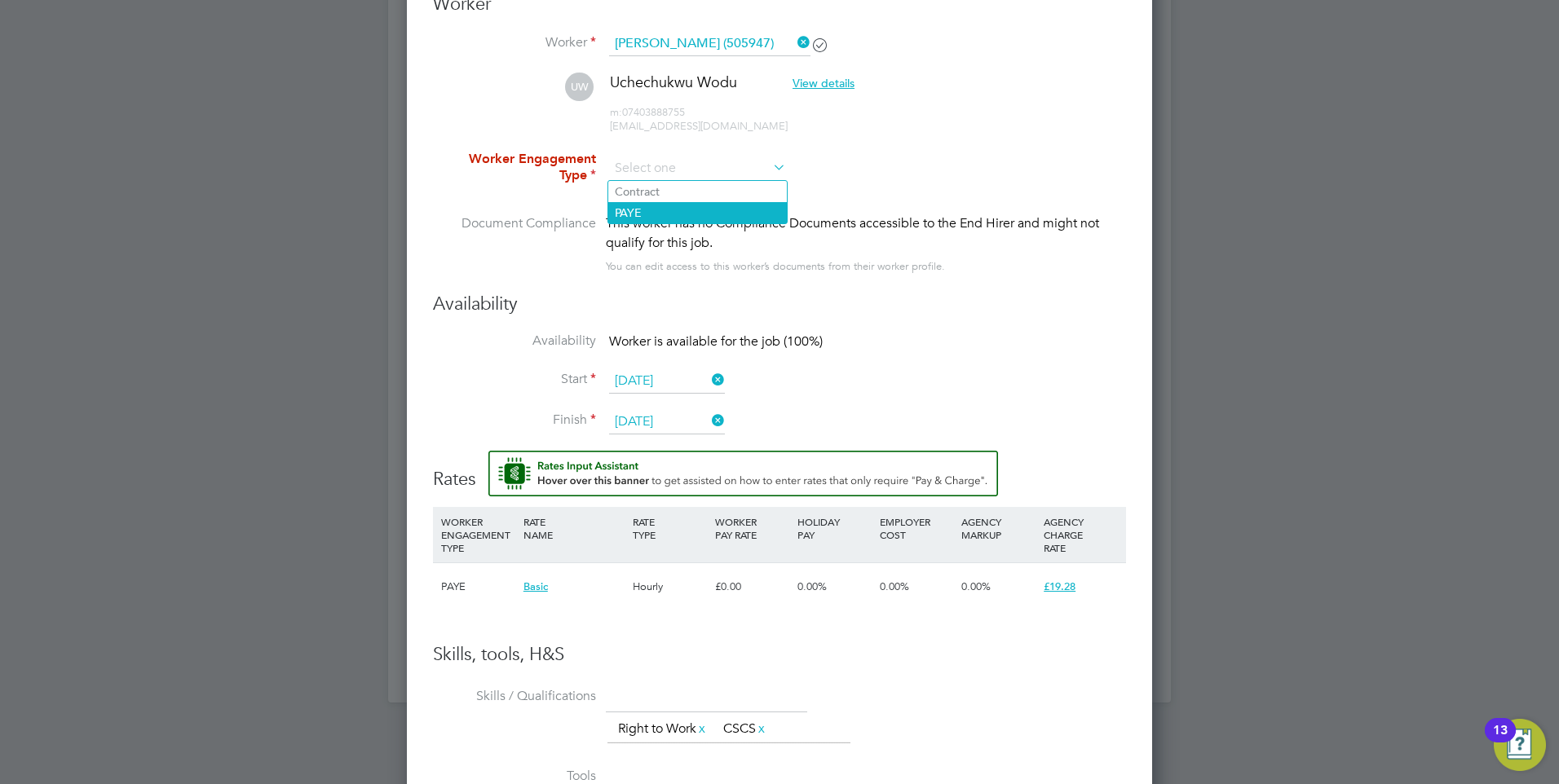
click at [680, 205] on li "PAYE" at bounding box center [697, 212] width 179 height 21
type input "PAYE"
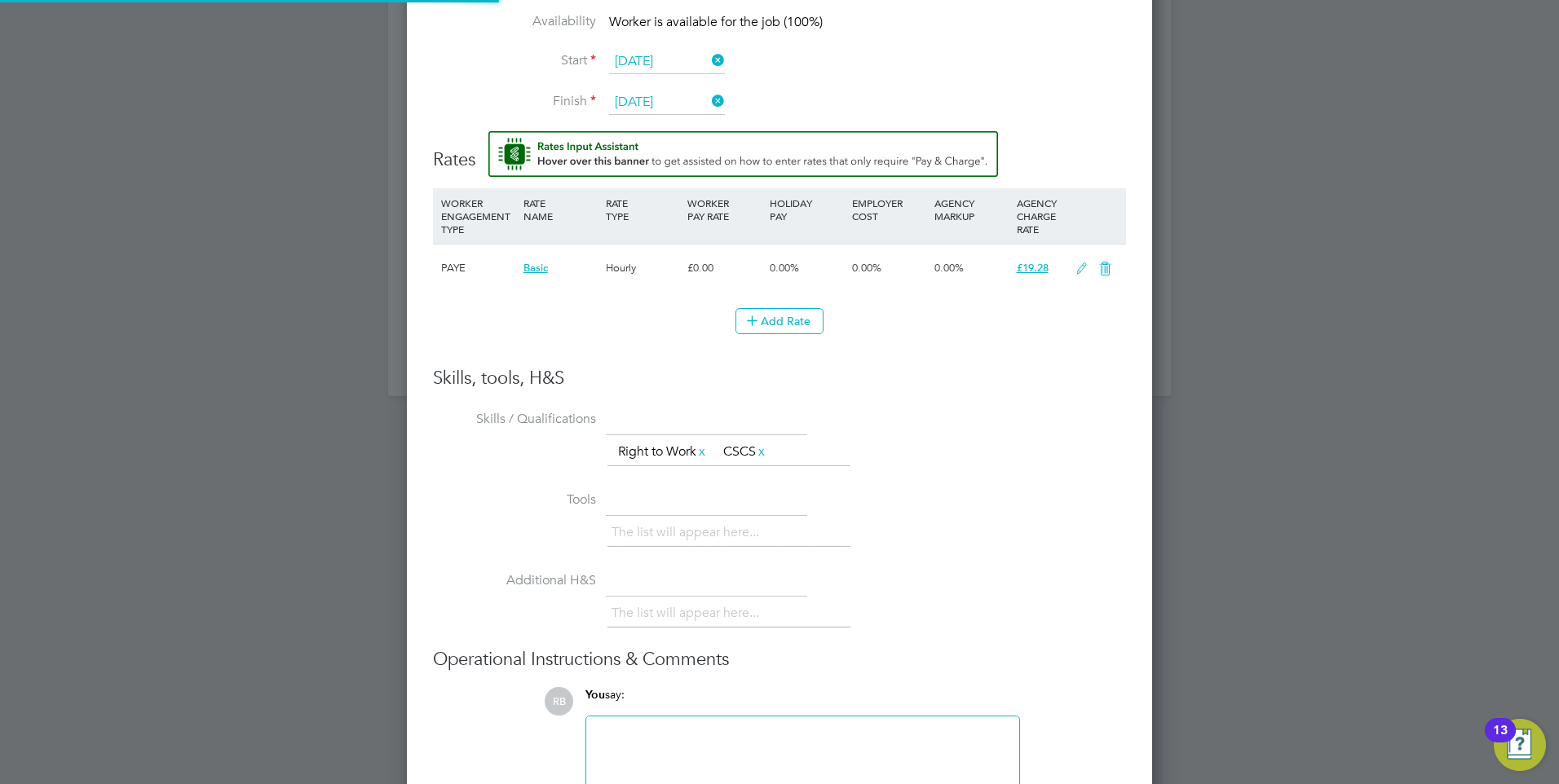
scroll to position [1990, 0]
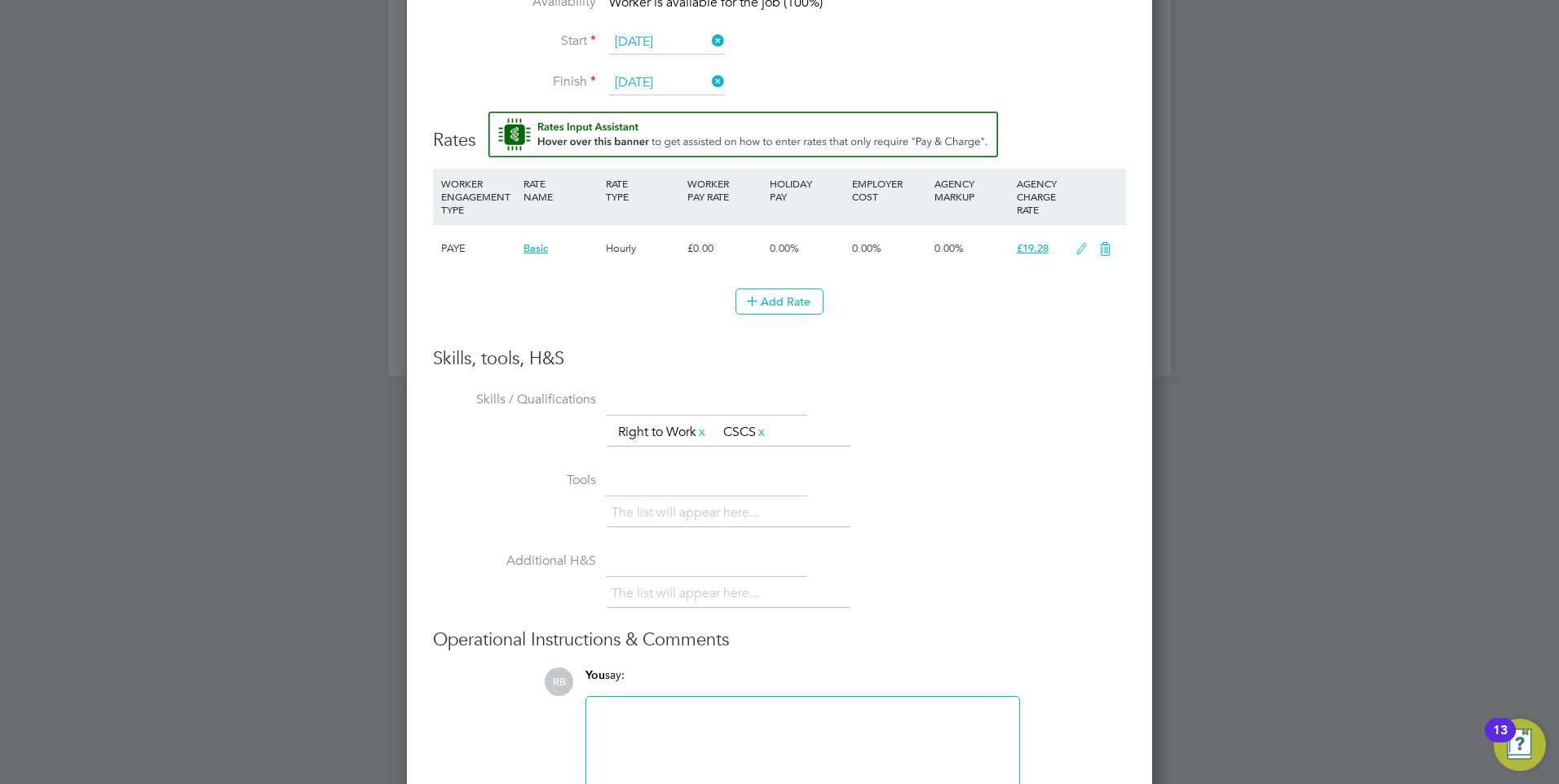
click at [1084, 252] on icon at bounding box center [1081, 250] width 20 height 13
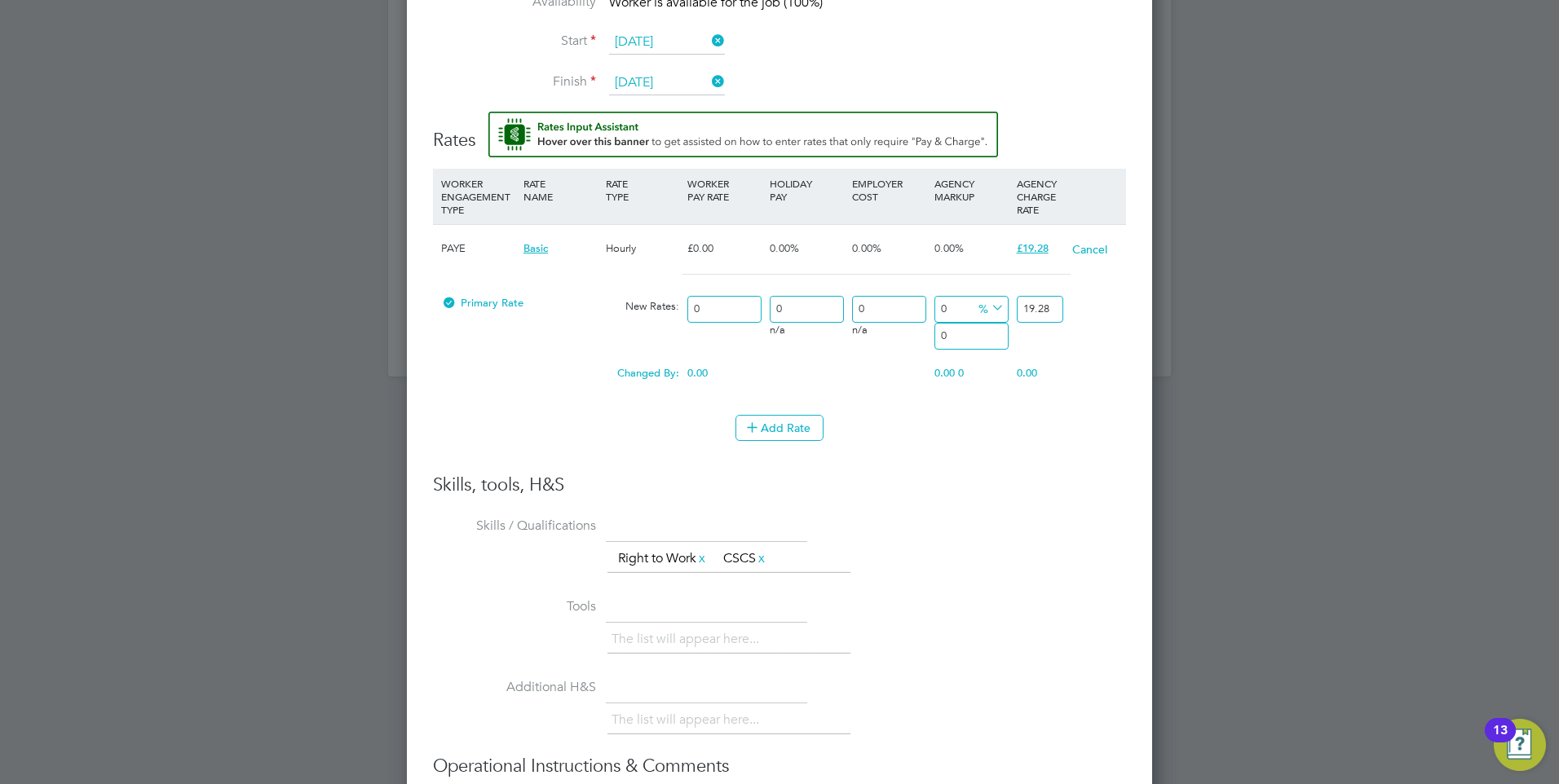
scroll to position [1514, 746]
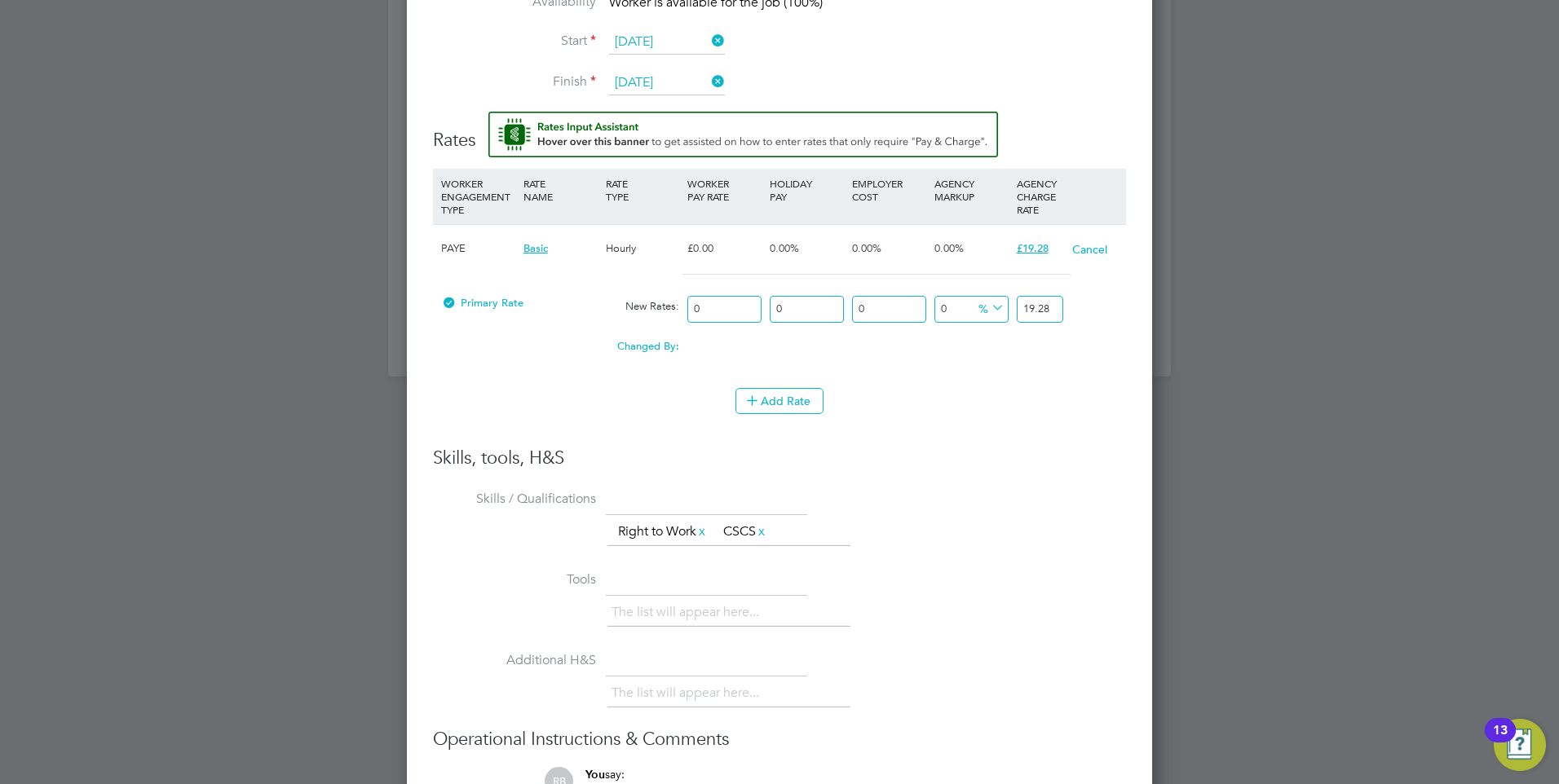
drag, startPoint x: 723, startPoint y: 310, endPoint x: 167, endPoint y: 217, distance: 563.7
click at [464, 328] on div "Primary Rate New Rates: 0 0 n/a 0 n/a 0 0 % 19.28" at bounding box center [779, 310] width 693 height 43
type input "1"
type input "16"
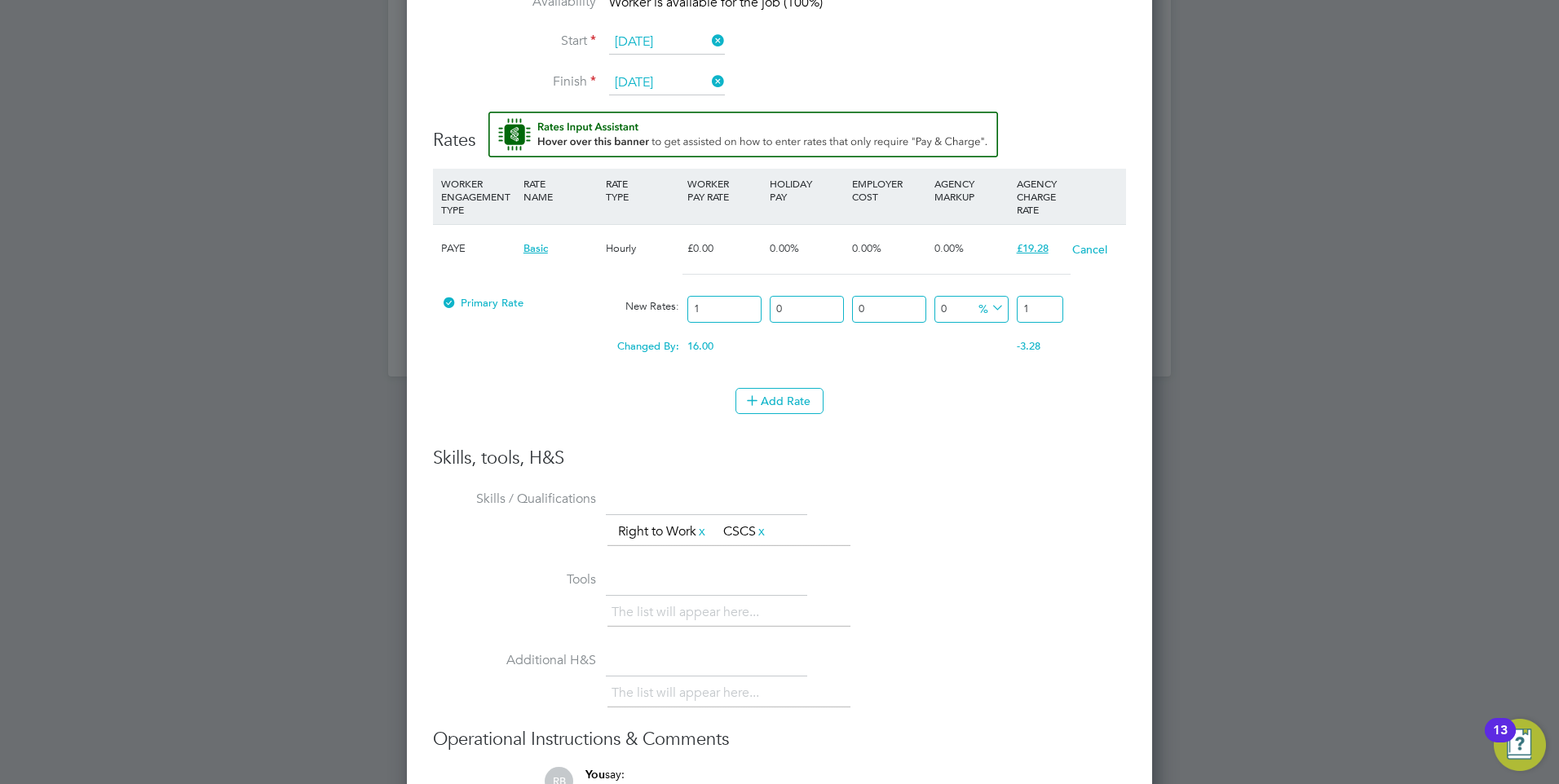
type input "16"
type input "16.5"
type input "16.58"
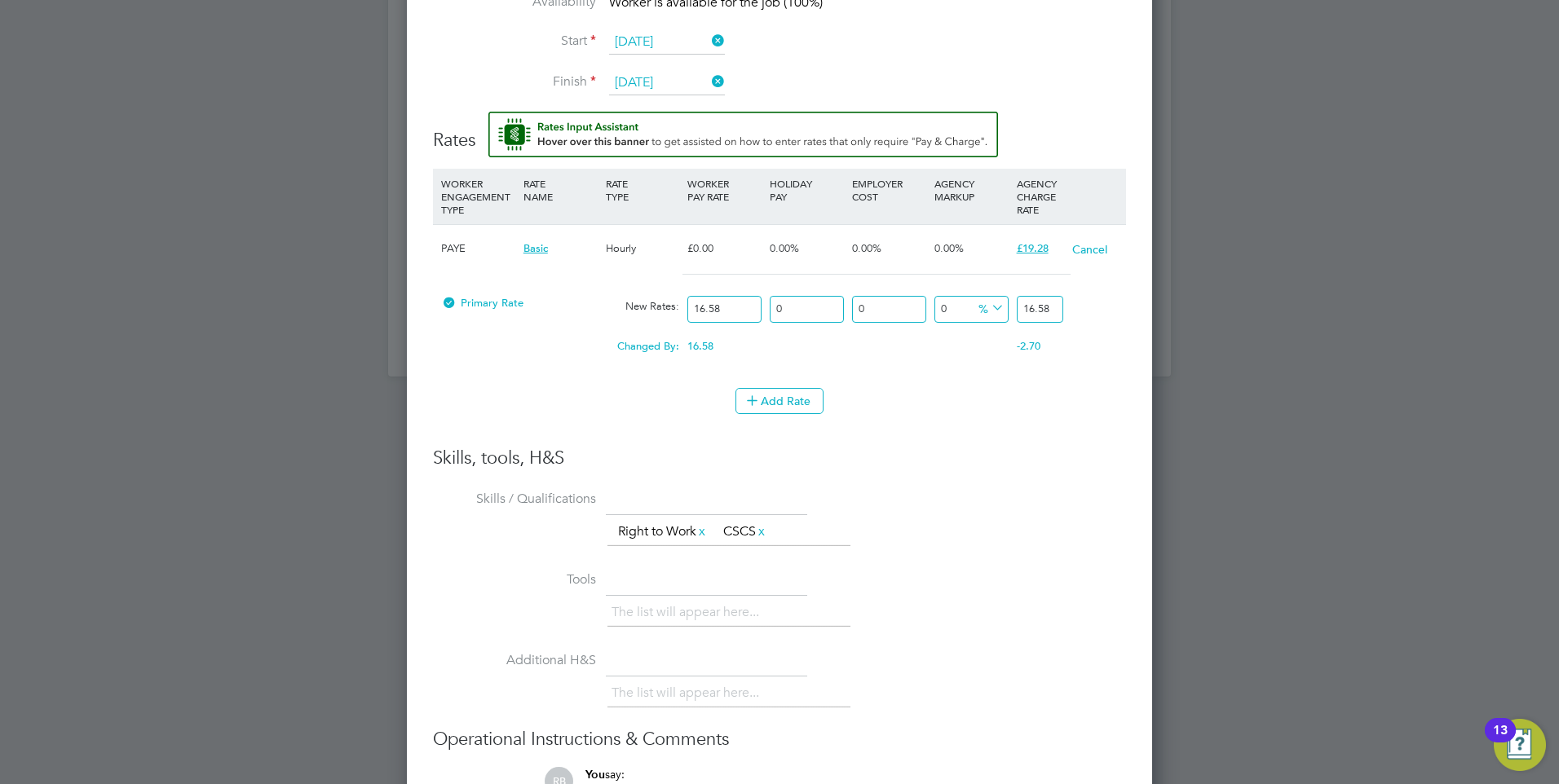
type input "16.58"
drag, startPoint x: 1049, startPoint y: 302, endPoint x: 380, endPoint y: 271, distance: 669.7
click at [679, 288] on div "Primary Rate New Rates: 16.58 0 n/a 0 n/a 0 0 % 16.58" at bounding box center [779, 310] width 693 height 43
type input "-93.9686369119421"
type input "1"
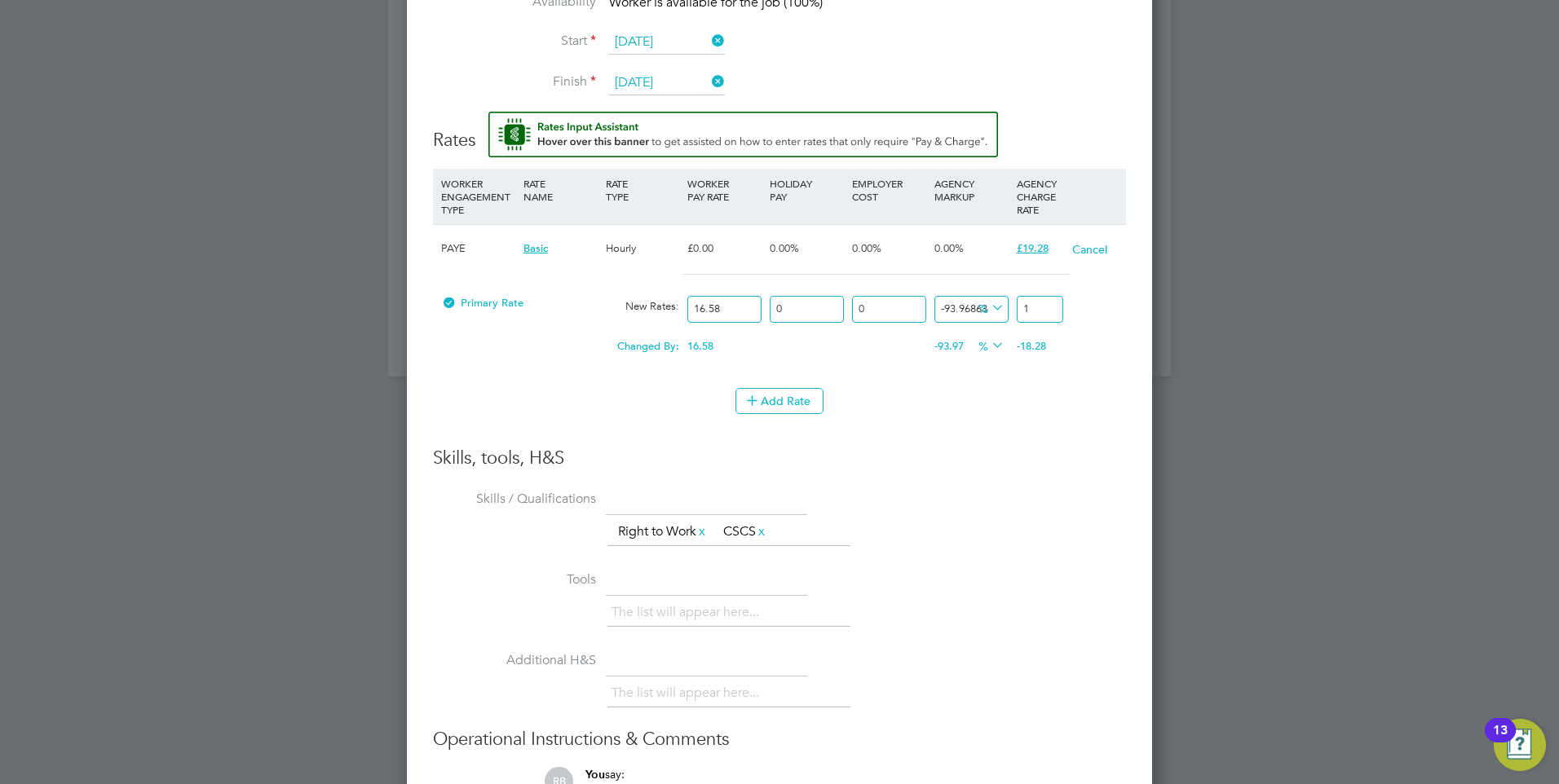
type input "14.595898673100121"
type input "19"
type input "15.802171290711701"
type input "19.2"
type input "16.28468033775633"
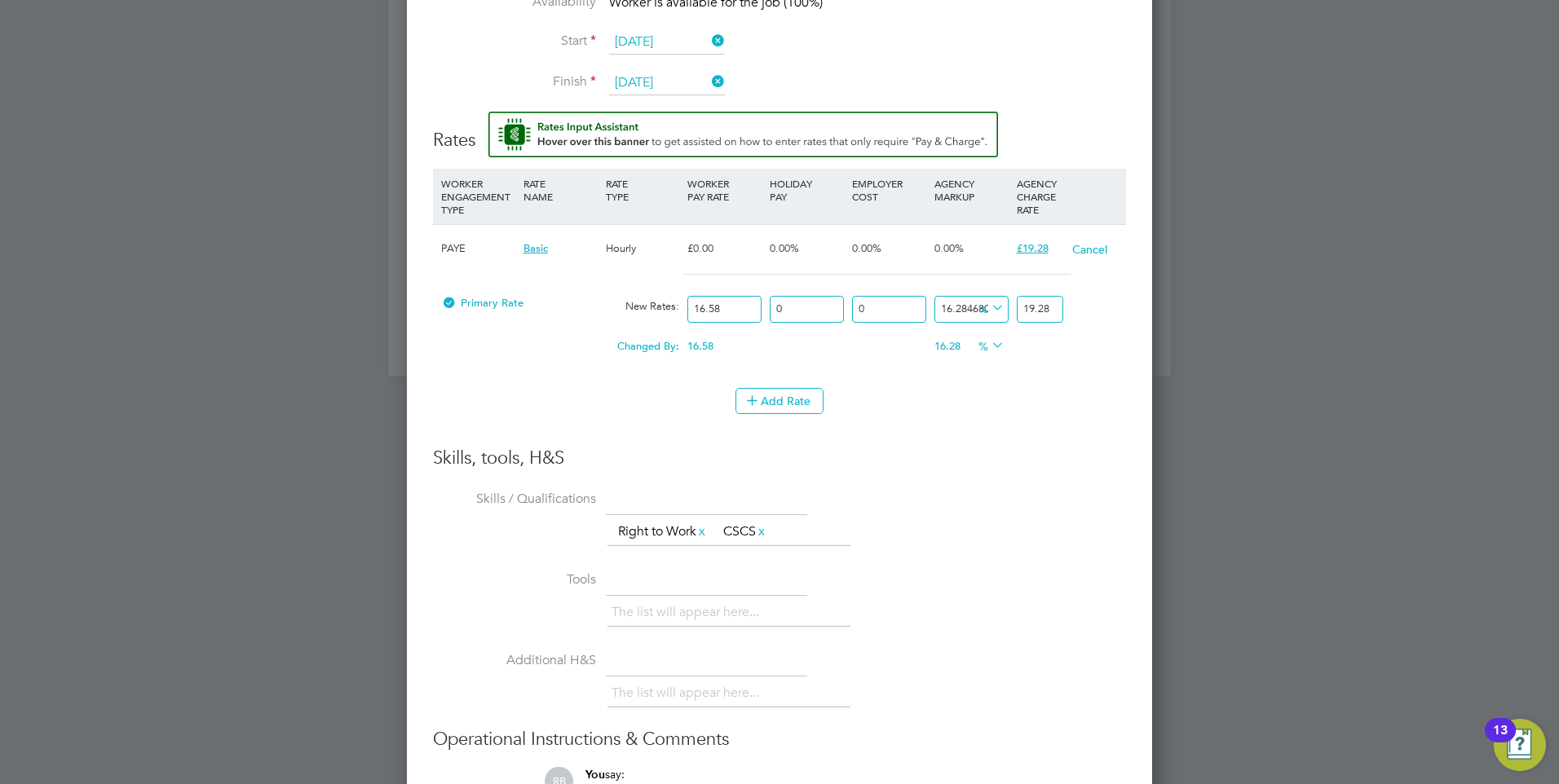
type input "19.28"
click at [810, 448] on h3 "Skills, tools, H&S" at bounding box center [779, 458] width 693 height 23
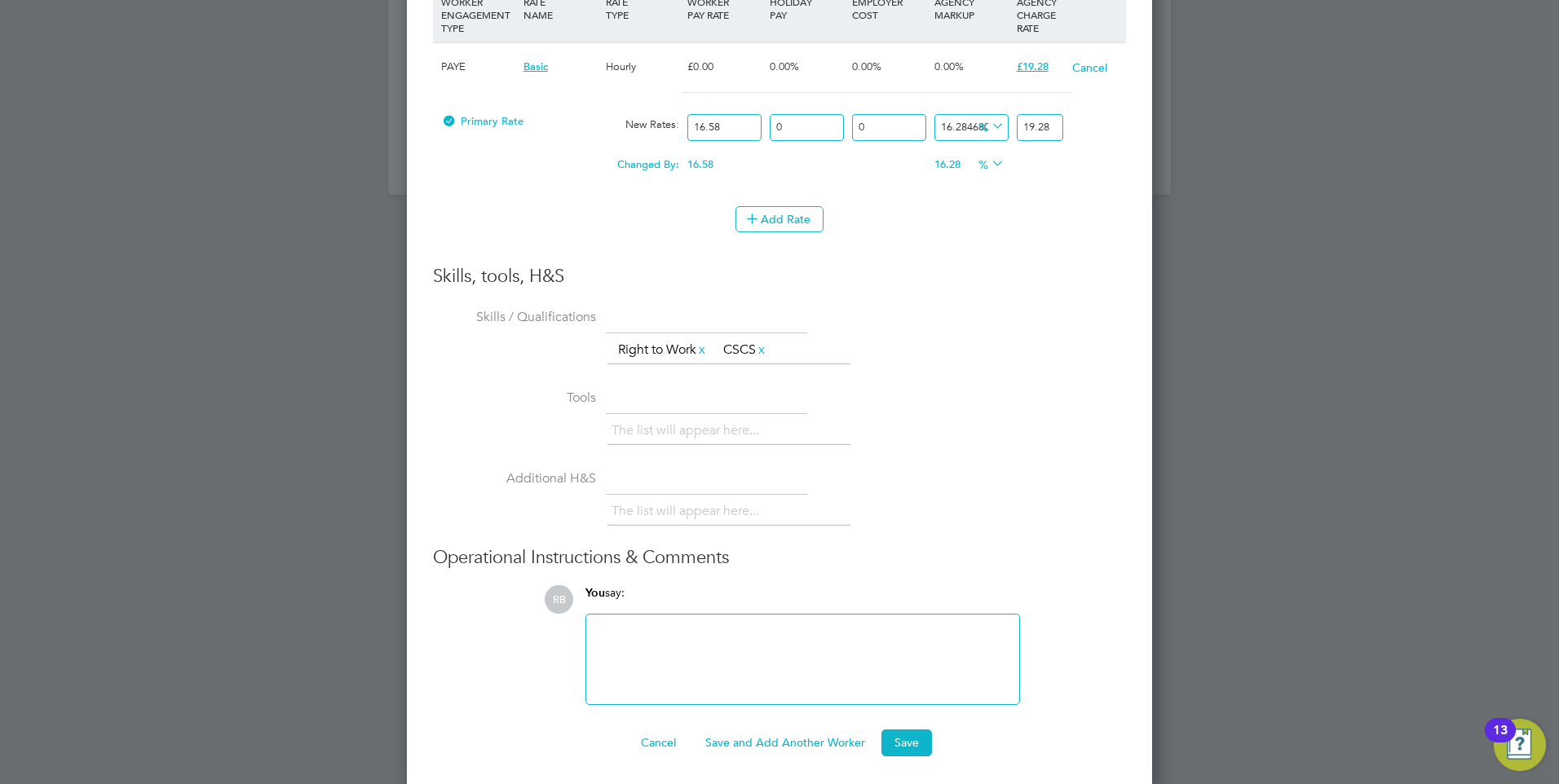
scroll to position [2177, 0]
click at [822, 742] on button "Save and Add Another Worker" at bounding box center [785, 738] width 186 height 26
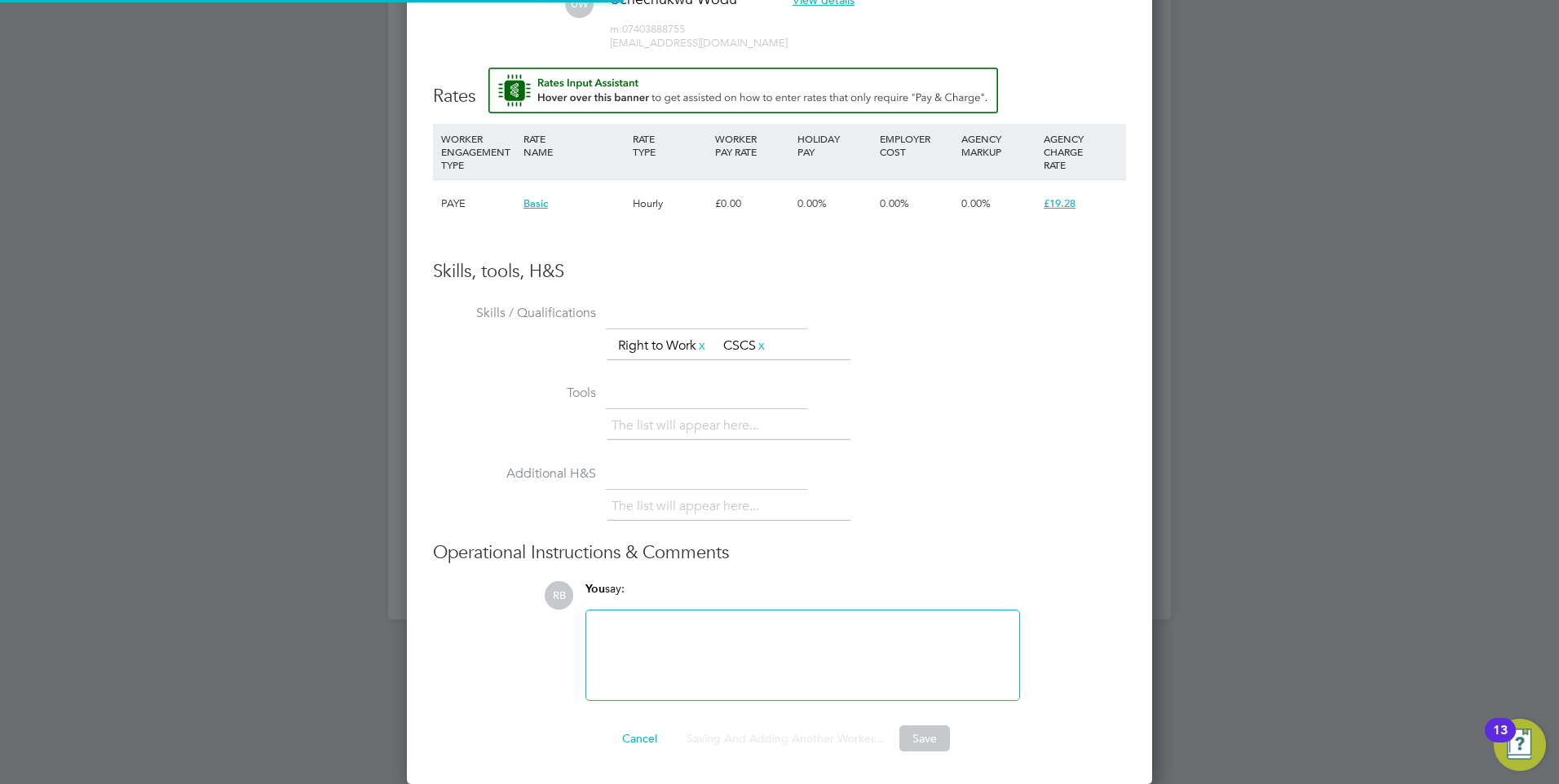
scroll to position [1745, 0]
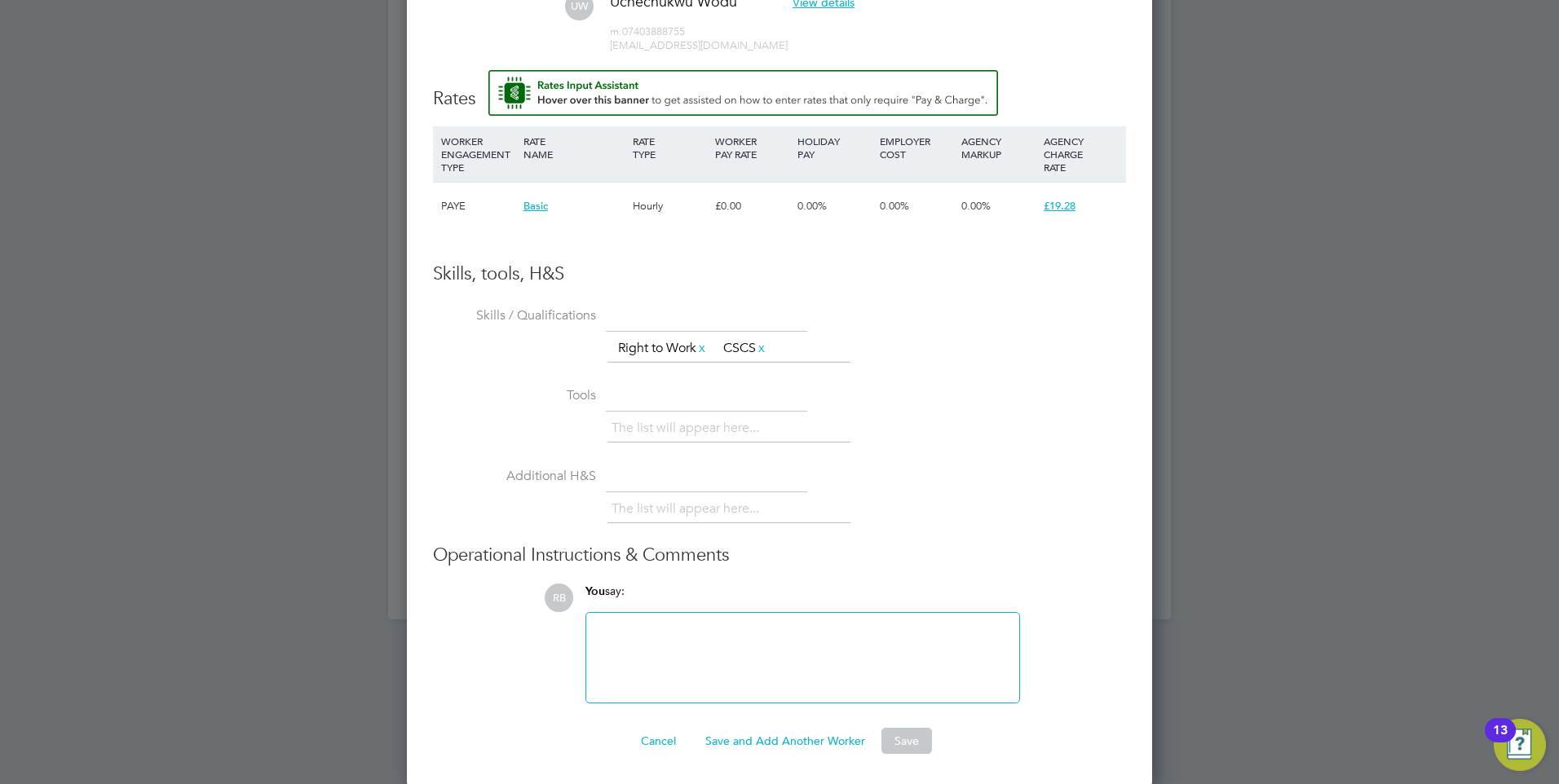
click at [822, 742] on button "Save and Add Another Worker" at bounding box center [785, 741] width 186 height 26
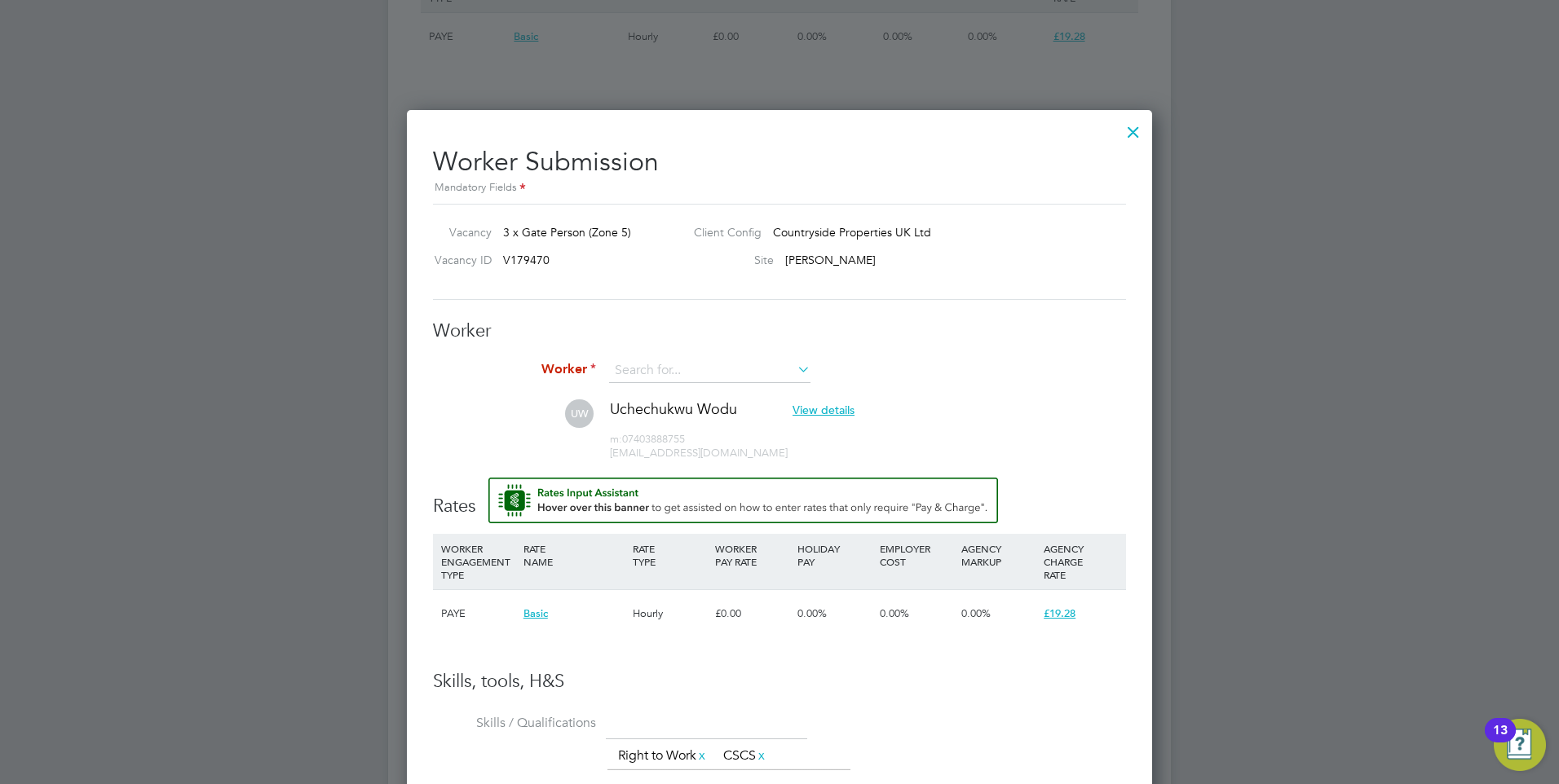
scroll to position [1175, 0]
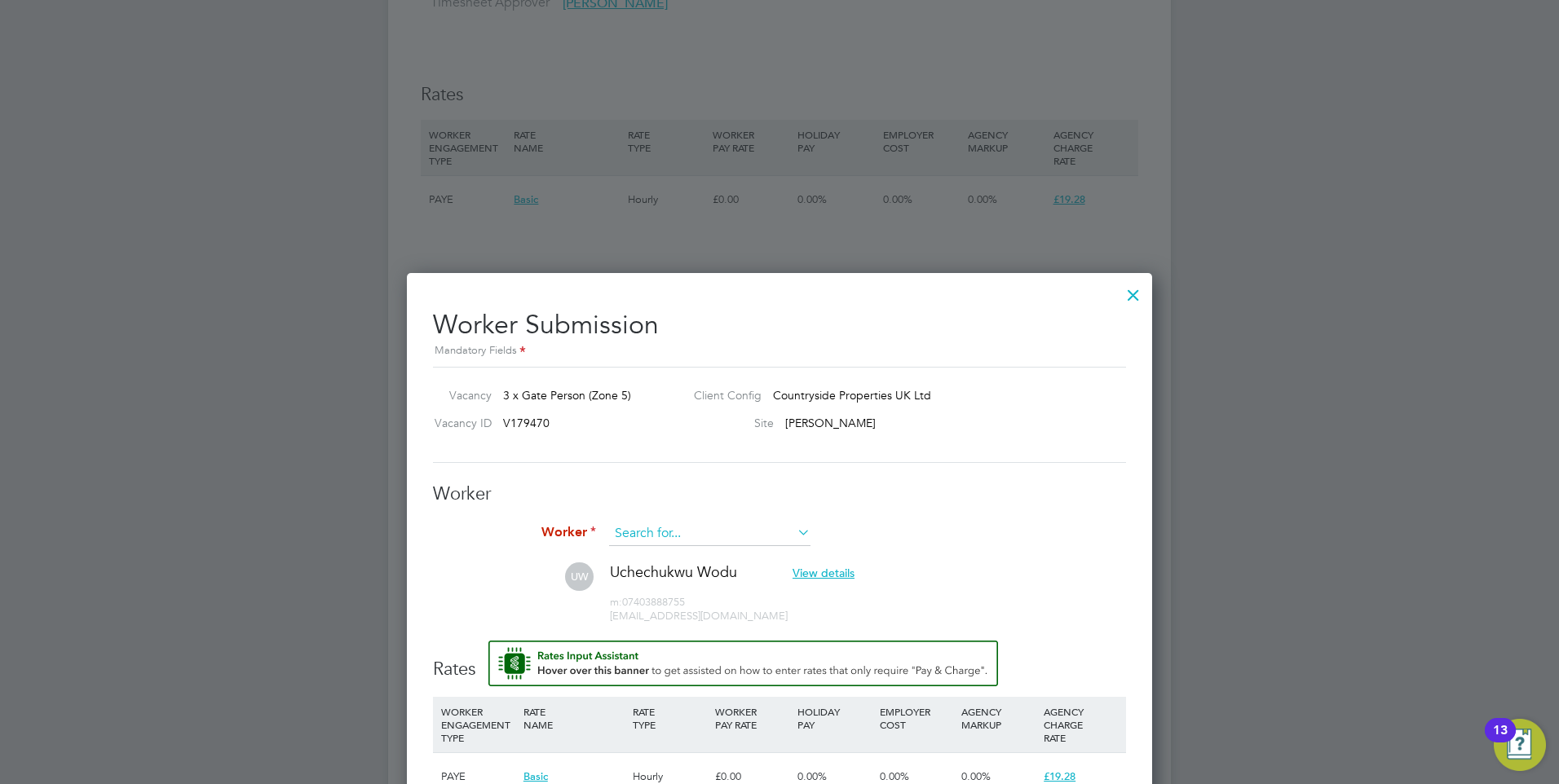
click at [712, 524] on input at bounding box center [709, 534] width 201 height 24
click at [663, 574] on li "+ Add new" at bounding box center [709, 579] width 203 height 22
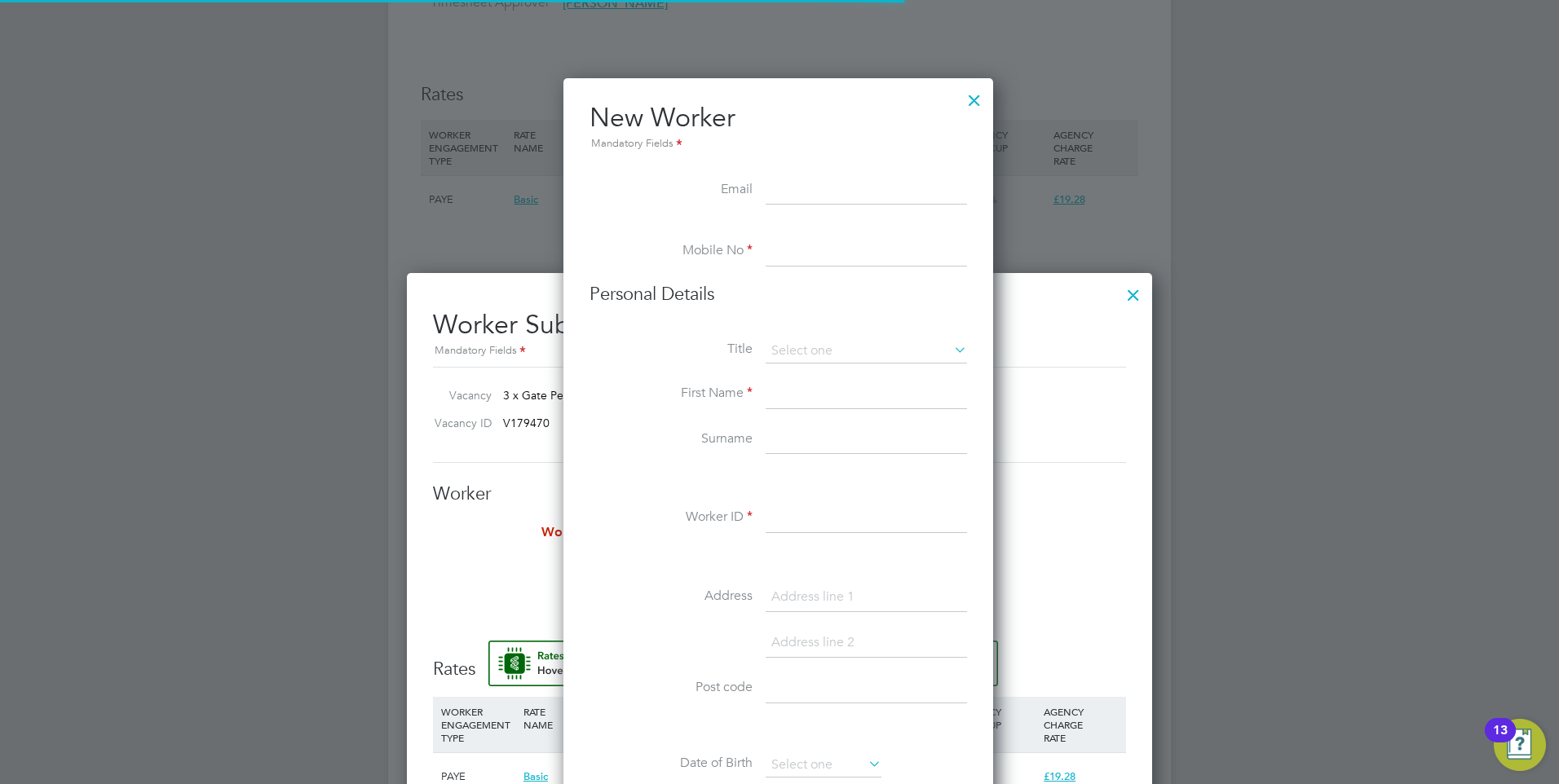
scroll to position [1388, 432]
paste input "Alexandruanca24@gmail.com"
type input "Alexandruanca24@gmail.com"
click at [796, 245] on input at bounding box center [866, 251] width 201 height 29
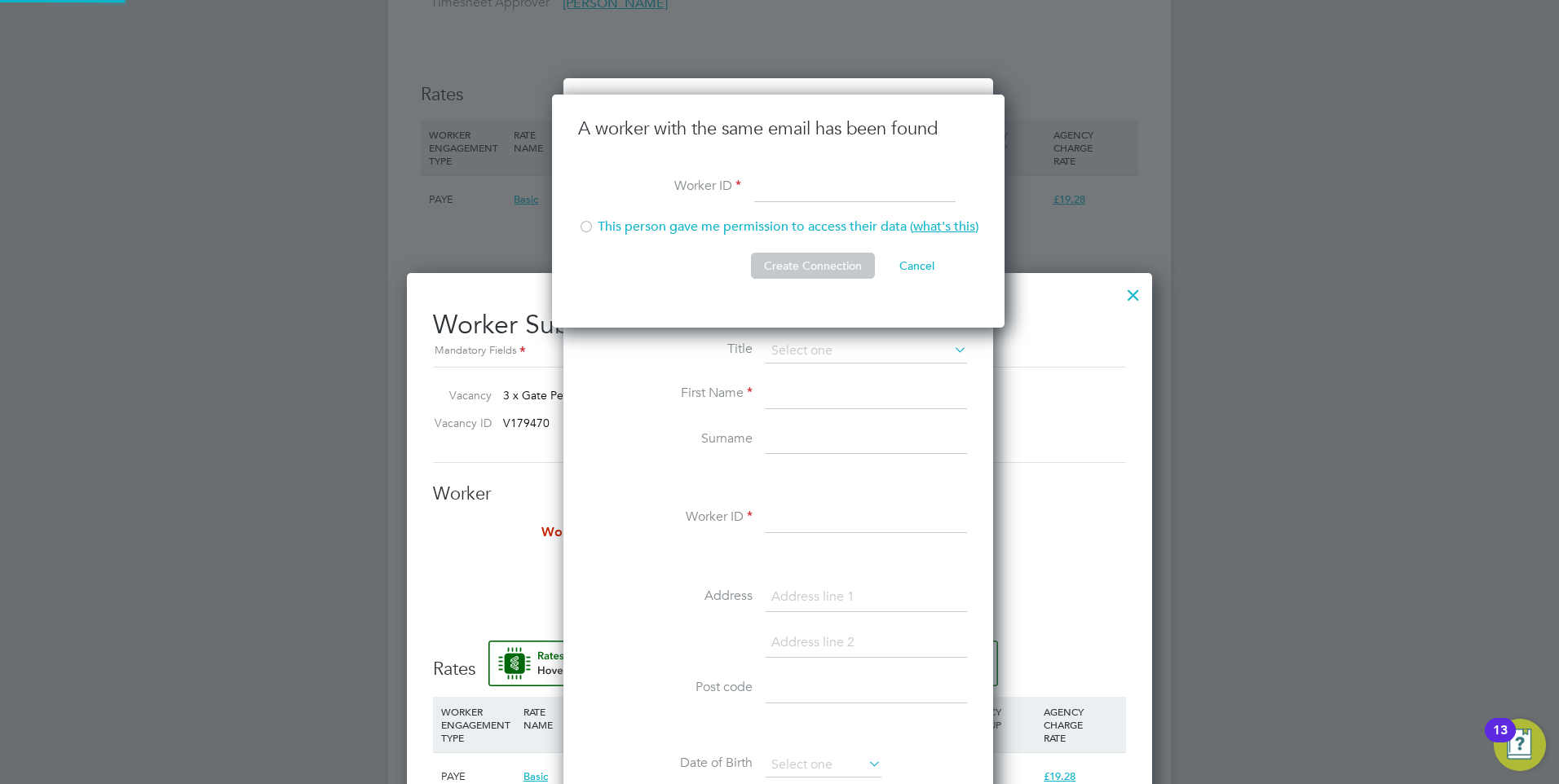
scroll to position [234, 455]
paste input "470982"
type input "470982"
click at [585, 229] on div at bounding box center [586, 229] width 17 height 17
click at [785, 248] on li "This person gave me permission to access their data ( what's this )" at bounding box center [777, 235] width 400 height 33
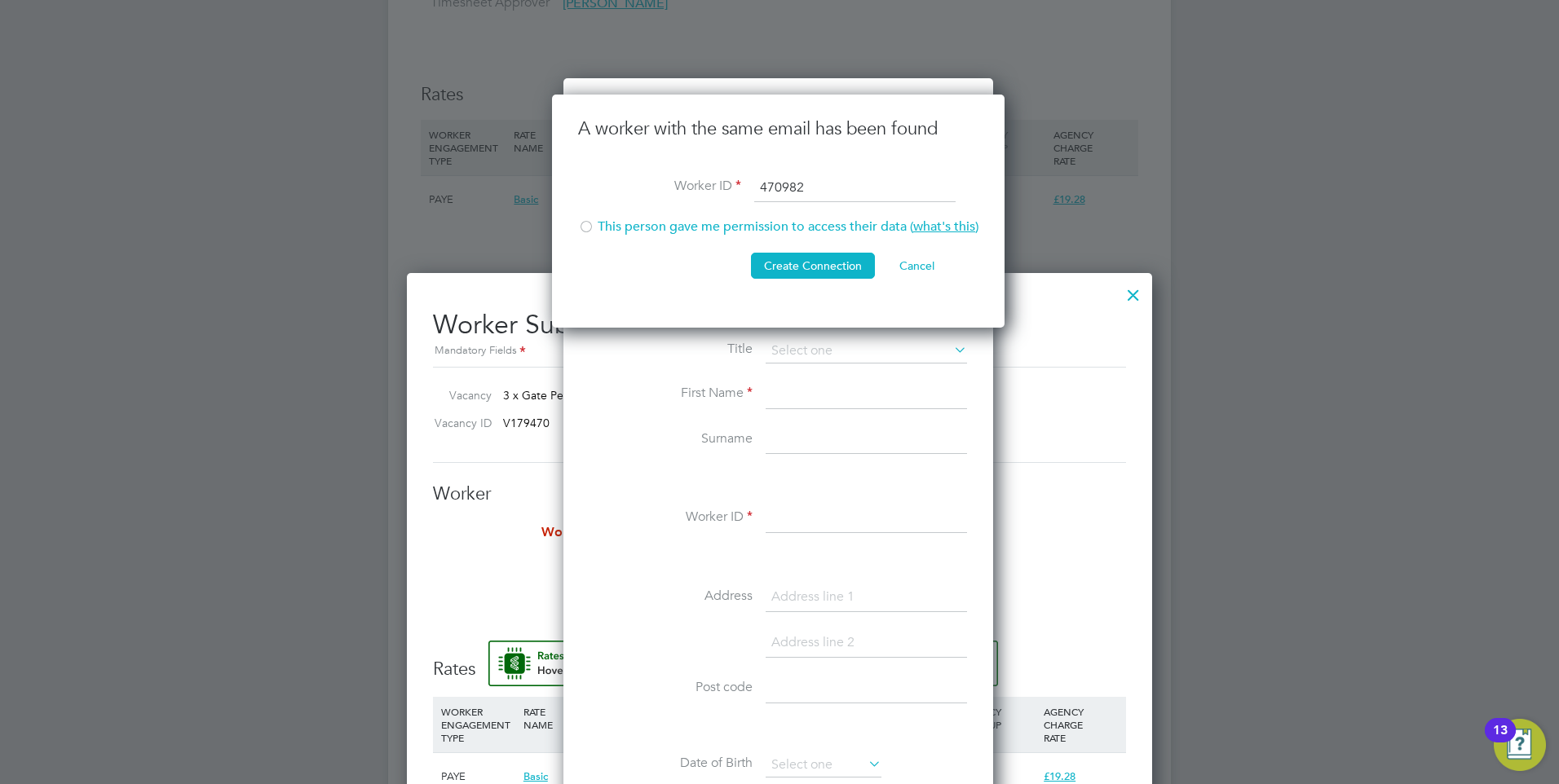
click at [581, 218] on li "Worker ID 470982" at bounding box center [777, 196] width 400 height 46
click at [584, 224] on div at bounding box center [586, 229] width 17 height 17
click at [800, 276] on button "Create Connection" at bounding box center [812, 266] width 124 height 26
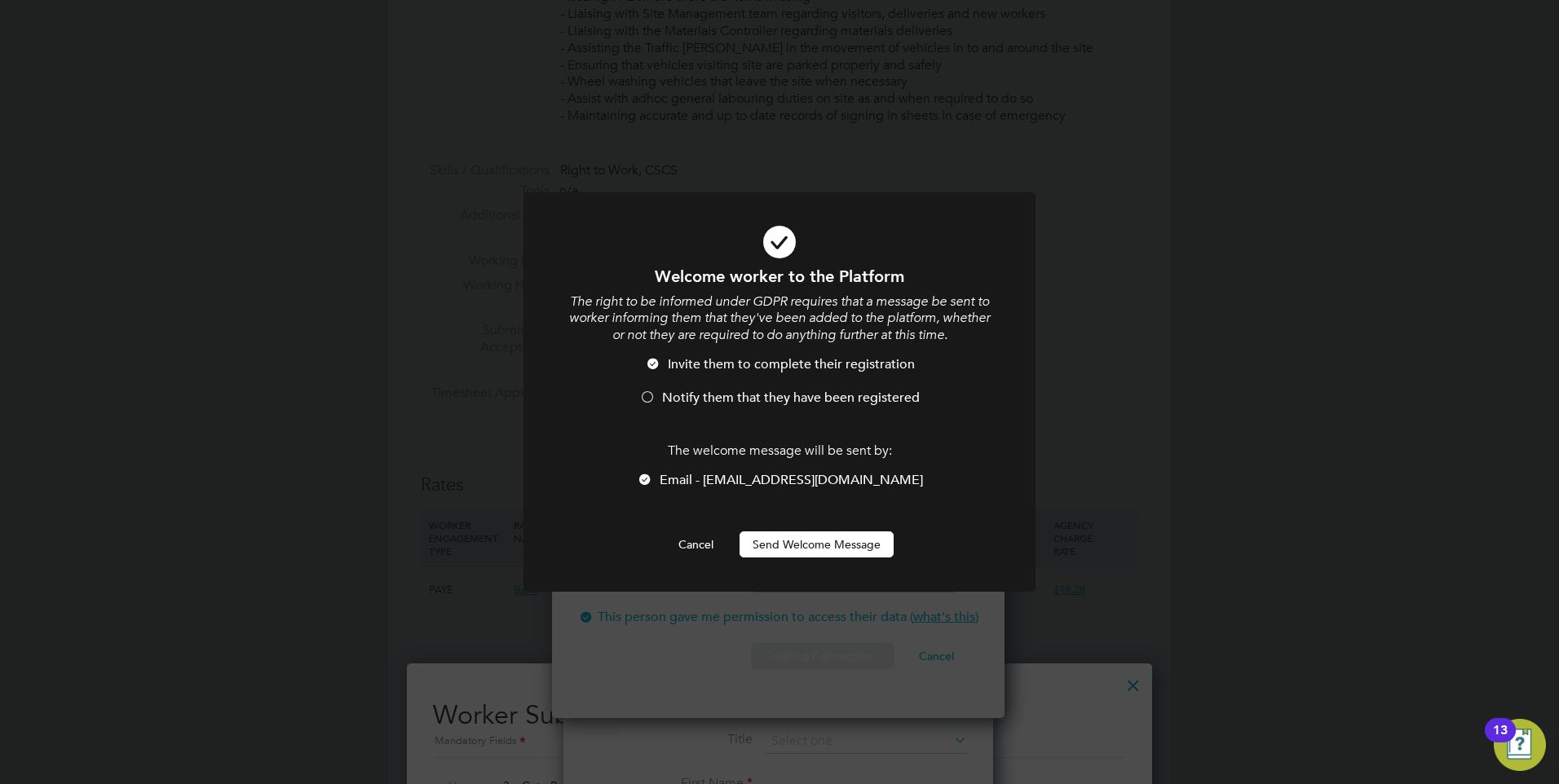
click at [819, 543] on button "Send Welcome Message" at bounding box center [817, 544] width 154 height 26
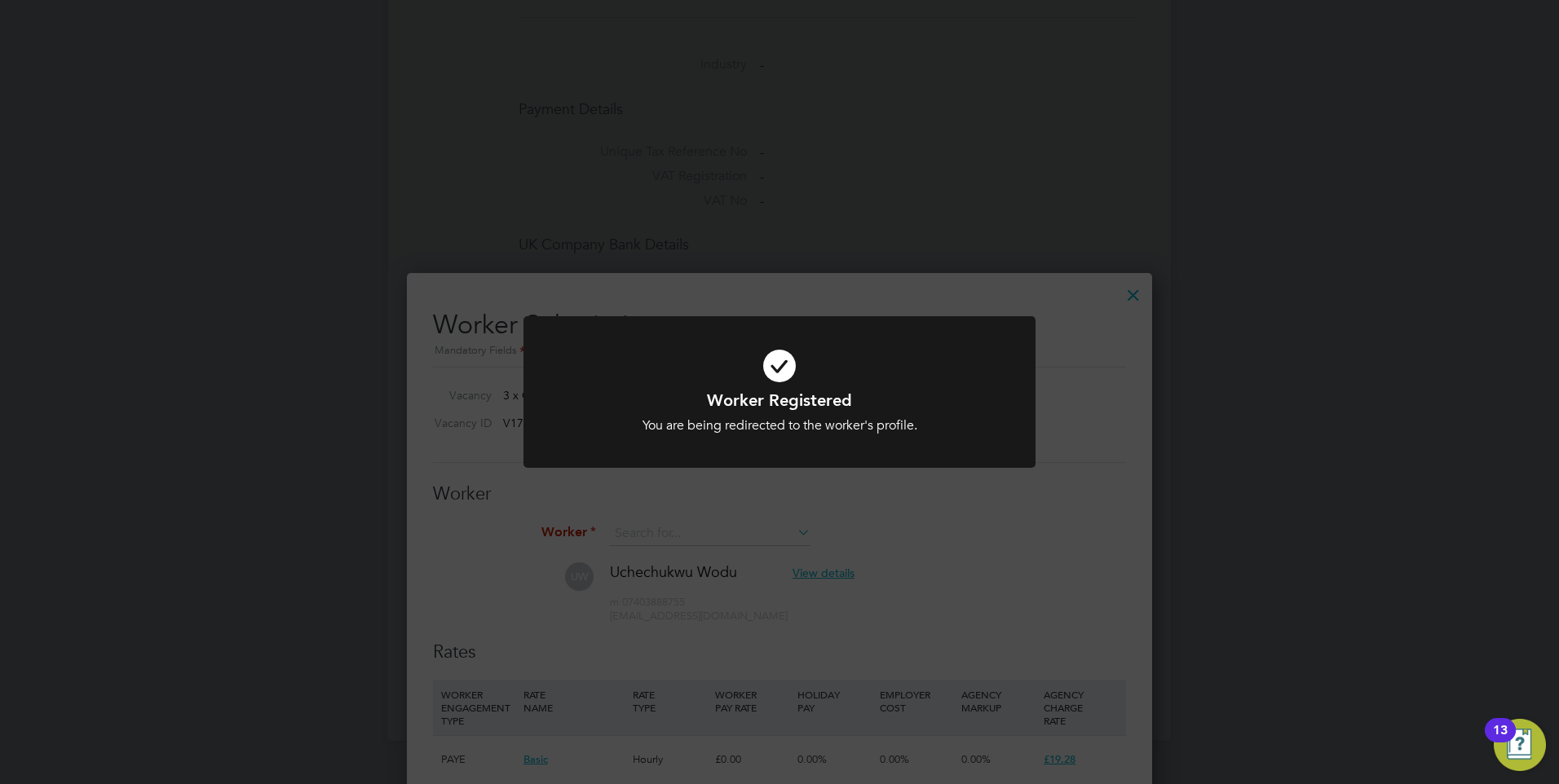
scroll to position [1228, 0]
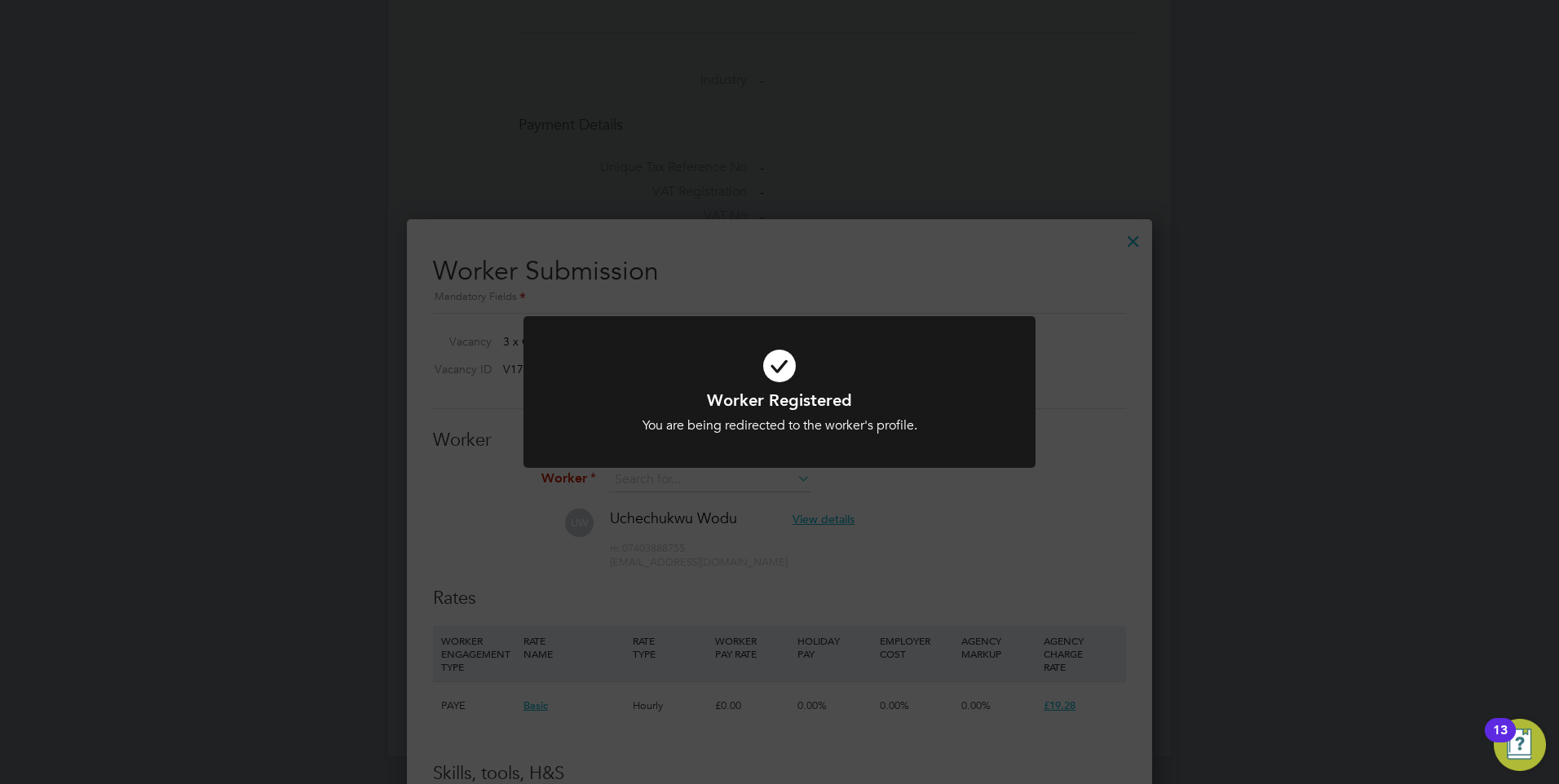
click at [671, 478] on div "Worker Registered You are being redirected to the worker's profile. Cancel Okay" at bounding box center [779, 402] width 512 height 172
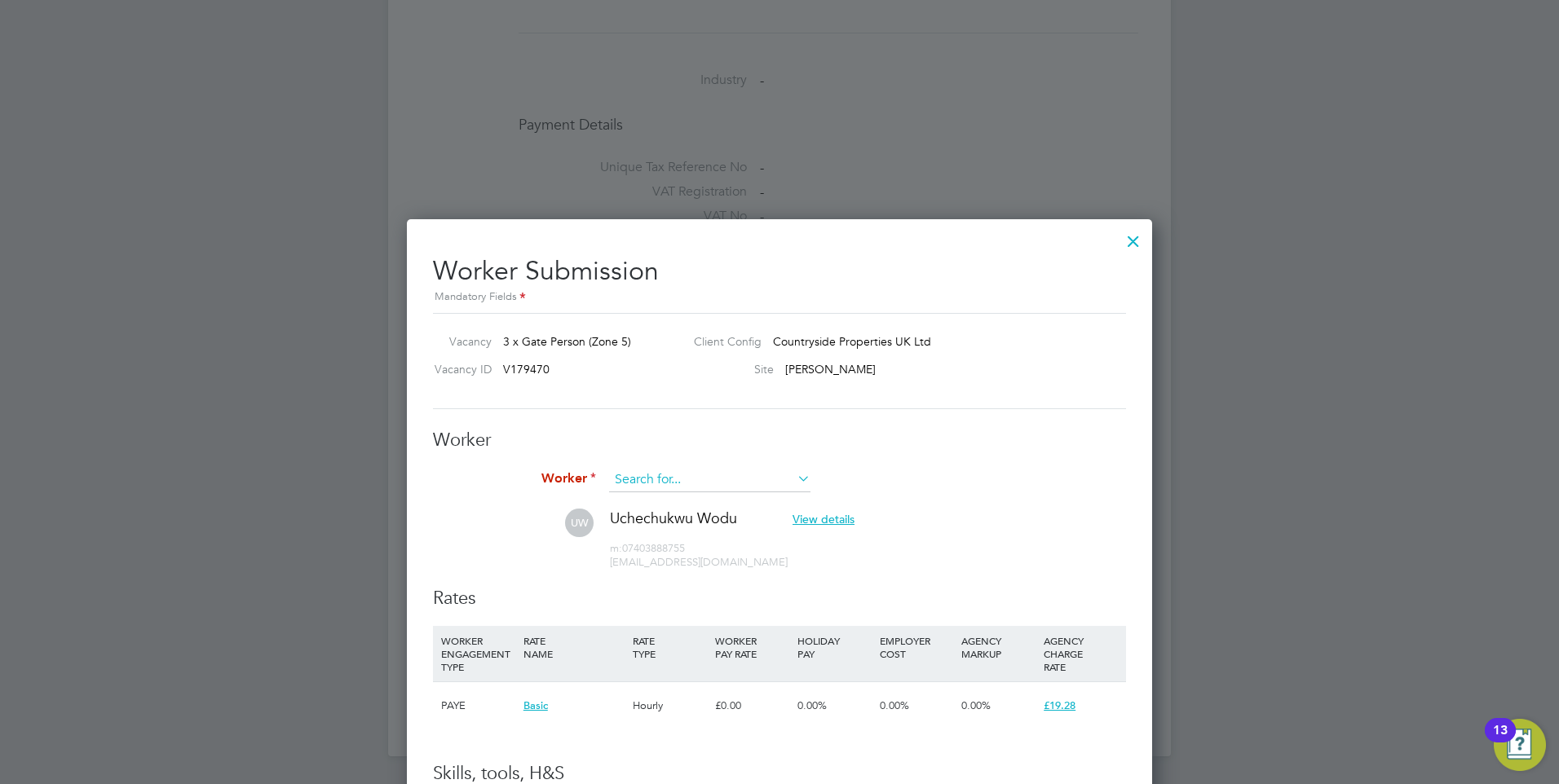
click at [669, 470] on input at bounding box center [709, 479] width 201 height 24
paste input "470982"
click at [691, 498] on li "Alexandru Marian Anca ( 470982 )" at bounding box center [734, 503] width 253 height 22
type input "Alexandru Marian Anca (470982)"
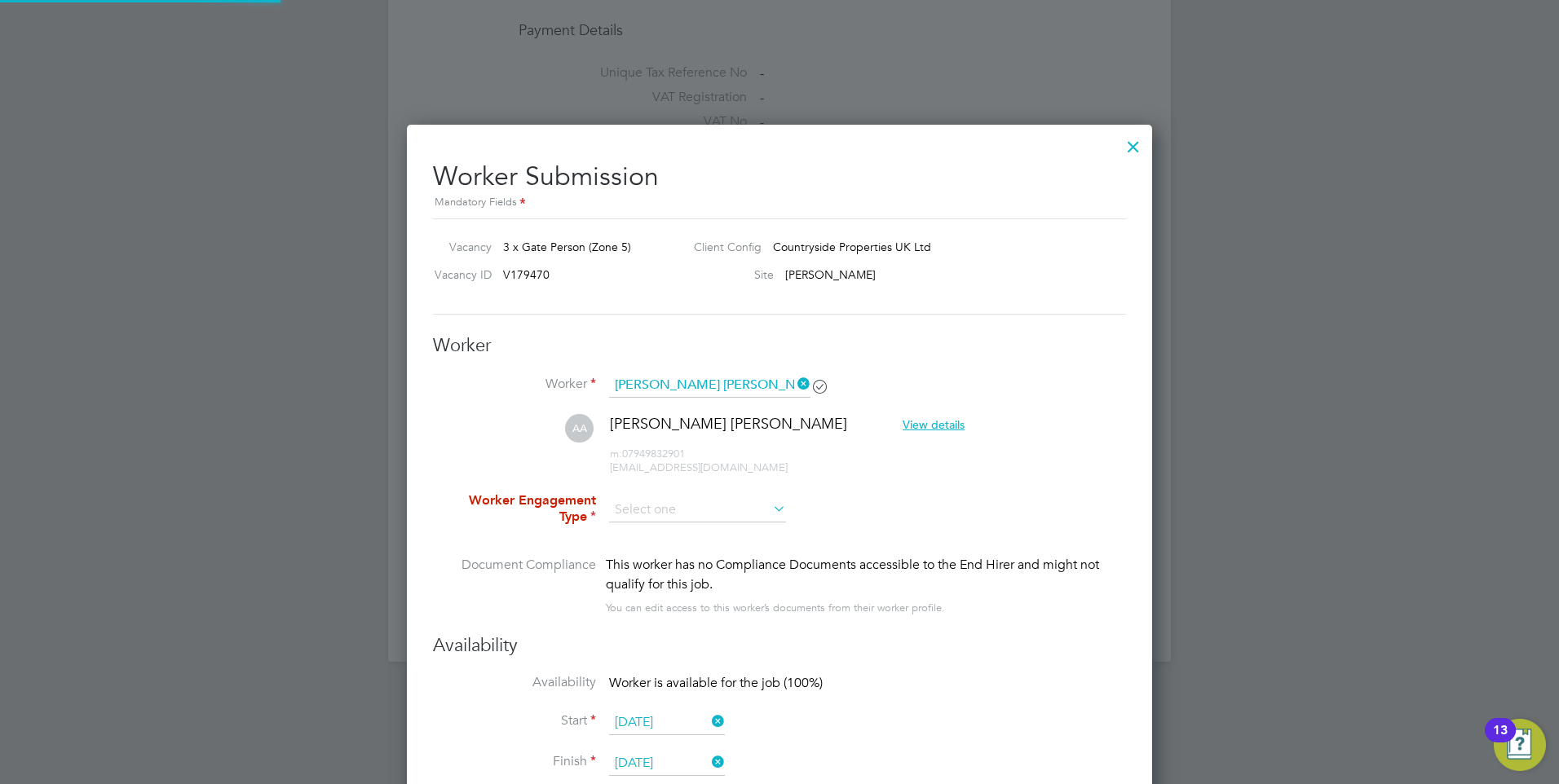
scroll to position [1473, 0]
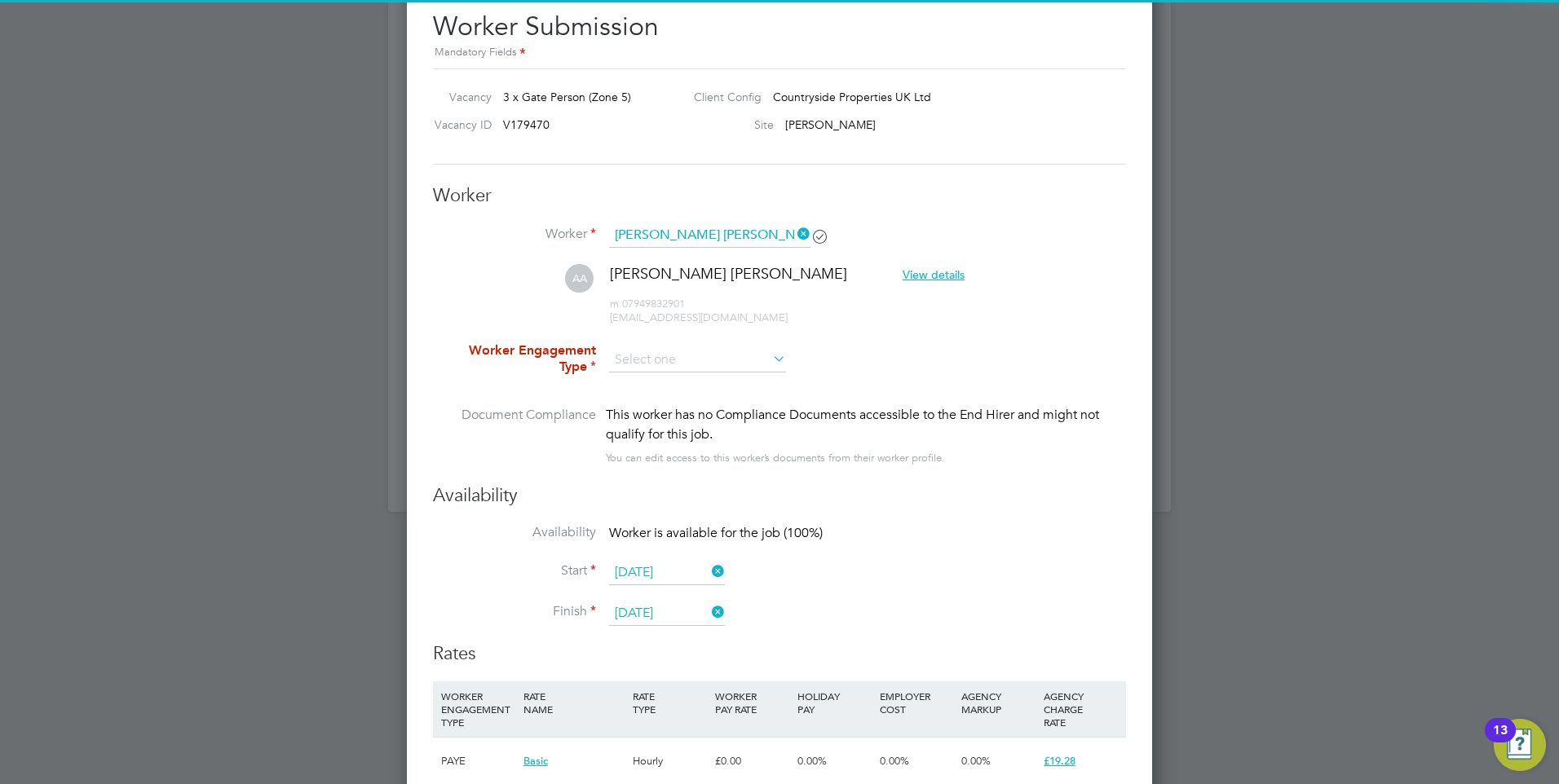
click at [666, 342] on li "Worker Engagement Type" at bounding box center [779, 374] width 693 height 63
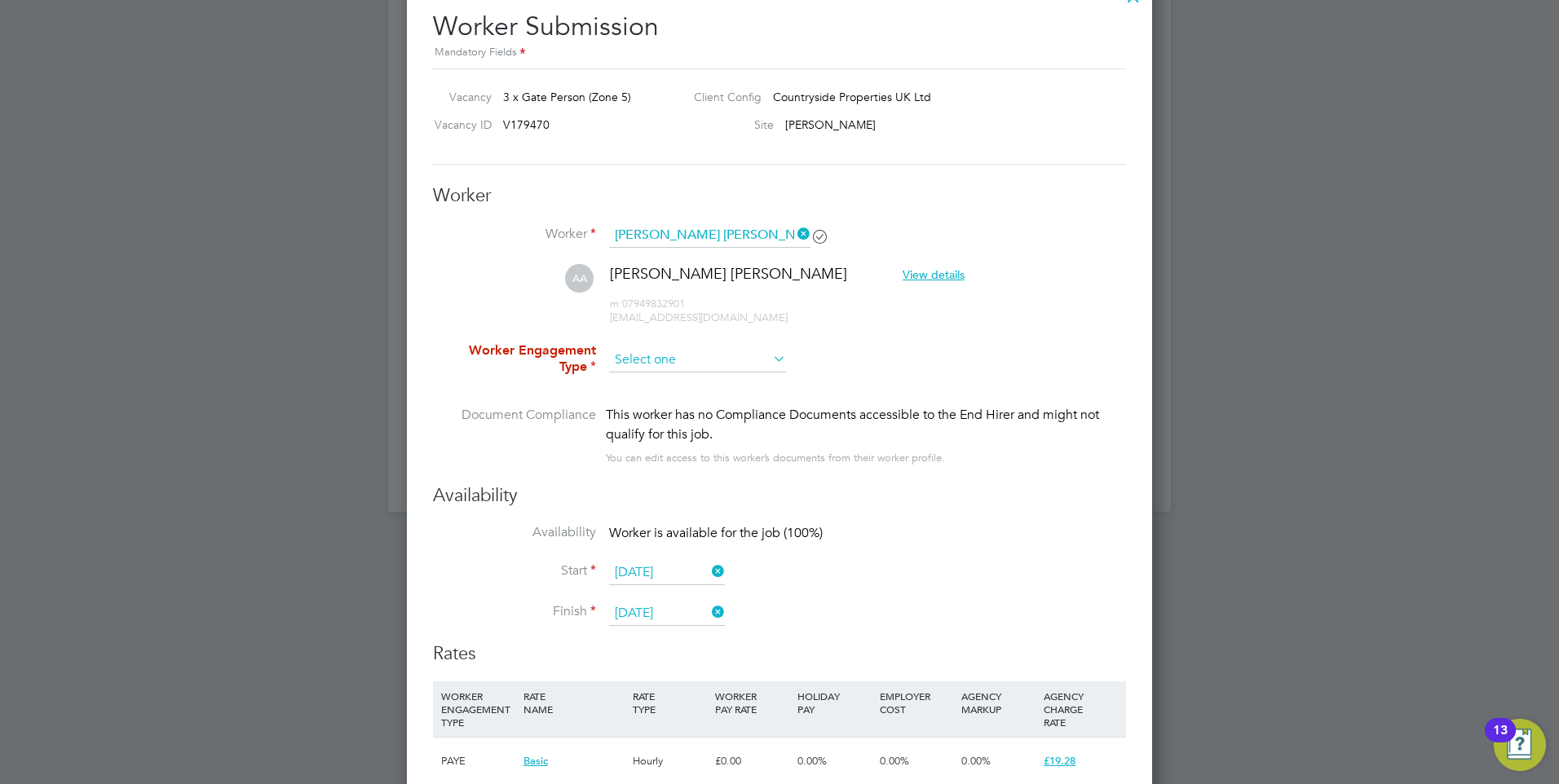
click at [676, 360] on input at bounding box center [697, 360] width 177 height 24
click at [701, 402] on li "PAYE" at bounding box center [697, 404] width 179 height 21
type input "PAYE"
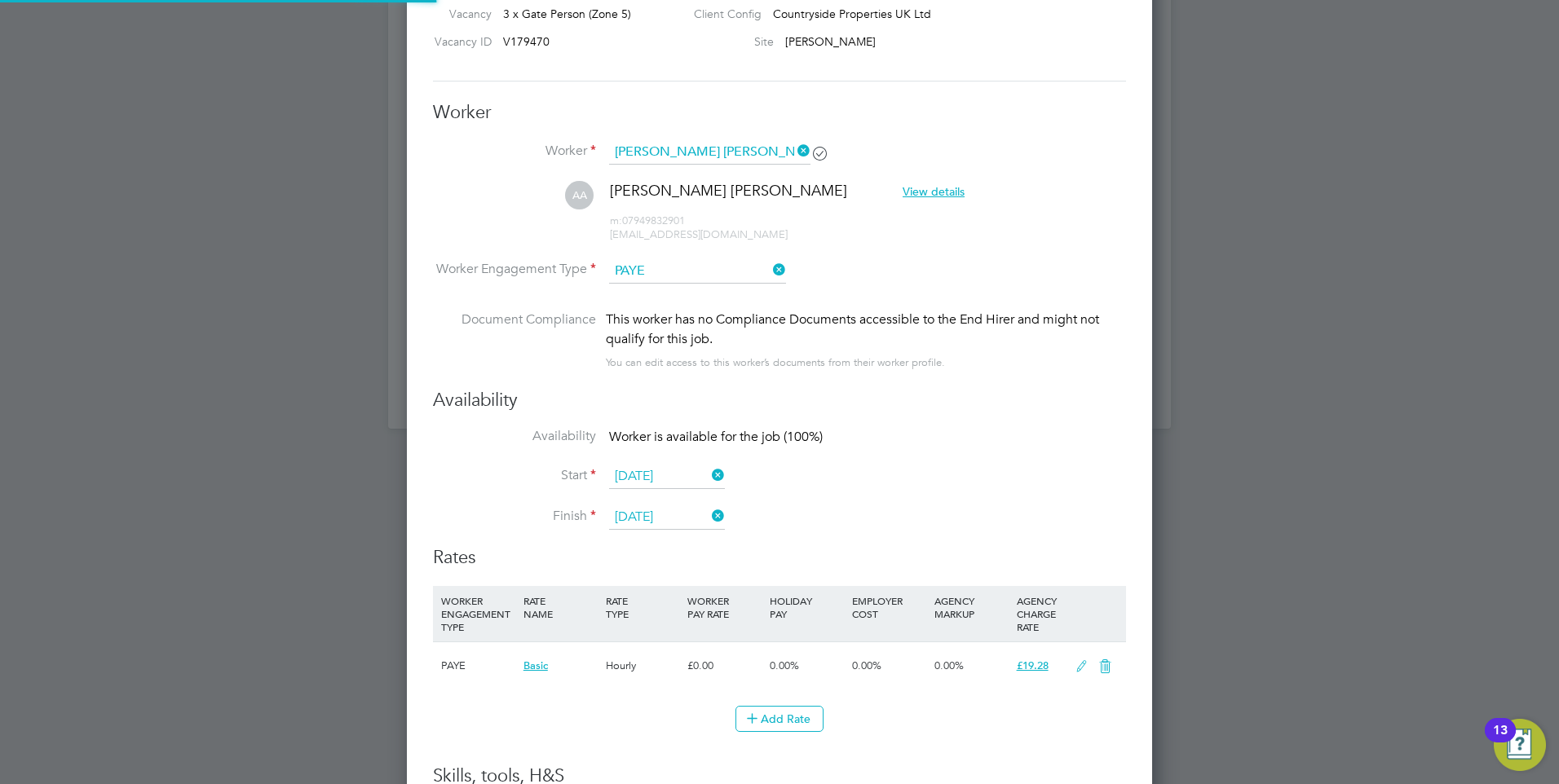
scroll to position [1799, 0]
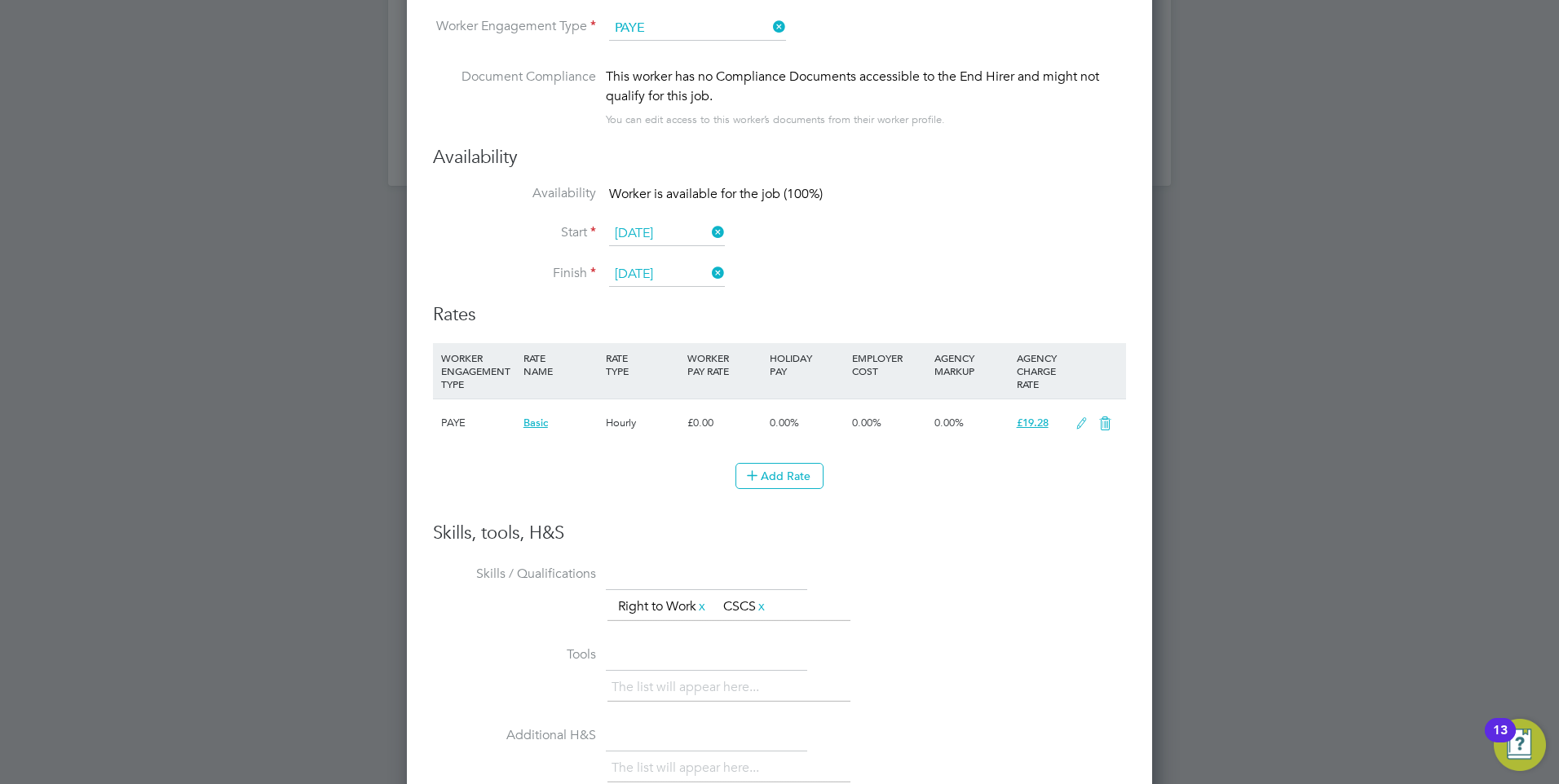
click at [1081, 426] on icon at bounding box center [1081, 424] width 20 height 13
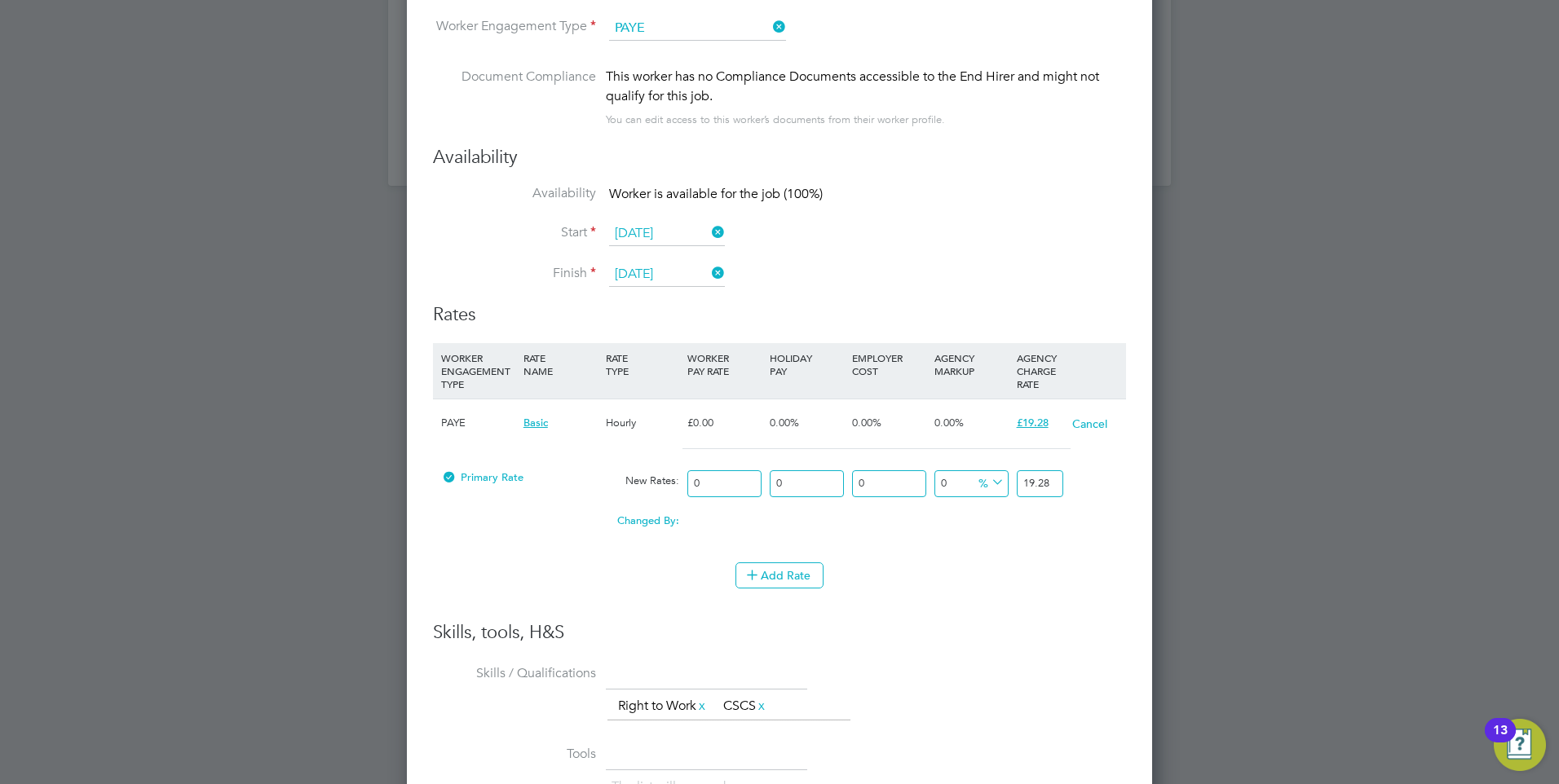
scroll to position [1496, 746]
drag, startPoint x: 735, startPoint y: 492, endPoint x: 302, endPoint y: 433, distance: 437.0
type input "1"
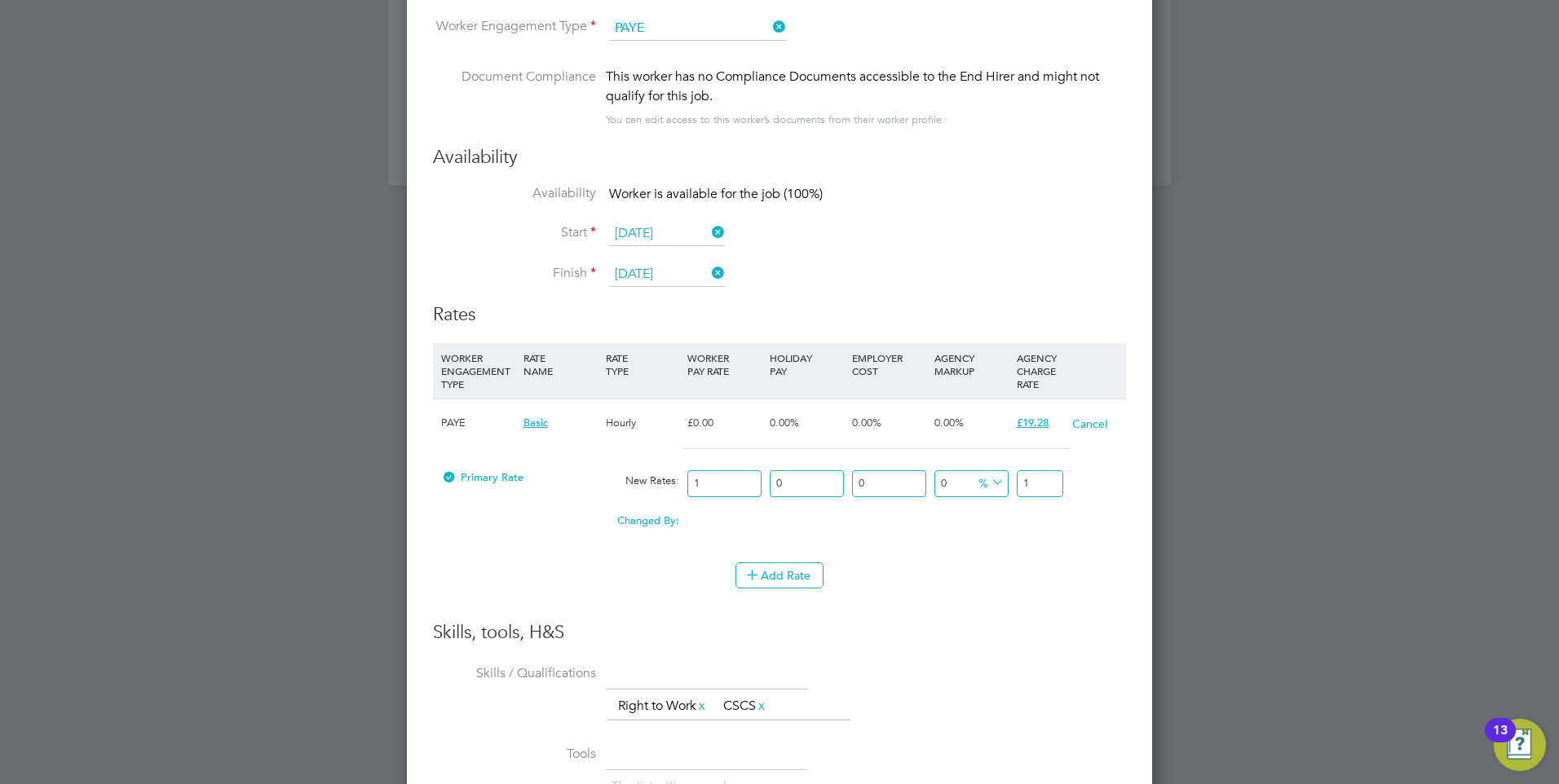
type input "16"
type input "16.5"
type input "16.50"
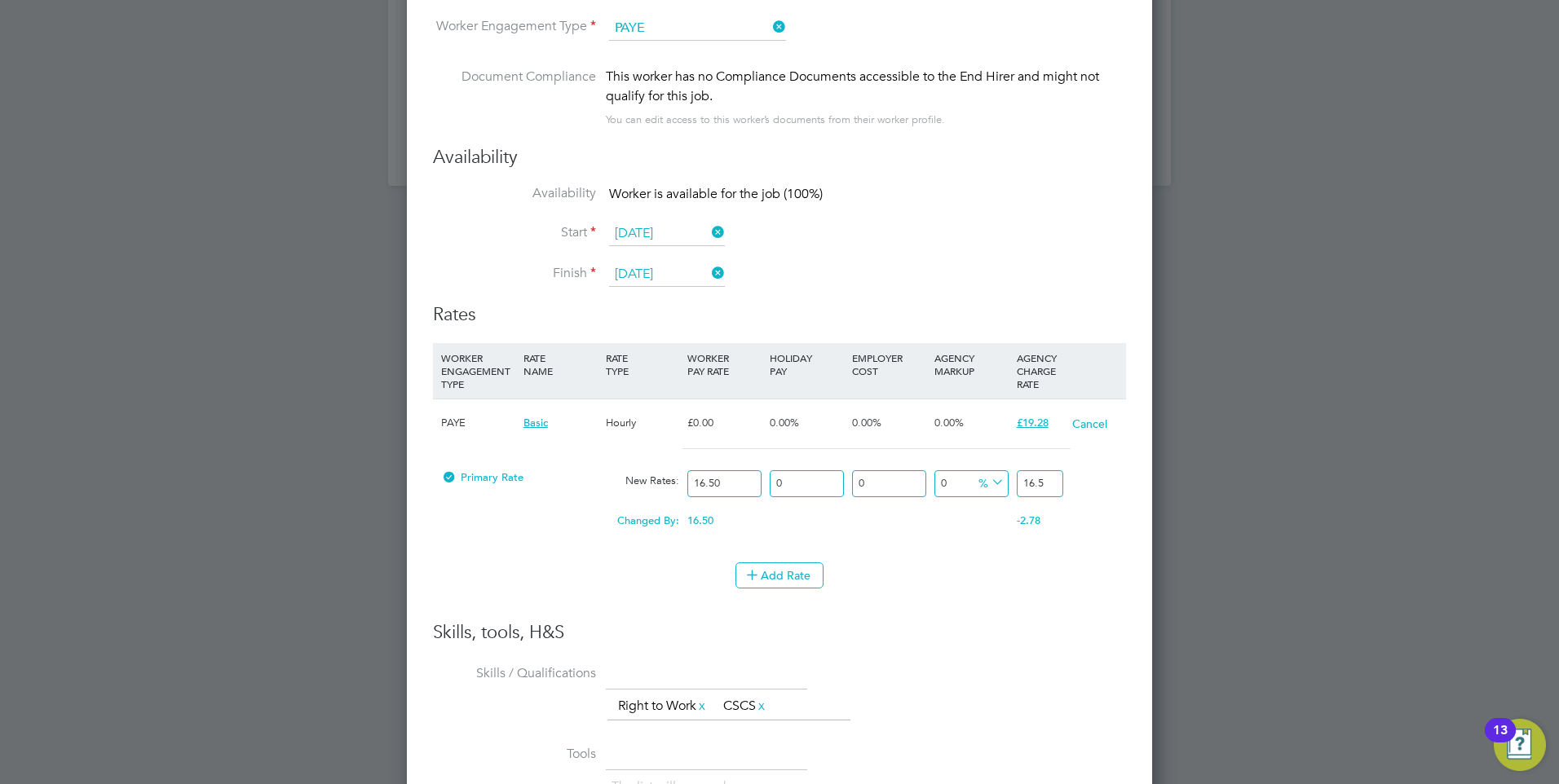
drag, startPoint x: 1052, startPoint y: 491, endPoint x: 944, endPoint y: 496, distance: 108.1
click at [944, 496] on div "Primary Rate New Rates: 16.50 0 n/a 0 n/a 0 0 % 16.5" at bounding box center [779, 484] width 693 height 43
type input "-93.93939393939394"
type input "1"
type input "15.151515151515152"
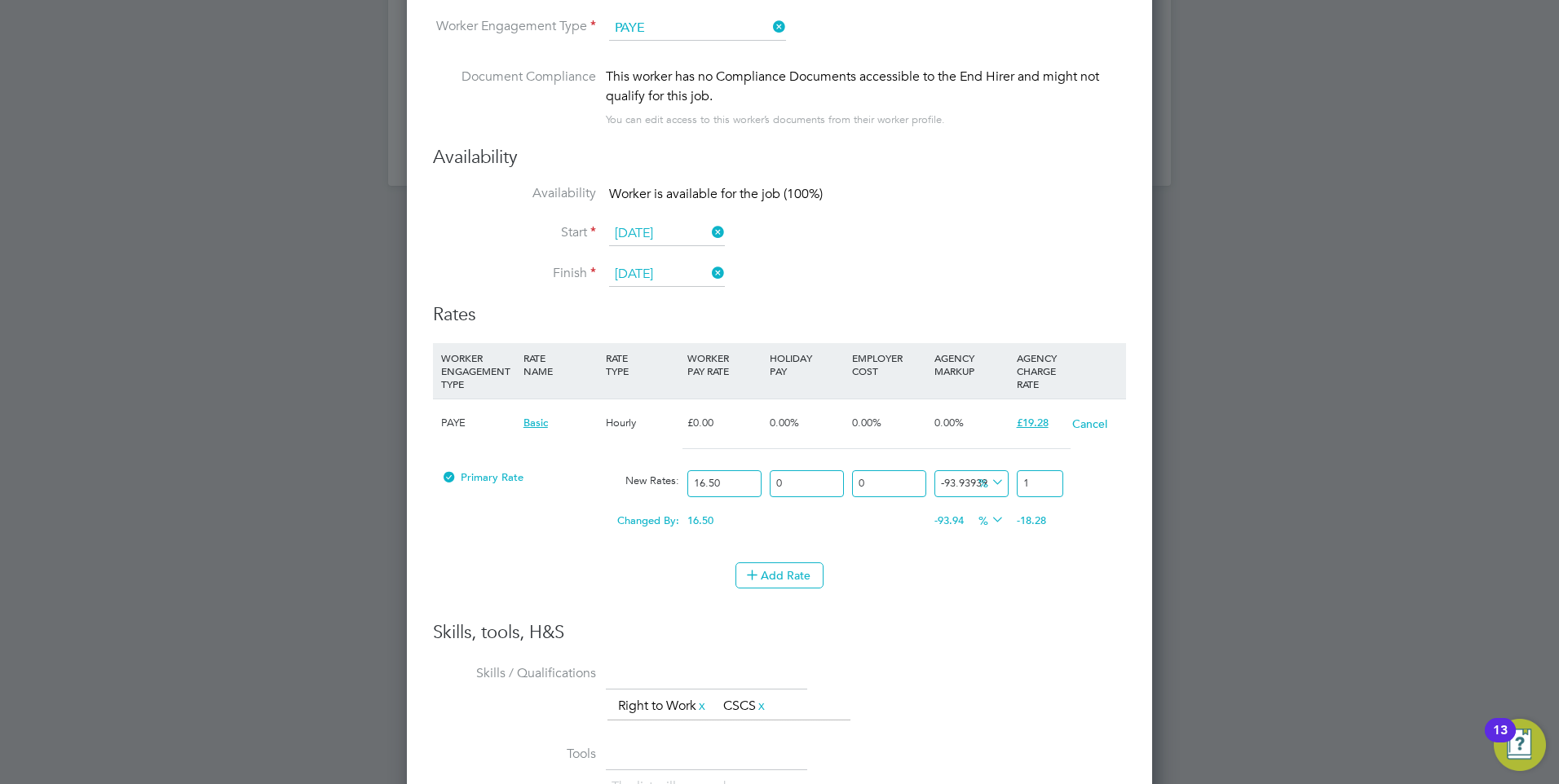
type input "19"
type input "16.363636363636363"
type input "19.2"
type input "16.848484848484848"
type input "19.28"
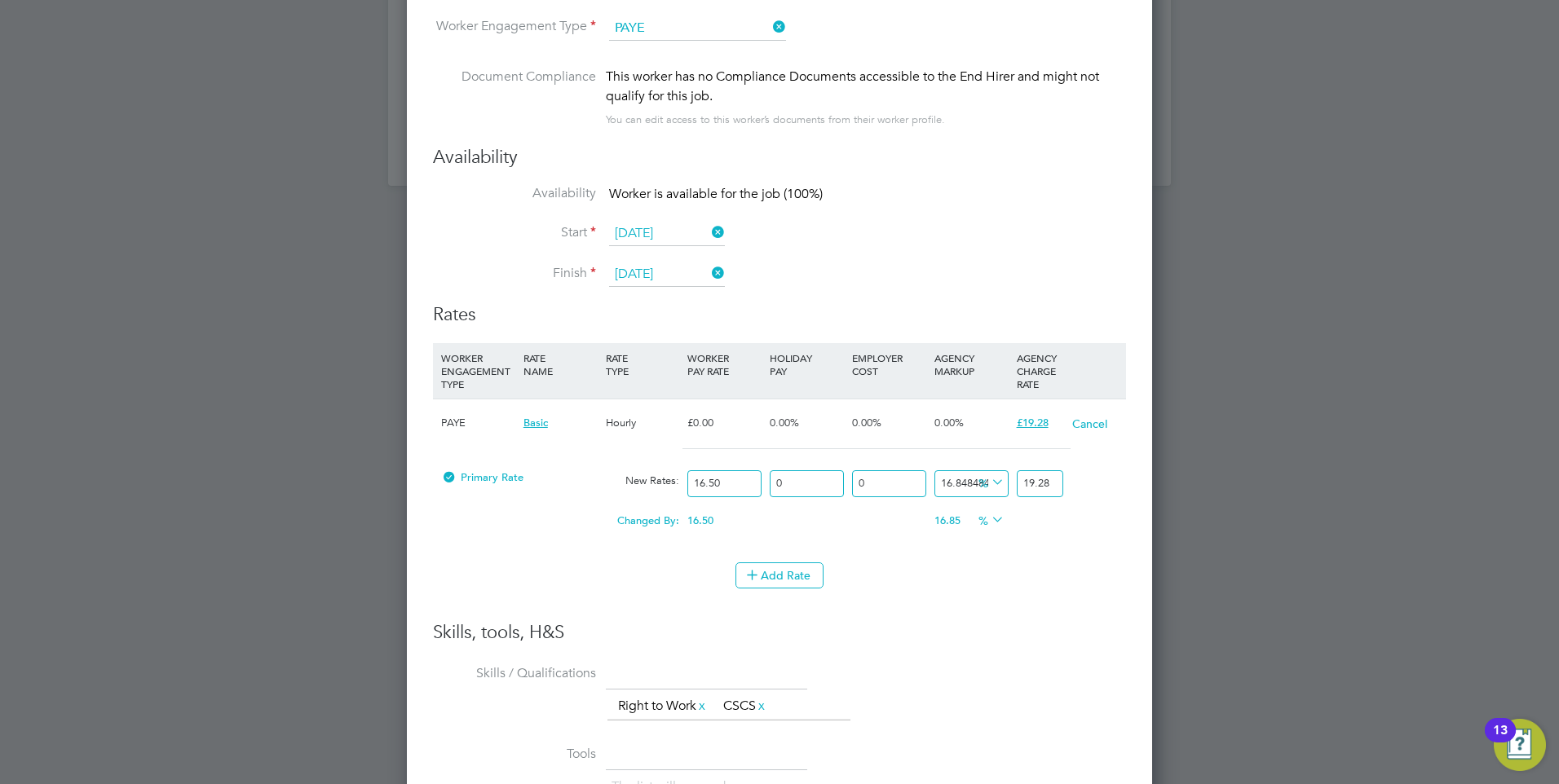
click at [986, 627] on h3 "Skills, tools, H&S" at bounding box center [779, 633] width 693 height 23
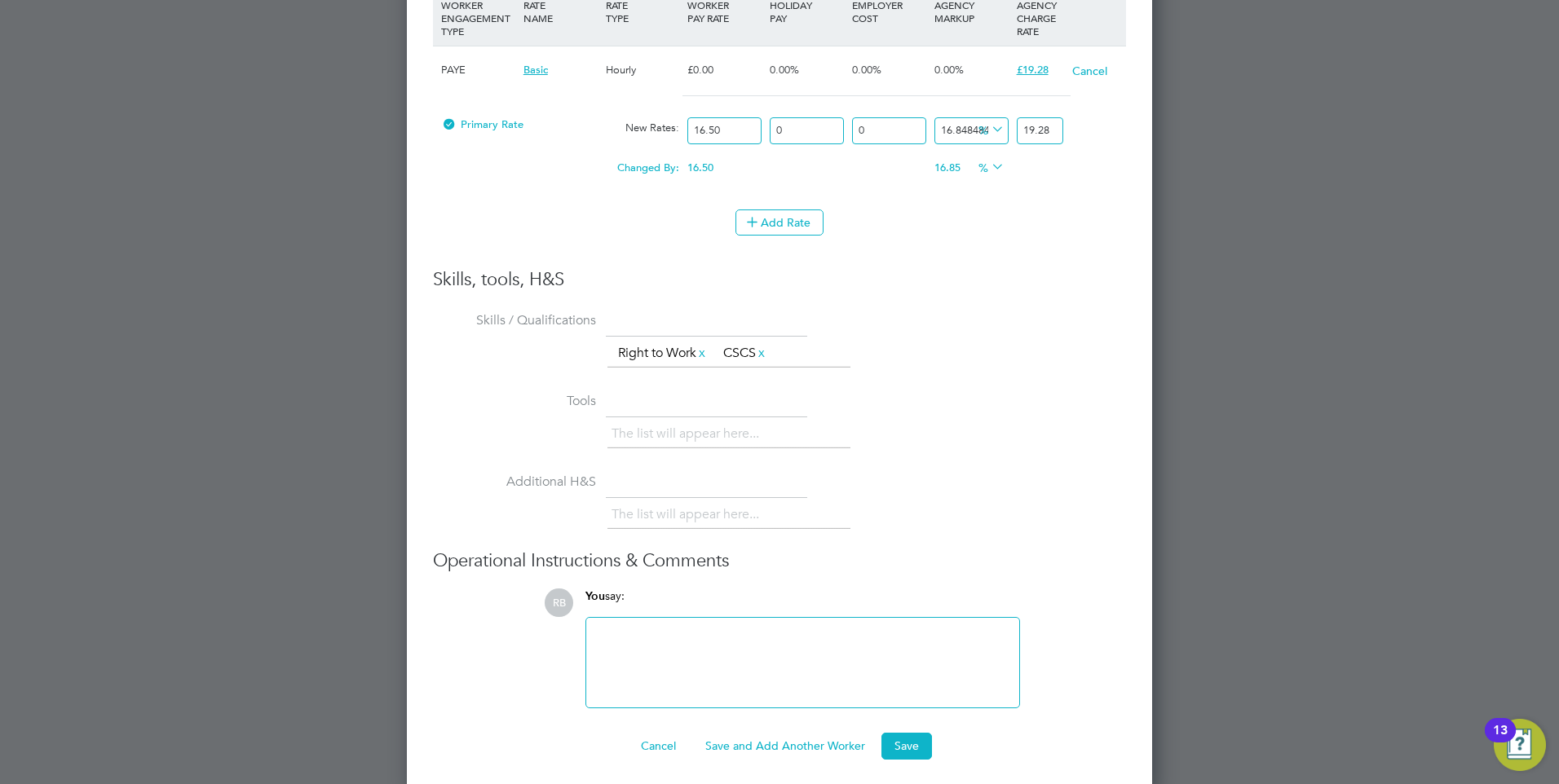
scroll to position [2159, 0]
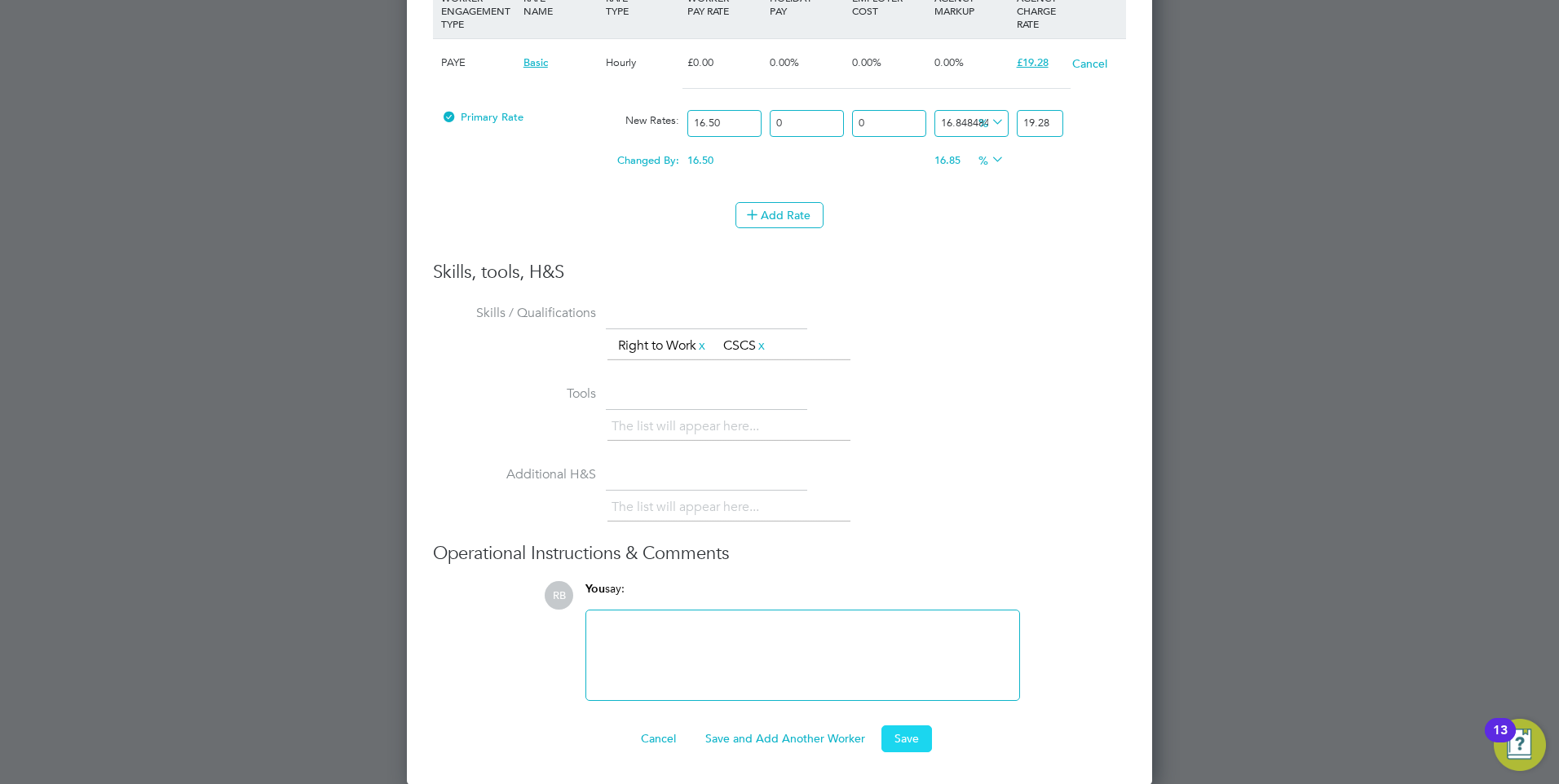
click at [900, 739] on button "Save" at bounding box center [906, 738] width 51 height 26
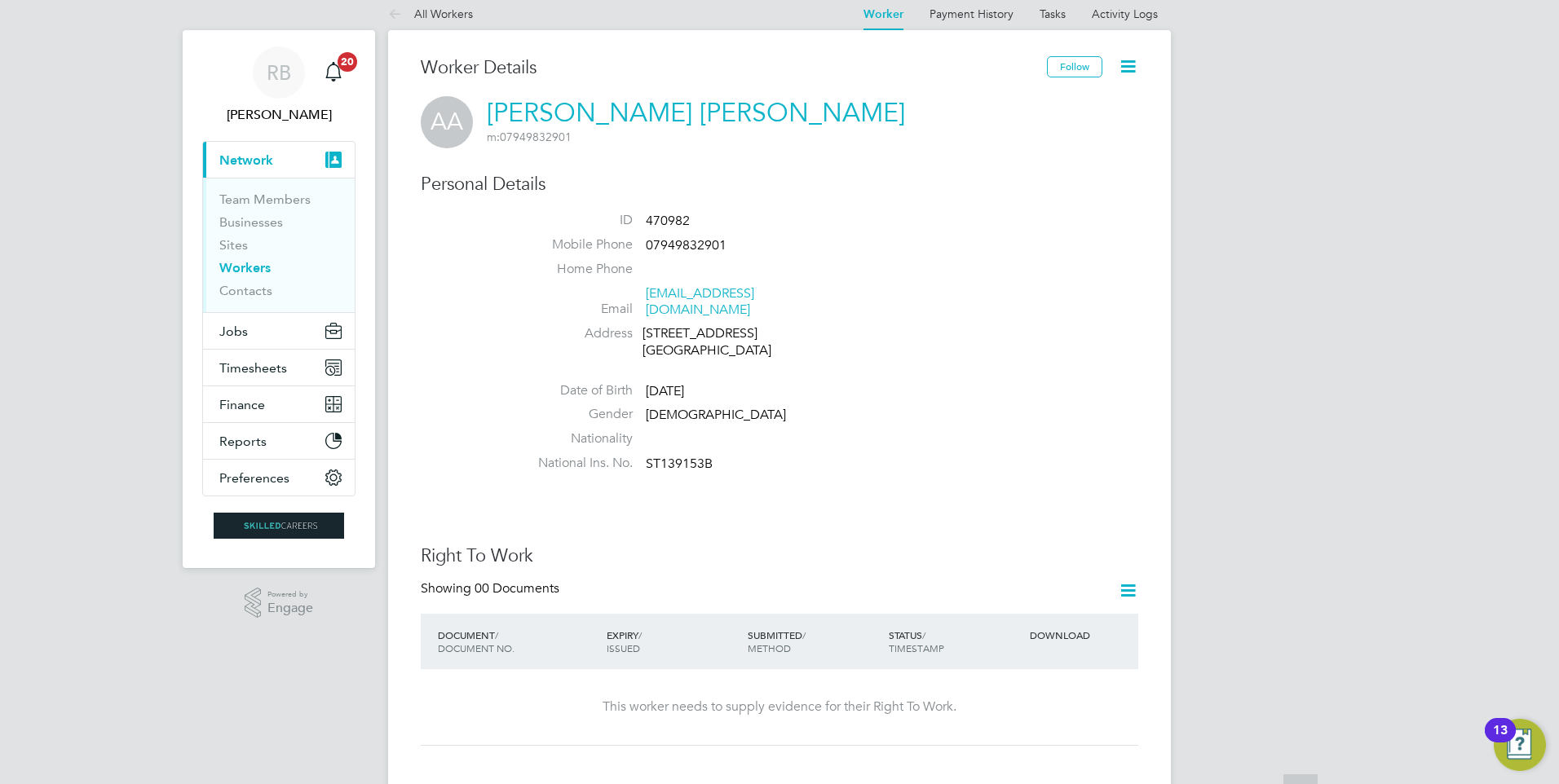
scroll to position [0, 0]
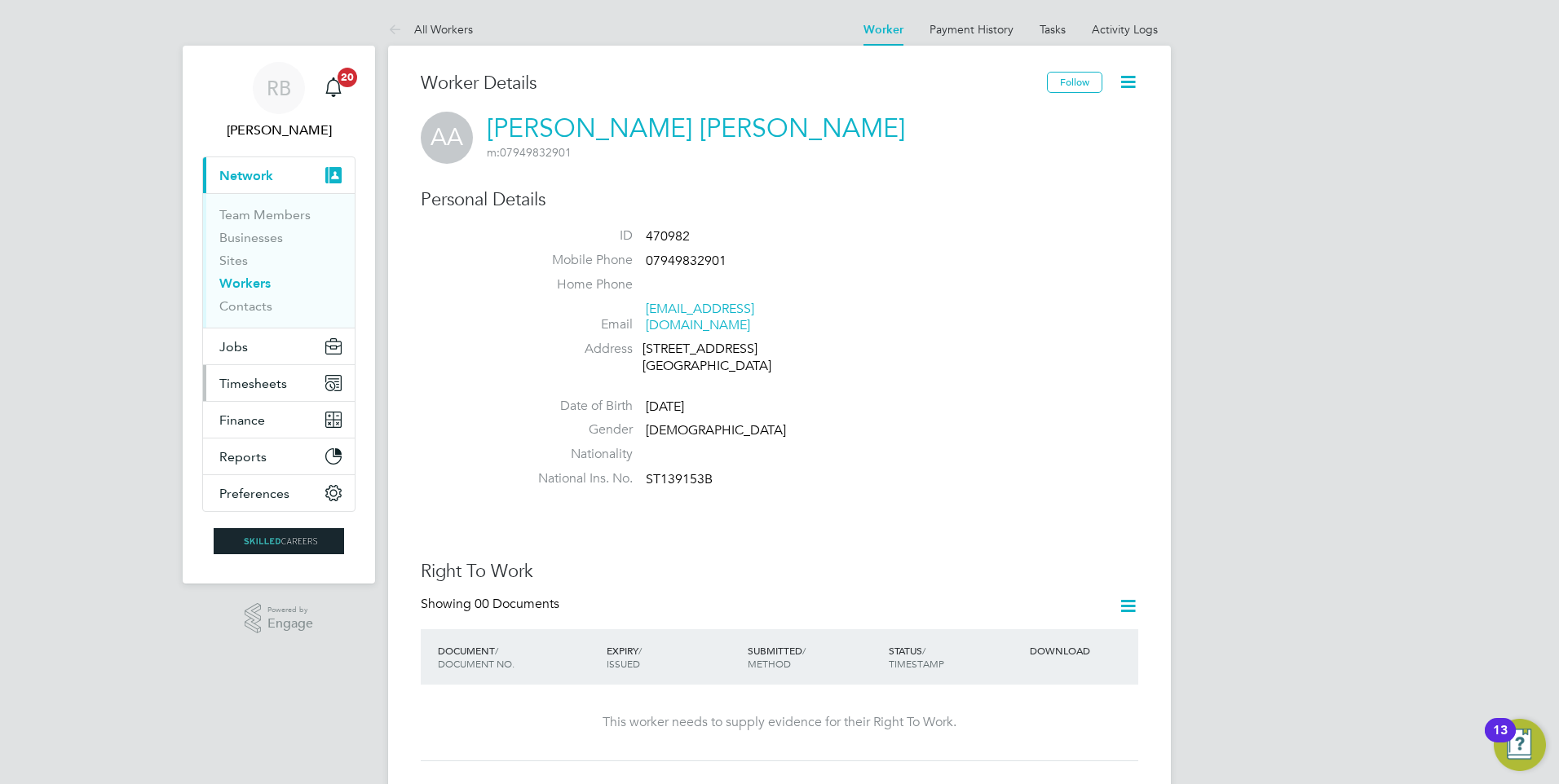
click at [267, 389] on span "Timesheets" at bounding box center [253, 383] width 68 height 16
click at [278, 346] on button "Jobs" at bounding box center [279, 346] width 152 height 36
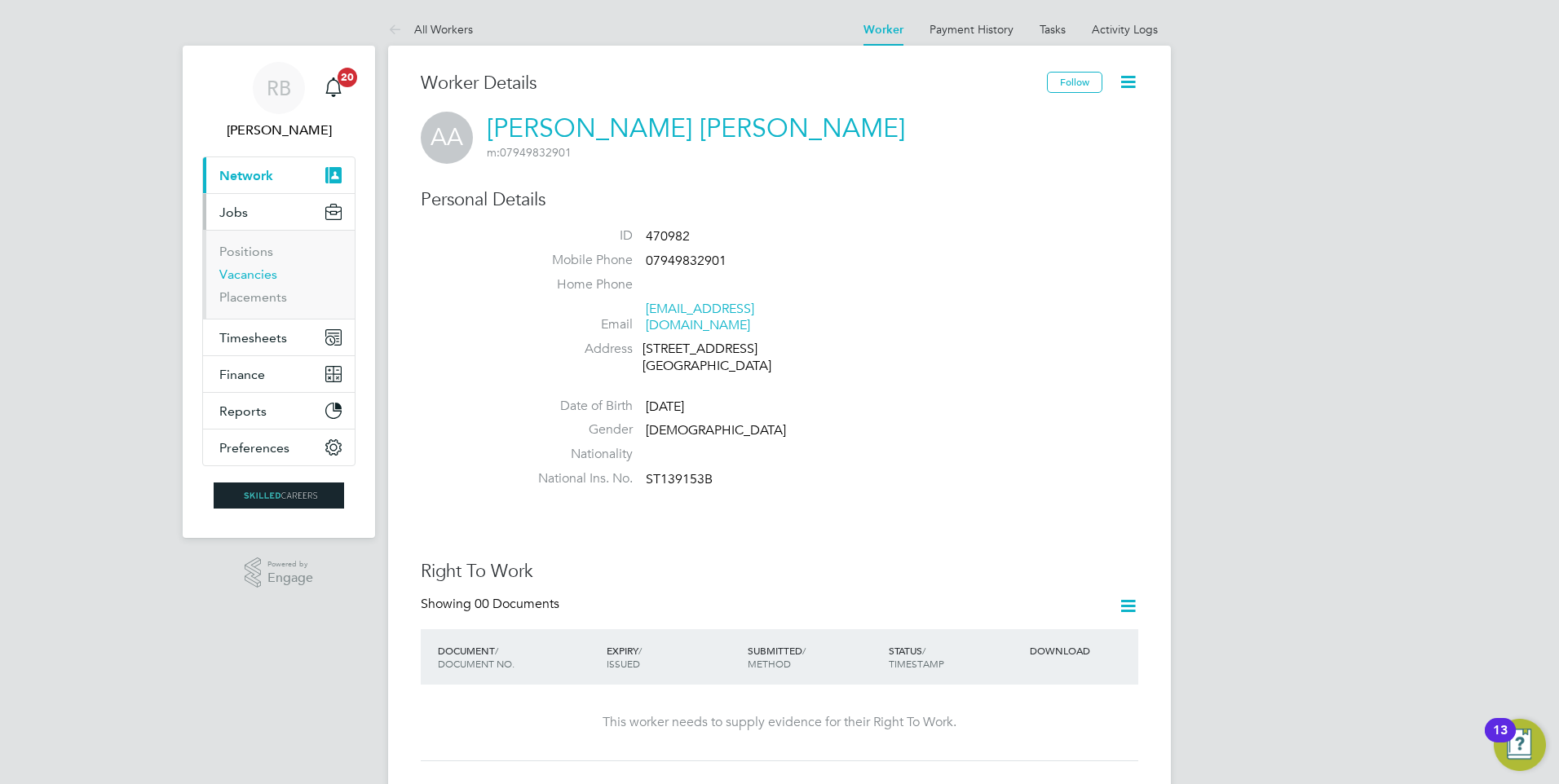
click at [251, 271] on link "Vacancies" at bounding box center [248, 274] width 58 height 16
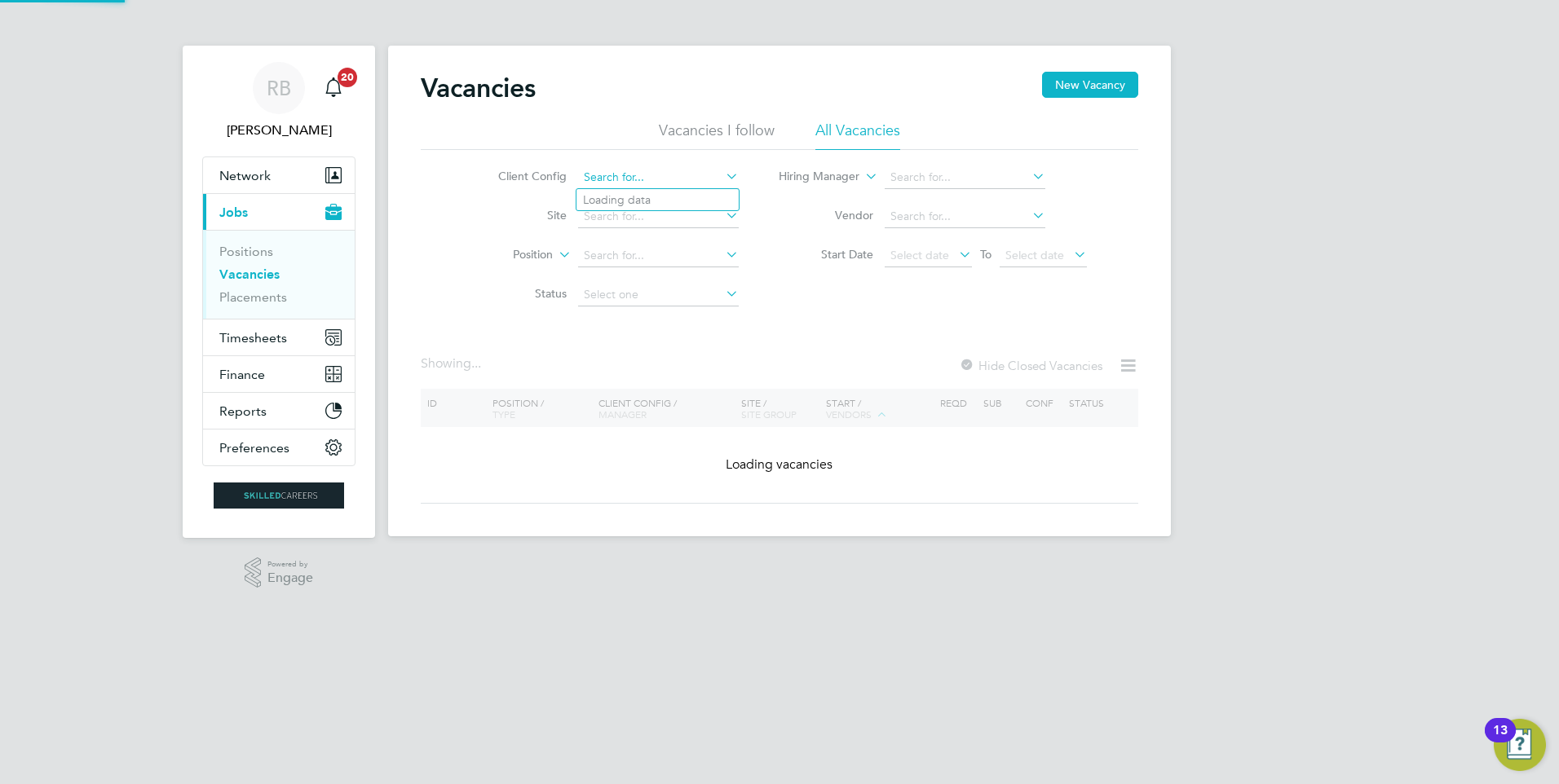
click at [634, 185] on input at bounding box center [658, 177] width 160 height 23
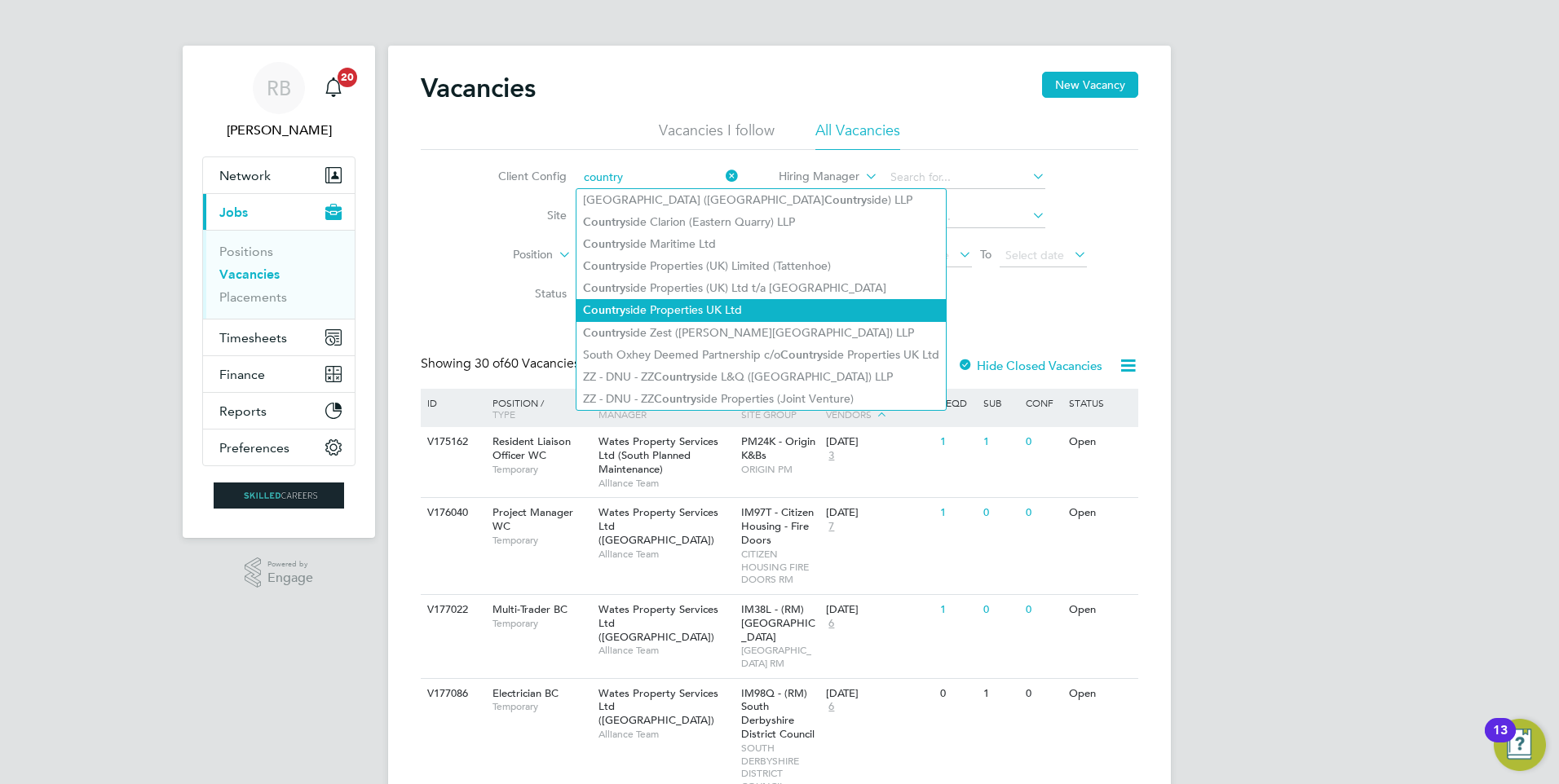
click at [754, 299] on li "Country side Properties UK Ltd" at bounding box center [761, 310] width 369 height 22
type input "Countryside Properties UK Ltd"
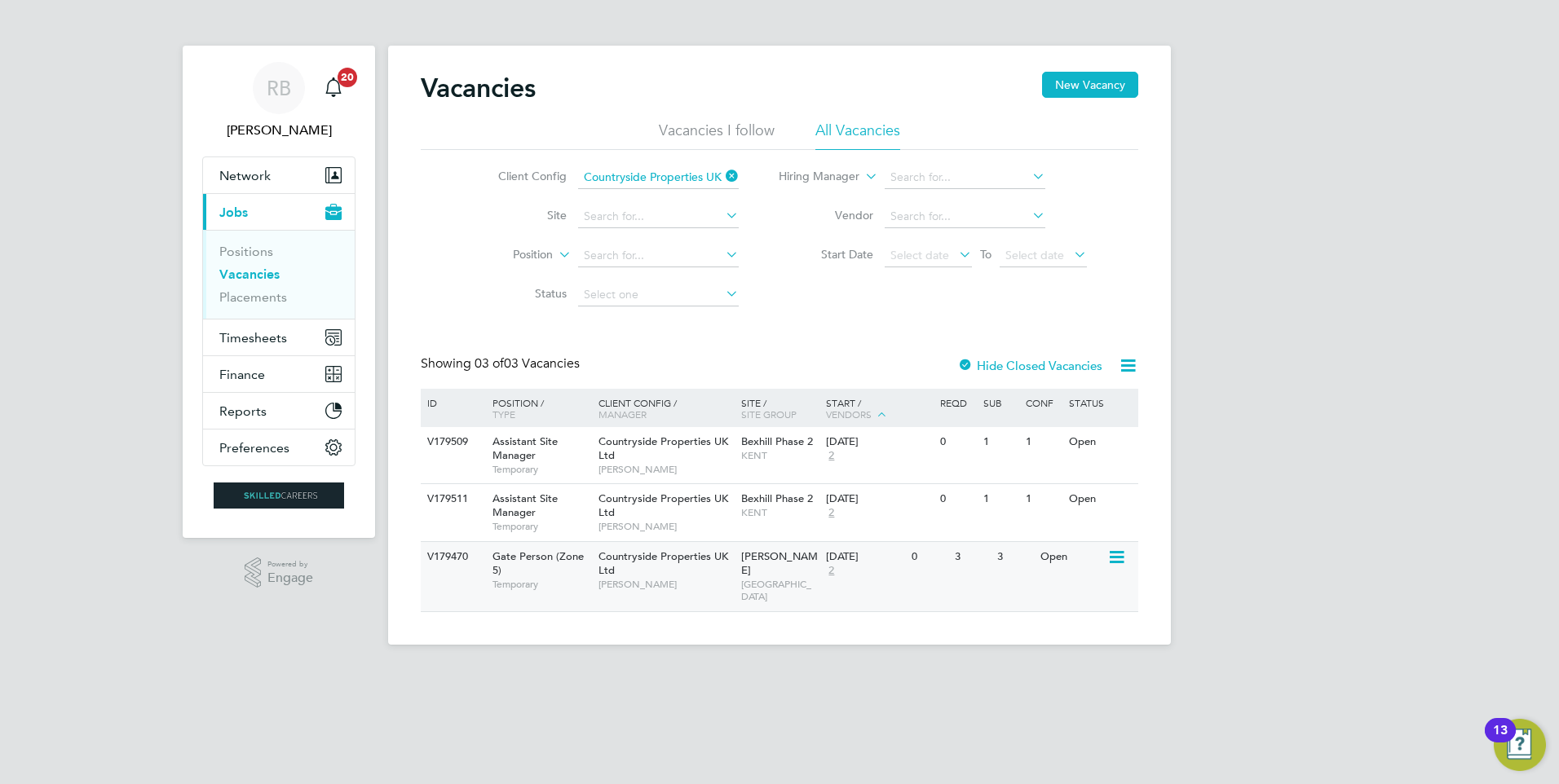
click at [643, 589] on span "[PERSON_NAME]" at bounding box center [666, 584] width 134 height 13
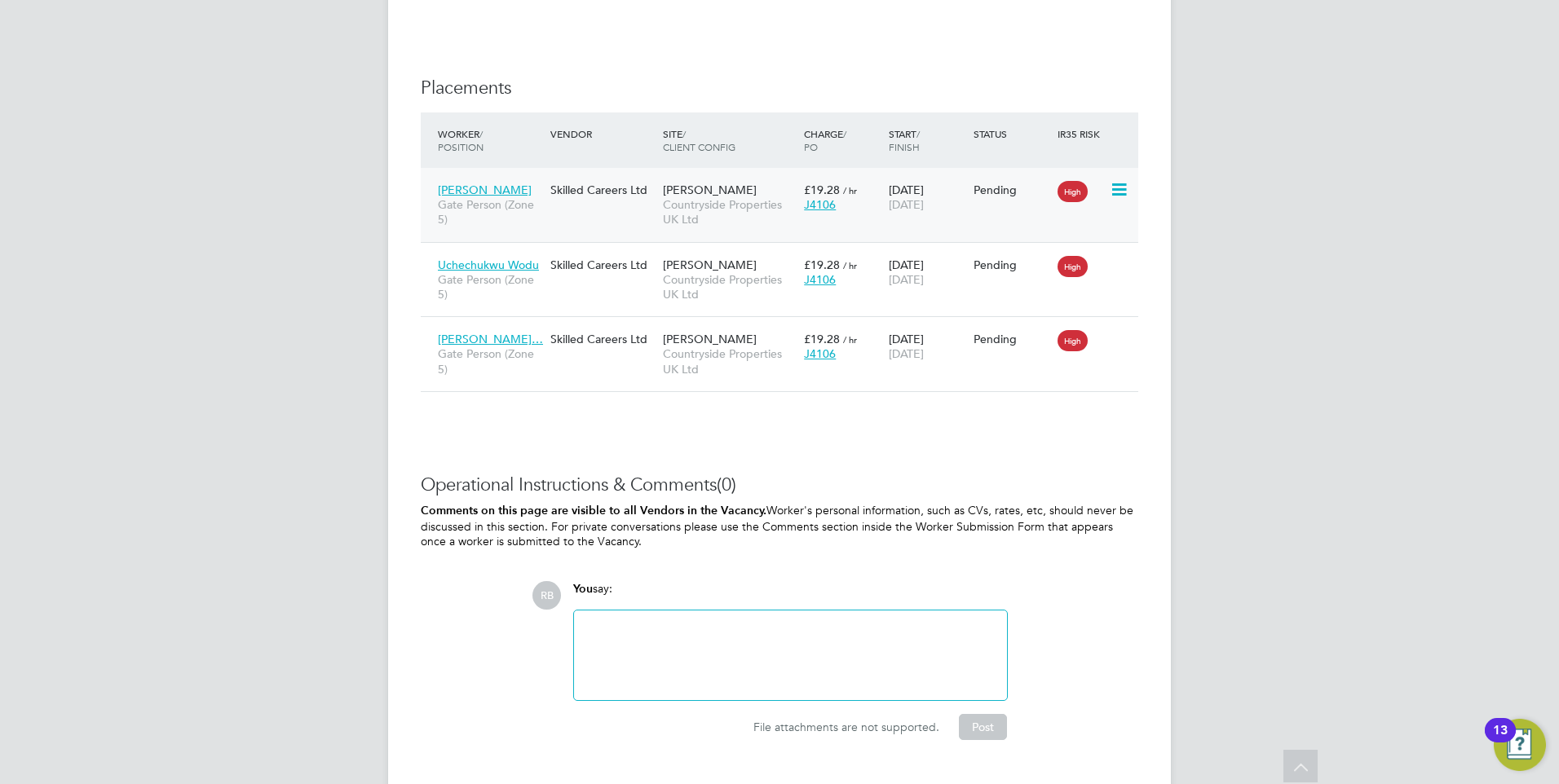
drag, startPoint x: 1113, startPoint y: 190, endPoint x: 1121, endPoint y: 196, distance: 10.0
click at [1113, 190] on icon at bounding box center [1118, 190] width 17 height 19
click at [1039, 293] on li "Start" at bounding box center [1069, 290] width 116 height 23
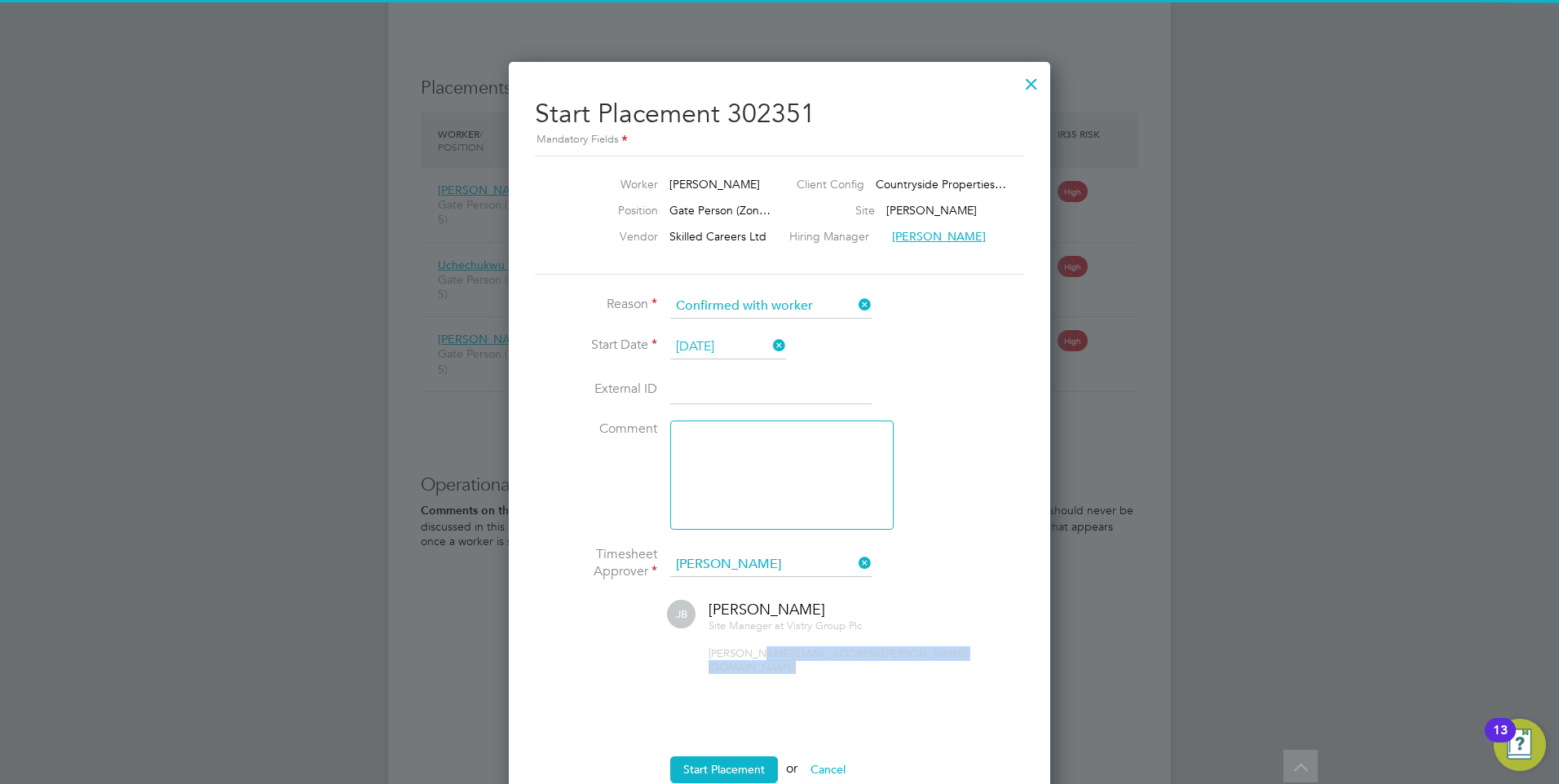
drag, startPoint x: 753, startPoint y: 672, endPoint x: 734, endPoint y: 726, distance: 57.2
click at [734, 726] on ul "Reason Confirmed with worker Start Date [DATE] External ID Comment Timesheet Ap…" at bounding box center [779, 546] width 489 height 505
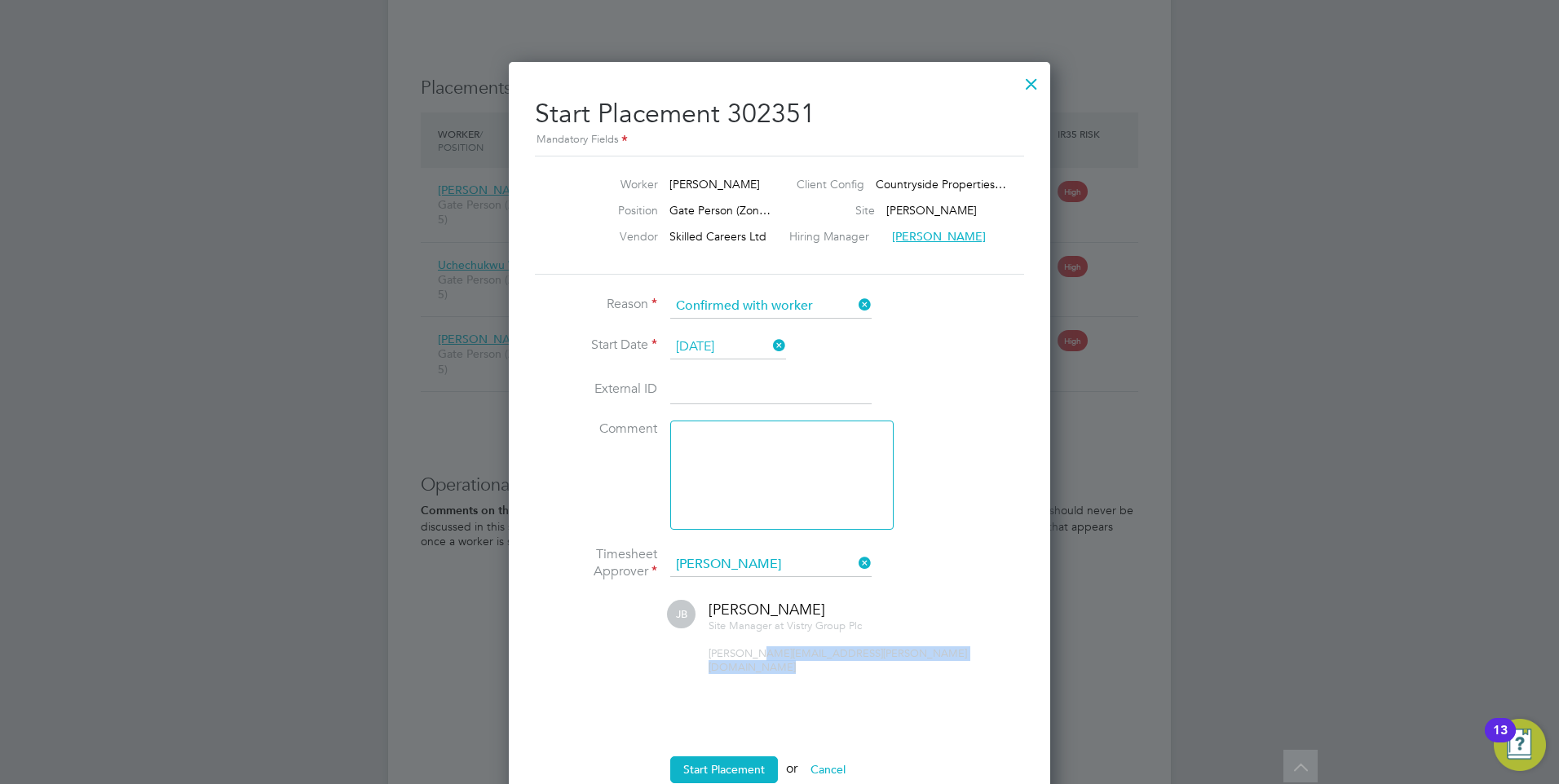
click at [855, 558] on icon at bounding box center [855, 563] width 0 height 23
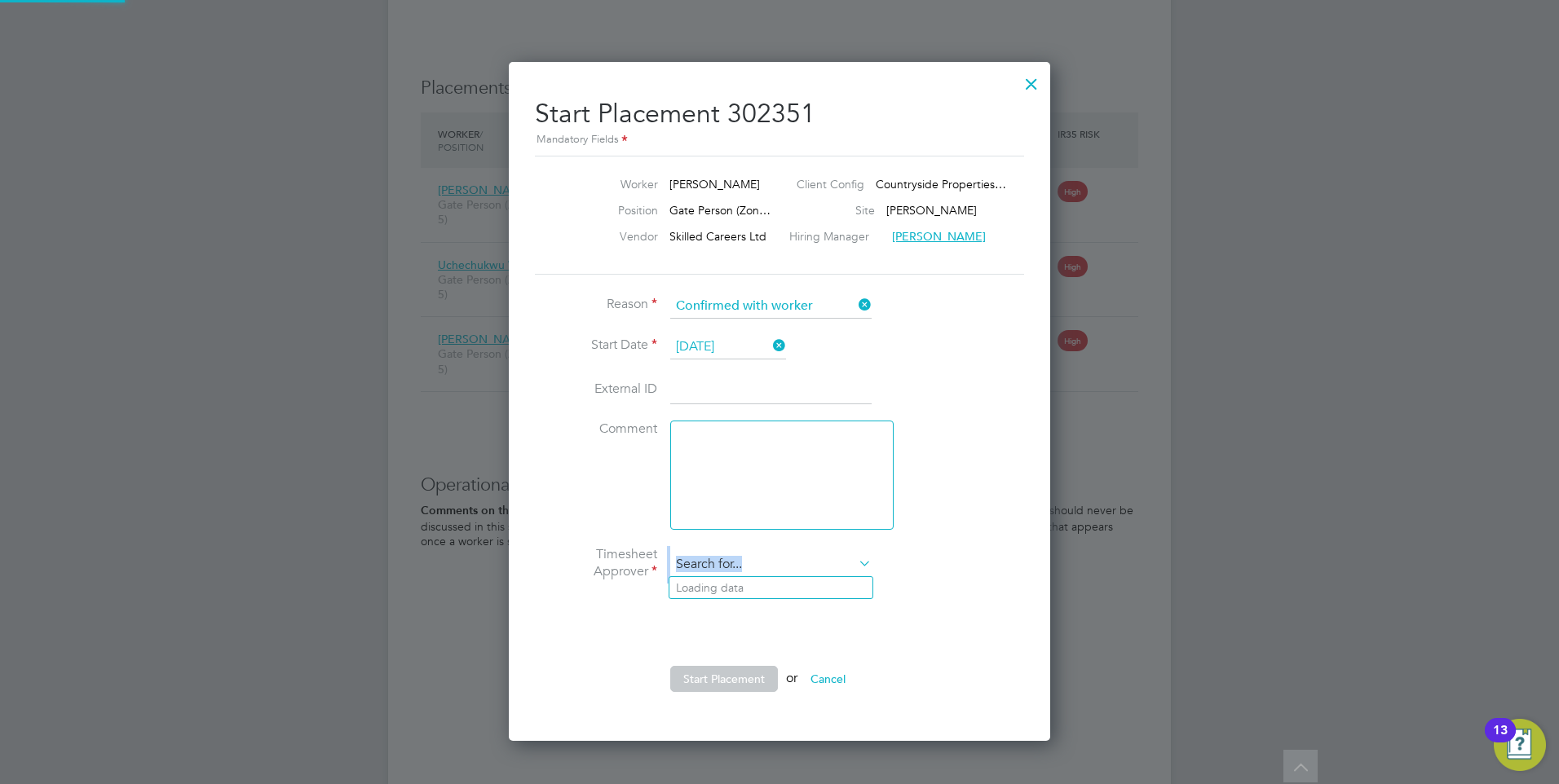
click at [803, 564] on input at bounding box center [771, 564] width 201 height 24
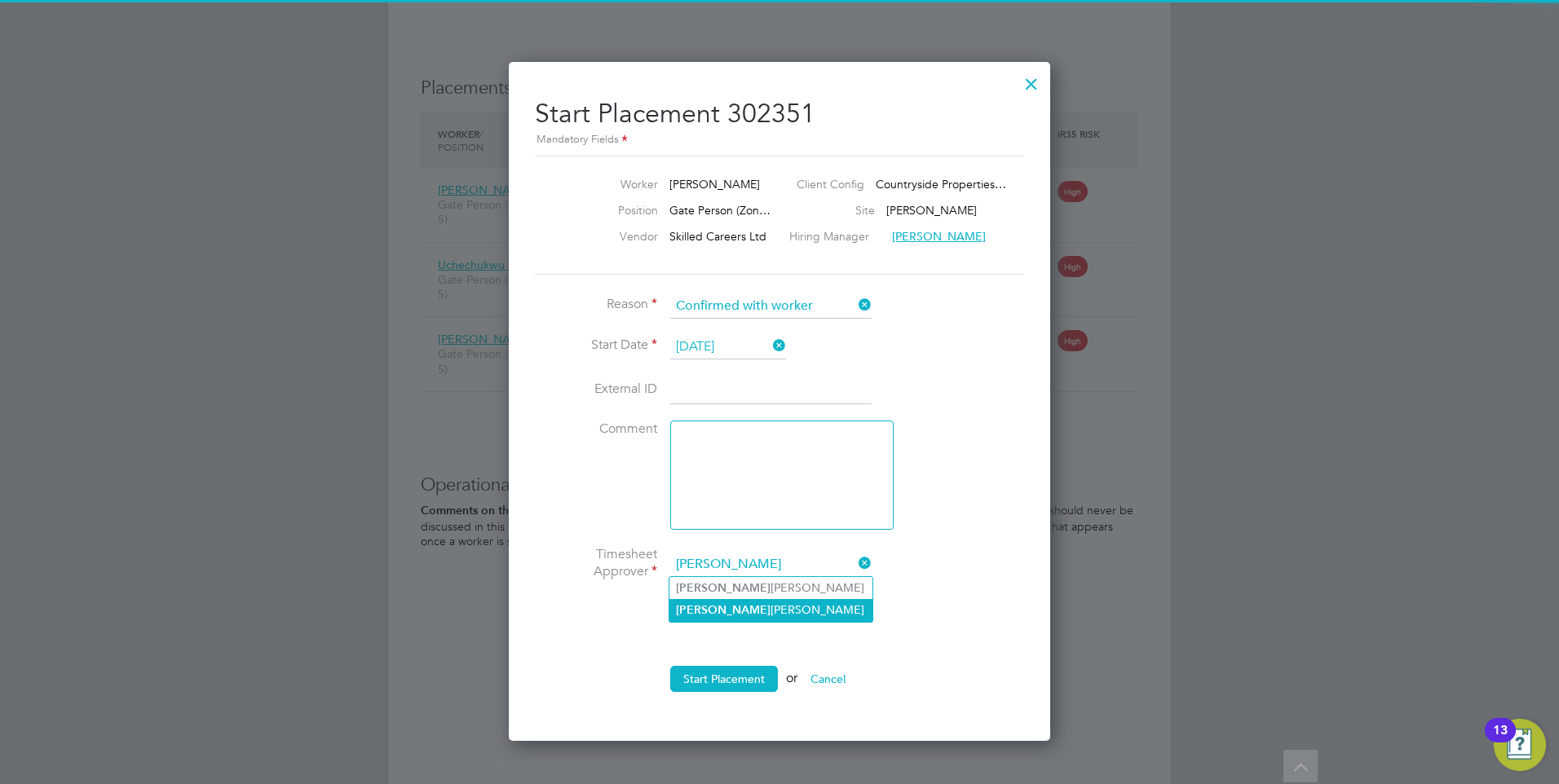
click at [760, 609] on li "[PERSON_NAME]" at bounding box center [771, 610] width 203 height 22
type input "[PERSON_NAME]"
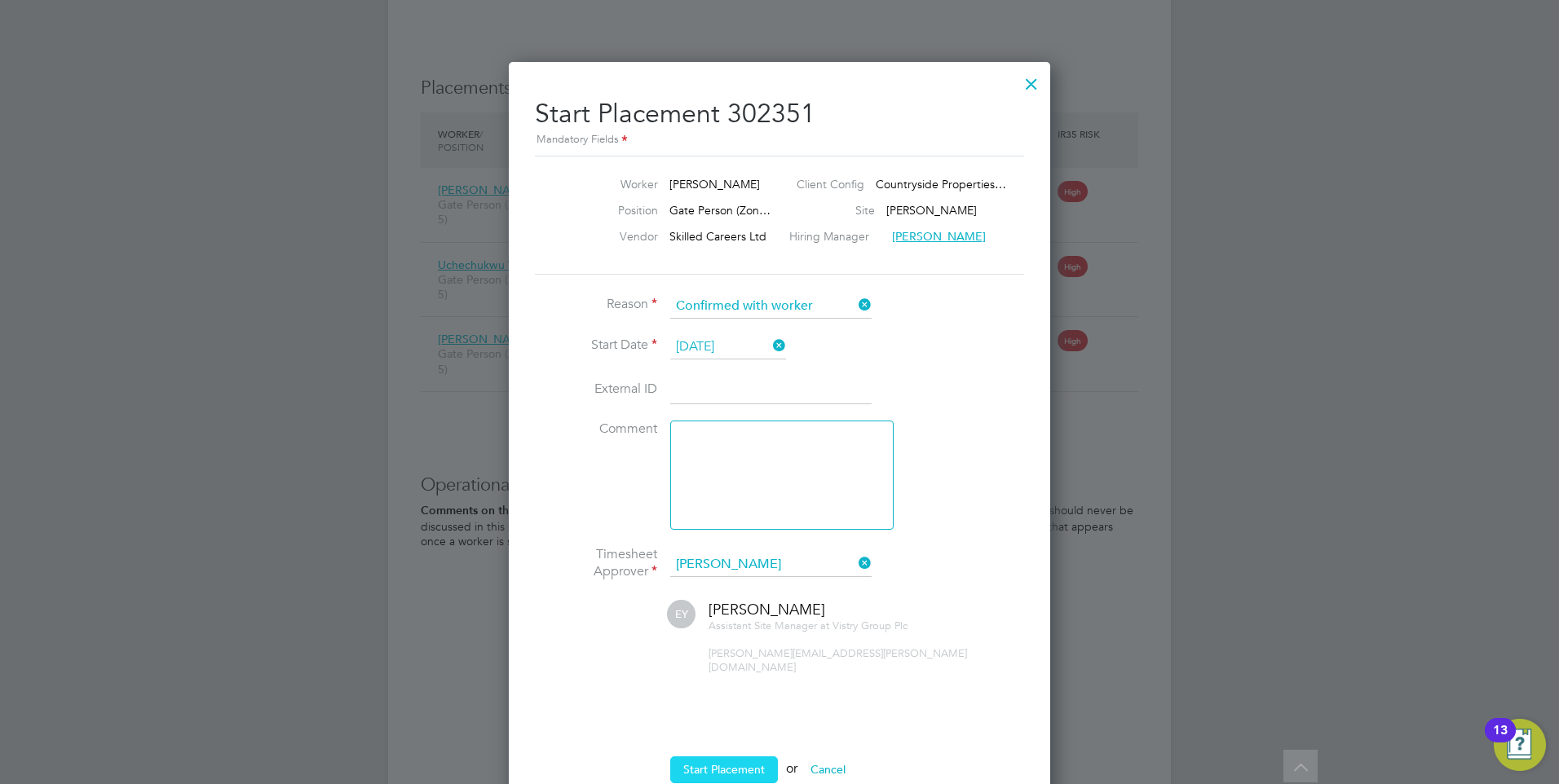
click at [728, 758] on button "Start Placement" at bounding box center [724, 769] width 108 height 26
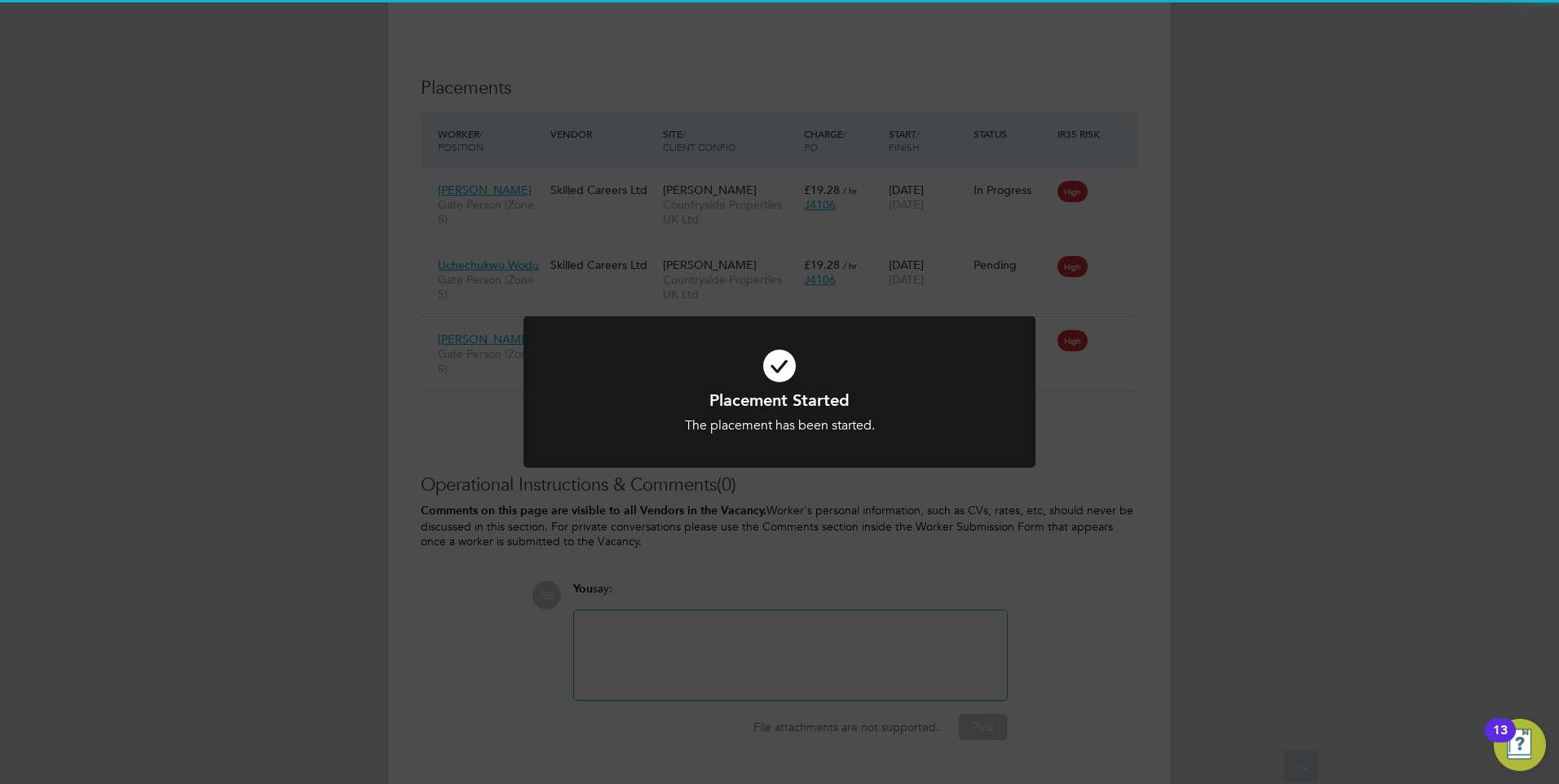
click at [1030, 506] on div "Placement Started The placement has been started. Cancel Okay" at bounding box center [779, 392] width 1559 height 784
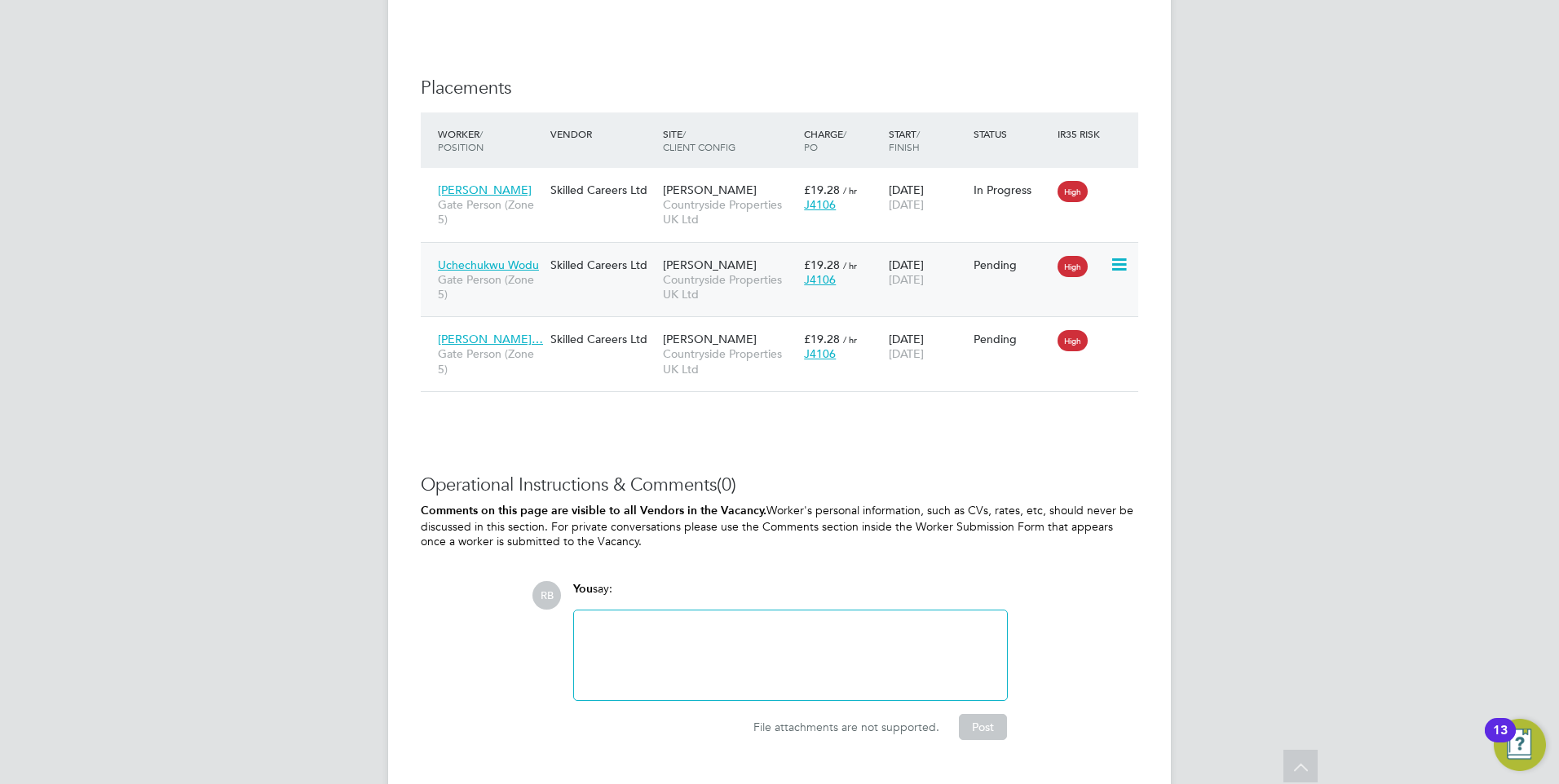
click at [1117, 259] on icon at bounding box center [1118, 265] width 17 height 19
click at [1050, 362] on li "Start" at bounding box center [1069, 365] width 116 height 23
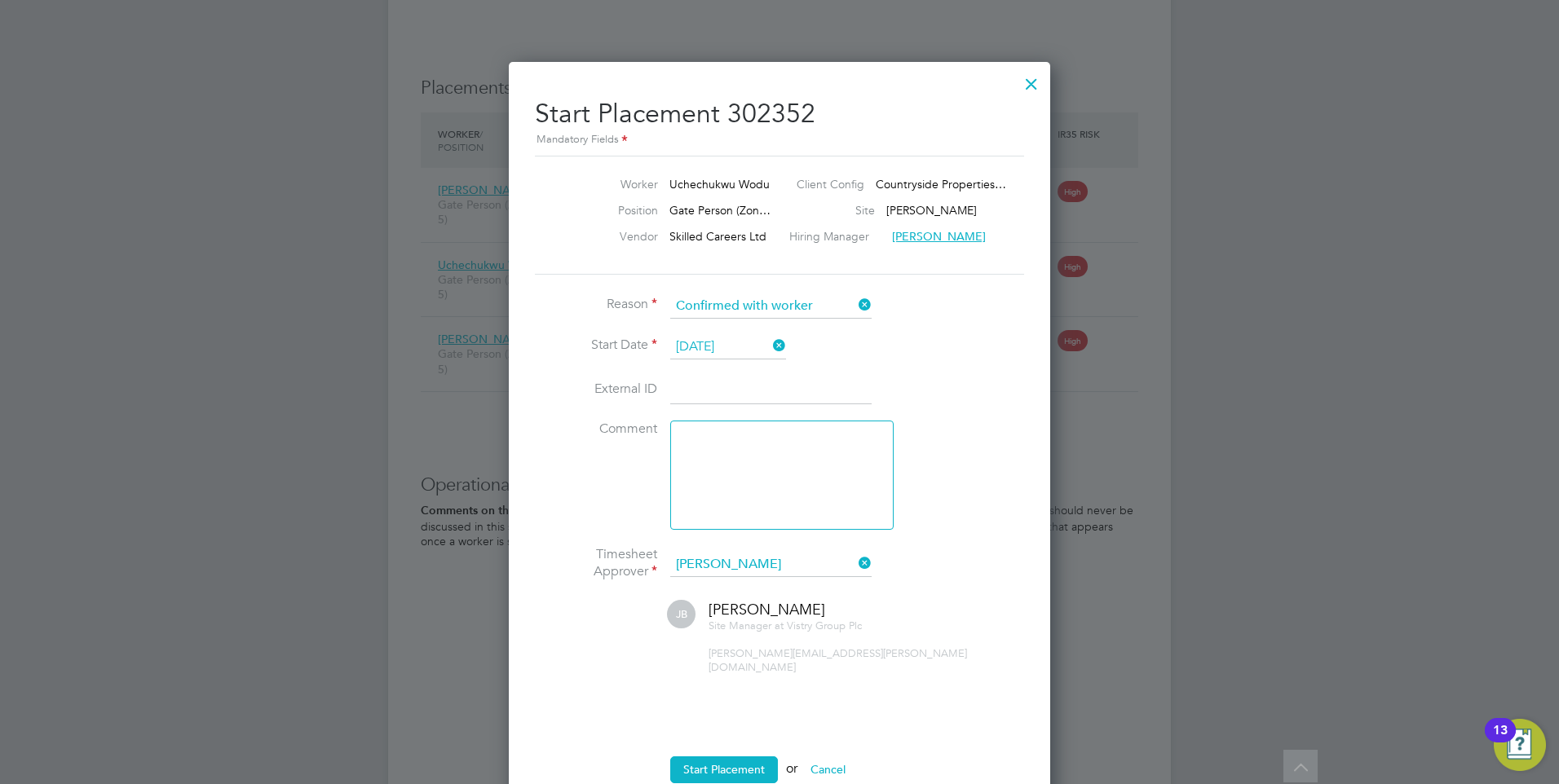
click at [769, 584] on li "Timesheet Approver [PERSON_NAME]" at bounding box center [779, 573] width 489 height 53
click at [772, 572] on input at bounding box center [771, 564] width 201 height 24
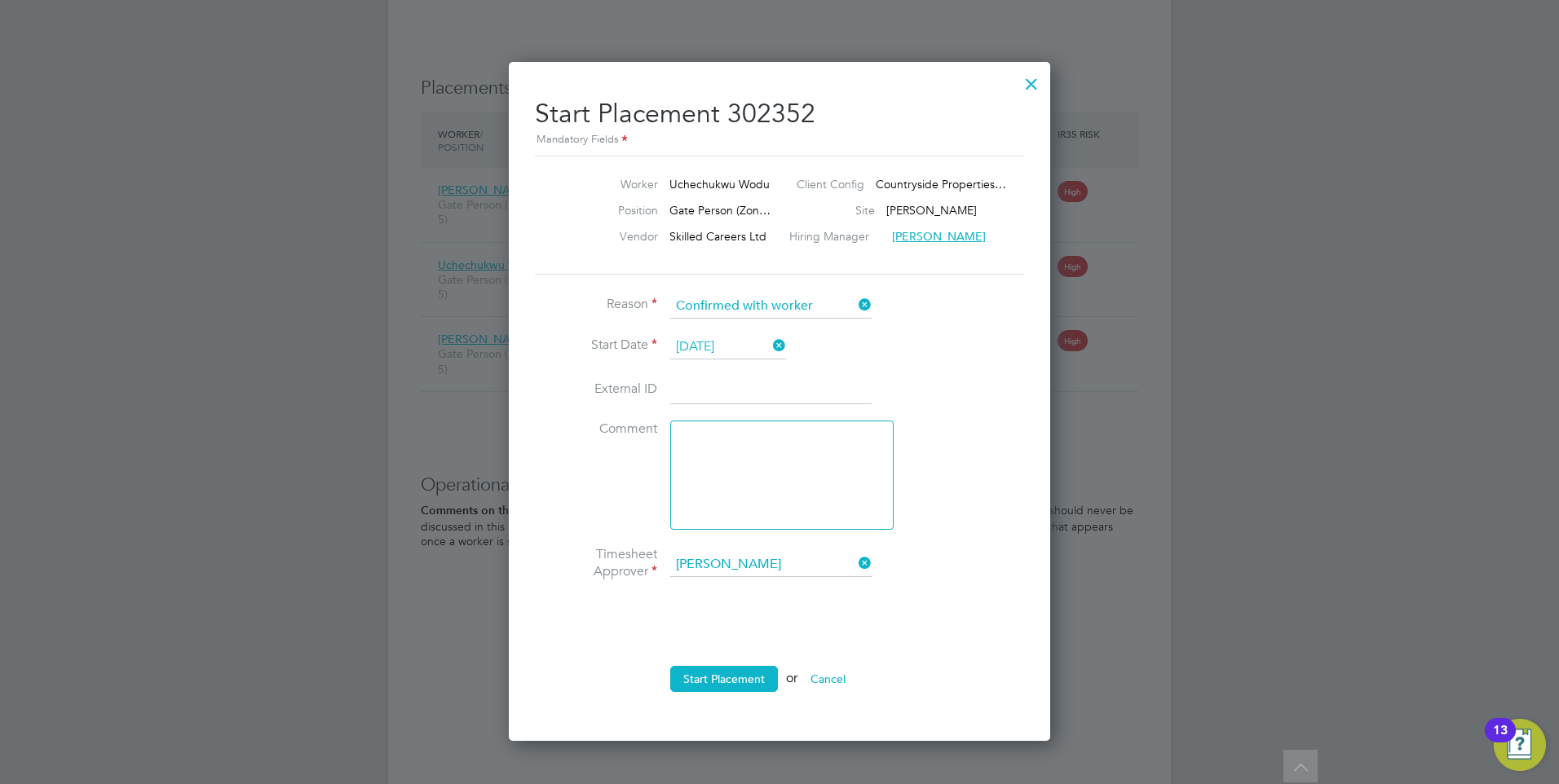
click at [774, 607] on li "[PERSON_NAME]" at bounding box center [771, 610] width 203 height 22
type input "[PERSON_NAME]"
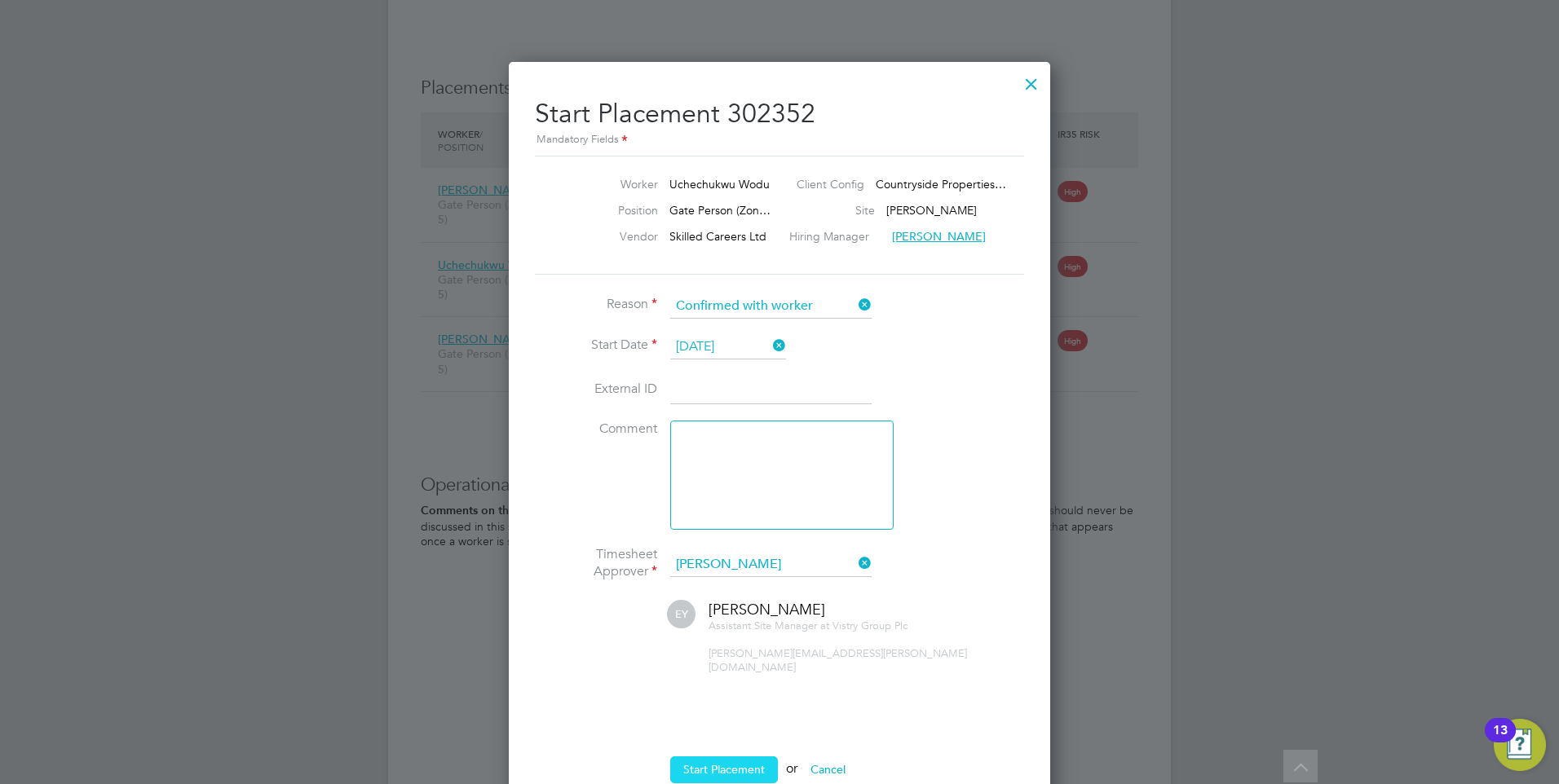
click at [742, 756] on button "Start Placement" at bounding box center [724, 769] width 108 height 26
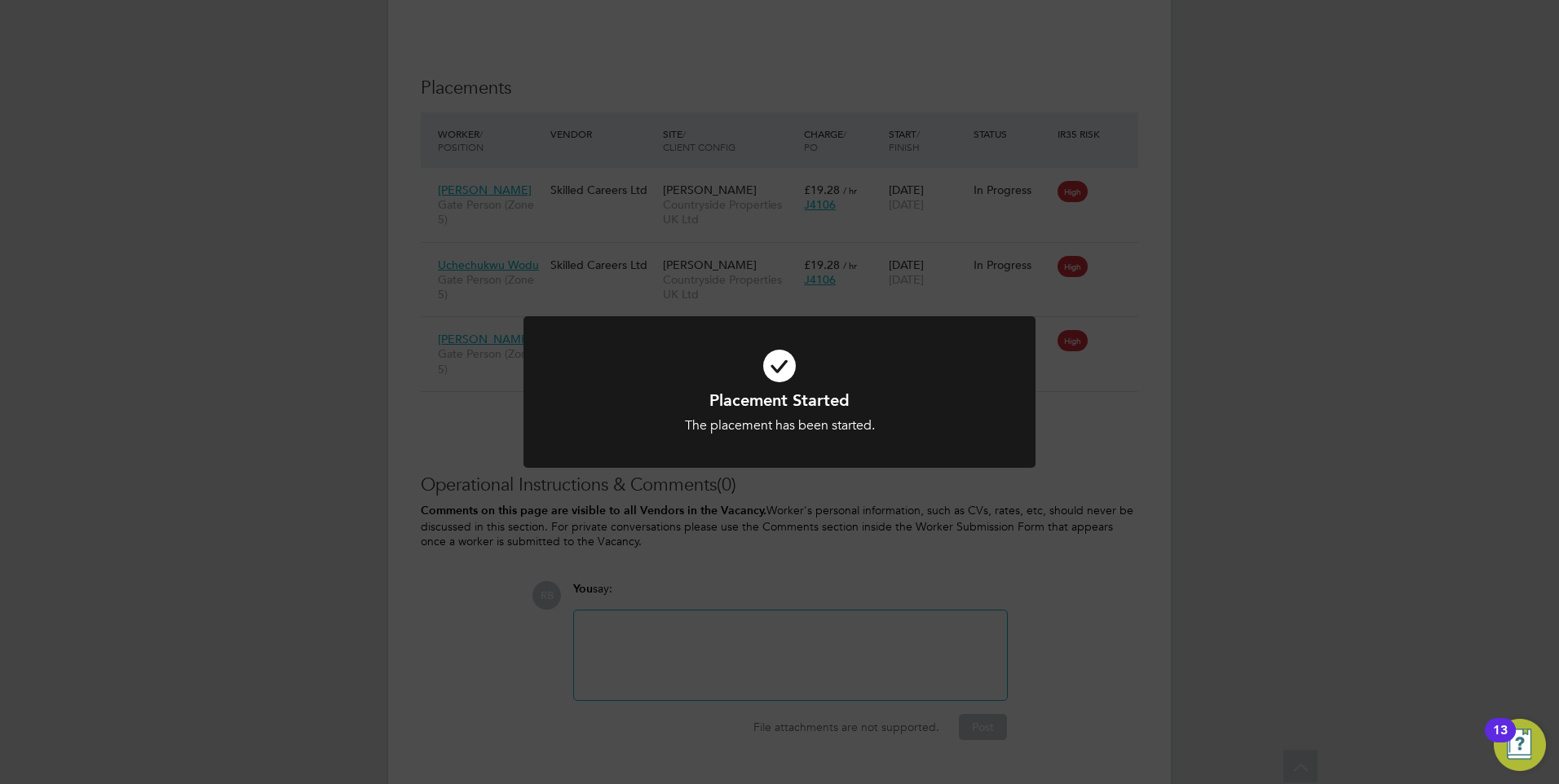
click at [998, 278] on div "Placement Started The placement has been started. Cancel Okay" at bounding box center [779, 392] width 1559 height 784
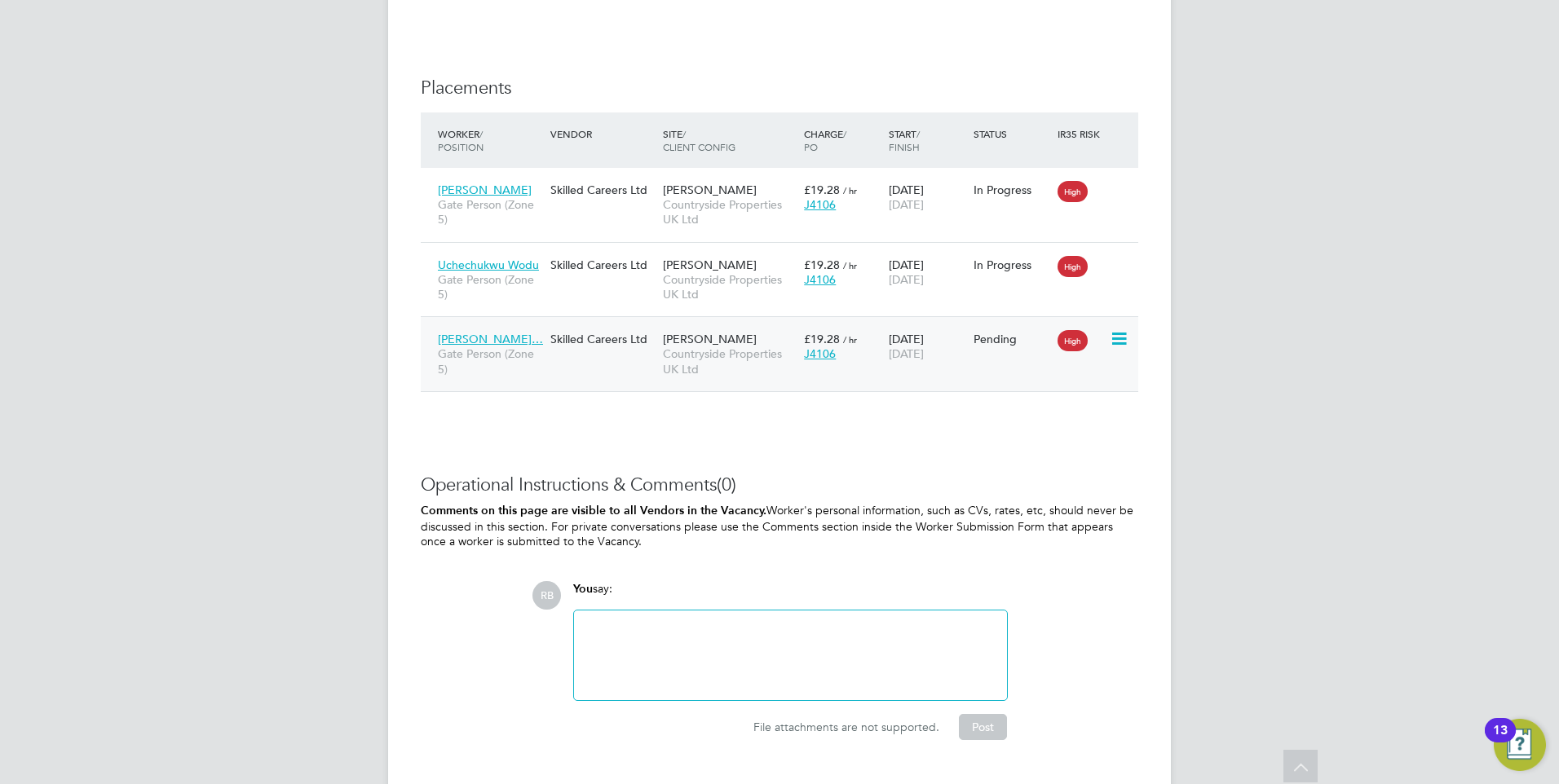
click at [1116, 333] on icon at bounding box center [1118, 338] width 17 height 19
click at [1037, 445] on li "Start" at bounding box center [1069, 440] width 116 height 23
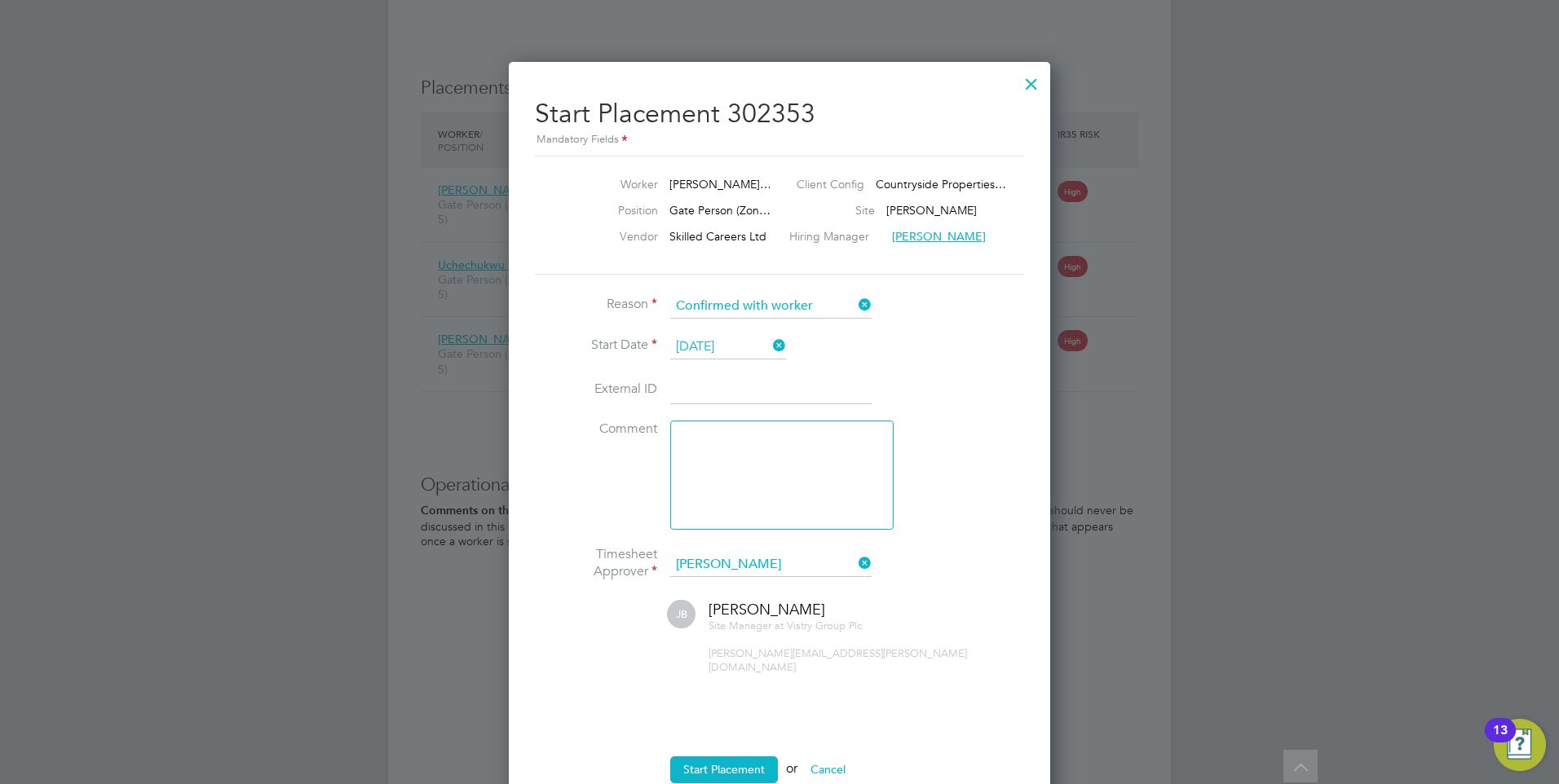
click at [855, 568] on icon at bounding box center [855, 563] width 0 height 23
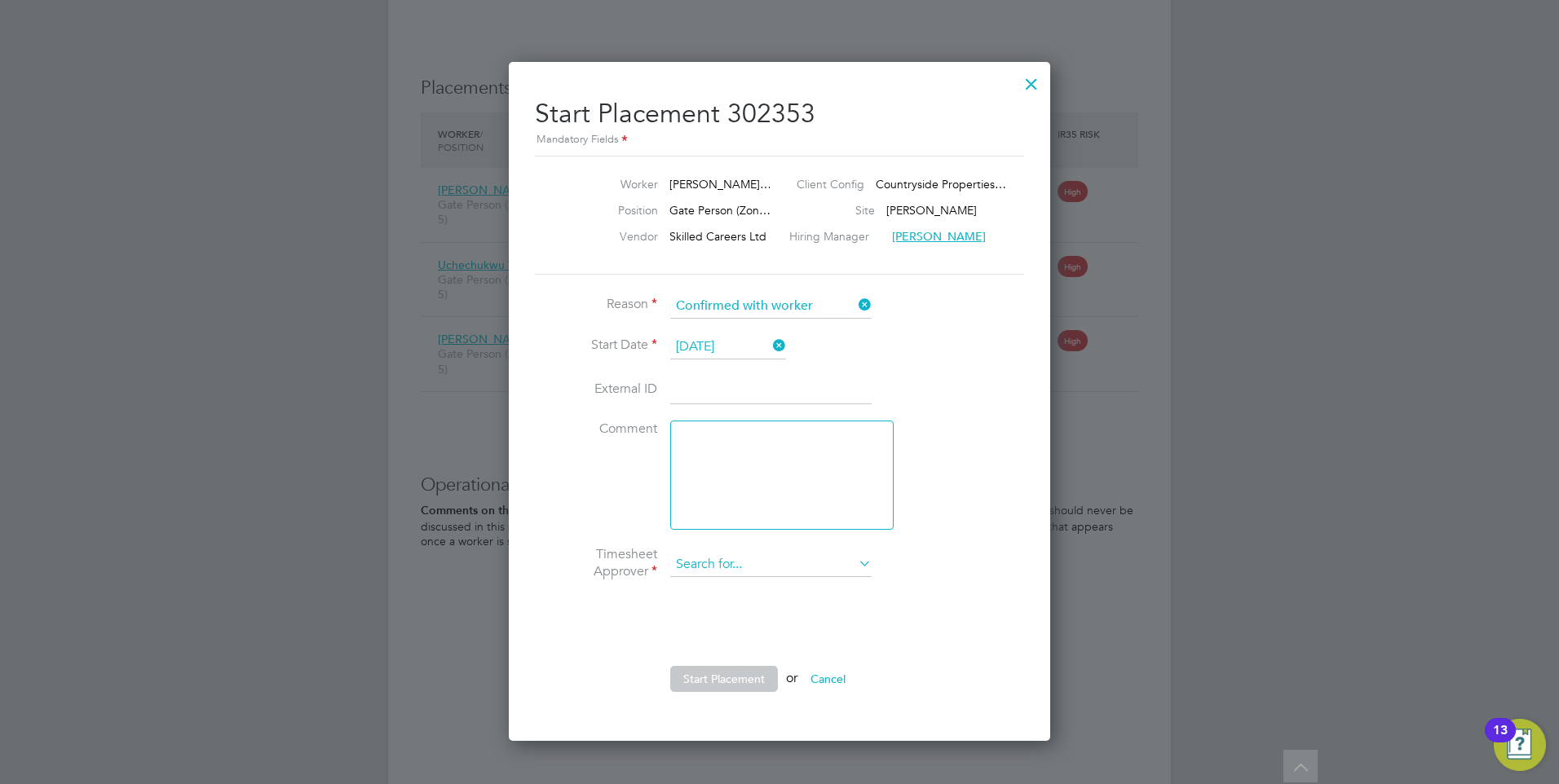
click at [706, 565] on input at bounding box center [771, 564] width 201 height 24
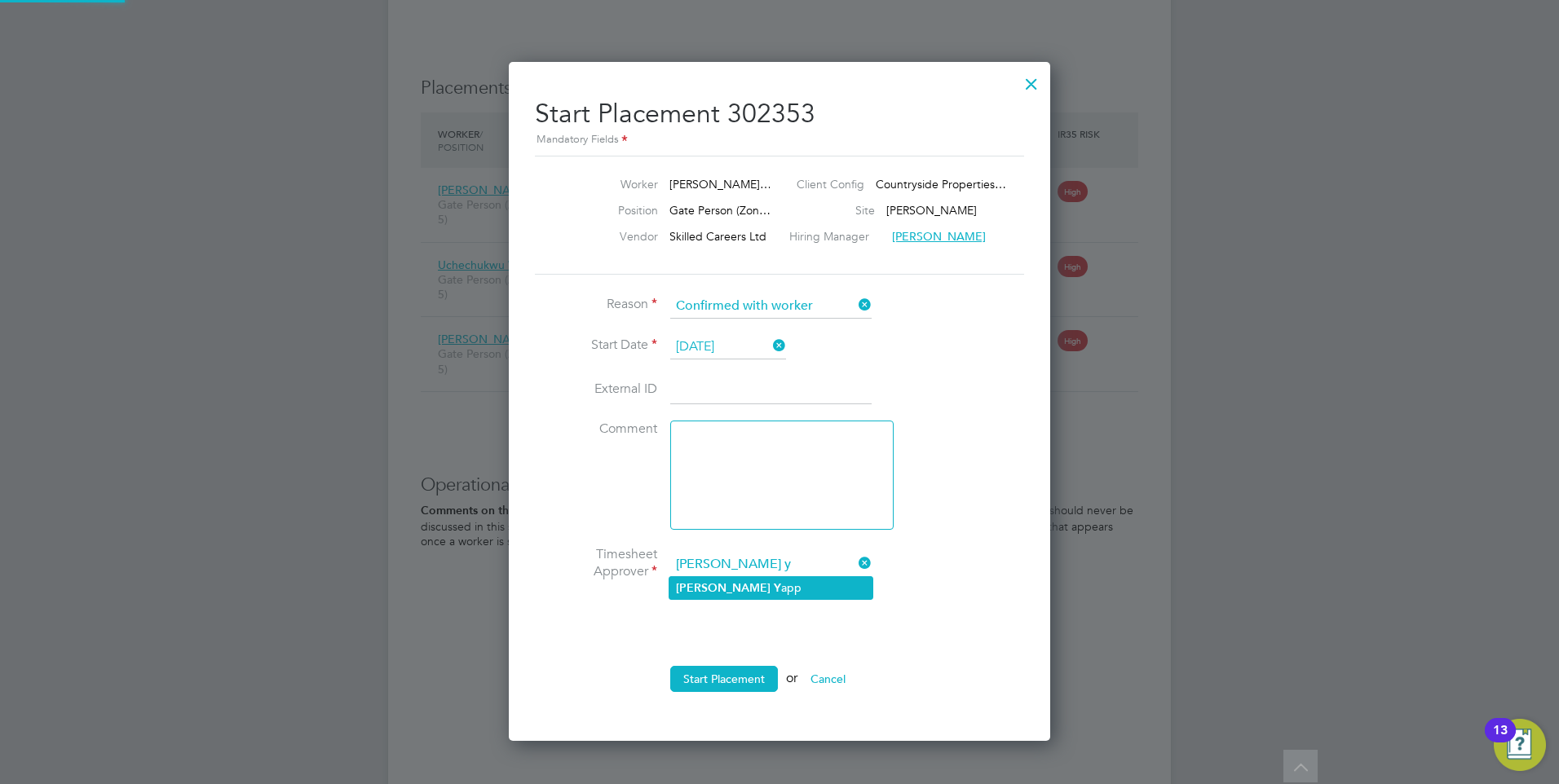
click at [736, 589] on li "[PERSON_NAME] Y app" at bounding box center [771, 588] width 203 height 22
type input "[PERSON_NAME]"
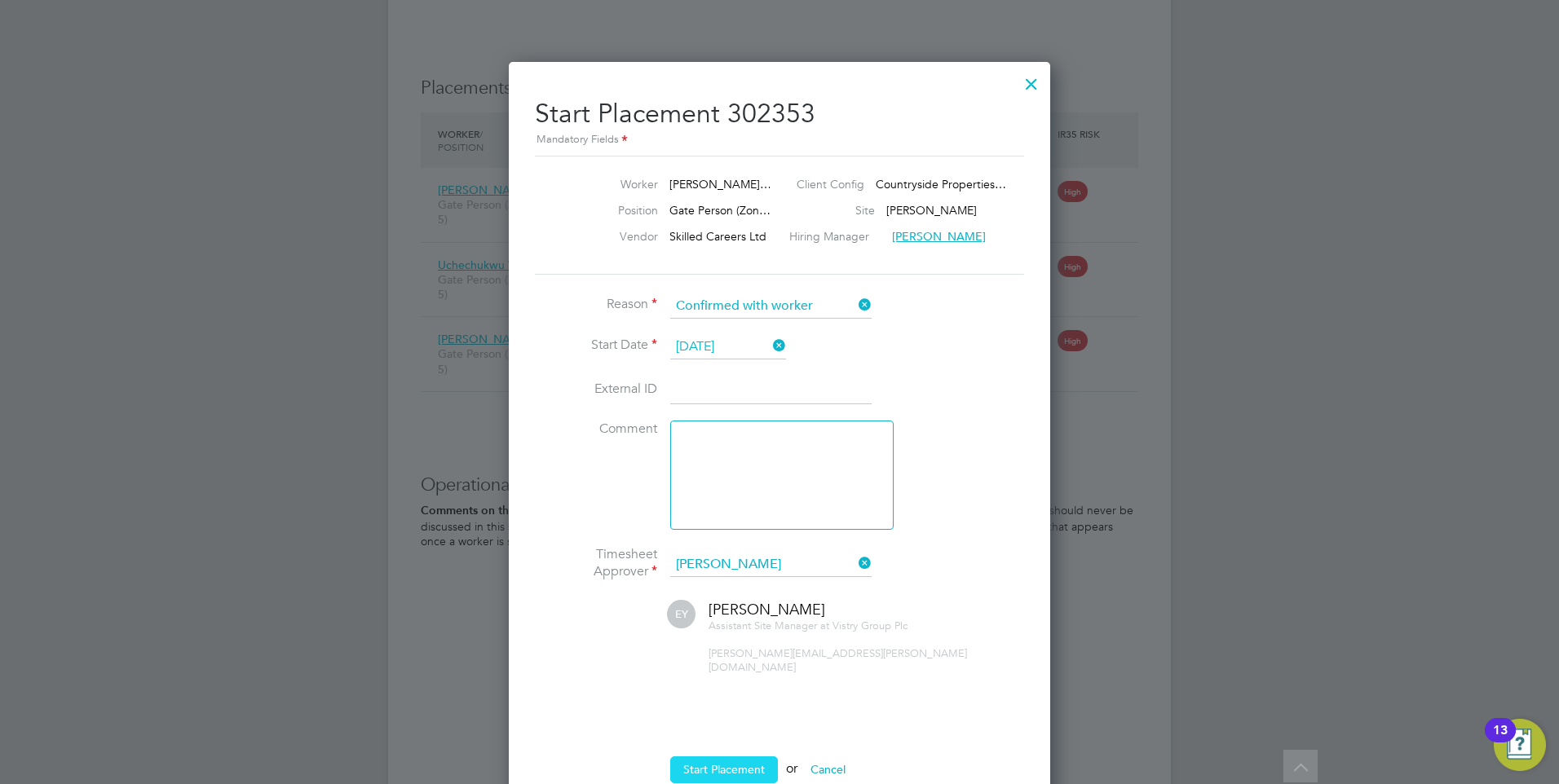
click at [739, 756] on button "Start Placement" at bounding box center [724, 769] width 108 height 26
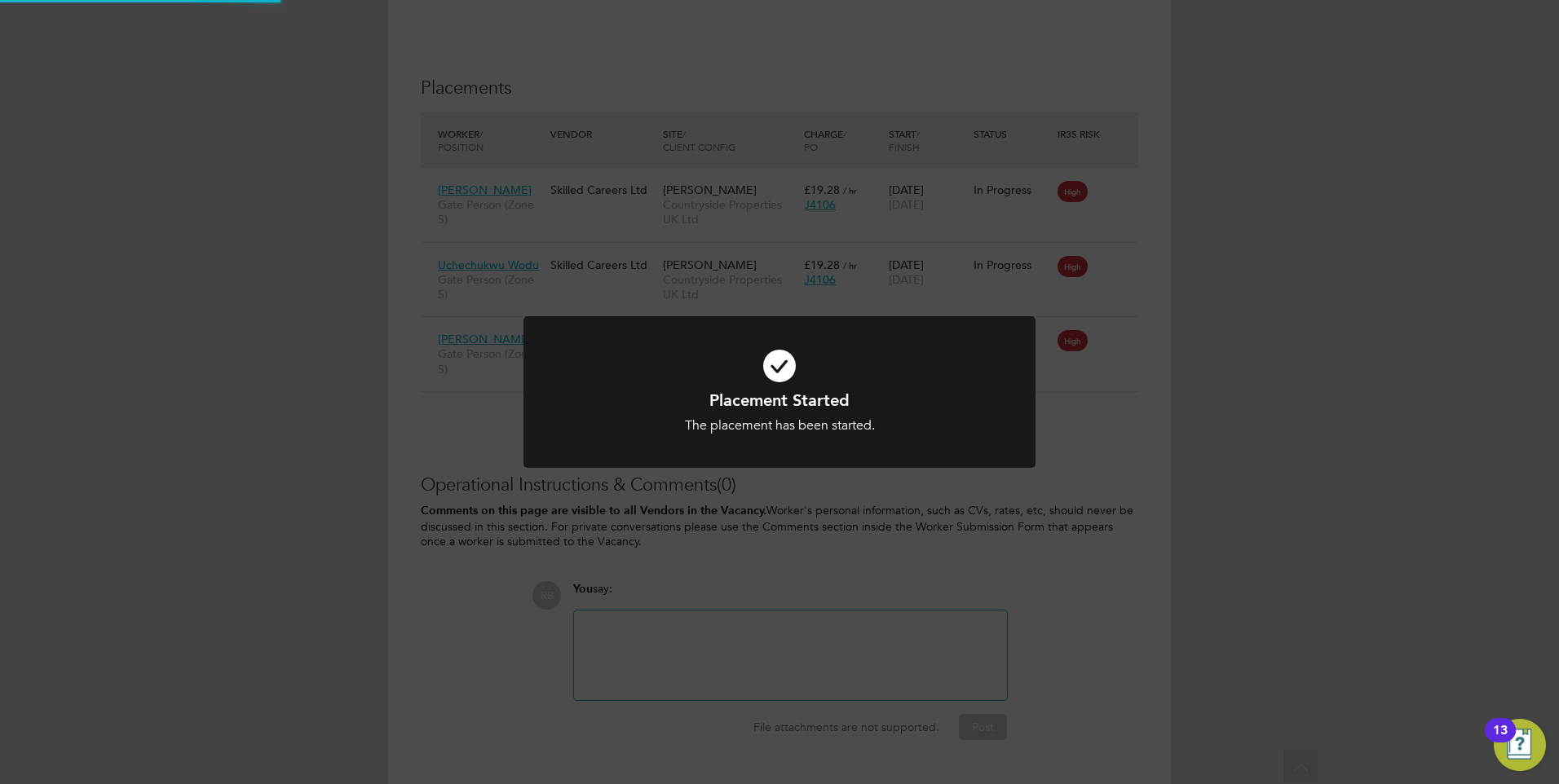
click at [1121, 372] on div "Placement Started The placement has been started. Cancel Okay" at bounding box center [779, 392] width 1559 height 784
